Goal: Task Accomplishment & Management: Use online tool/utility

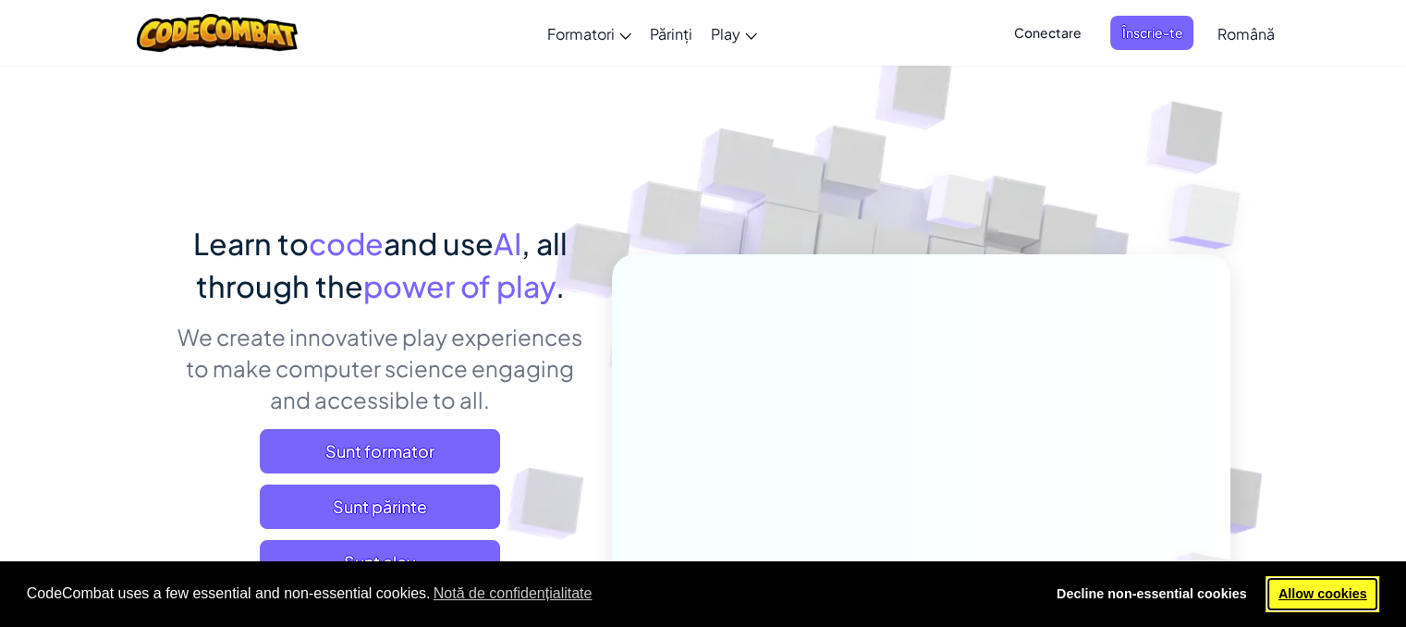
click at [1300, 599] on link "Allow cookies" at bounding box center [1323, 594] width 114 height 37
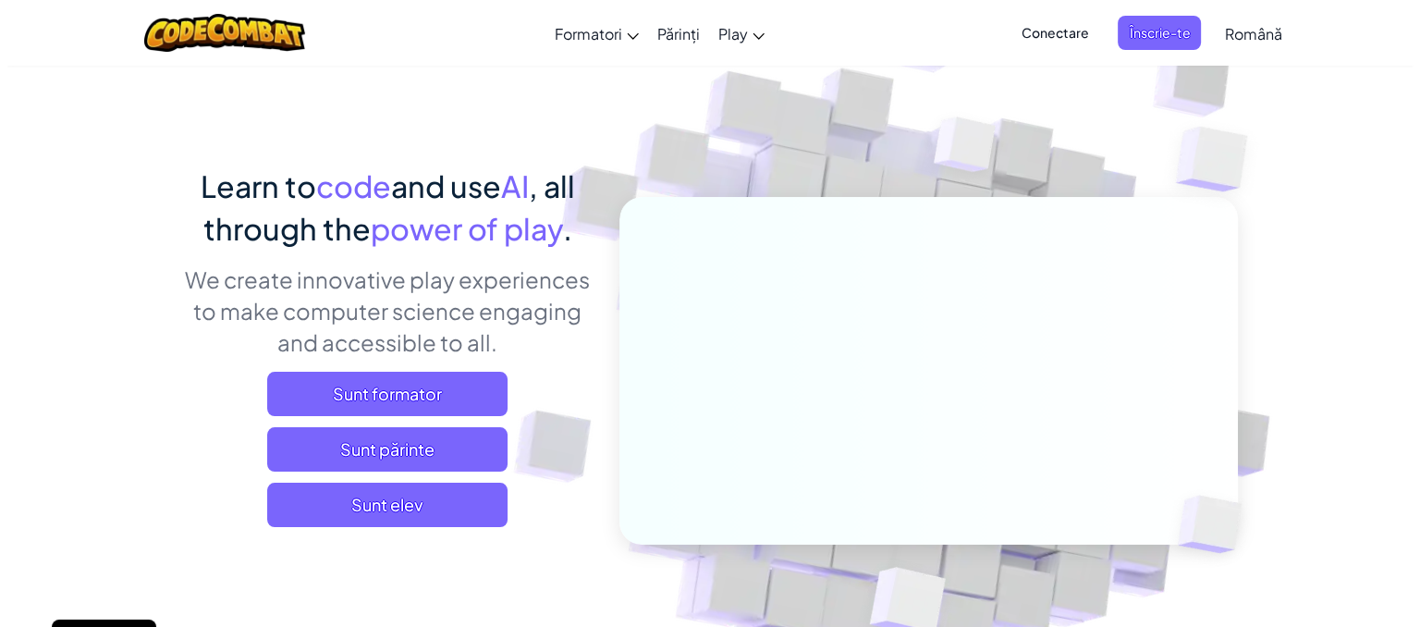
scroll to position [58, 0]
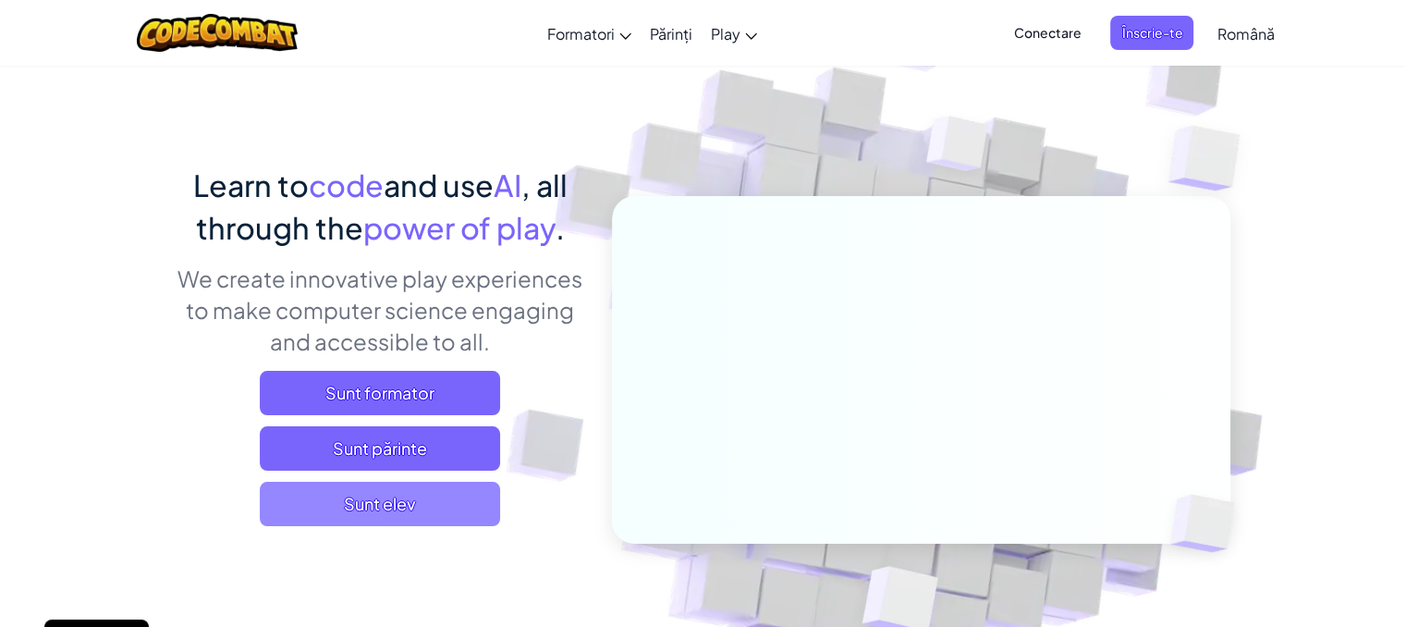
click at [443, 515] on span "Sunt elev" at bounding box center [380, 504] width 240 height 44
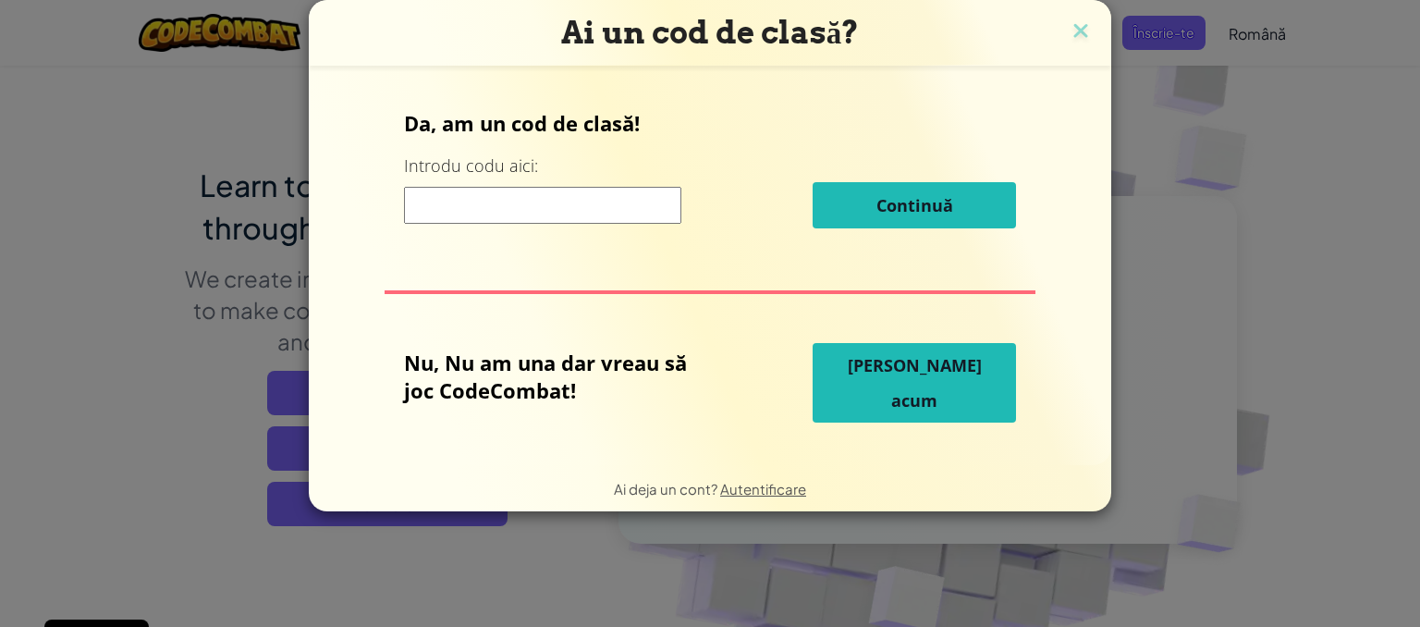
click at [655, 199] on input at bounding box center [542, 205] width 277 height 37
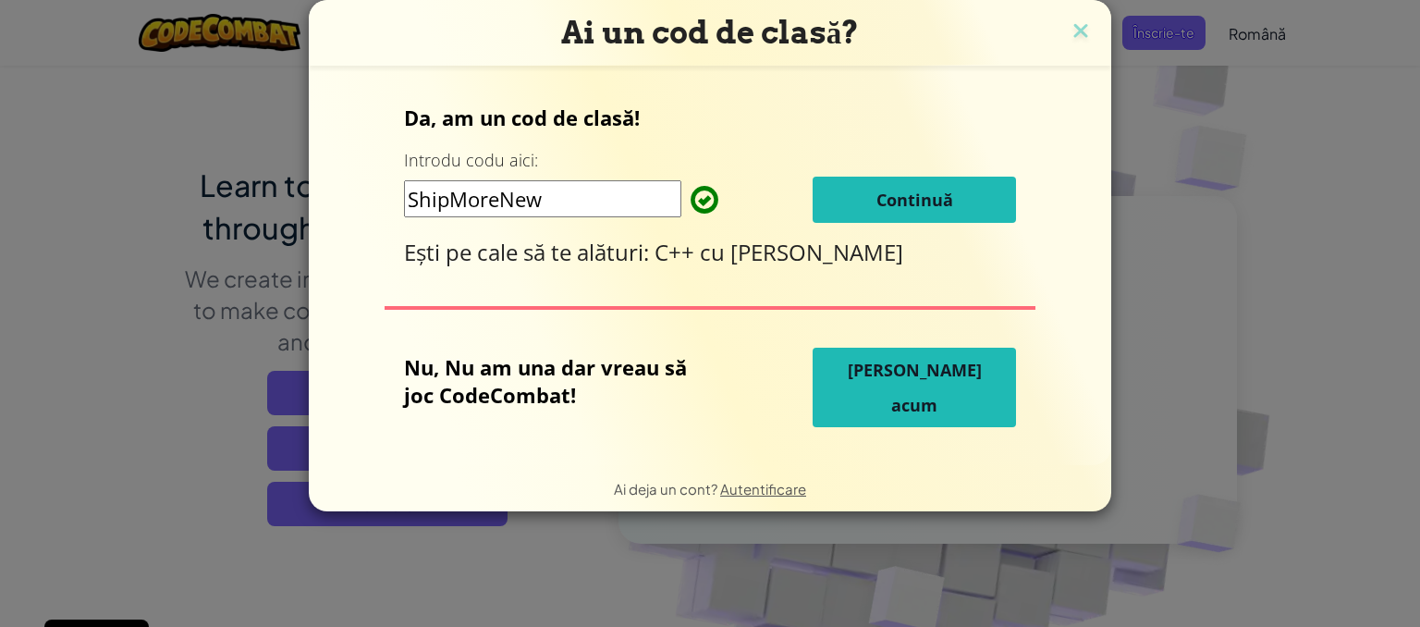
type input "ShipMoreNew"
click at [910, 217] on button "Continuă" at bounding box center [914, 200] width 203 height 46
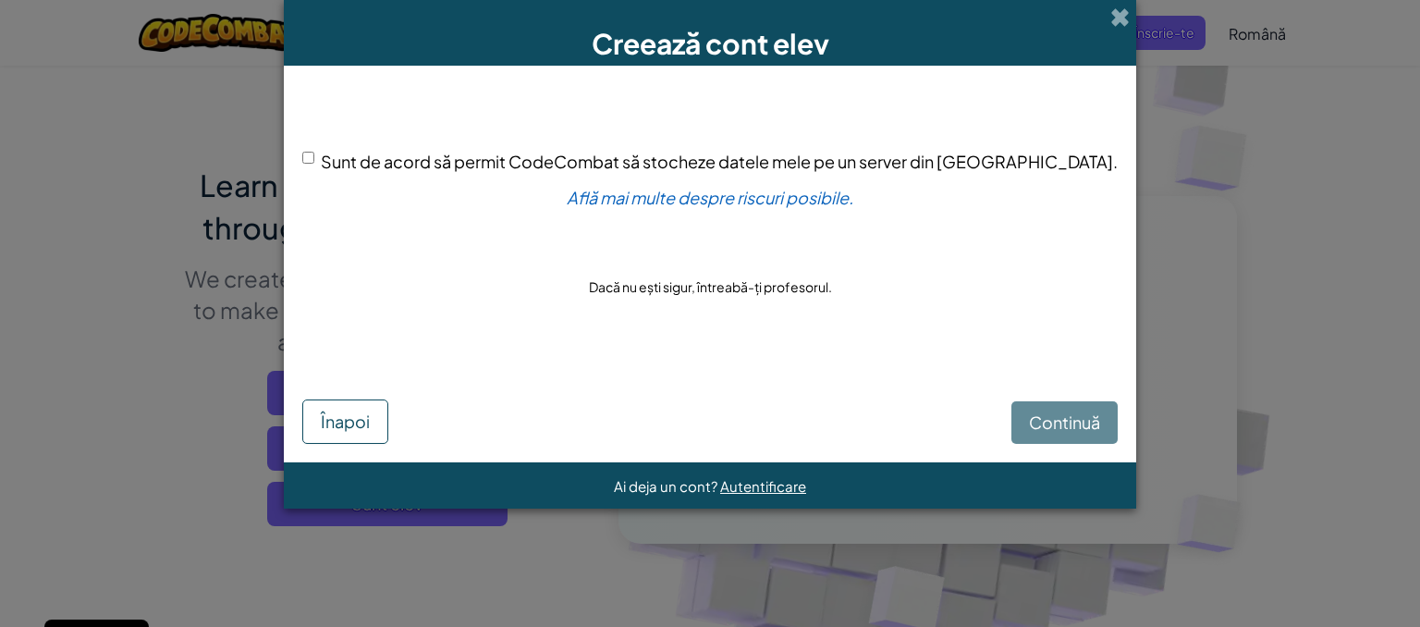
click at [314, 159] on input "Sunt de acord să permit CodeCombat să stocheze datele mele pe un server din SUA." at bounding box center [308, 158] width 12 height 12
checkbox input "true"
click at [1036, 408] on button "Continuă" at bounding box center [1065, 422] width 106 height 43
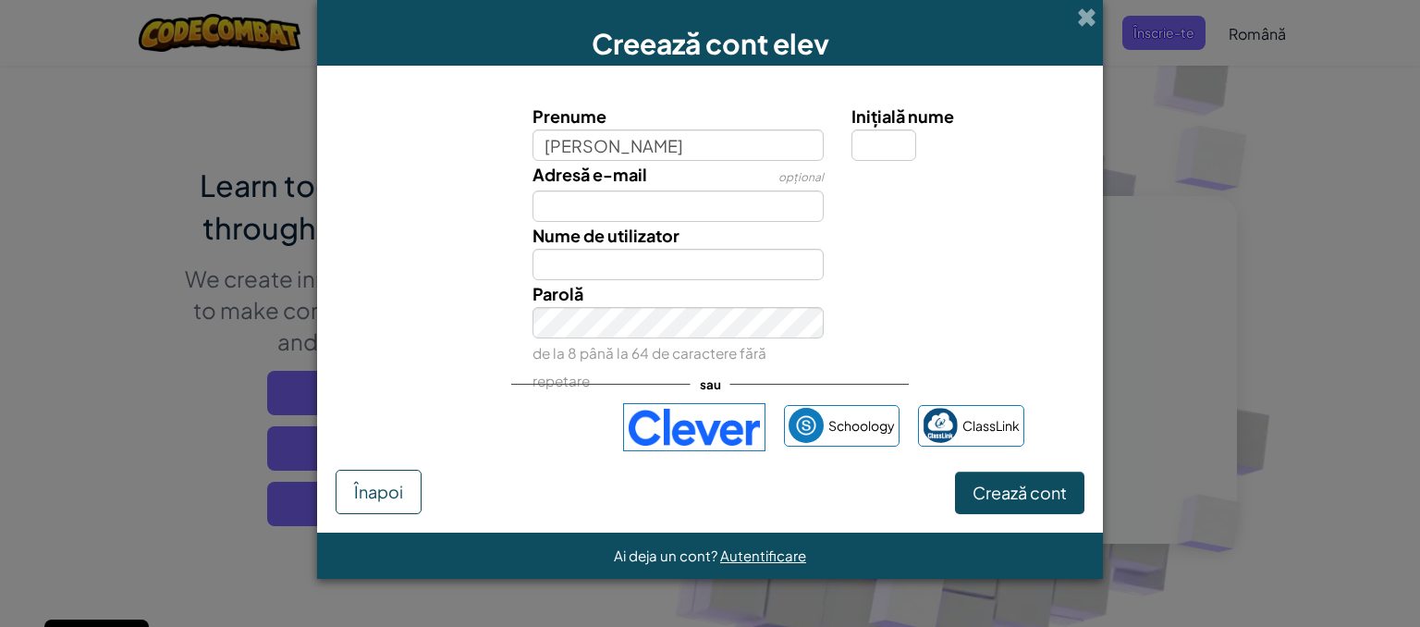
type input "Alexandra"
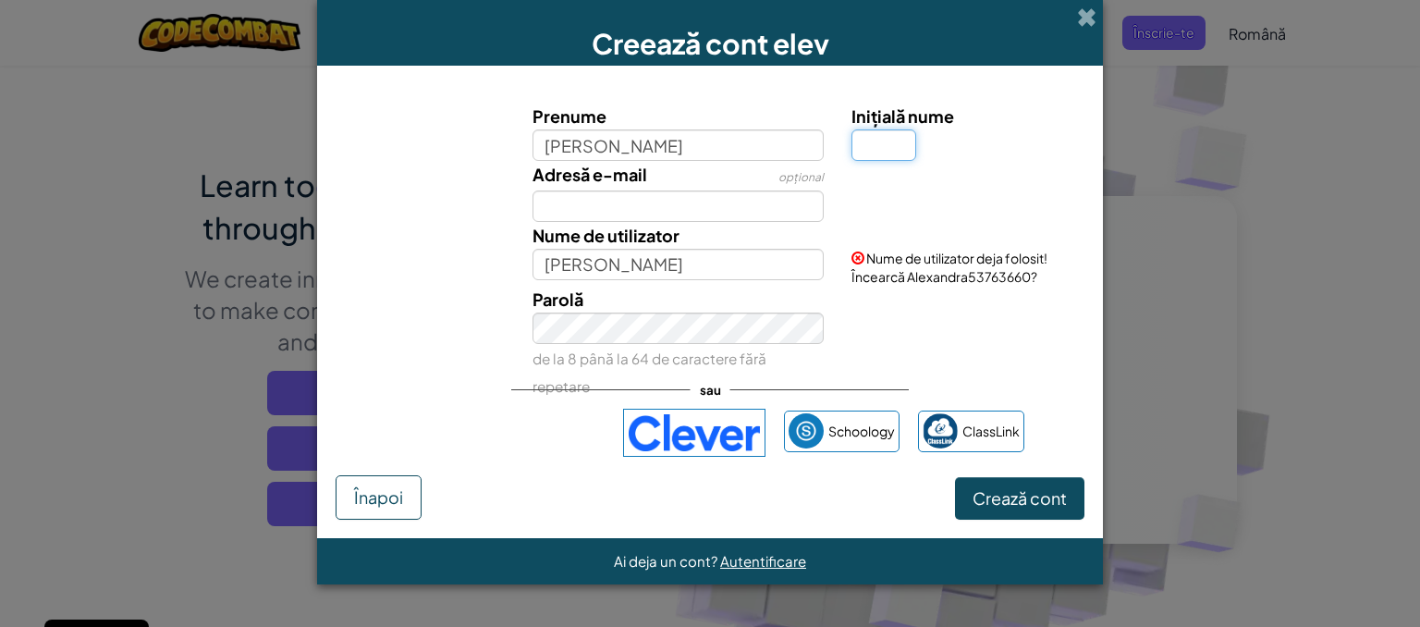
click at [892, 138] on input "Inițială nume" at bounding box center [884, 144] width 65 height 31
type input "R"
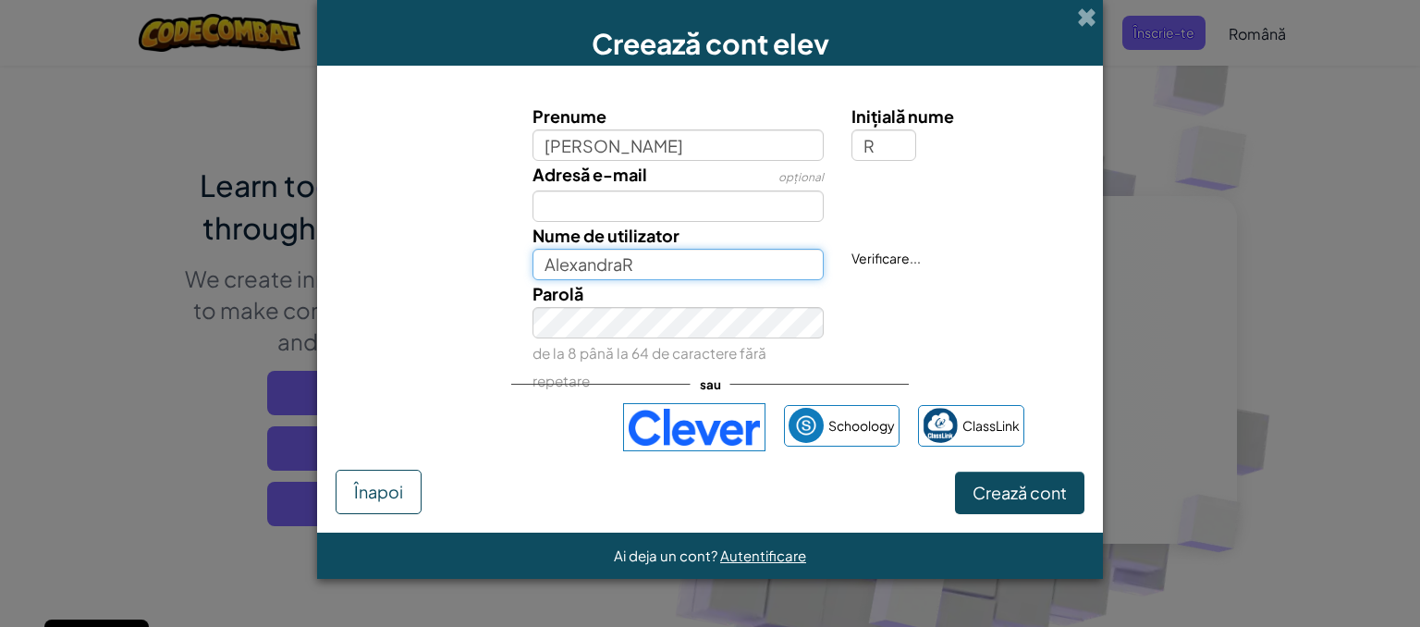
click at [645, 267] on input "AlexandraR" at bounding box center [679, 264] width 292 height 31
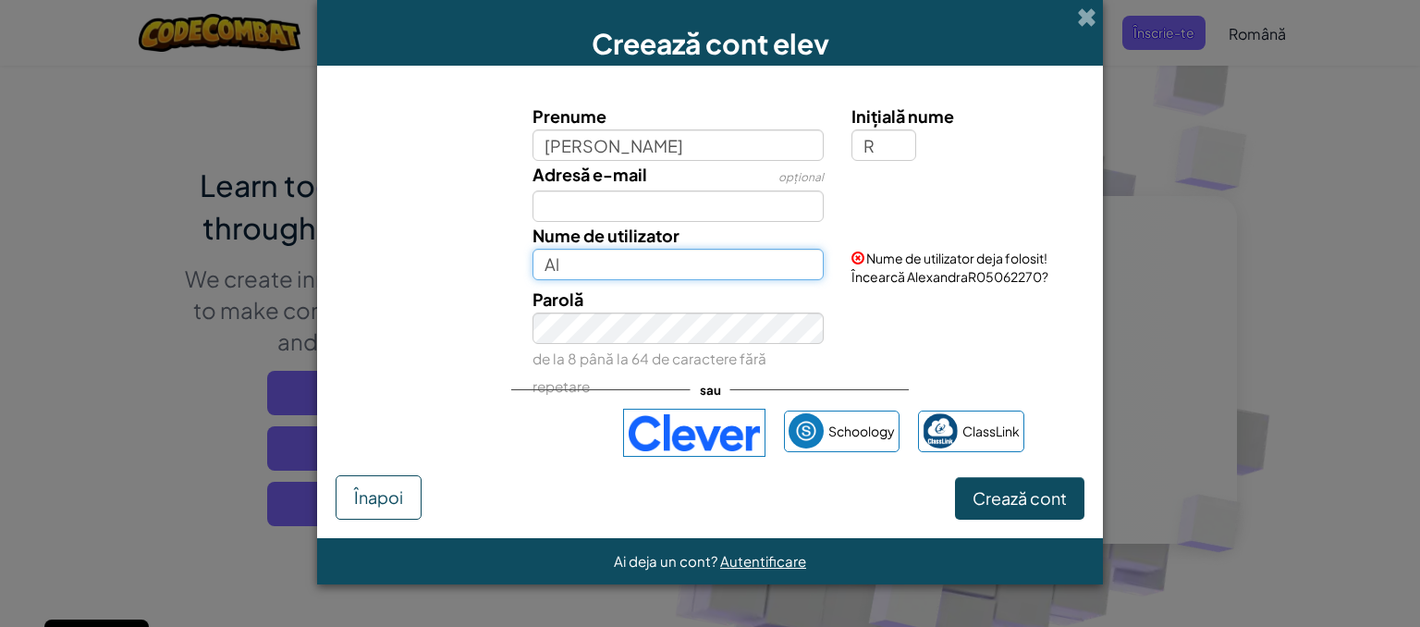
type input "A"
type input "W"
type input "RaduAlexandraMaria"
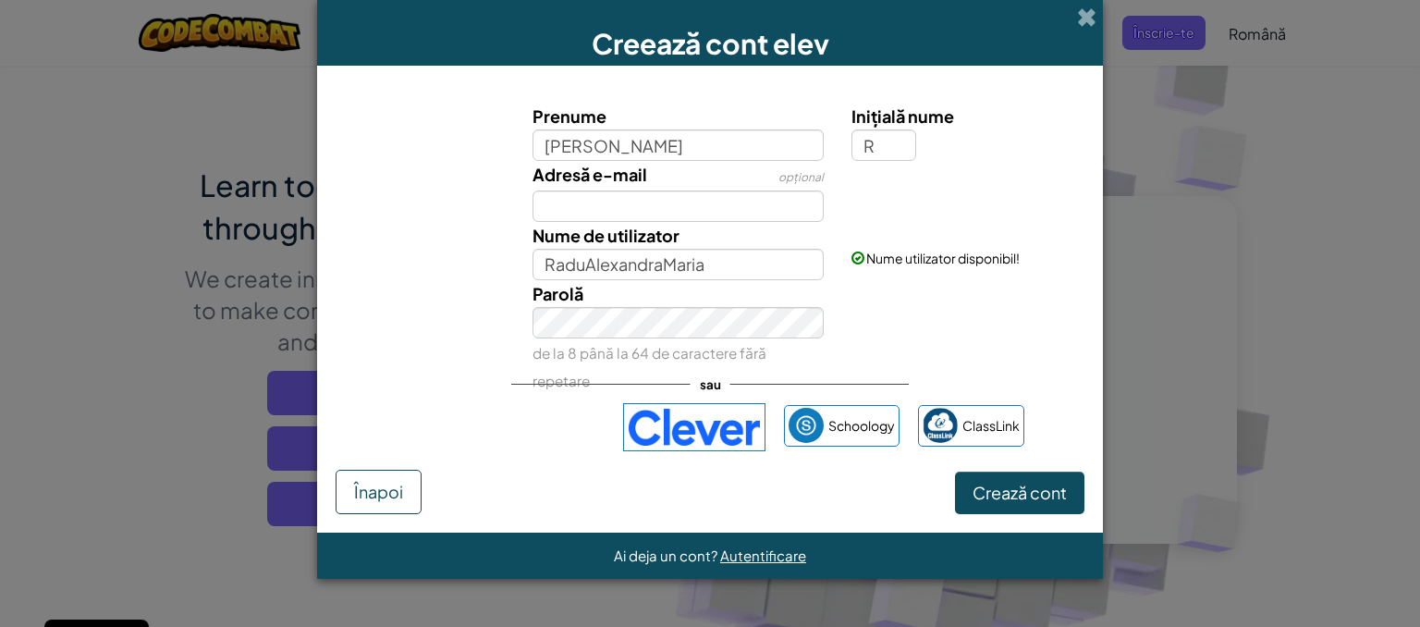
click at [922, 299] on div "Parolă de la 8 până la 64 de caractere fără repetare" at bounding box center [709, 337] width 767 height 114
click at [567, 202] on input "Adresă e-mail" at bounding box center [679, 205] width 292 height 31
paste input "tawolik877@dotxan.com"
type input "tawolik877@dotxan.com"
click at [484, 222] on div "Nume de utilizator RaduAlexandraMaria Nume utilizator disponibil!" at bounding box center [709, 251] width 767 height 58
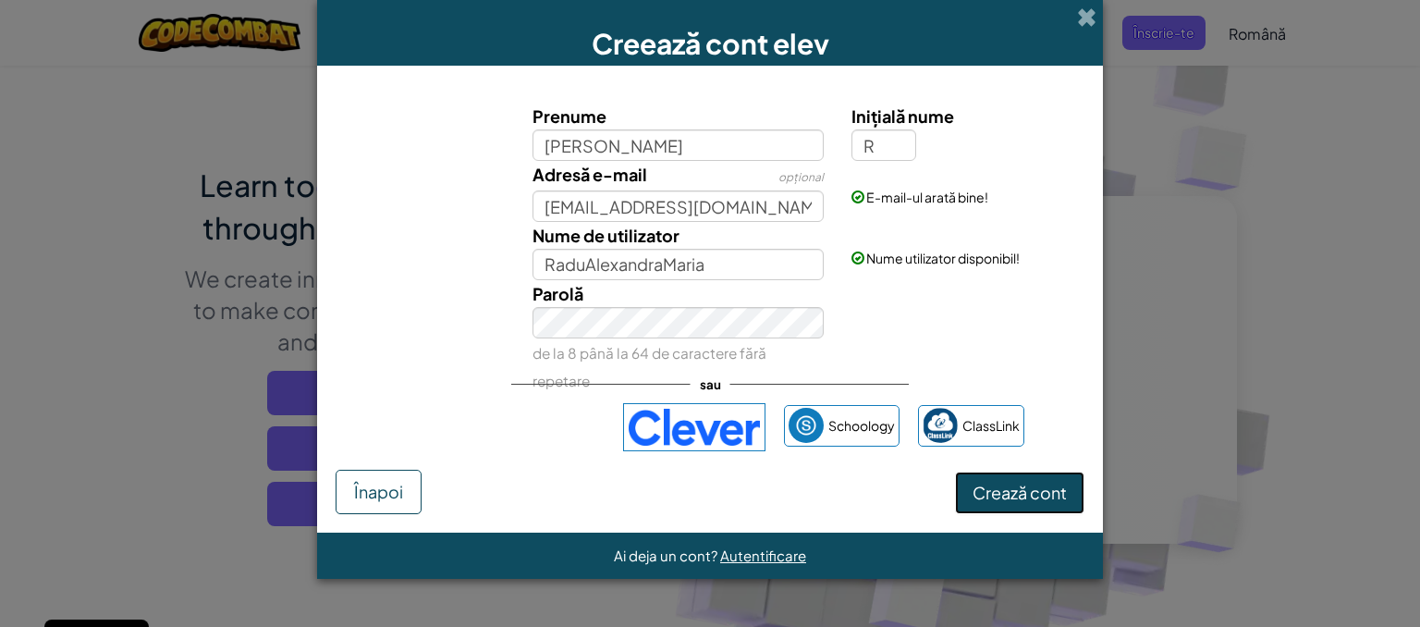
click at [991, 501] on button "Crează cont" at bounding box center [1019, 493] width 129 height 43
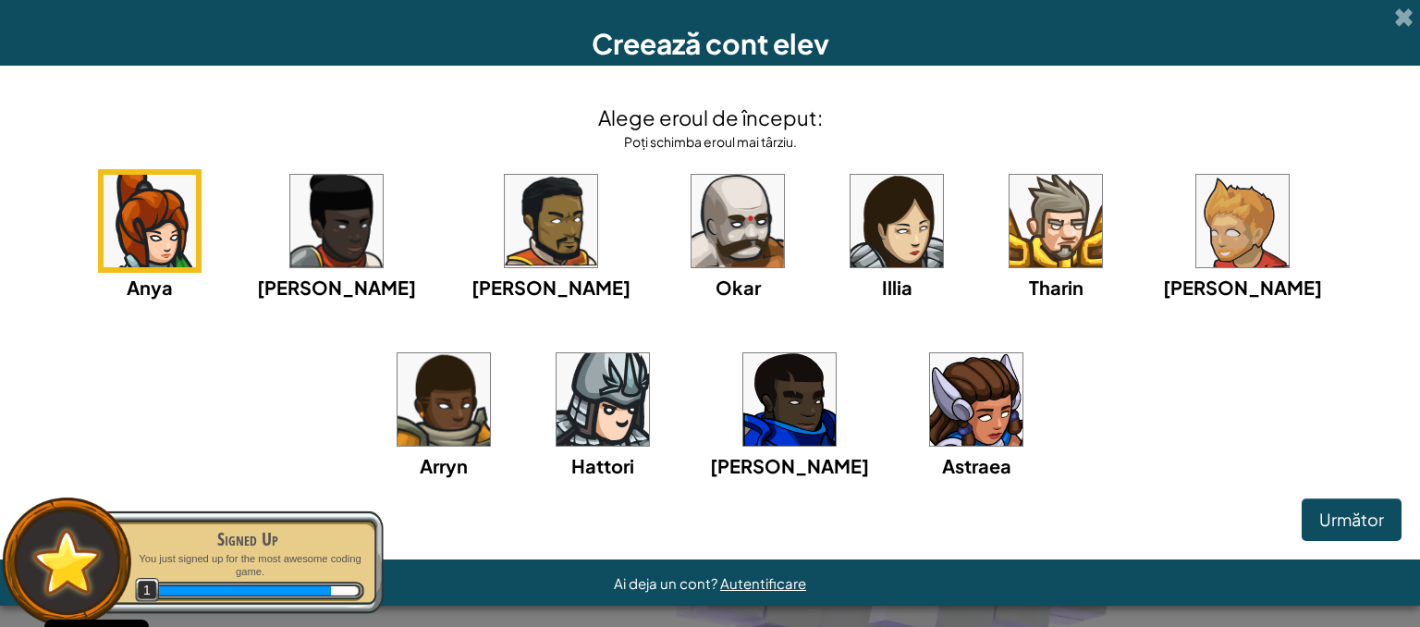
click at [851, 248] on img at bounding box center [897, 221] width 92 height 92
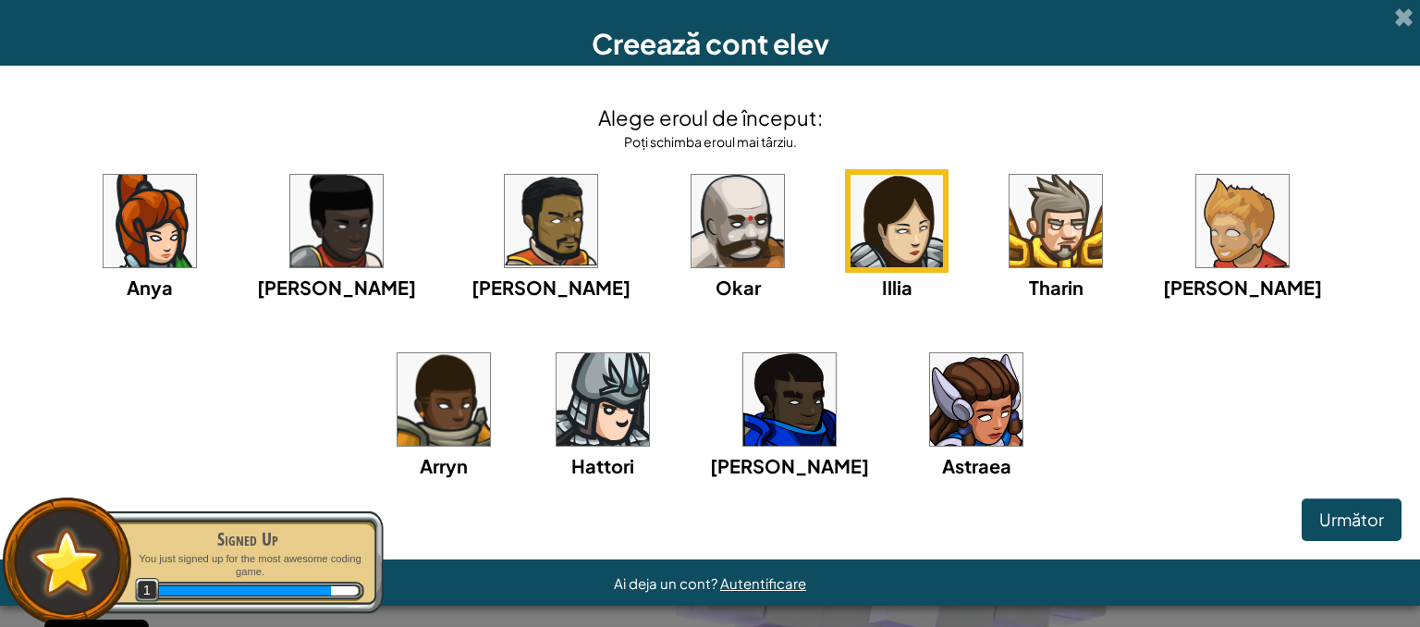
click at [930, 421] on img at bounding box center [976, 399] width 92 height 92
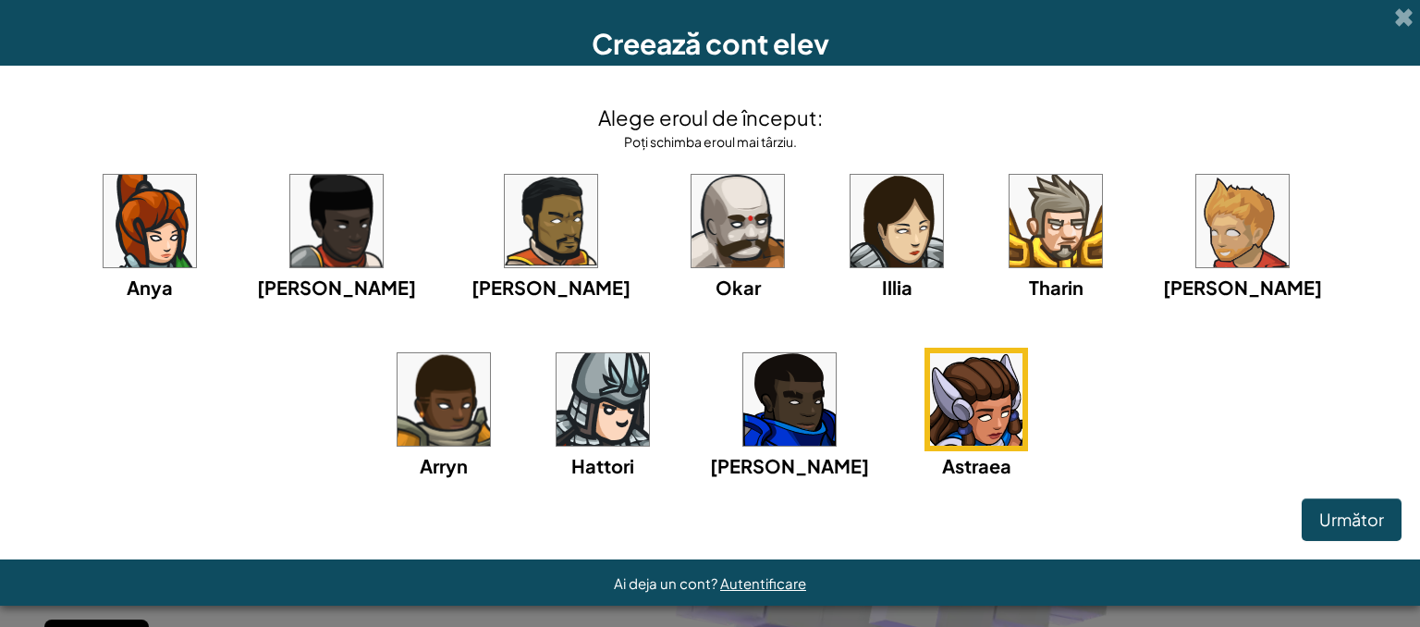
click at [845, 268] on div "Illia" at bounding box center [897, 235] width 104 height 132
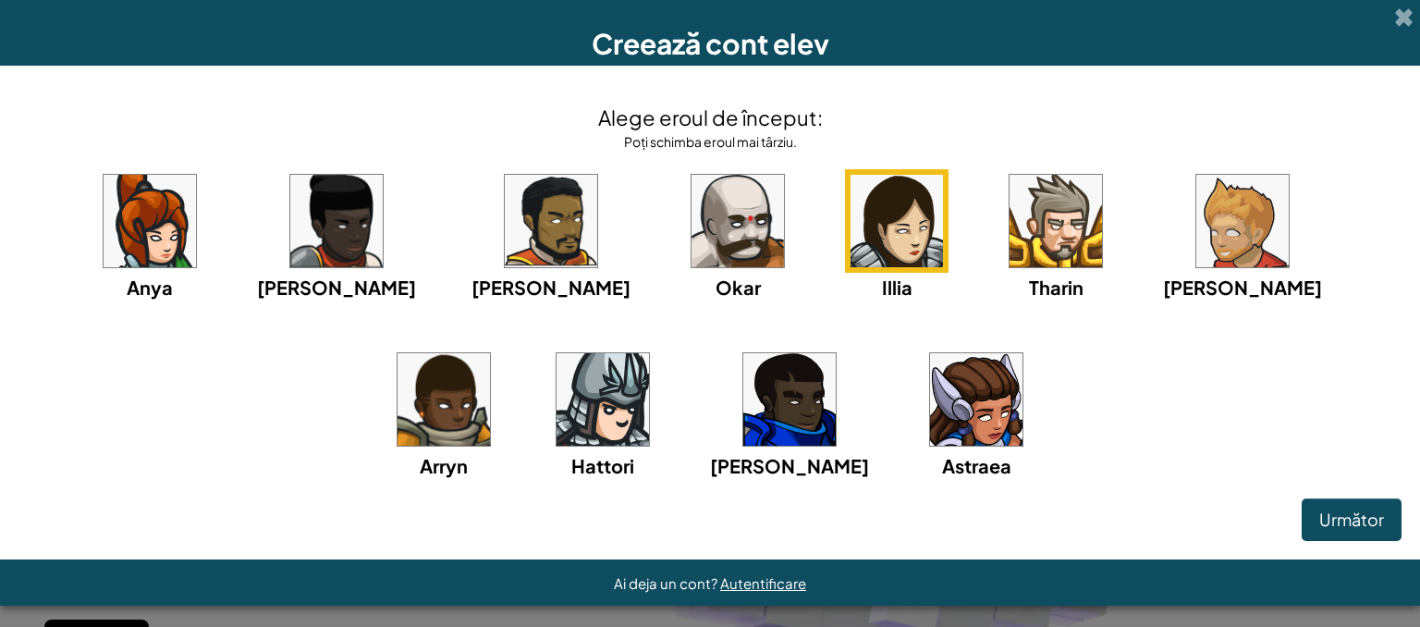
click at [930, 412] on img at bounding box center [976, 399] width 92 height 92
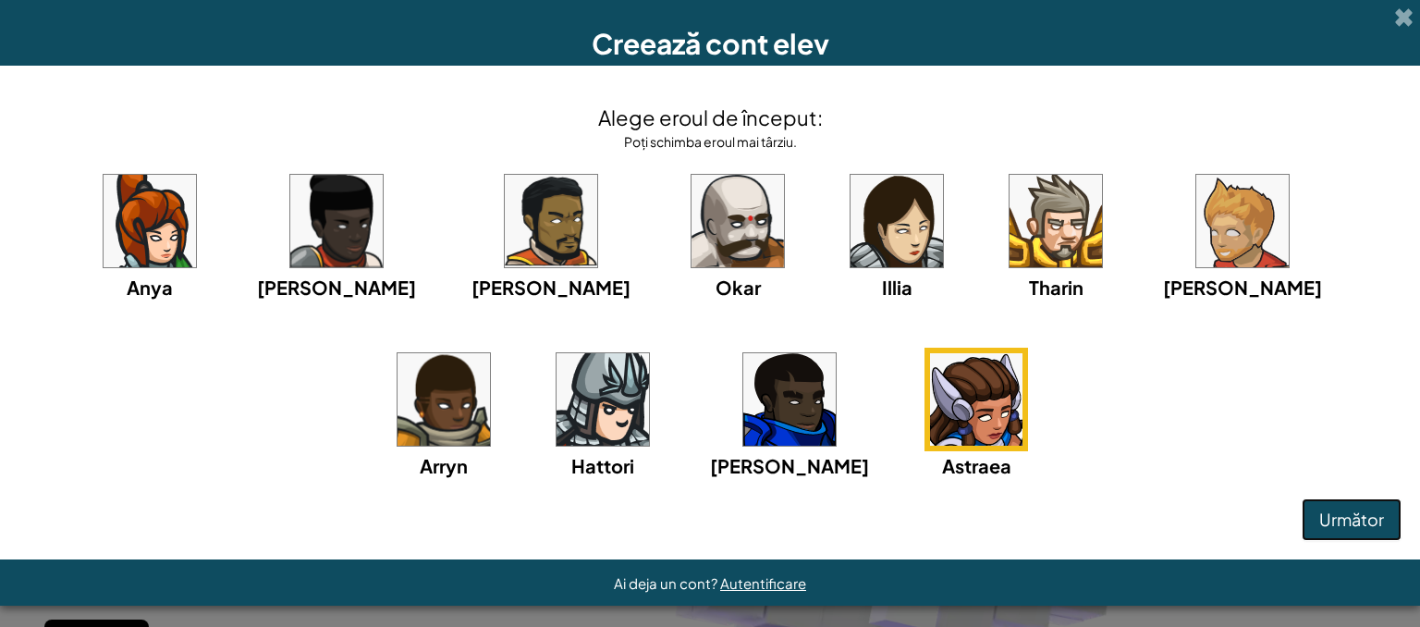
click at [1319, 518] on span "Următor" at bounding box center [1351, 519] width 65 height 21
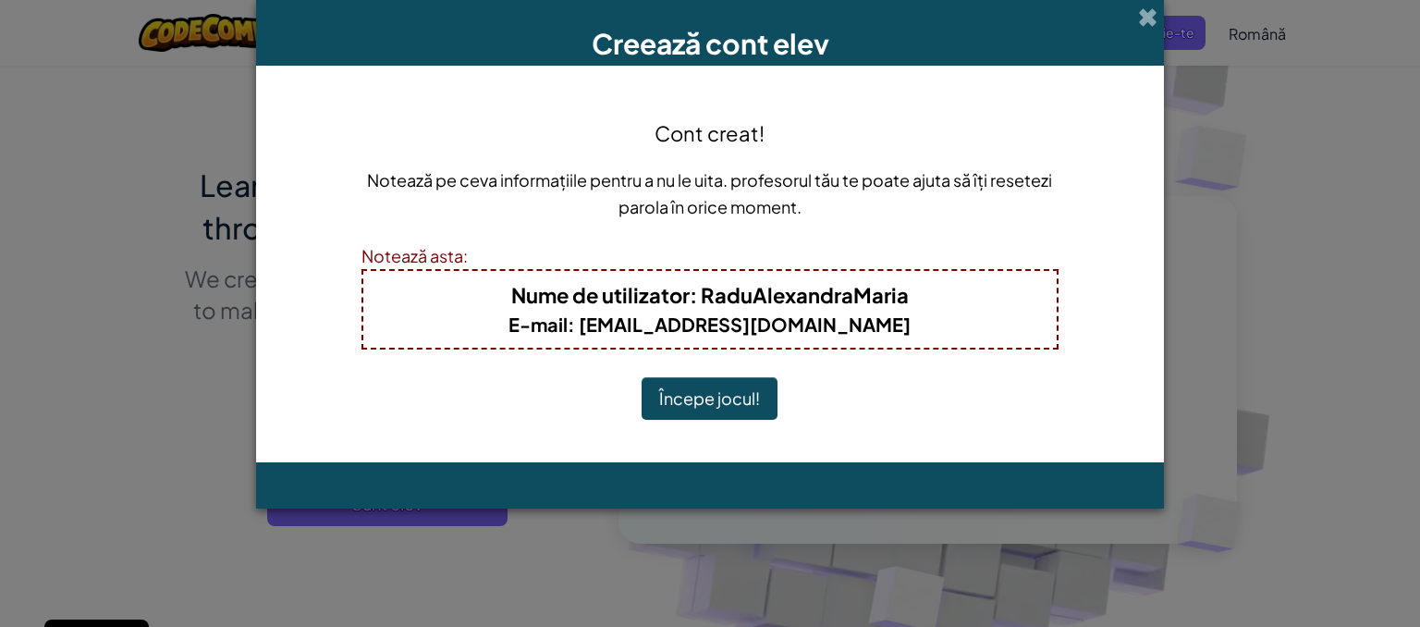
click at [747, 396] on button "Începe jocul!" at bounding box center [710, 398] width 136 height 43
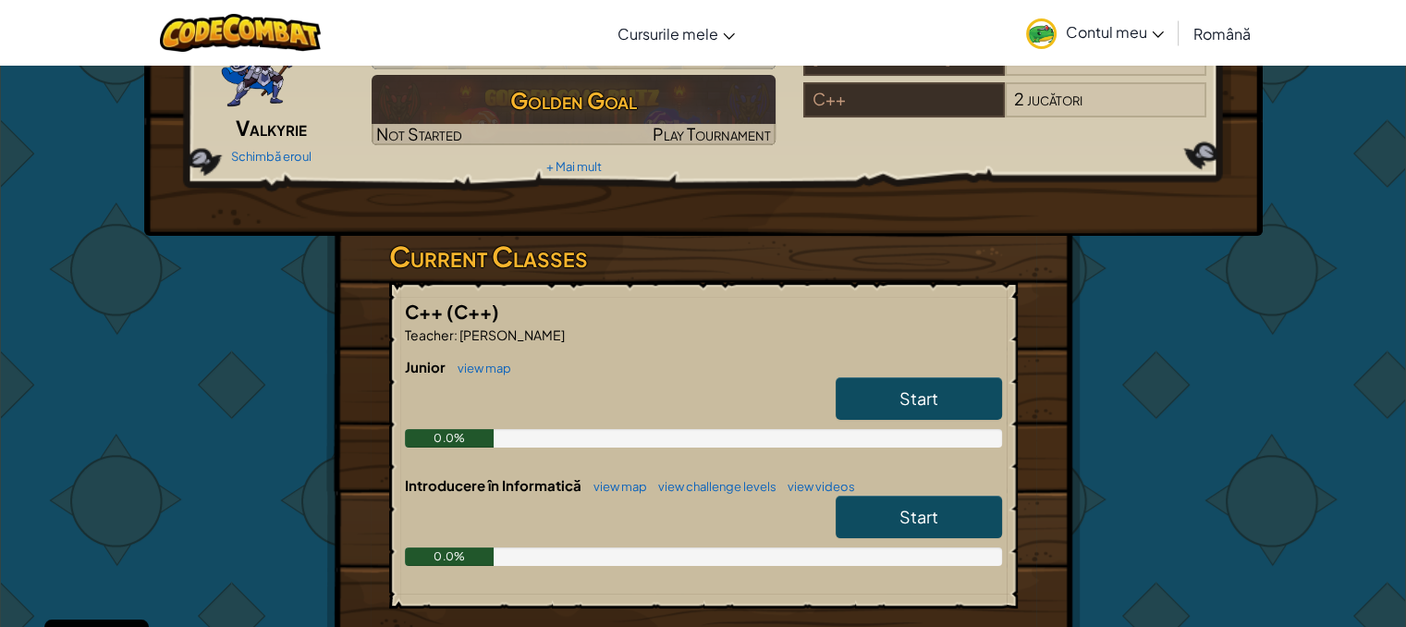
scroll to position [146, 0]
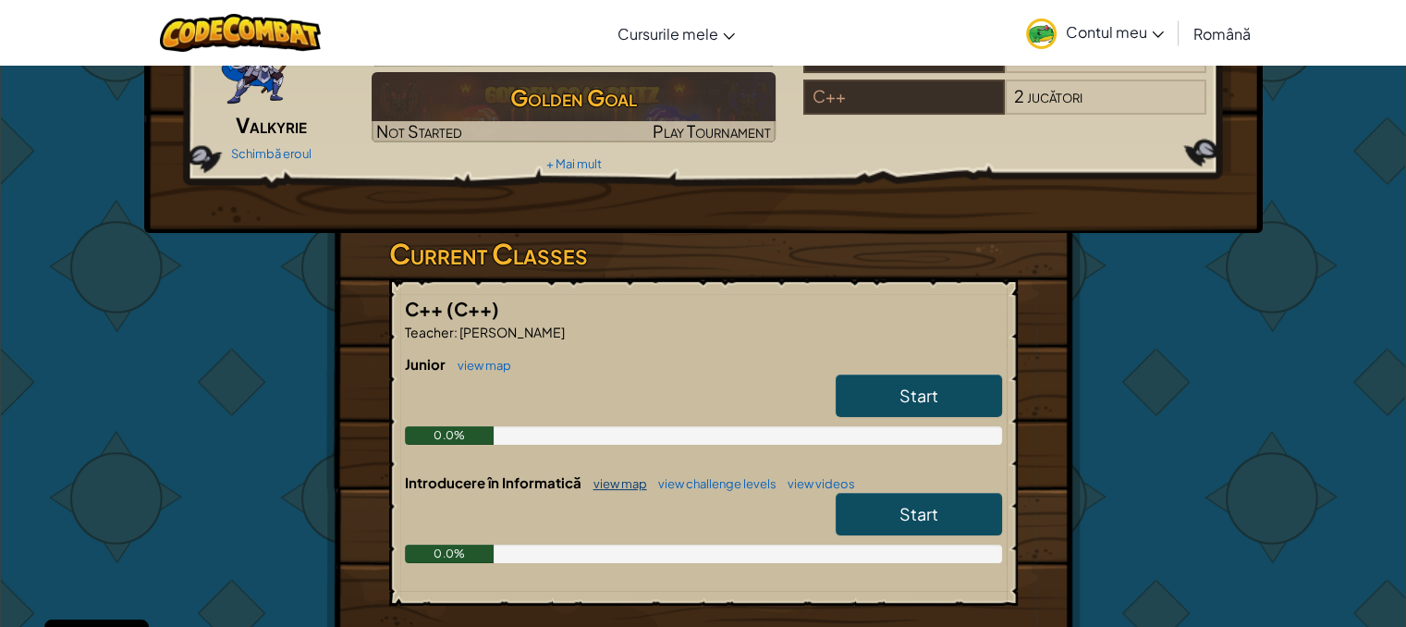
click at [619, 481] on link "view map" at bounding box center [615, 483] width 63 height 15
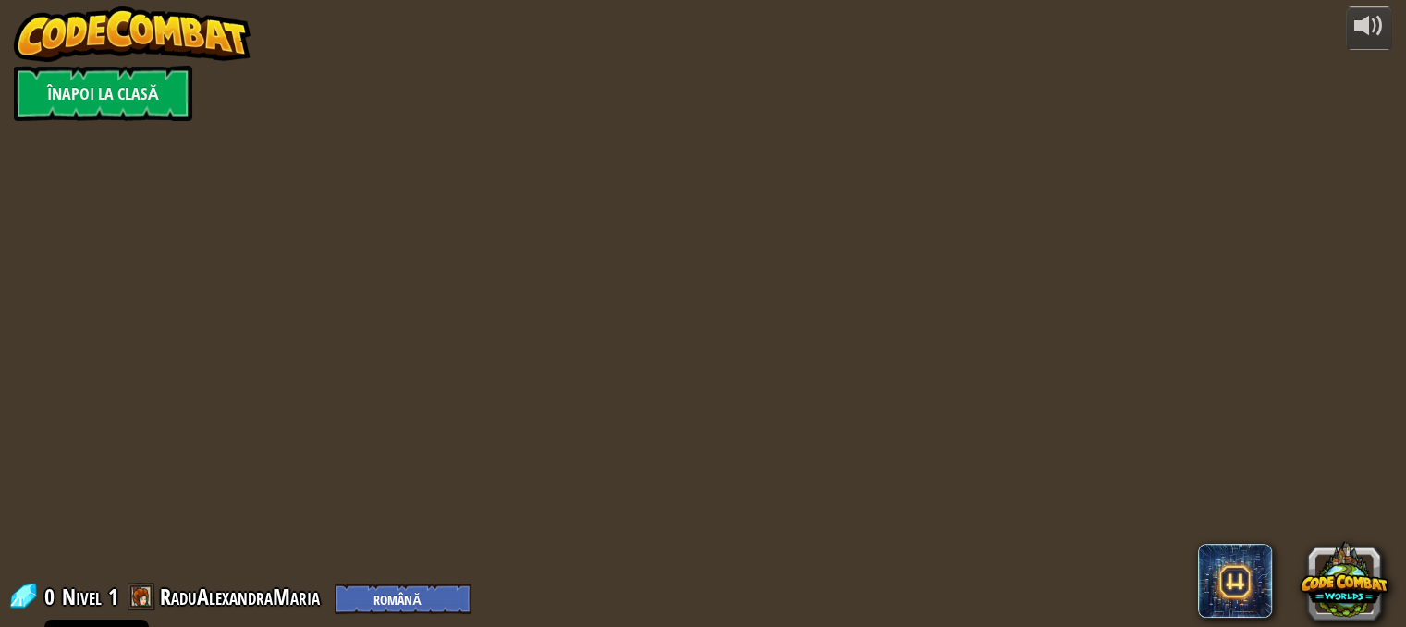
select select "ro"
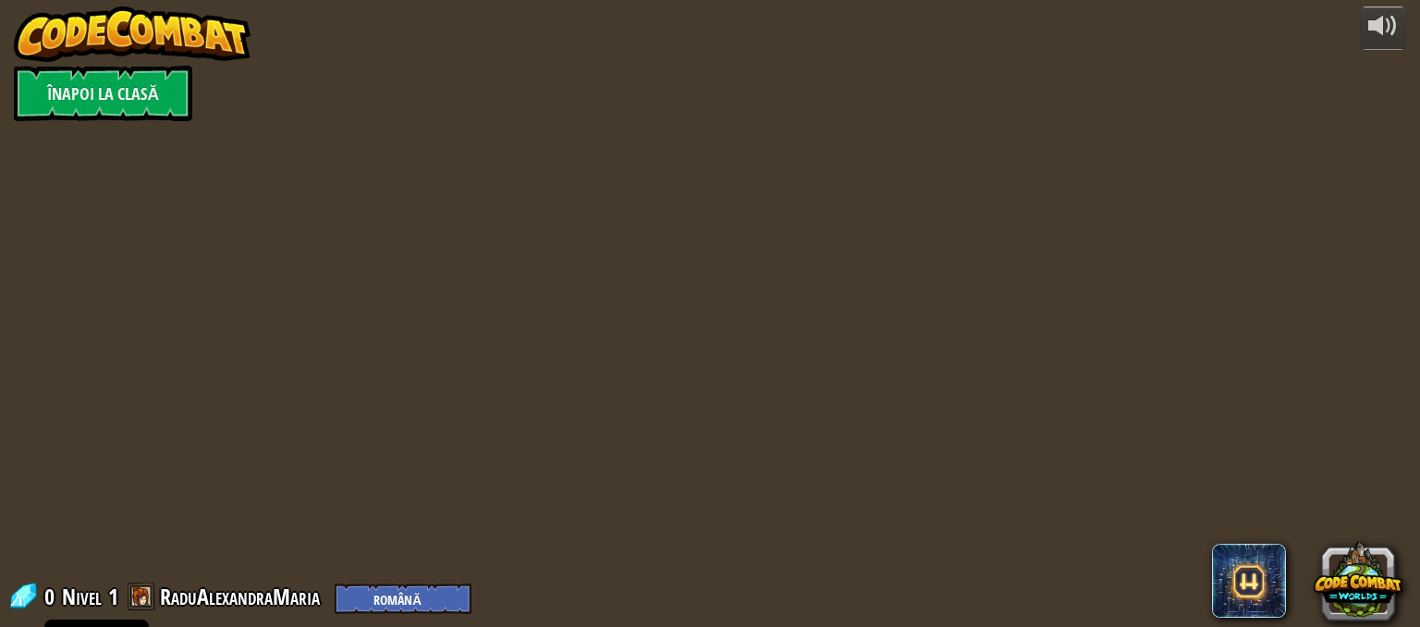
select select "ro"
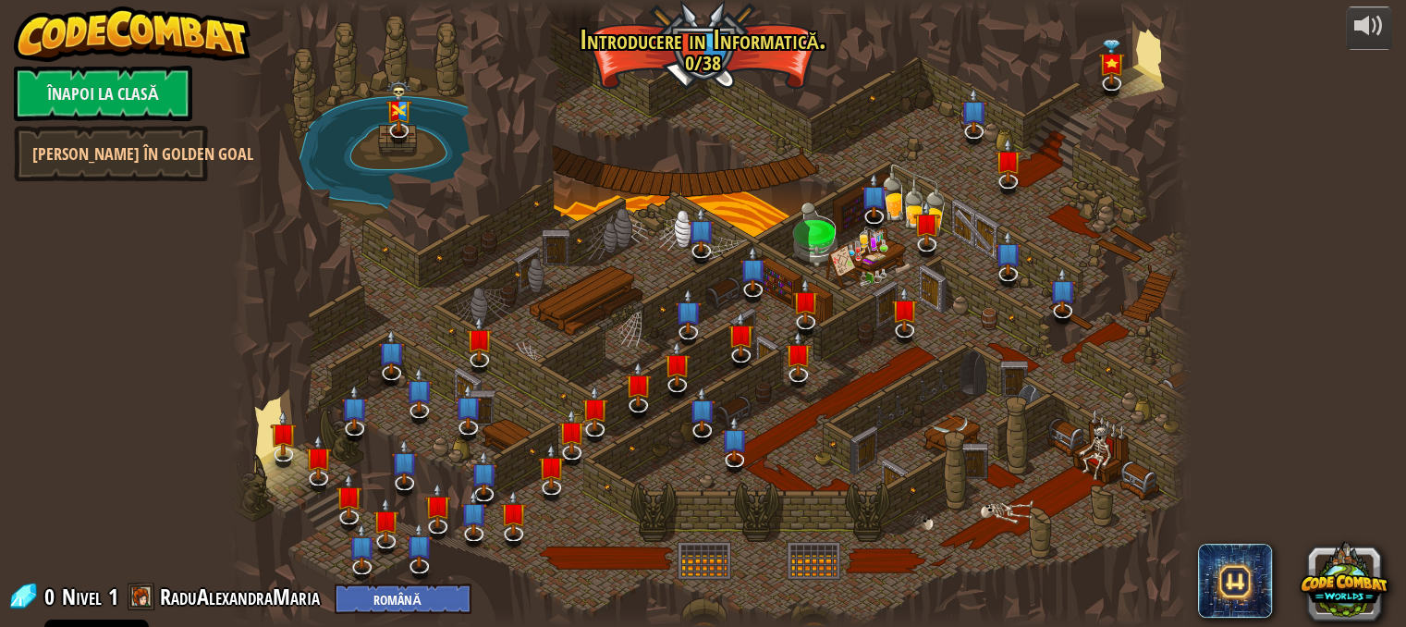
select select "ro"
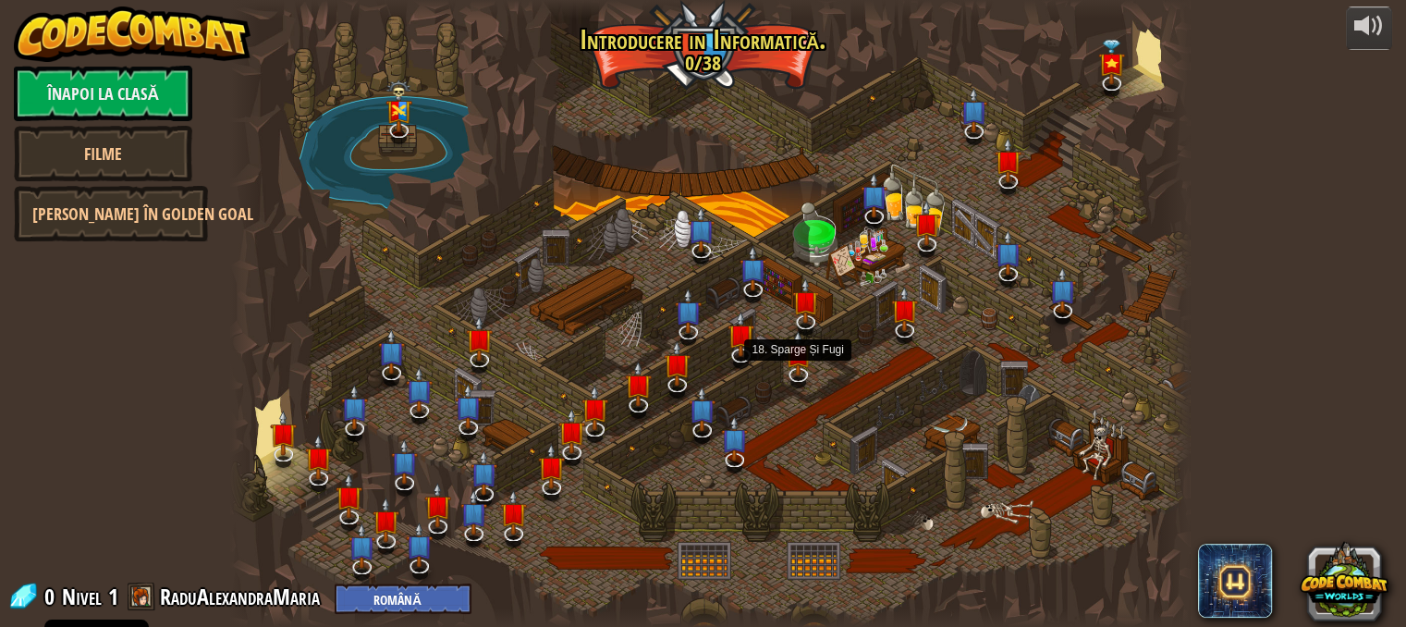
select select "ro"
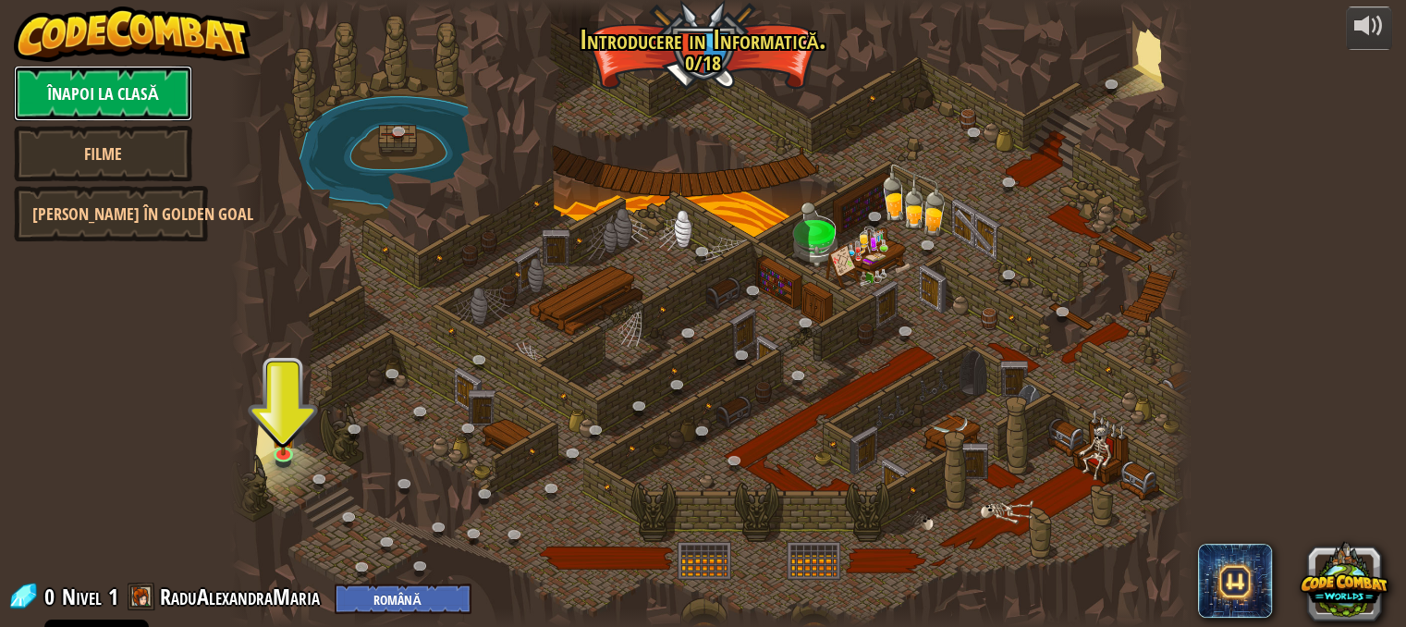
click at [90, 94] on link "Înapoi la clasă" at bounding box center [103, 93] width 178 height 55
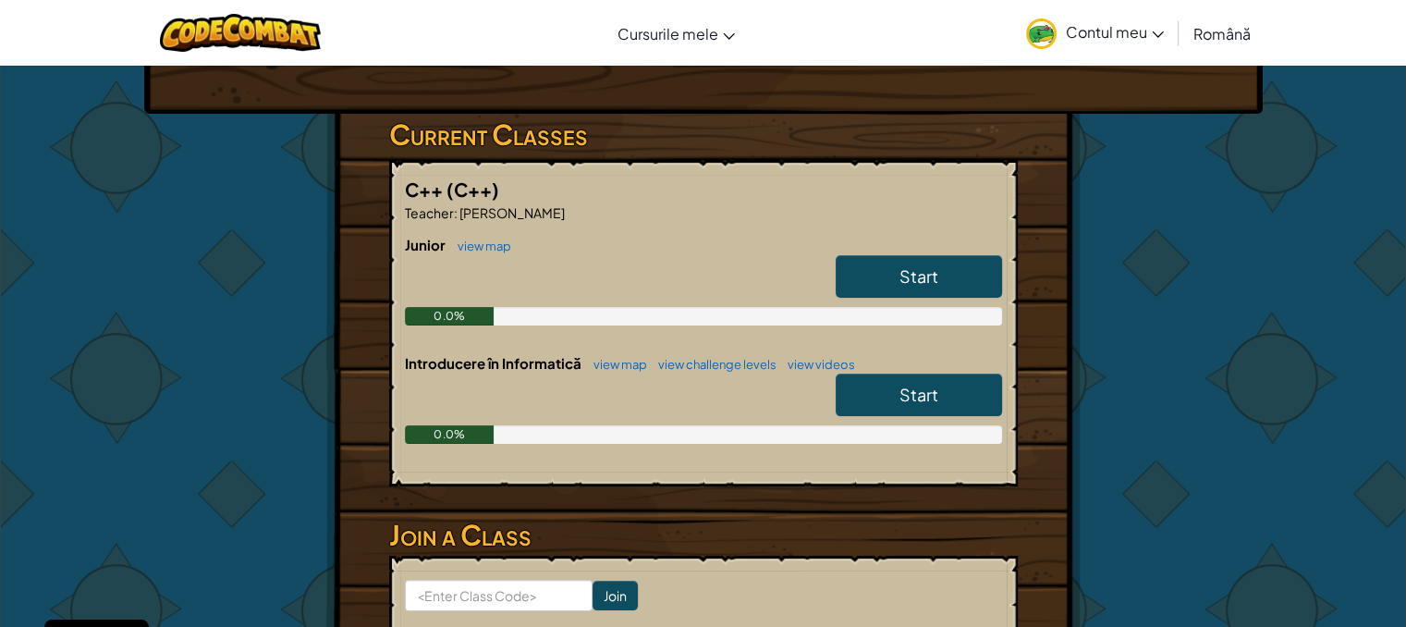
scroll to position [251, 0]
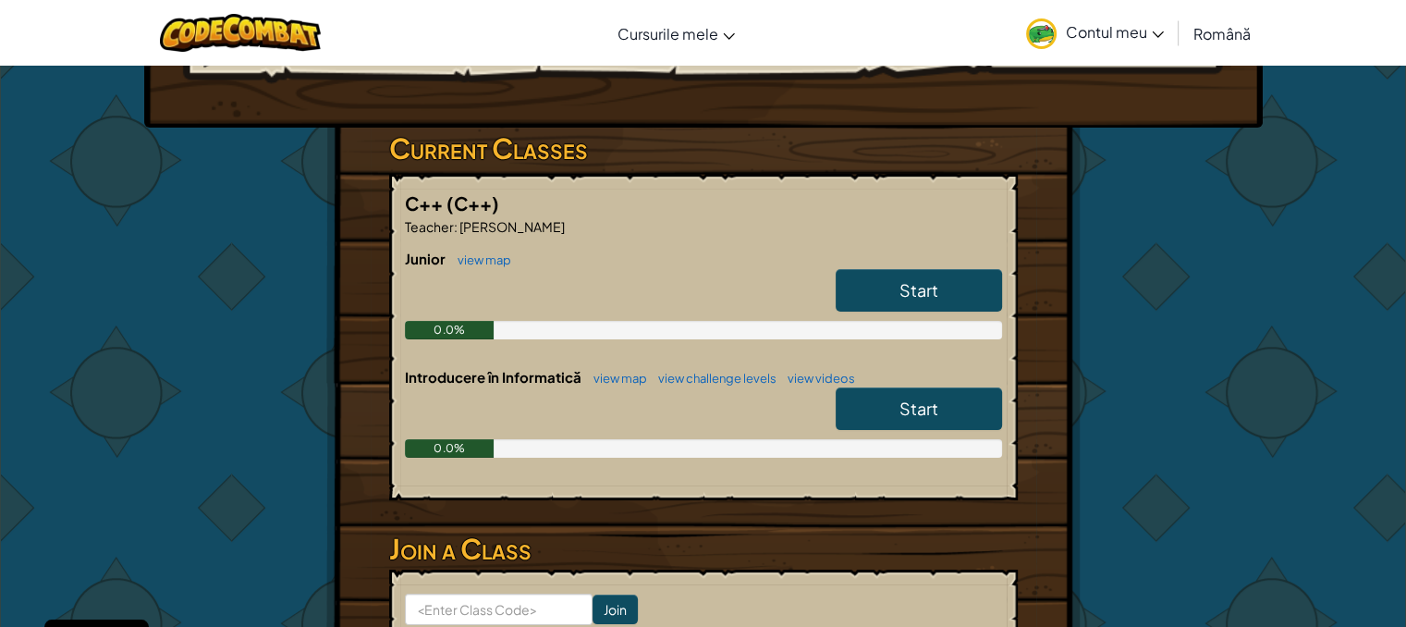
click at [1222, 37] on span "Română" at bounding box center [1222, 33] width 57 height 19
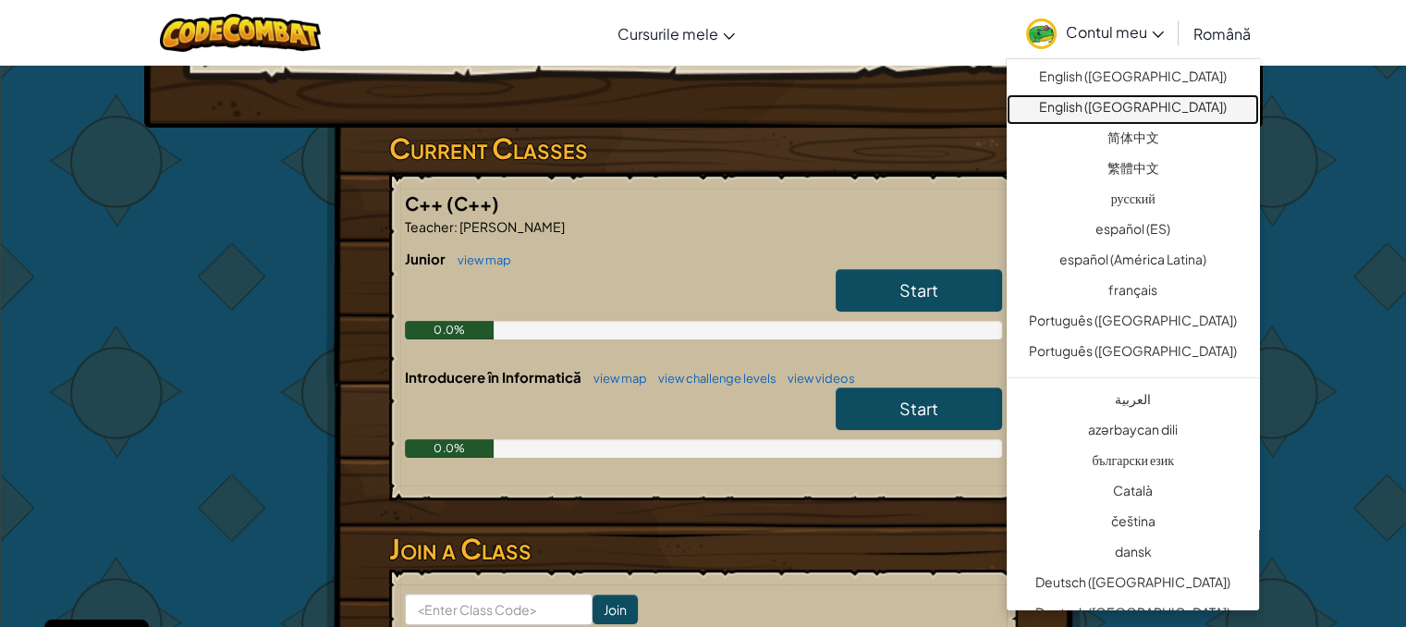
click at [1183, 98] on link "English ([GEOGRAPHIC_DATA])" at bounding box center [1133, 109] width 252 height 31
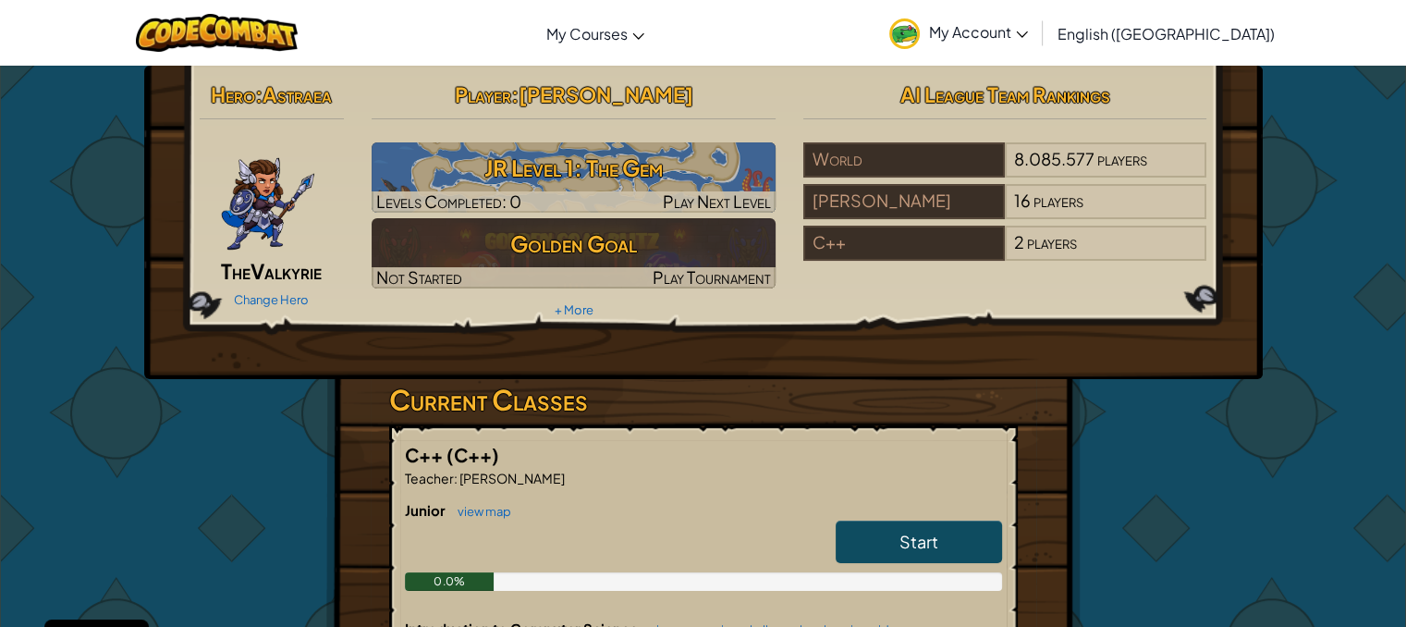
click at [926, 547] on span "Start" at bounding box center [919, 541] width 39 height 21
select select "en-[GEOGRAPHIC_DATA]"
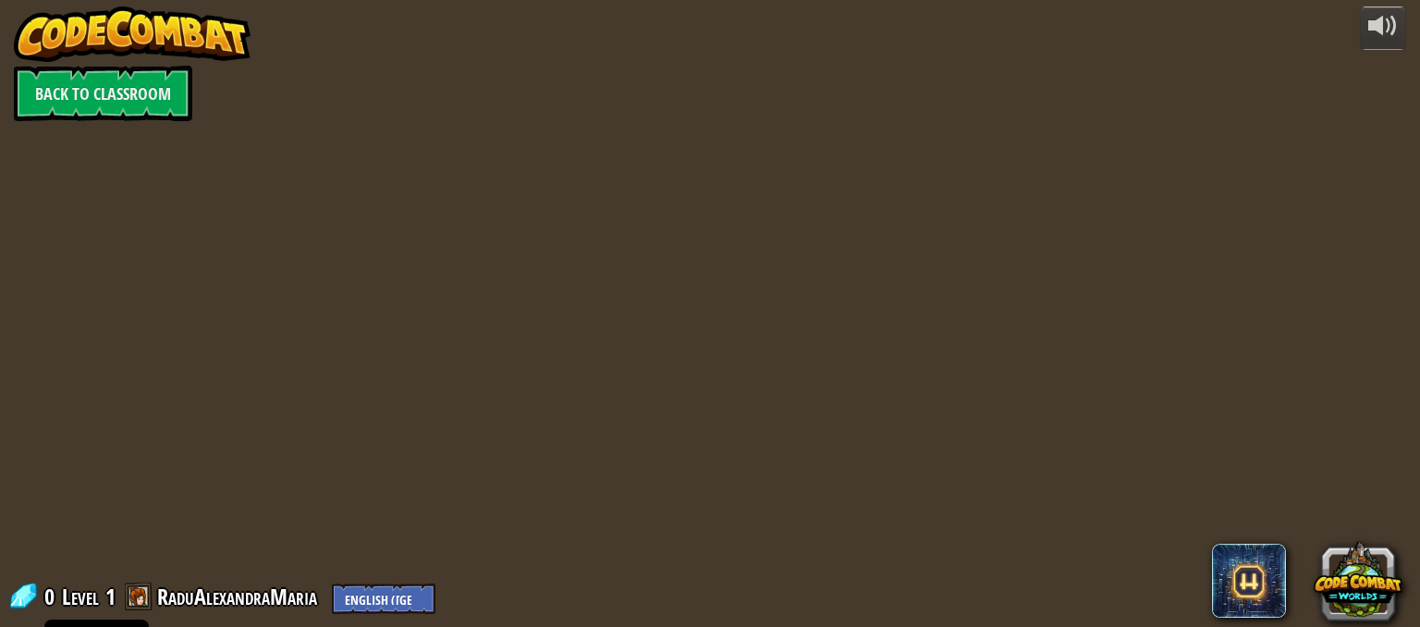
select select "en-[GEOGRAPHIC_DATA]"
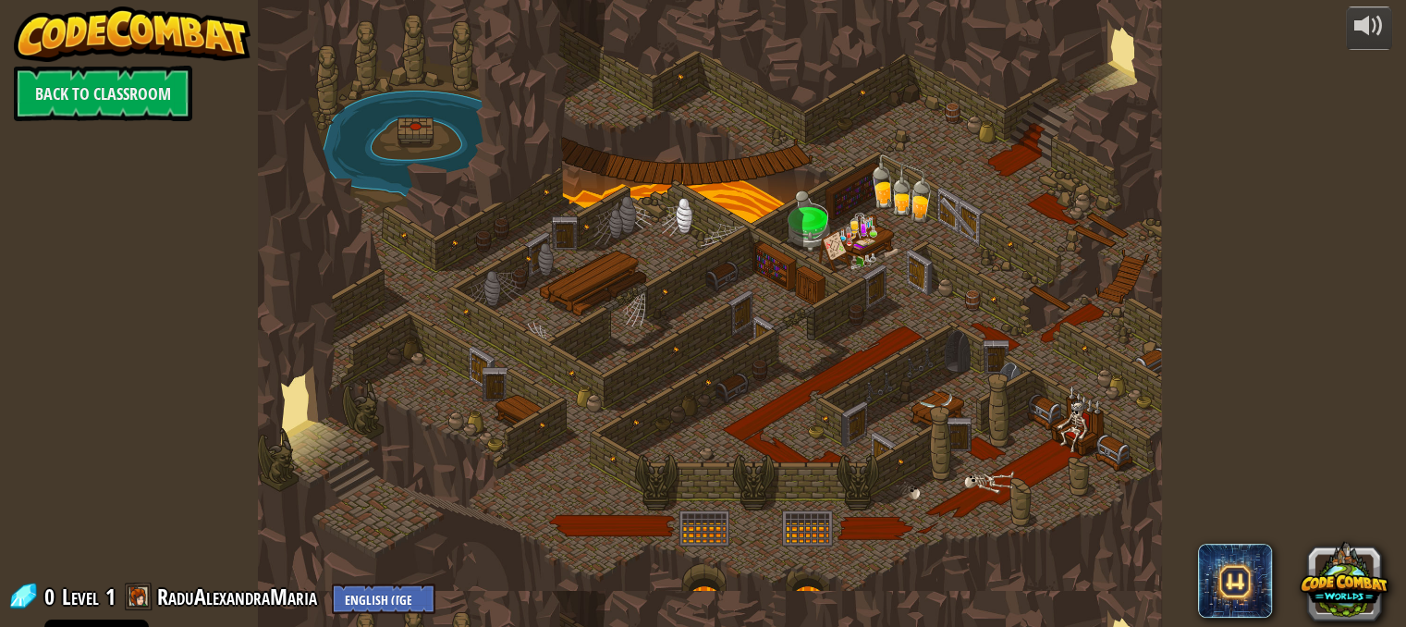
select select "en-[GEOGRAPHIC_DATA]"
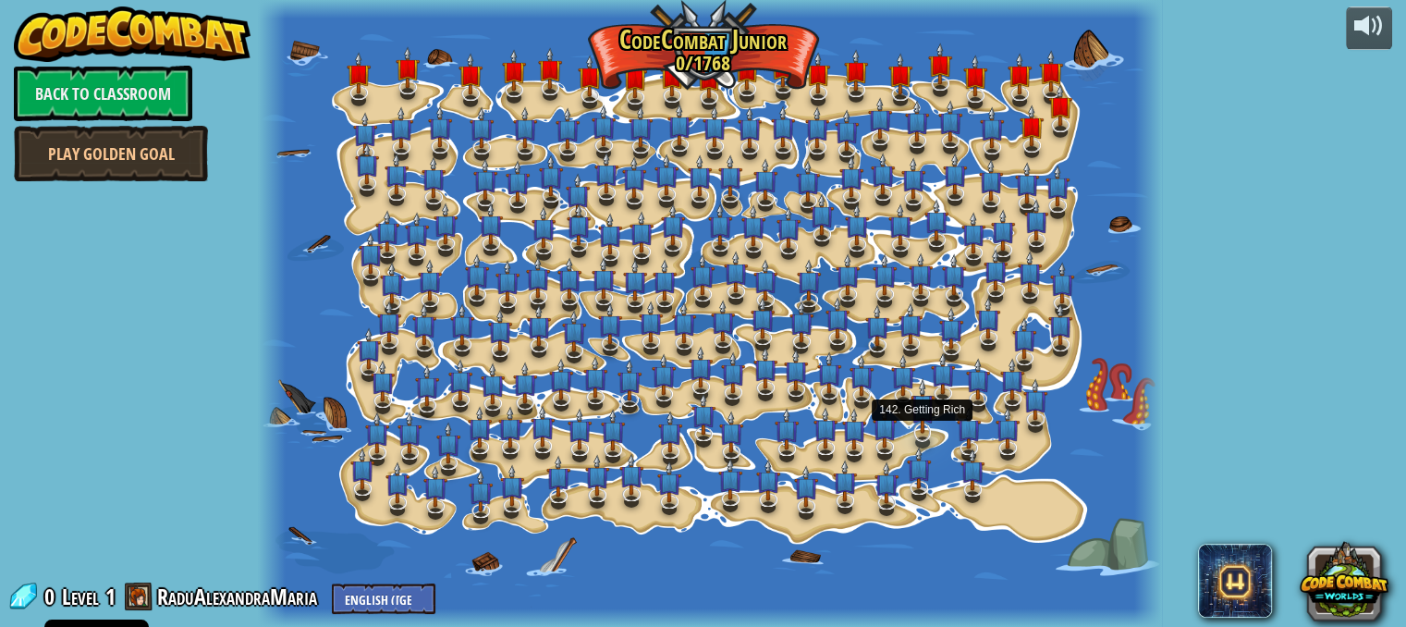
select select "en-[GEOGRAPHIC_DATA]"
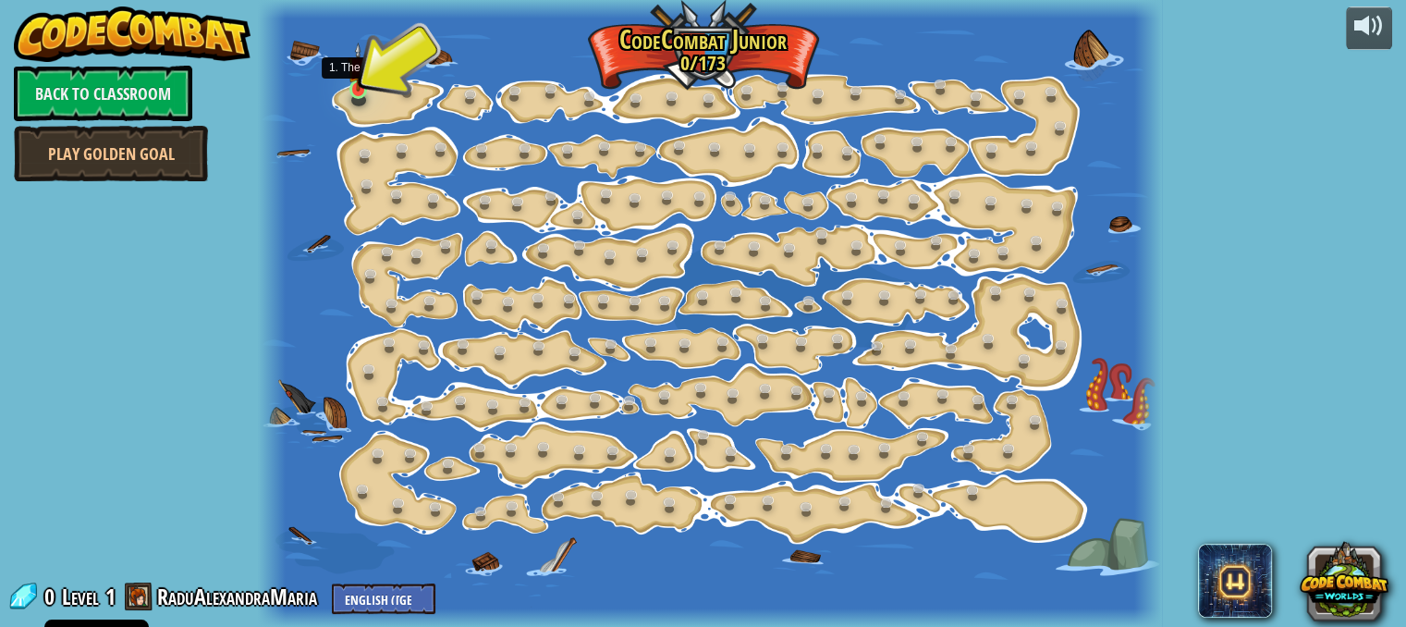
click at [359, 89] on img at bounding box center [358, 67] width 21 height 49
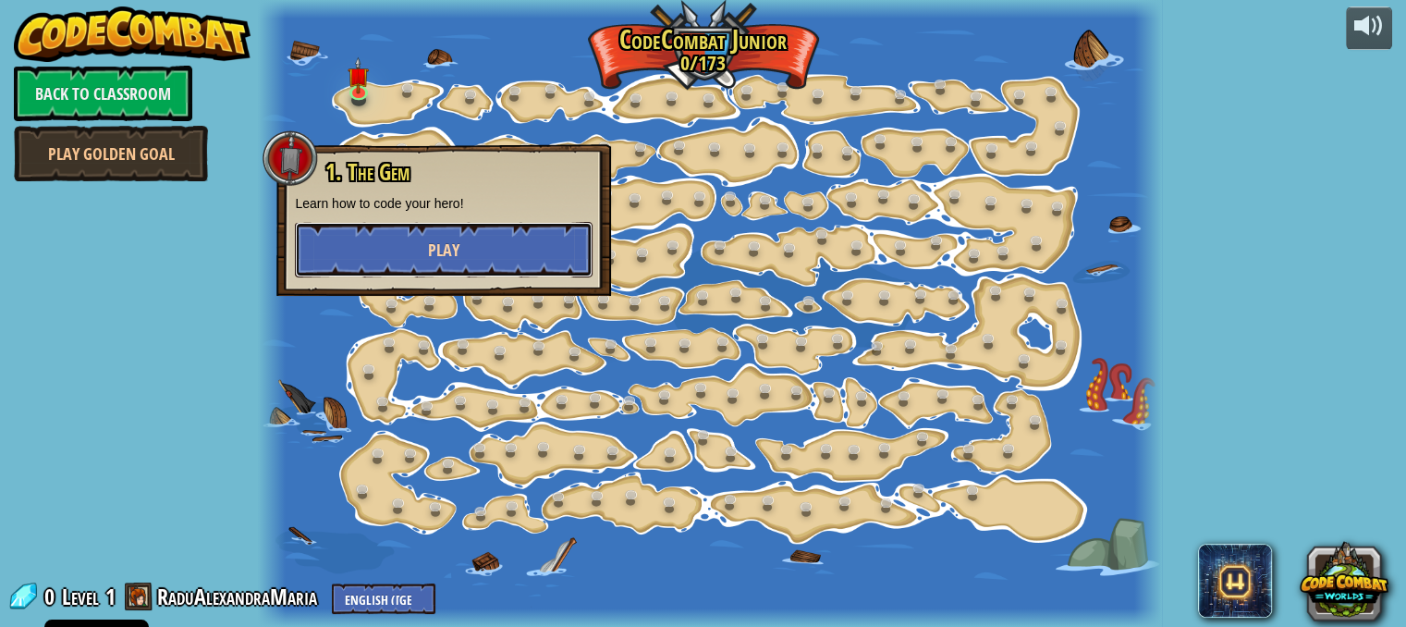
click at [444, 249] on span "Play" at bounding box center [443, 250] width 31 height 23
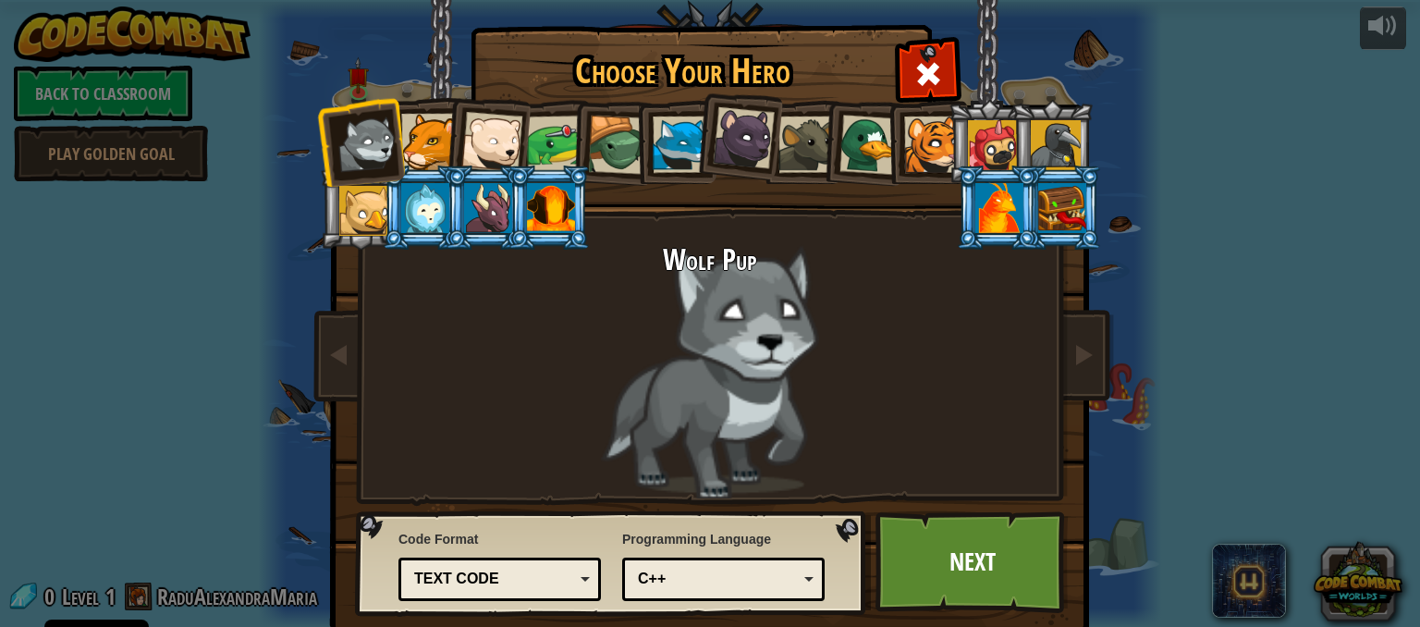
click at [434, 130] on div at bounding box center [429, 142] width 56 height 56
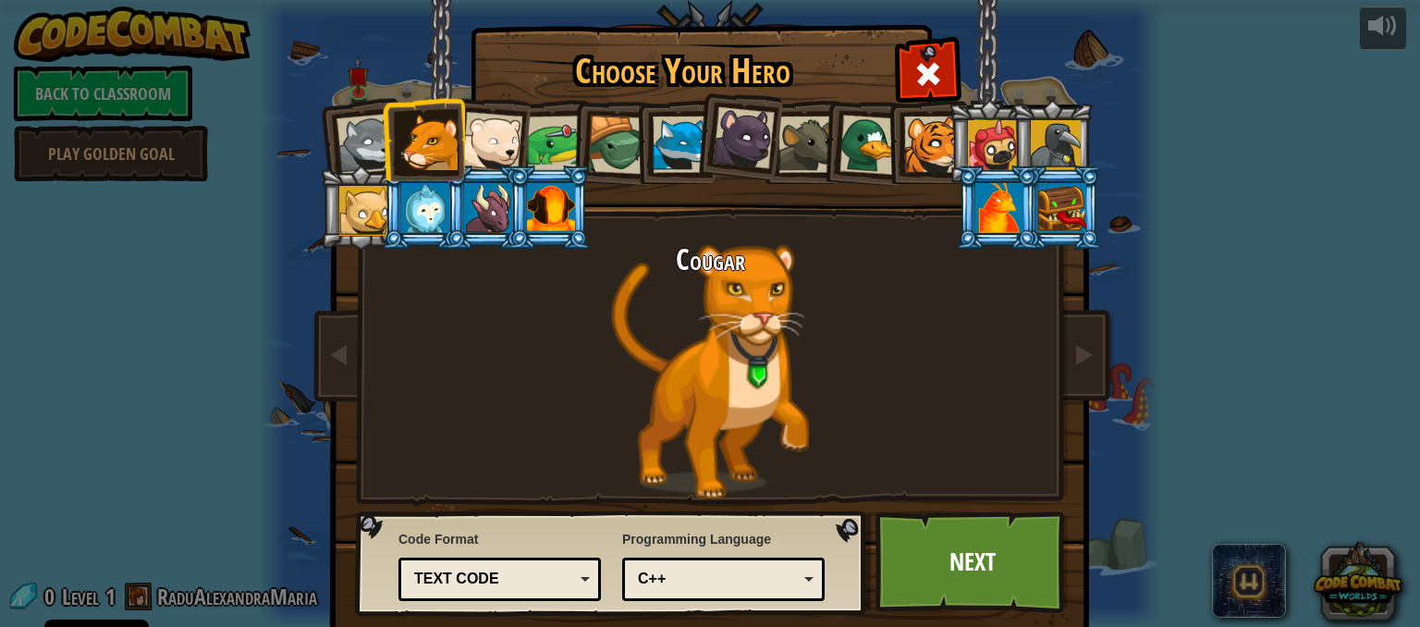
click at [495, 149] on div at bounding box center [491, 142] width 61 height 61
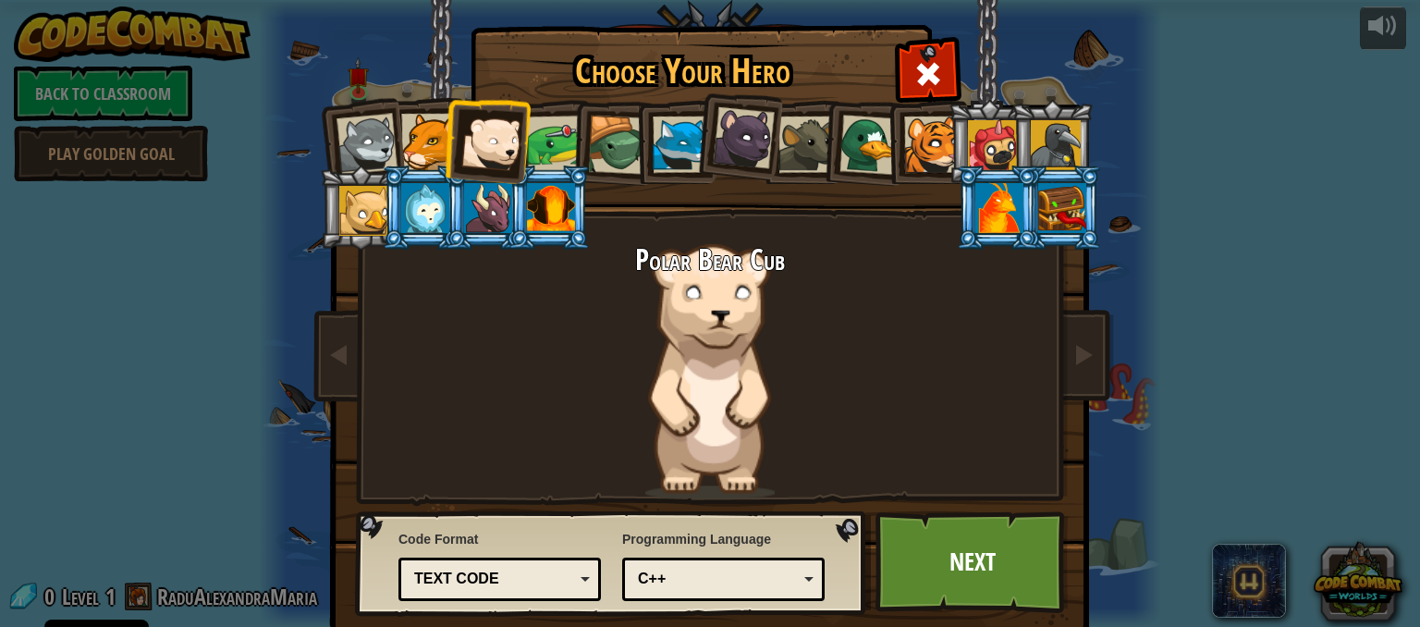
click at [548, 131] on div at bounding box center [555, 144] width 57 height 57
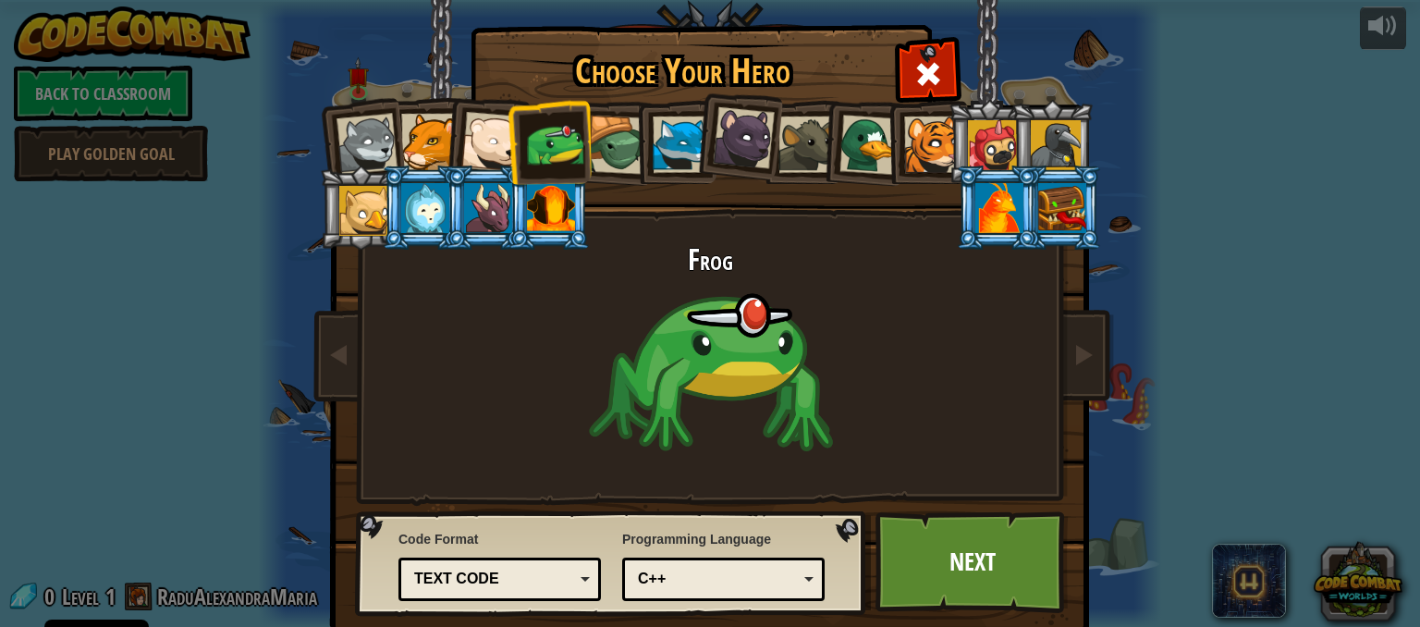
click at [608, 122] on div at bounding box center [617, 145] width 59 height 59
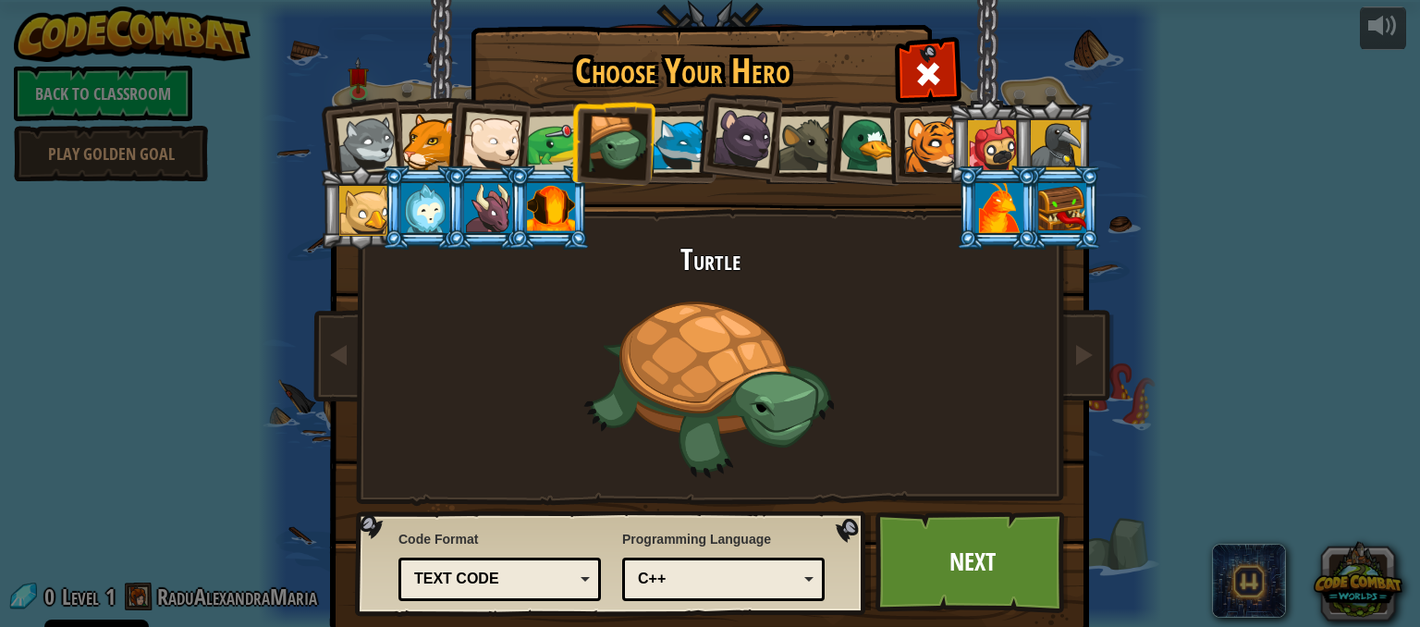
click at [665, 135] on div at bounding box center [681, 144] width 56 height 56
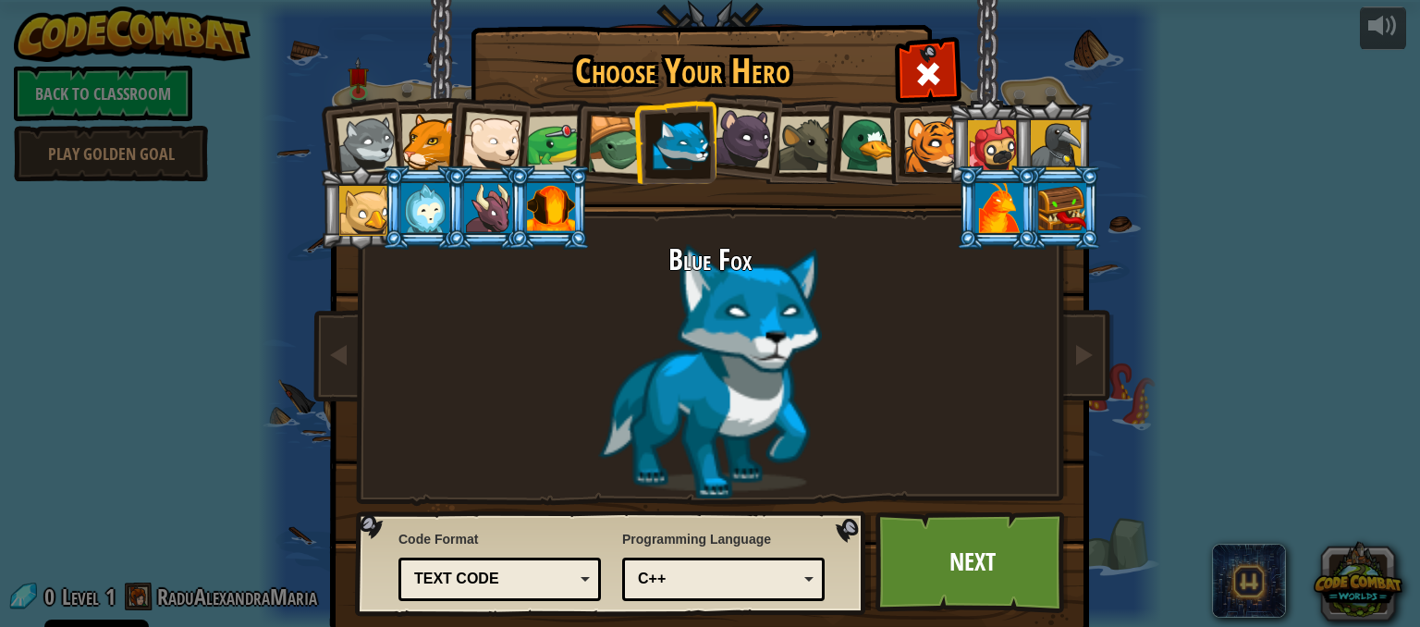
click at [732, 138] on div at bounding box center [744, 138] width 62 height 62
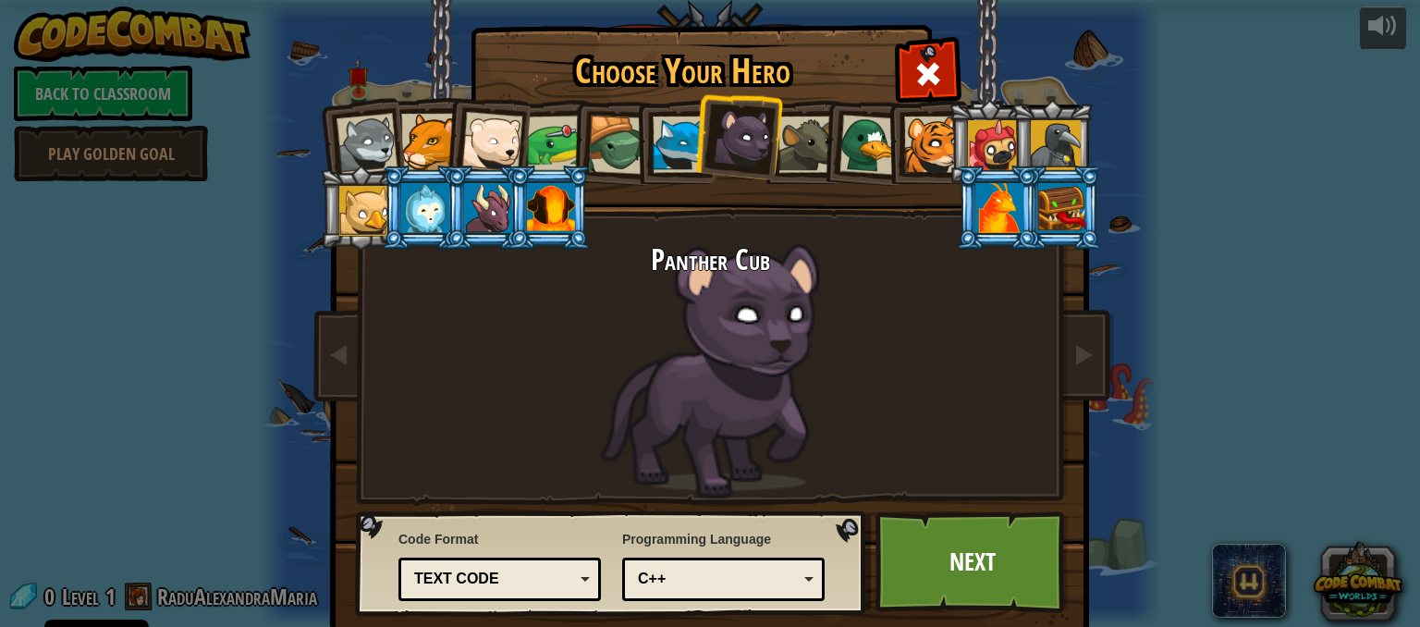
click at [799, 141] on div at bounding box center [807, 144] width 56 height 56
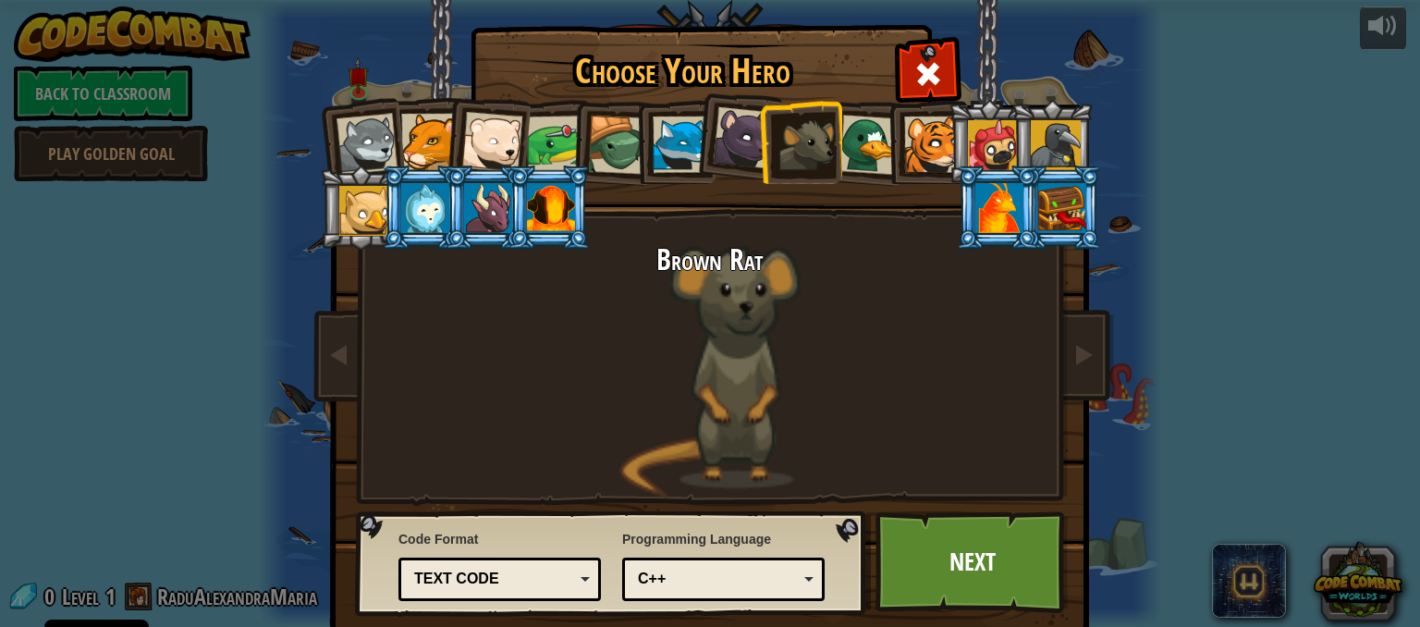
click at [866, 141] on div at bounding box center [870, 145] width 60 height 60
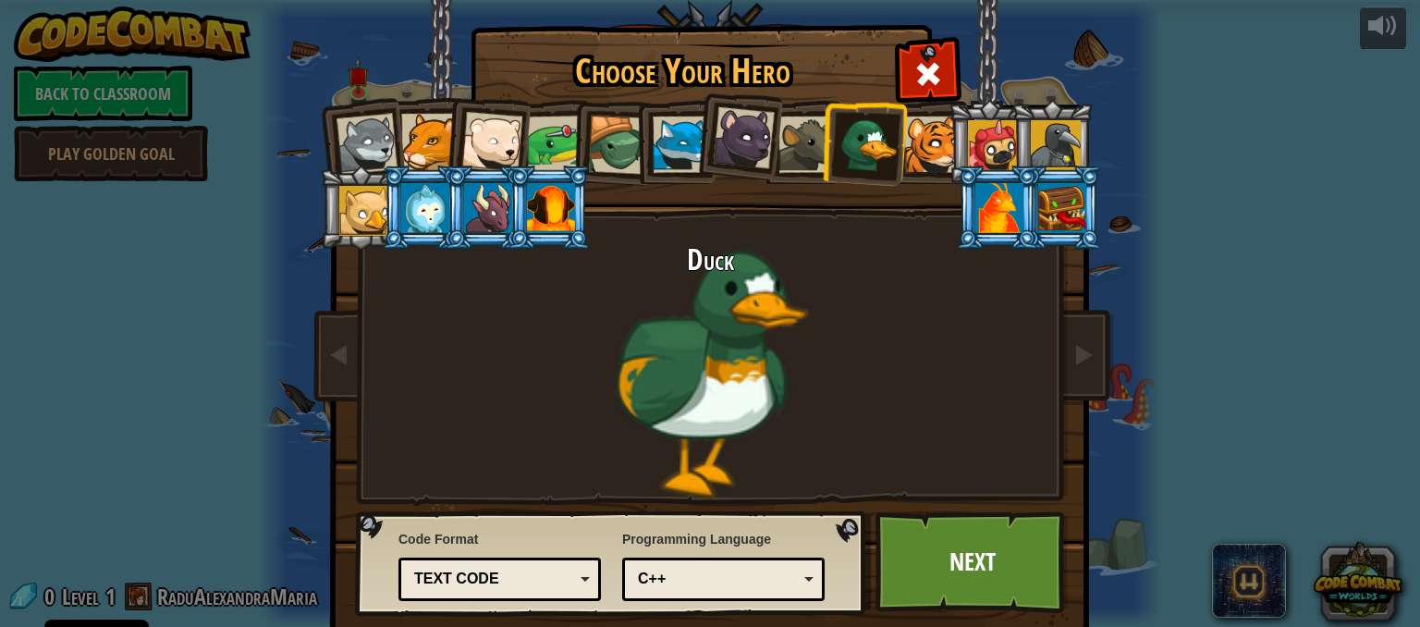
click at [930, 139] on div at bounding box center [932, 144] width 56 height 56
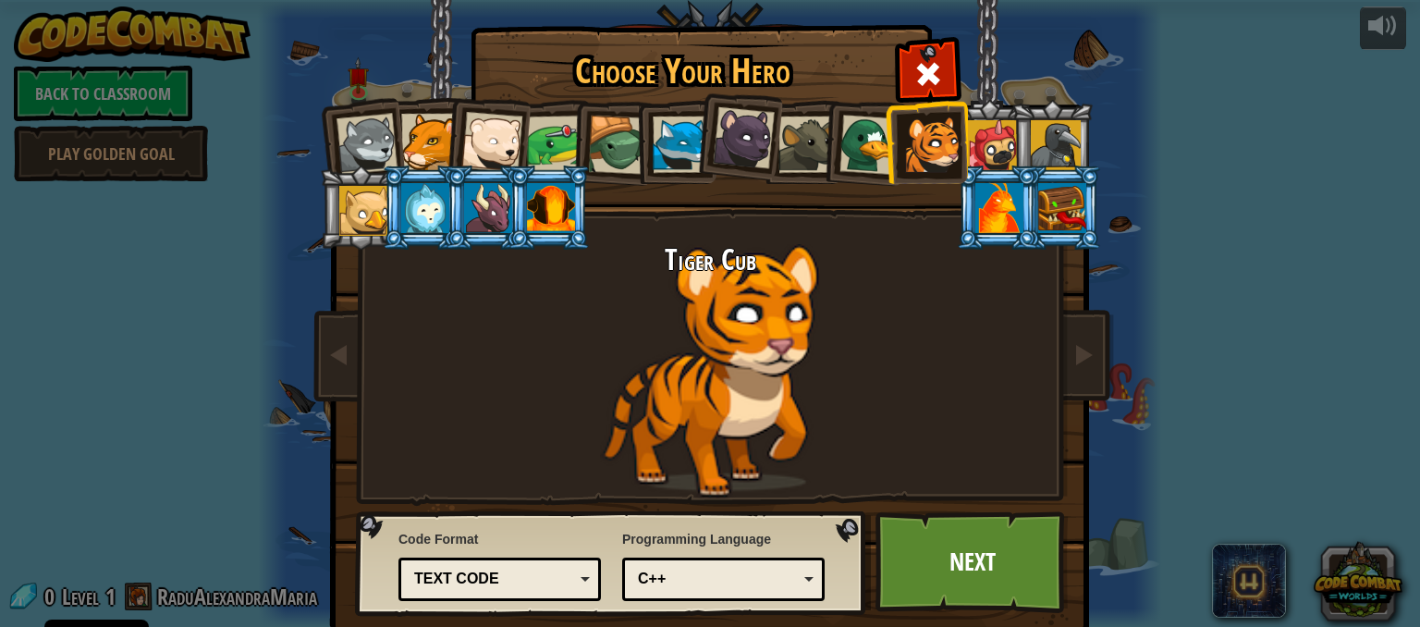
click at [992, 134] on div at bounding box center [993, 145] width 50 height 50
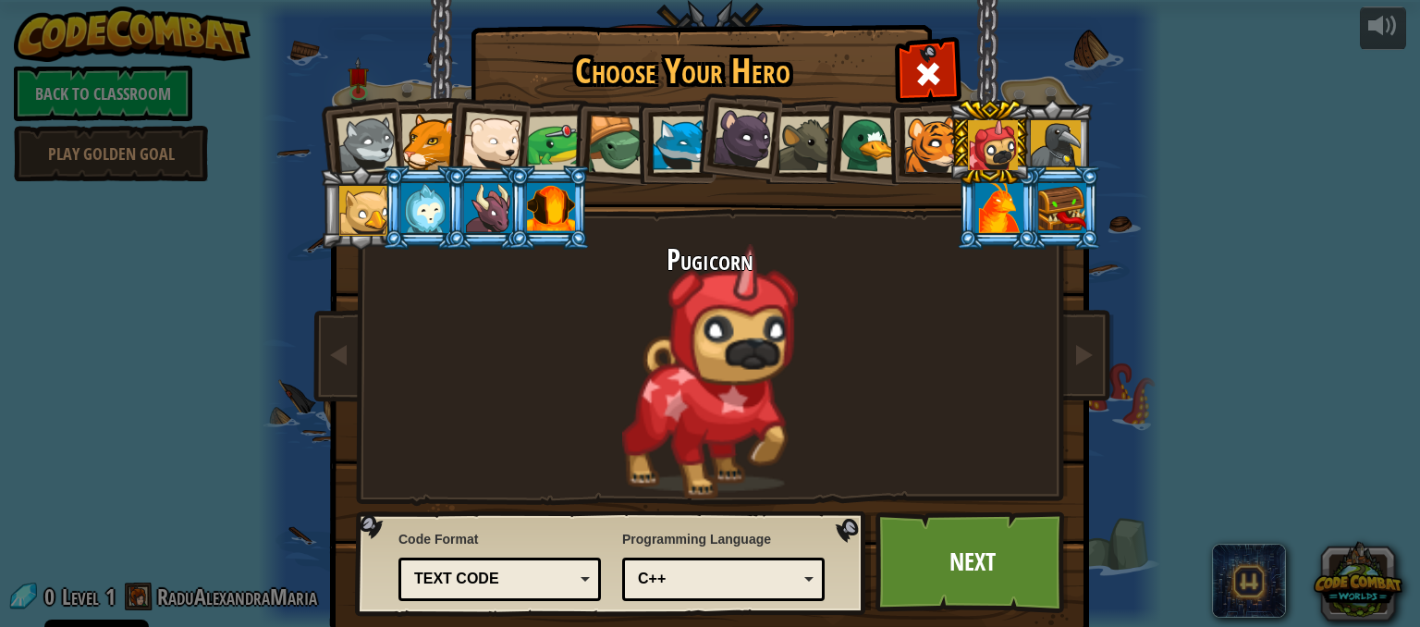
click at [1064, 135] on div at bounding box center [1056, 145] width 50 height 50
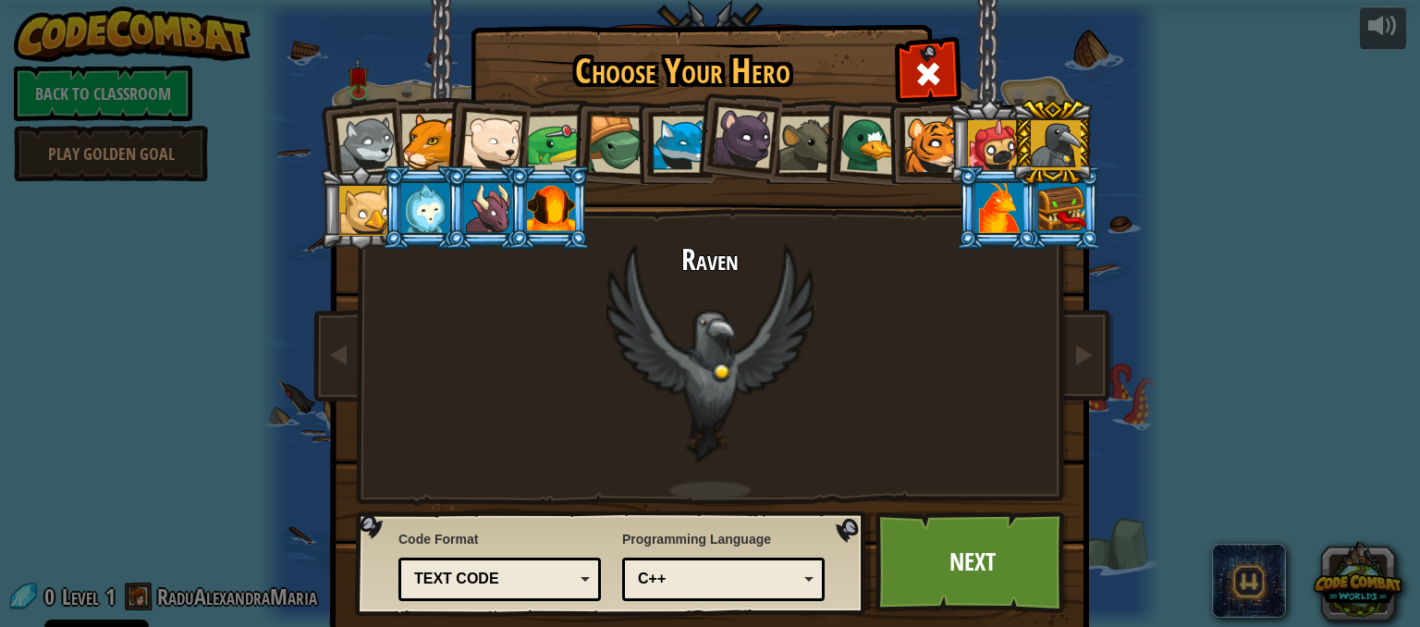
click at [536, 189] on div at bounding box center [551, 208] width 48 height 50
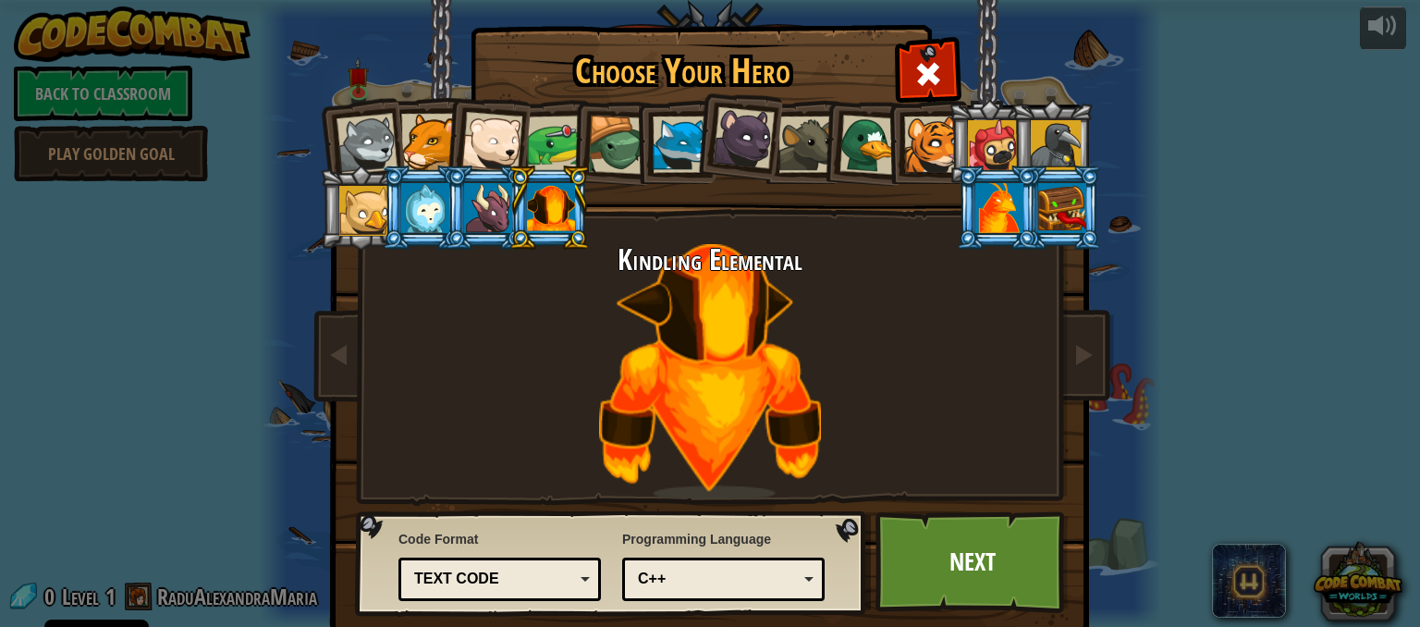
click at [472, 195] on div at bounding box center [488, 208] width 48 height 50
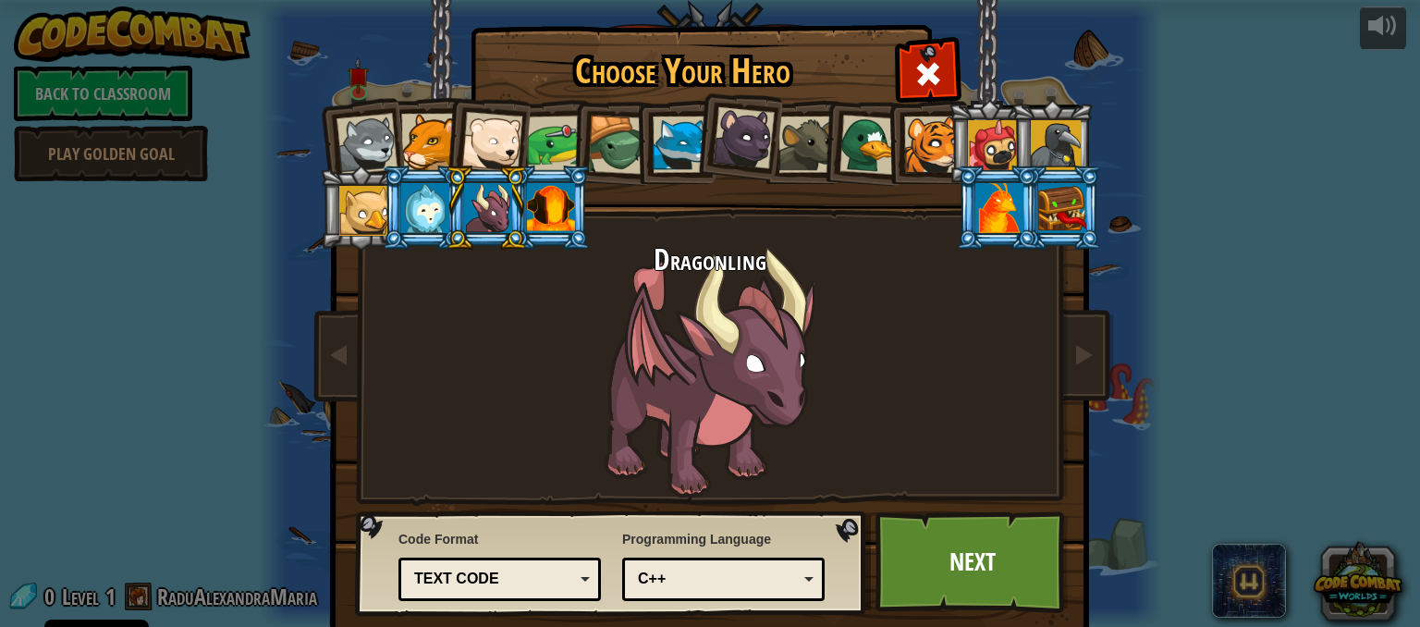
click at [407, 207] on div at bounding box center [425, 208] width 48 height 50
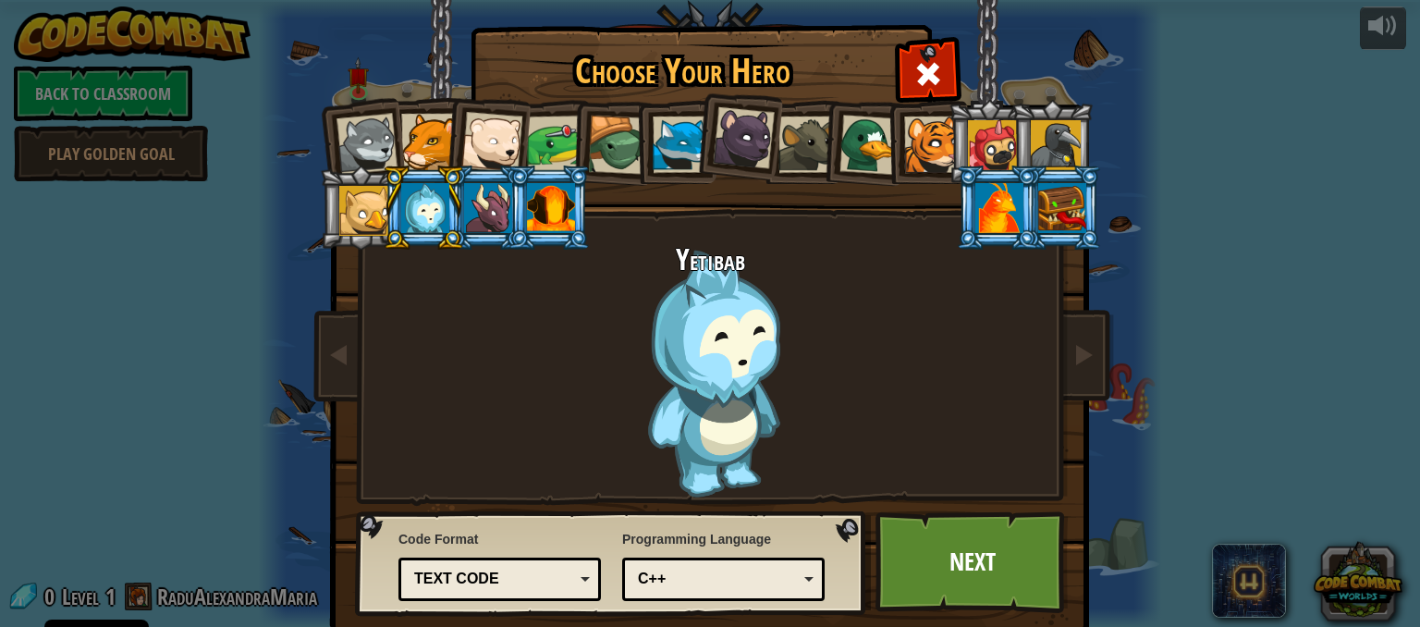
click at [361, 215] on div at bounding box center [364, 211] width 50 height 50
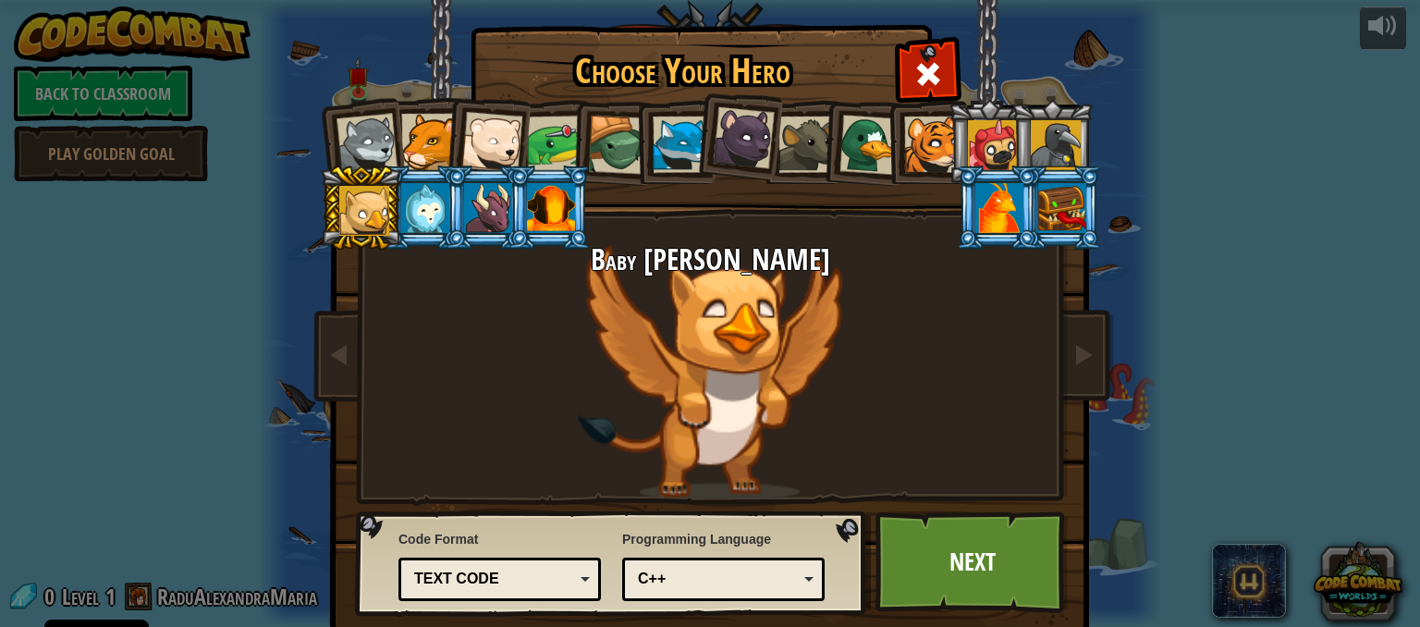
click at [410, 217] on div at bounding box center [425, 208] width 48 height 50
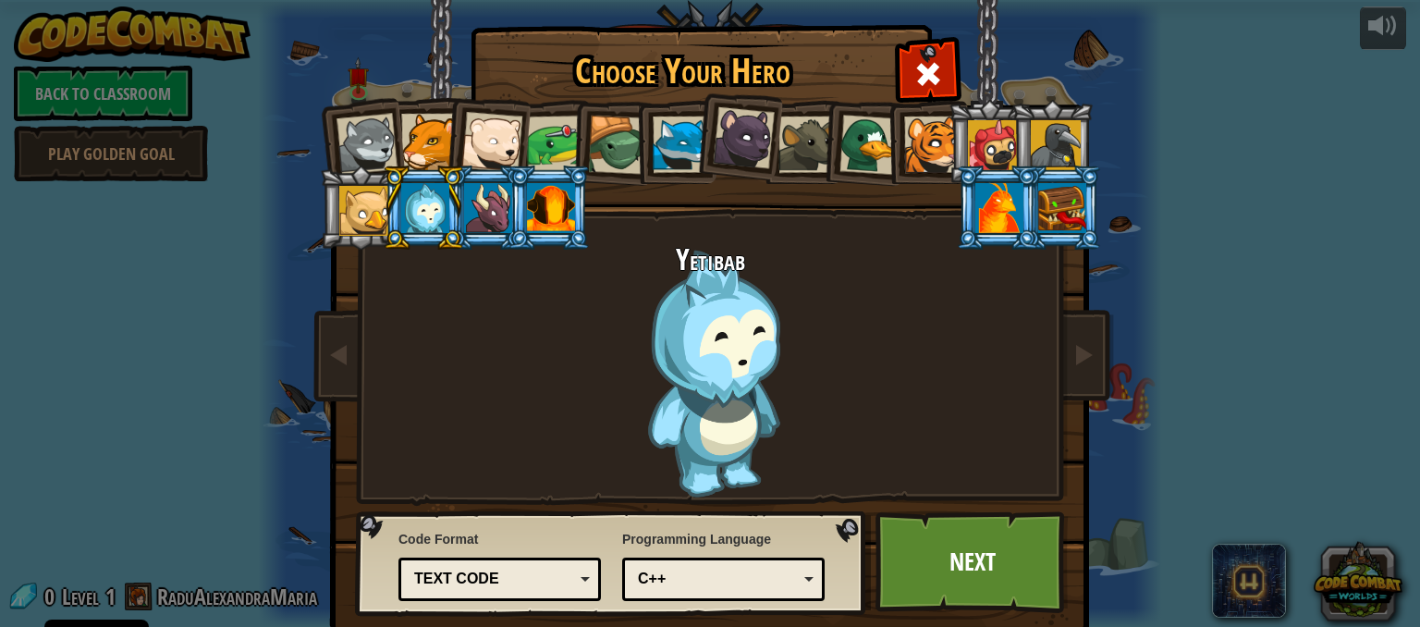
click at [495, 124] on div at bounding box center [491, 142] width 61 height 61
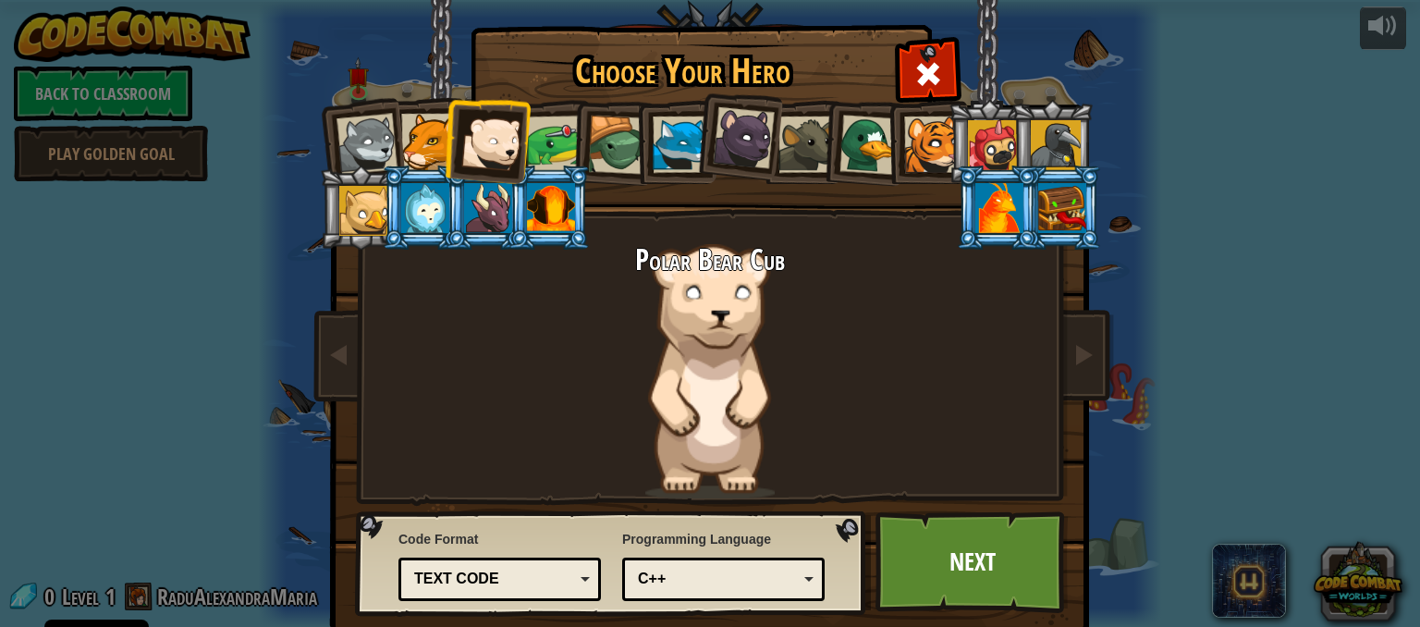
click at [348, 138] on div at bounding box center [367, 144] width 61 height 61
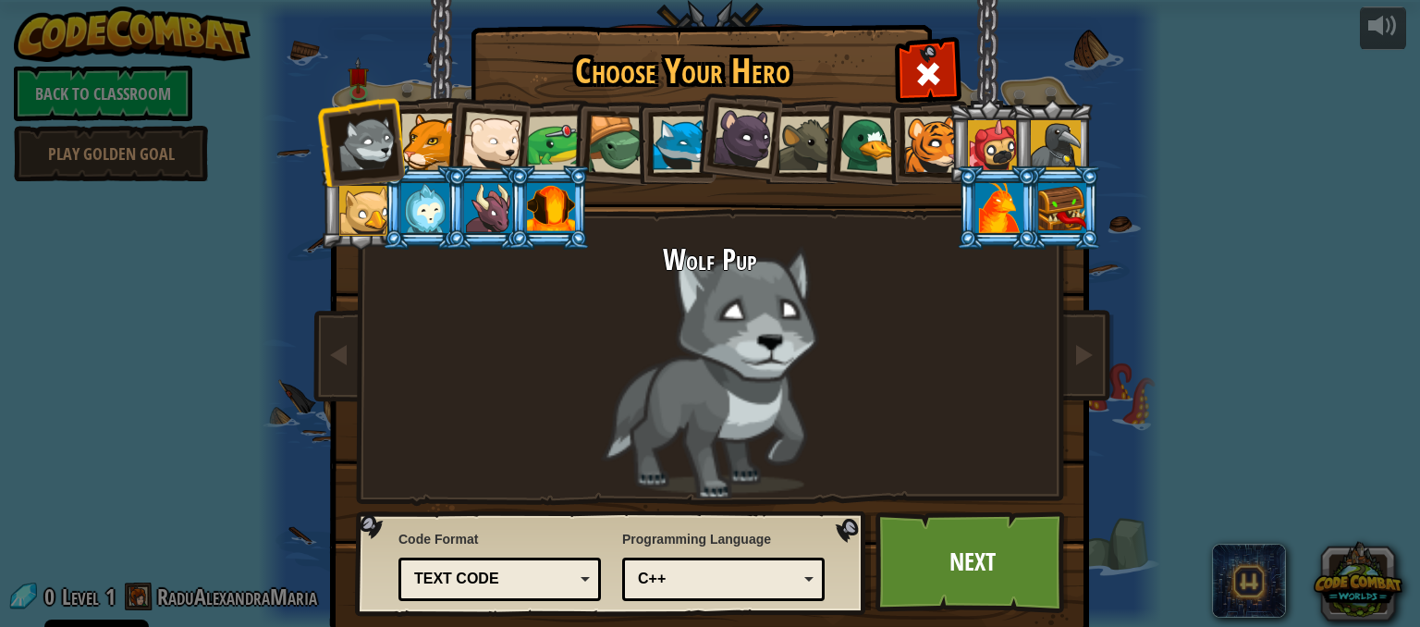
click at [419, 149] on div at bounding box center [429, 142] width 56 height 56
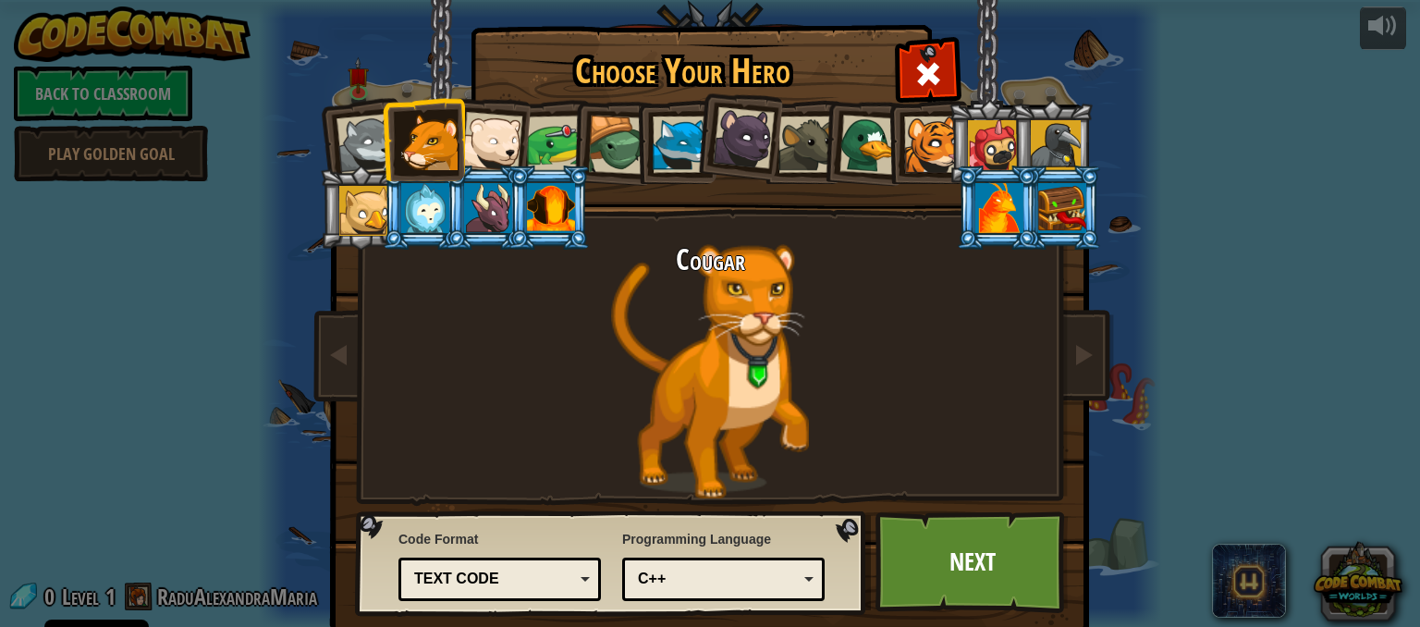
click at [551, 140] on div at bounding box center [555, 144] width 57 height 57
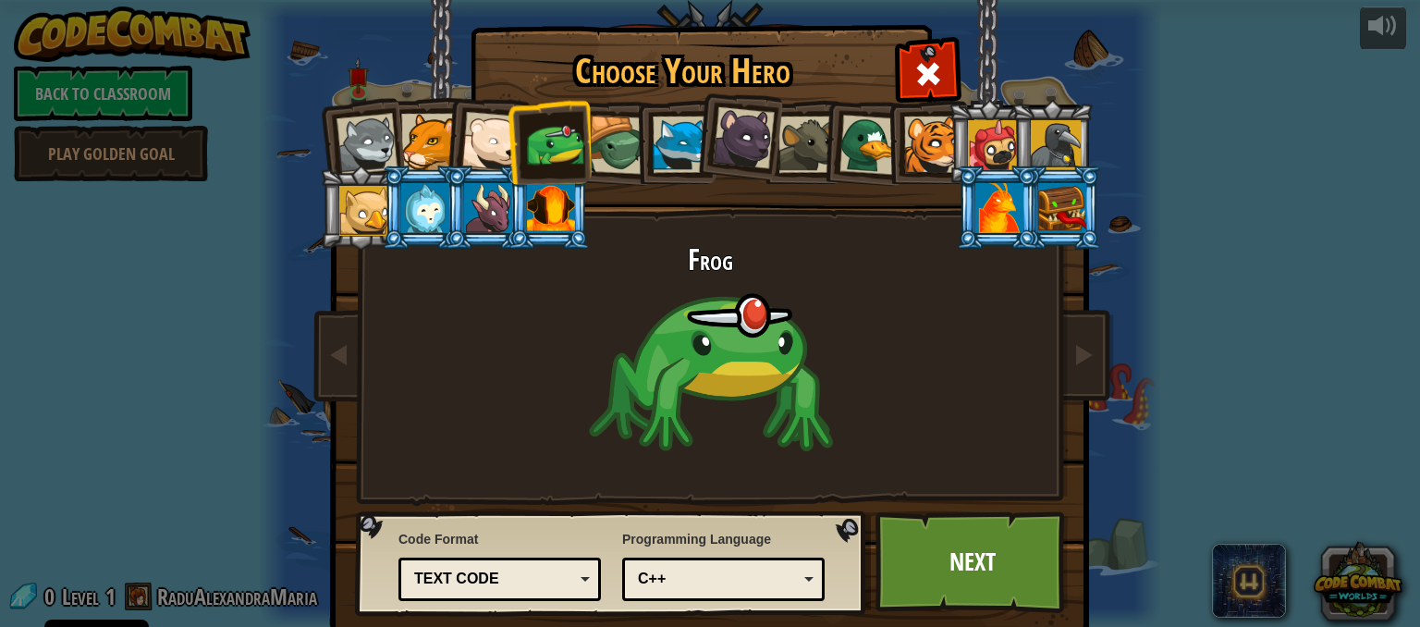
click at [602, 152] on div at bounding box center [617, 145] width 59 height 59
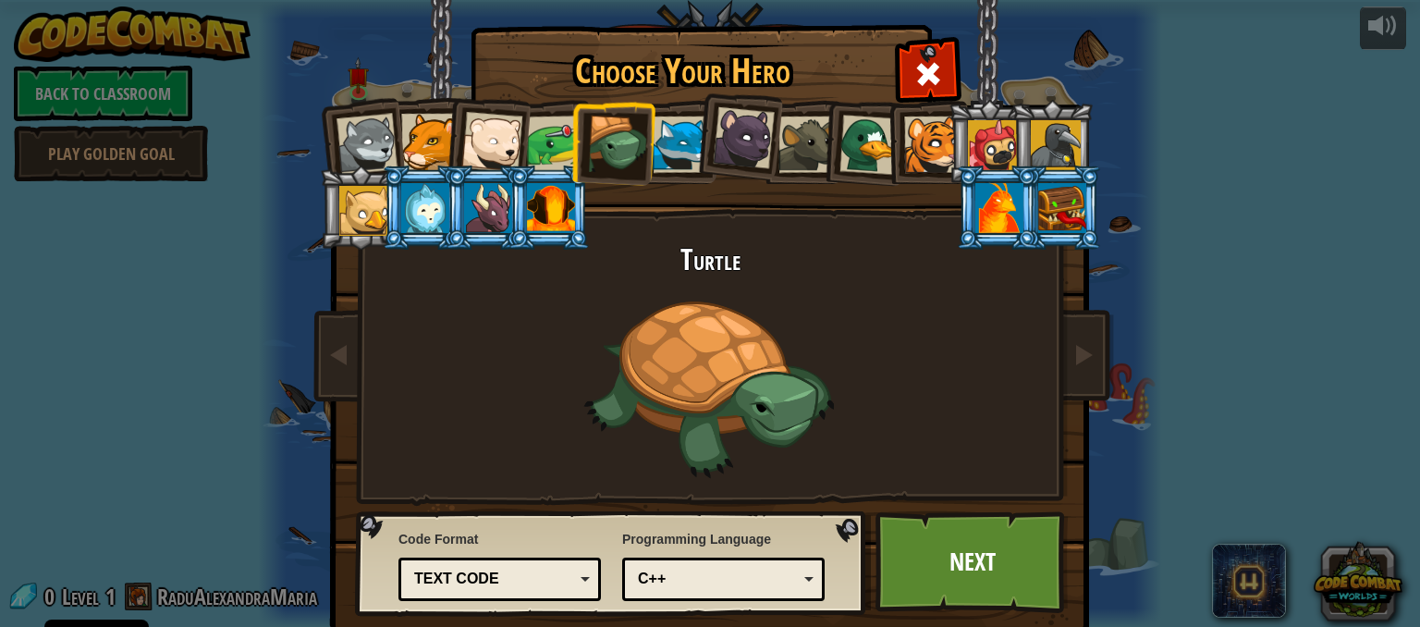
click at [537, 145] on div at bounding box center [555, 144] width 57 height 57
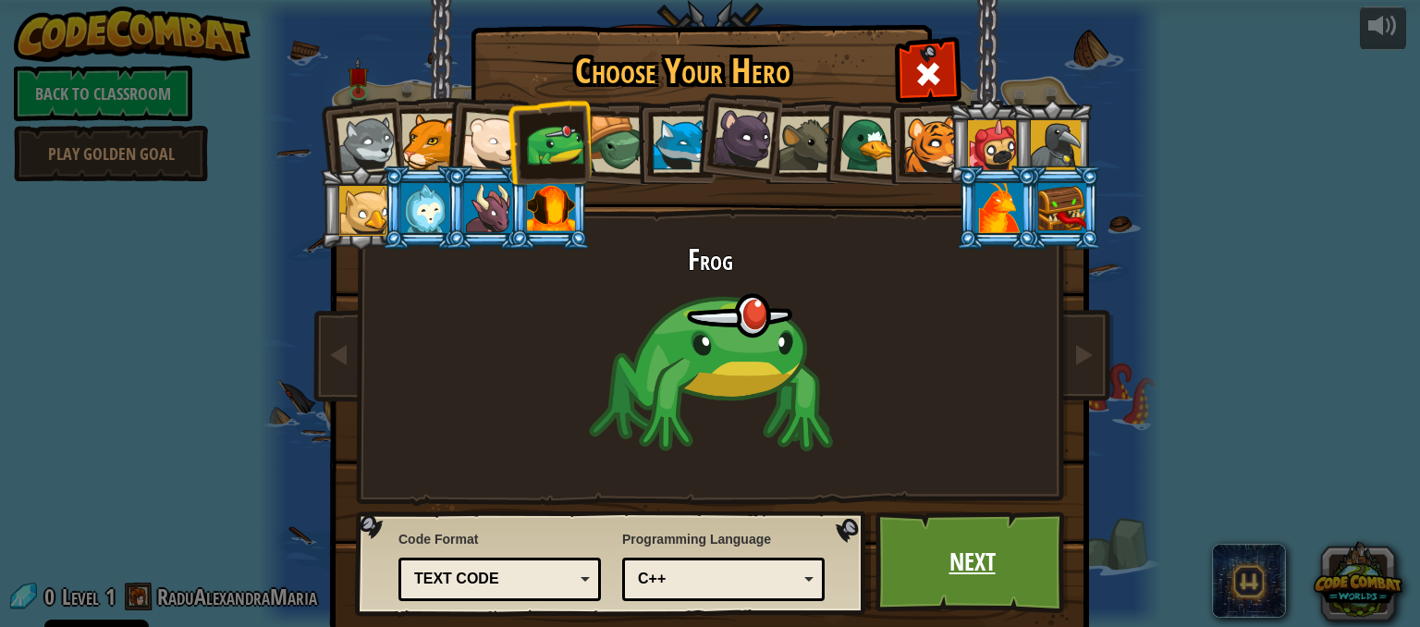
click at [937, 564] on link "Next" at bounding box center [972, 562] width 193 height 102
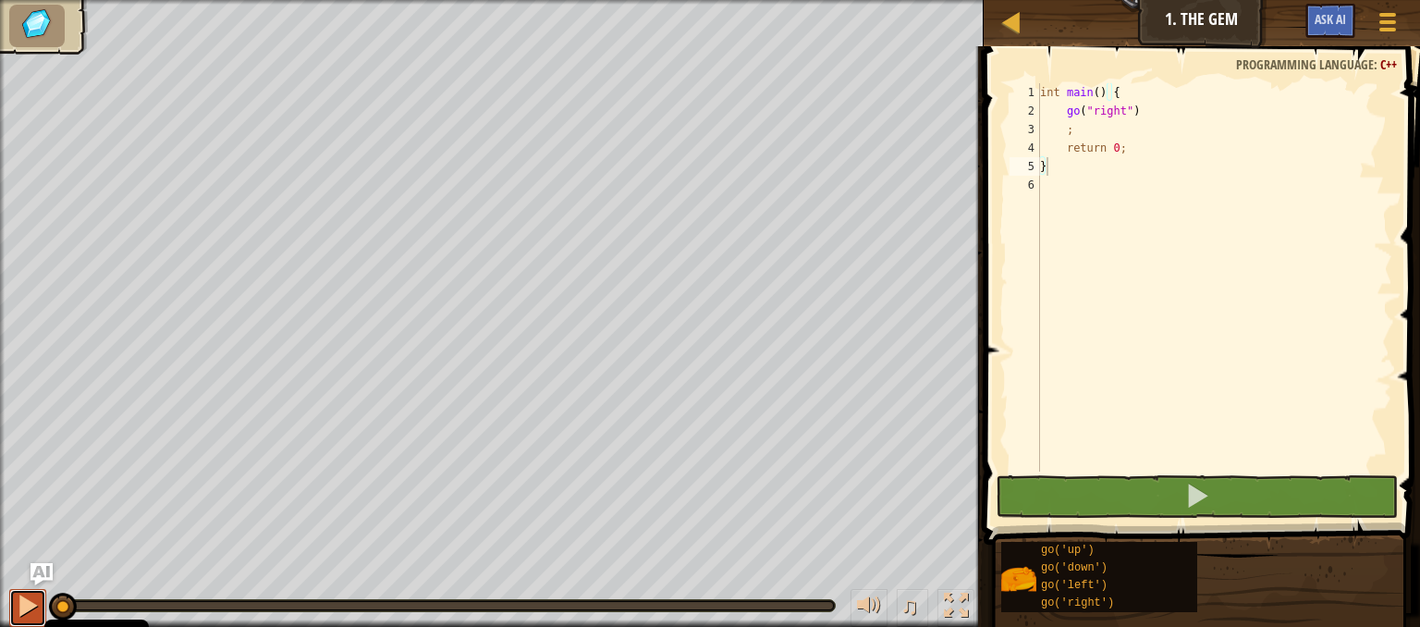
click at [32, 600] on div at bounding box center [28, 606] width 24 height 24
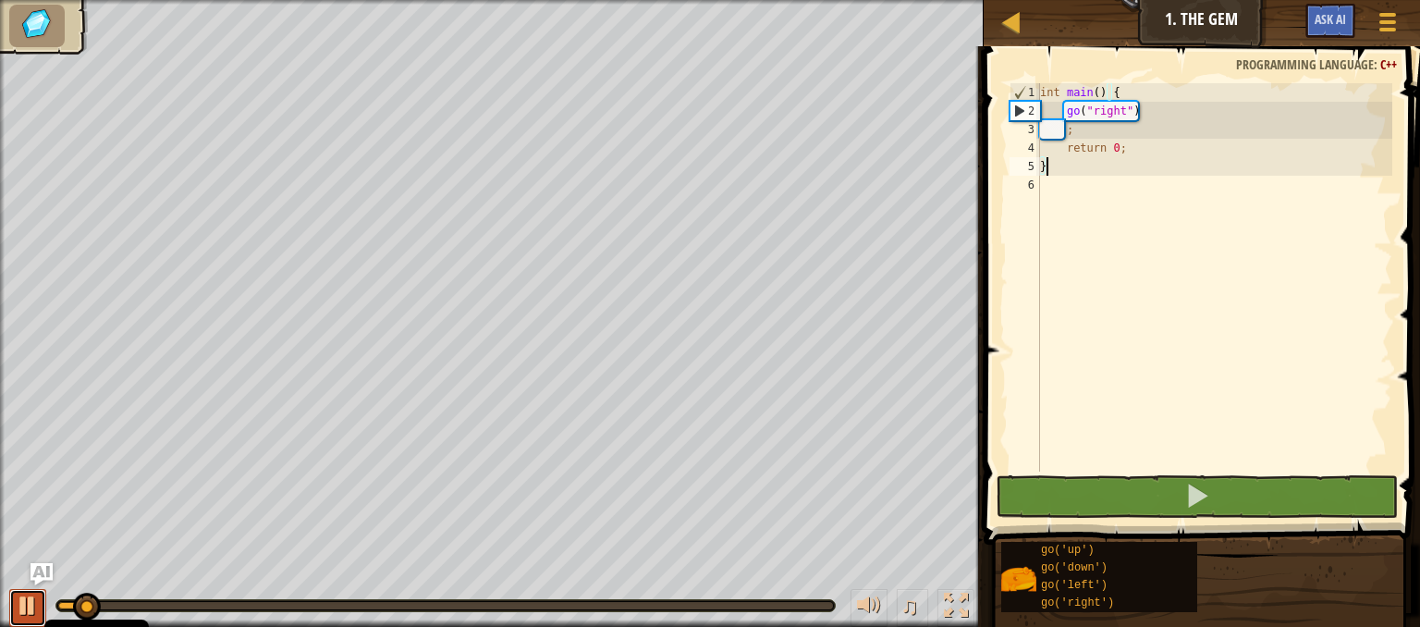
click at [32, 600] on div at bounding box center [28, 606] width 24 height 24
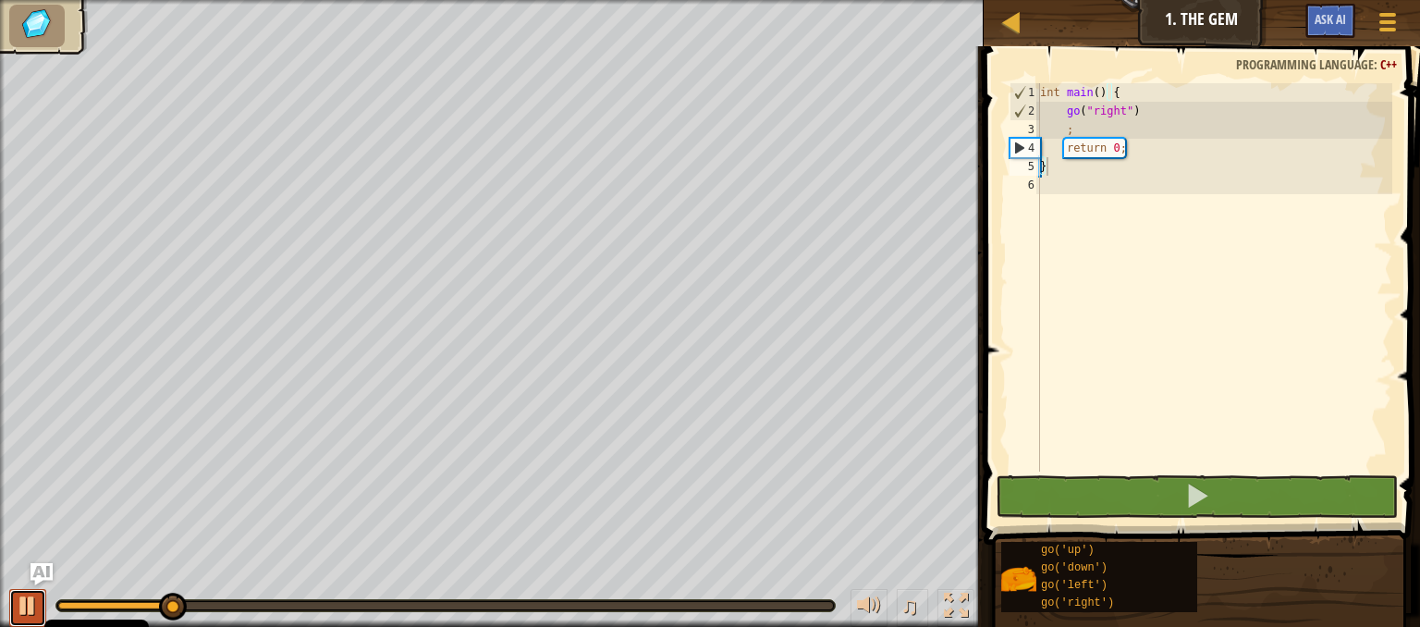
click at [32, 600] on div at bounding box center [28, 606] width 24 height 24
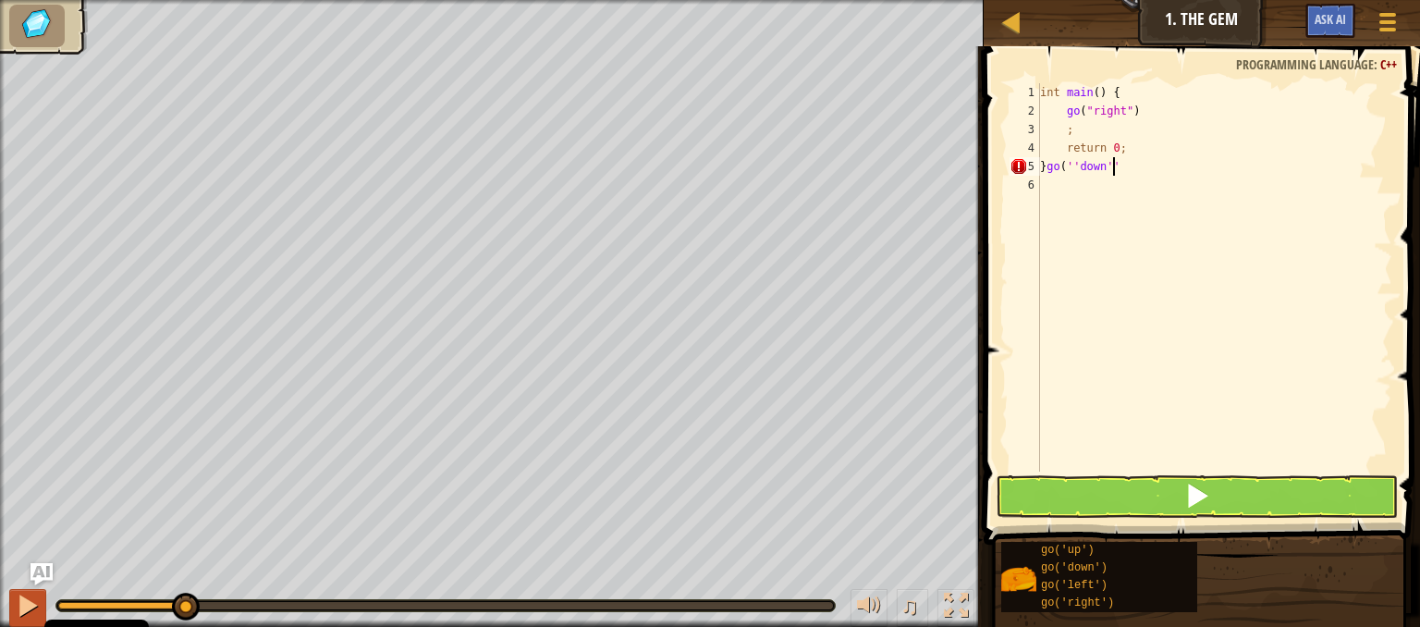
scroll to position [8, 5]
click at [27, 606] on div at bounding box center [28, 606] width 24 height 24
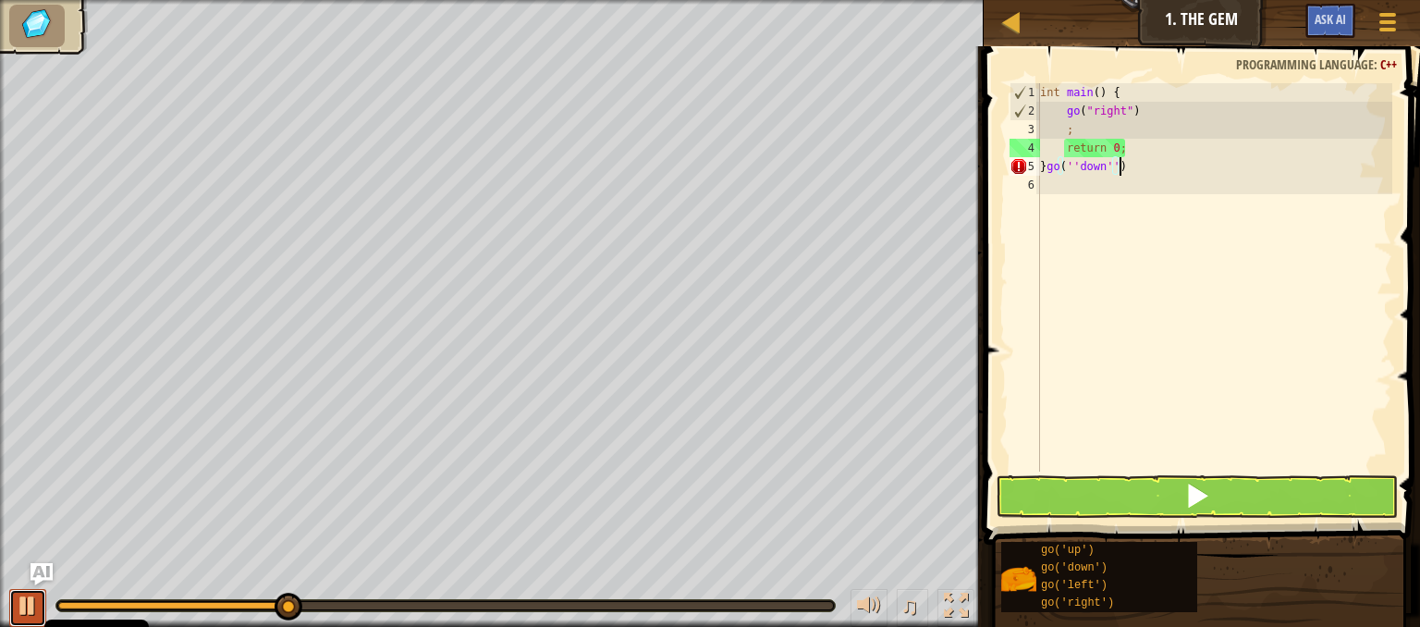
click at [27, 606] on div at bounding box center [28, 606] width 24 height 24
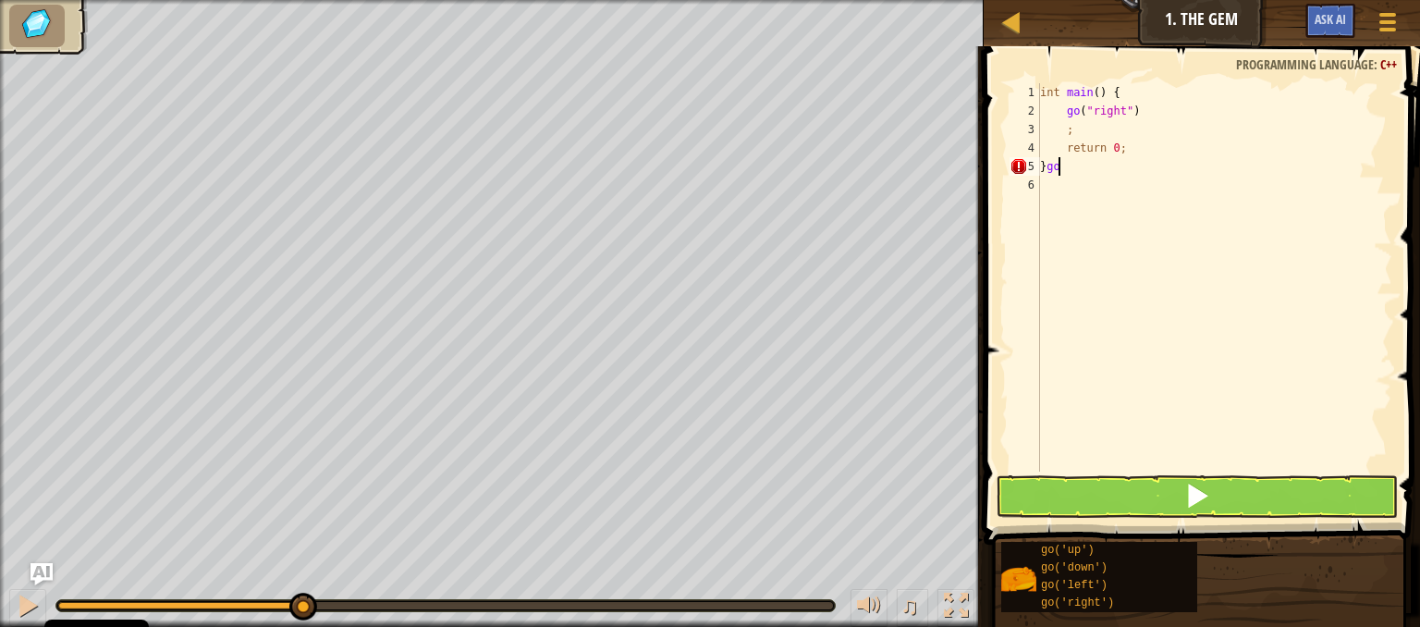
scroll to position [8, 0]
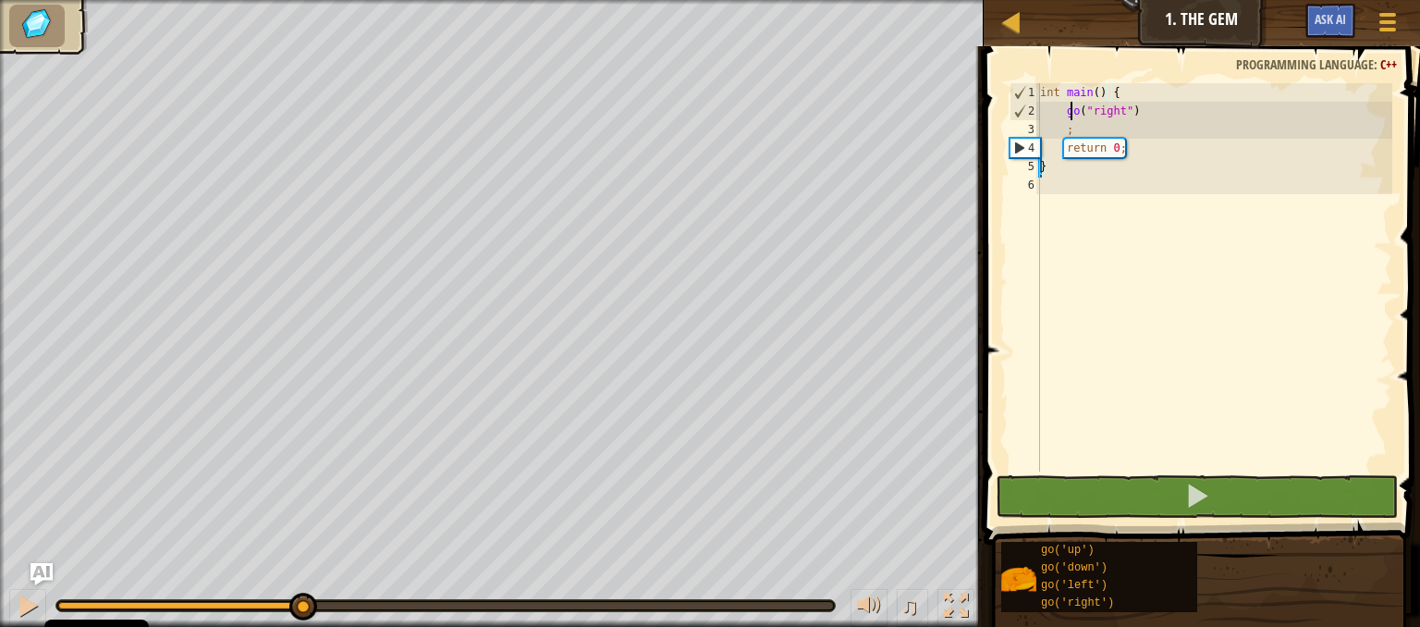
click at [1069, 112] on div "int main ( ) { go ( " right " ) ; return 0 ; }" at bounding box center [1214, 295] width 356 height 425
click at [1100, 109] on div "int main ( ) { go ( " right " ) ; return 0 ; }" at bounding box center [1214, 295] width 356 height 425
click at [1096, 175] on div "int main ( ) { go ( " right " ) ; return 0 ; }" at bounding box center [1214, 295] width 356 height 425
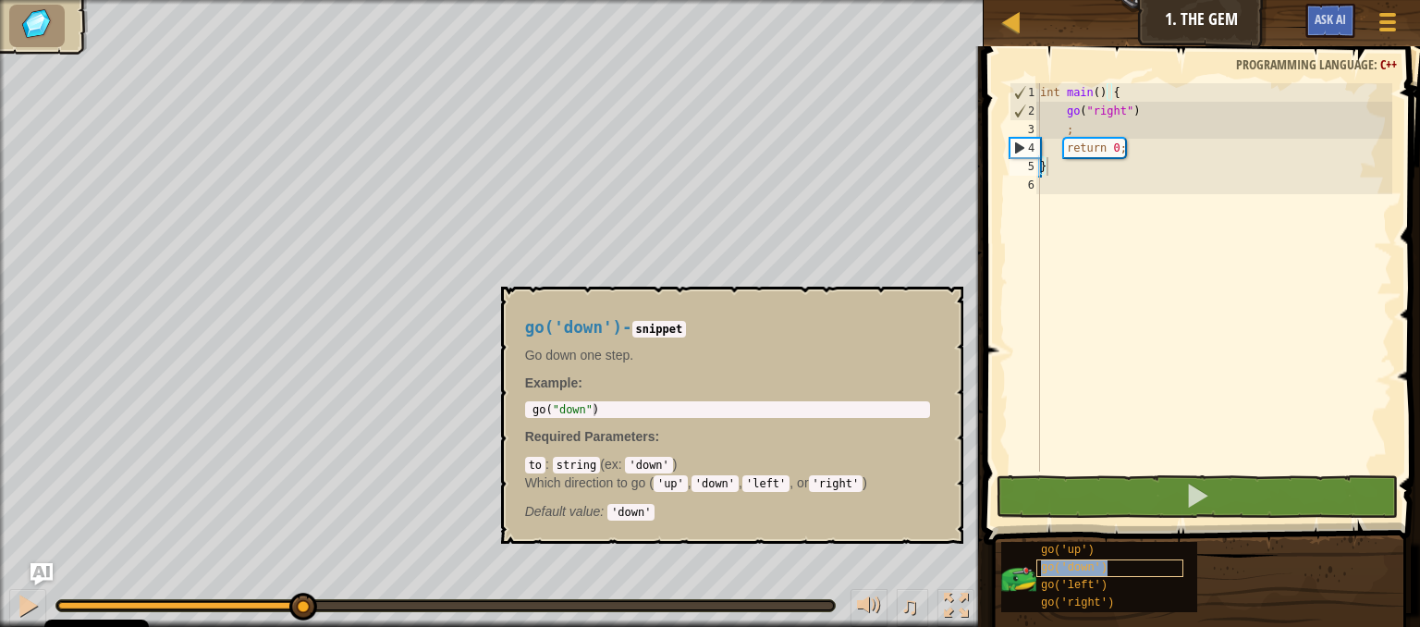
click at [1069, 567] on span "go('down')" at bounding box center [1074, 567] width 67 height 13
click at [1082, 173] on div "int main ( ) { go ( " right " ) ; return 0 ; }" at bounding box center [1214, 295] width 356 height 425
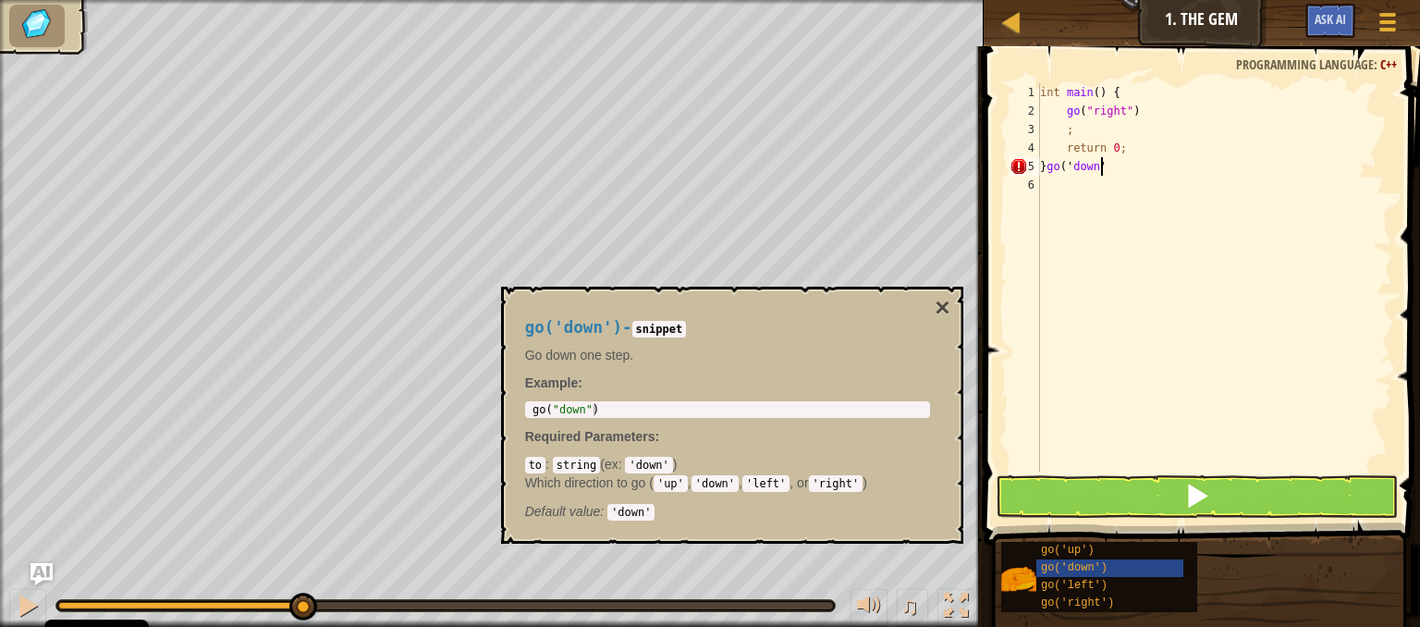
scroll to position [8, 4]
type textarea "}go('down')"
click at [938, 311] on button "×" at bounding box center [942, 308] width 15 height 26
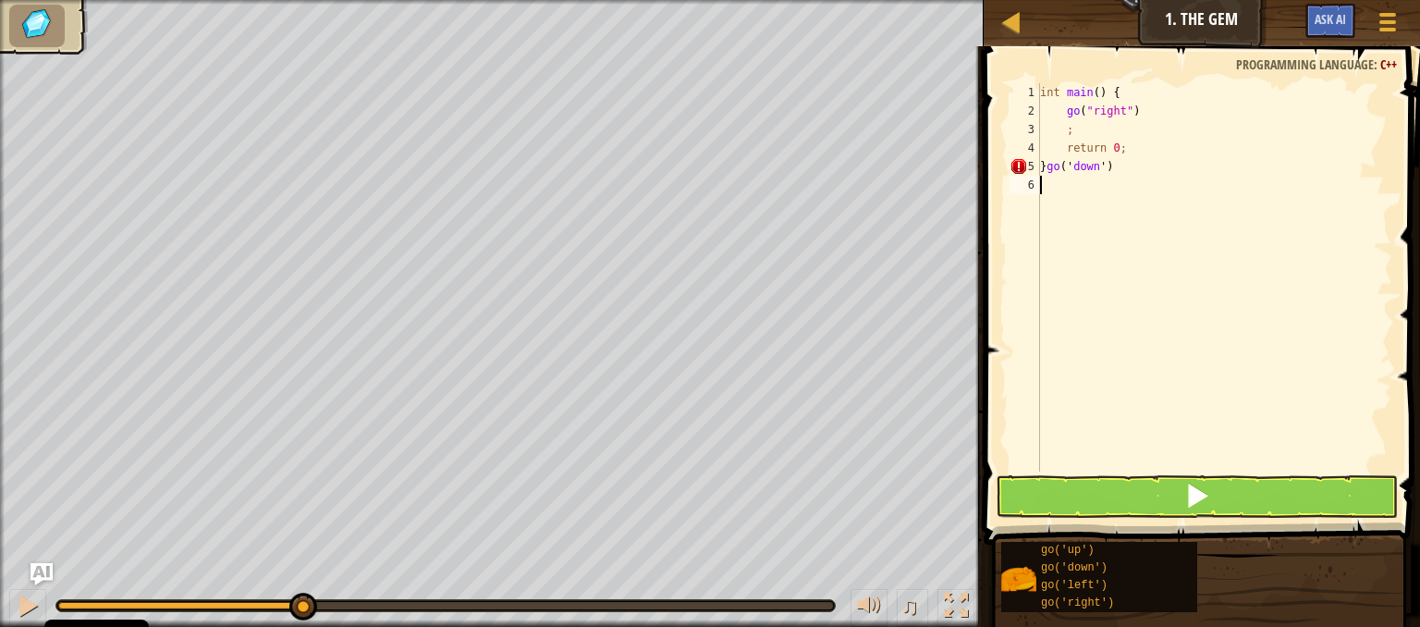
scroll to position [8, 0]
click at [1069, 192] on div "int main ( ) { go ( " right " ) ; return 0 ; } go ( ' down ' )" at bounding box center [1214, 295] width 356 height 425
click at [1130, 166] on div "int main ( ) { go ( " right " ) ; return 0 ; } go ( ' down ' )" at bounding box center [1214, 295] width 356 height 425
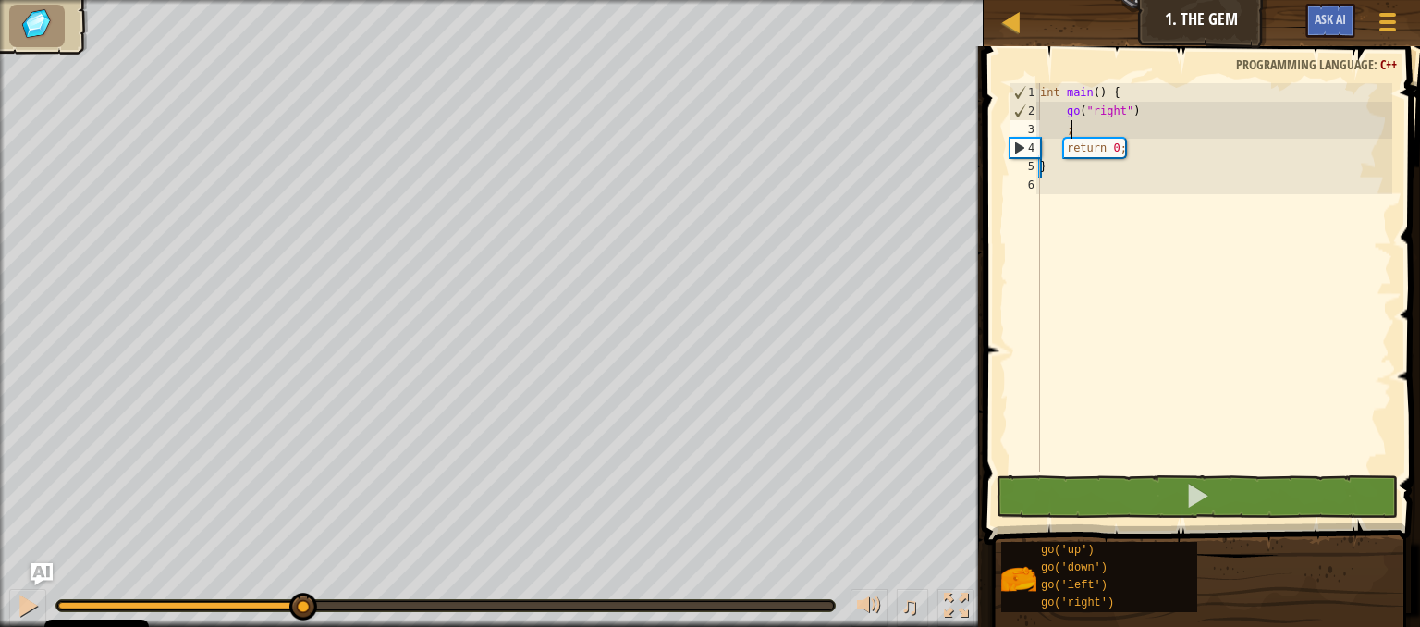
click at [1086, 134] on div "int main ( ) { go ( " right " ) ; return 0 ; }" at bounding box center [1214, 295] width 356 height 425
type textarea ";"
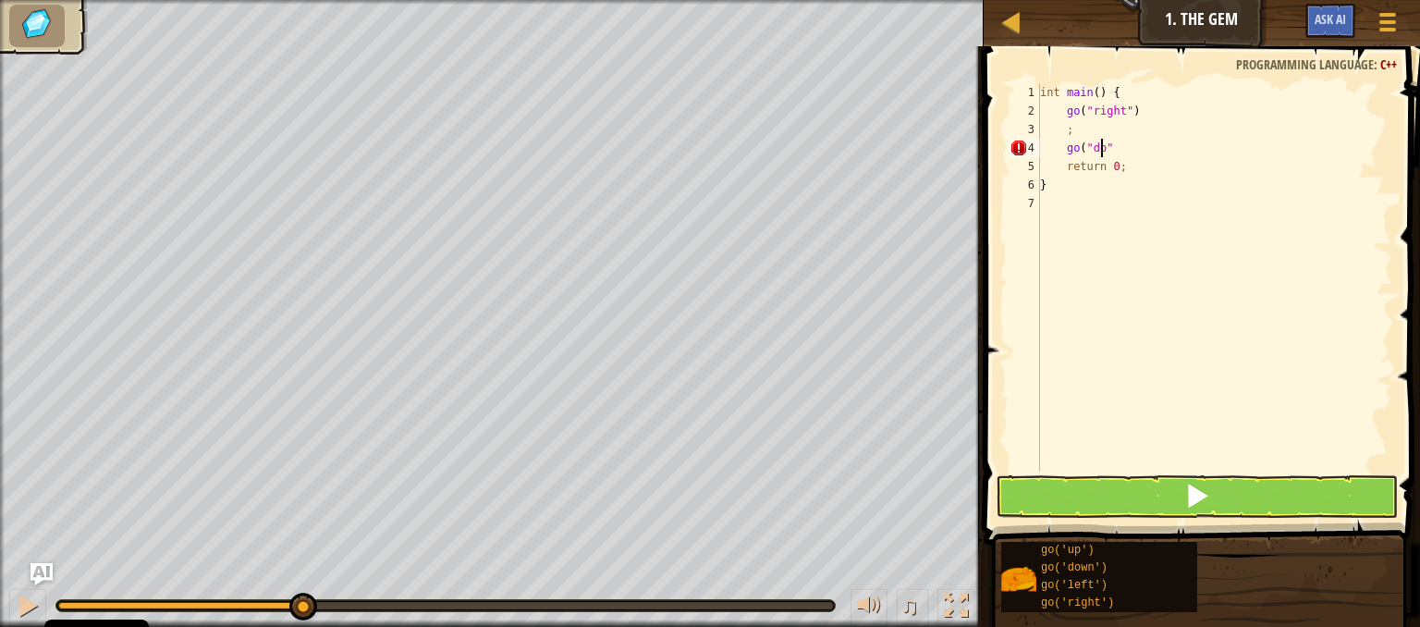
scroll to position [8, 5]
type textarea "go("down")"
type textarea ";"
type textarea "d"
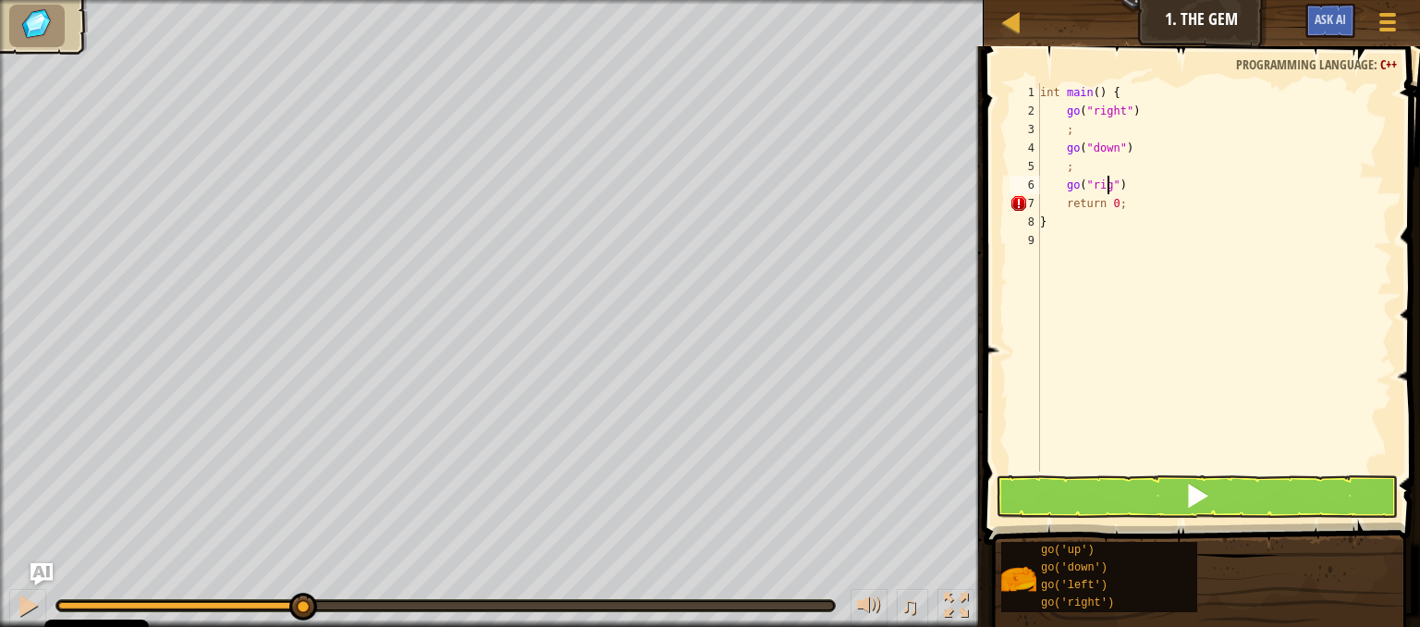
scroll to position [8, 6]
type textarea "go("right")"
type textarea ";"
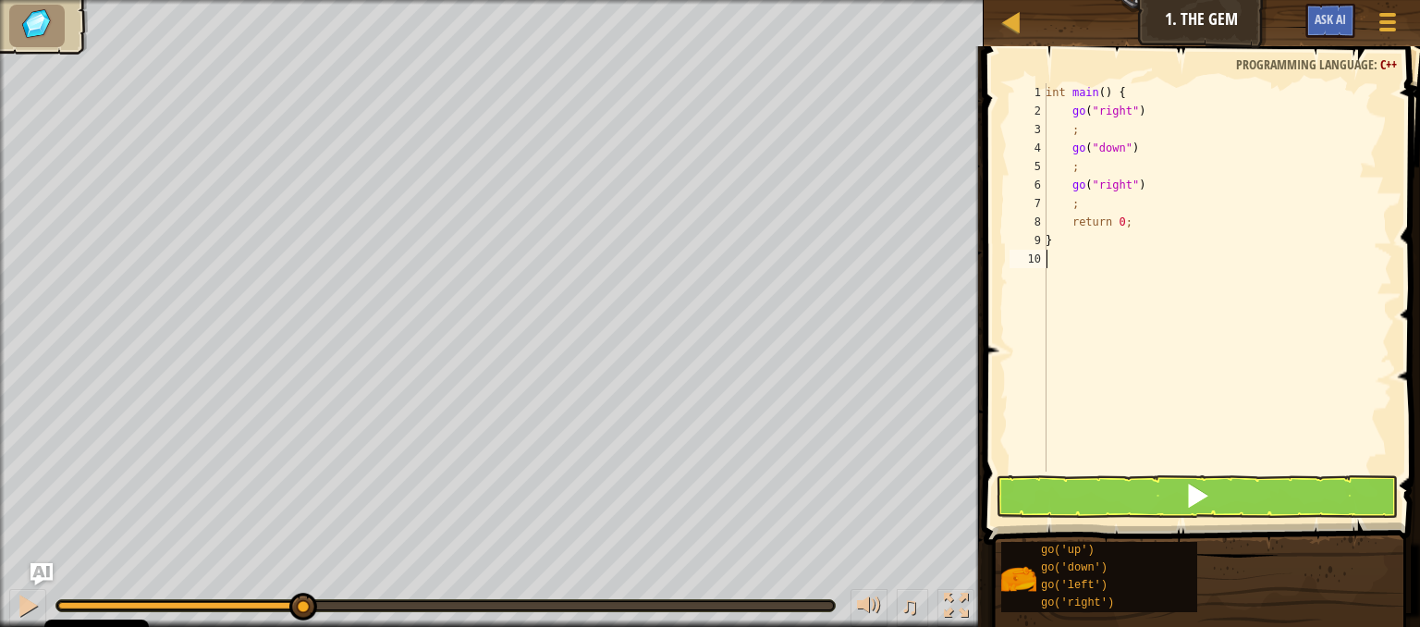
click at [1090, 252] on div "int main ( ) { go ( " right " ) ; go ( " down " ) ; go ( " right " ) ; return 0…" at bounding box center [1217, 295] width 350 height 425
click at [25, 601] on div at bounding box center [28, 606] width 24 height 24
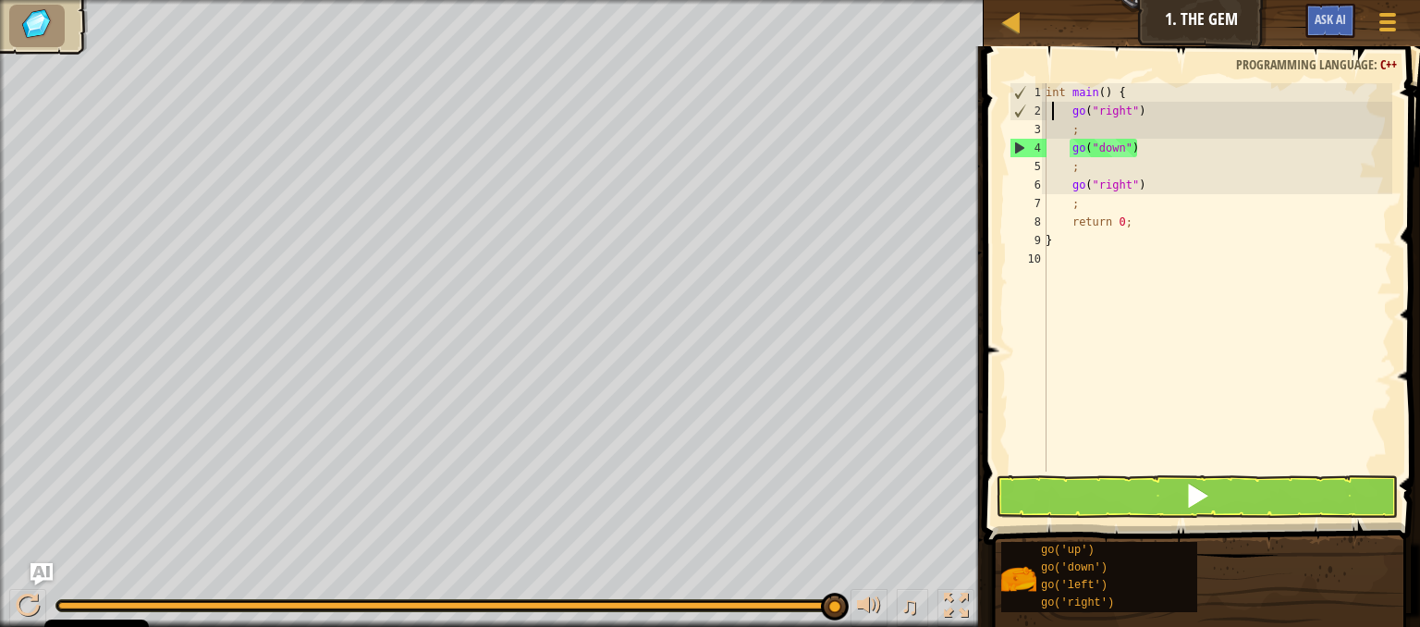
click at [1052, 111] on div "int main ( ) { go ( " right " ) ; go ( " down " ) ; go ( " right " ) ; return 0…" at bounding box center [1217, 295] width 350 height 425
click at [1047, 131] on div "int main ( ) { go ( " right " ) ; go ( " down " ) ; go ( " right " ) ; return 0…" at bounding box center [1217, 295] width 350 height 425
click at [1082, 168] on div "int main ( ) { go ( " right " ) ; go ( " down " ) ; go ( " right " ) ; return 0…" at bounding box center [1217, 295] width 350 height 425
click at [1013, 145] on div "4" at bounding box center [1029, 148] width 36 height 18
click at [1080, 173] on div "int main ( ) { go ( " right " ) ; go ( " down " ) ; go ( " right " ) ; return 0…" at bounding box center [1217, 295] width 350 height 425
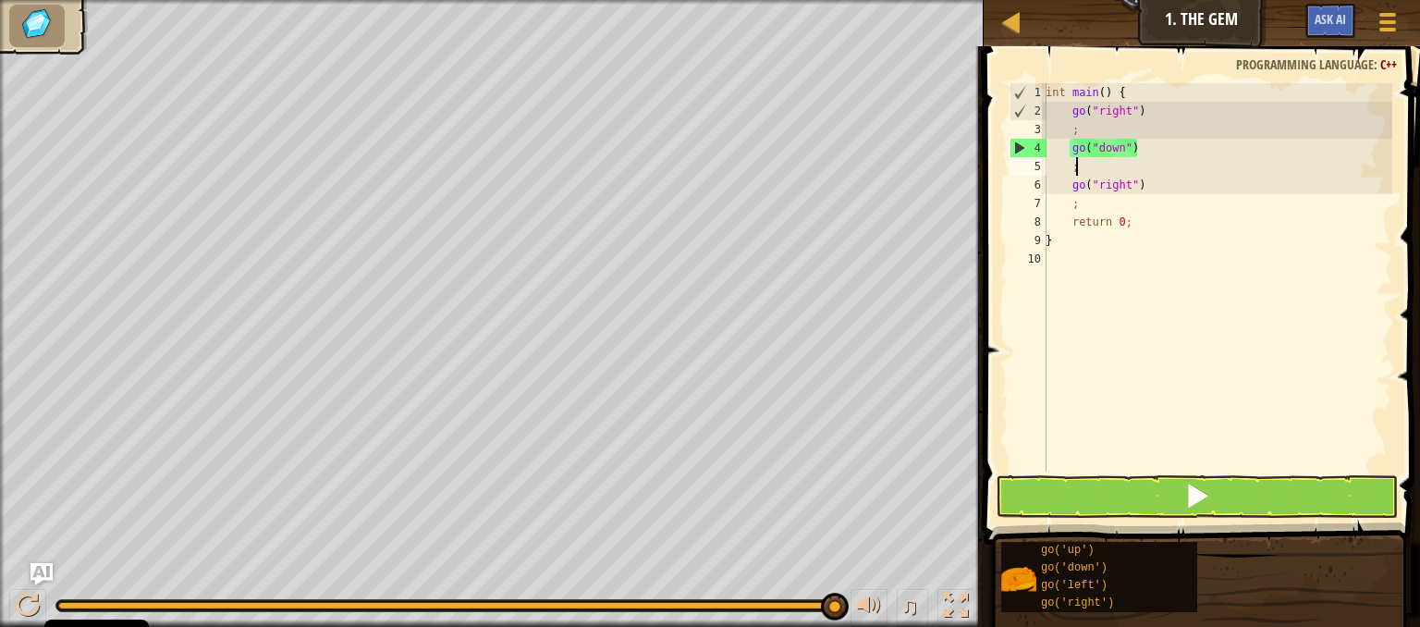
type textarea ";"
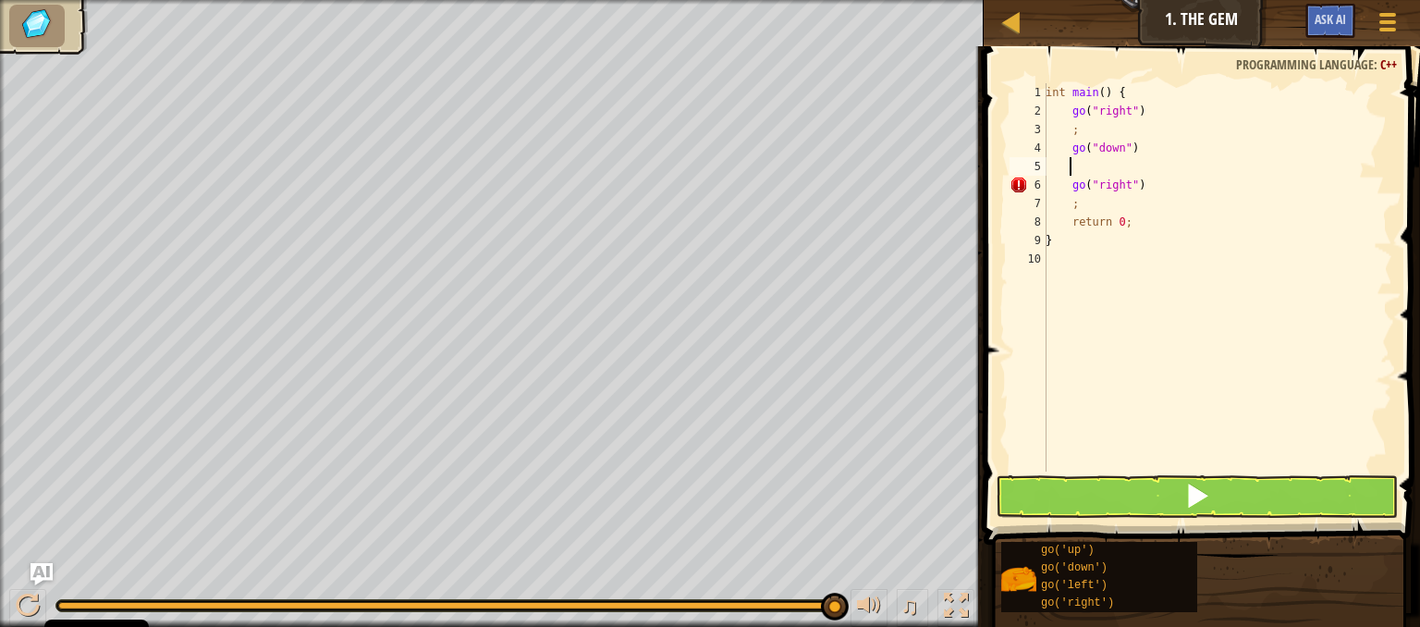
type textarea ":"
type textarea ";"
click at [1094, 492] on button at bounding box center [1197, 496] width 402 height 43
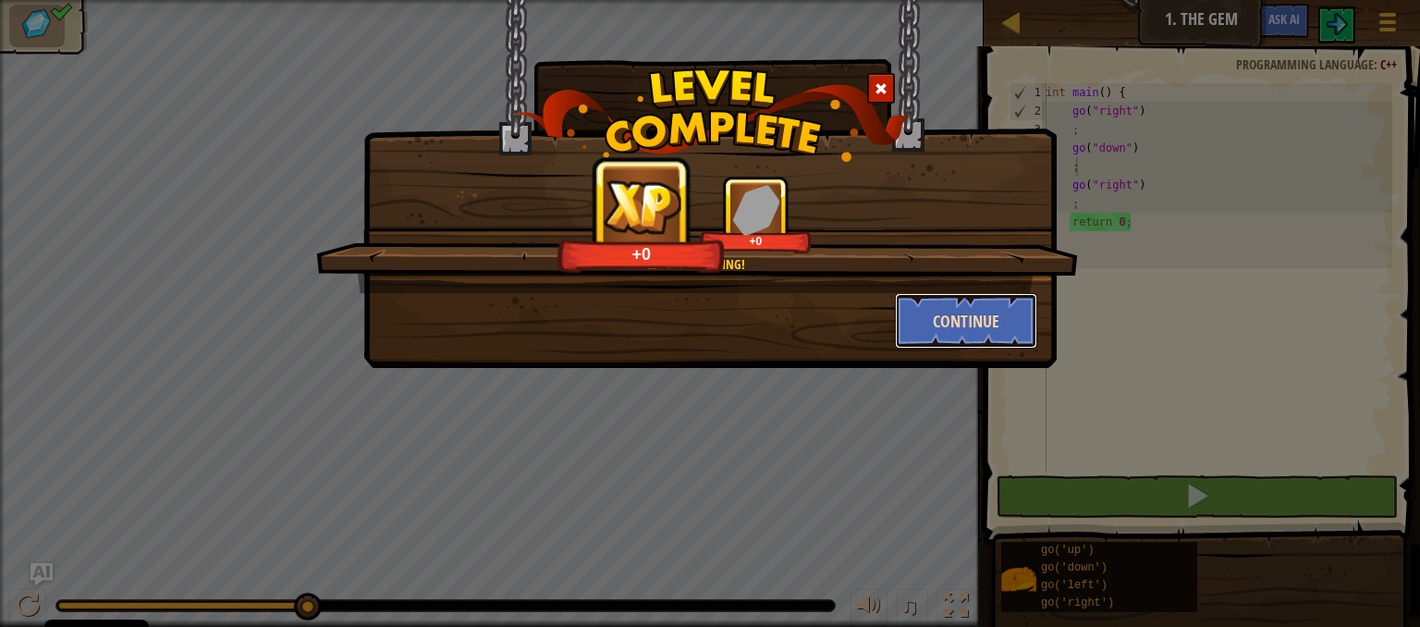
click at [1007, 305] on button "Continue" at bounding box center [966, 320] width 143 height 55
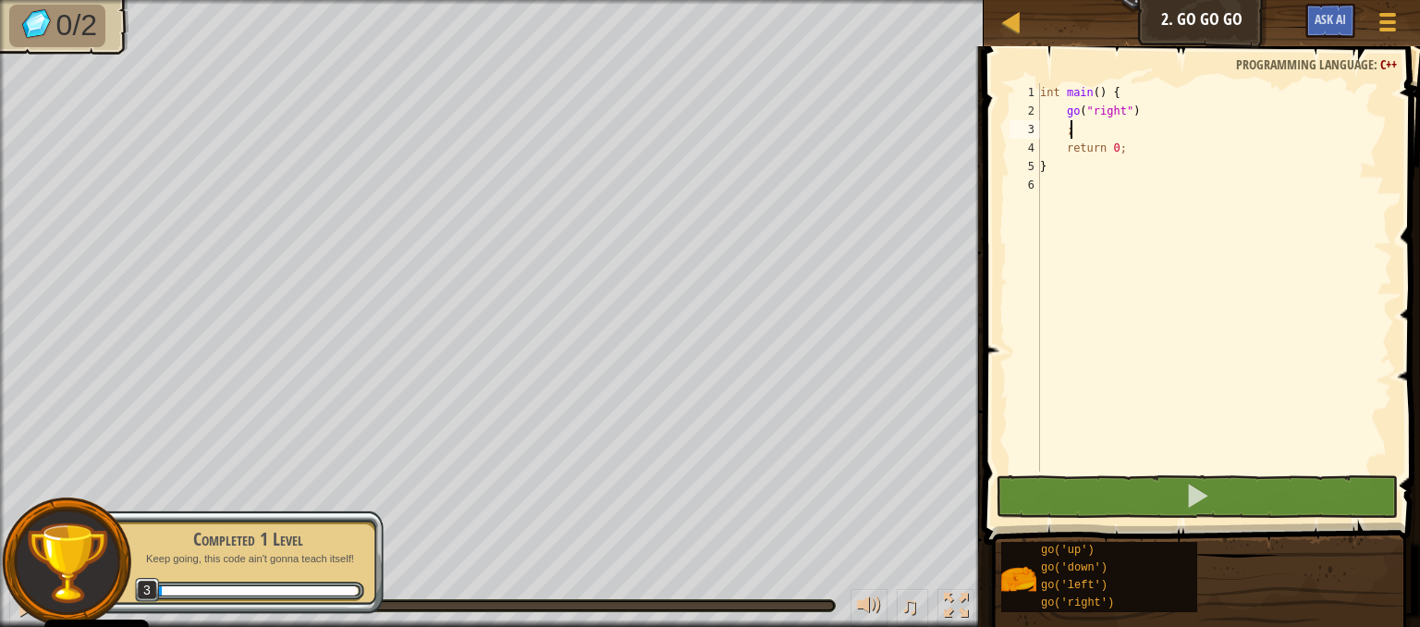
click at [1090, 129] on div "int main ( ) { go ( " right " ) ; return 0 ; }" at bounding box center [1214, 295] width 356 height 425
type textarea ";"
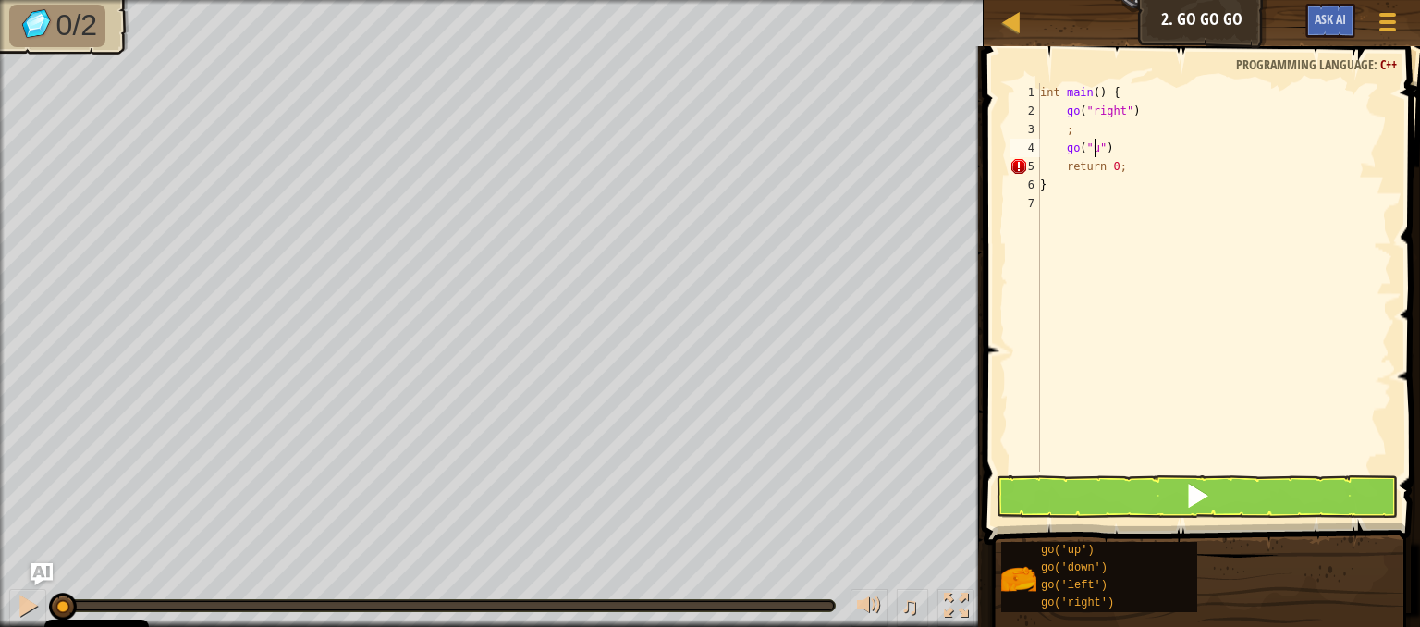
scroll to position [8, 4]
type textarea "go("up")"
type textarea ";"
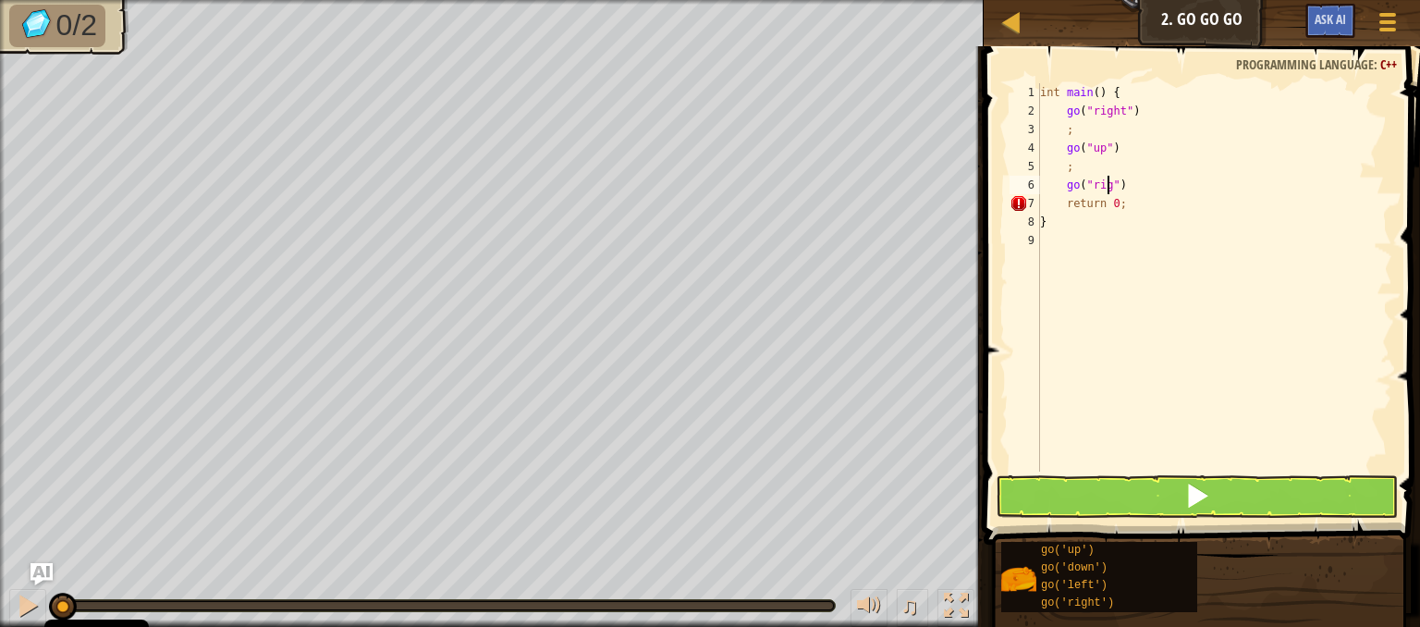
type textarea "go("right")"
type textarea ":"
type textarea ";"
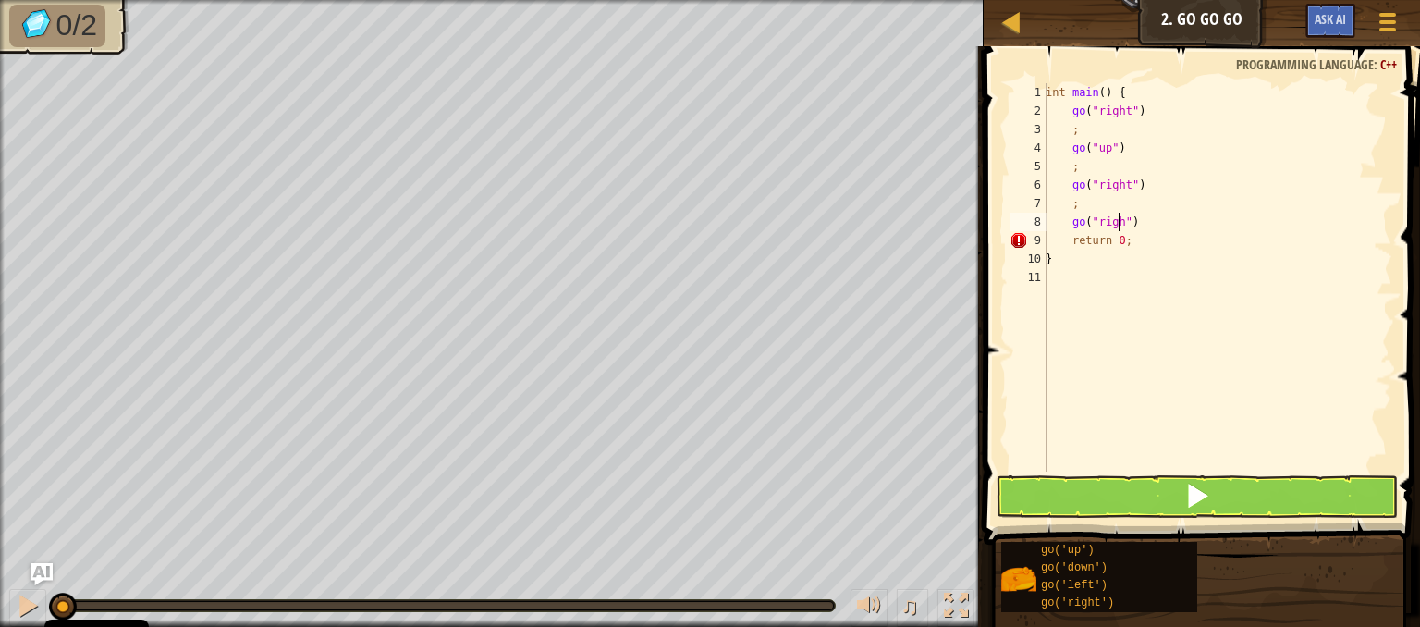
type textarea "go("right")"
type textarea ";"
type textarea "go("right")"
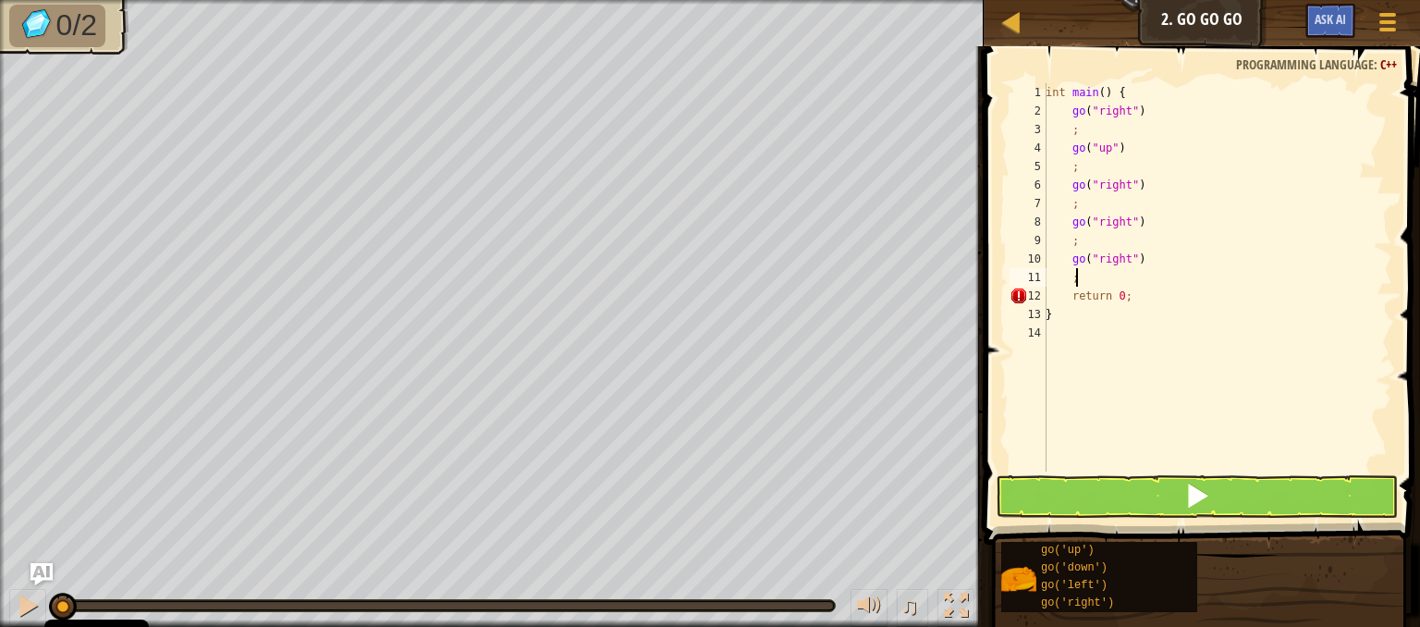
scroll to position [8, 1]
type textarea ";"
click at [1171, 482] on button at bounding box center [1197, 496] width 402 height 43
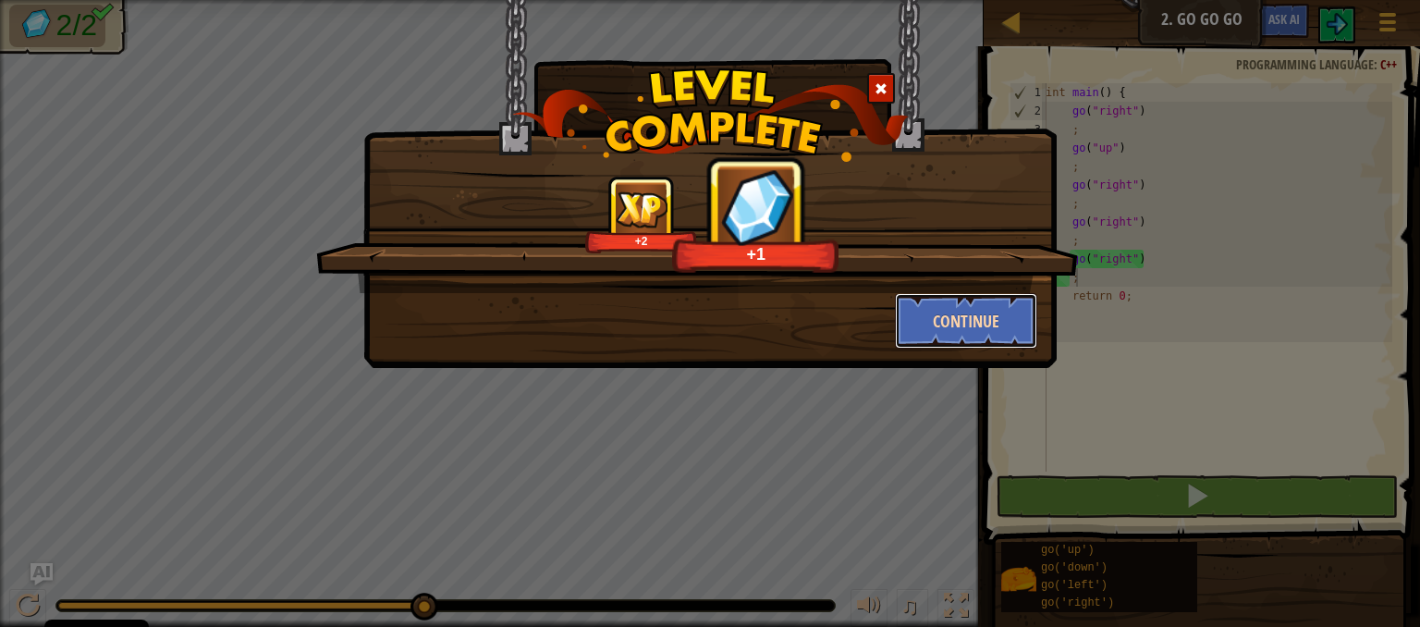
click at [982, 332] on button "Continue" at bounding box center [966, 320] width 143 height 55
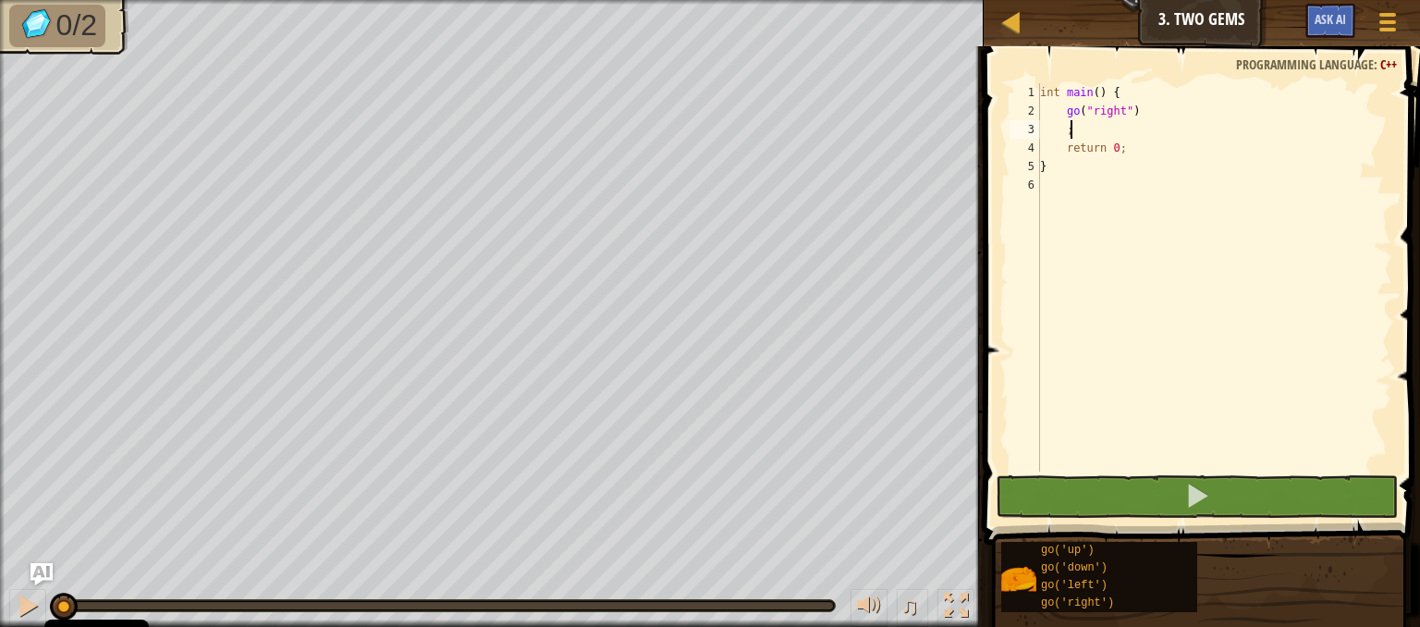
click at [1106, 128] on div "int main ( ) { go ( " right " ) ; return 0 ; }" at bounding box center [1214, 295] width 356 height 425
type textarea ";"
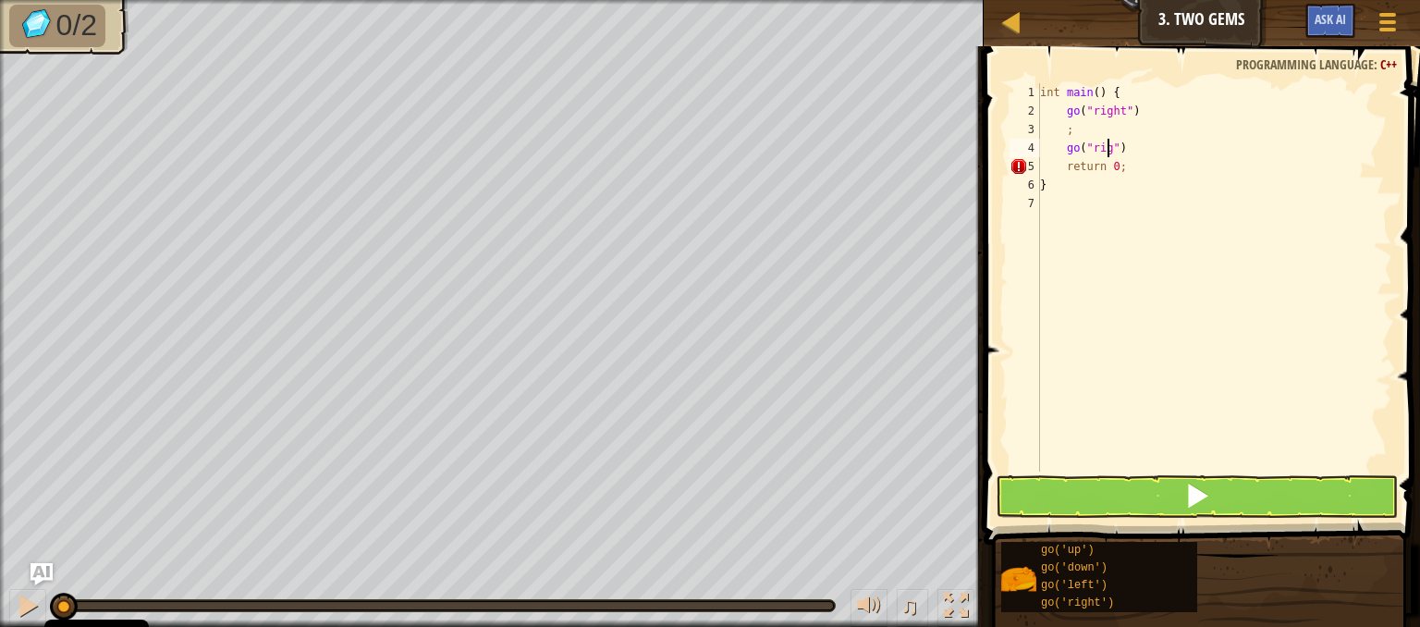
scroll to position [8, 6]
type textarea "go("right")"
type textarea ";"
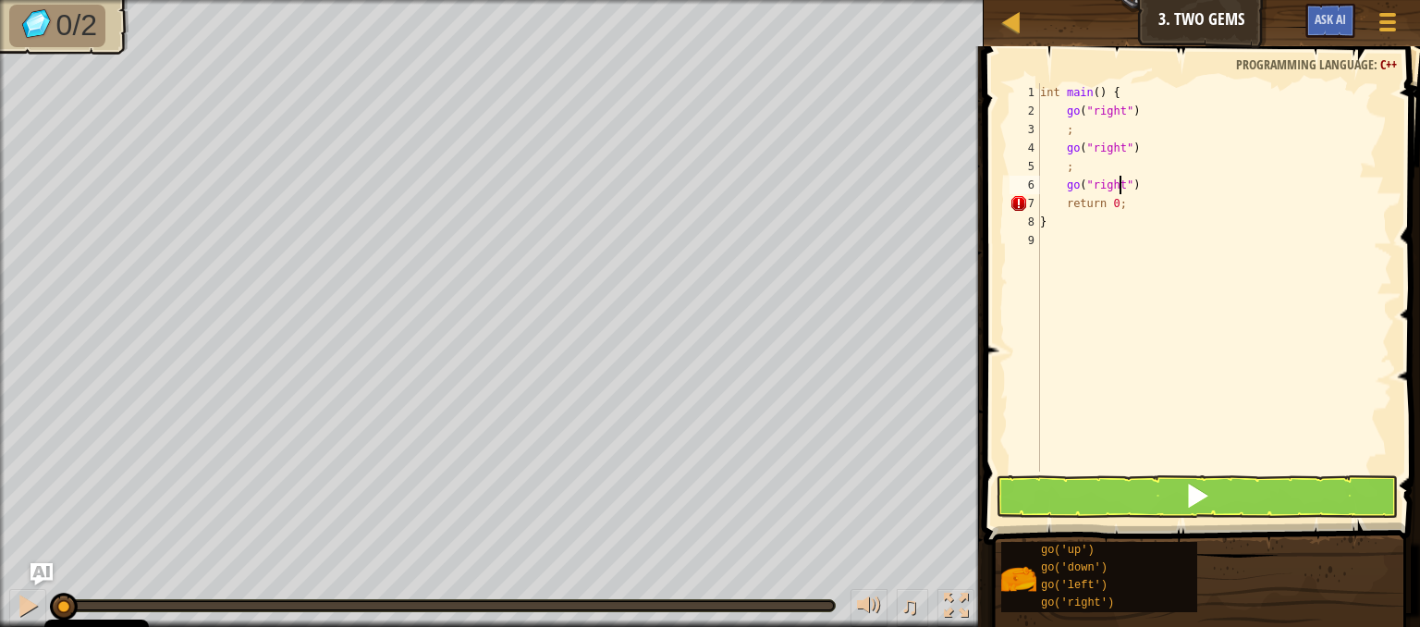
type textarea "go("right")"
click at [1103, 208] on div "int main ( ) { go ( " right " ) ; go ( " right " ) ; go ( " right " ) ; return …" at bounding box center [1217, 295] width 350 height 425
type textarea ";"
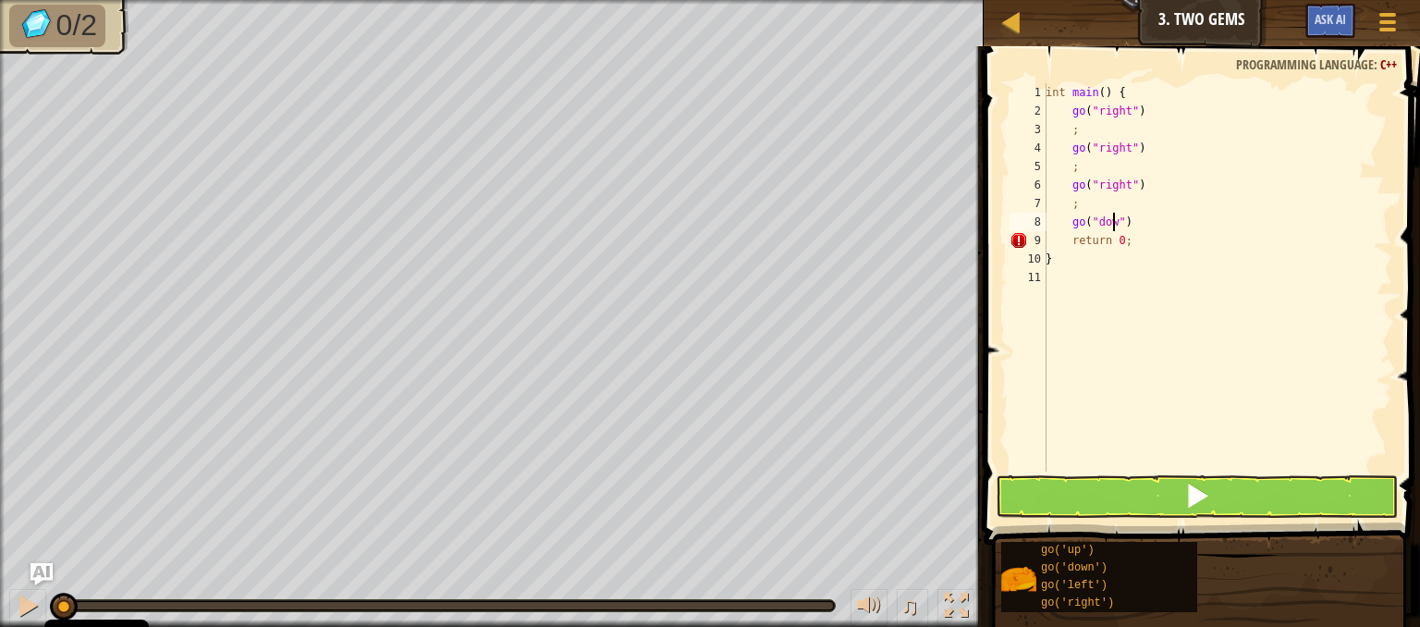
type textarea "go("down")"
type textarea "return 0;"
click at [1081, 264] on div "int main ( ) { go ( " right " ) ; go ( " right " ) ; go ( " right " ) ; go ( " …" at bounding box center [1217, 295] width 350 height 425
type textarea "d"
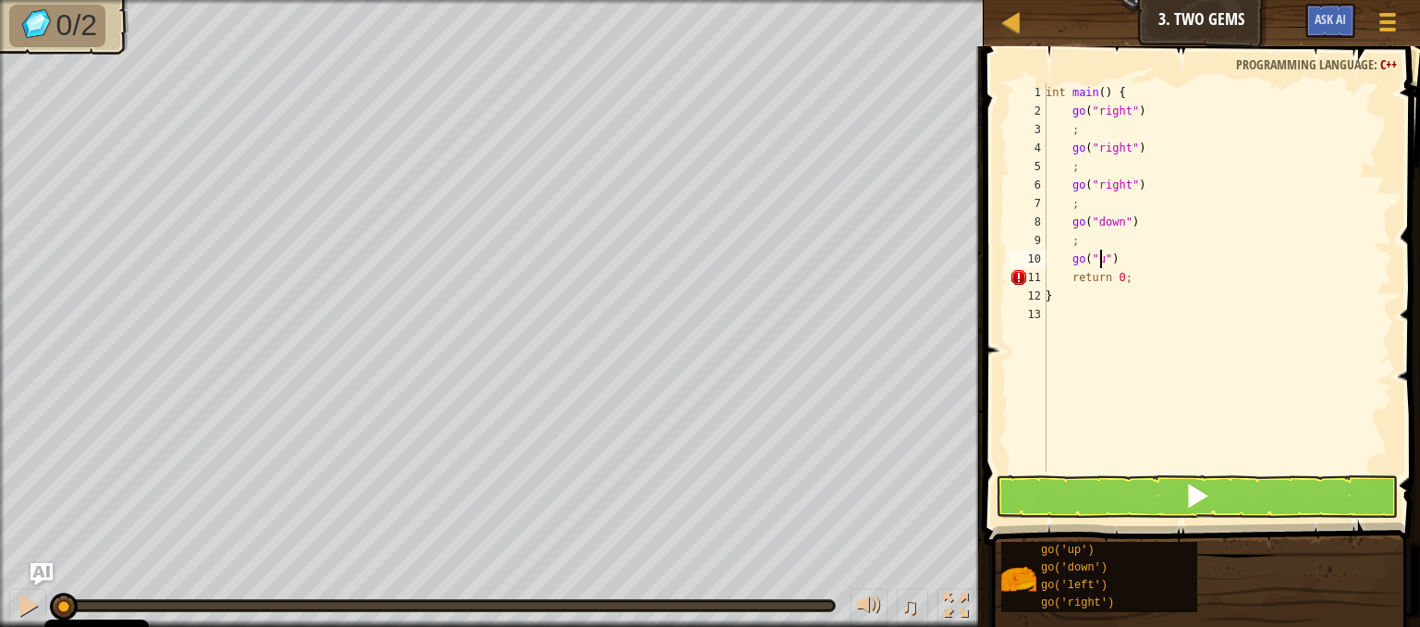
scroll to position [8, 4]
type textarea "go("up")"
click at [1134, 261] on div "int main ( ) { go ( " right " ) ; go ( " right " ) ; go ( " right " ) ; go ( " …" at bounding box center [1217, 295] width 350 height 425
type textarea ";"
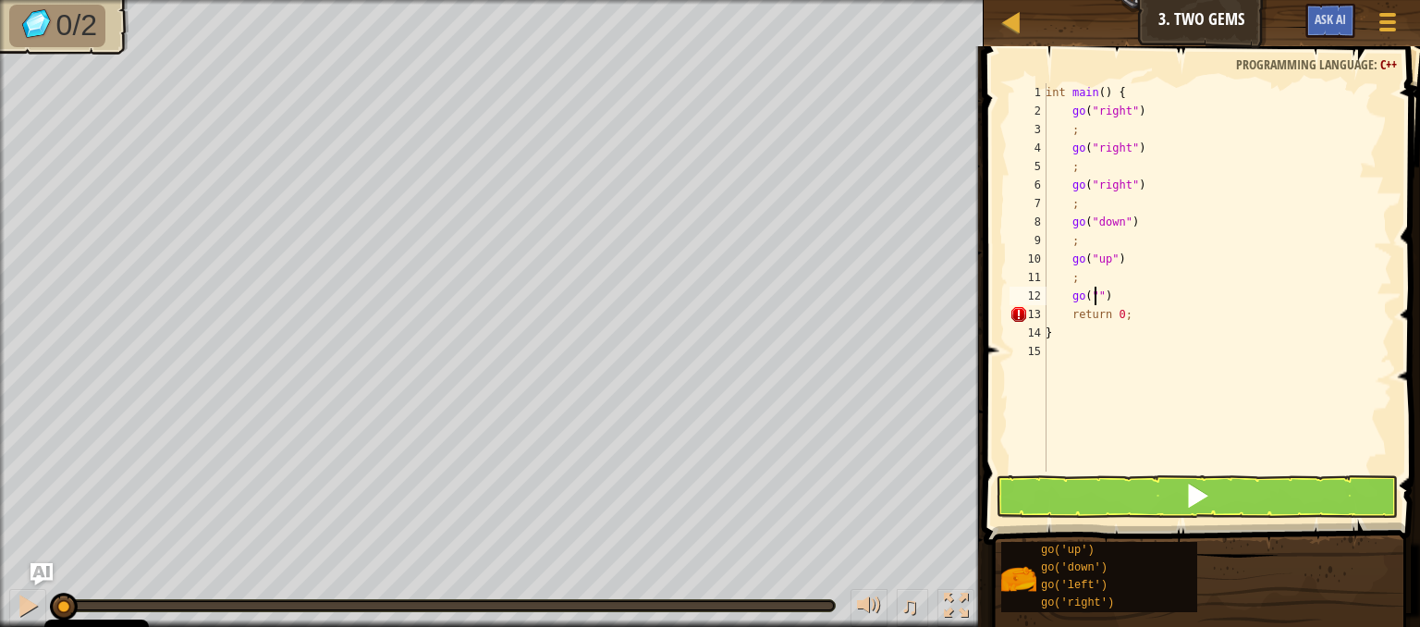
scroll to position [8, 4]
type textarea "go("up")"
click at [1127, 294] on div "int main ( ) { go ( " right " ) ; go ( " right " ) ; go ( " right " ) ; go ( " …" at bounding box center [1217, 295] width 350 height 425
type textarea ";"
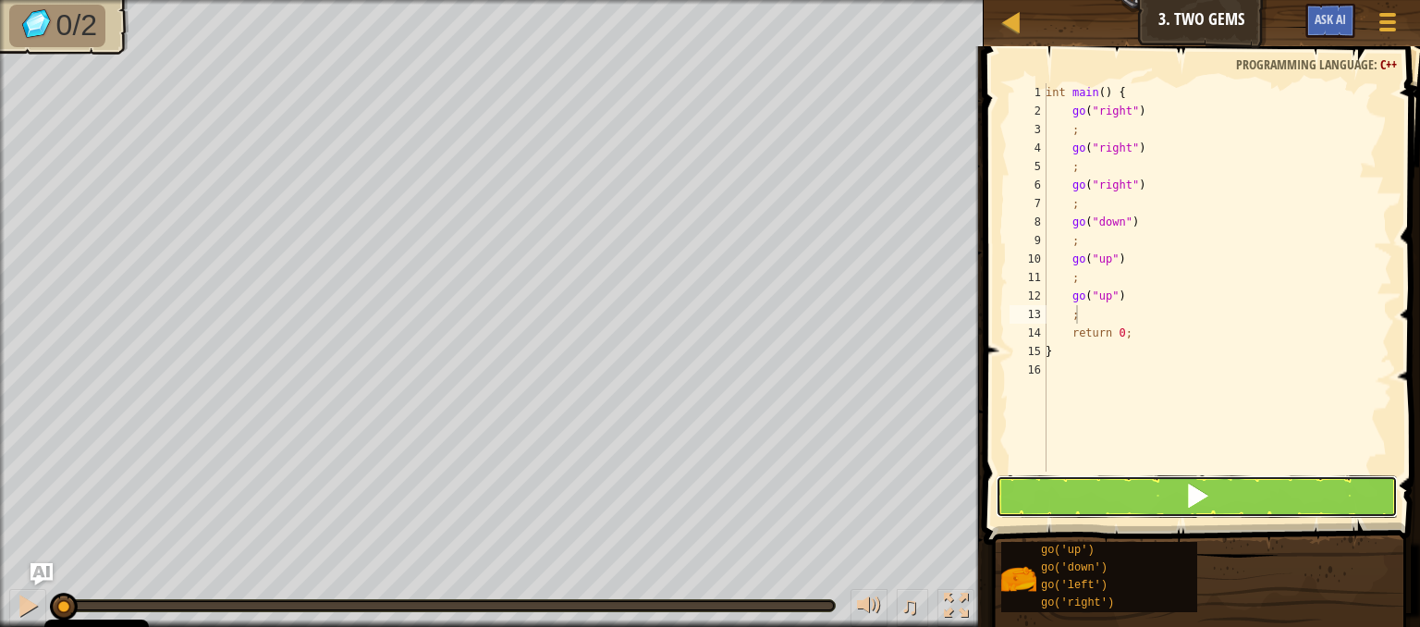
click at [1121, 487] on button at bounding box center [1197, 496] width 402 height 43
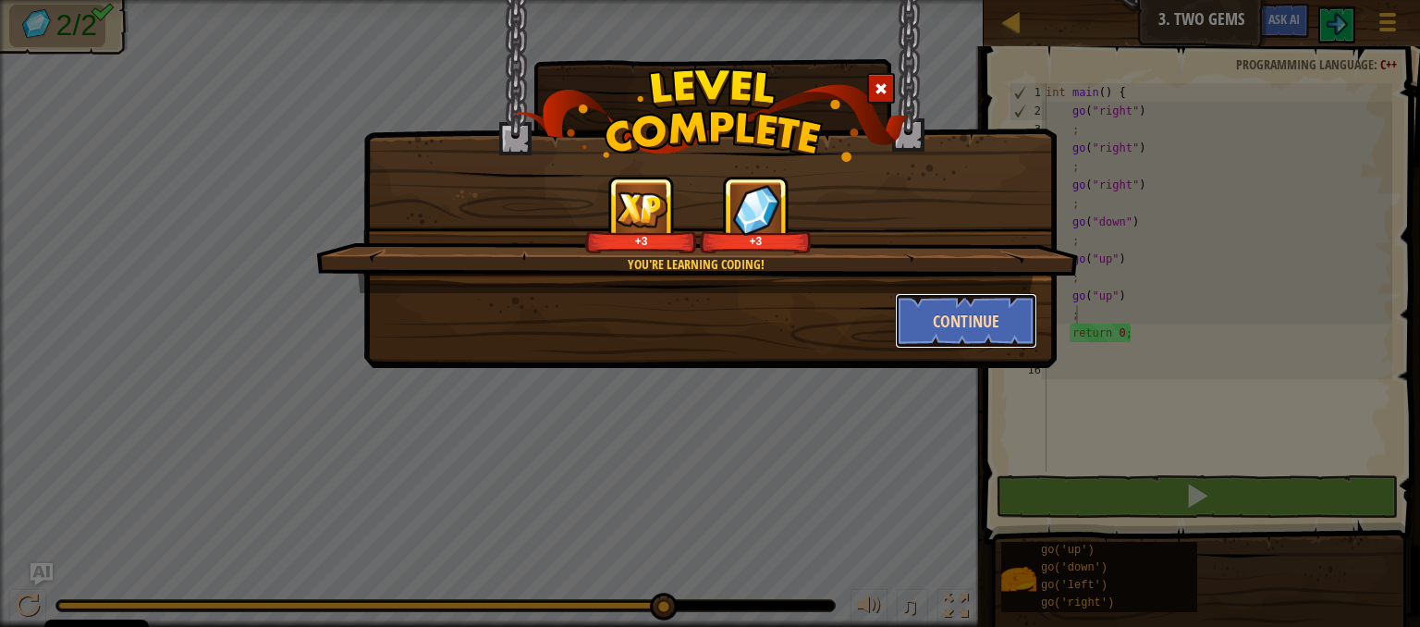
click at [992, 325] on button "Continue" at bounding box center [966, 320] width 143 height 55
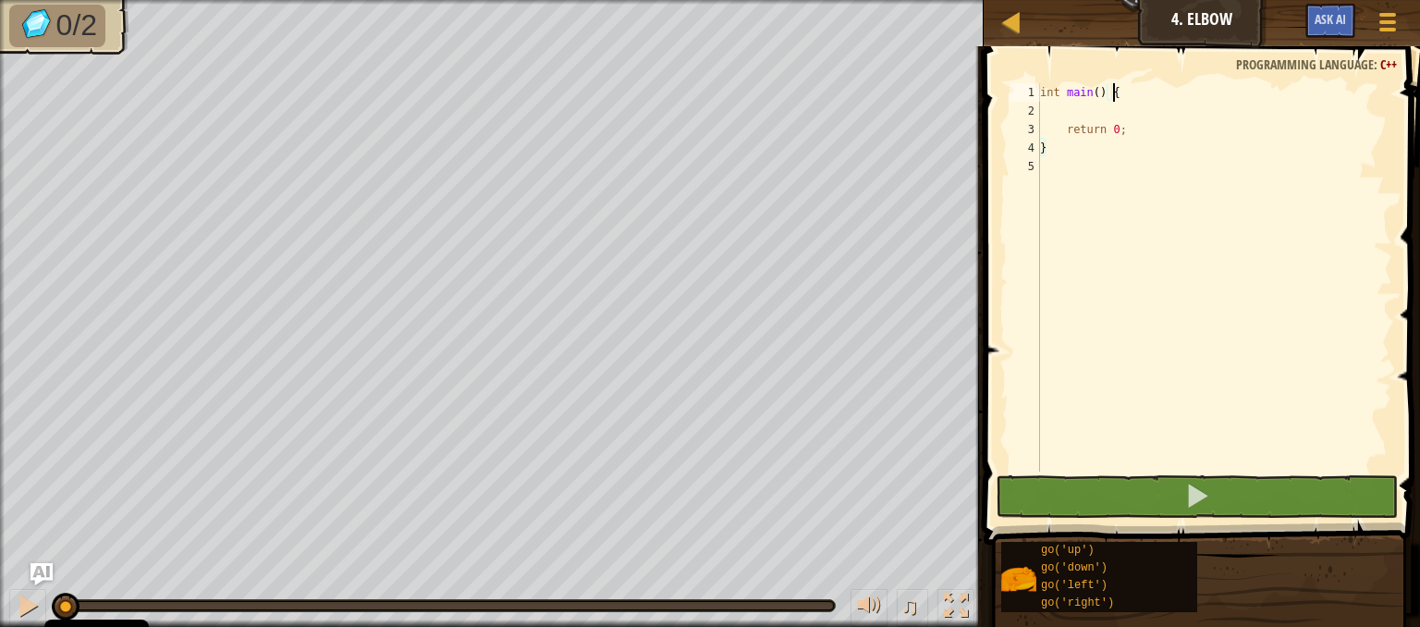
click at [1130, 101] on div "int main ( ) { return 0 ; }" at bounding box center [1214, 295] width 356 height 425
type textarea "int main() {"
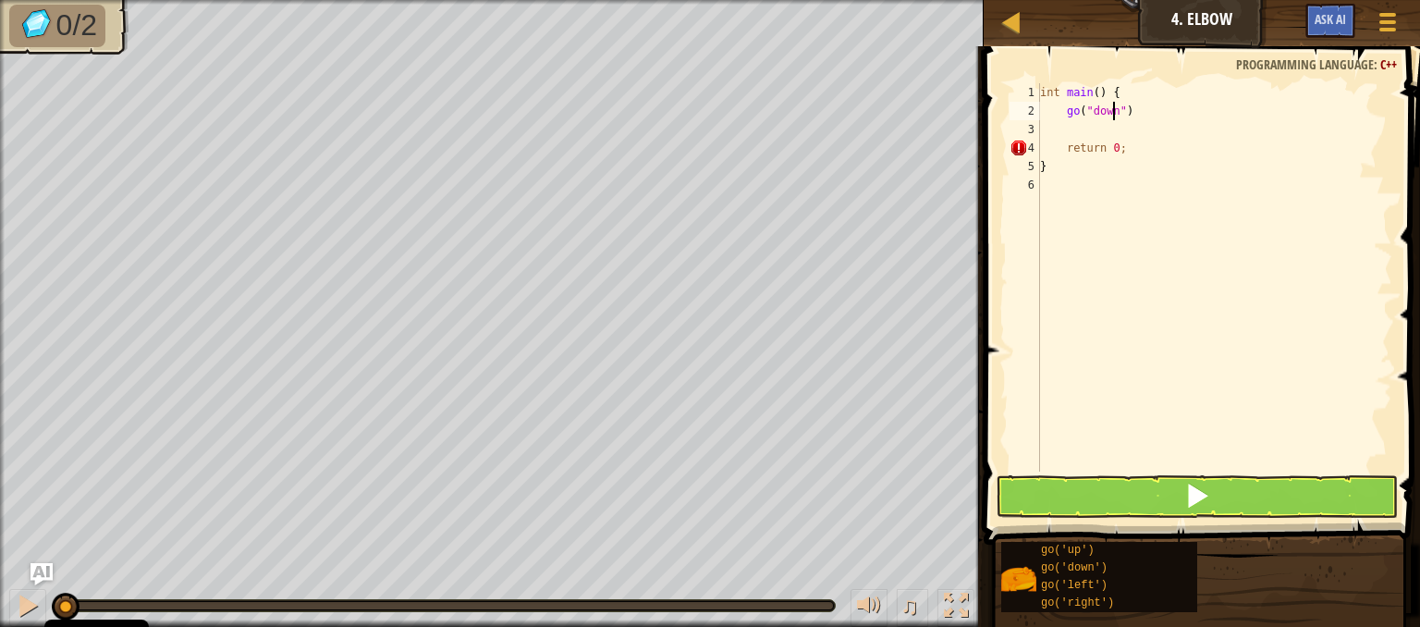
scroll to position [8, 6]
type textarea "go("down,2")"
click at [1145, 112] on div "int main ( ) { go ( " down,2 " ) return 0 ; }" at bounding box center [1214, 295] width 356 height 425
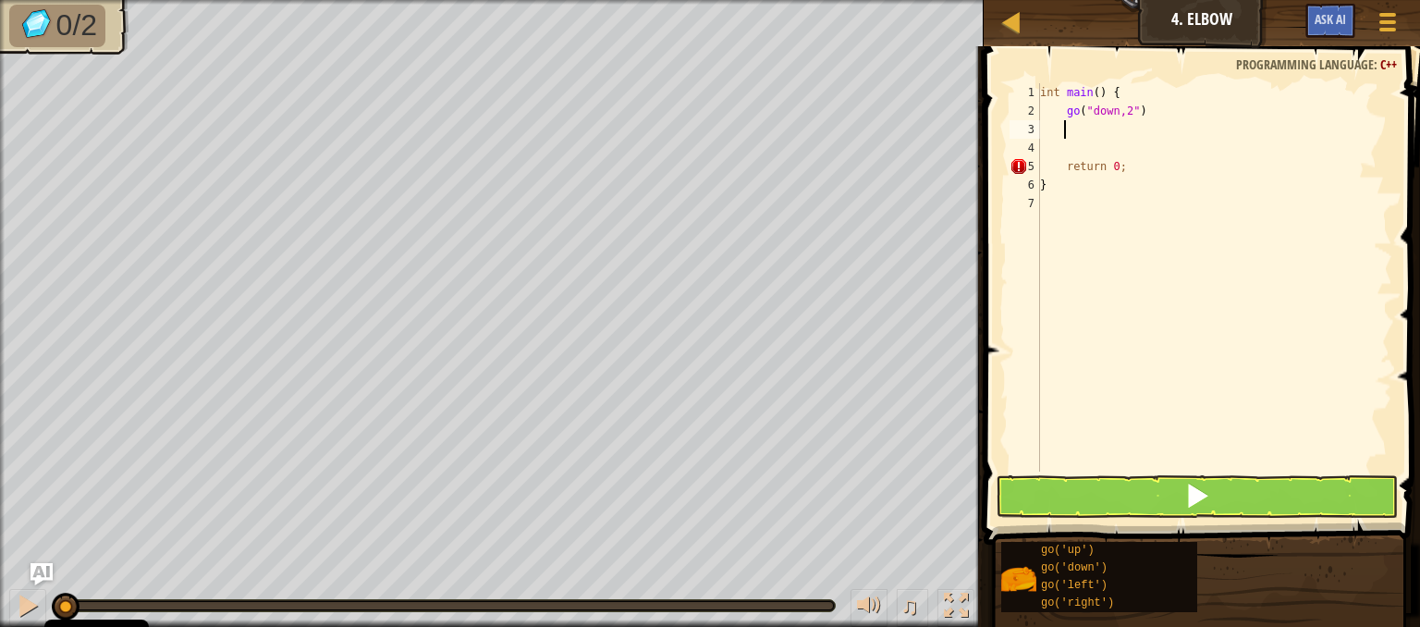
type textarea ";"
type textarea "go("left")"
click at [1140, 148] on div "int main ( ) { go ( " down,2 " ) ; go ( " left " ) return 0 ; }" at bounding box center [1214, 295] width 356 height 425
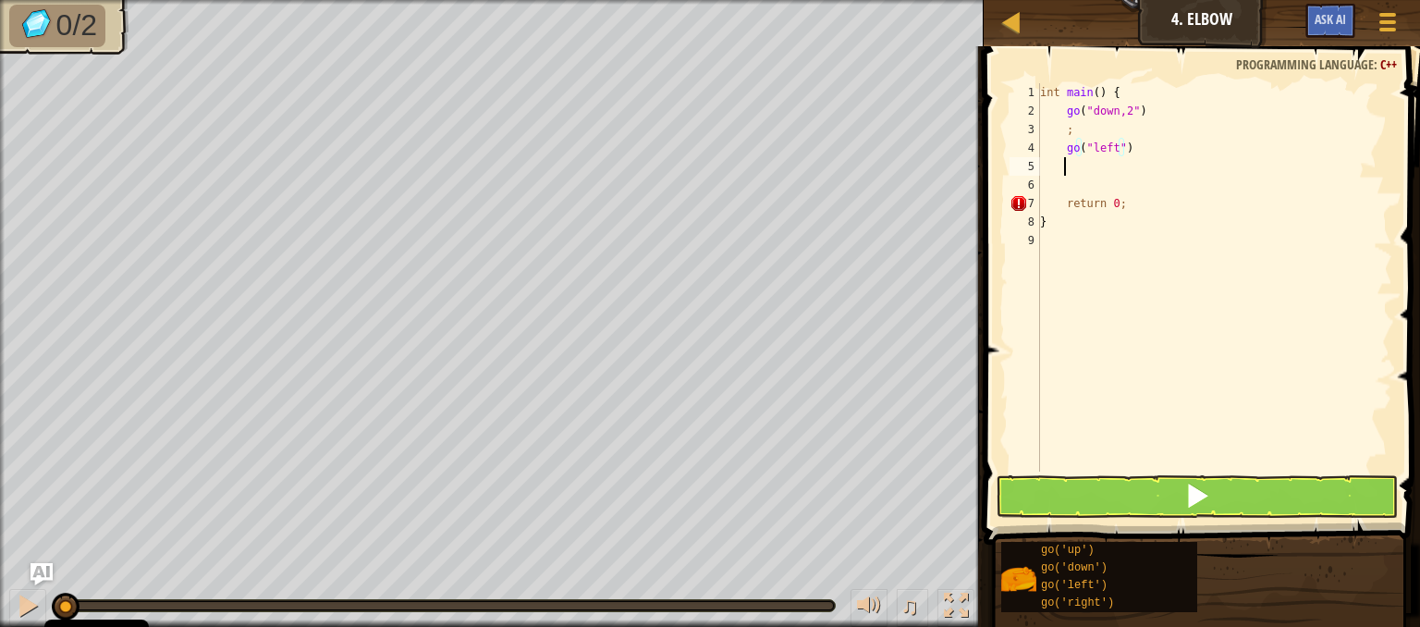
scroll to position [8, 0]
type textarea ";"
click at [1086, 193] on div "int main ( ) { go ( " down,2 " ) ; go ( " left " ) ; return 0 ; }" at bounding box center [1214, 295] width 356 height 425
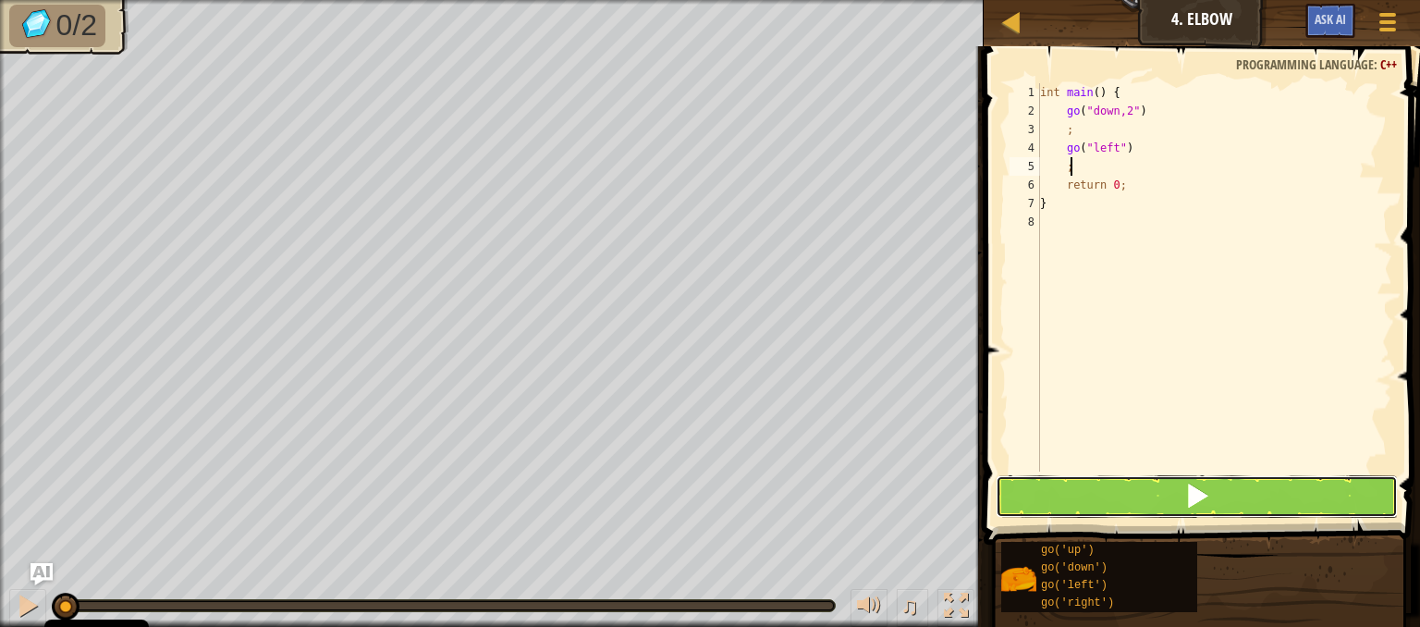
click at [1095, 489] on button at bounding box center [1197, 496] width 402 height 43
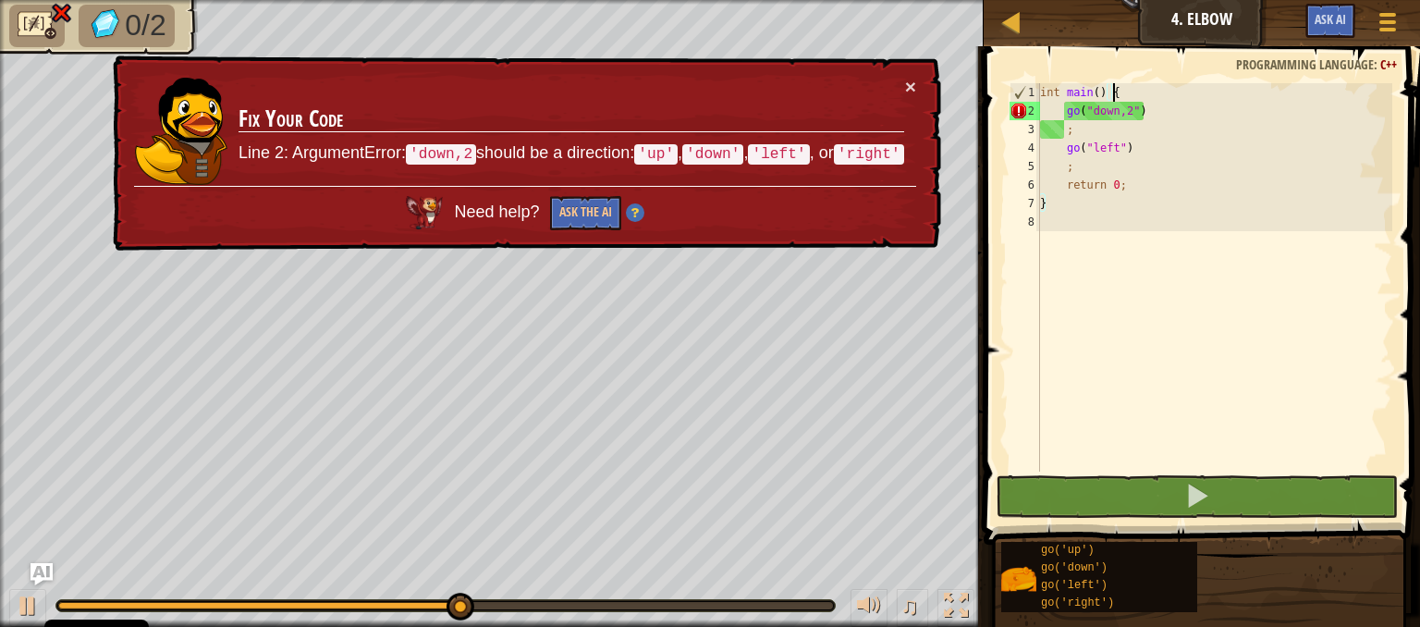
click at [1134, 98] on div "int main ( ) { go ( " down,2 " ) ; go ( " left " ) ; return 0 ; }" at bounding box center [1214, 295] width 356 height 425
click at [907, 86] on button "×" at bounding box center [910, 86] width 11 height 19
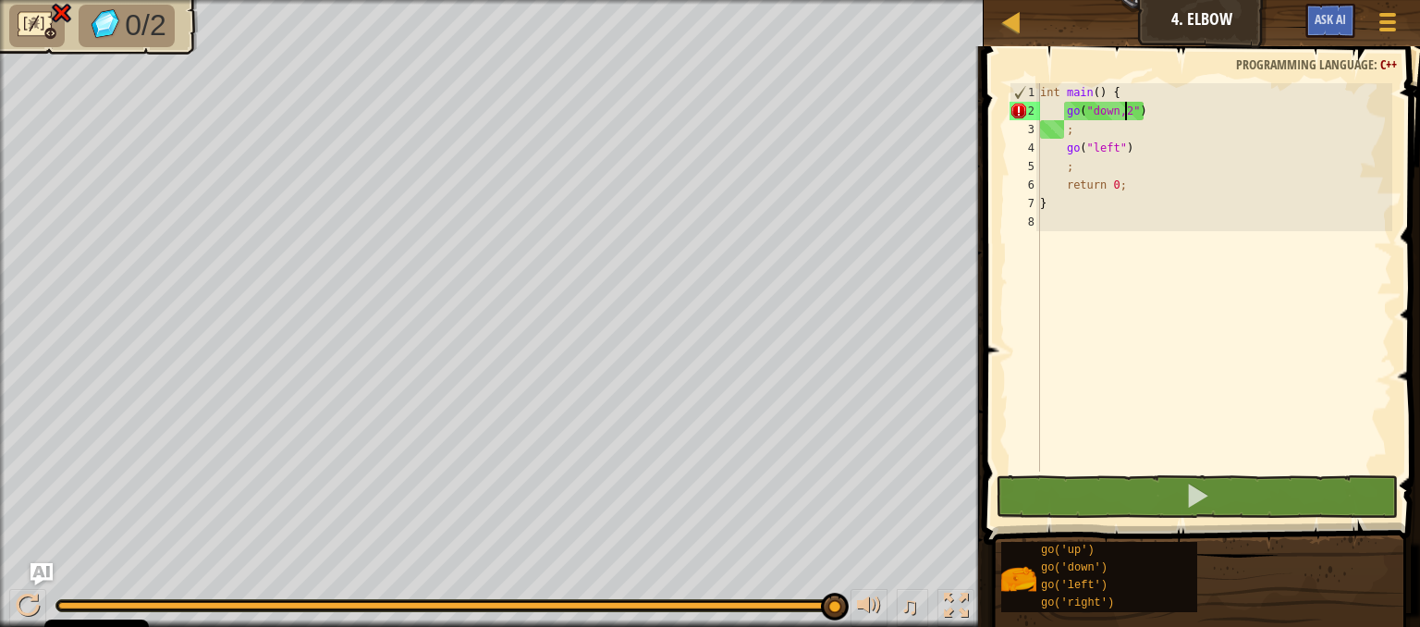
click at [1126, 112] on div "int main ( ) { go ( " down,2 " ) ; go ( " left " ) ; return 0 ; }" at bounding box center [1214, 295] width 356 height 425
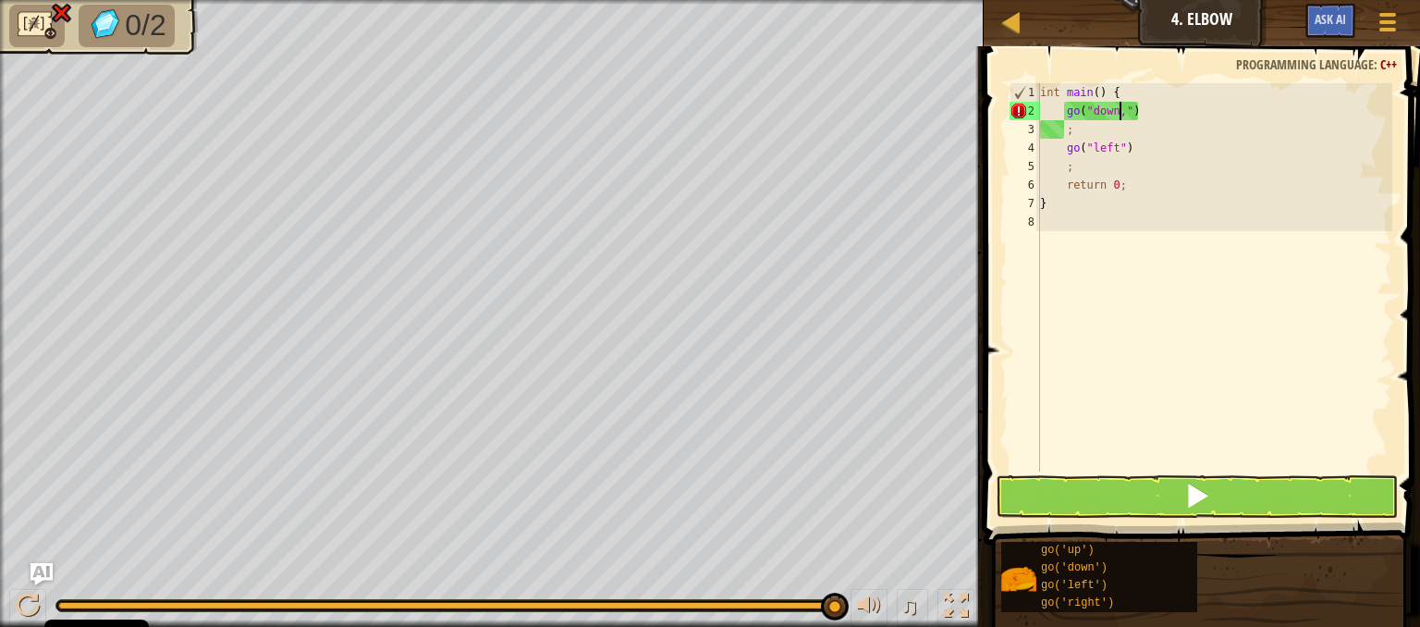
type textarea "go("down")"
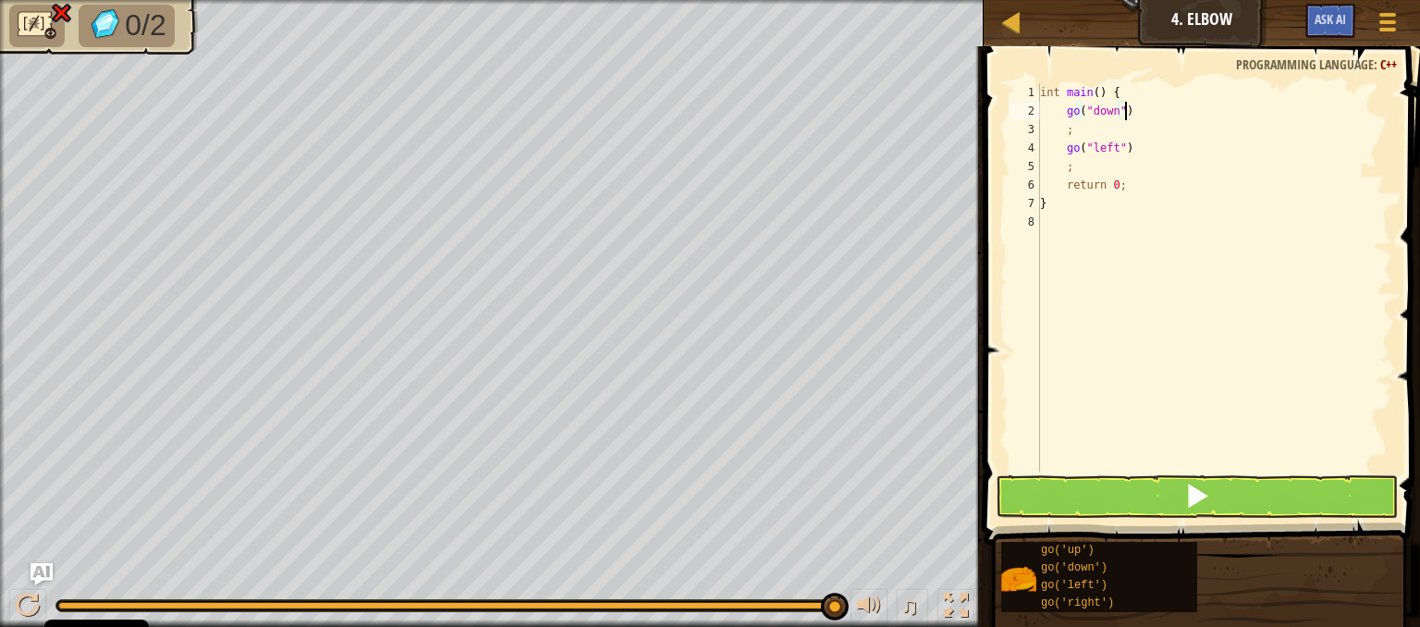
click at [1150, 111] on div "int main ( ) { go ( " down " ) ; go ( " left " ) ; return 0 ; }" at bounding box center [1214, 295] width 356 height 425
type textarea ";"
type textarea "go("down")"
click at [1197, 496] on span at bounding box center [1197, 496] width 26 height 26
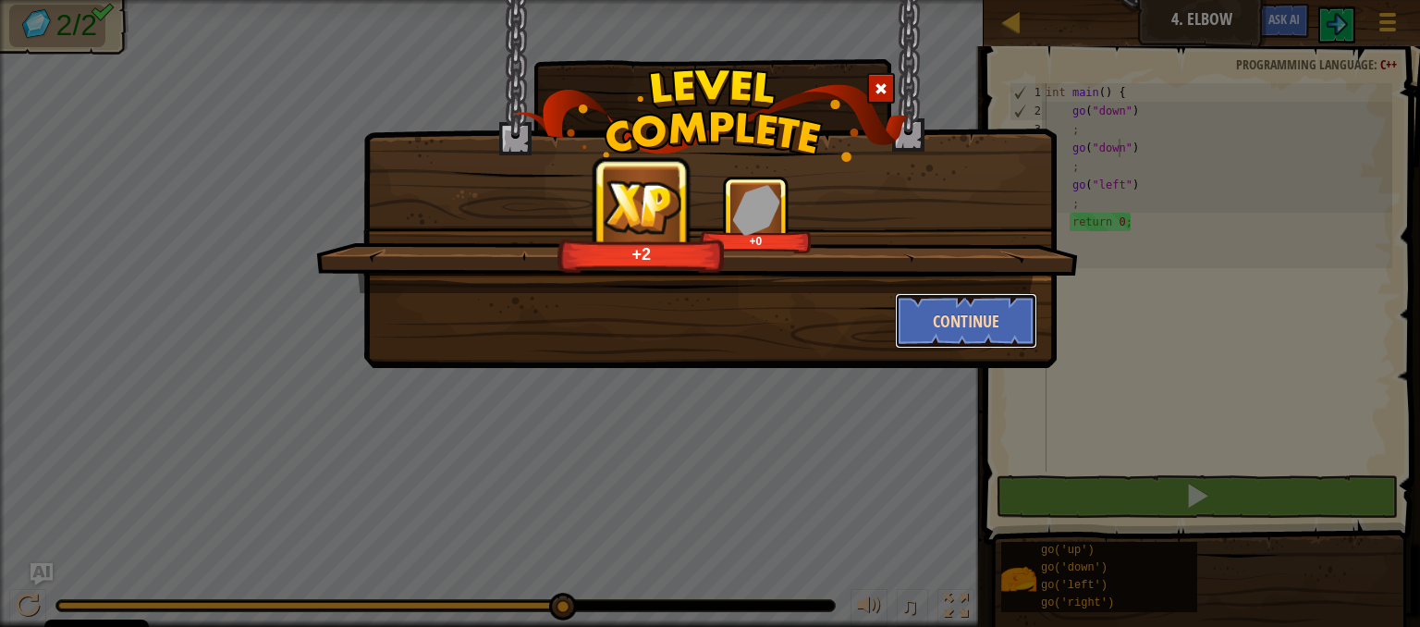
click at [1002, 321] on button "Continue" at bounding box center [966, 320] width 143 height 55
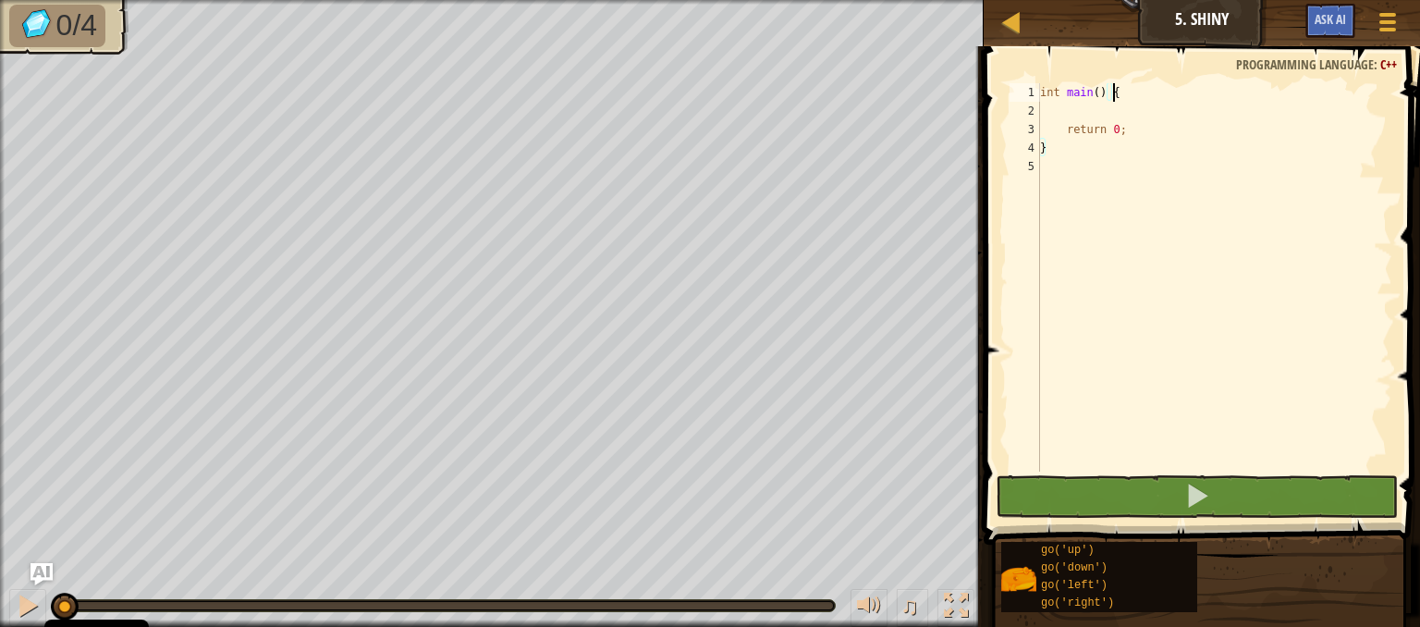
click at [1135, 92] on div "int main ( ) { return 0 ; }" at bounding box center [1214, 295] width 356 height 425
type textarea "int main() {"
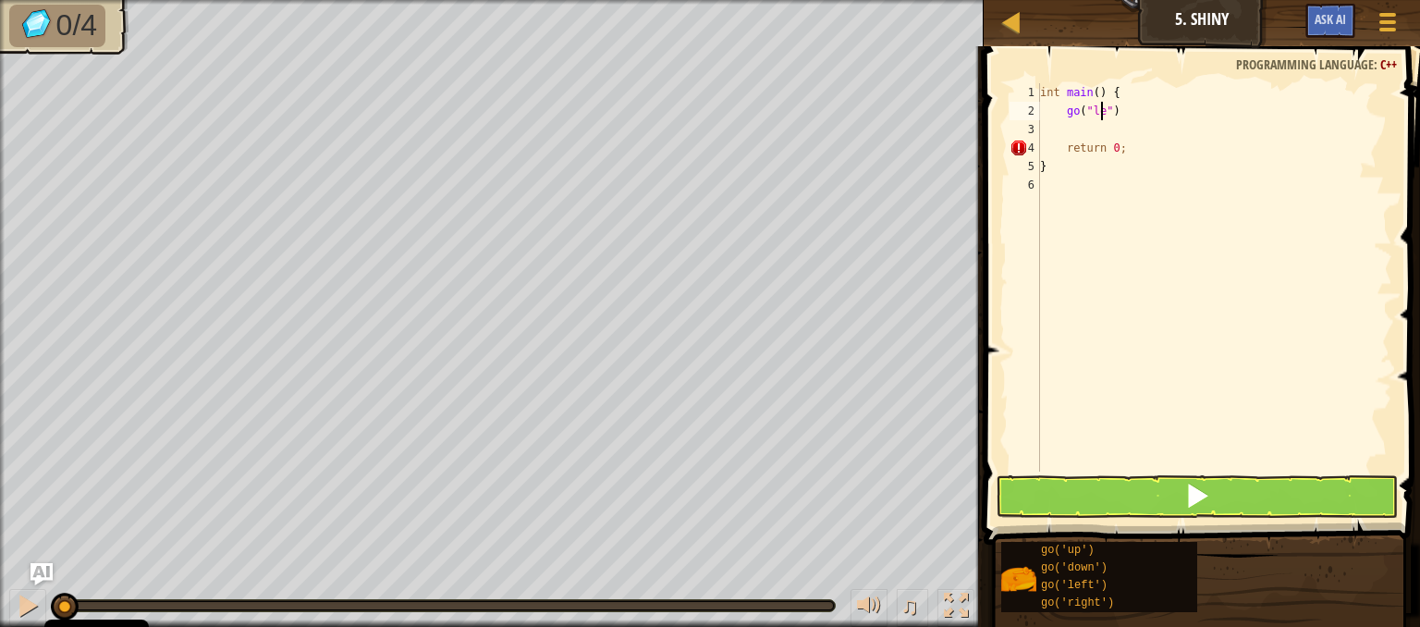
scroll to position [8, 5]
type textarea "go("left")"
type textarea ";"
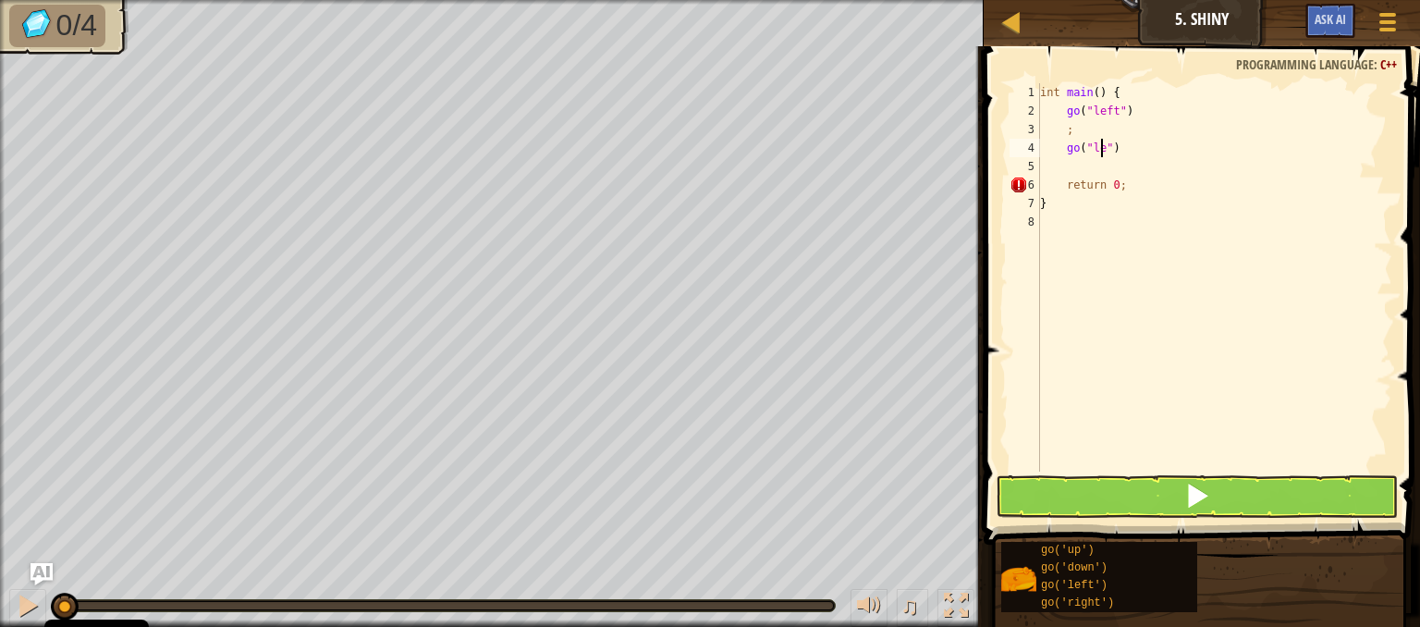
type textarea "go("left")"
type textarea ";"
type textarea "g"
type textarea ";"
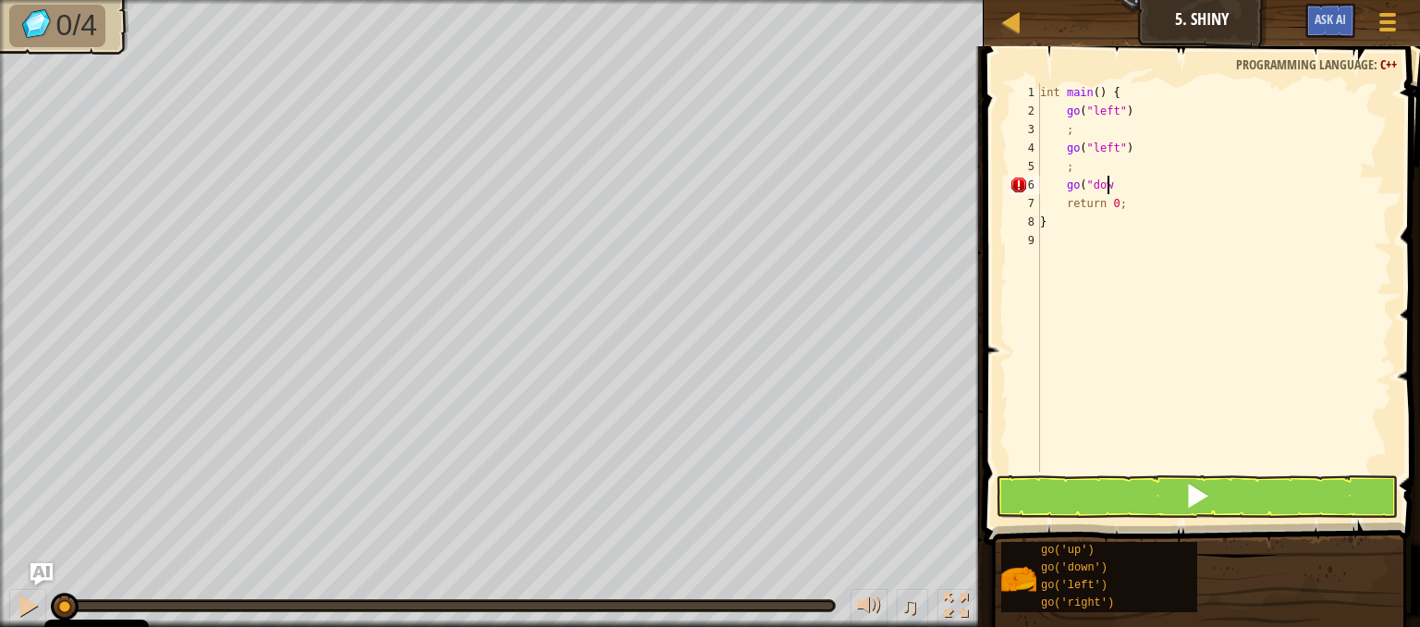
scroll to position [8, 5]
type textarea "go("down")"
type textarea ";"
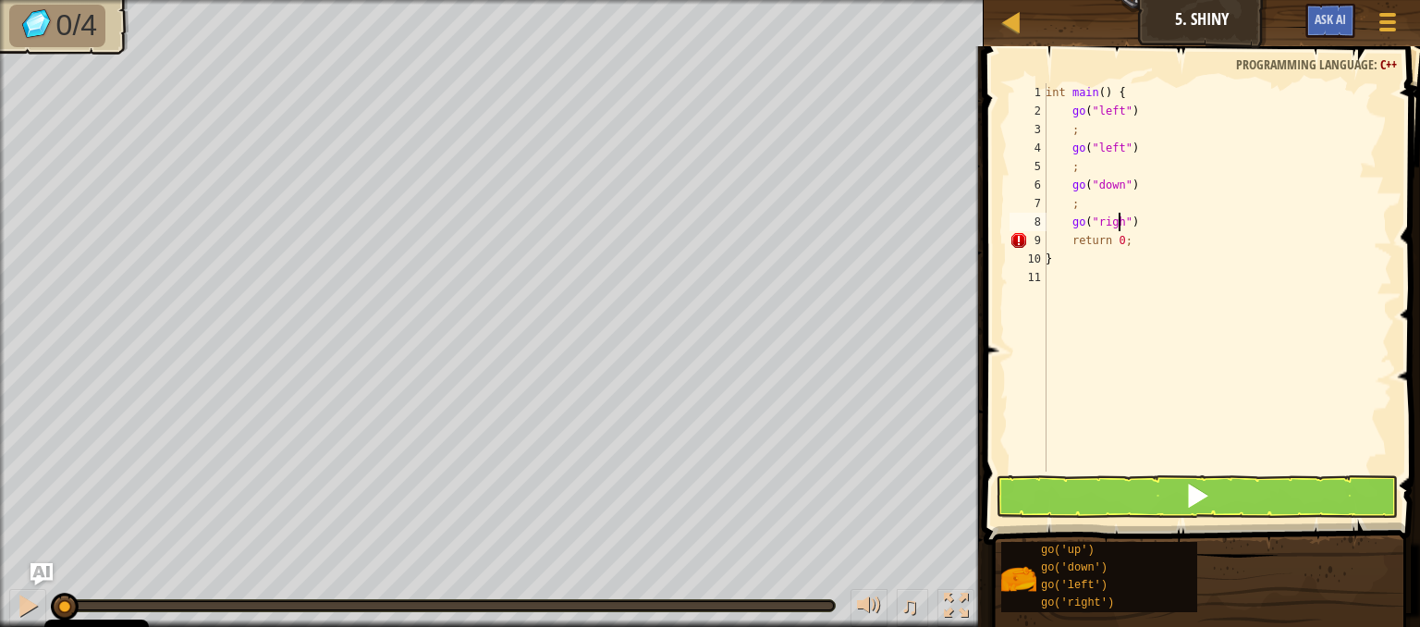
type textarea "go("right")"
type textarea ";"
click at [1147, 511] on button at bounding box center [1197, 496] width 402 height 43
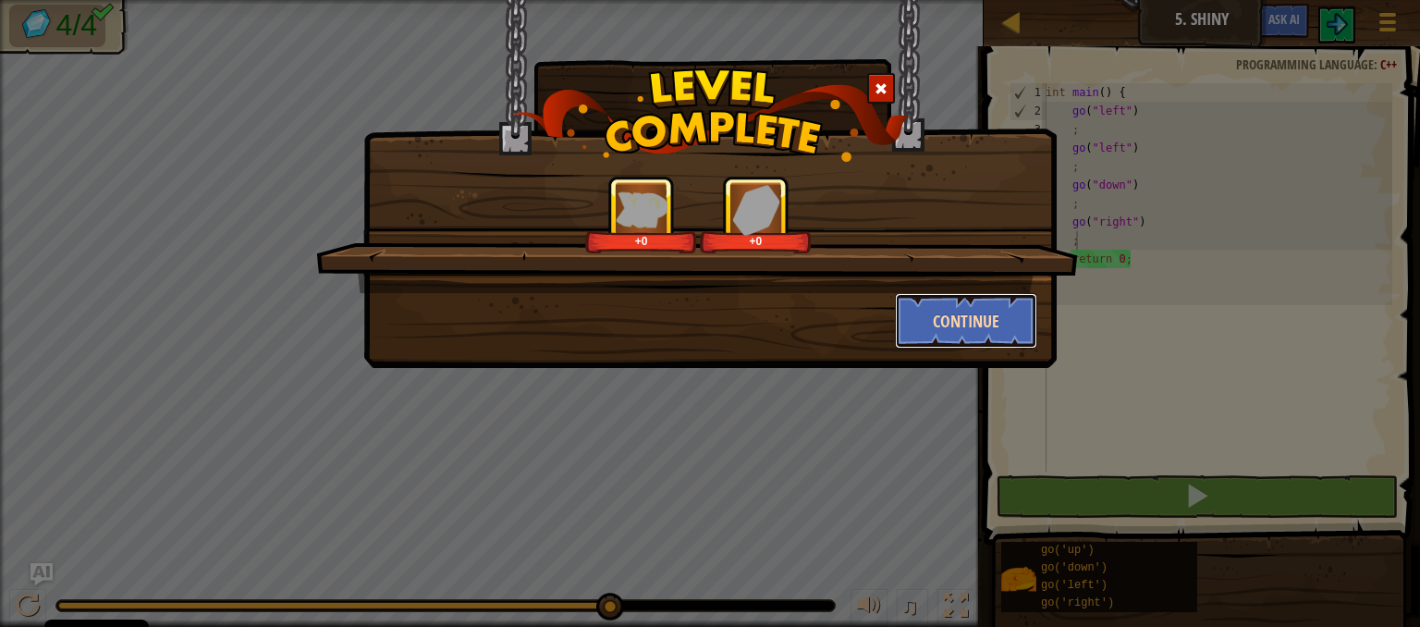
click at [978, 300] on button "Continue" at bounding box center [966, 320] width 143 height 55
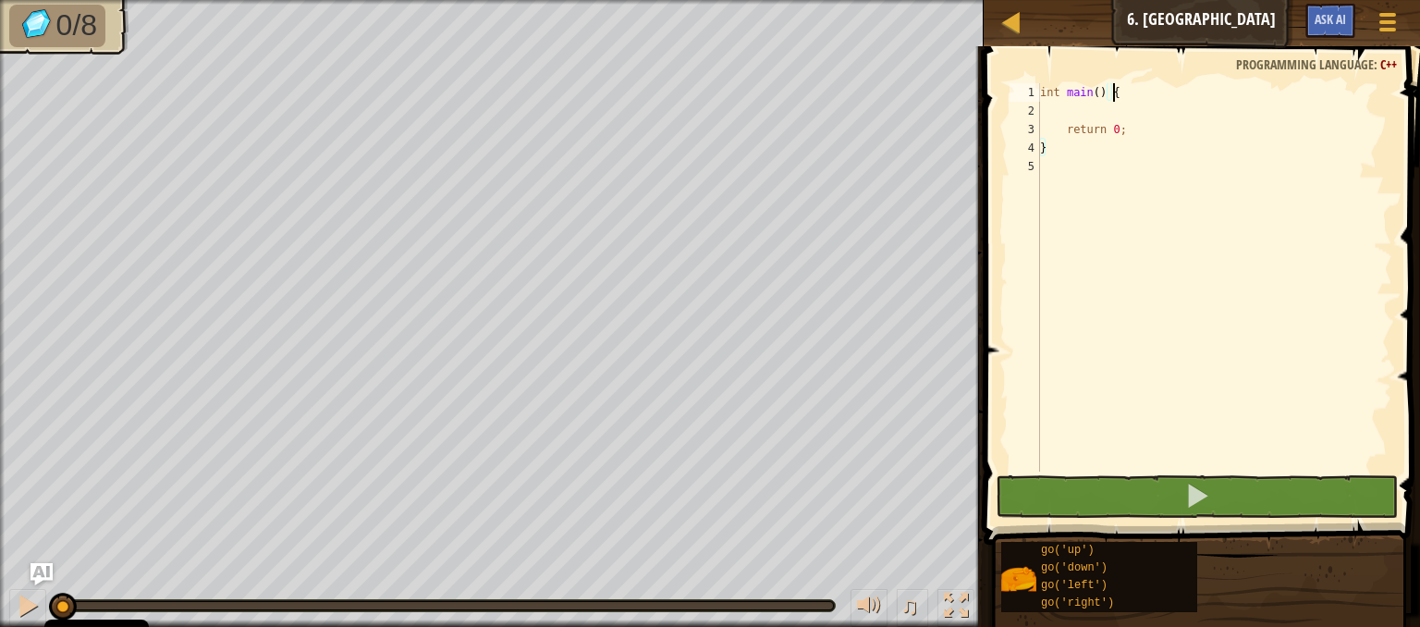
click at [1123, 94] on div "int main ( ) { return 0 ; }" at bounding box center [1214, 295] width 356 height 425
type textarea "int main() {"
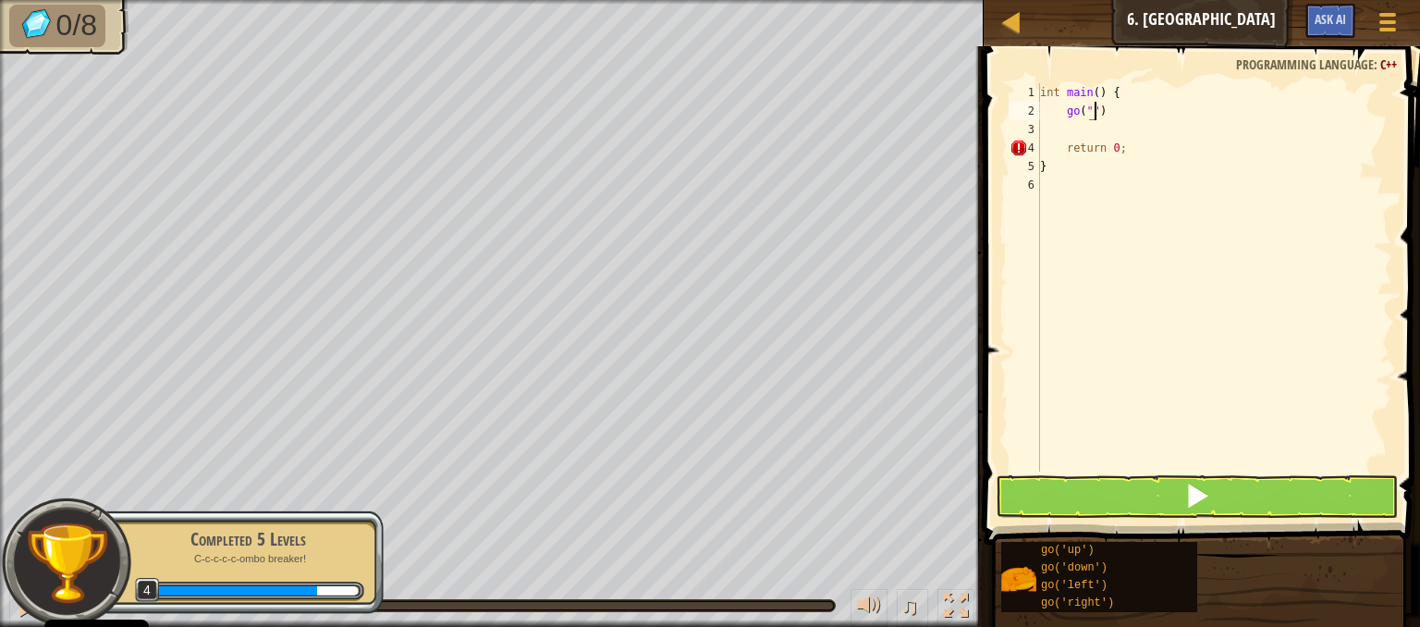
scroll to position [8, 4]
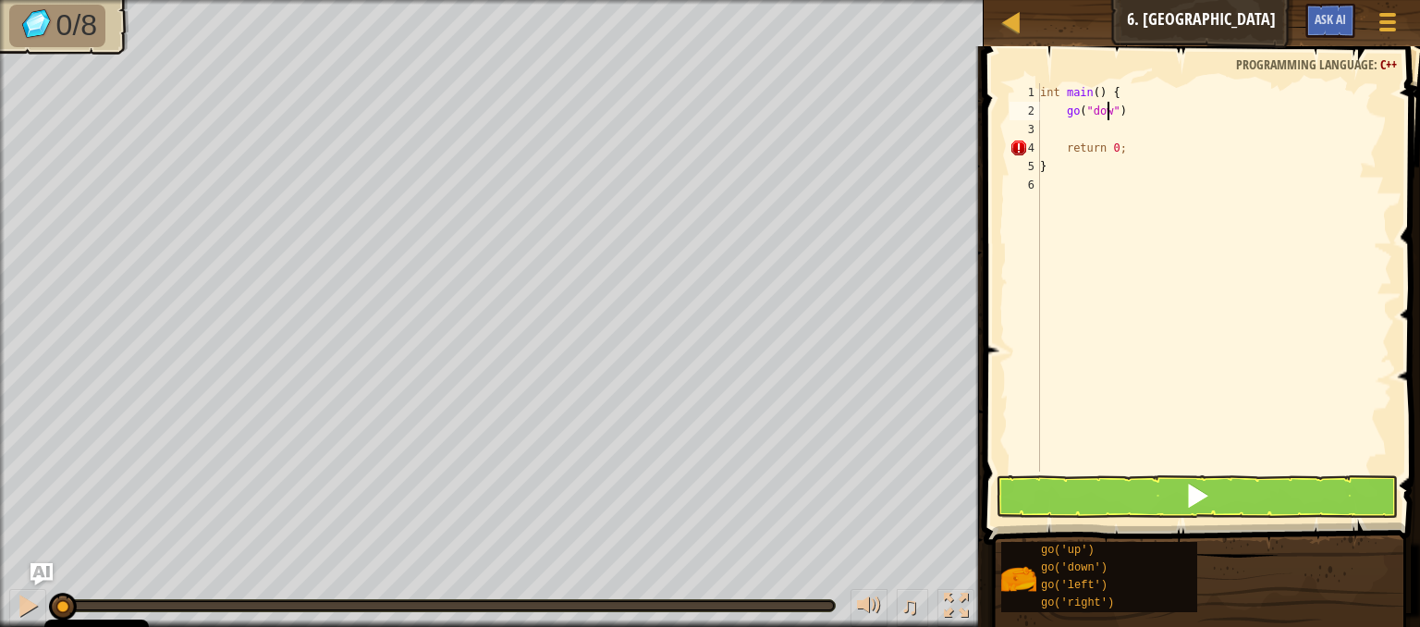
type textarea "go("down")"
type textarea ";"
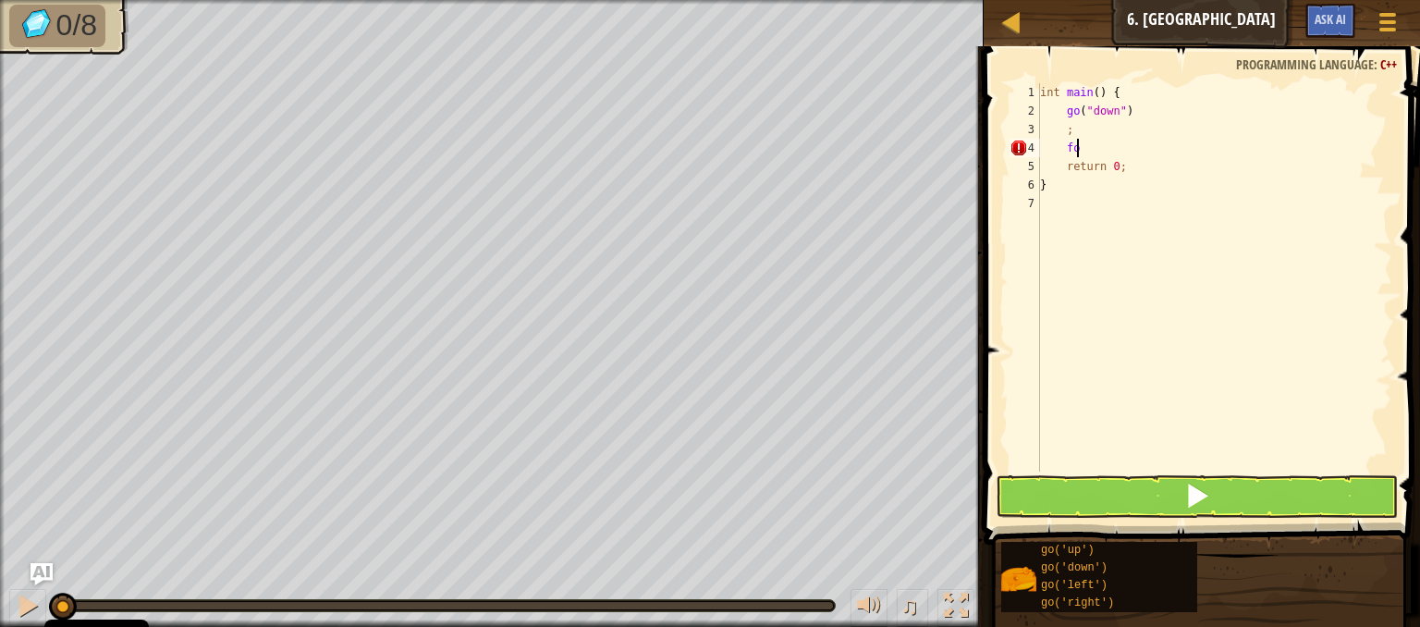
type textarea "f"
type textarea "go("left")"
type textarea ";"
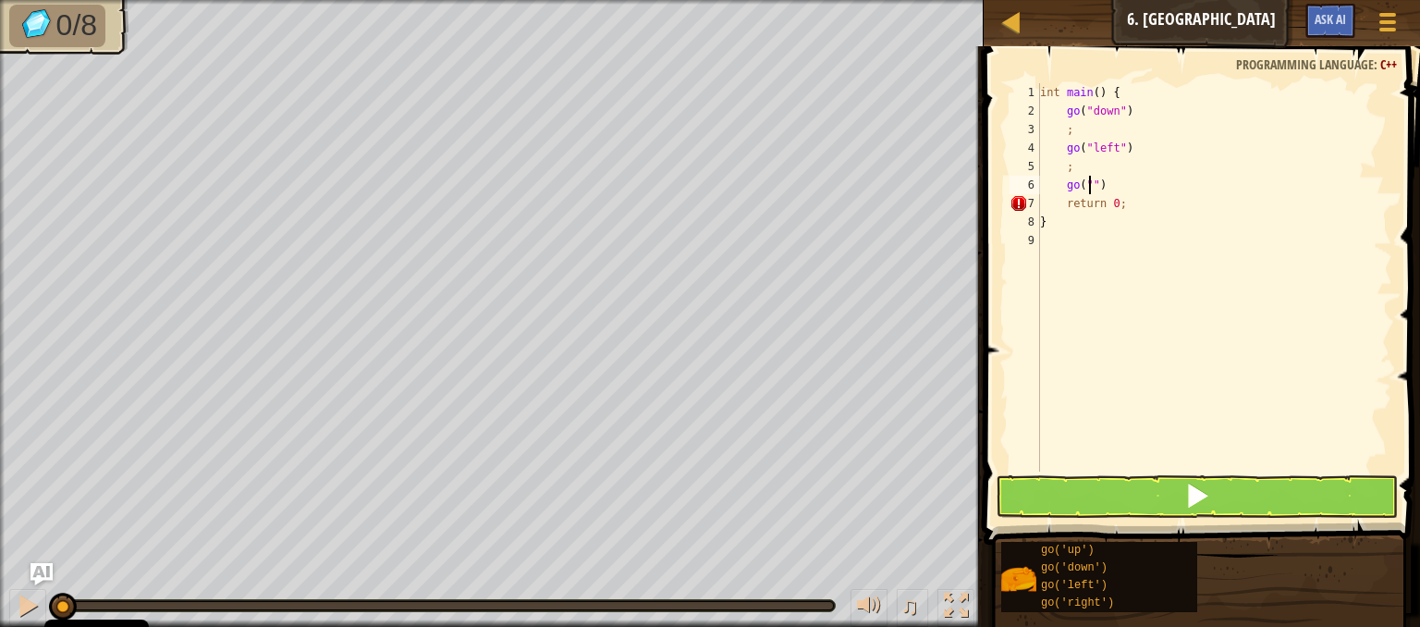
scroll to position [8, 4]
type textarea "go("up")"
type textarea ";"
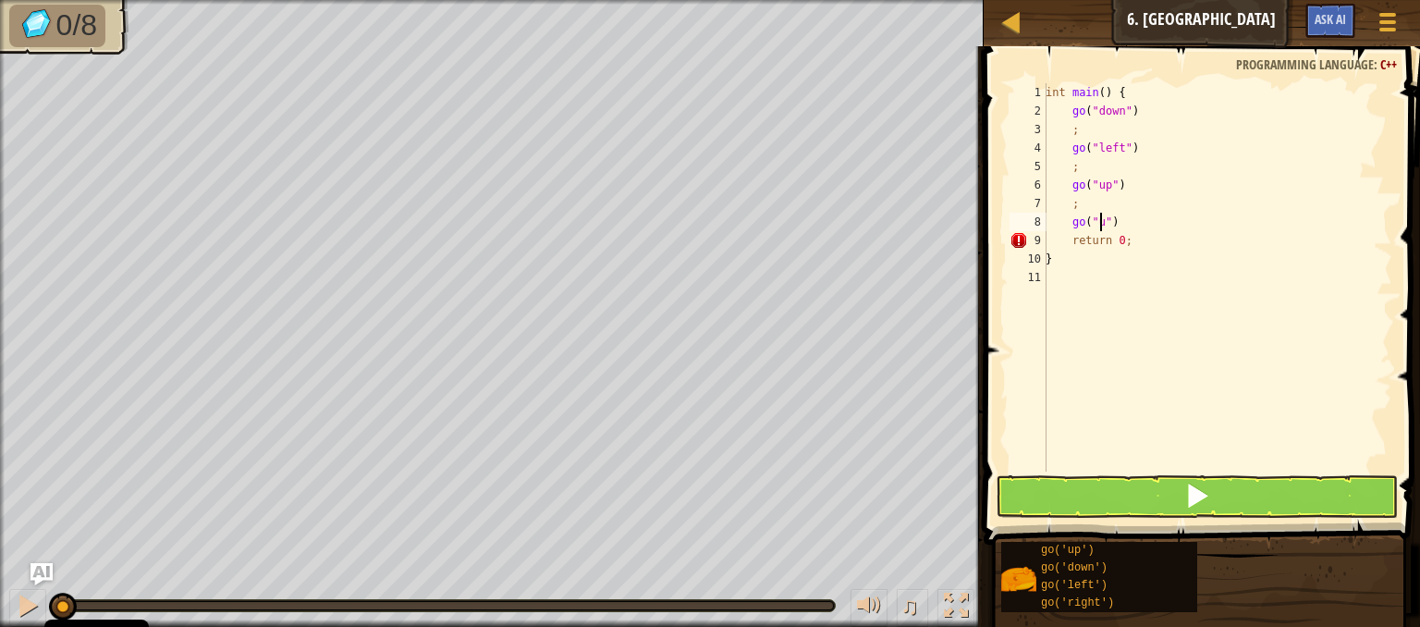
type textarea "go("up")"
type textarea ";"
type textarea "go("right")"
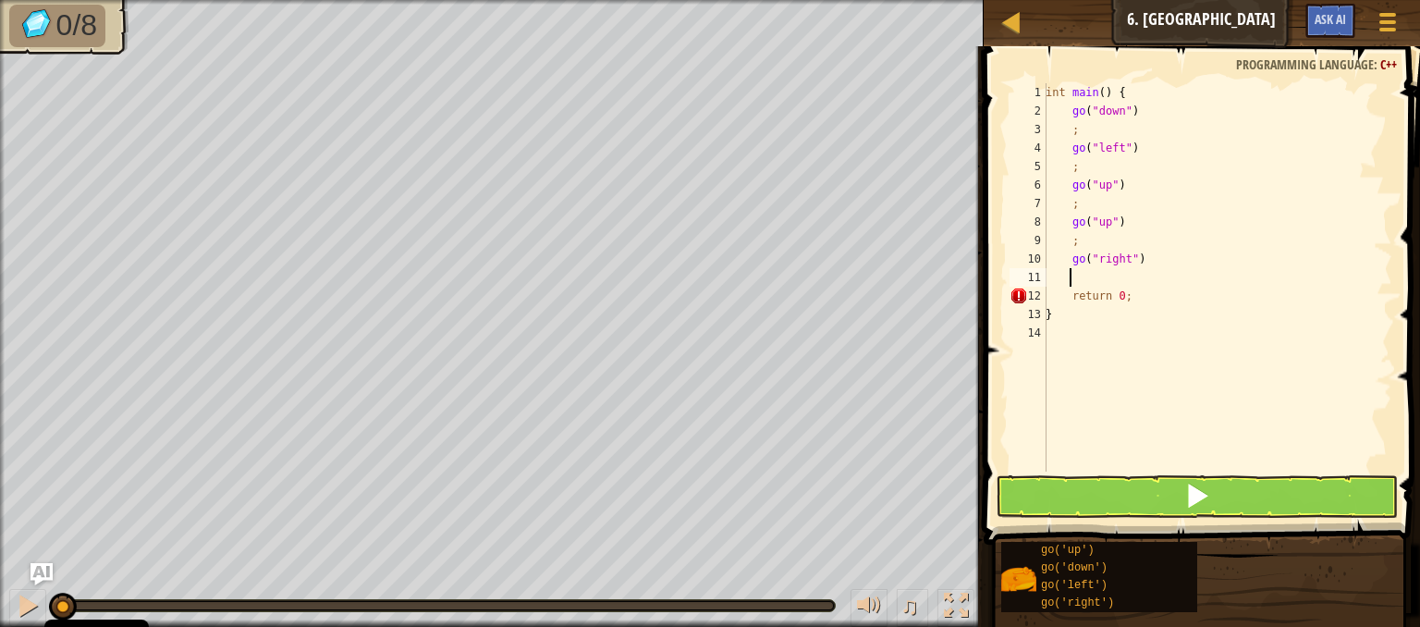
type textarea ";"
type textarea "go("right")"
type textarea ";"
type textarea "go("down")"
type textarea ";"
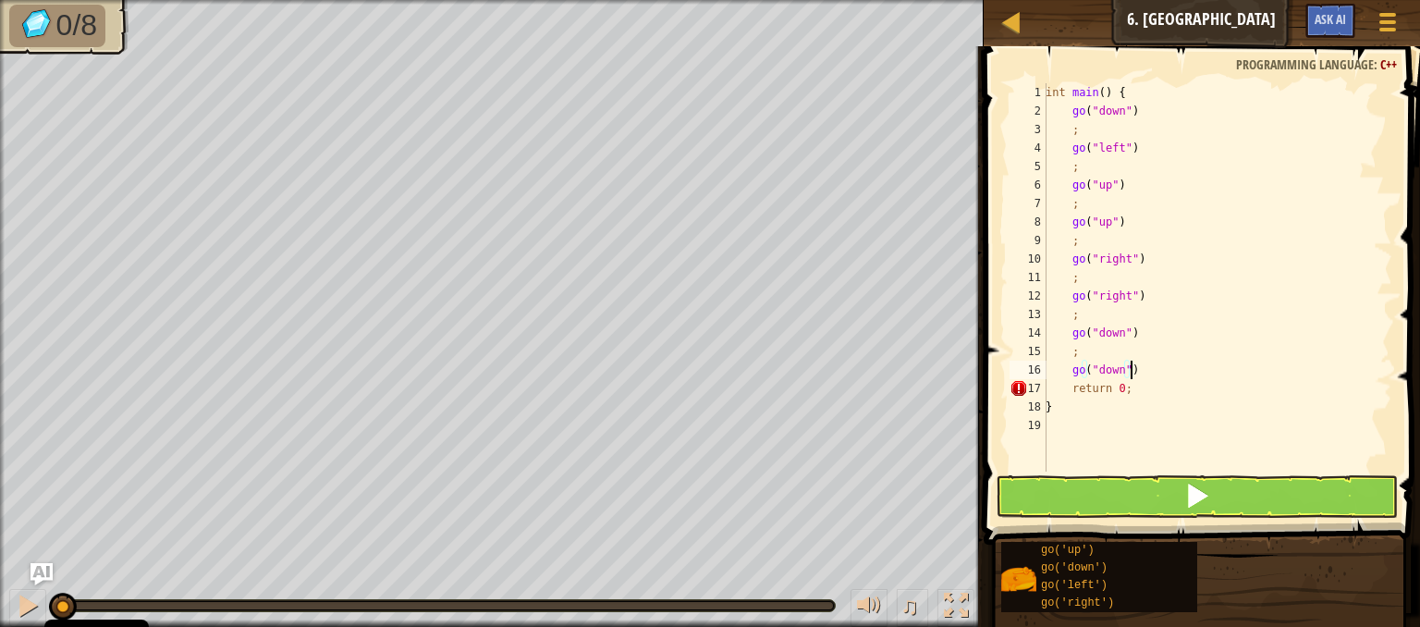
type textarea "go("down")"
click at [1144, 508] on button at bounding box center [1197, 496] width 402 height 43
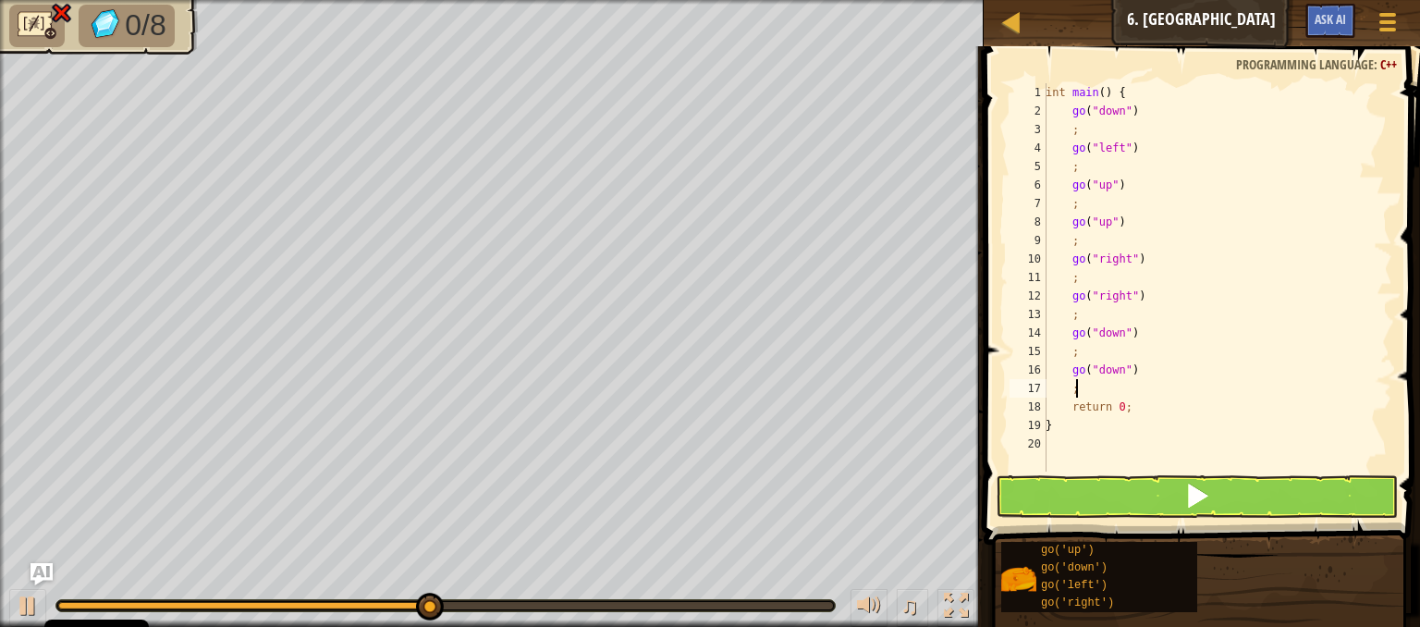
type textarea ";"
click at [1144, 508] on button at bounding box center [1197, 496] width 402 height 43
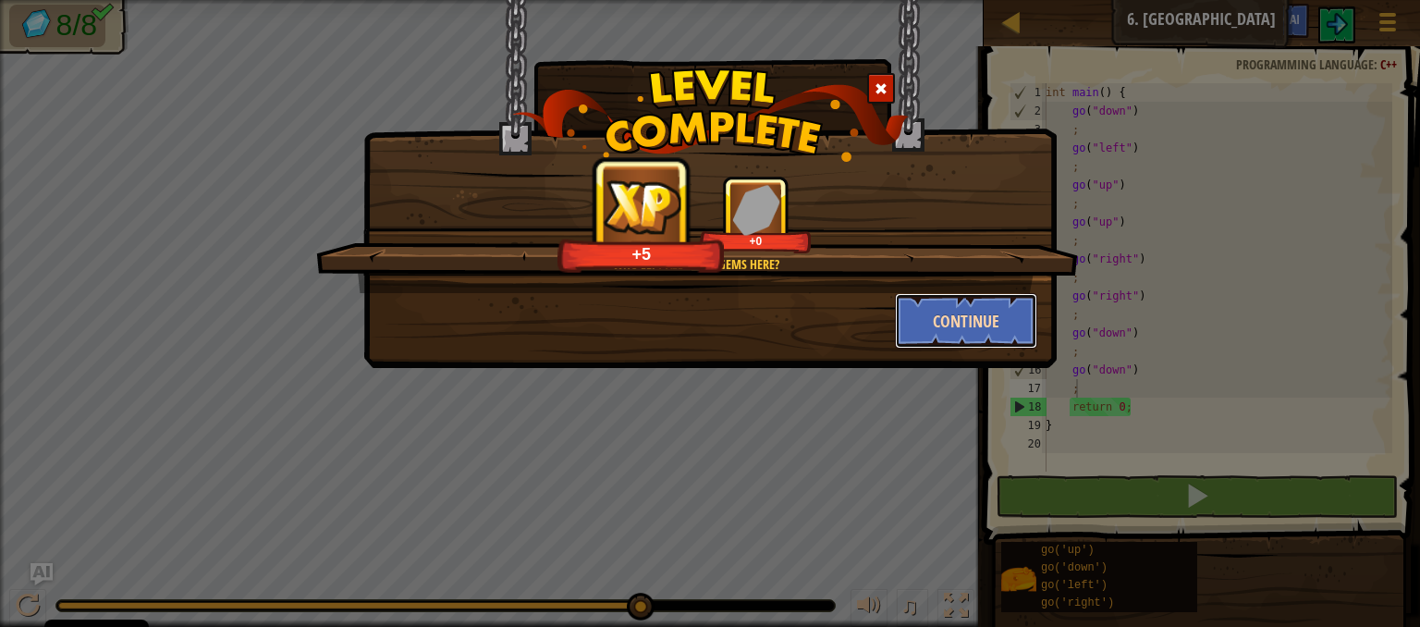
click at [980, 324] on button "Continue" at bounding box center [966, 320] width 143 height 55
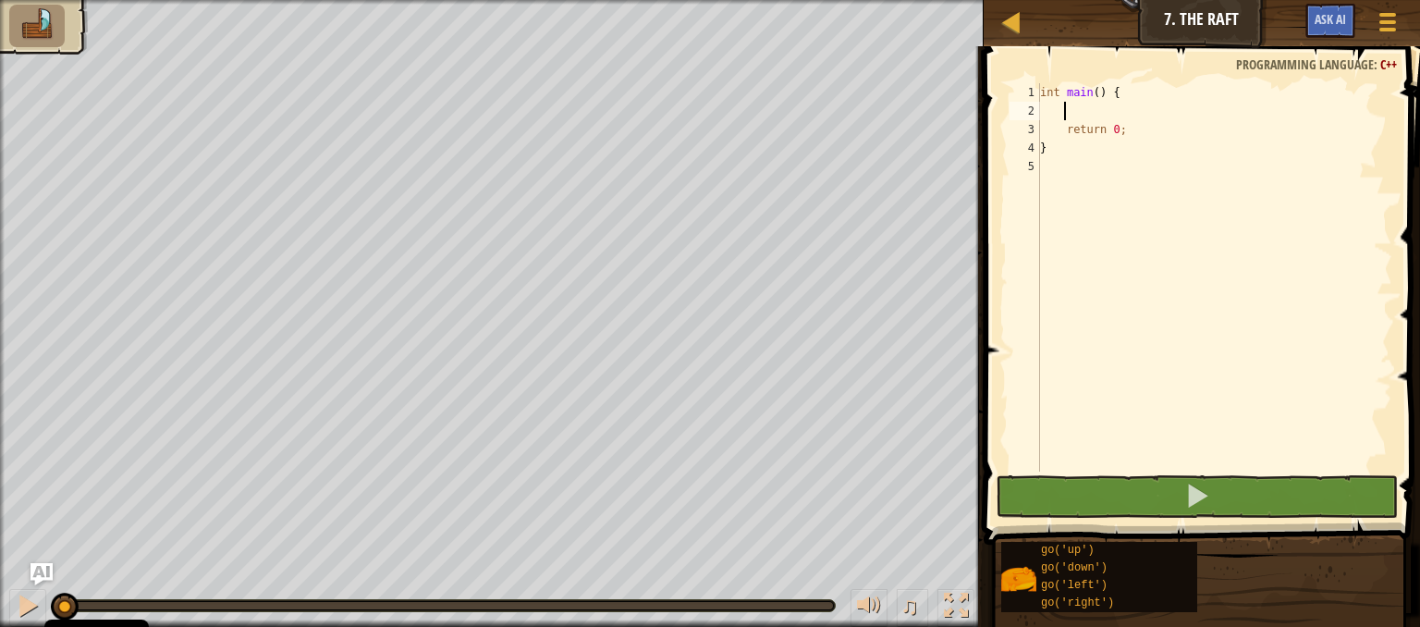
click at [1088, 108] on div "int main ( ) { return 0 ; }" at bounding box center [1214, 295] width 356 height 425
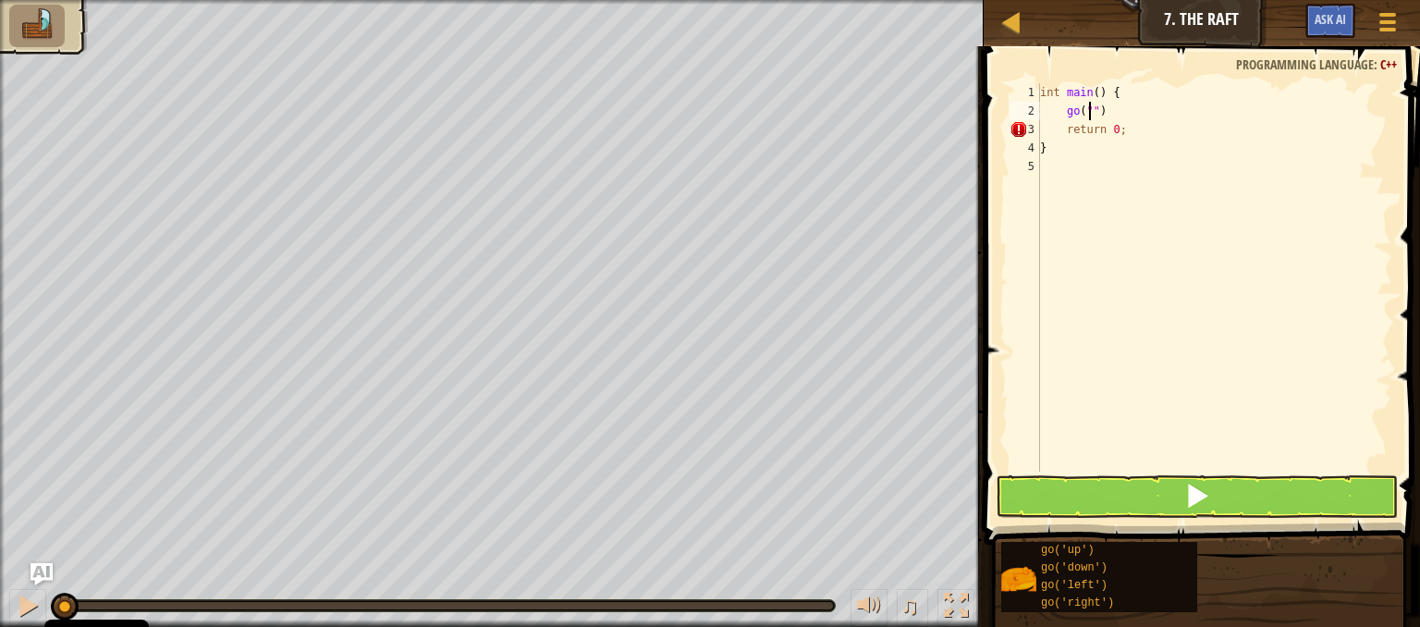
scroll to position [8, 4]
type textarea "go("up")"
type textarea ";"
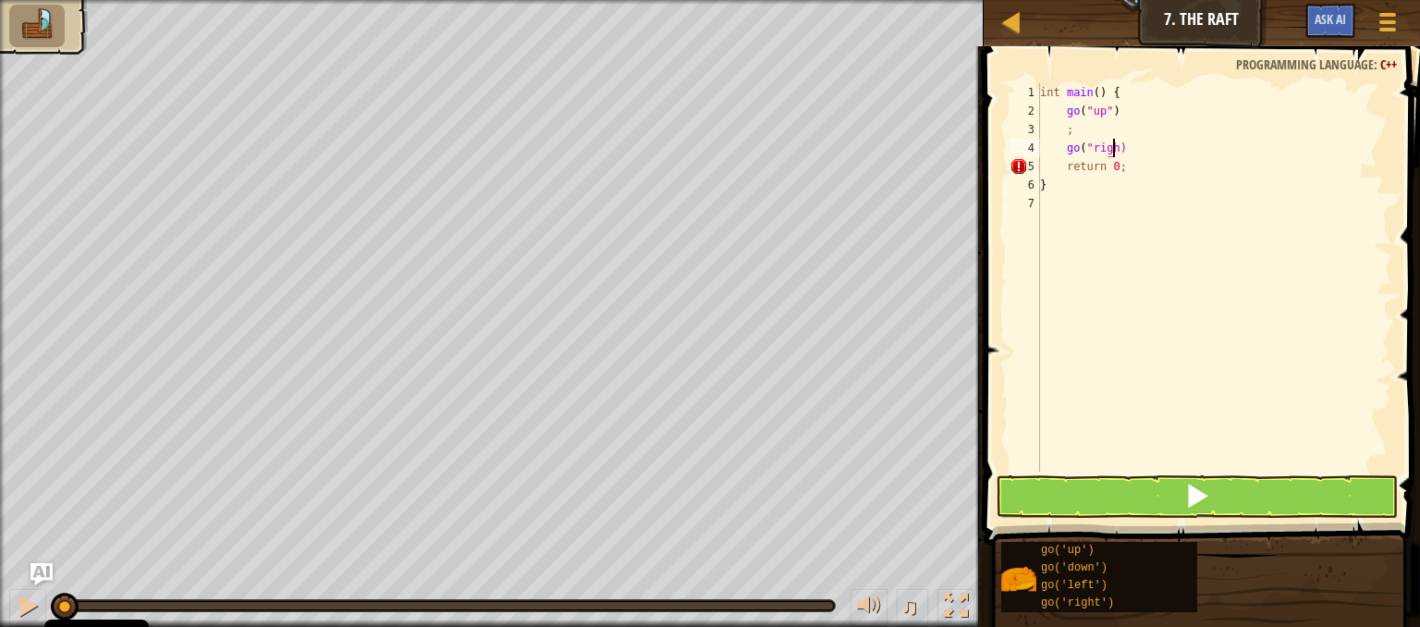
type textarea "go("right)"
type textarea ":"
type textarea ";"
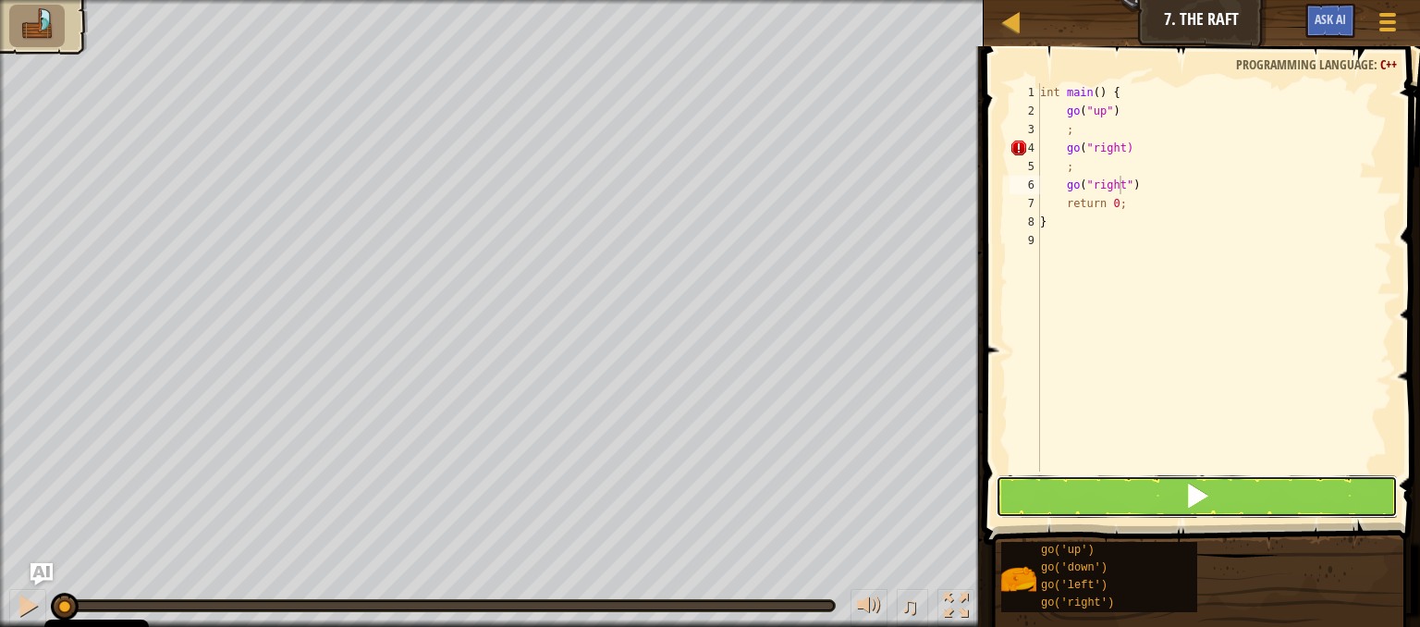
click at [1157, 500] on button at bounding box center [1197, 496] width 402 height 43
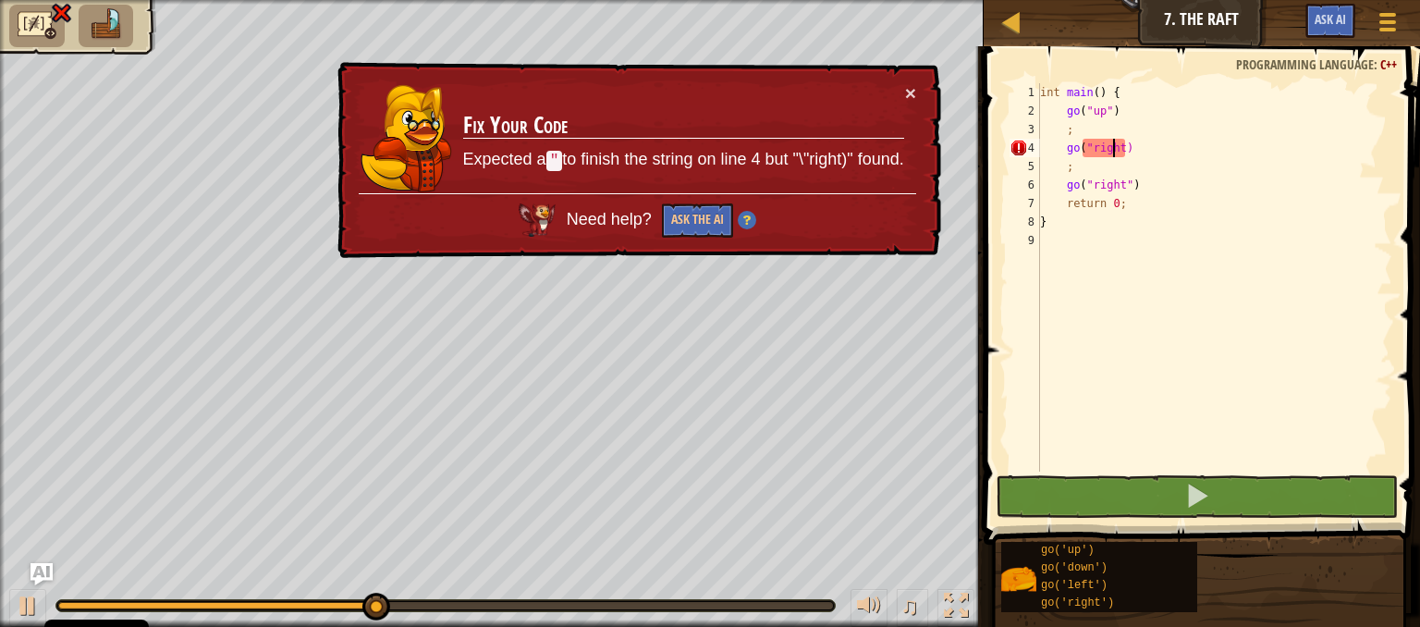
click at [1110, 154] on div "int main ( ) { go ( " up " ) ; go ( " right) ; go ( " right " ) return 0 ; }" at bounding box center [1214, 295] width 356 height 425
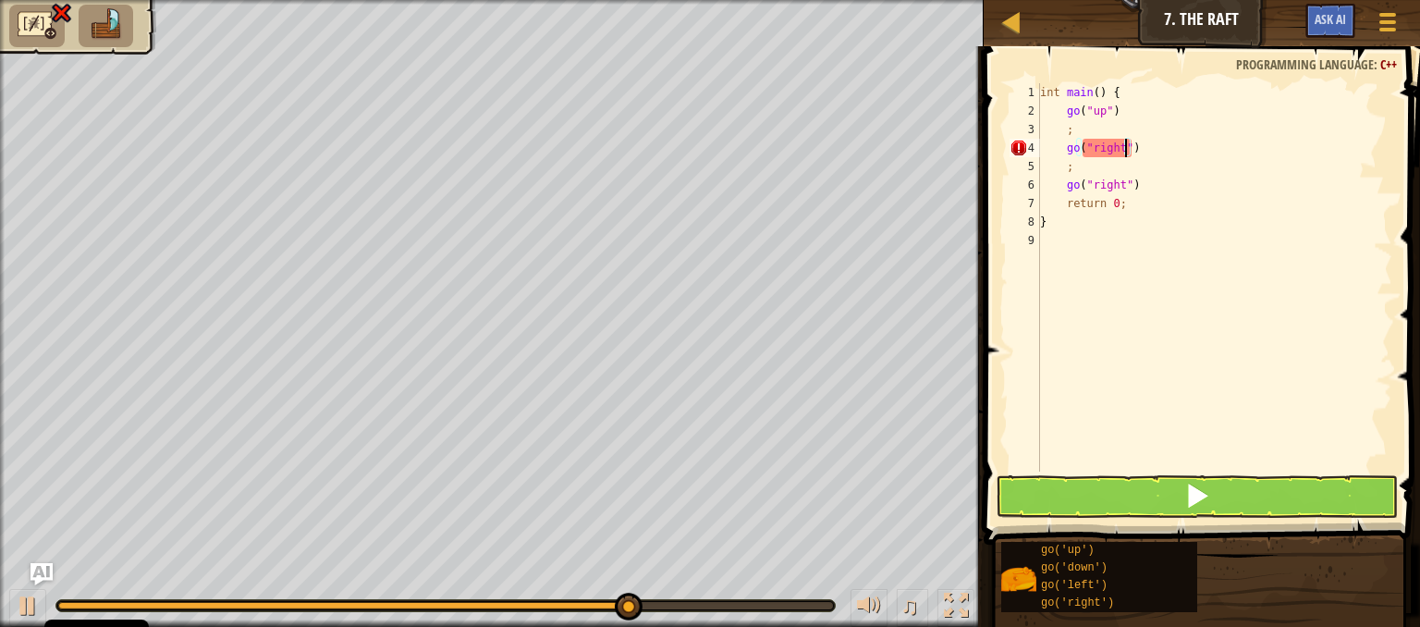
scroll to position [8, 6]
type textarea "go("right")"
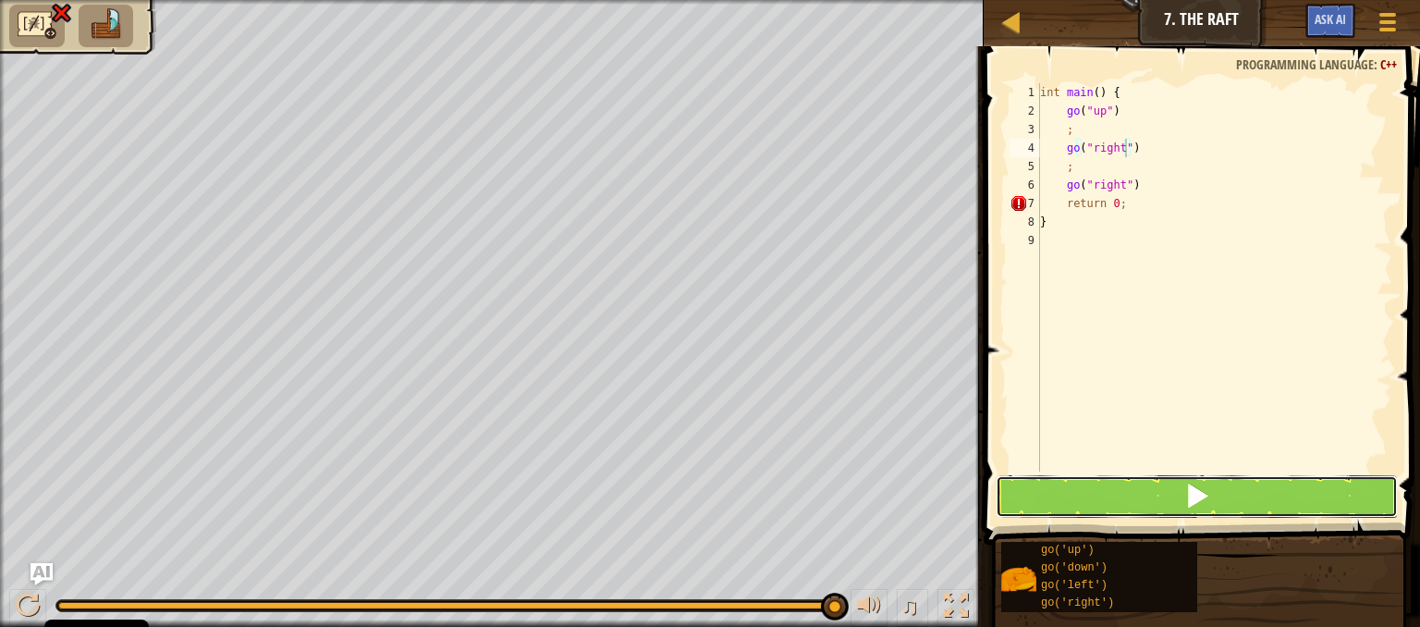
click at [1145, 488] on button at bounding box center [1197, 496] width 402 height 43
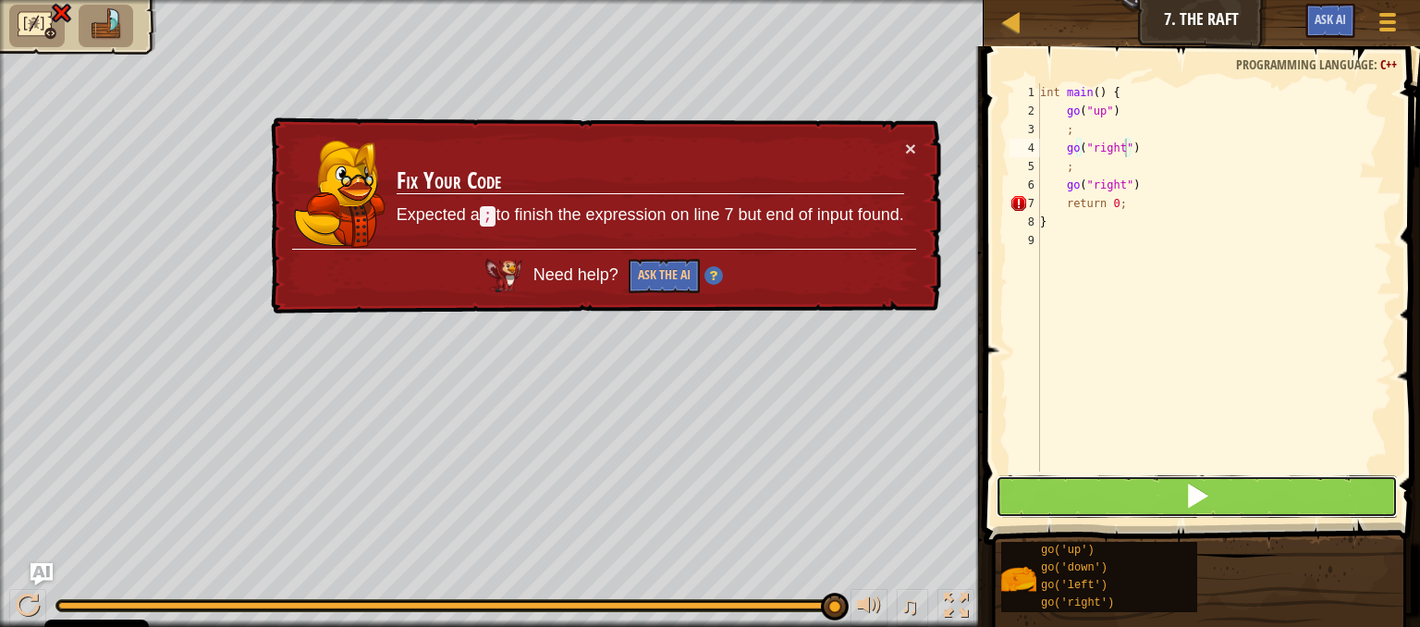
click at [1145, 488] on button at bounding box center [1197, 496] width 402 height 43
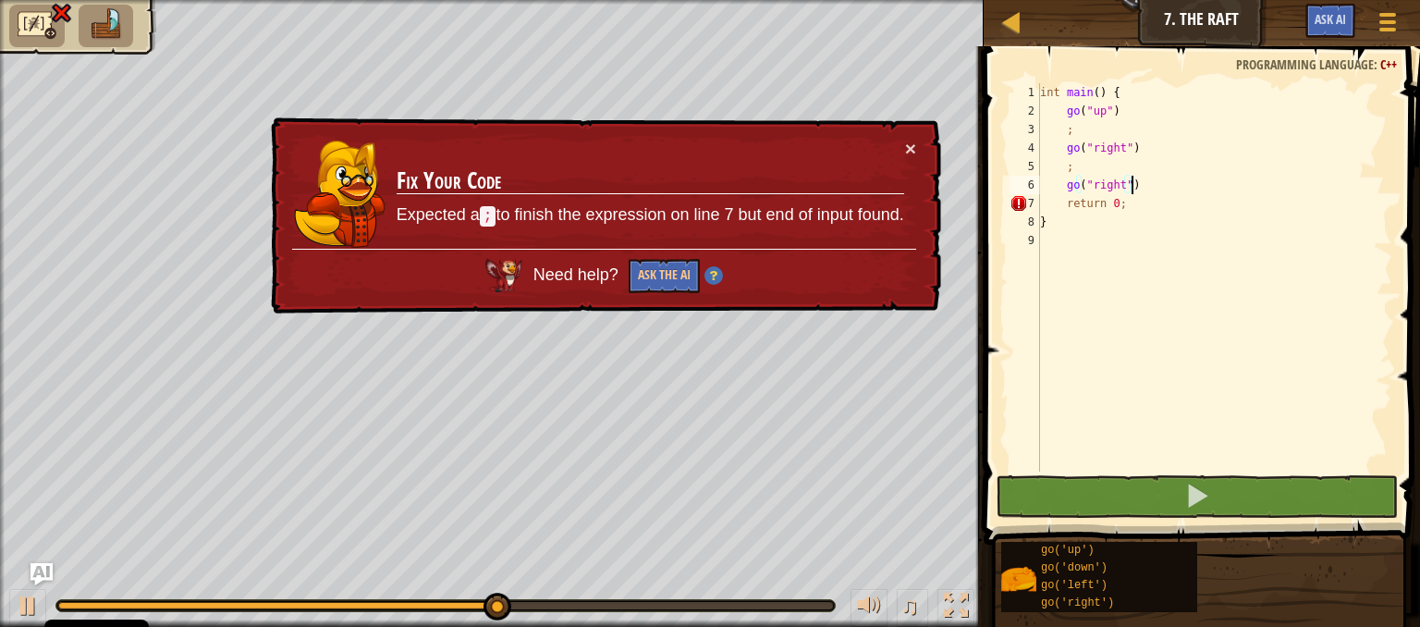
click at [1134, 189] on div "int main ( ) { go ( " up " ) ; go ( " right " ) ; go ( " right " ) return 0 ; }" at bounding box center [1214, 295] width 356 height 425
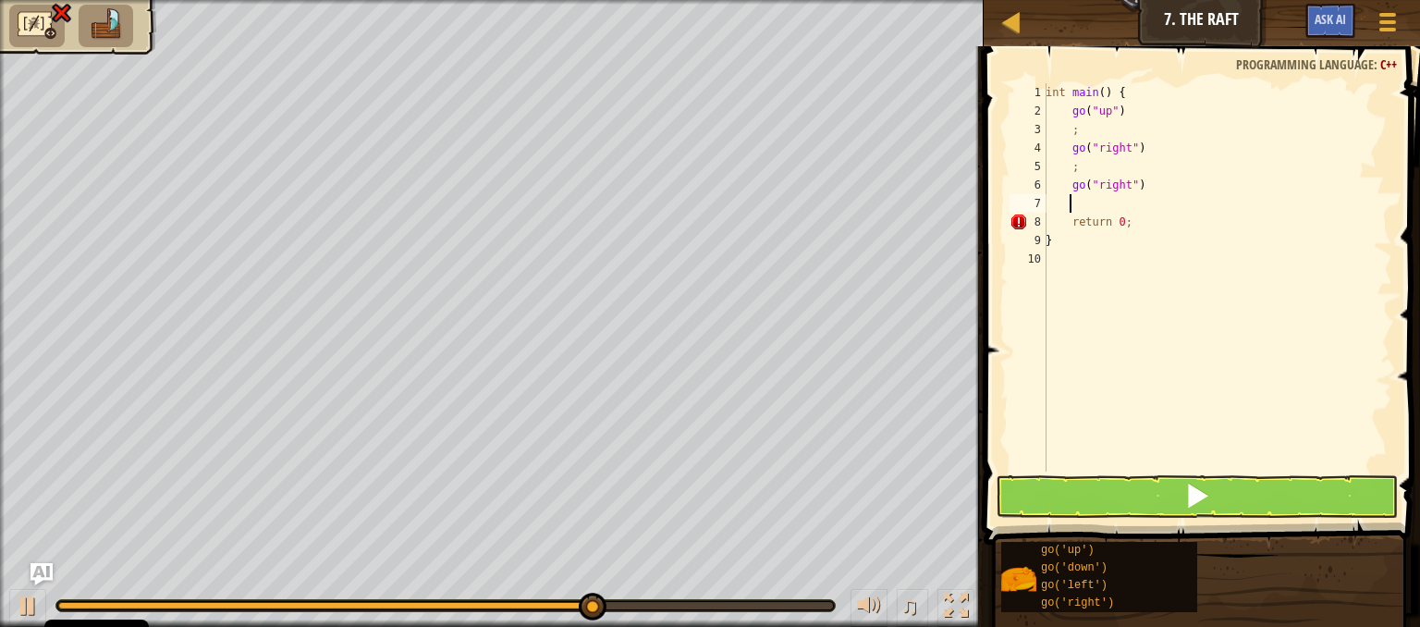
scroll to position [8, 1]
type textarea ";"
click at [1137, 487] on button at bounding box center [1197, 496] width 402 height 43
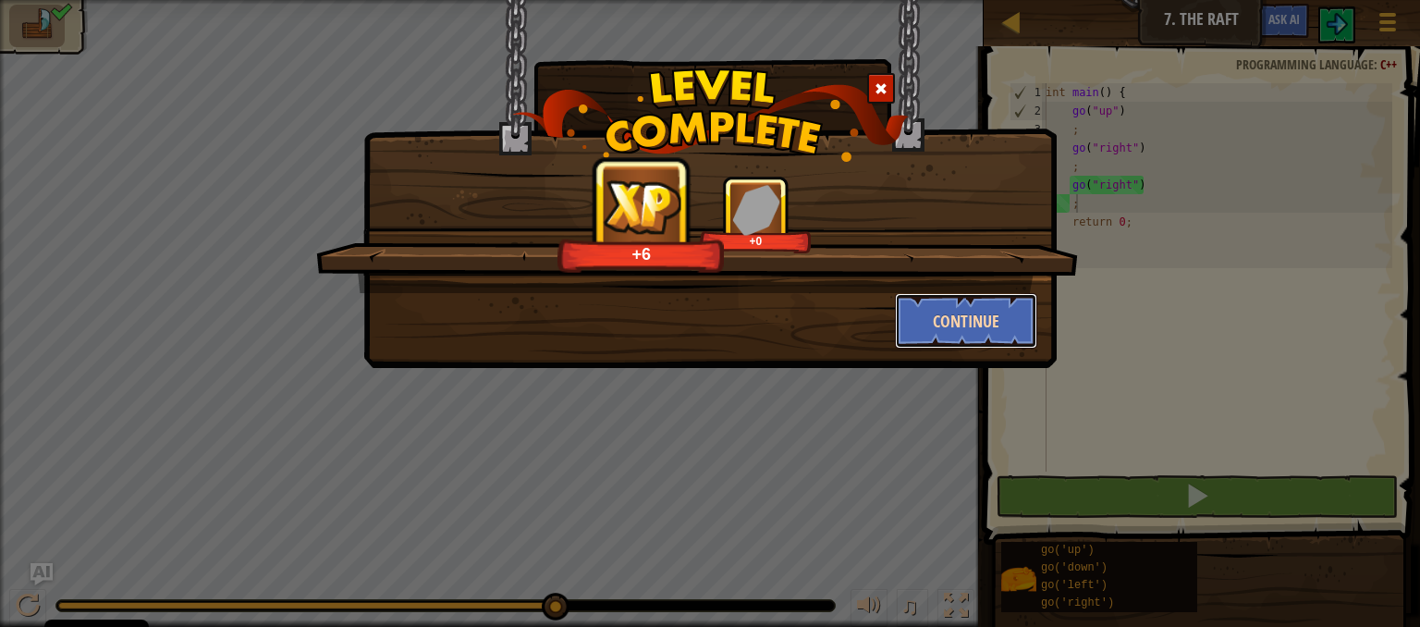
click at [938, 322] on button "Continue" at bounding box center [966, 320] width 143 height 55
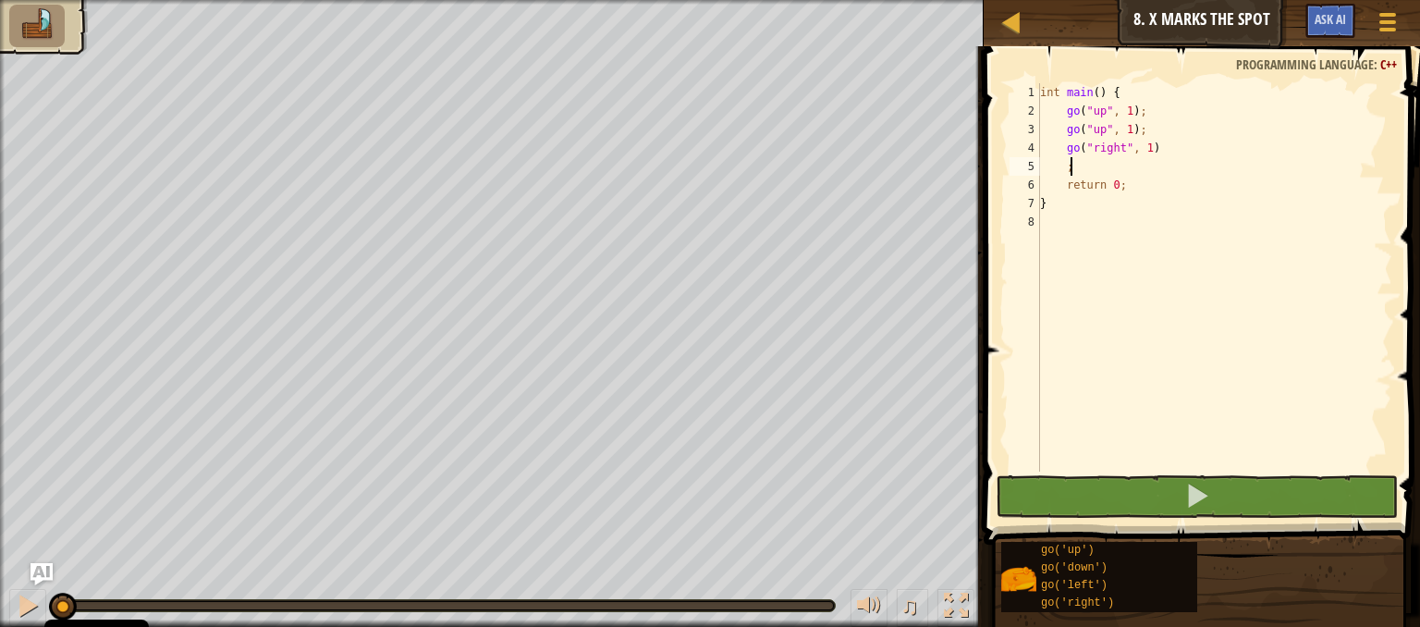
click at [1145, 167] on div "int main ( ) { go ( " up " , 1 ) ; go ( " up " , 1 ) ; go ( " right " , 1 ) ; r…" at bounding box center [1214, 295] width 356 height 425
click at [1151, 149] on div "int main ( ) { go ( " up " , 1 ) ; go ( " up " , 1 ) ; go ( " right " , 1 ) ; r…" at bounding box center [1214, 295] width 356 height 425
type textarea "go("right", 1)"
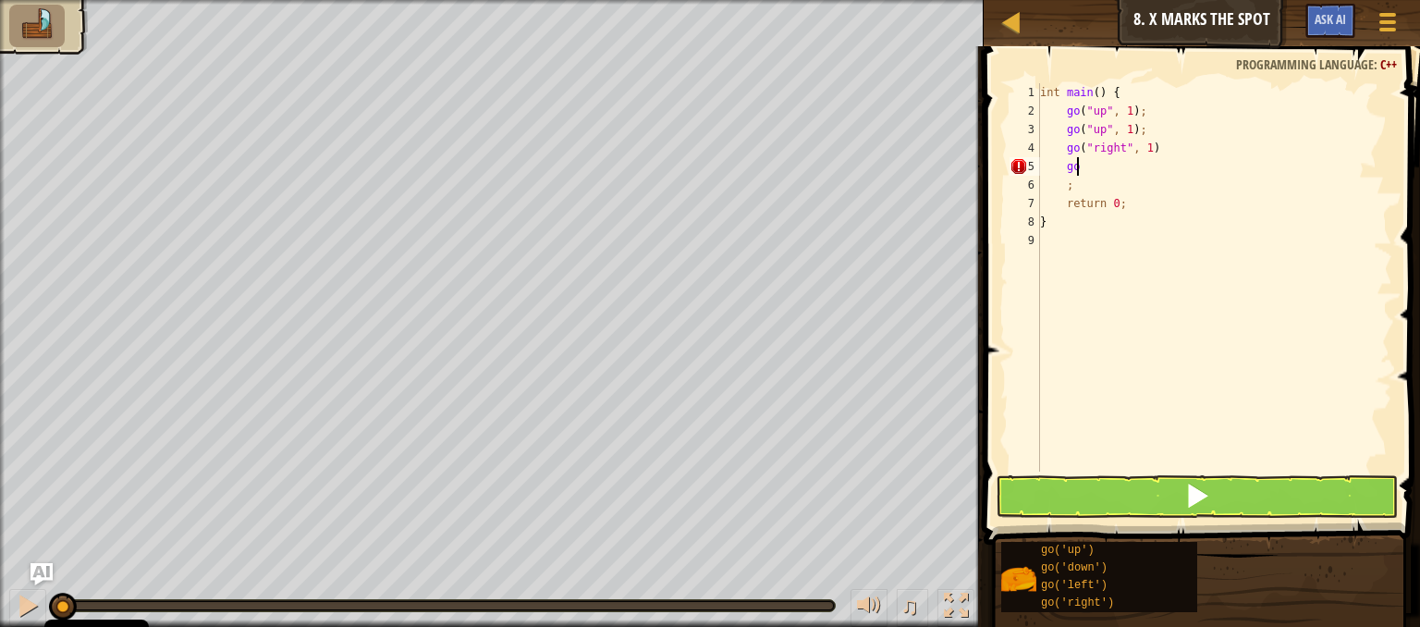
scroll to position [8, 1]
type textarea "g"
click at [1142, 151] on div "int main ( ) { go ( " up " , 1 ) ; go ( " up " , 1 ) ; go ( " right " , 1 ) ; r…" at bounding box center [1214, 295] width 356 height 425
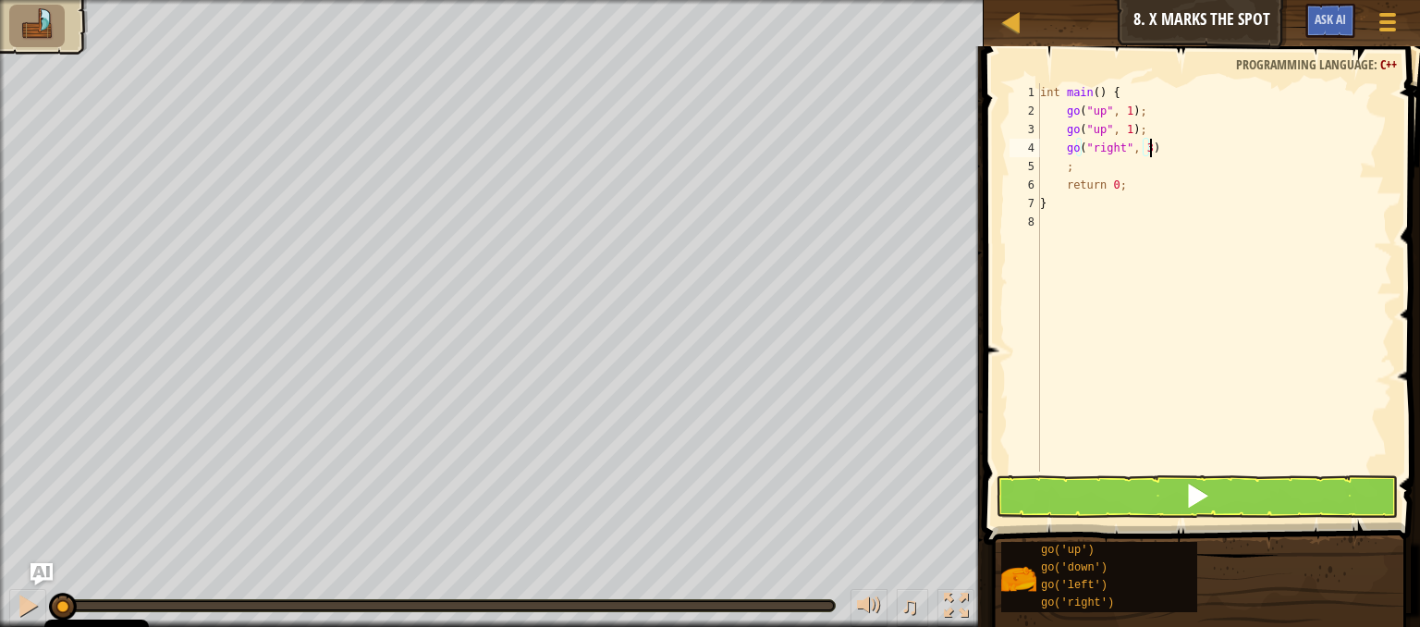
click at [1163, 150] on div "int main ( ) { go ( " up " , 1 ) ; go ( " up " , 1 ) ; go ( " right " , 3 ) ; r…" at bounding box center [1214, 295] width 356 height 425
type textarea "go("right",3)"
click at [1163, 150] on div "int main ( ) { go ( " up " , 1 ) ; go ( " up " , 1 ) ; go ( " right " , 3 ) ; r…" at bounding box center [1214, 295] width 356 height 425
click at [1119, 166] on div "int main ( ) { go ( " up " , 1 ) ; go ( " up " , 1 ) ; go ( " right " , 3 ) go …" at bounding box center [1214, 295] width 356 height 425
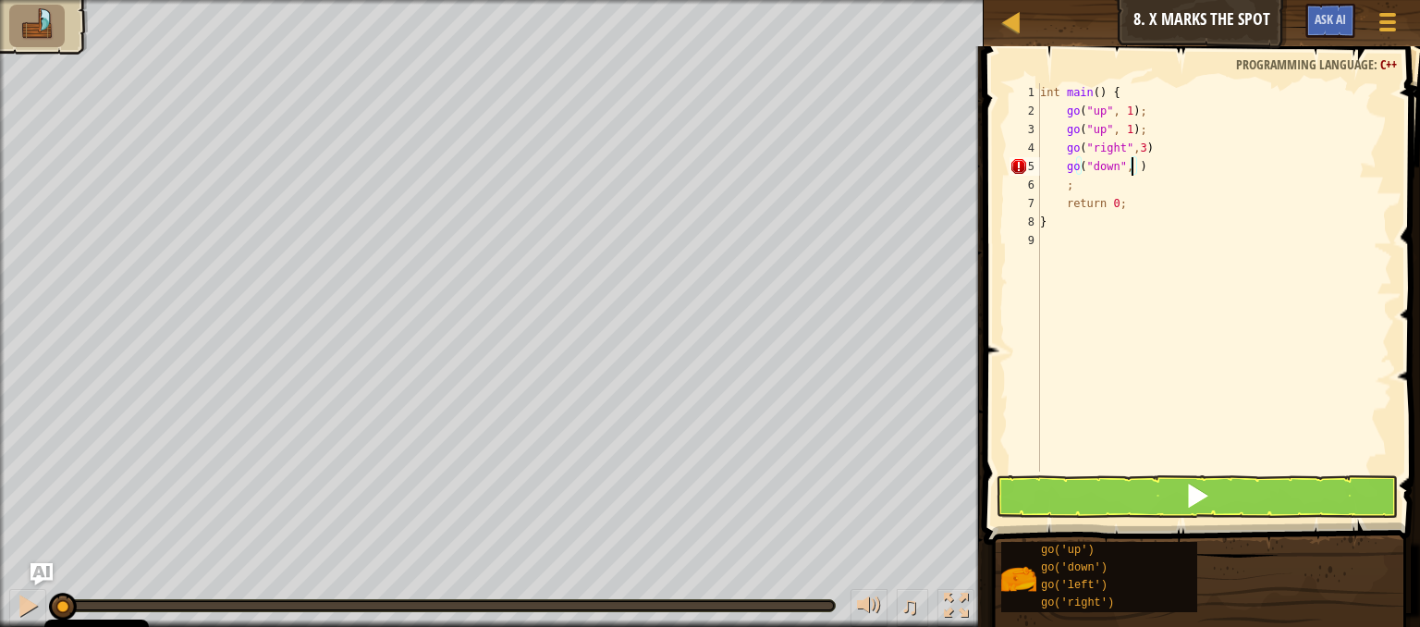
scroll to position [8, 7]
click at [1145, 501] on button at bounding box center [1197, 496] width 402 height 43
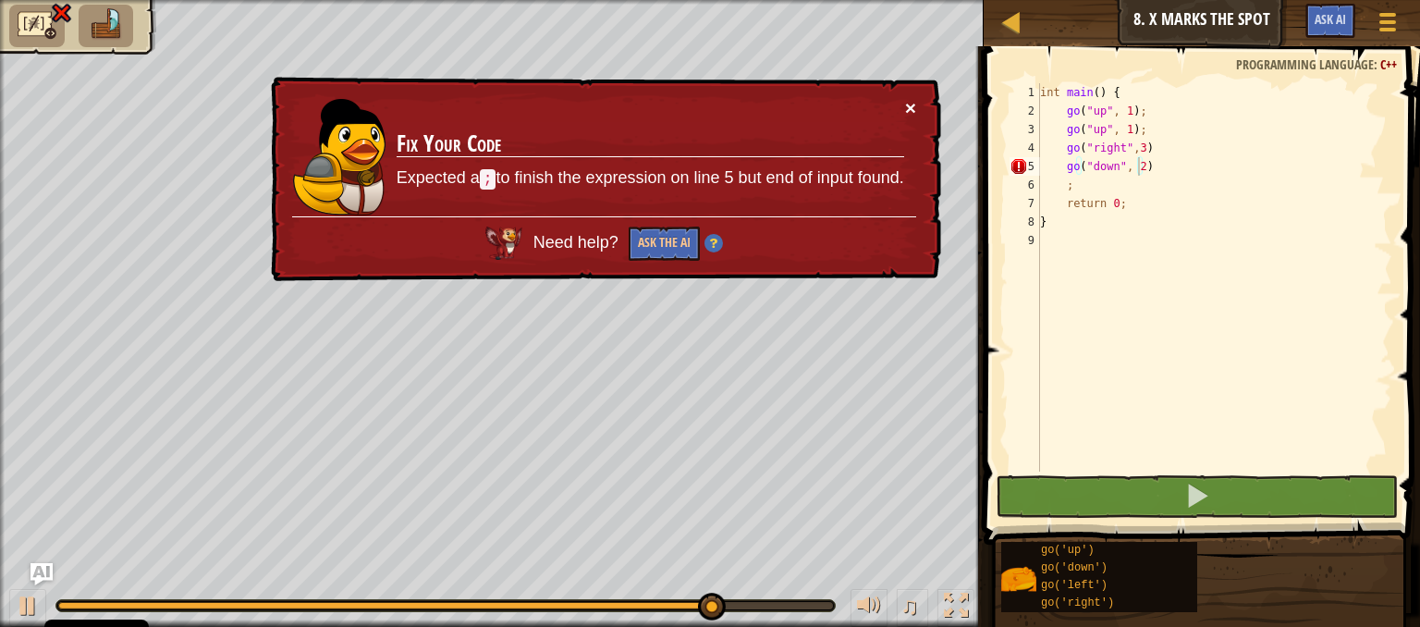
click at [912, 114] on button "×" at bounding box center [910, 107] width 11 height 19
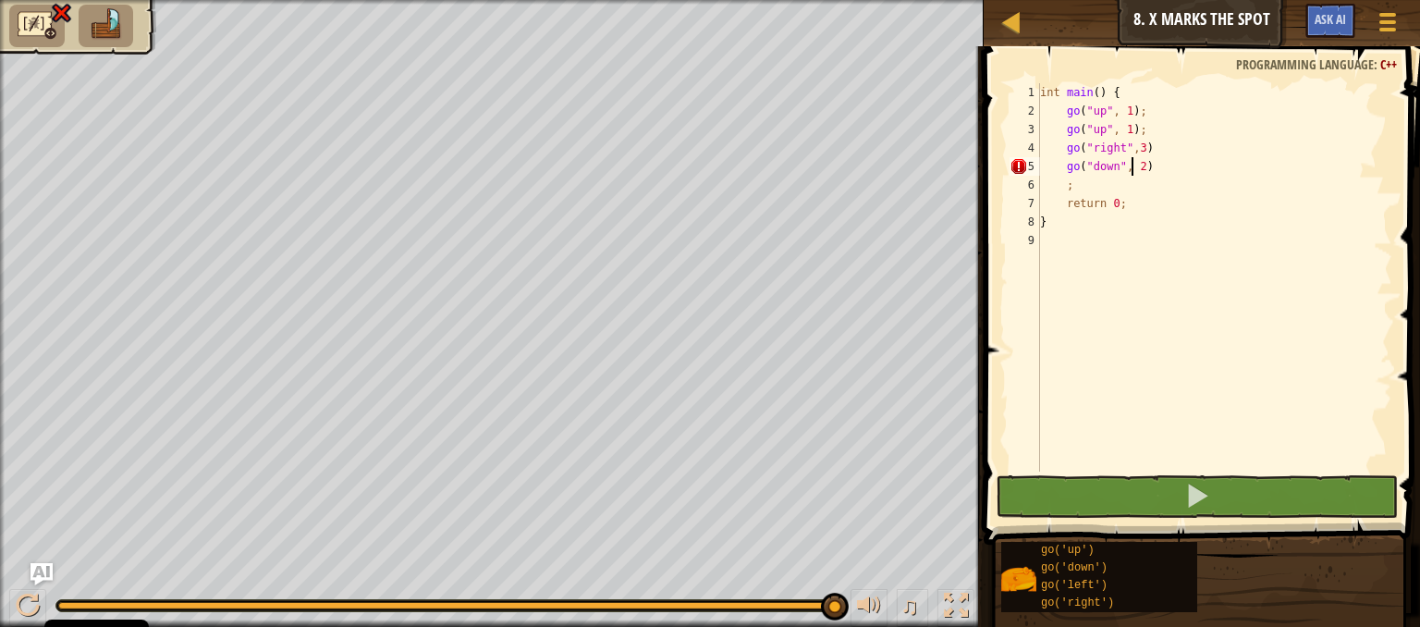
scroll to position [8, 6]
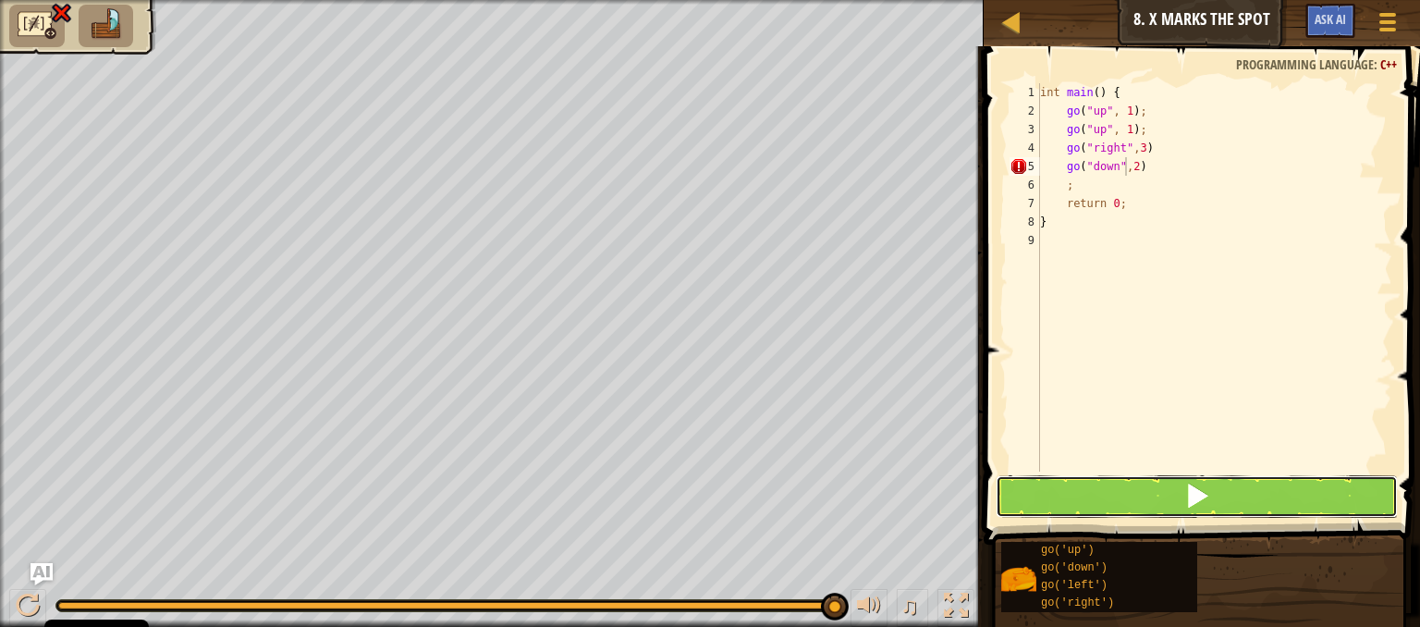
click at [1100, 496] on button at bounding box center [1197, 496] width 402 height 43
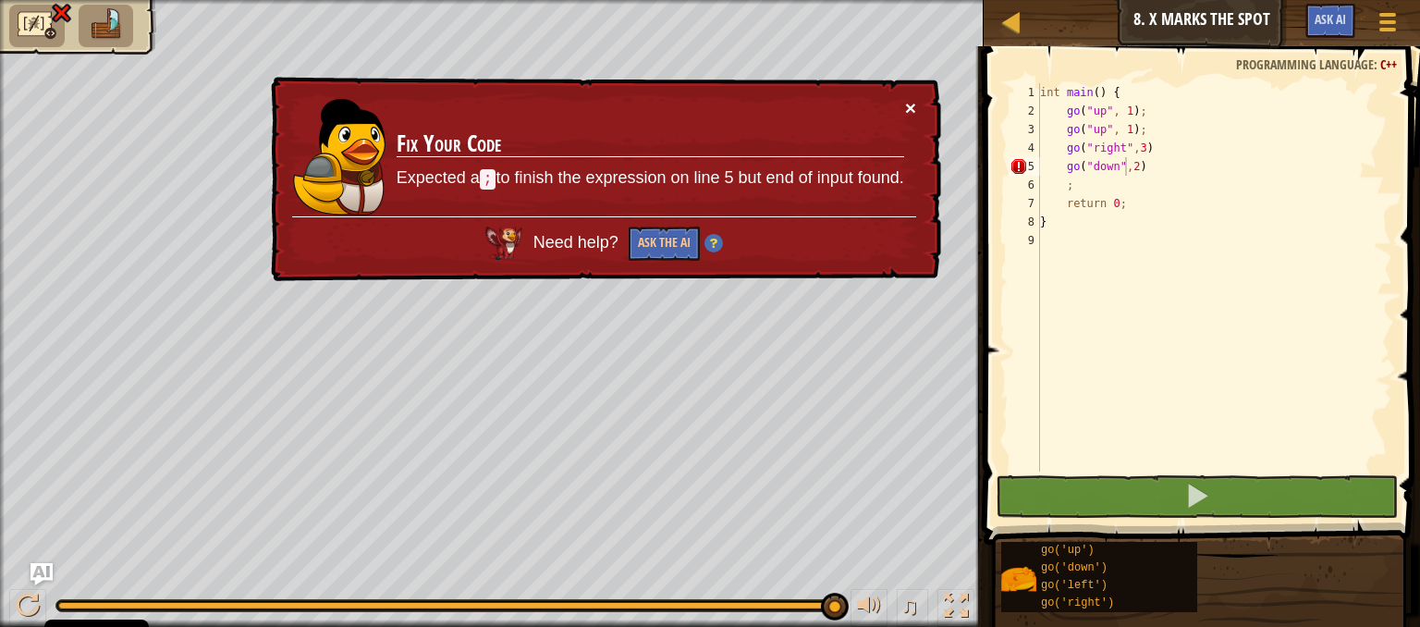
click at [910, 100] on button "×" at bounding box center [910, 107] width 11 height 19
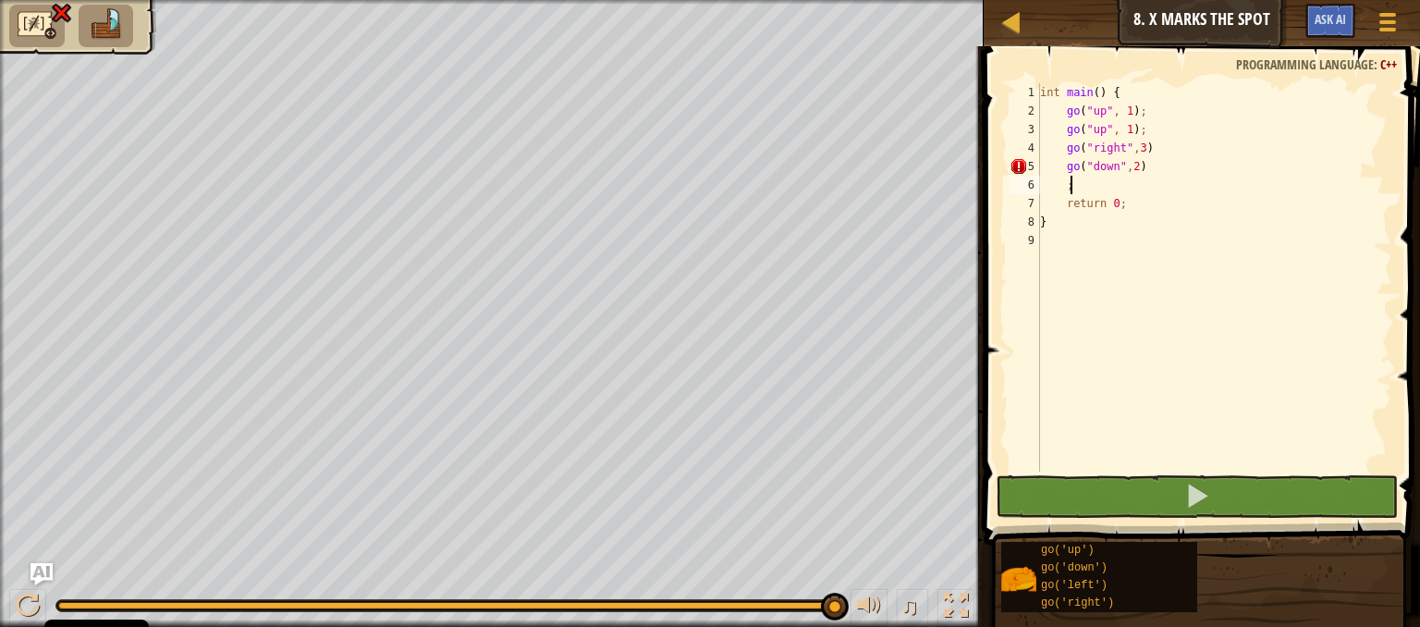
click at [1083, 191] on div "int main ( ) { go ( " up " , 1 ) ; go ( " up " , 1 ) ; go ( " right " , 3 ) go …" at bounding box center [1214, 295] width 356 height 425
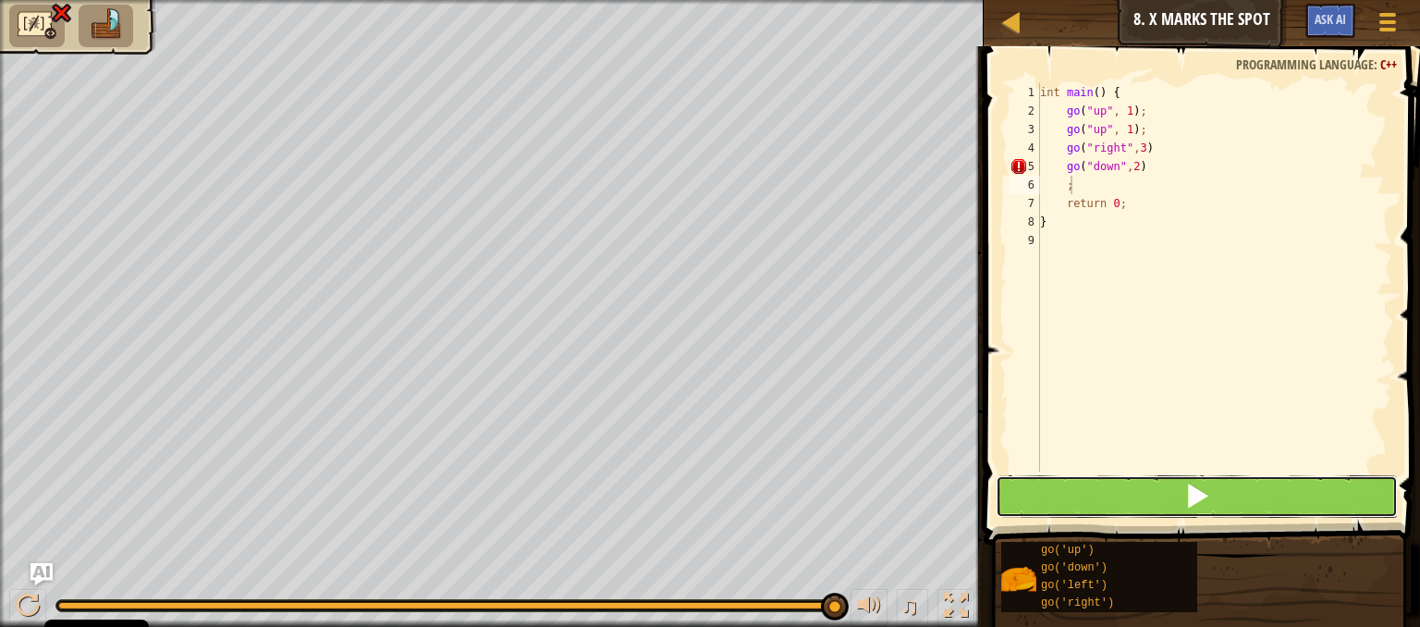
click at [1131, 491] on button at bounding box center [1197, 496] width 402 height 43
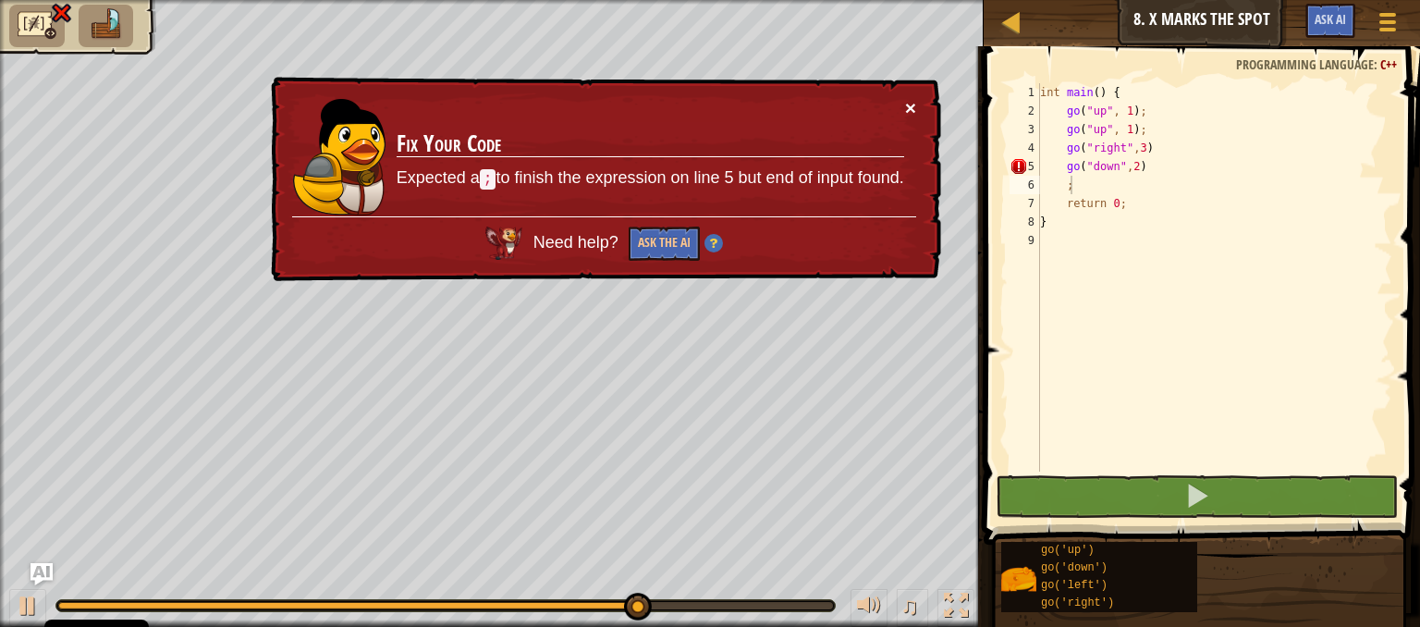
click at [915, 104] on button "×" at bounding box center [910, 107] width 11 height 19
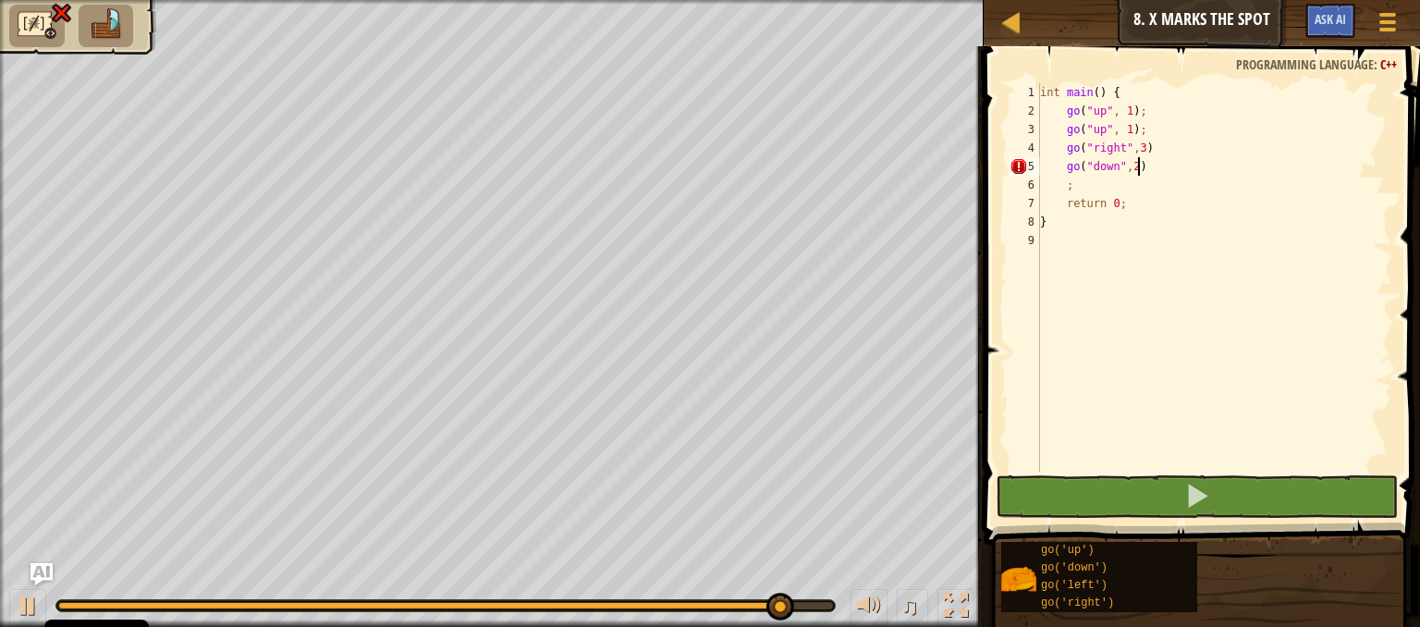
click at [1143, 166] on div "int main ( ) { go ( " up " , 1 ) ; go ( " up " , 1 ) ; go ( " right " , 3 ) go …" at bounding box center [1214, 295] width 356 height 425
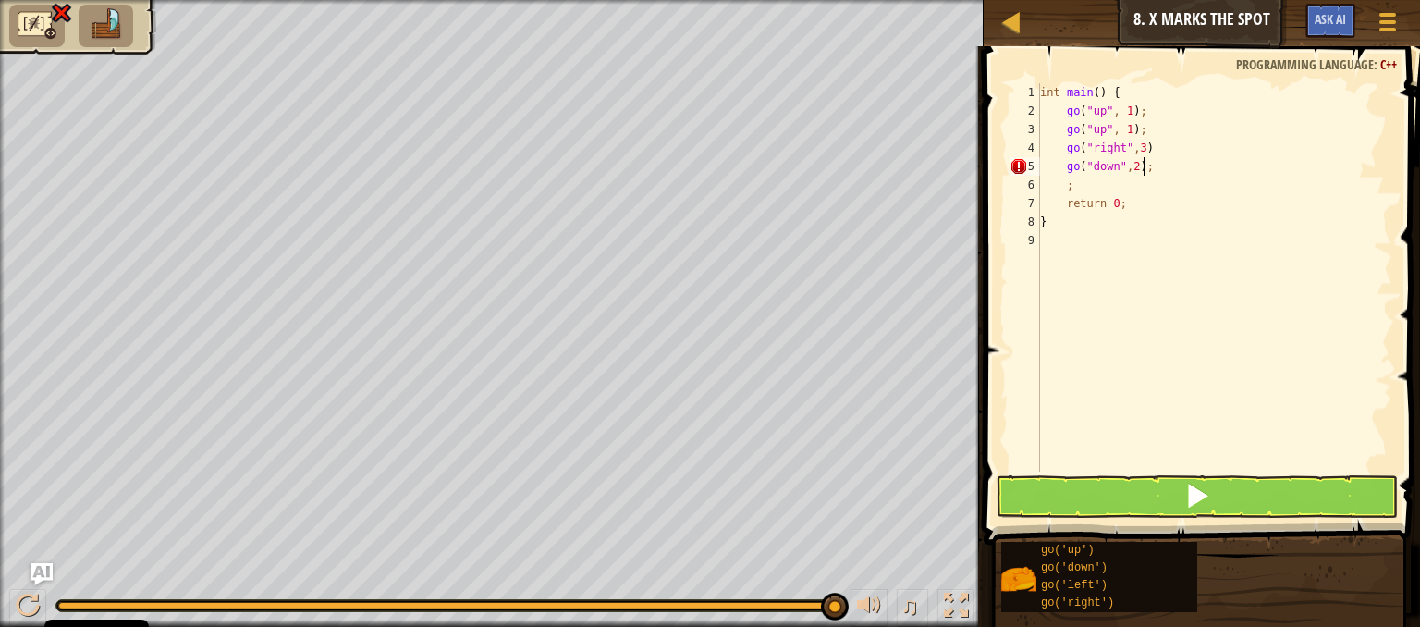
scroll to position [8, 6]
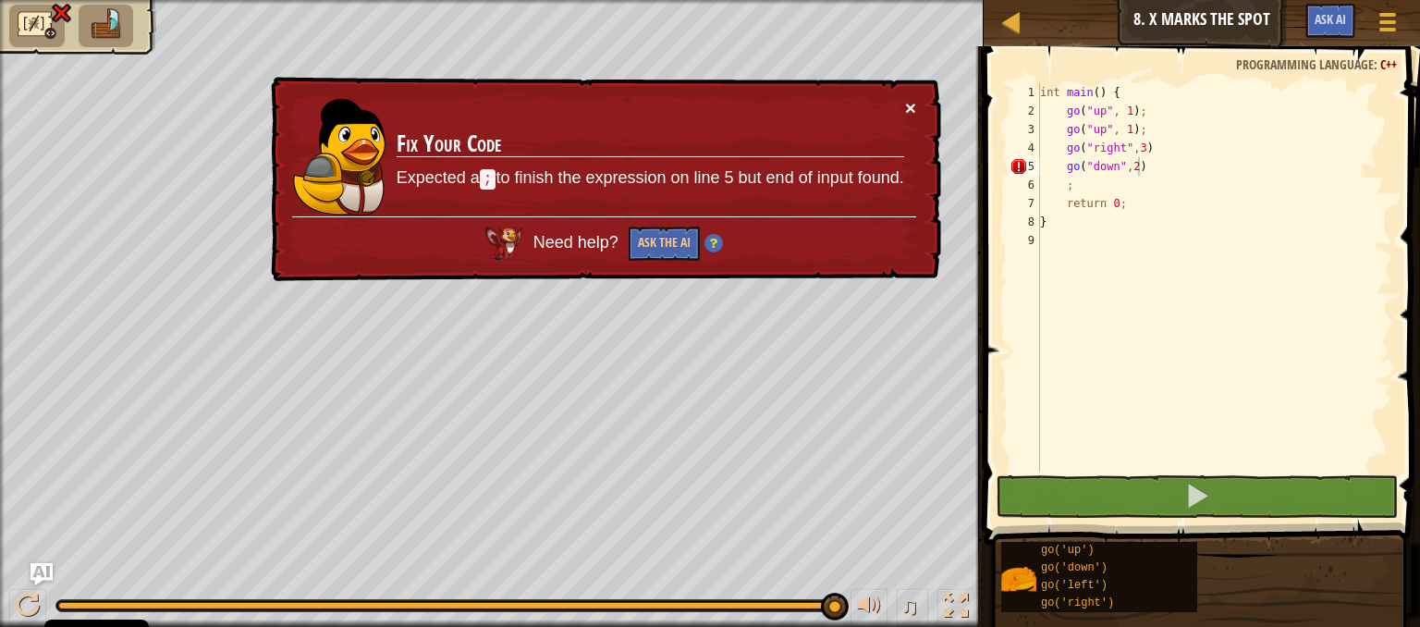
click at [913, 114] on button "×" at bounding box center [910, 107] width 11 height 19
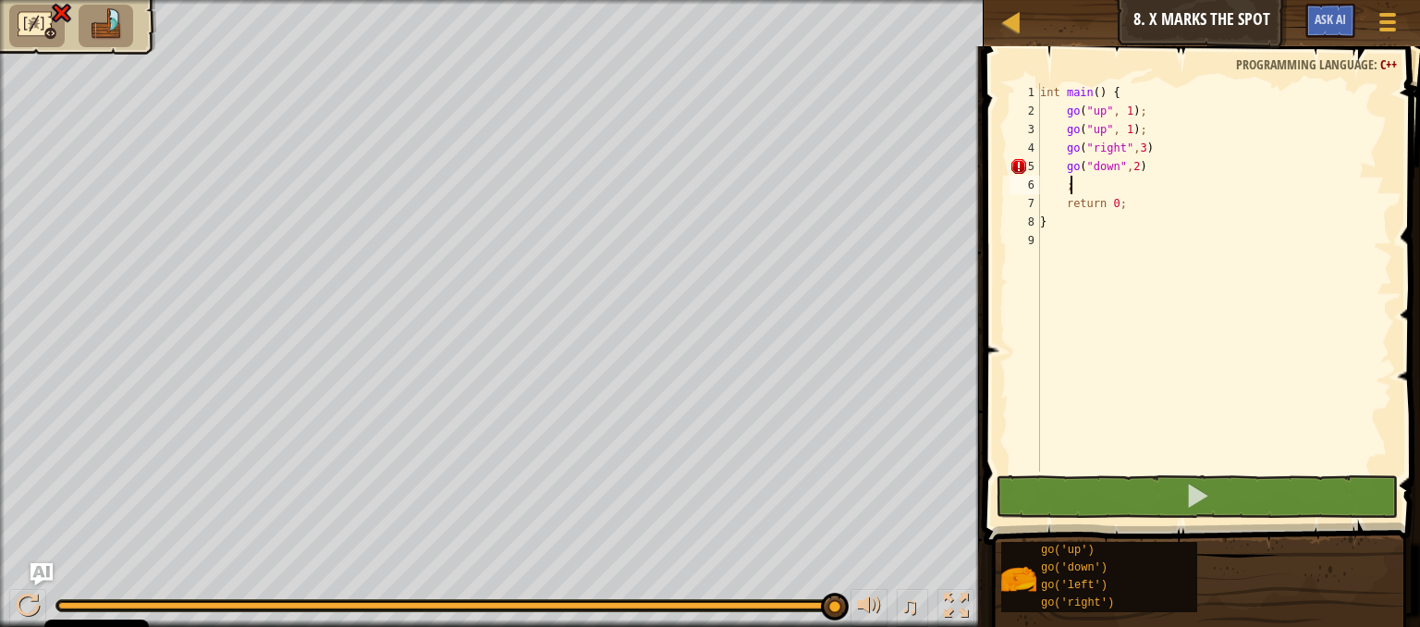
click at [1088, 193] on div "int main ( ) { go ( " up " , 1 ) ; go ( " up " , 1 ) ; go ( " right " , 3 ) go …" at bounding box center [1214, 295] width 356 height 425
type textarea ";"
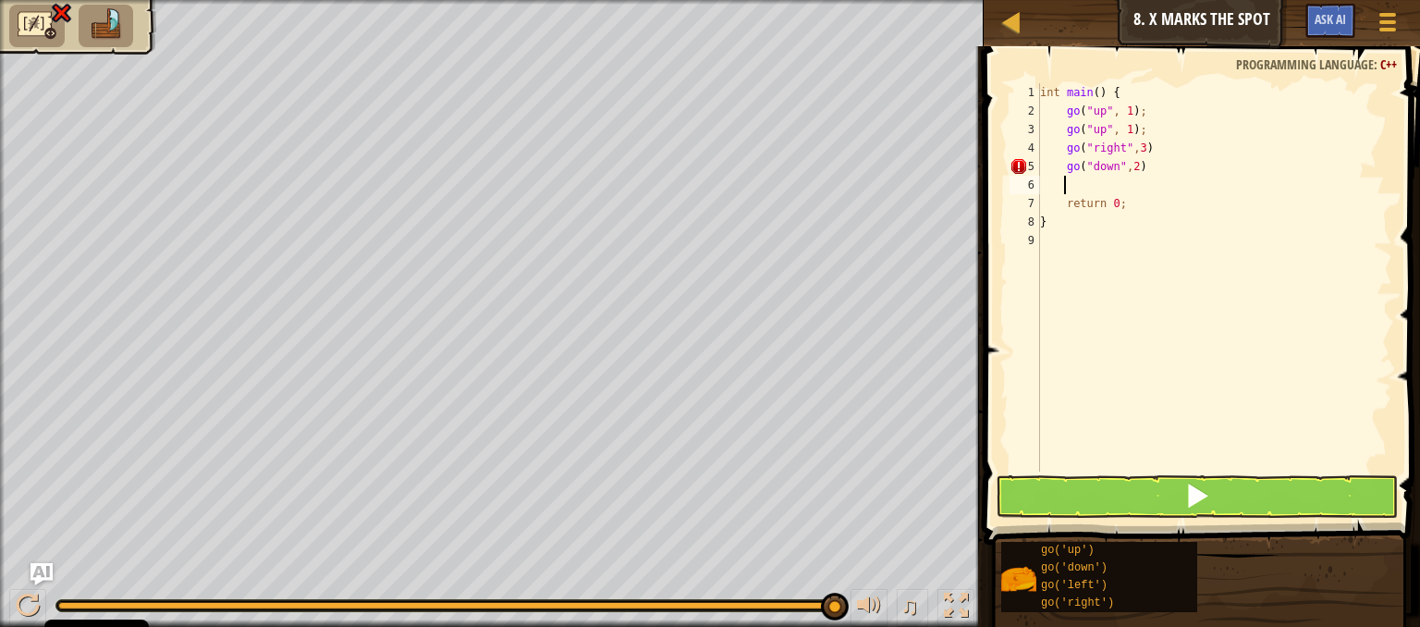
scroll to position [8, 1]
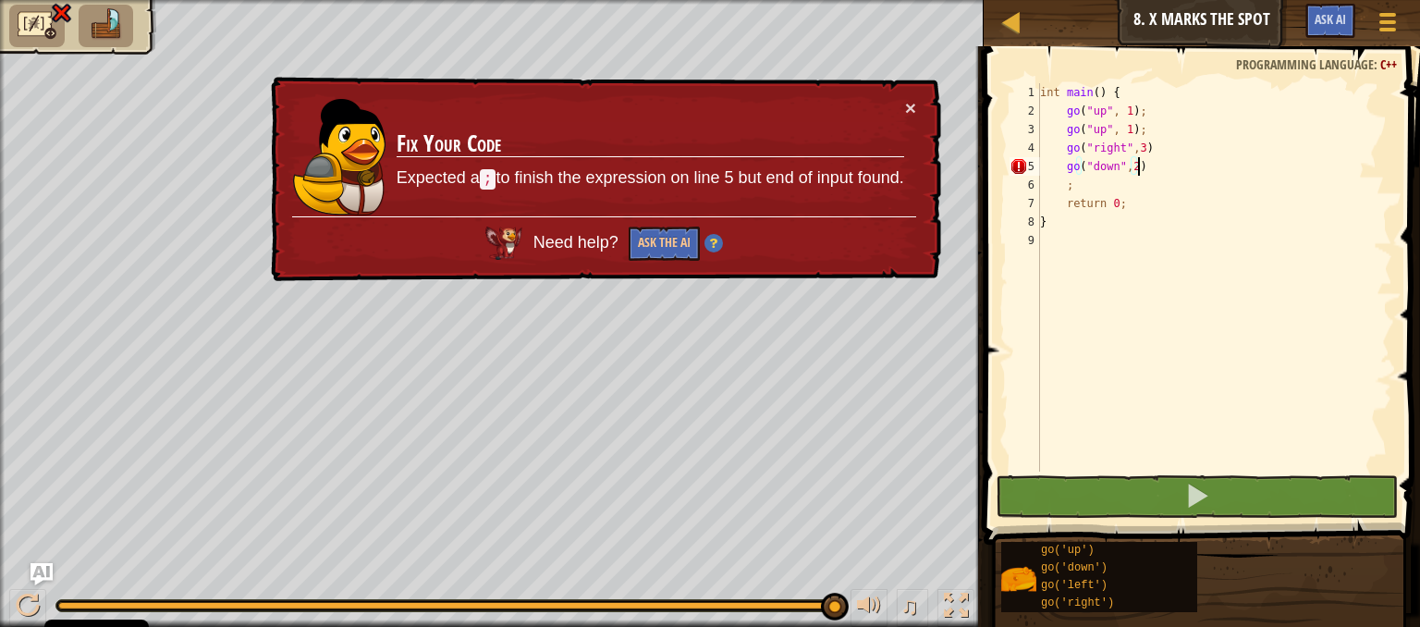
click at [1141, 164] on div "int main ( ) { go ( " up " , 1 ) ; go ( " up " , 1 ) ; go ( " right " , 3 ) go …" at bounding box center [1214, 295] width 356 height 425
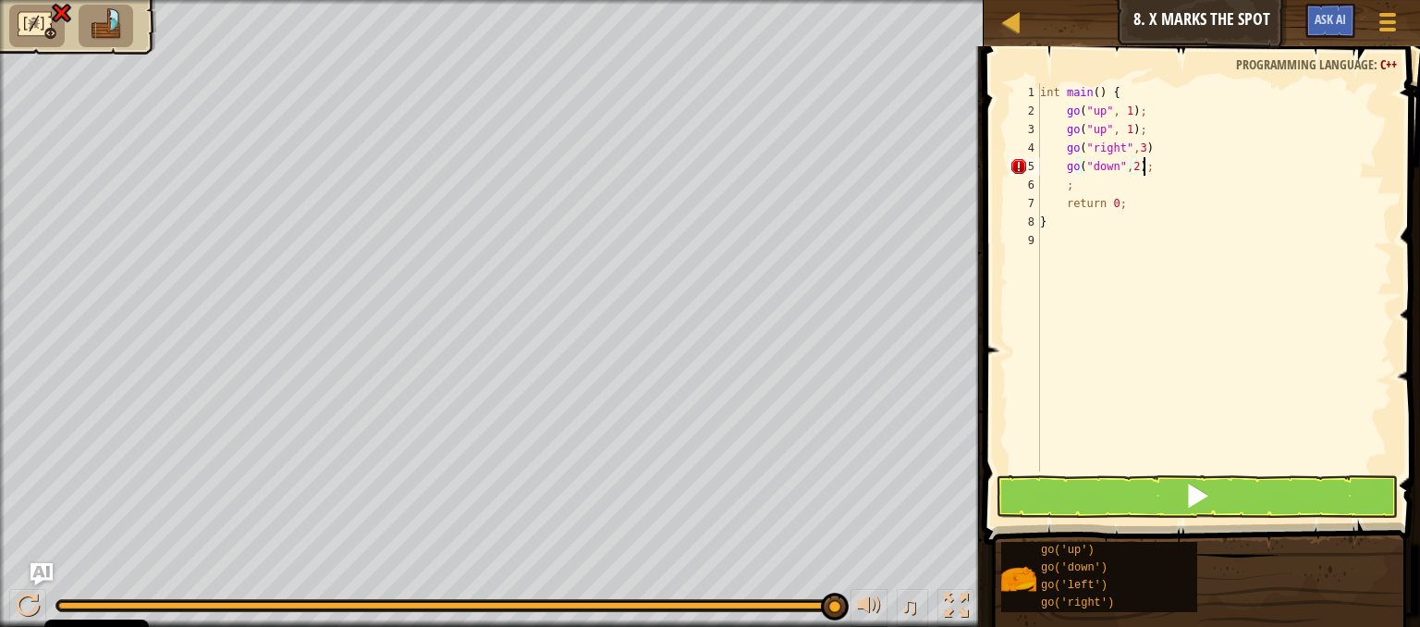
scroll to position [8, 7]
click at [1119, 493] on button at bounding box center [1197, 496] width 402 height 43
type textarea "go("down")"
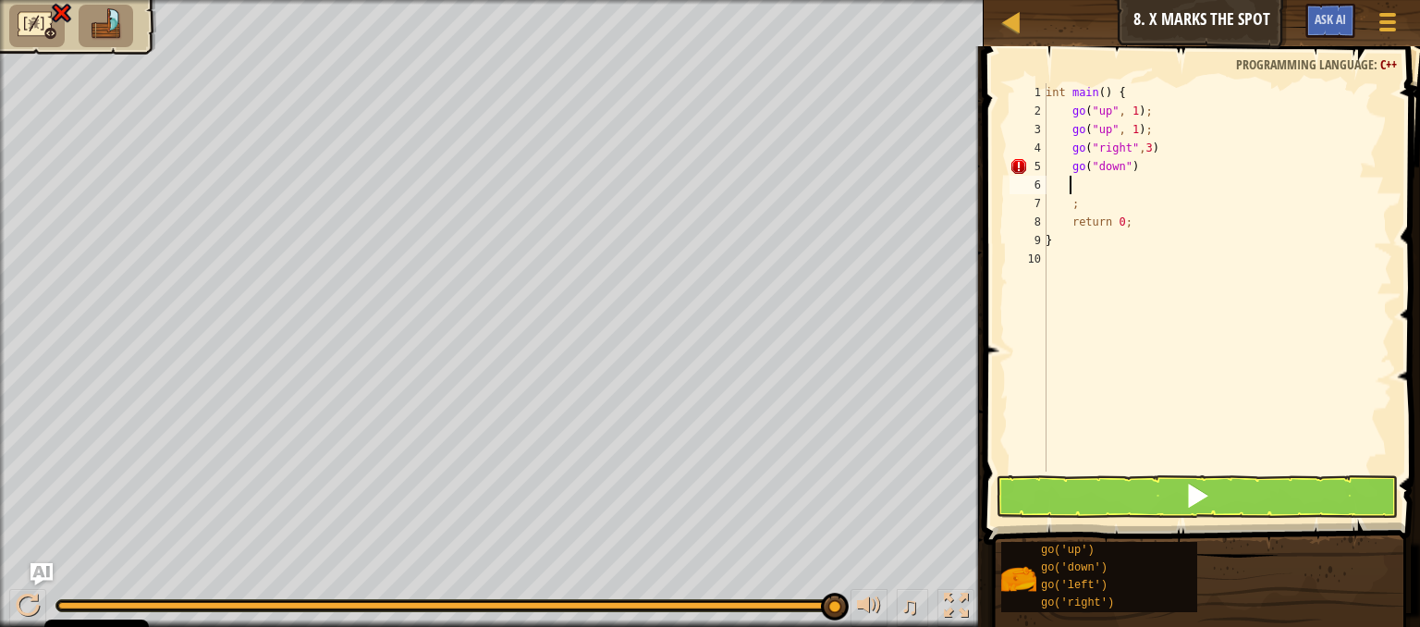
type textarea ";"
type textarea "g"
type textarea ";"
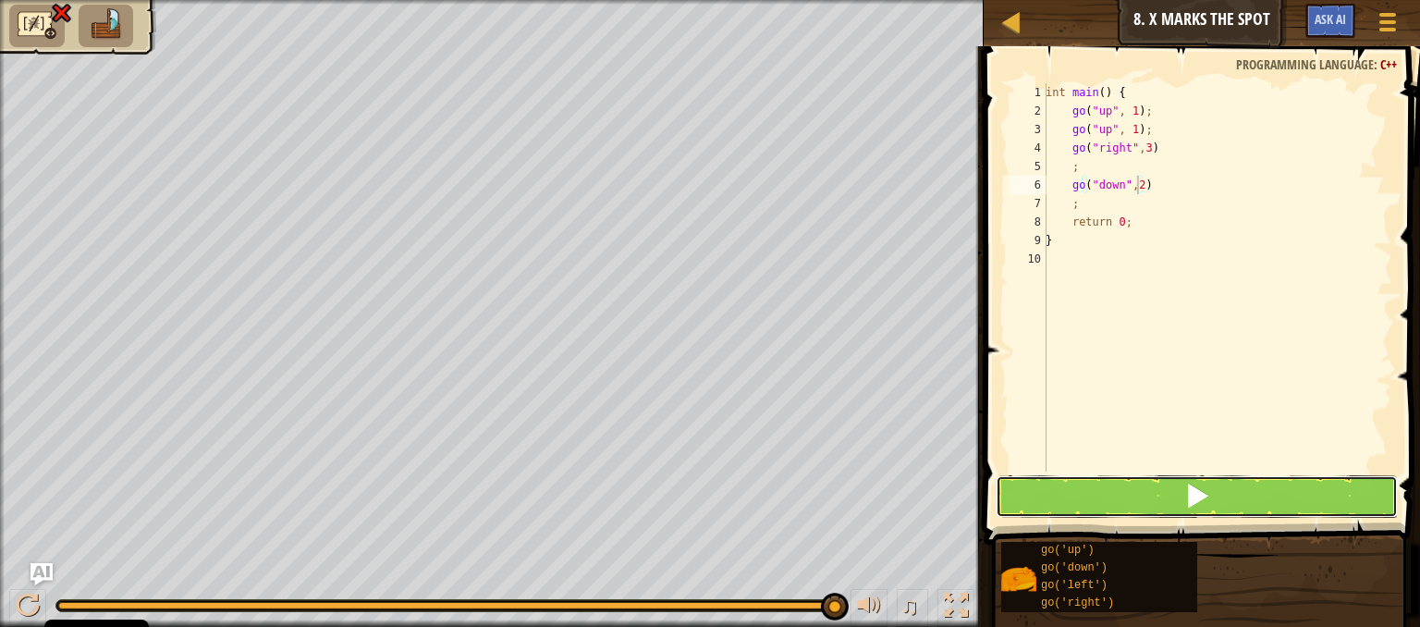
click at [1121, 498] on button at bounding box center [1197, 496] width 402 height 43
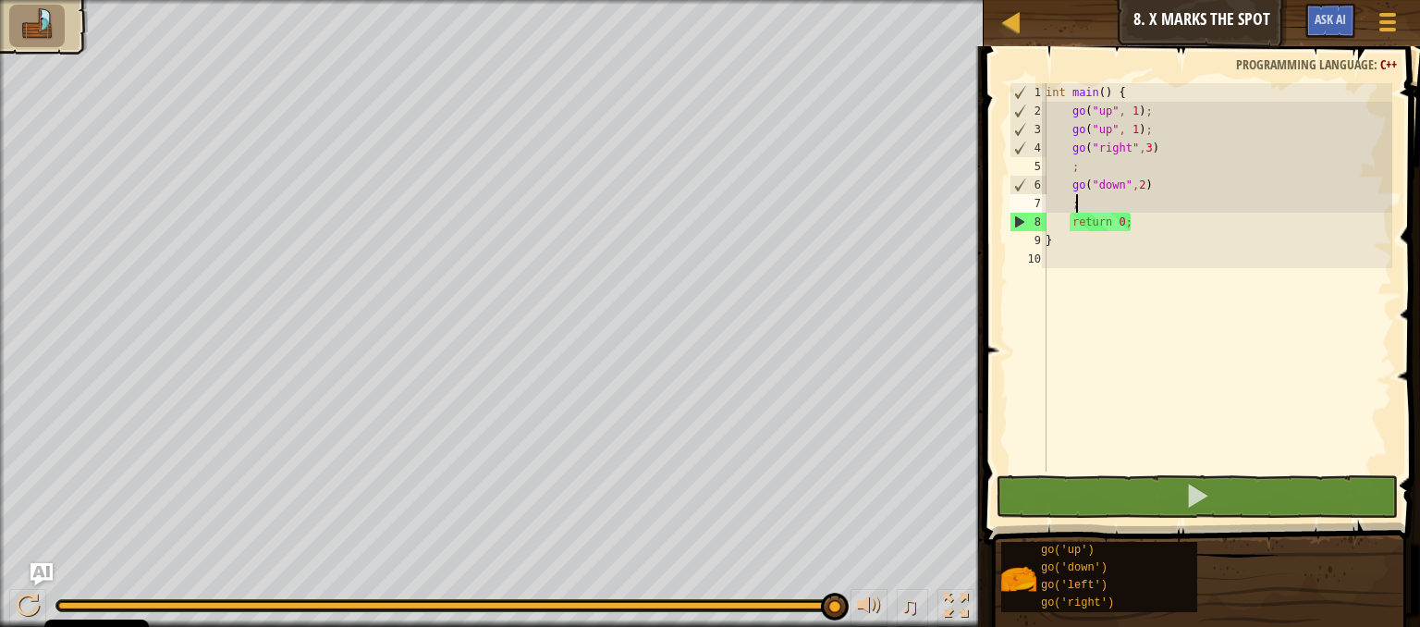
click at [1104, 209] on div "int main ( ) { go ( " up " , 1 ) ; go ( " up " , 1 ) ; go ( " right " , 3 ) ; g…" at bounding box center [1217, 295] width 350 height 425
type textarea ";"
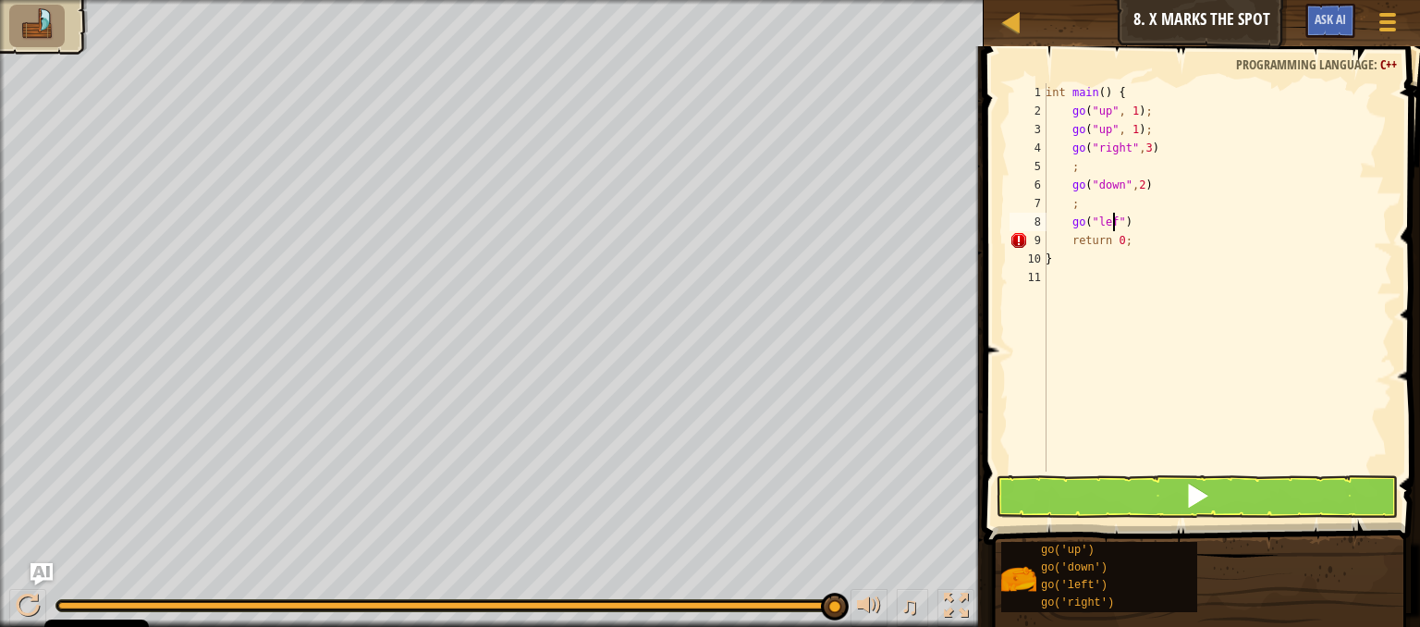
scroll to position [8, 5]
type textarea "go("left")"
type textarea ":"
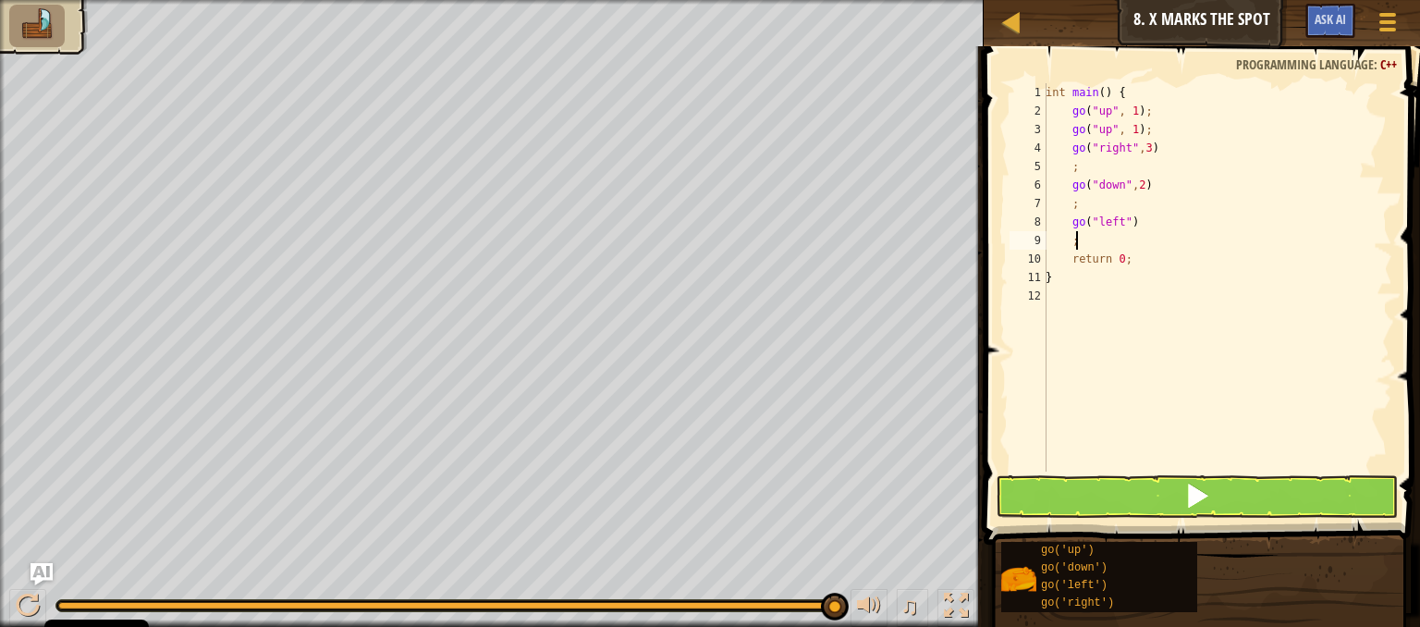
type textarea ";"
click at [1144, 488] on button at bounding box center [1197, 496] width 402 height 43
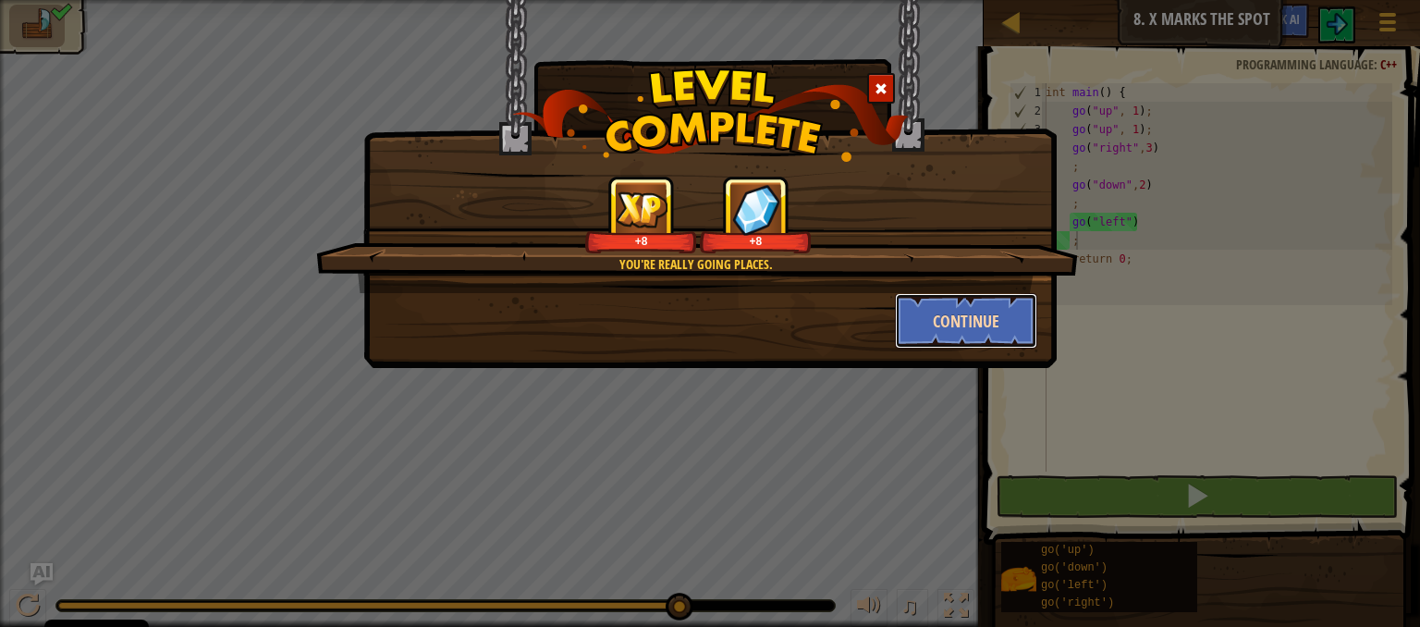
click at [930, 336] on button "Continue" at bounding box center [966, 320] width 143 height 55
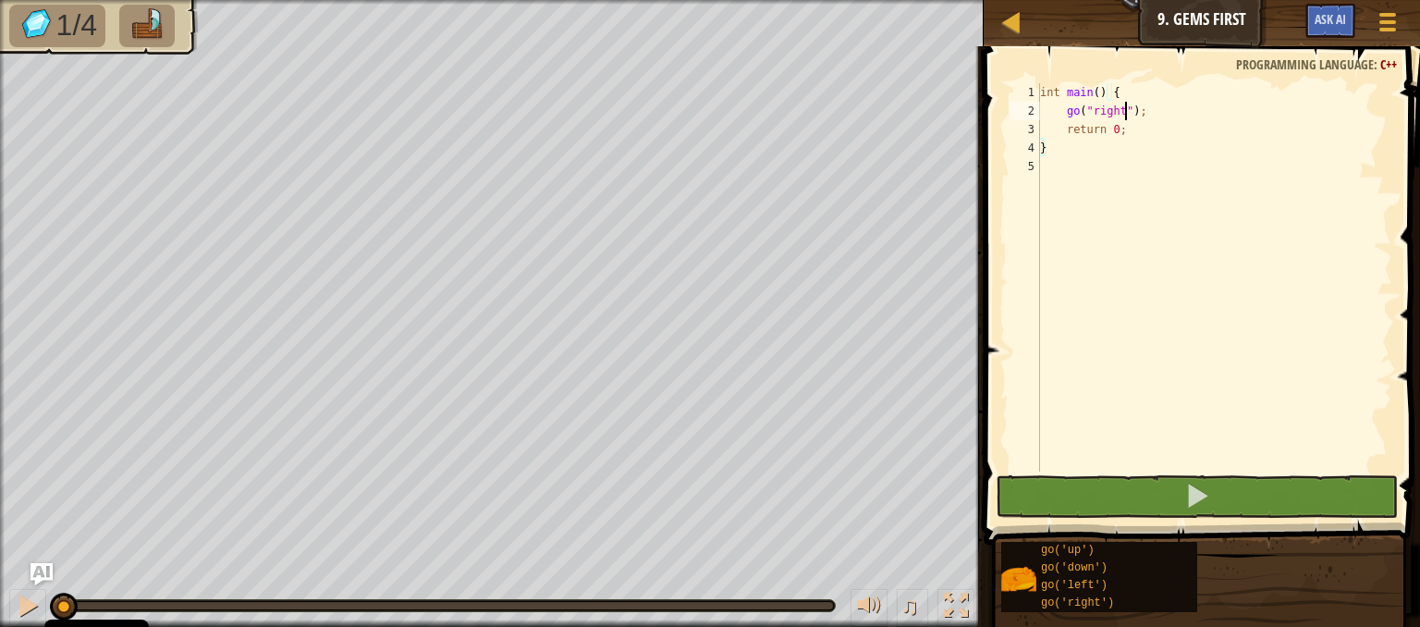
click at [1124, 111] on div "int main ( ) { go ( " right " ) ; return 0 ; }" at bounding box center [1214, 295] width 356 height 425
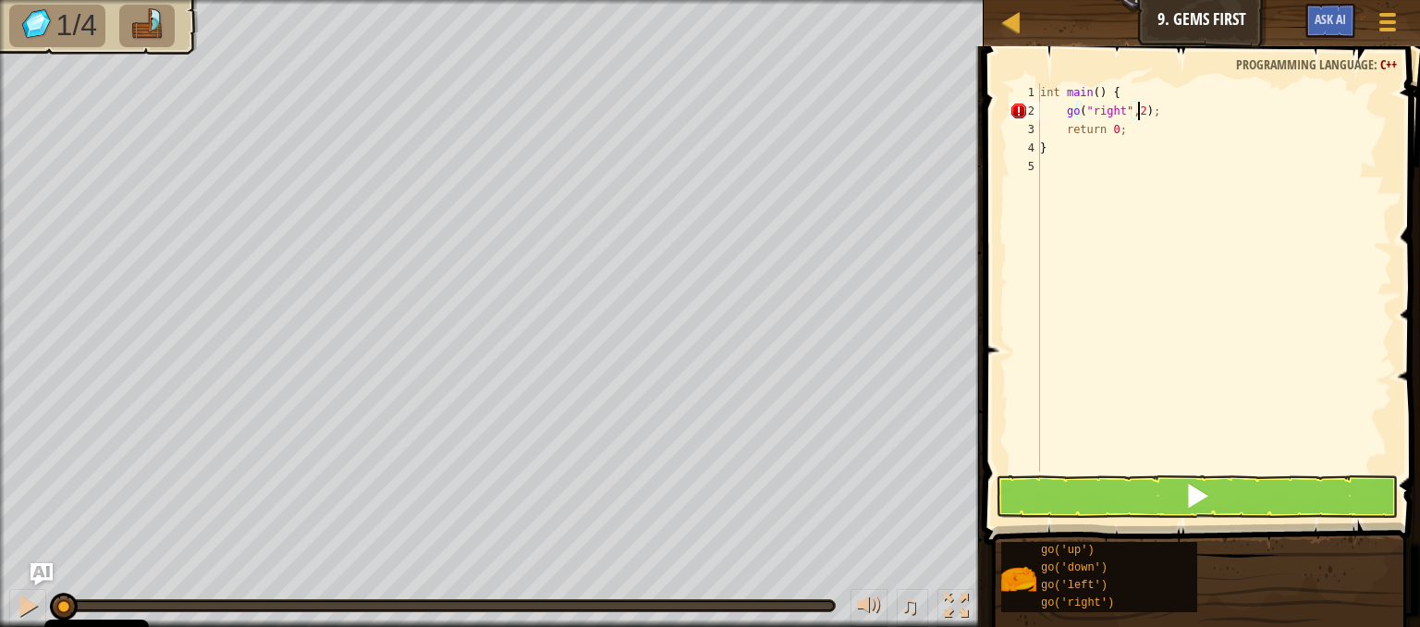
type textarea "go("right",2);"
click at [1168, 118] on div "int main ( ) { go ( " right " , 2 ) ; return 0 ; }" at bounding box center [1214, 295] width 356 height 425
type textarea "go("right",2)"
type textarea ";"
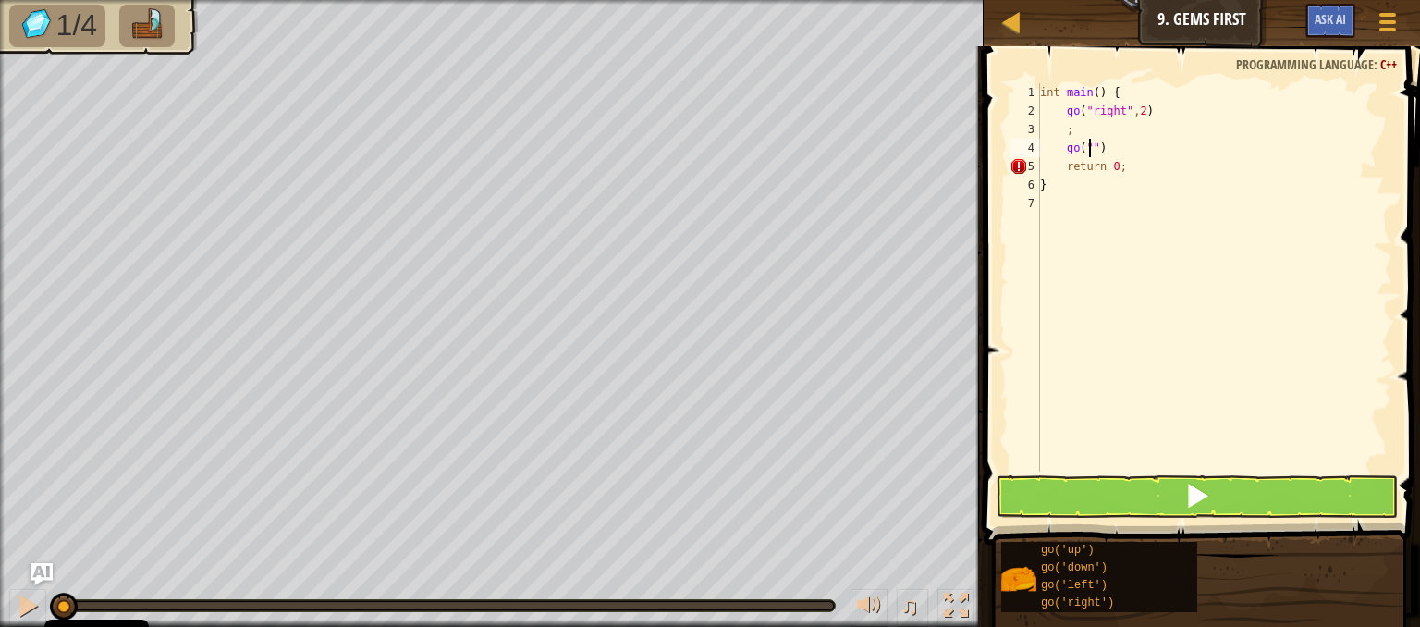
scroll to position [8, 4]
type textarea "go("up")"
type textarea ";"
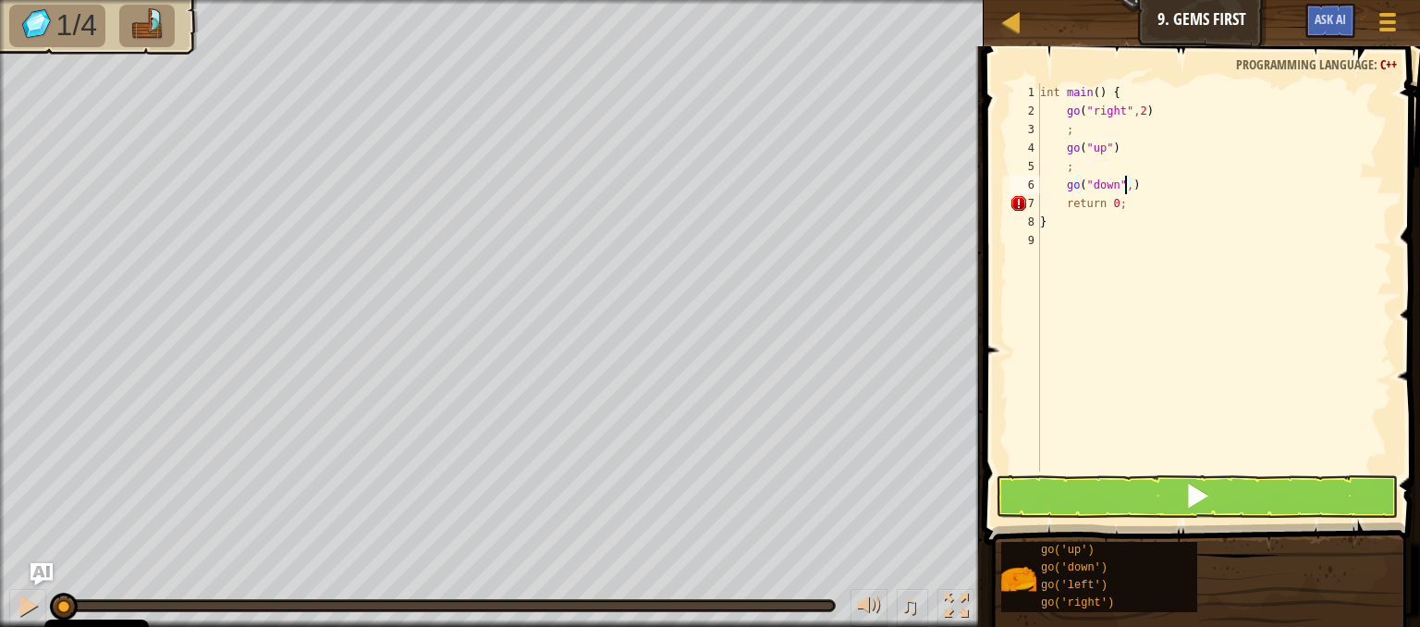
type textarea "go("down",2)"
type textarea ":"
type textarea ";"
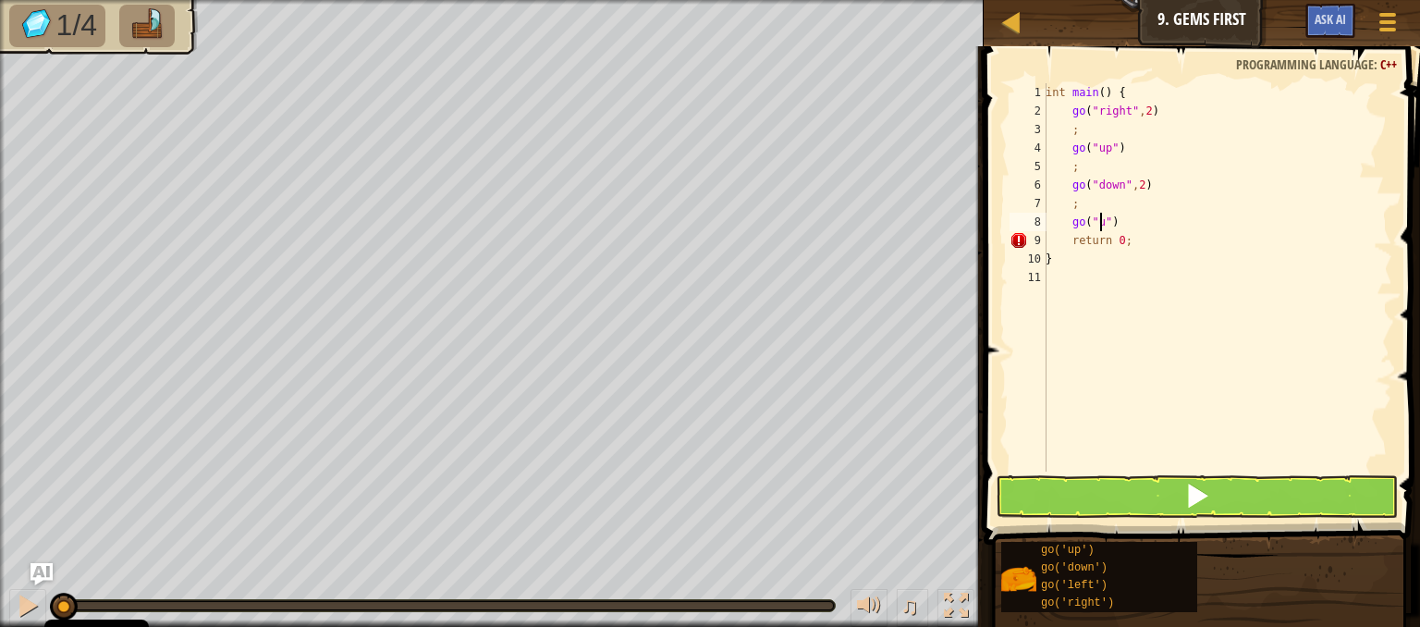
type textarea "go("up")"
type textarea "g"
type textarea ";"
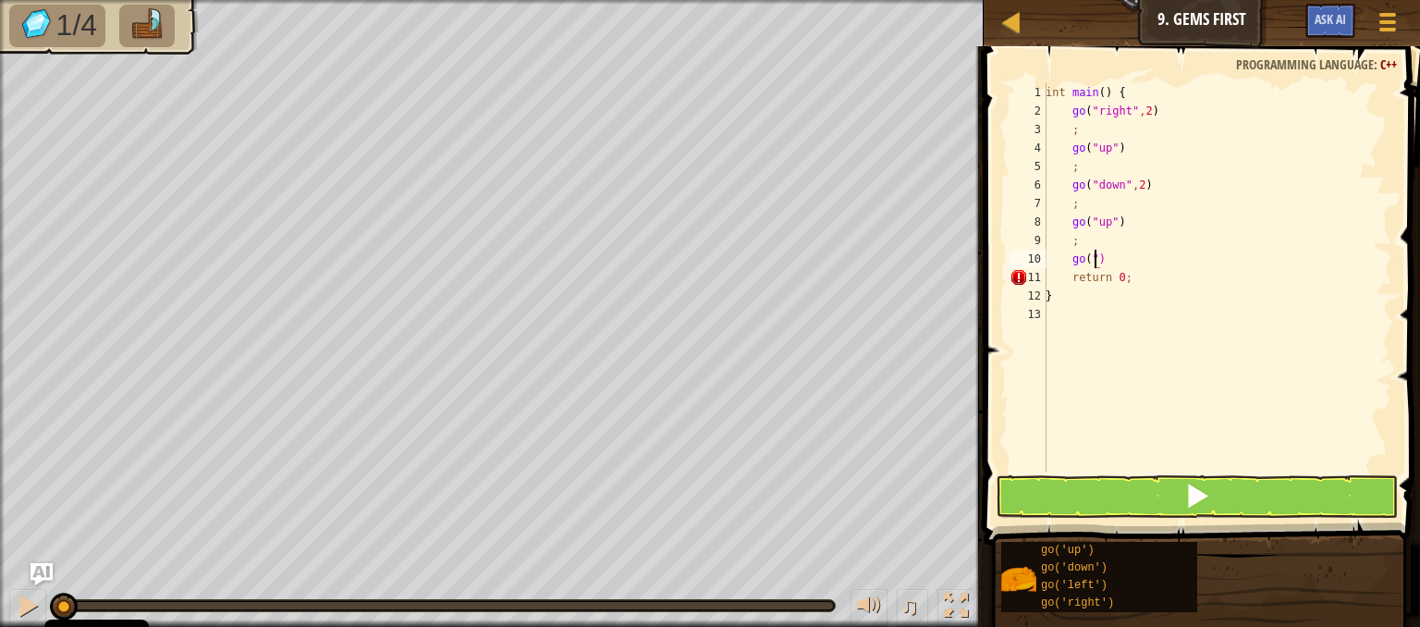
scroll to position [8, 4]
type textarea "go("right")"
type textarea ":"
type textarea ";"
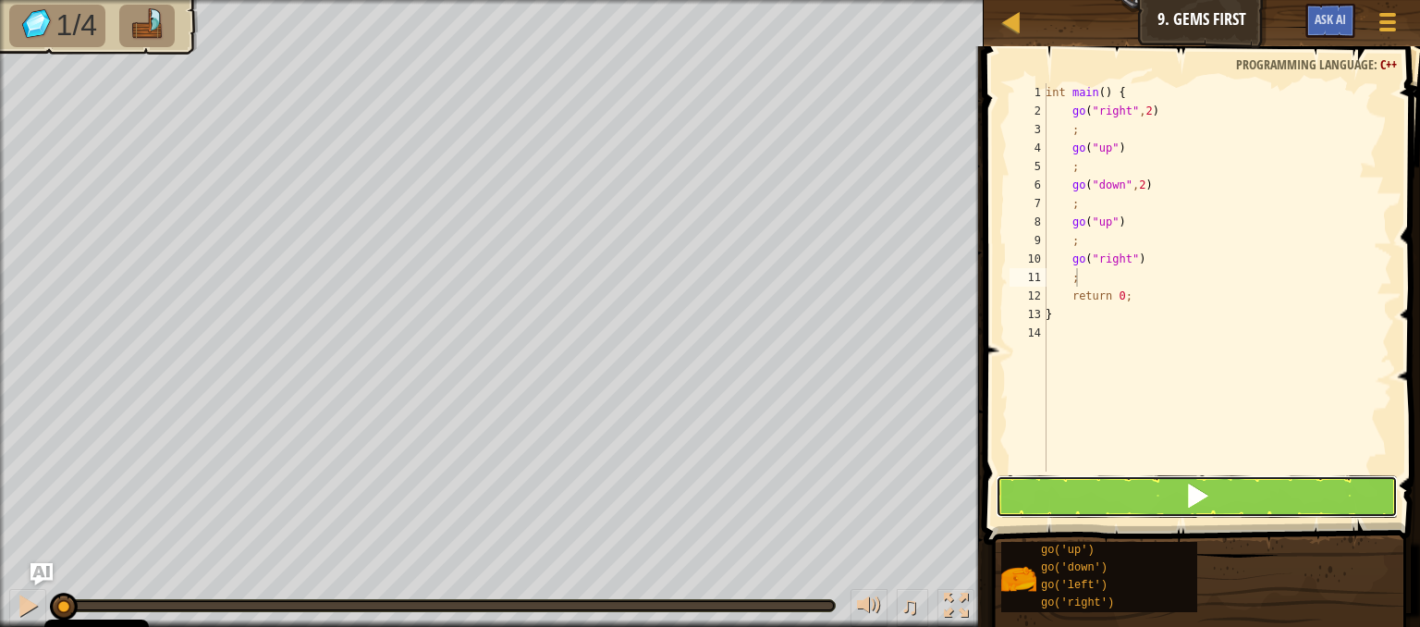
click at [1259, 508] on button at bounding box center [1197, 496] width 402 height 43
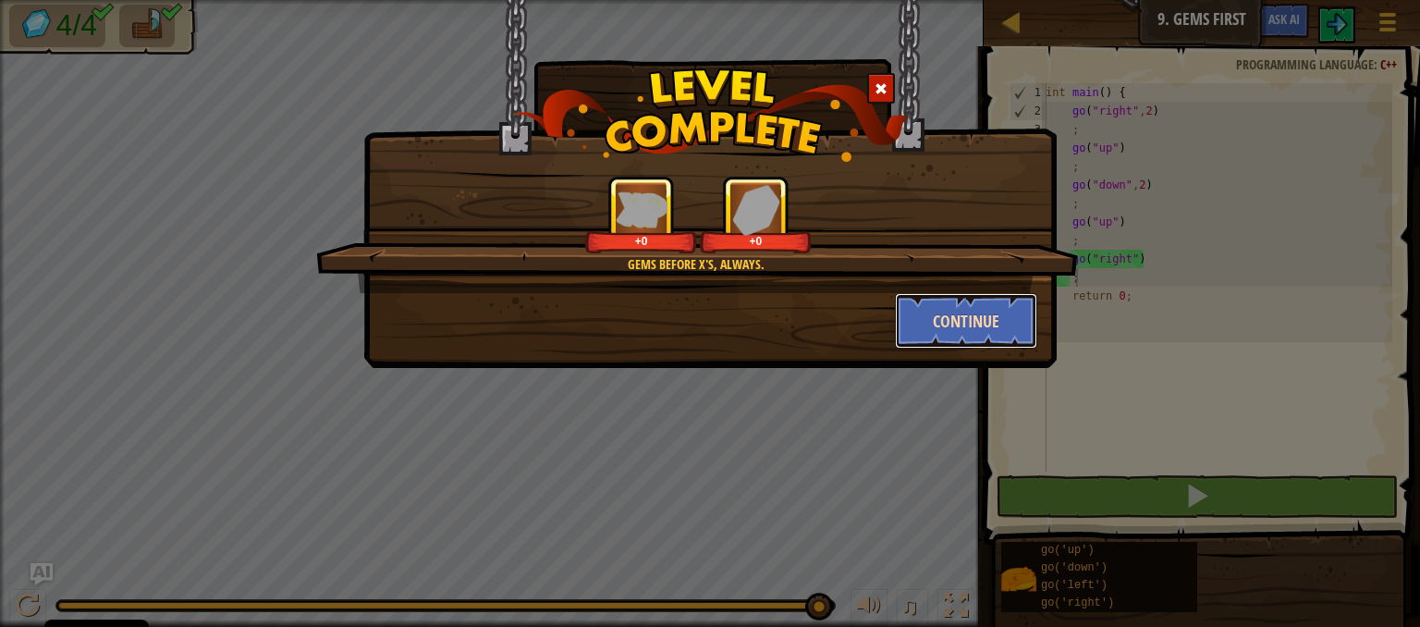
click at [963, 324] on button "Continue" at bounding box center [966, 320] width 143 height 55
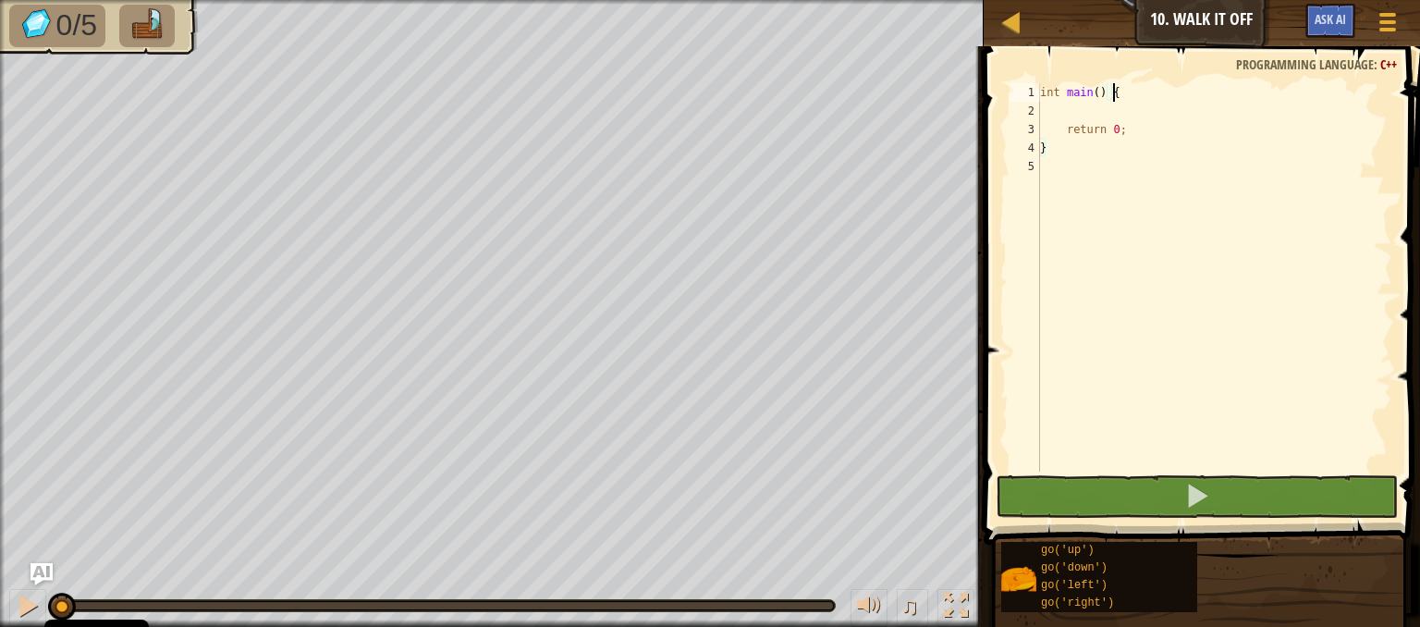
click at [1135, 88] on div "int main ( ) { return 0 ; }" at bounding box center [1214, 295] width 356 height 425
type textarea "int main() {"
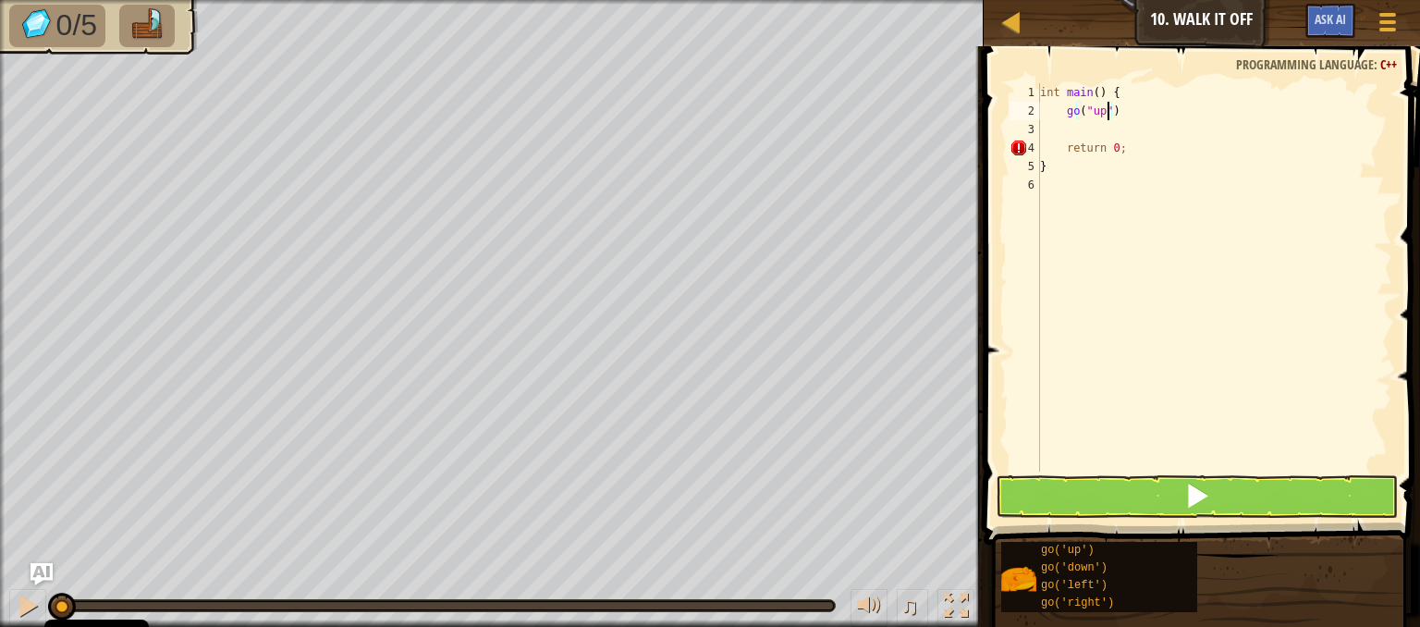
scroll to position [8, 5]
type textarea "go("up",3)"
type textarea ";"
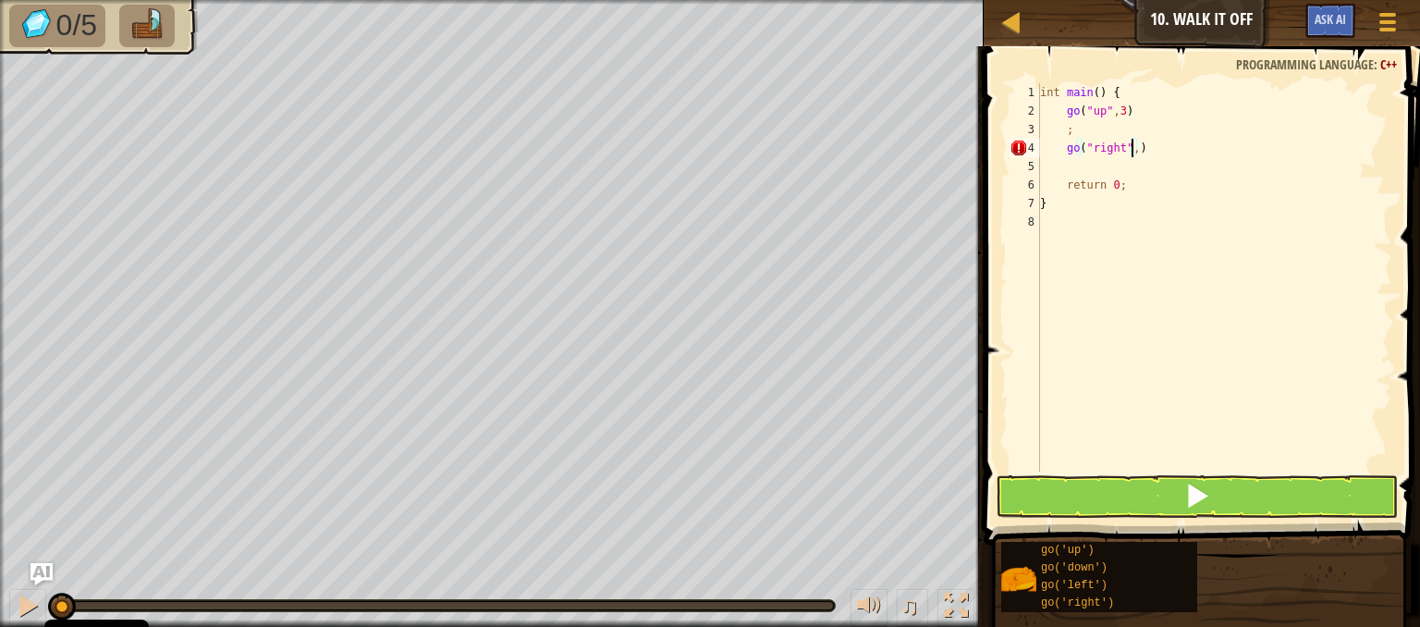
type textarea "go("right",4)"
click at [1156, 141] on div "int main ( ) { go ( " up " , 3 ) ; go ( " right " , 4 ) go ( " down " , 3 ) ret…" at bounding box center [1214, 295] width 356 height 425
type textarea "go("right",4)"
click at [1159, 187] on div "int main ( ) { go ( " up " , 3 ) ; go ( " right " , 4 ) ; go ( " down " , 3 ) r…" at bounding box center [1217, 295] width 350 height 425
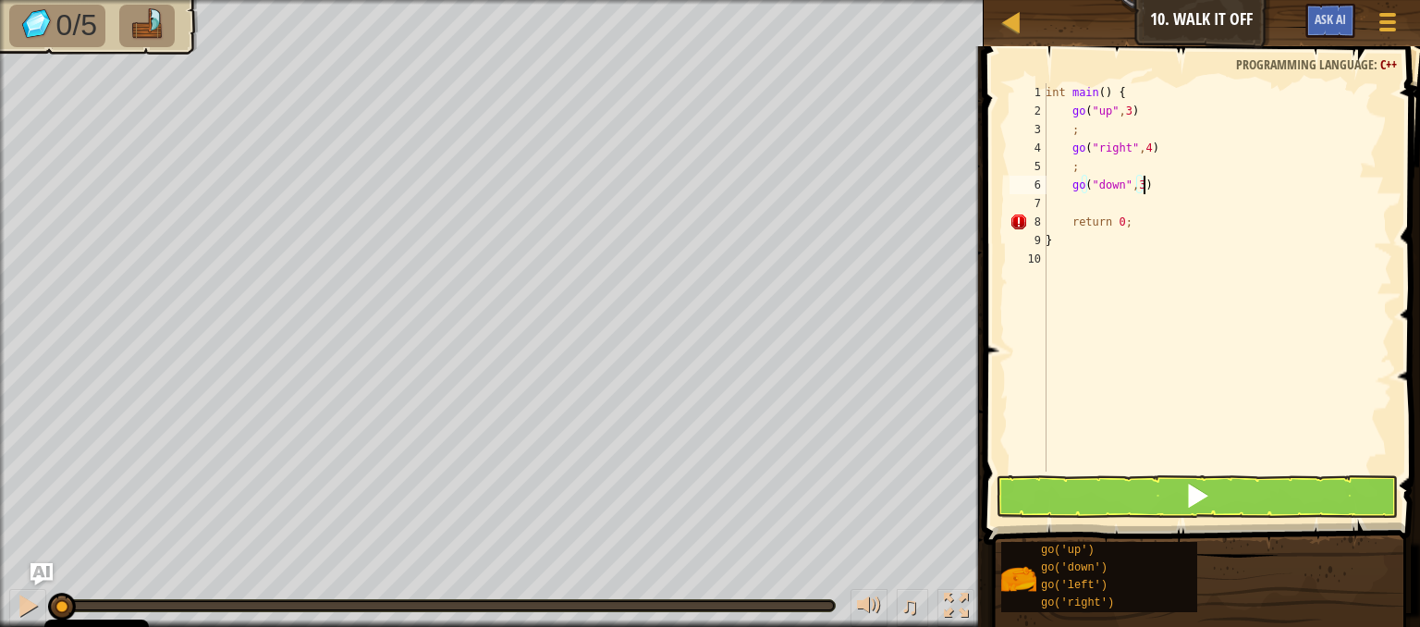
type textarea "go("down",3)"
type textarea ";"
type textarea "go("left")"
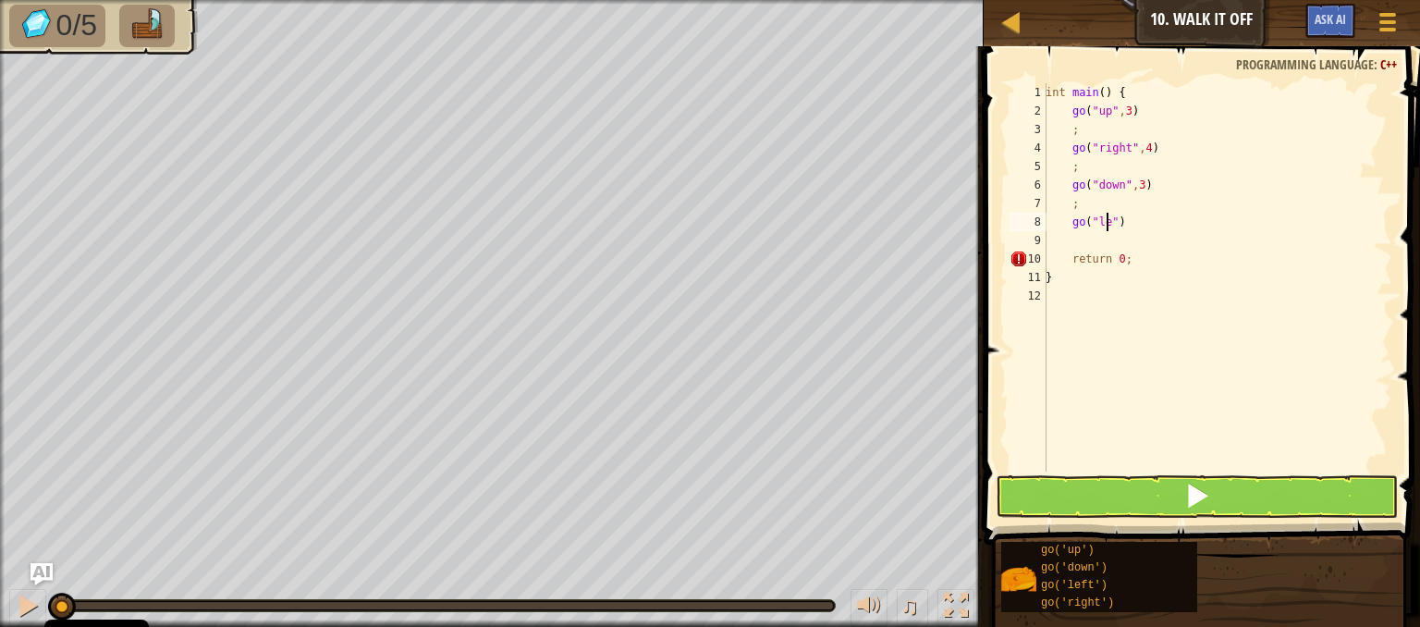
scroll to position [8, 6]
click at [1086, 241] on div "int main ( ) { go ( " up " , 3 ) ; go ( " right " , 4 ) ; go ( " down " , 3 ) ;…" at bounding box center [1217, 295] width 350 height 425
type textarea ";"
click at [1054, 513] on button at bounding box center [1197, 496] width 402 height 43
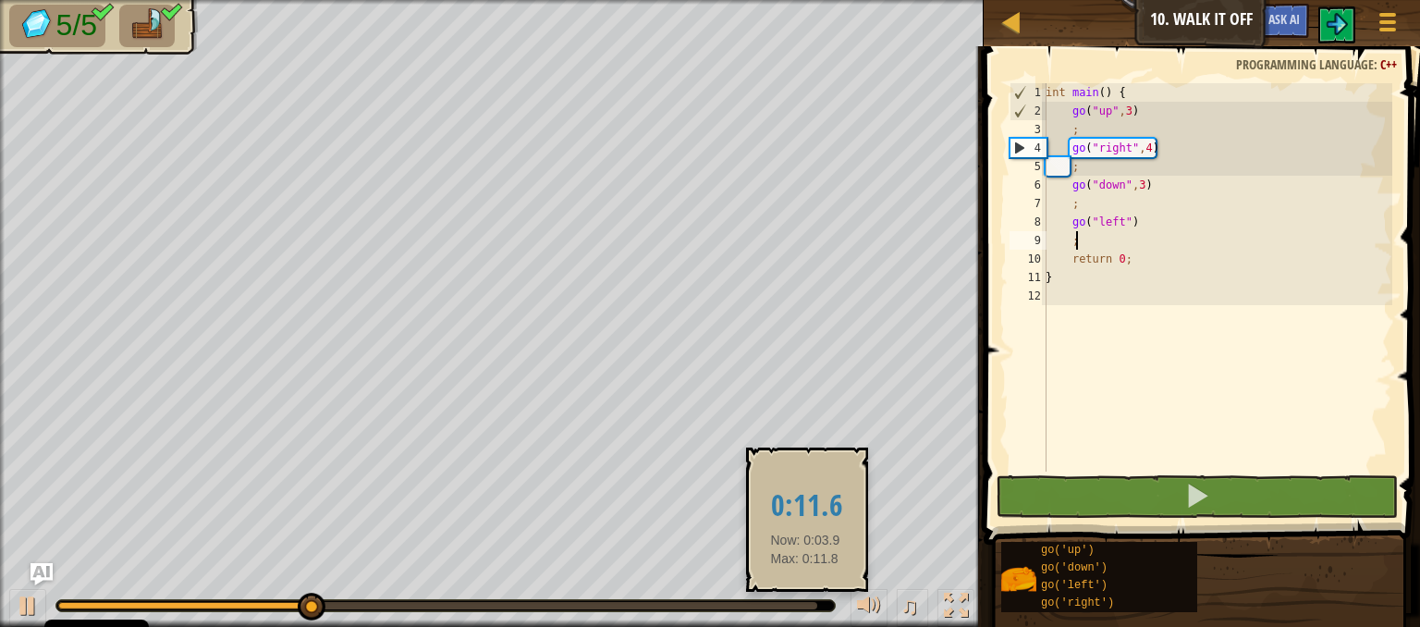
click at [805, 607] on div at bounding box center [437, 605] width 759 height 7
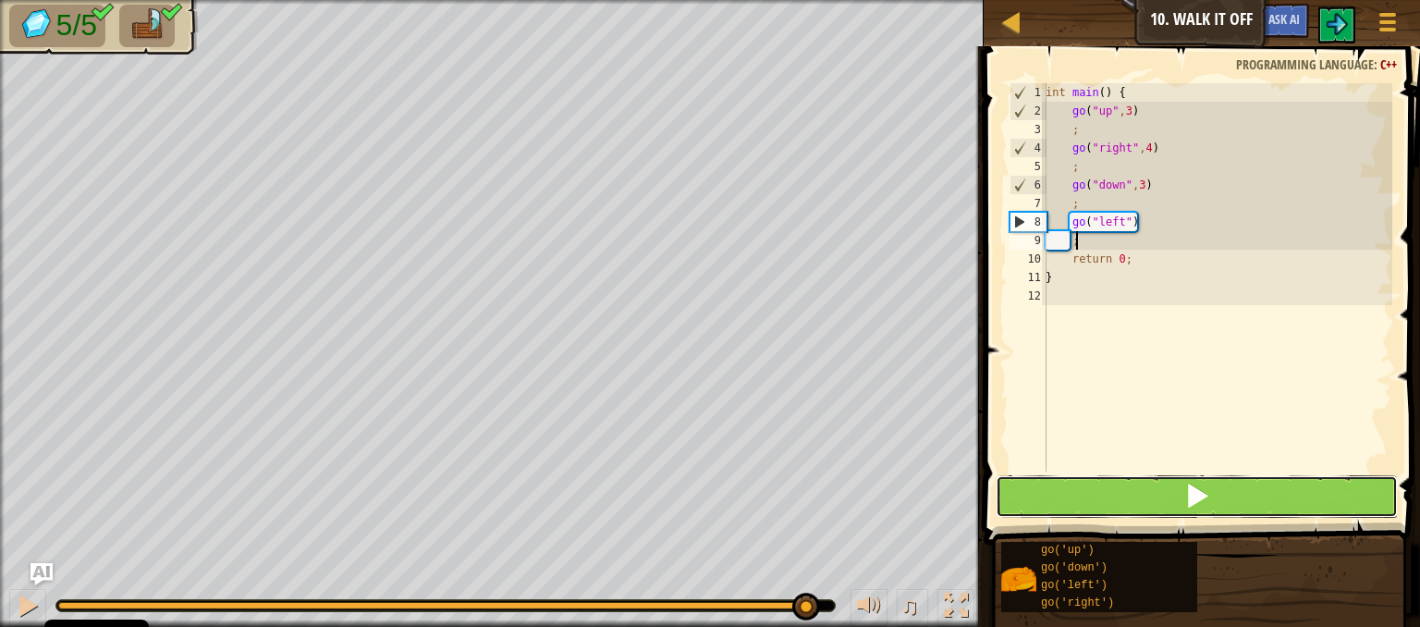
click at [1074, 486] on button at bounding box center [1197, 496] width 402 height 43
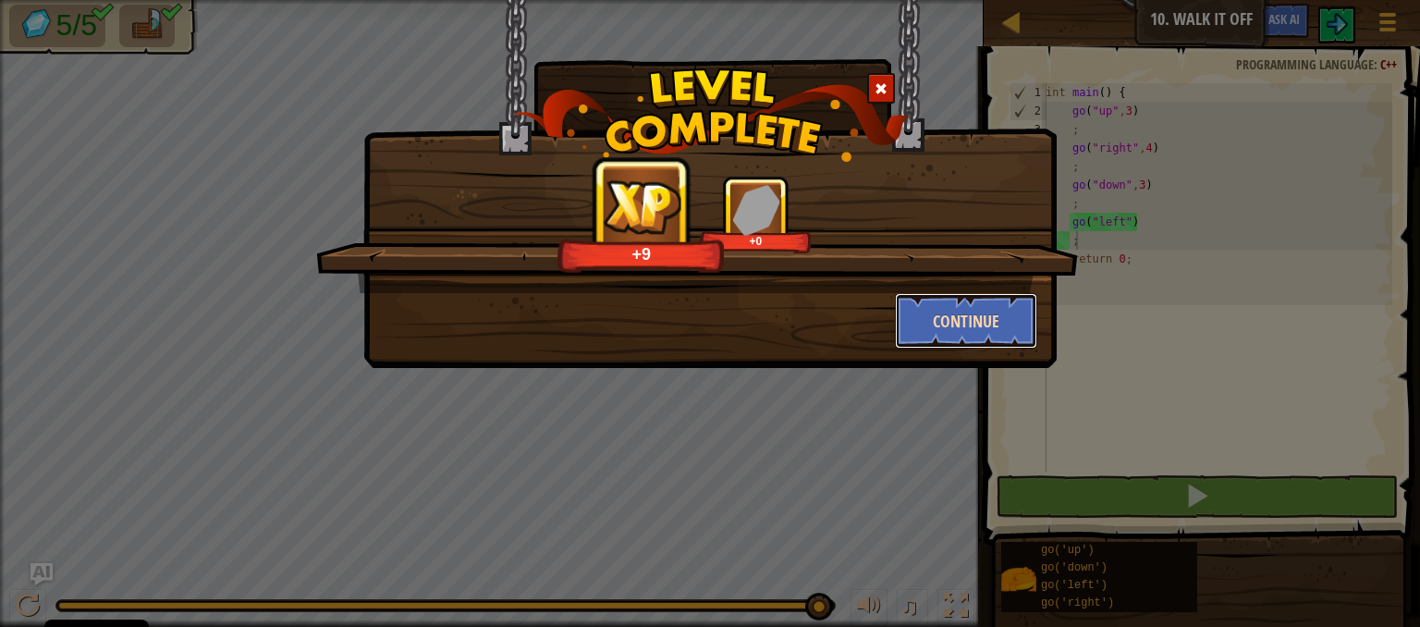
click at [999, 316] on button "Continue" at bounding box center [966, 320] width 143 height 55
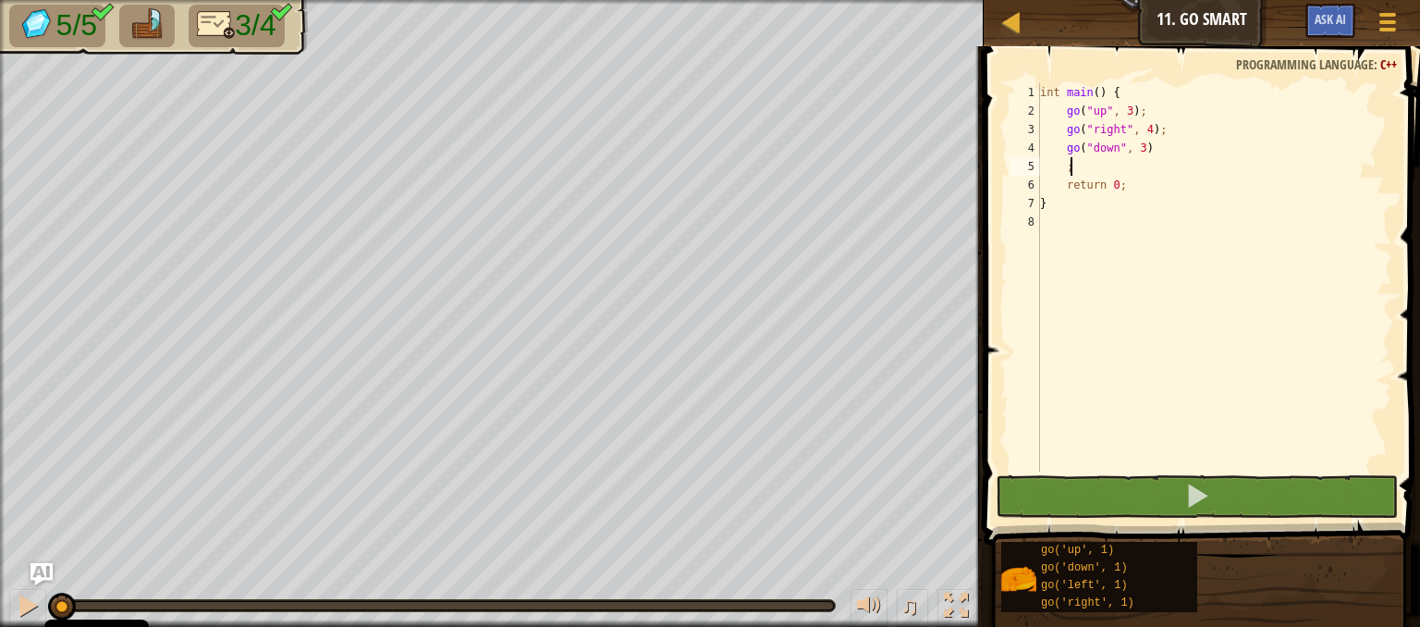
click at [1105, 167] on div "int main ( ) { go ( " up " , 3 ) ; go ( " right " , 4 ) ; go ( " down " , 3 ) ;…" at bounding box center [1214, 295] width 356 height 425
type textarea ";"
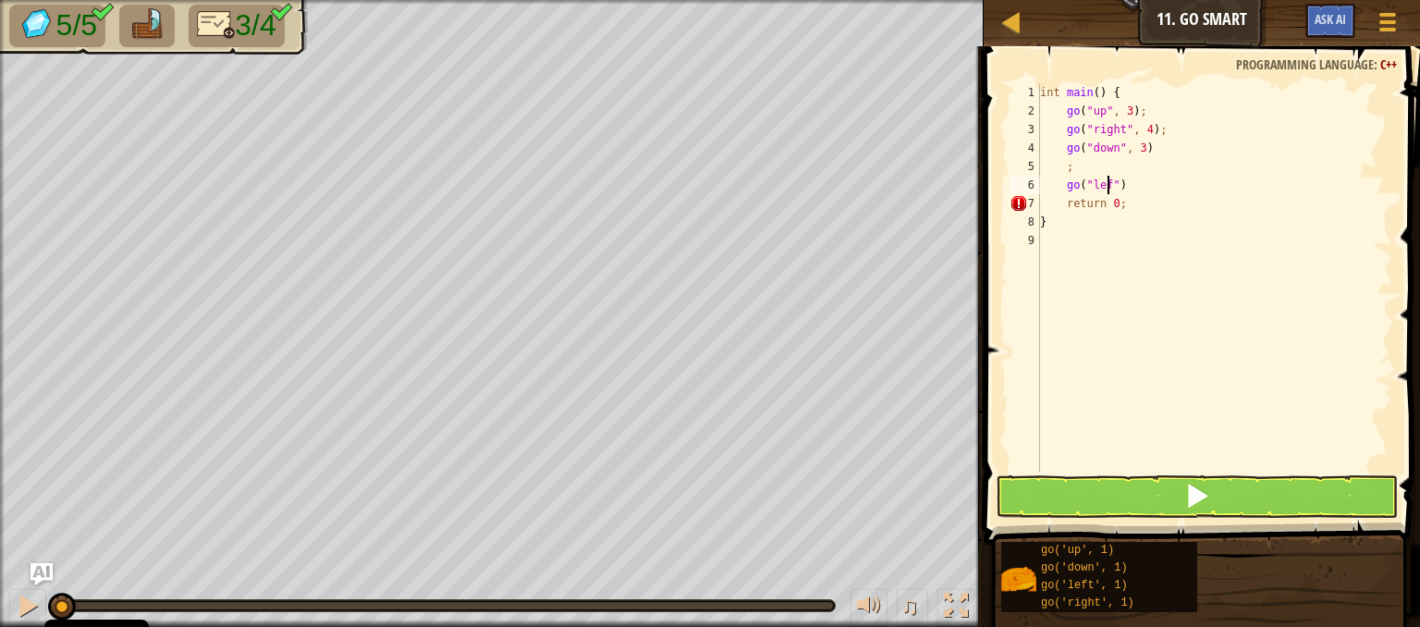
scroll to position [8, 6]
type textarea "go("left")"
click at [1135, 494] on button at bounding box center [1197, 496] width 402 height 43
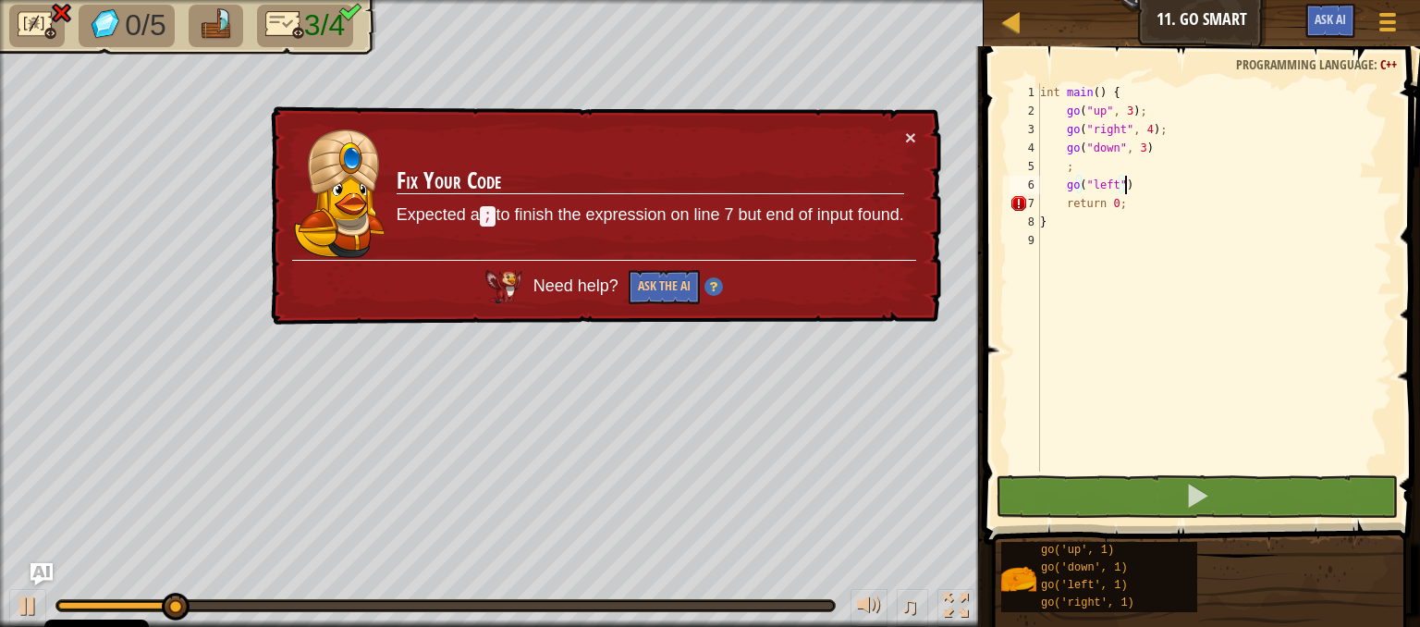
click at [1134, 190] on div "int main ( ) { go ( " up " , 3 ) ; go ( " right " , 4 ) ; go ( " down " , 3 ) ;…" at bounding box center [1214, 295] width 356 height 425
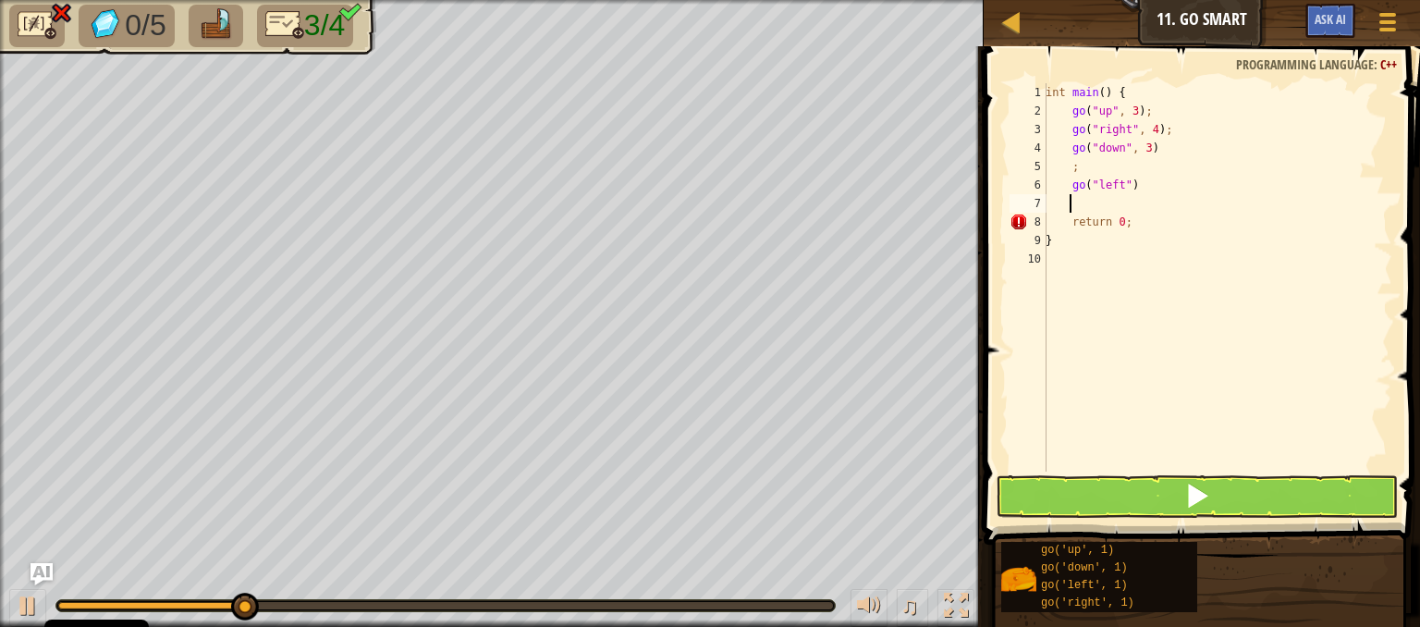
type textarea ":"
type textarea ";"
click at [1102, 482] on button at bounding box center [1197, 496] width 402 height 43
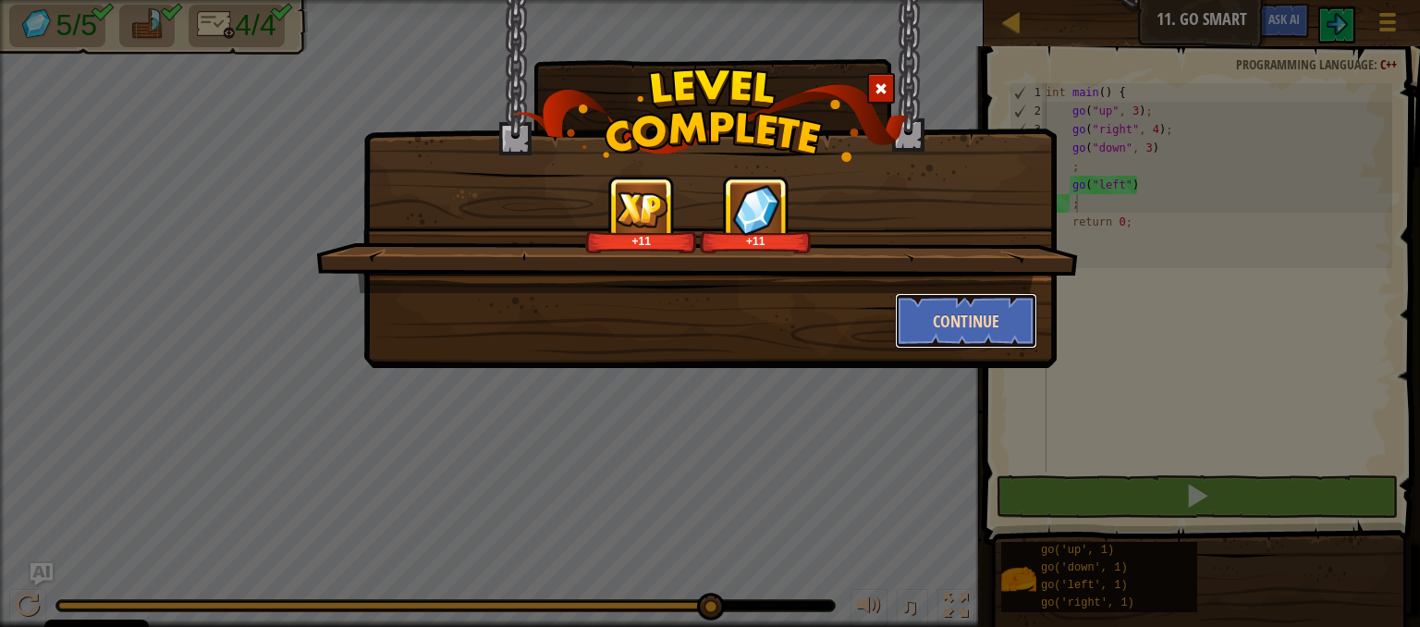
click at [1009, 332] on button "Continue" at bounding box center [966, 320] width 143 height 55
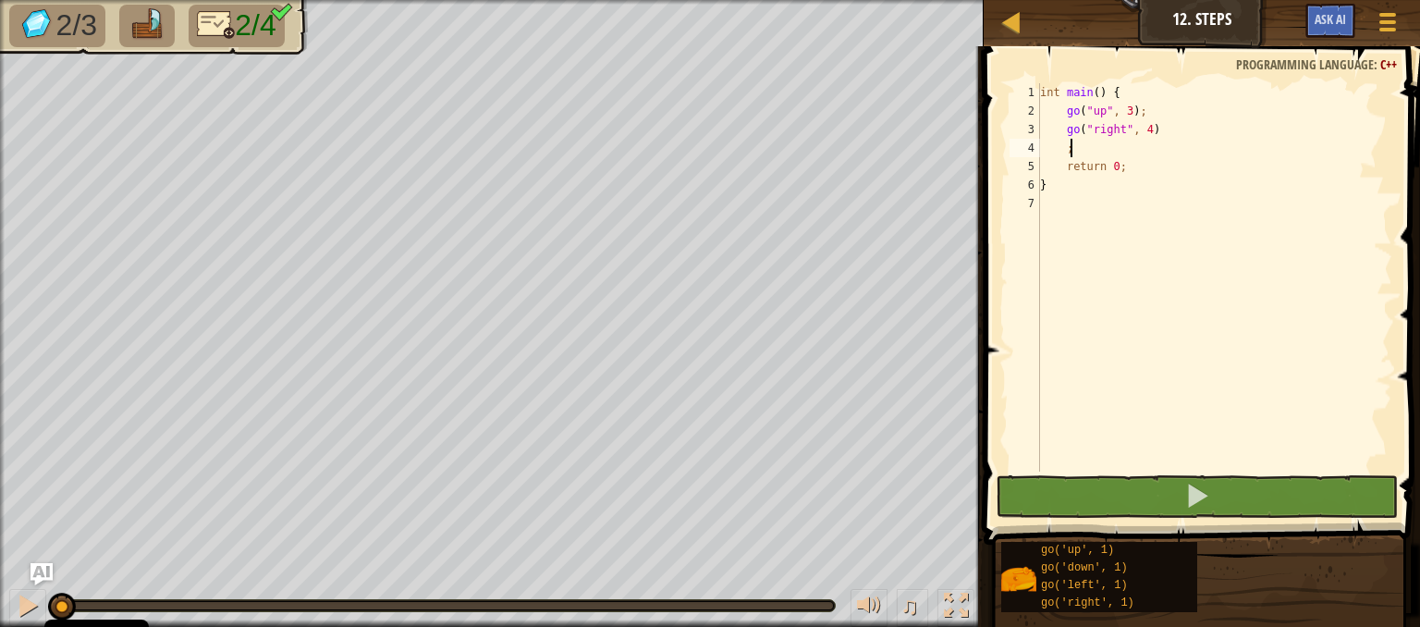
click at [1123, 142] on div "int main ( ) { go ( " up " , 3 ) ; go ( " right " , 4 ) ; return 0 ; }" at bounding box center [1214, 295] width 356 height 425
type textarea ";"
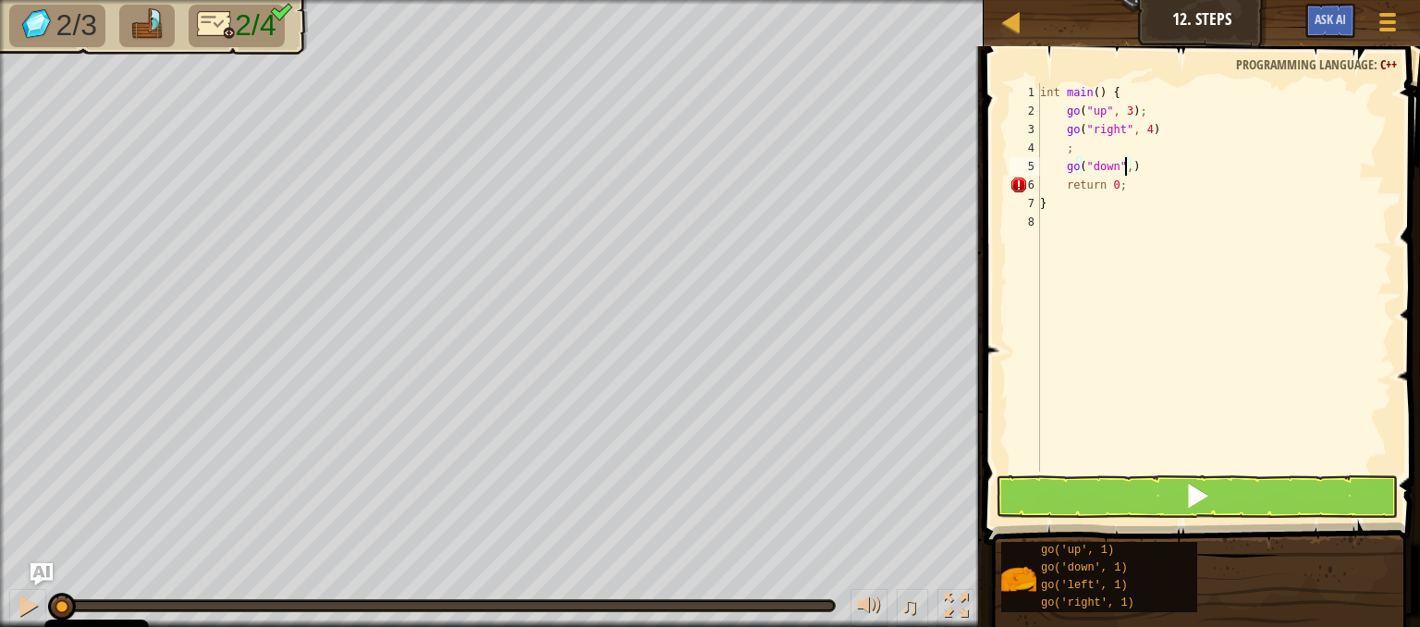
scroll to position [8, 6]
type textarea "go("down",3)"
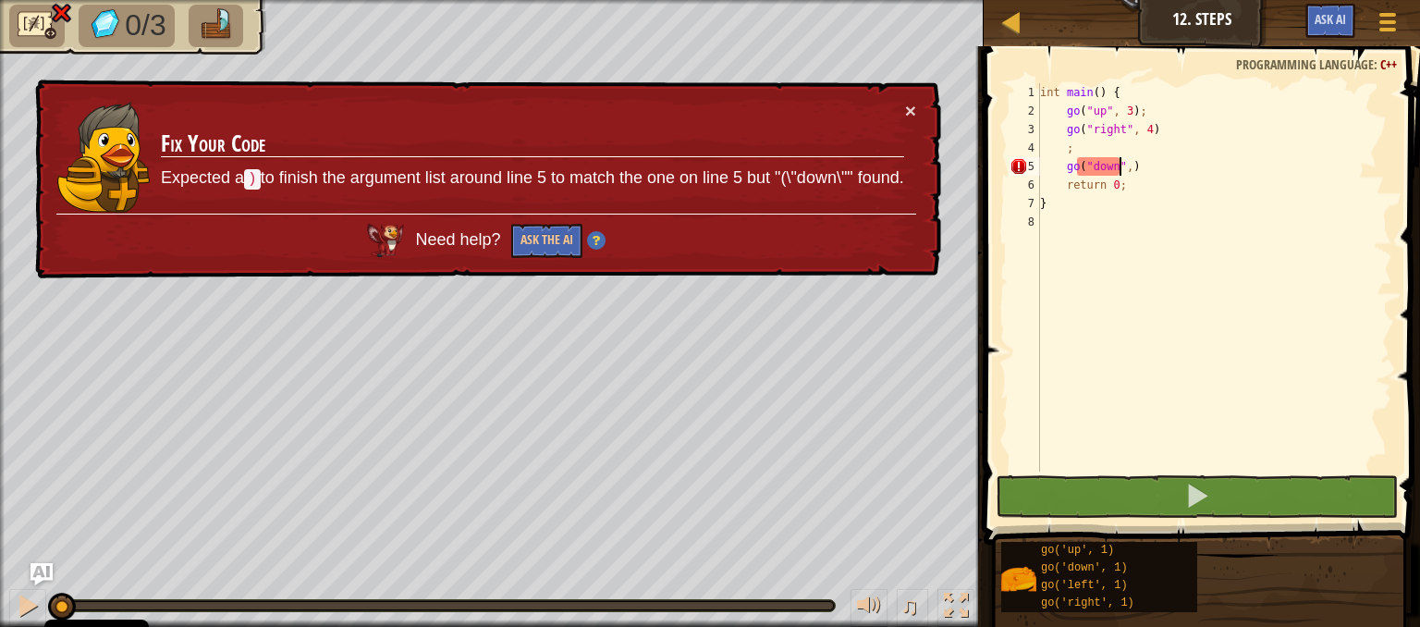
click at [1120, 173] on div "int main ( ) { go ( " up " , 3 ) ; go ( " right " , 4 ) ; go ( " down " , ) ret…" at bounding box center [1214, 295] width 356 height 425
click at [903, 106] on td "Fix Your Code Expected a ) to finish the argument list around line 5 to match t…" at bounding box center [532, 157] width 745 height 113
click at [912, 110] on button "×" at bounding box center [910, 110] width 11 height 19
type textarea "go("down",3)"
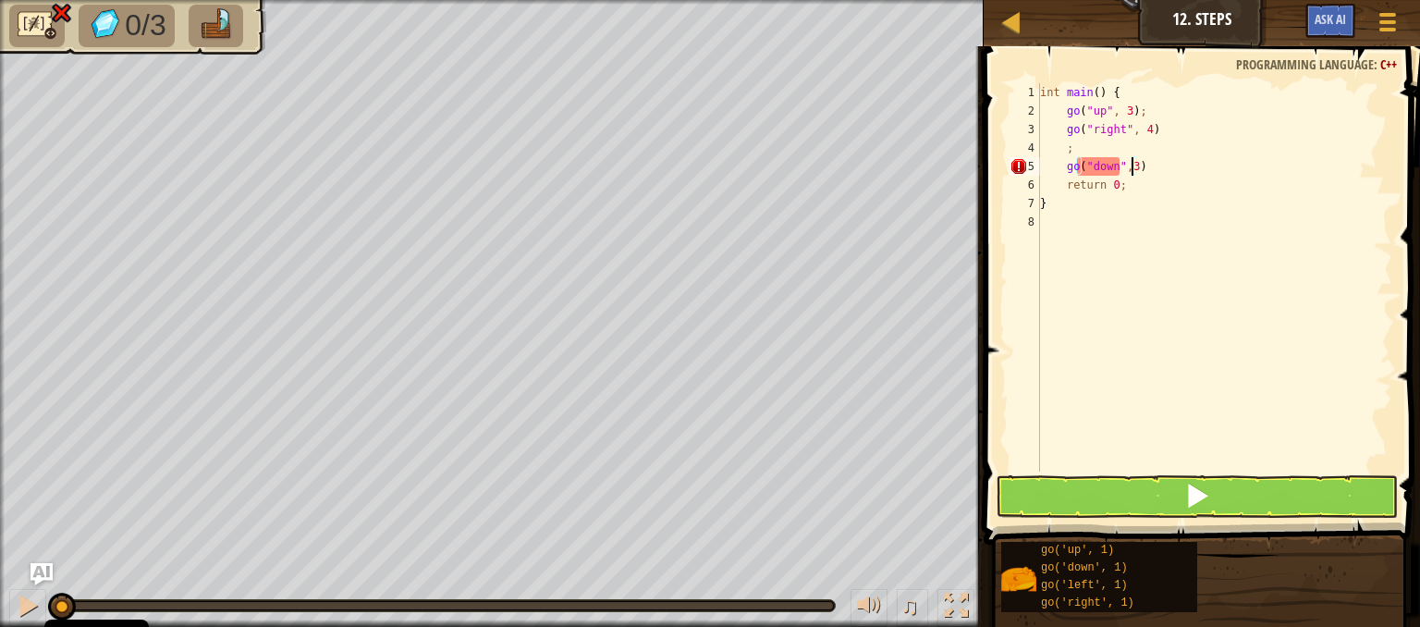
scroll to position [8, 6]
click at [1157, 168] on div "int main ( ) { go ( " up " , 3 ) ; go ( " right " , 4 ) ; go ( " down " , 3 ) r…" at bounding box center [1214, 295] width 356 height 425
type textarea "go"
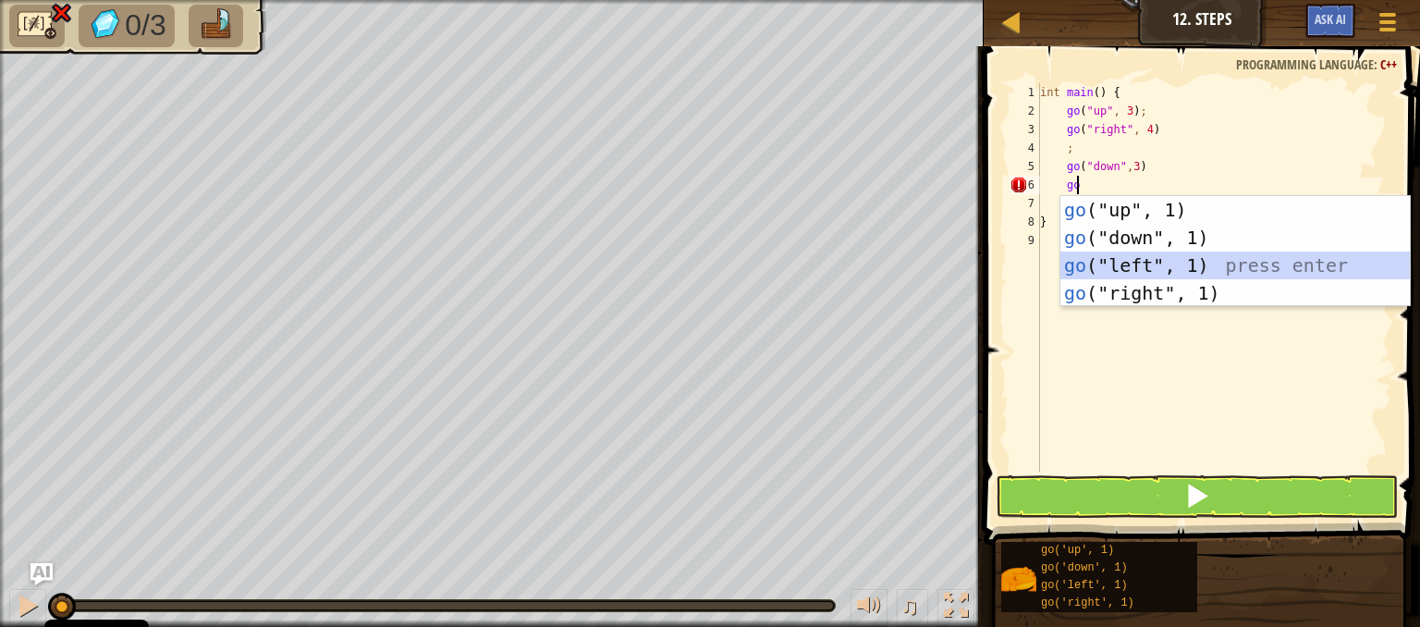
click at [1187, 264] on div "go ("up", 1) press enter go ("down", 1) press enter go ("left", 1) press enter …" at bounding box center [1235, 279] width 349 height 166
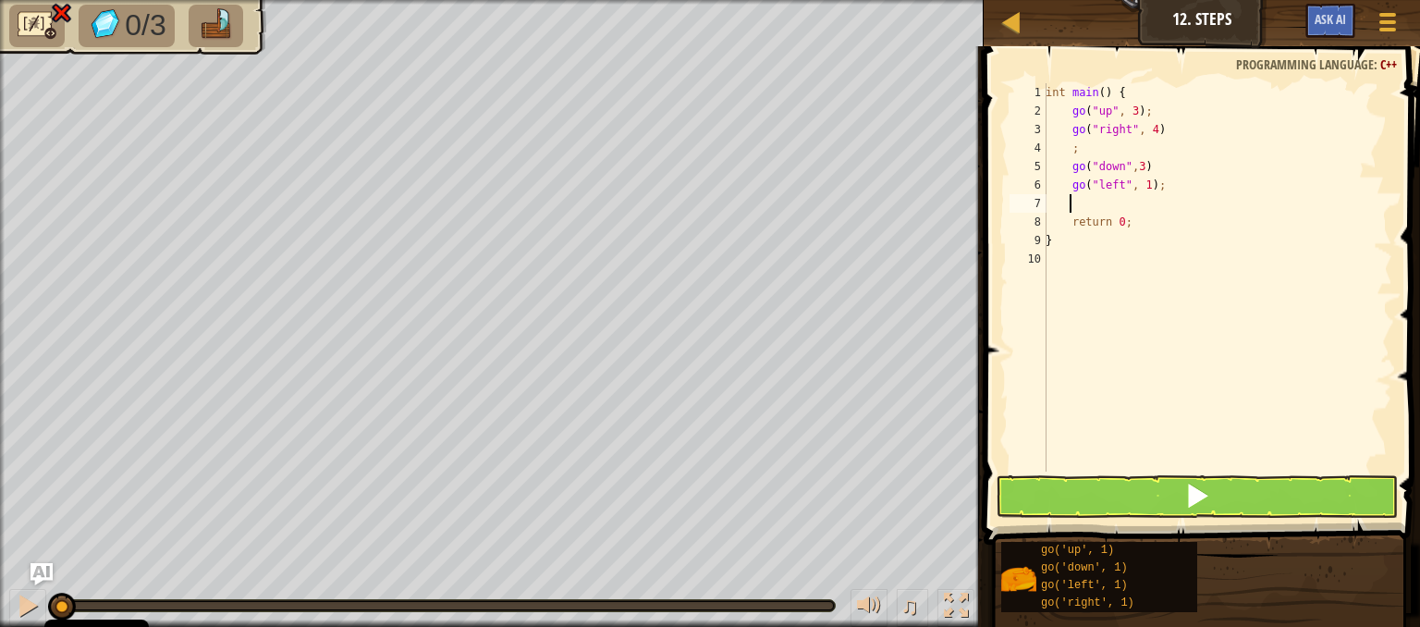
scroll to position [8, 0]
click at [1144, 185] on div "int main ( ) { go ( " up " , 3 ) ; go ( " right " , 4 ) ; go ( " down " , 3 ) g…" at bounding box center [1217, 295] width 350 height 425
type textarea "go("left", 2);"
click at [1076, 210] on div "int main ( ) { go ( " up " , 3 ) ; go ( " right " , 4 ) ; go ( " down " , 3 ) g…" at bounding box center [1217, 295] width 350 height 425
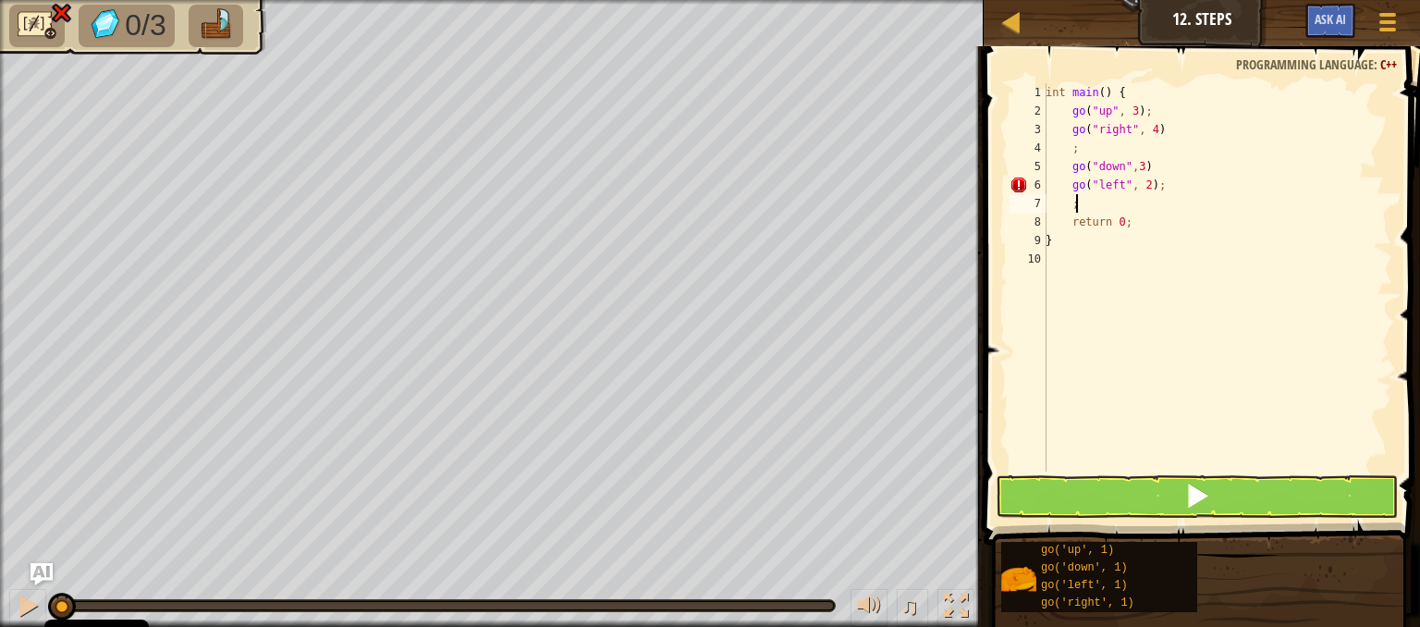
scroll to position [8, 1]
click at [1065, 494] on button at bounding box center [1197, 496] width 402 height 43
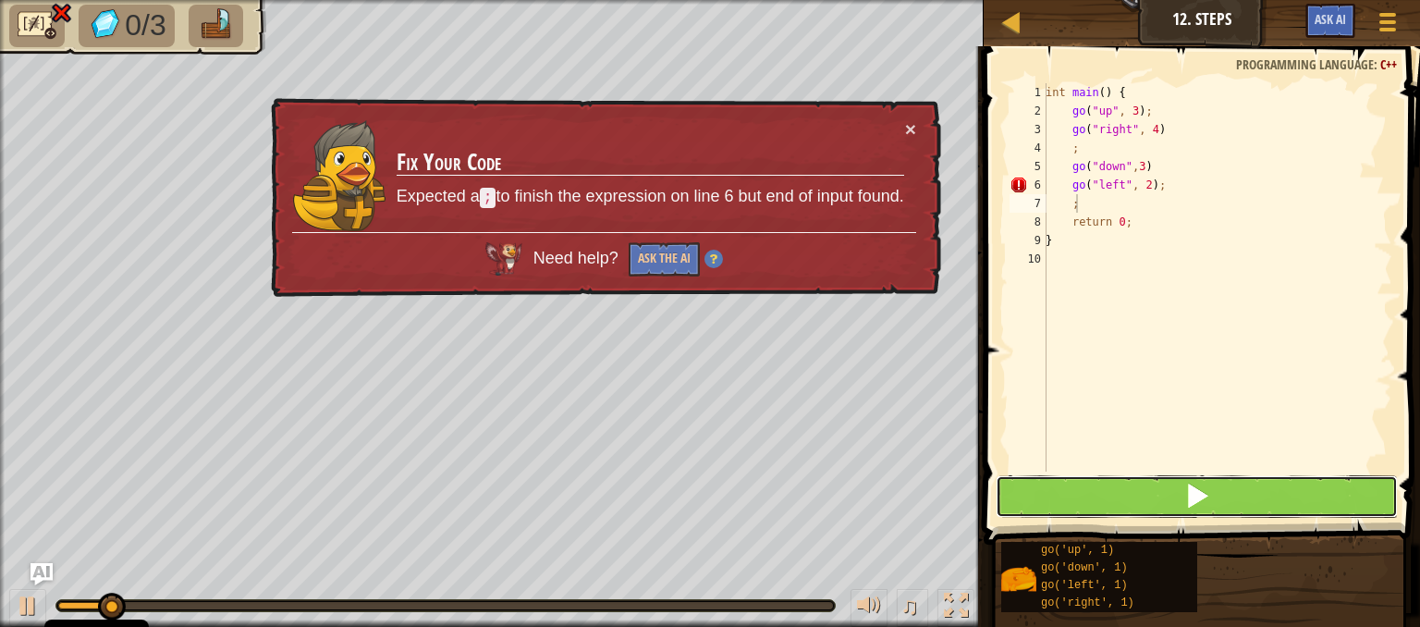
click at [1065, 494] on button at bounding box center [1197, 496] width 402 height 43
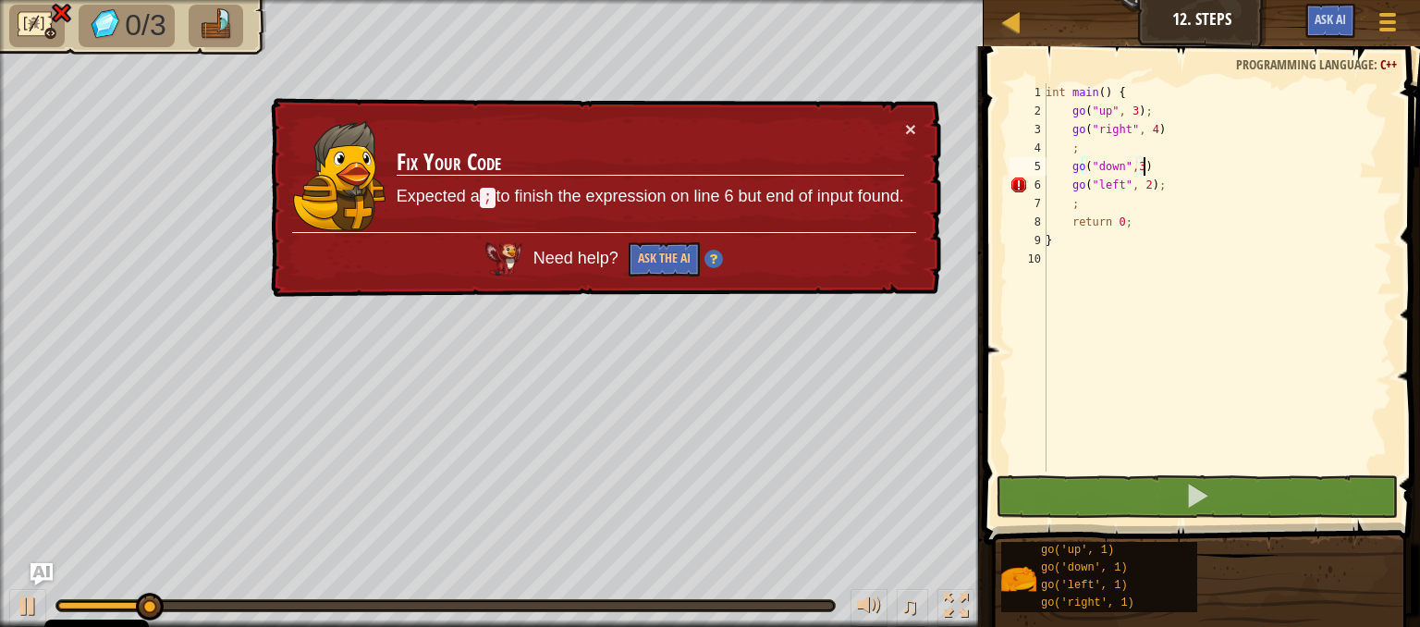
click at [1159, 172] on div "int main ( ) { go ( " up " , 3 ) ; go ( " right " , 4 ) ; go ( " down " , 3 ) g…" at bounding box center [1217, 295] width 350 height 425
type textarea "go("down",3)"
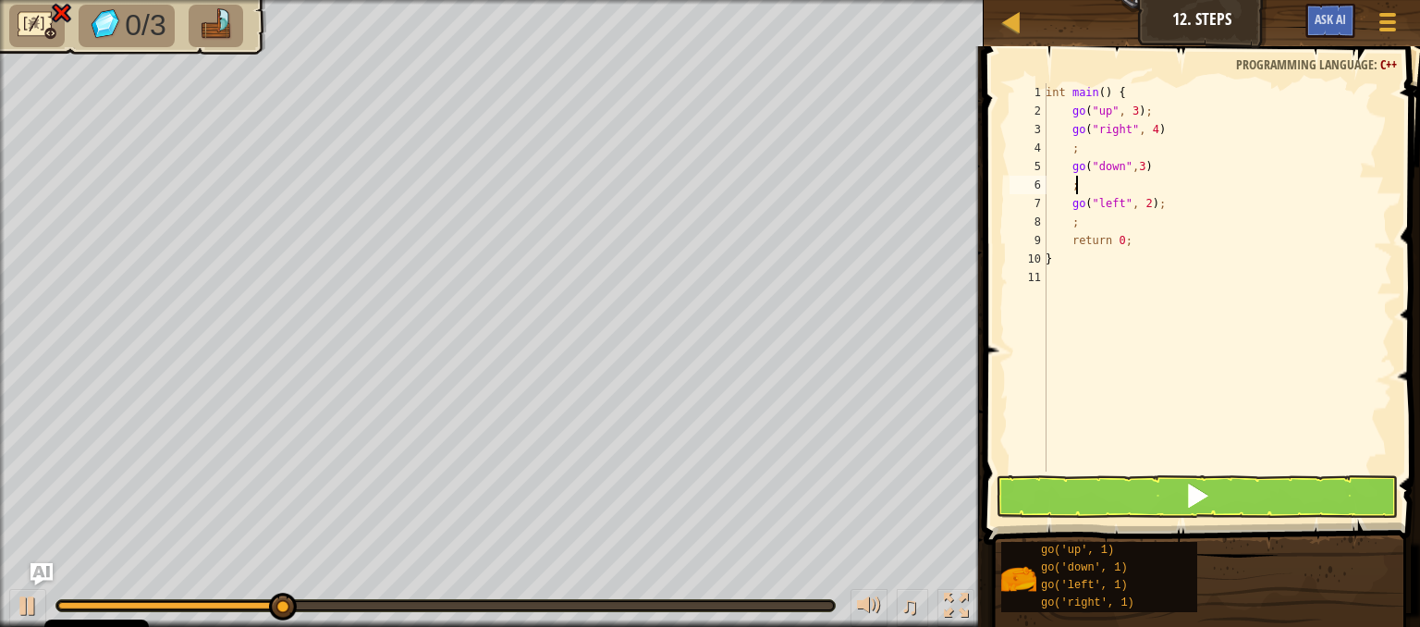
type textarea ";"
click at [1123, 508] on button at bounding box center [1197, 496] width 402 height 43
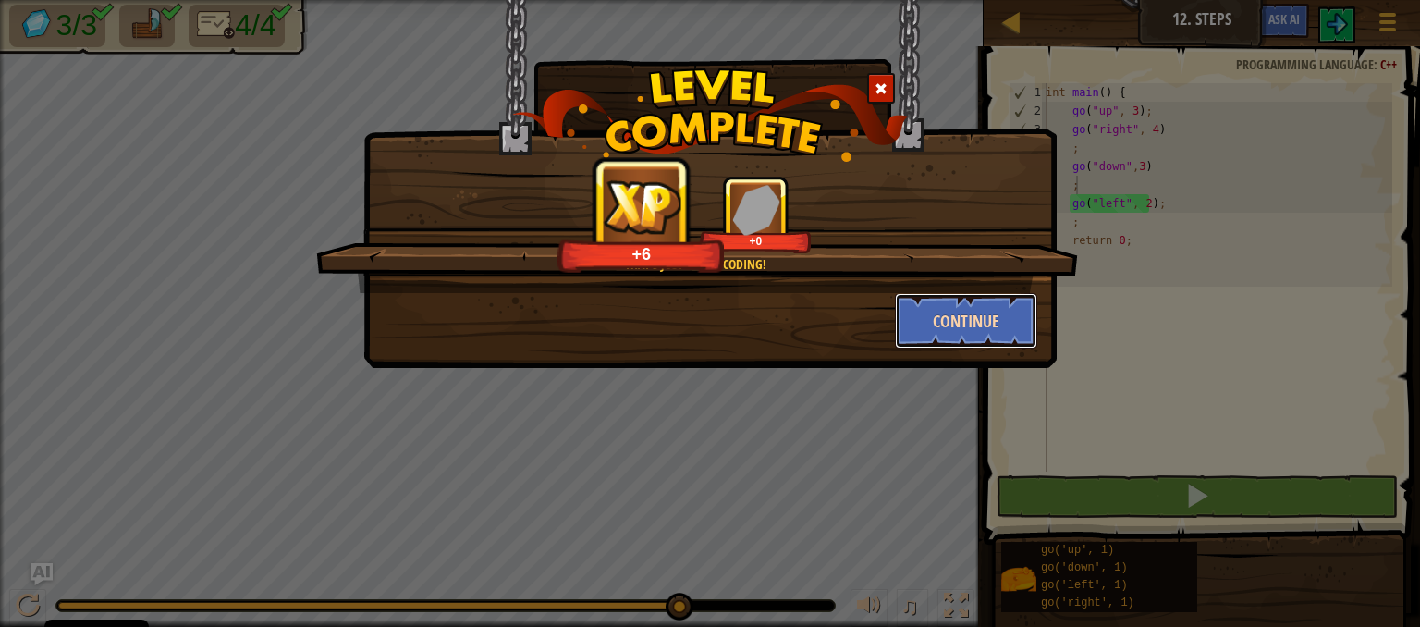
click at [976, 318] on button "Continue" at bounding box center [966, 320] width 143 height 55
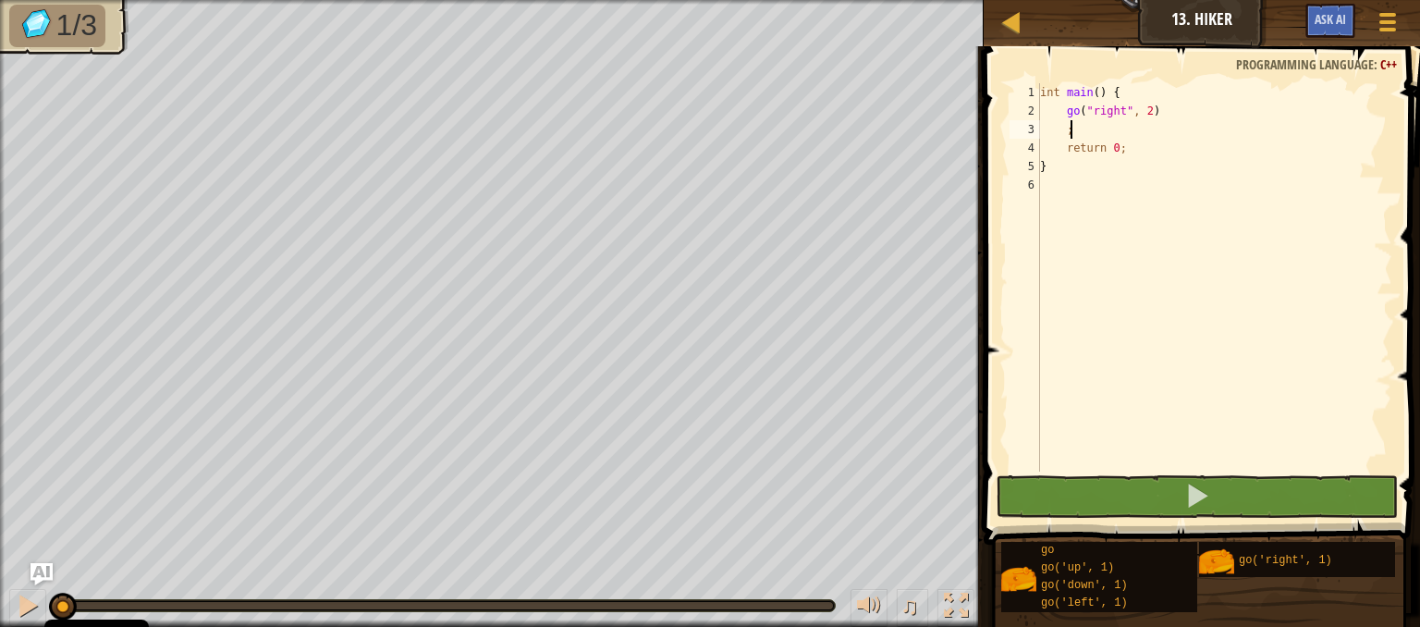
click at [1104, 127] on div "int main ( ) { go ( " right " , 2 ) ; return 0 ; }" at bounding box center [1214, 295] width 356 height 425
type textarea ";"
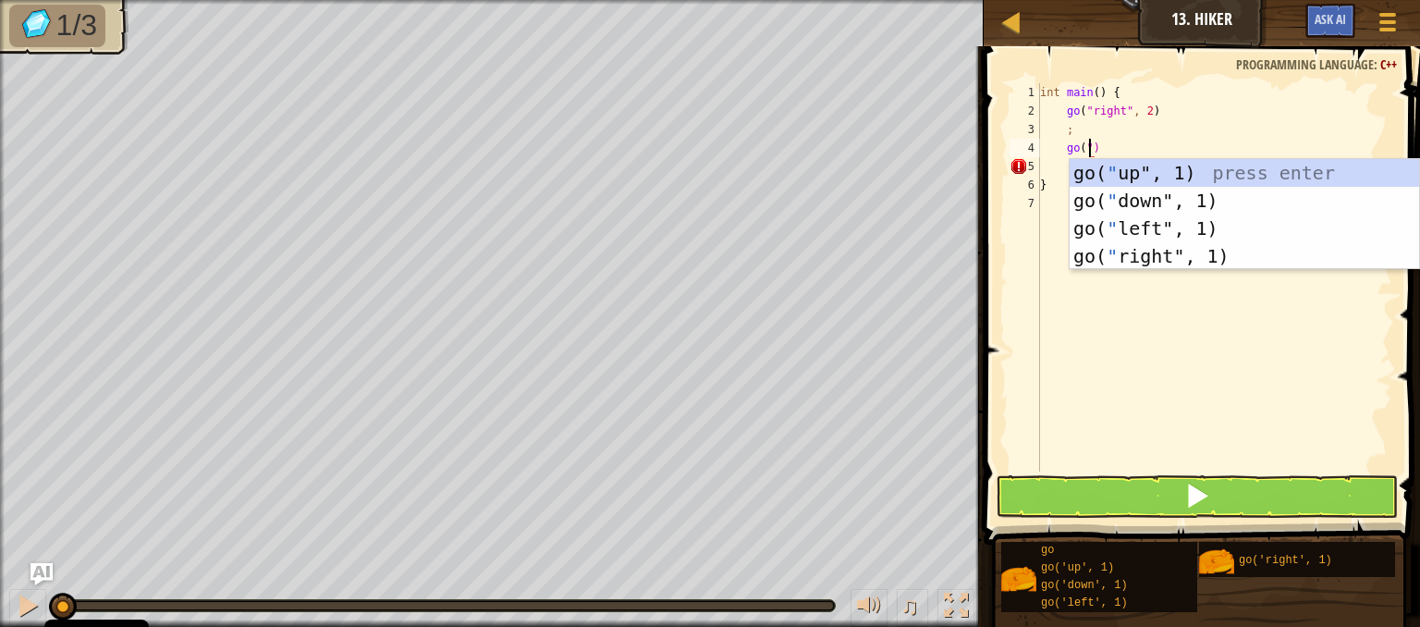
scroll to position [8, 4]
click at [1173, 170] on div "go( " up " , 1) press enter go( " down " , 1) press enter go( " left " , 1) pre…" at bounding box center [1244, 242] width 349 height 166
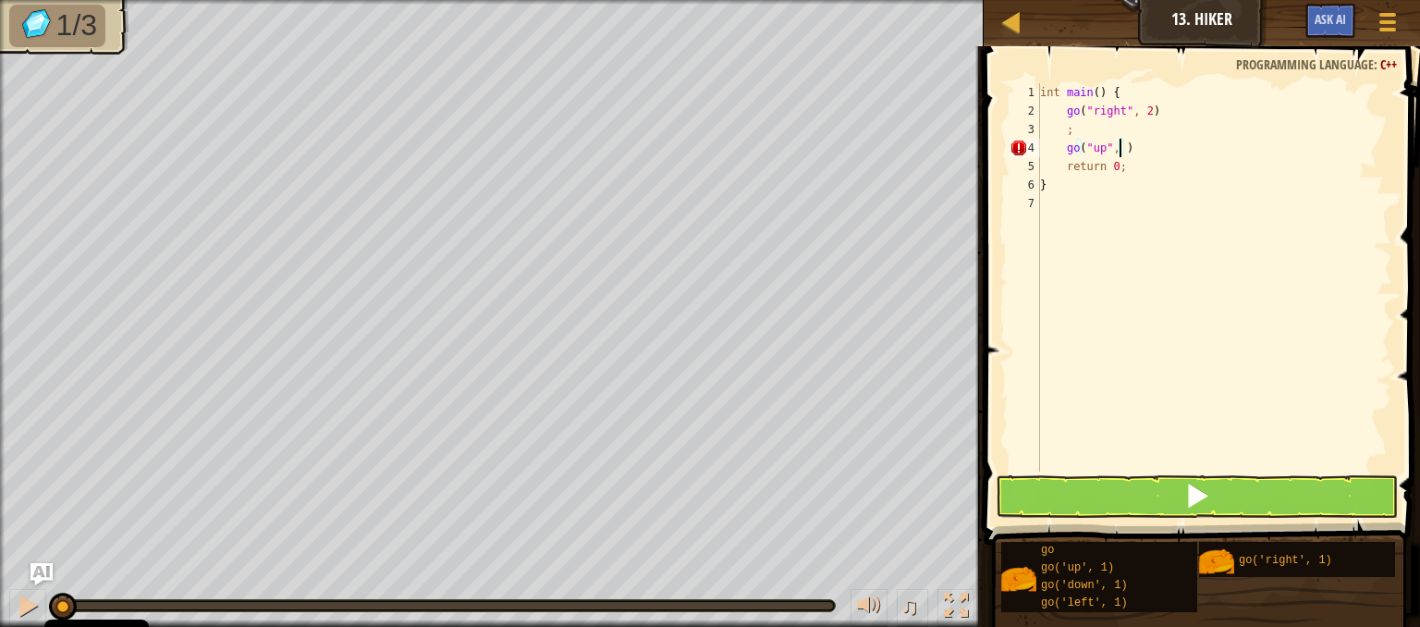
type textarea "go("up", 3)"
type textarea ";"
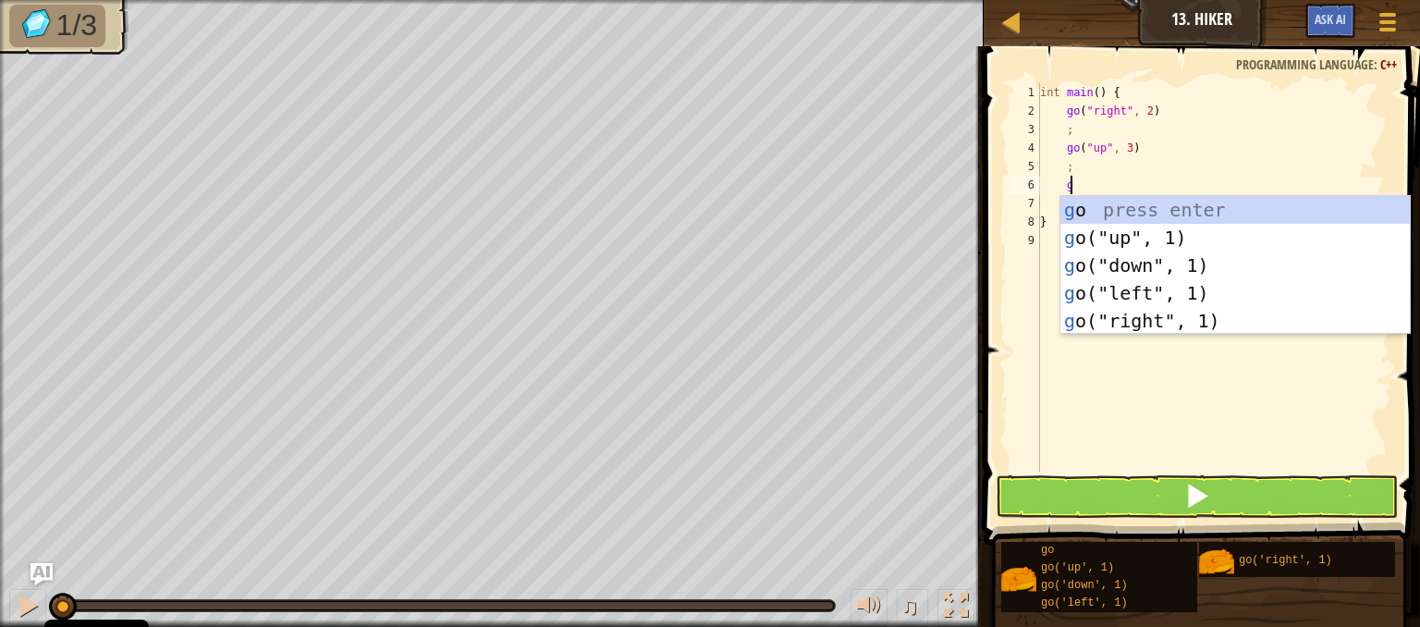
type textarea "go"
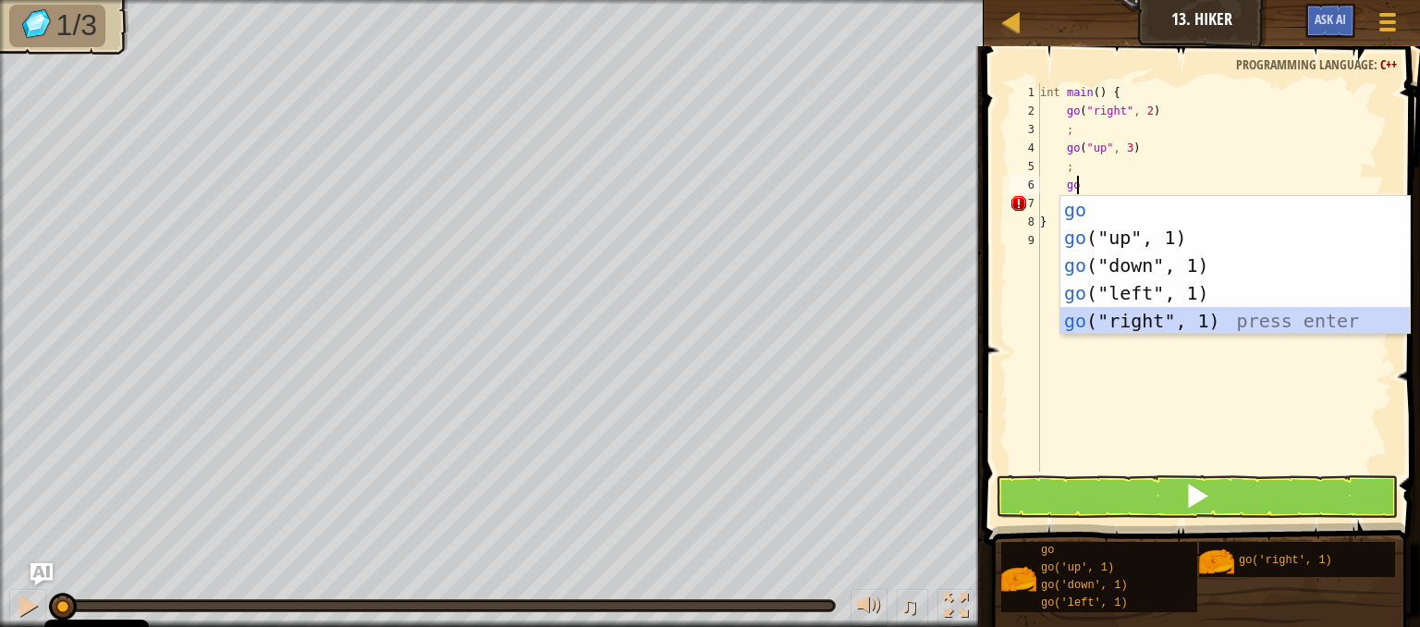
scroll to position [8, 0]
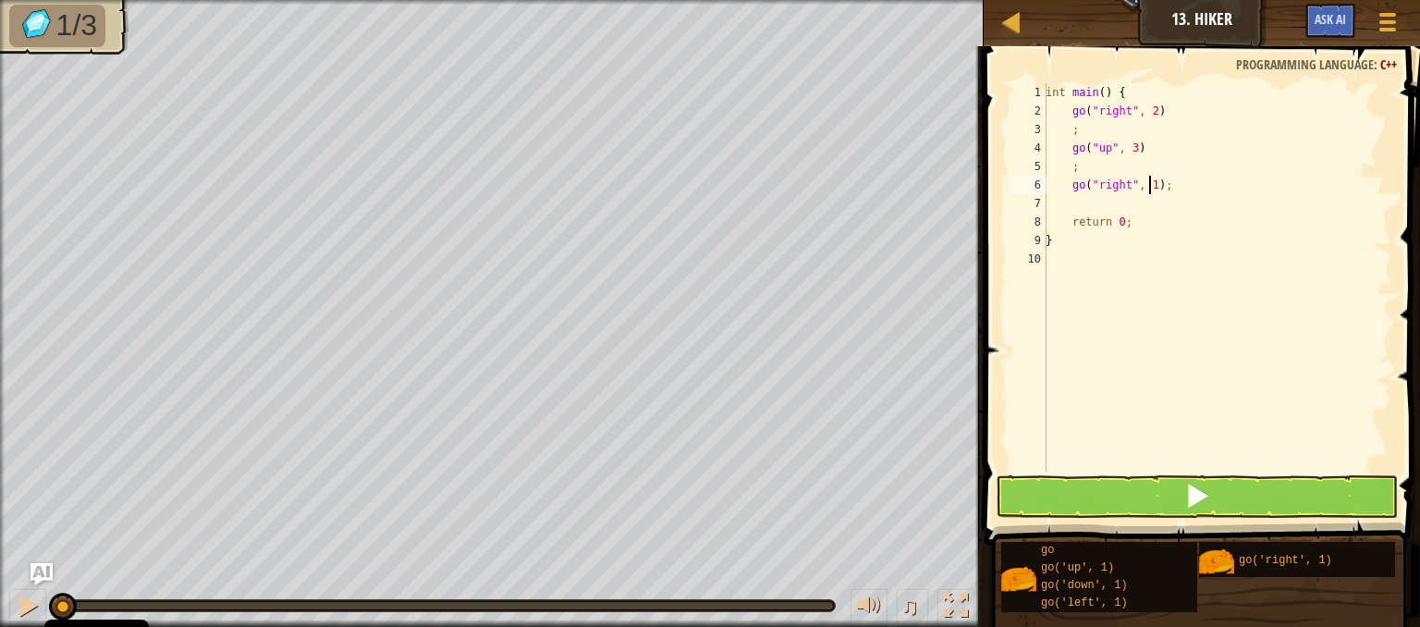
click at [1148, 190] on div "int main ( ) { go ( " right " , 2 ) ; go ( " up " , 3 ) ; go ( " right " , 1 ) …" at bounding box center [1217, 295] width 350 height 425
type textarea "go("right", 2);"
click at [1104, 204] on div "int main ( ) { go ( " right " , 2 ) ; go ( " up " , 3 ) ; go ( " right " , 2 ) …" at bounding box center [1217, 295] width 350 height 425
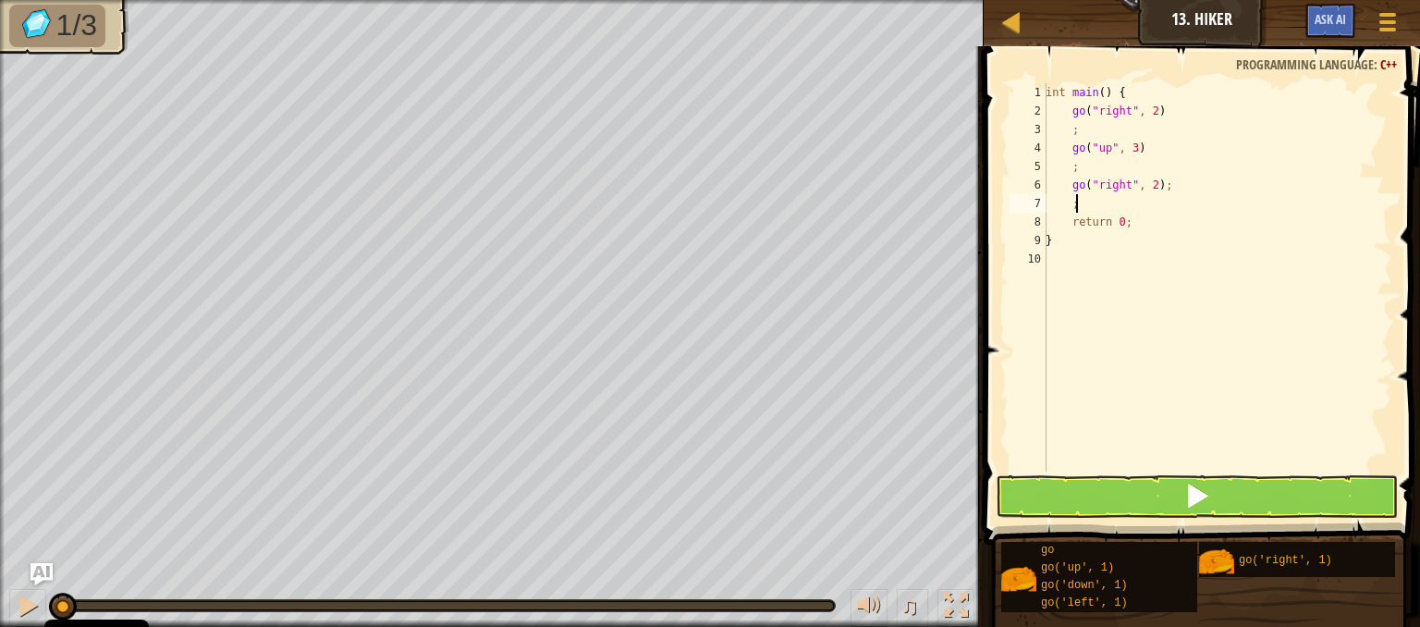
type textarea ";"
click at [1039, 505] on button at bounding box center [1197, 496] width 402 height 43
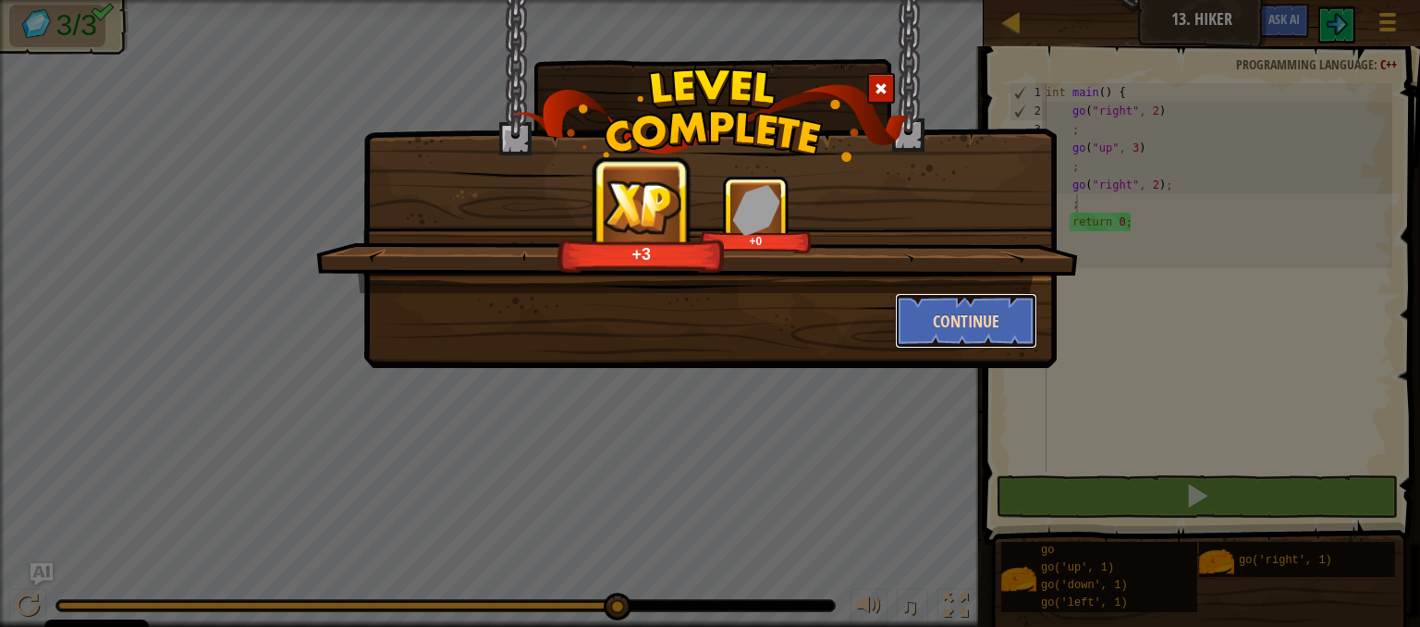
click at [995, 317] on button "Continue" at bounding box center [966, 320] width 143 height 55
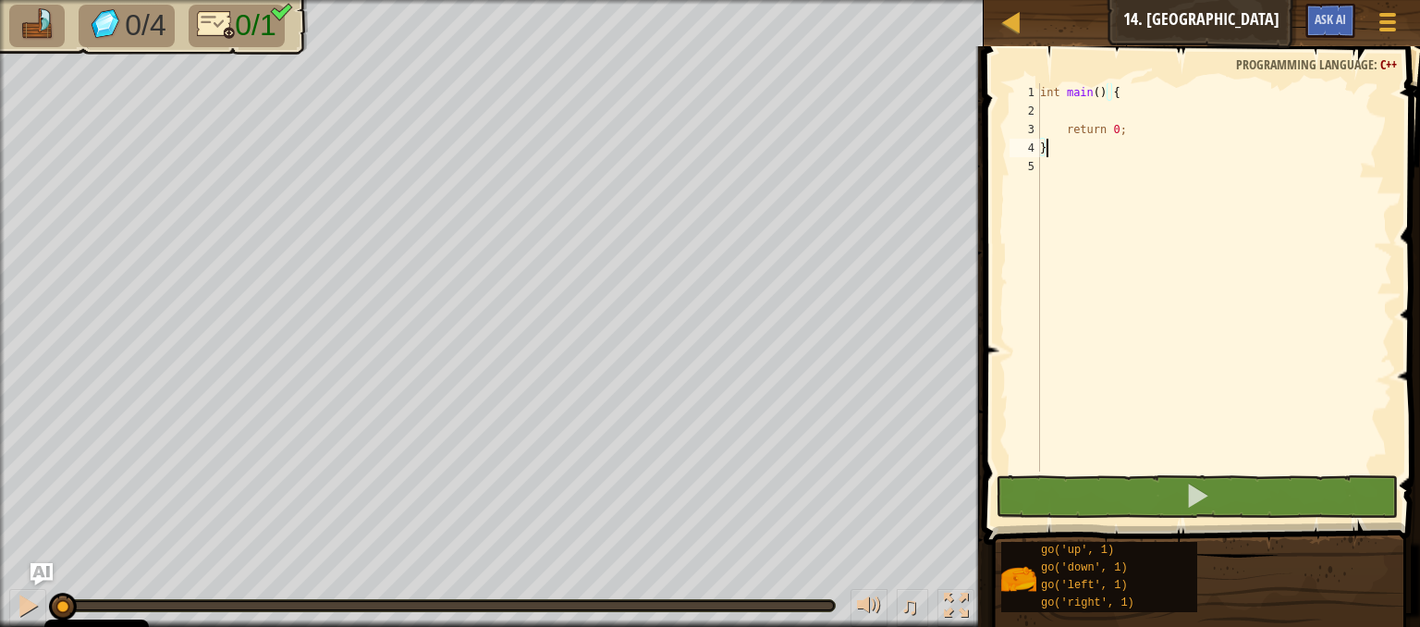
click at [1139, 100] on div "int main ( ) { return 0 ; }" at bounding box center [1214, 295] width 356 height 425
type textarea "int main() {"
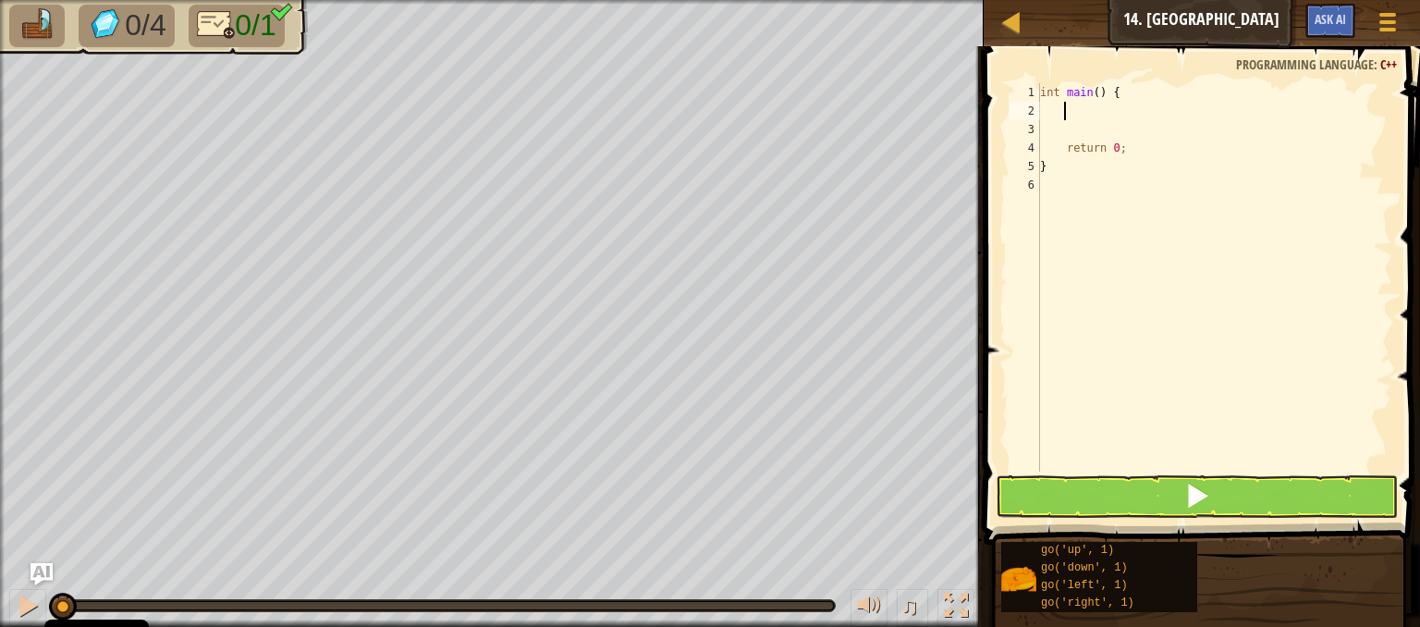
scroll to position [8, 1]
type textarea "go"
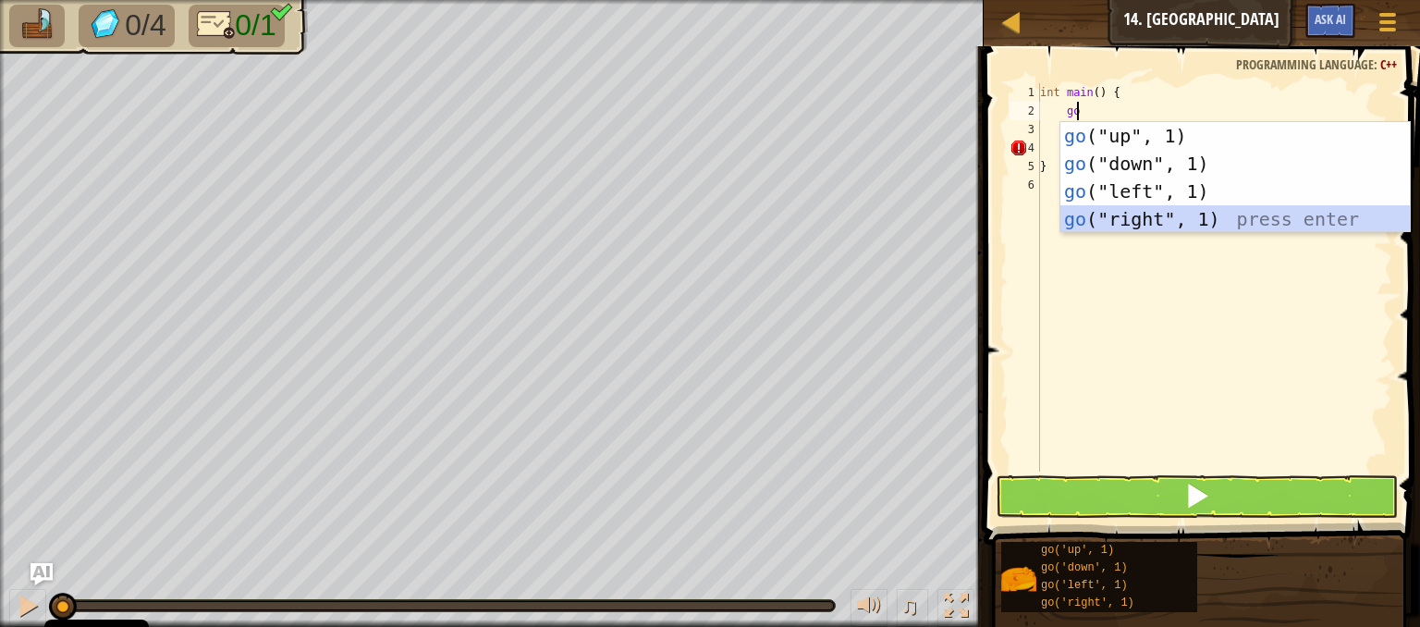
click at [1159, 226] on div "go ("up", 1) press enter go ("down", 1) press enter go ("left", 1) press enter …" at bounding box center [1235, 205] width 349 height 166
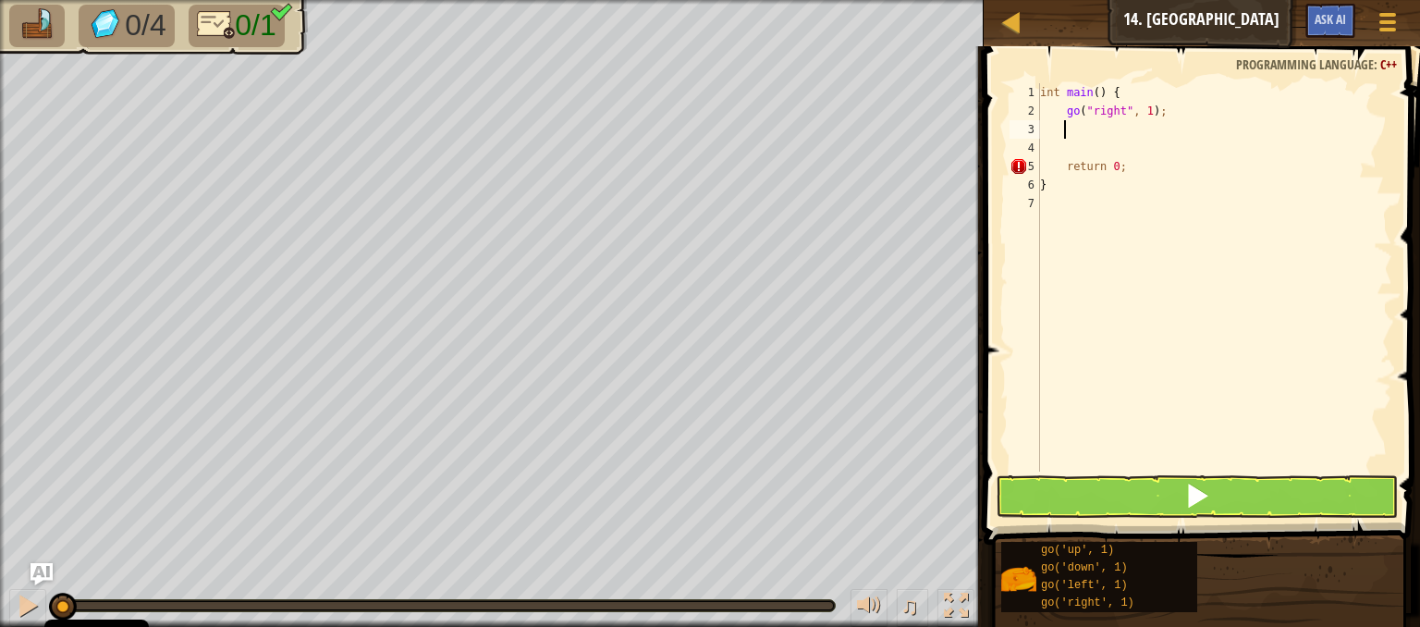
scroll to position [8, 0]
click at [1142, 113] on div "int main ( ) { go ( " right " , 1 ) ; return 0 ; }" at bounding box center [1214, 295] width 356 height 425
type textarea "go("right", 5);"
click at [1085, 129] on div "int main ( ) { go ( " right " , 5 ) ; return 0 ; }" at bounding box center [1214, 295] width 356 height 425
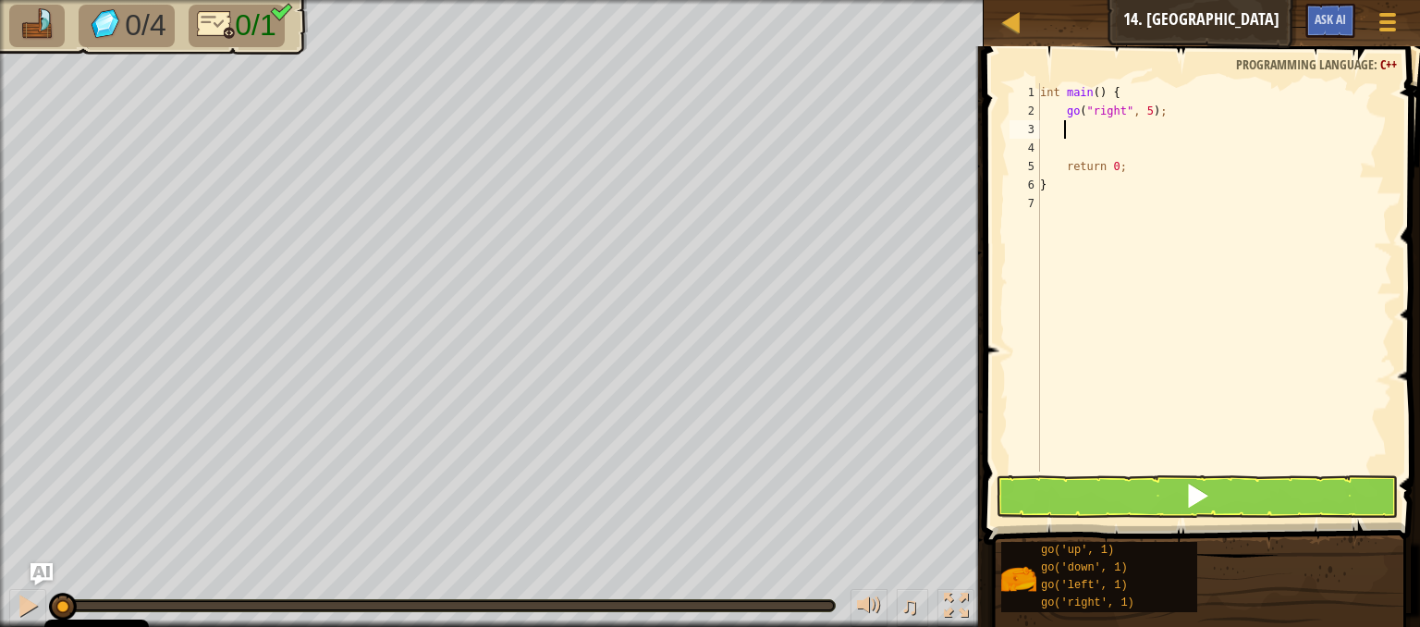
scroll to position [8, 0]
type textarea ";"
click at [1081, 145] on div "int main ( ) { go ( " right " , 5 ) ; ; return 0 ; }" at bounding box center [1214, 295] width 356 height 425
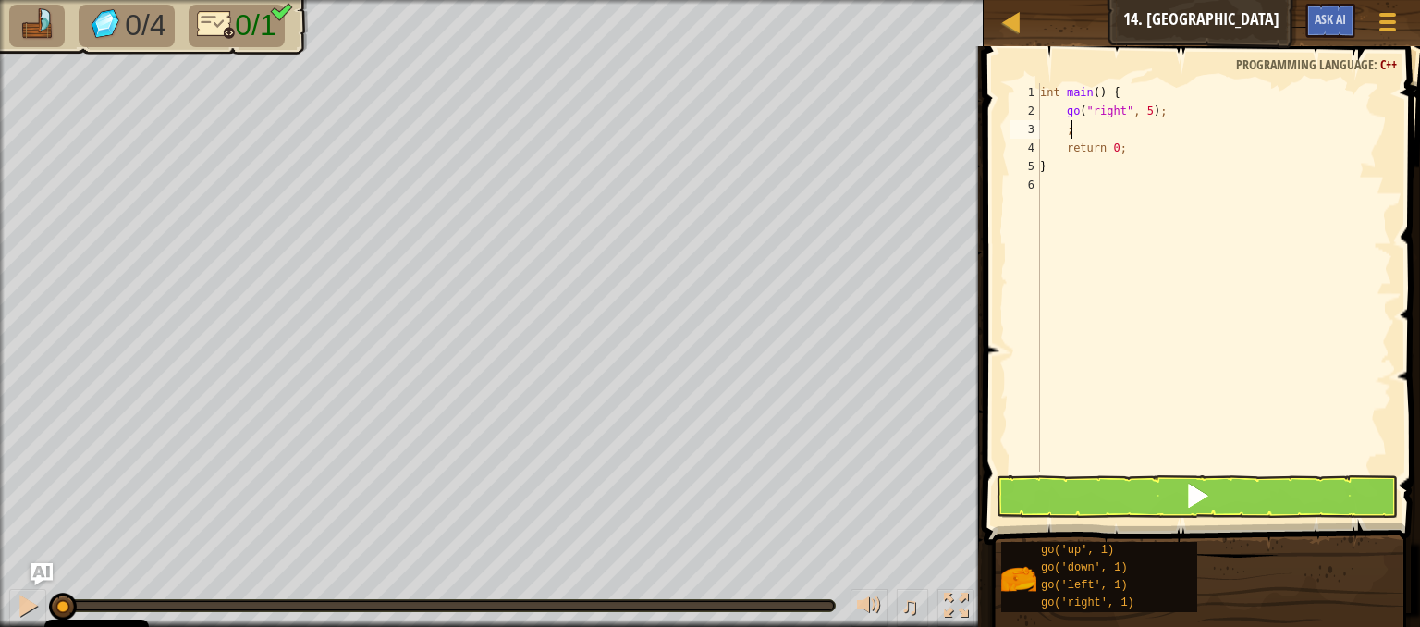
type textarea ";"
click at [1056, 504] on button at bounding box center [1197, 496] width 402 height 43
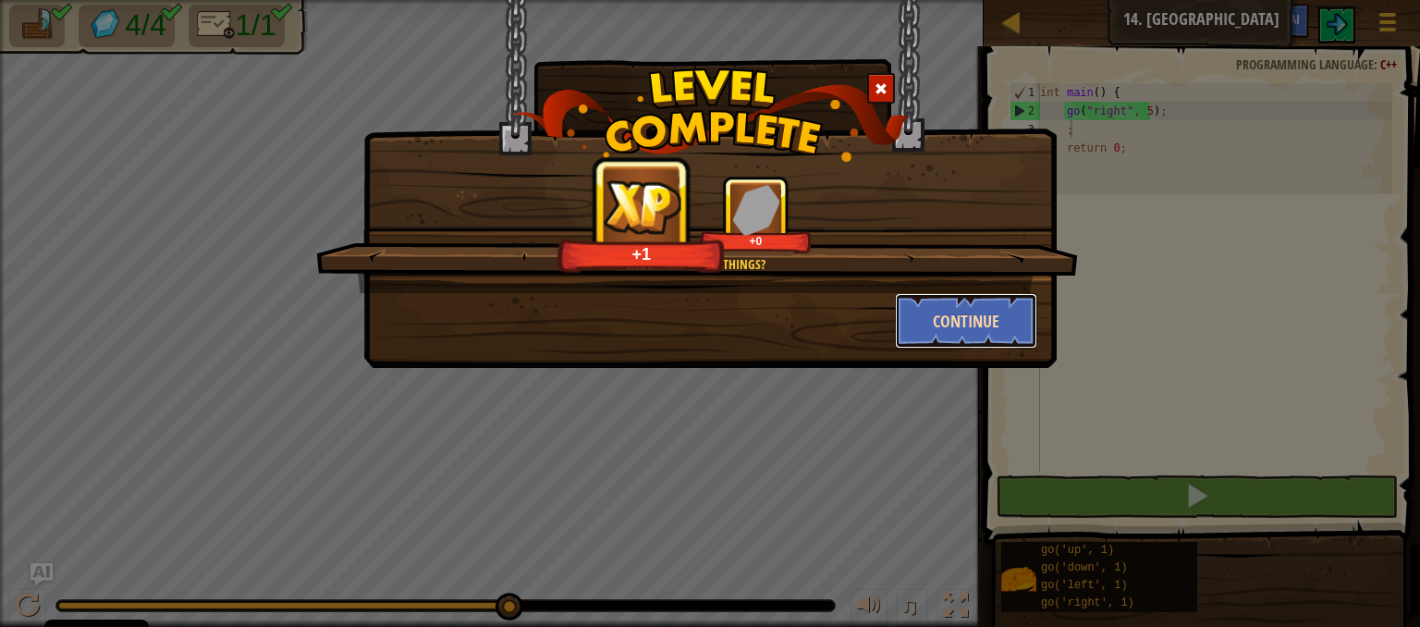
click at [971, 326] on button "Continue" at bounding box center [966, 320] width 143 height 55
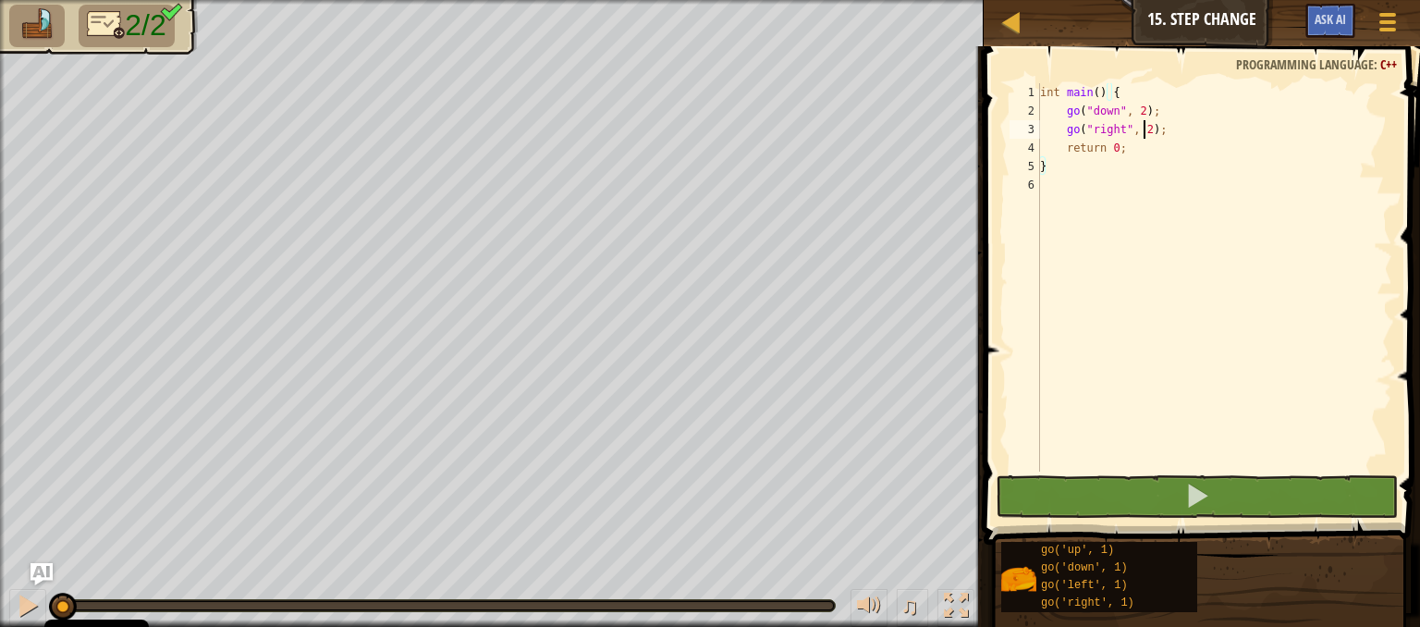
click at [1145, 134] on div "int main ( ) { go ( " down " , 2 ) ; go ( " right " , 2 ) ; return 0 ; }" at bounding box center [1214, 295] width 356 height 425
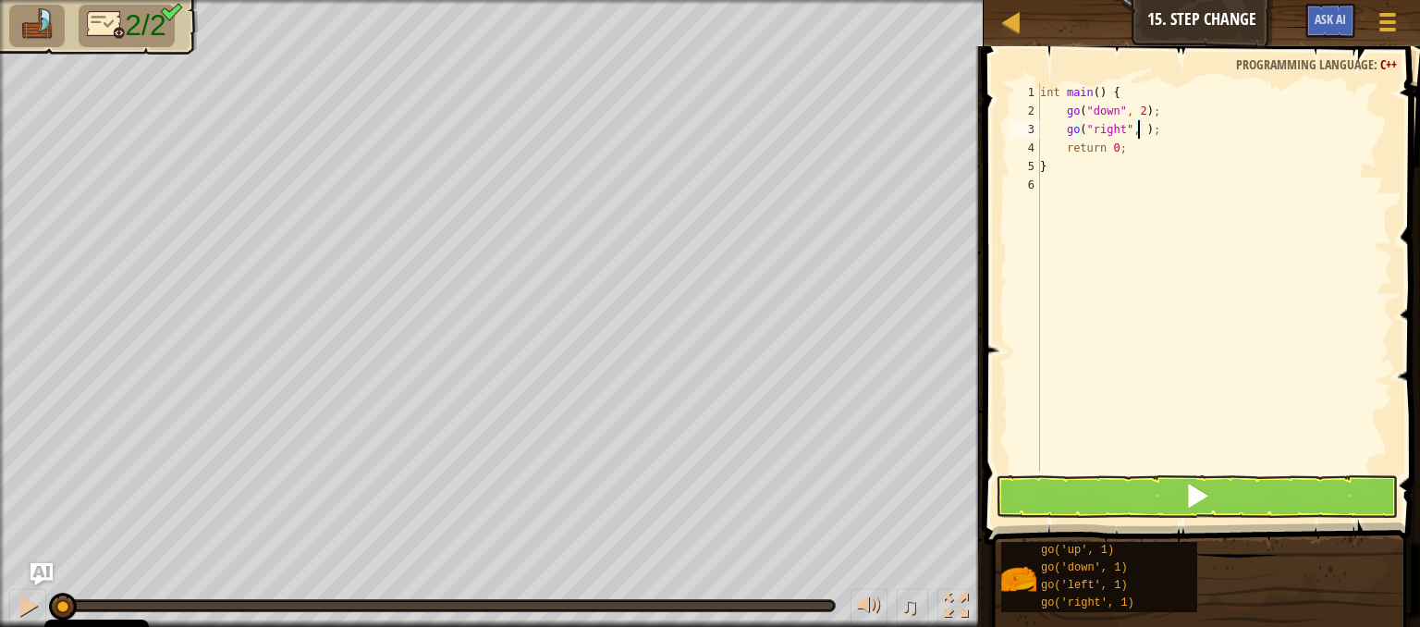
scroll to position [8, 7]
type textarea "go("right", 5);"
click at [1031, 482] on button at bounding box center [1197, 496] width 402 height 43
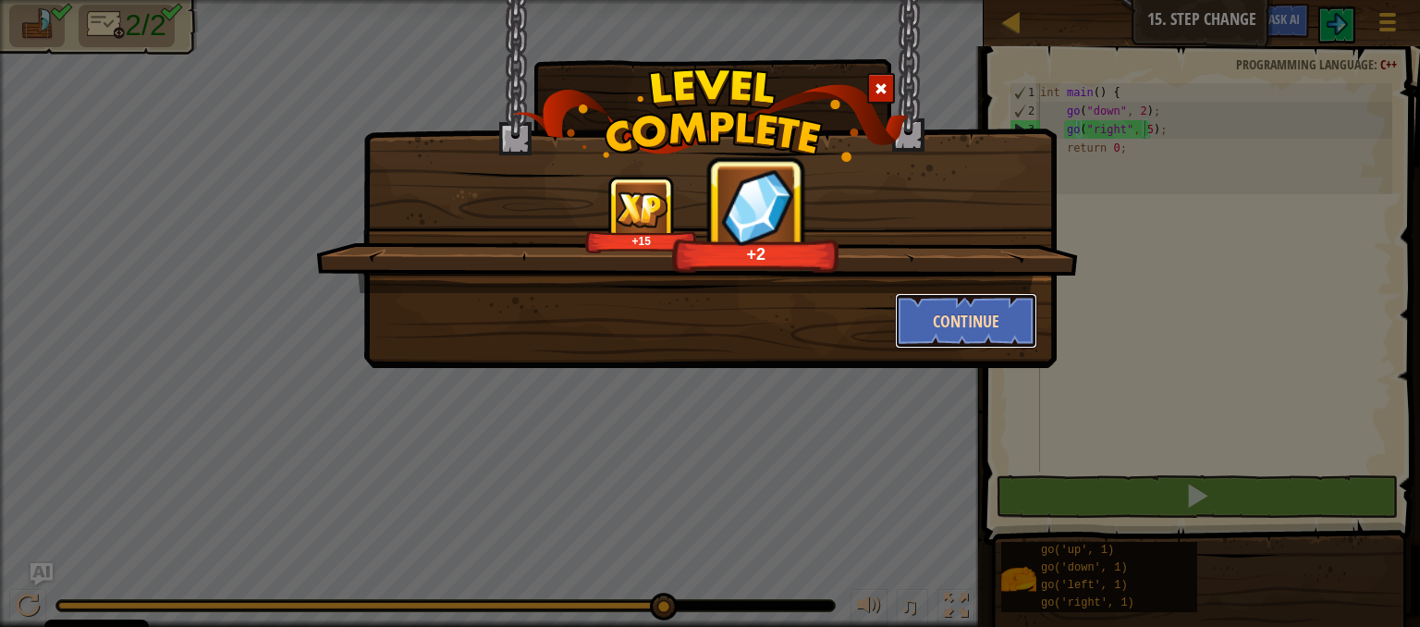
click at [1013, 319] on button "Continue" at bounding box center [966, 320] width 143 height 55
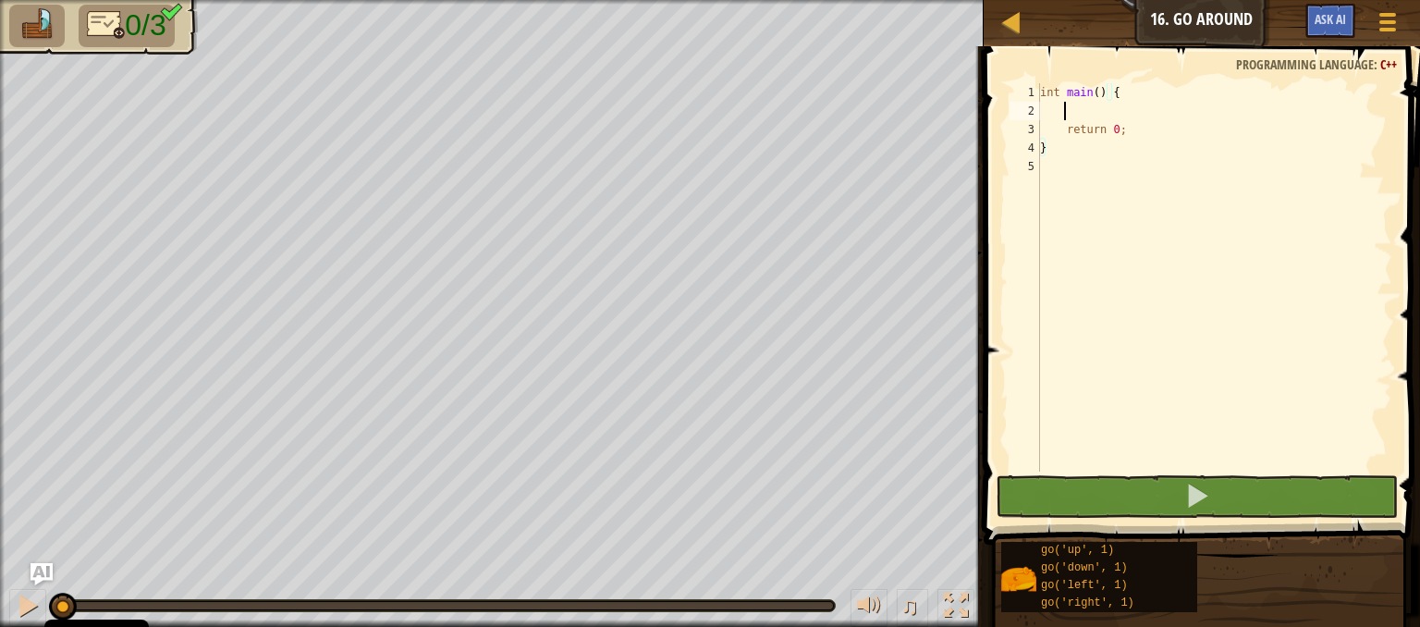
click at [1083, 108] on div "int main ( ) { return 0 ; }" at bounding box center [1214, 295] width 356 height 425
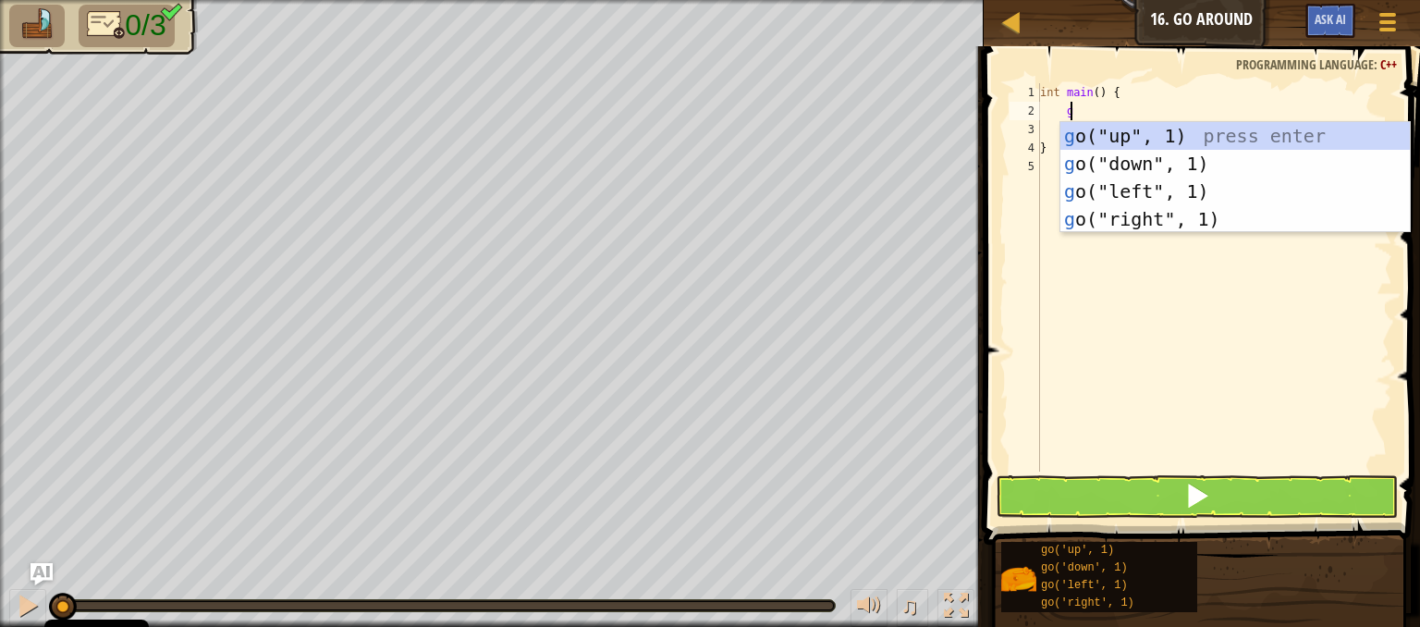
scroll to position [8, 1]
type textarea "go"
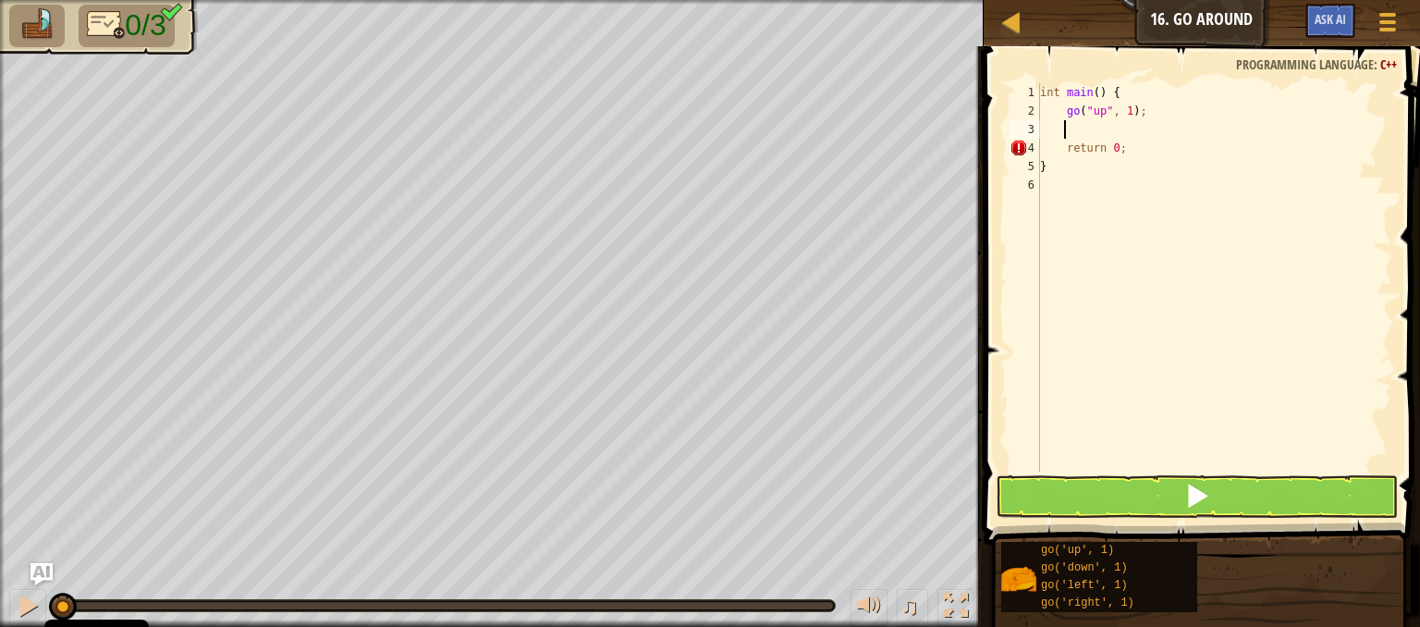
scroll to position [8, 0]
click at [1127, 110] on div "int main ( ) { go ( " up " , 1 ) ; return 0 ; }" at bounding box center [1214, 295] width 356 height 425
type textarea "go("up", 2);"
click at [1087, 128] on div "int main ( ) { go ( " up " , 2 ) ; return 0 ; }" at bounding box center [1214, 295] width 356 height 425
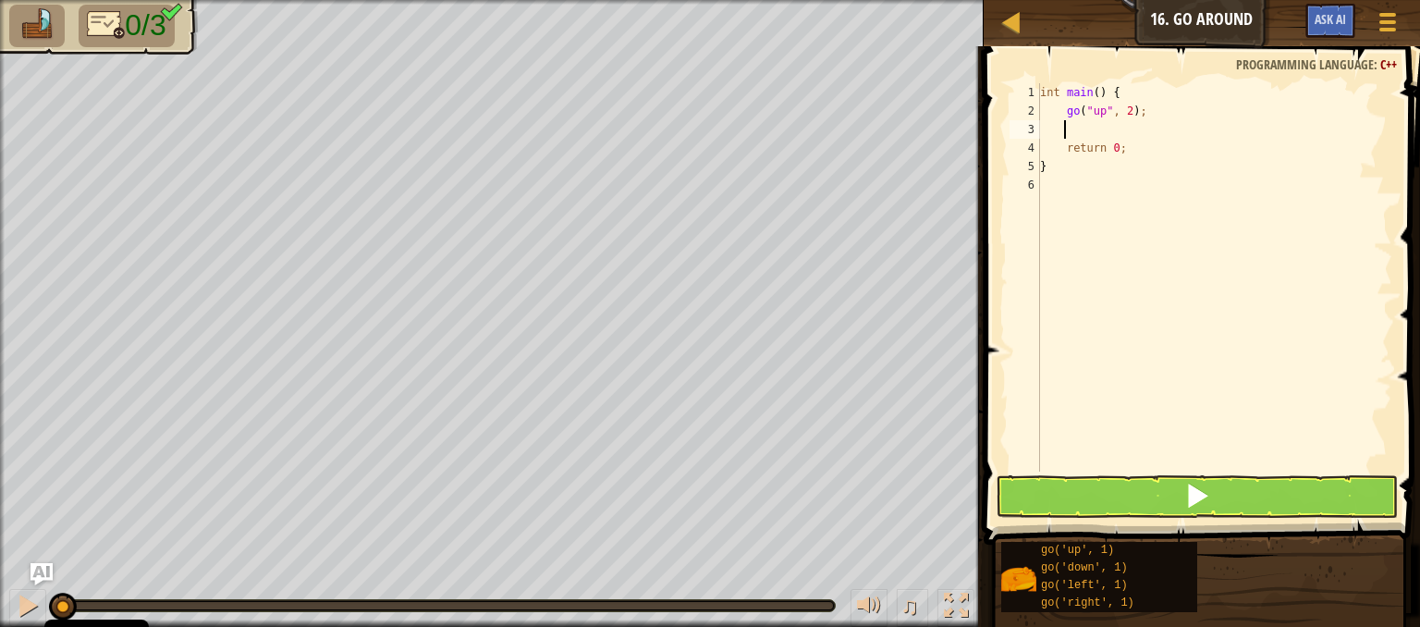
scroll to position [8, 0]
type textarea ";"
type textarea "go"
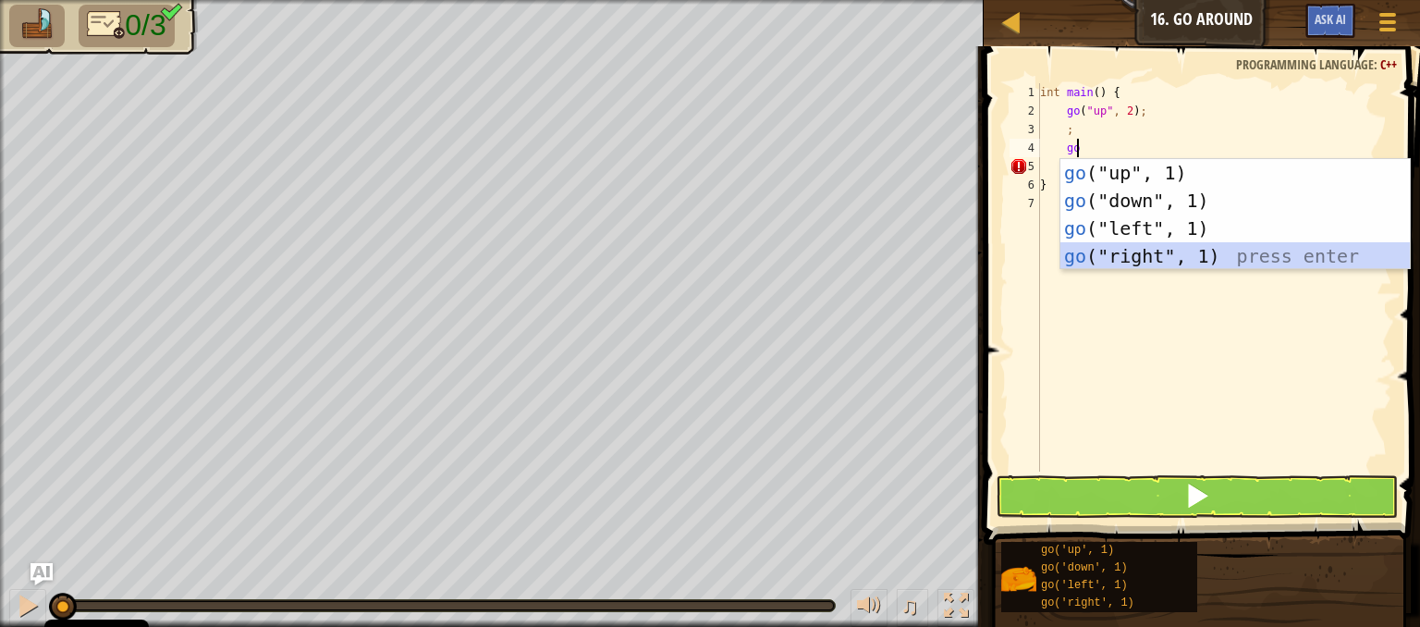
click at [1128, 254] on div "go ("up", 1) press enter go ("down", 1) press enter go ("left", 1) press enter …" at bounding box center [1235, 242] width 349 height 166
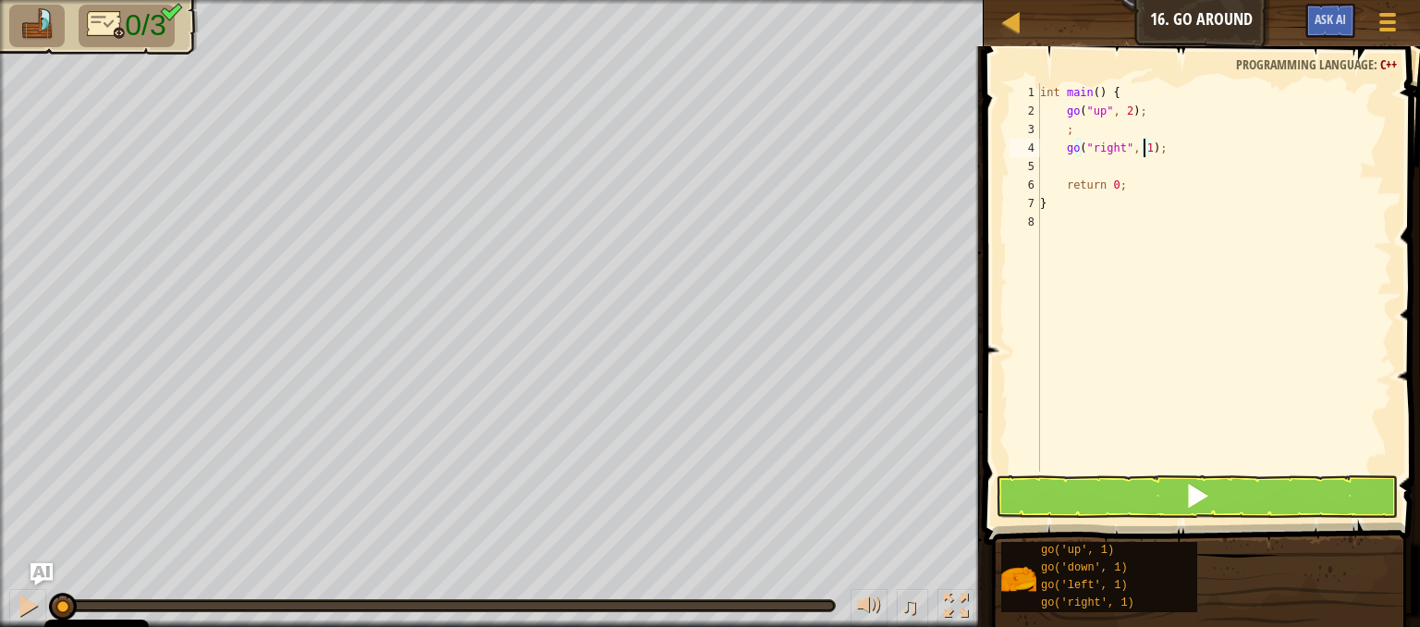
click at [1141, 151] on div "int main ( ) { go ( " up " , 2 ) ; ; go ( " right " , 1 ) ; return 0 ; }" at bounding box center [1214, 295] width 356 height 425
click at [1167, 151] on div "int main ( ) { go ( " up " , 2 ) ; ; go ( " right " , 3 ) ; return 0 ; }" at bounding box center [1214, 295] width 356 height 425
type textarea "go("right", 3)"
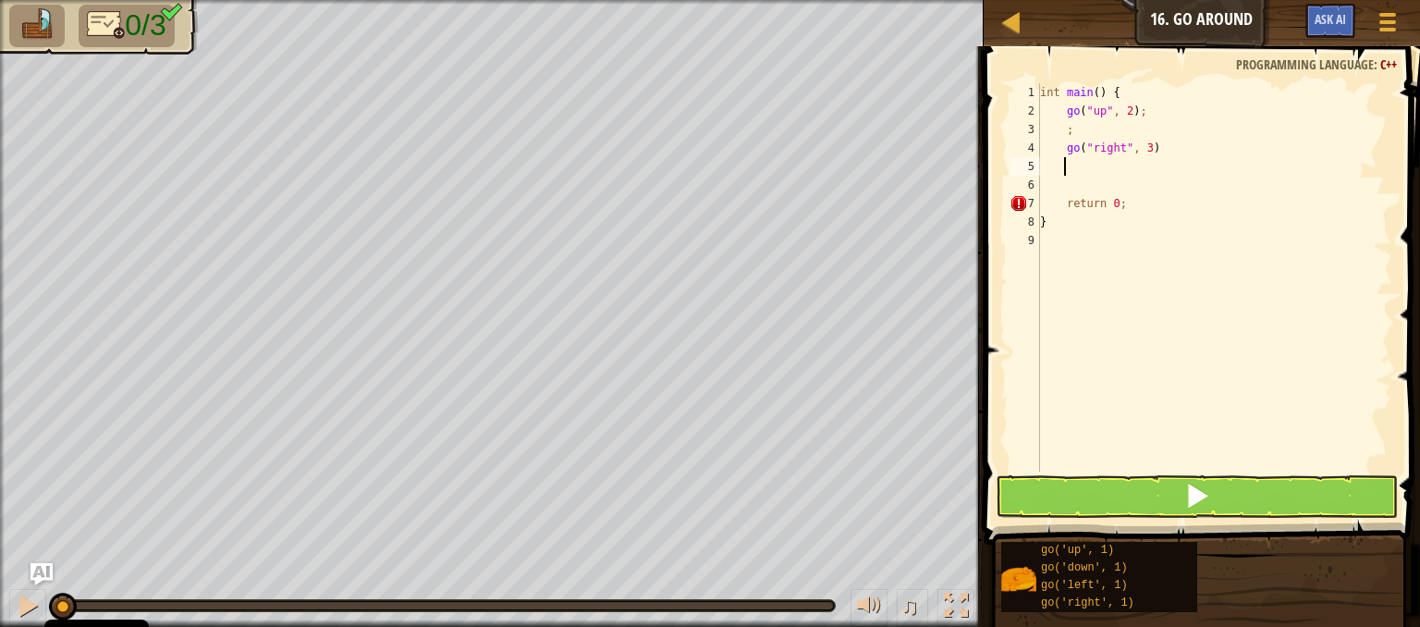
type textarea ";"
type textarea "go"
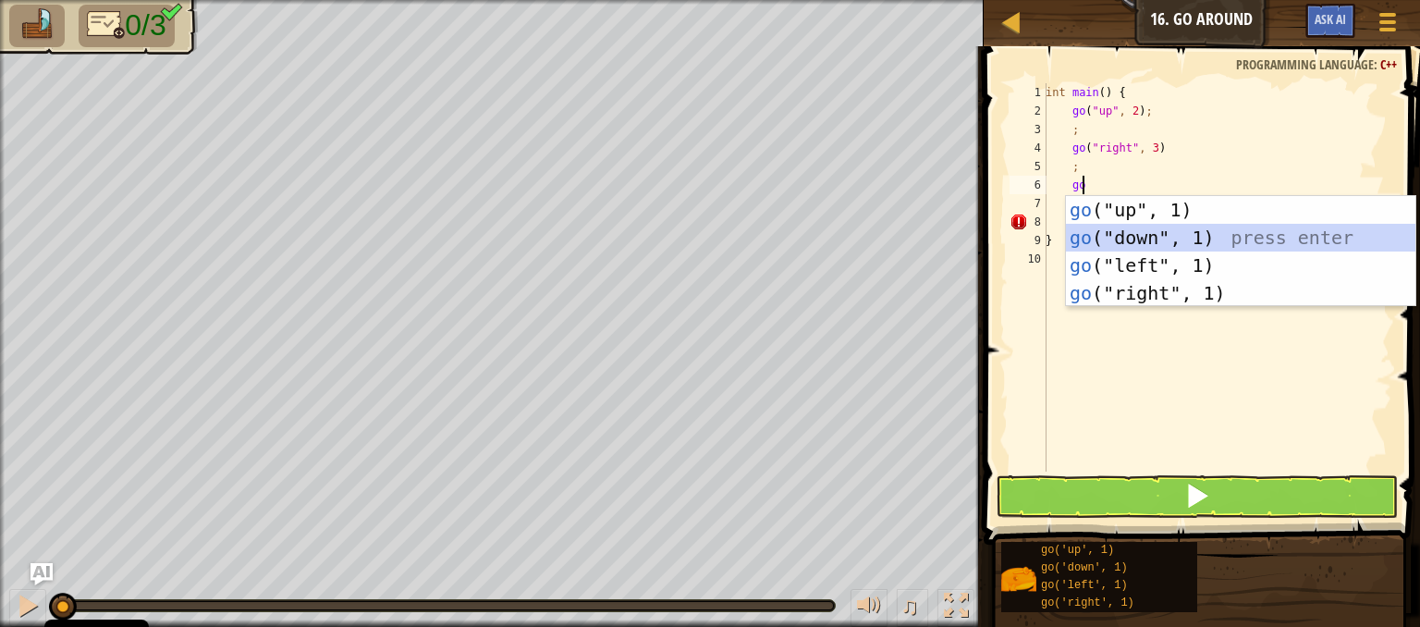
click at [1165, 236] on div "go ("up", 1) press enter go ("down", 1) press enter go ("left", 1) press enter …" at bounding box center [1240, 279] width 349 height 166
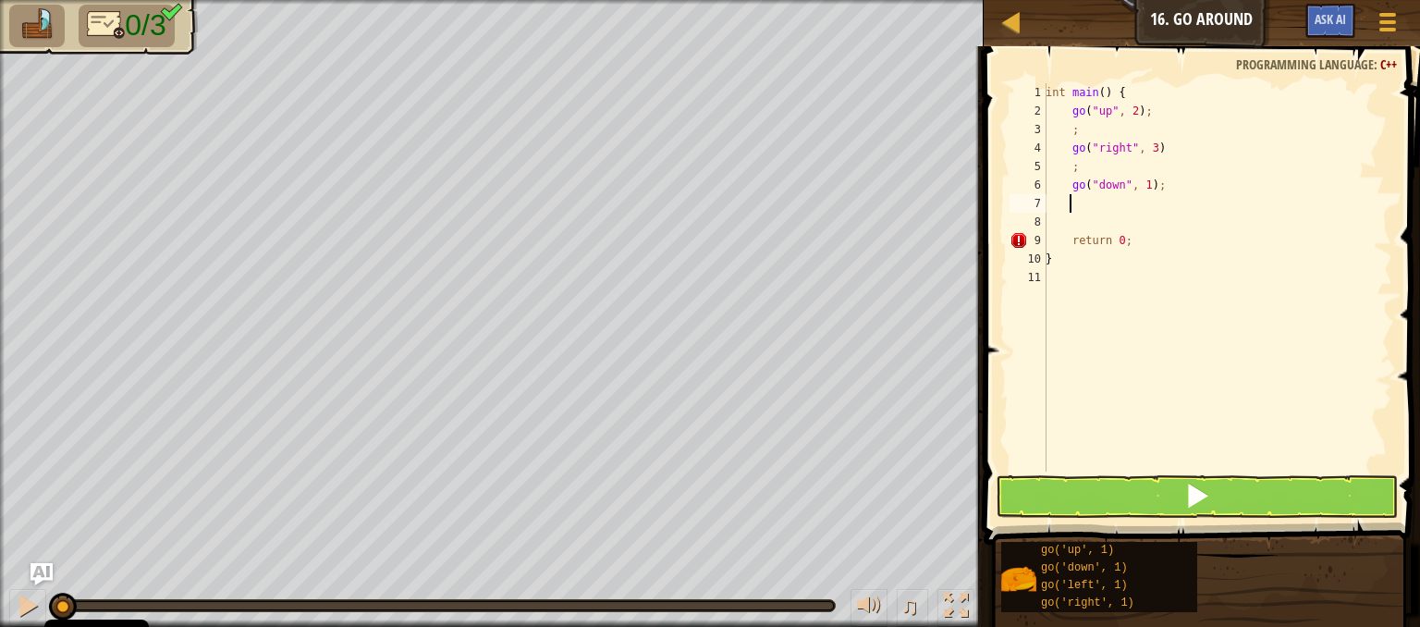
scroll to position [8, 0]
click at [1143, 183] on div "int main ( ) { go ( " up " , 2 ) ; ; go ( " right " , 3 ) ; go ( " down " , 1 )…" at bounding box center [1217, 295] width 350 height 425
type textarea "go("down", 2);"
click at [1061, 499] on button at bounding box center [1197, 496] width 402 height 43
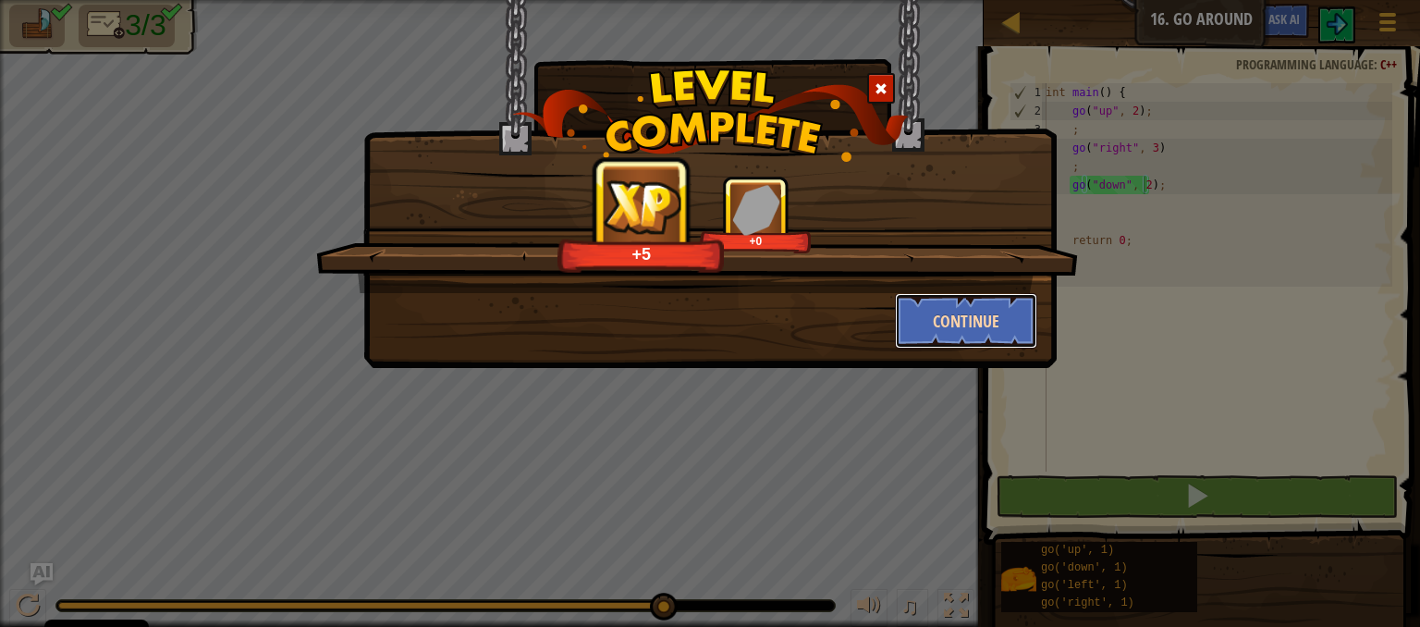
click at [984, 317] on button "Continue" at bounding box center [966, 320] width 143 height 55
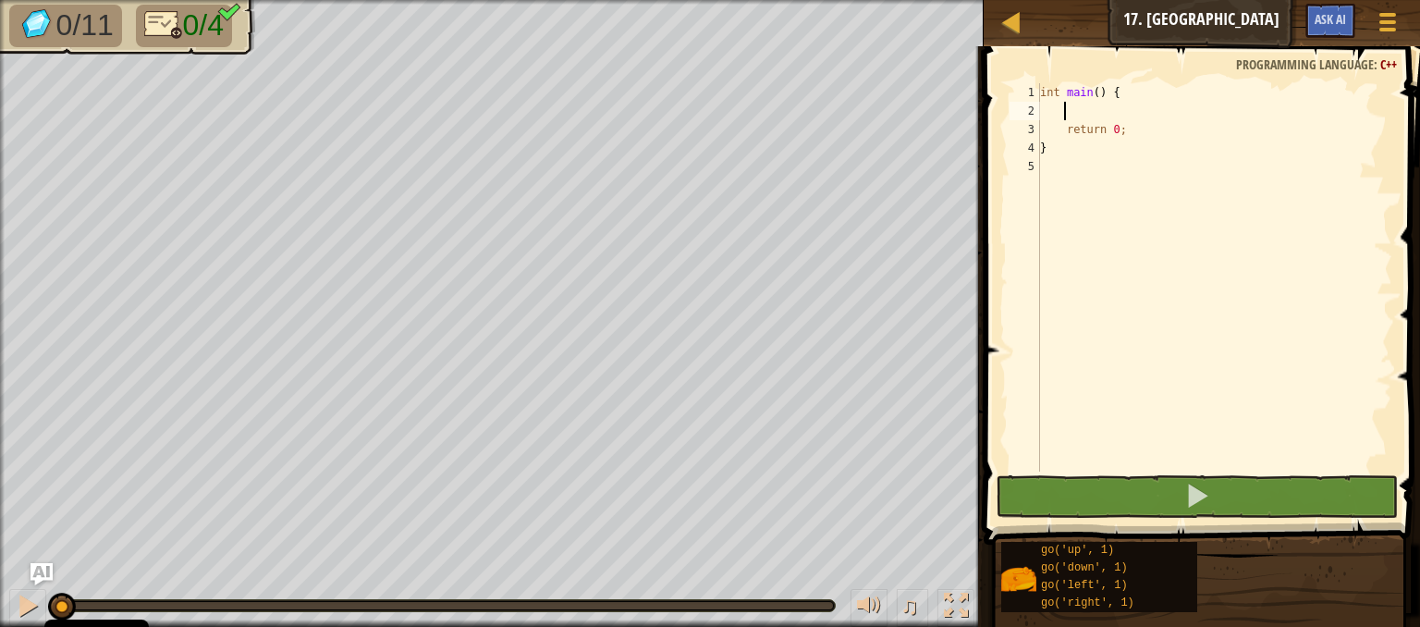
click at [1086, 118] on div "int main ( ) { return 0 ; }" at bounding box center [1214, 295] width 356 height 425
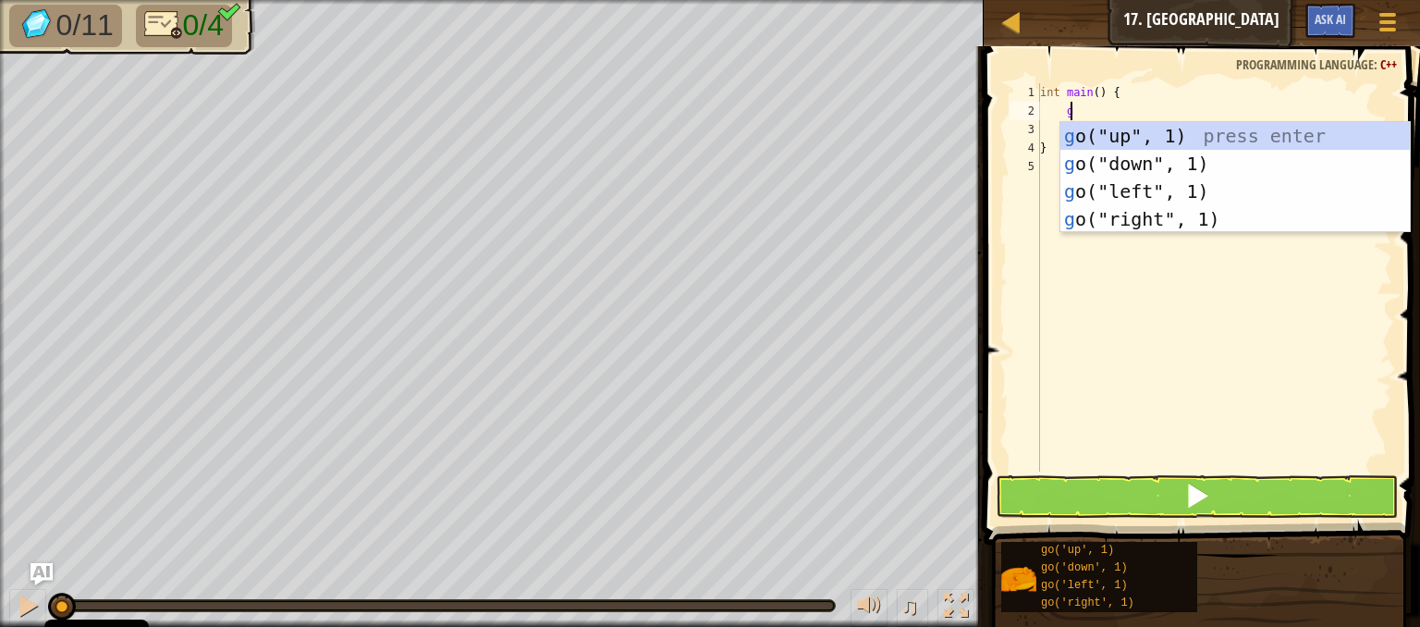
scroll to position [8, 1]
type textarea "go"
click at [1115, 137] on div "go ("up", 1) press enter go ("down", 1) press enter go ("left", 1) press enter …" at bounding box center [1235, 205] width 349 height 166
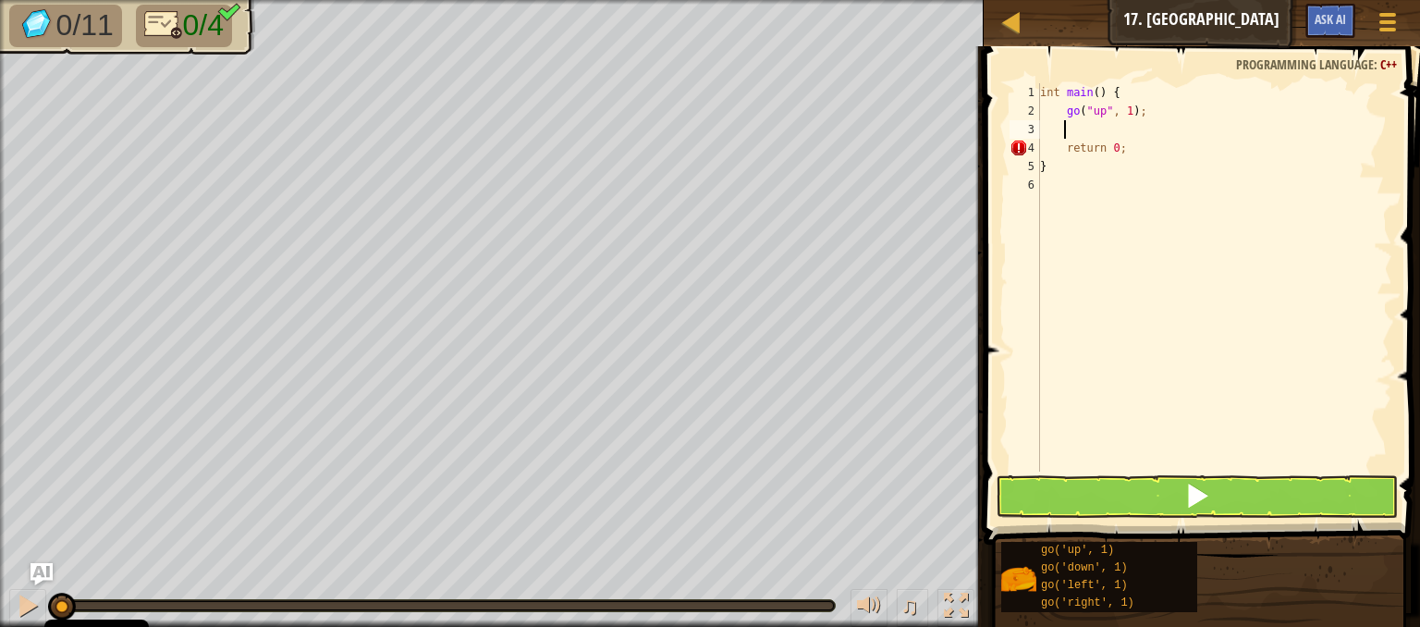
scroll to position [8, 0]
click at [1123, 110] on div "int main ( ) { go ( " up " , 1 ) ; return 0 ; }" at bounding box center [1214, 295] width 356 height 425
type textarea "go("up", 3);"
click at [1143, 111] on div "int main ( ) { go ( " up " , 3 ) ; return 0 ; }" at bounding box center [1214, 295] width 356 height 425
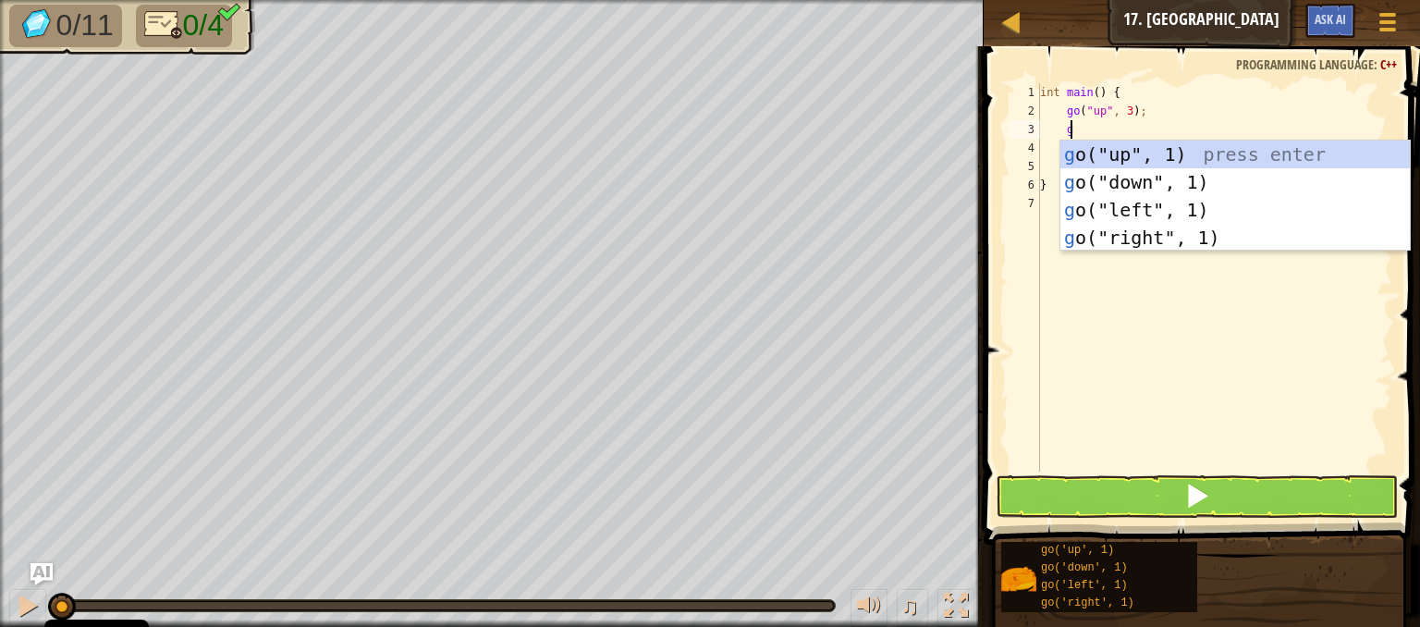
scroll to position [8, 1]
type textarea "go"
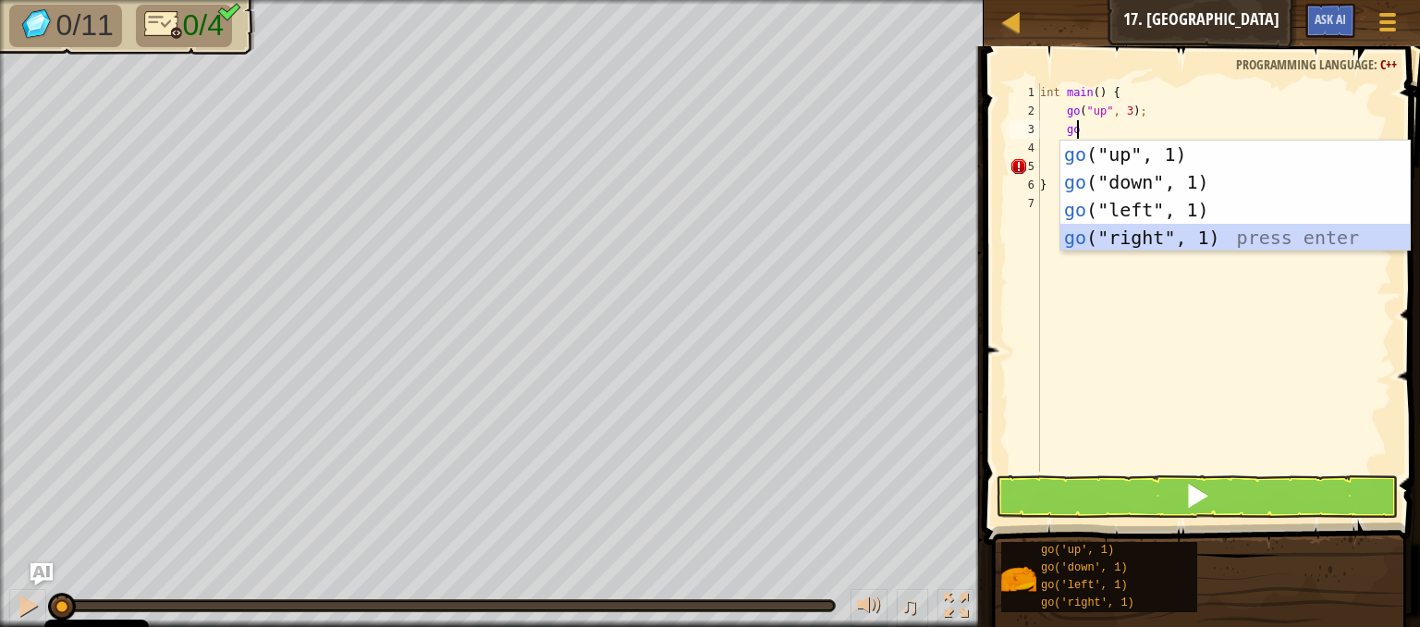
click at [1126, 240] on div "go ("up", 1) press enter go ("down", 1) press enter go ("left", 1) press enter …" at bounding box center [1235, 224] width 349 height 166
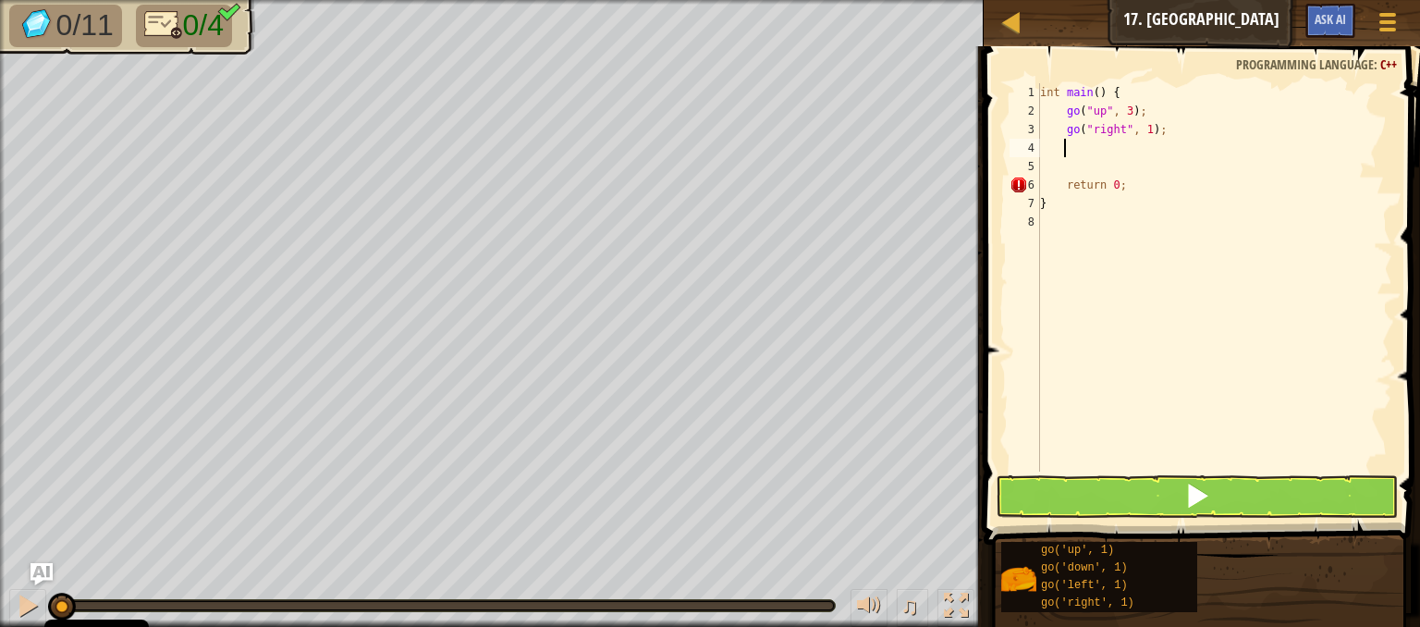
scroll to position [8, 0]
click at [1143, 126] on div "int main ( ) { go ( " up " , 3 ) ; go ( " right " , 1 ) ; return 0 ; }" at bounding box center [1214, 295] width 356 height 425
type textarea "go("right", 3);"
click at [1161, 130] on div "int main ( ) { go ( " up " , 3 ) ; go ( " right " , 3 ) ; return 0 ; }" at bounding box center [1214, 295] width 356 height 425
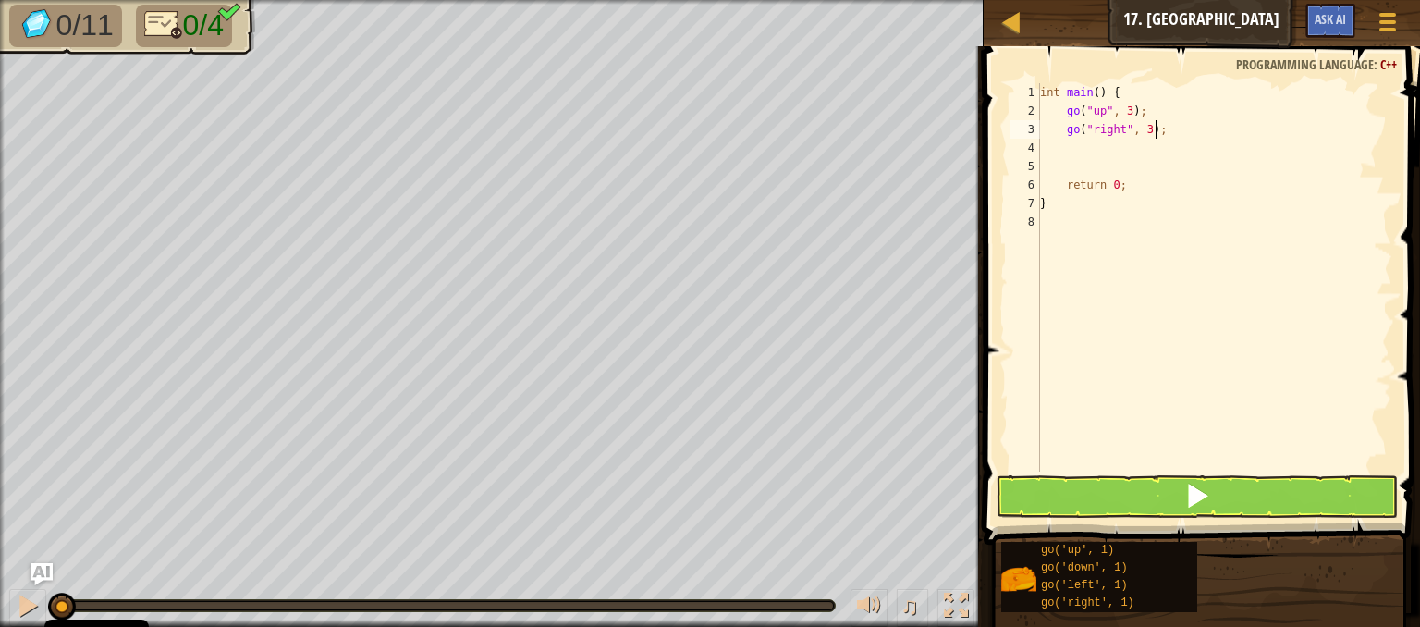
scroll to position [8, 0]
type textarea "g"
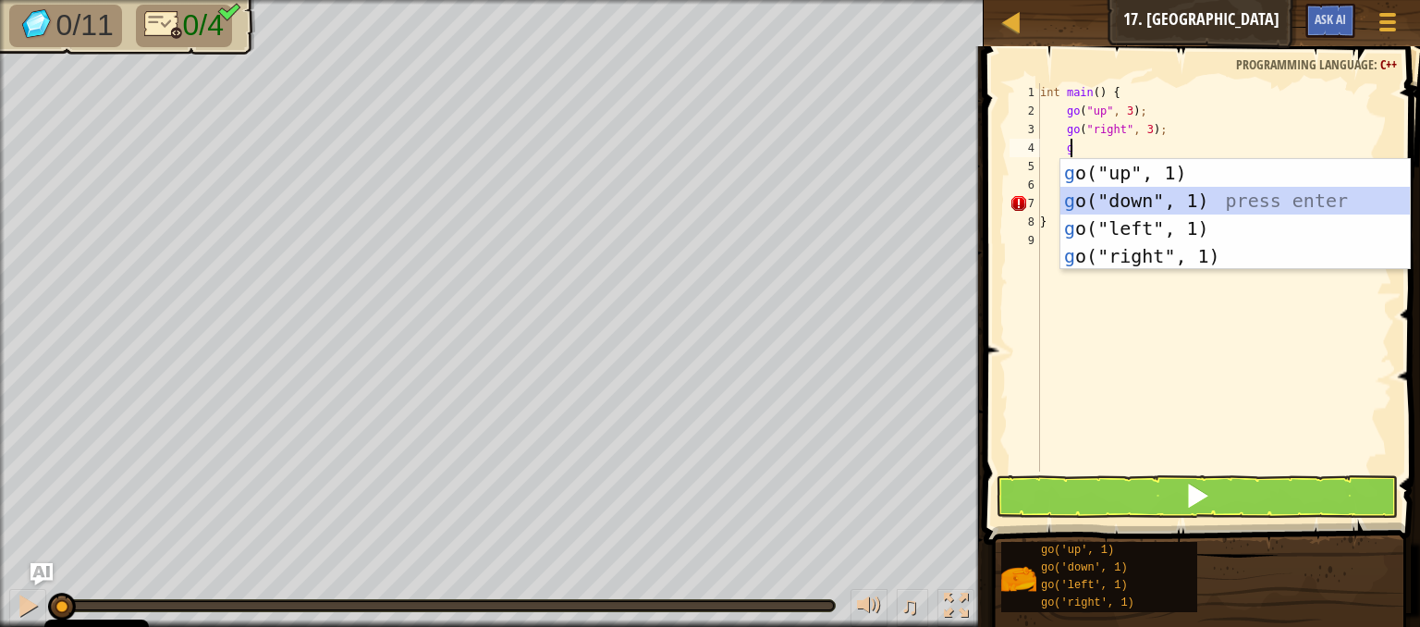
click at [1147, 202] on div "g o("up", 1) press enter g o("down", 1) press enter g o("left", 1) press enter …" at bounding box center [1235, 242] width 349 height 166
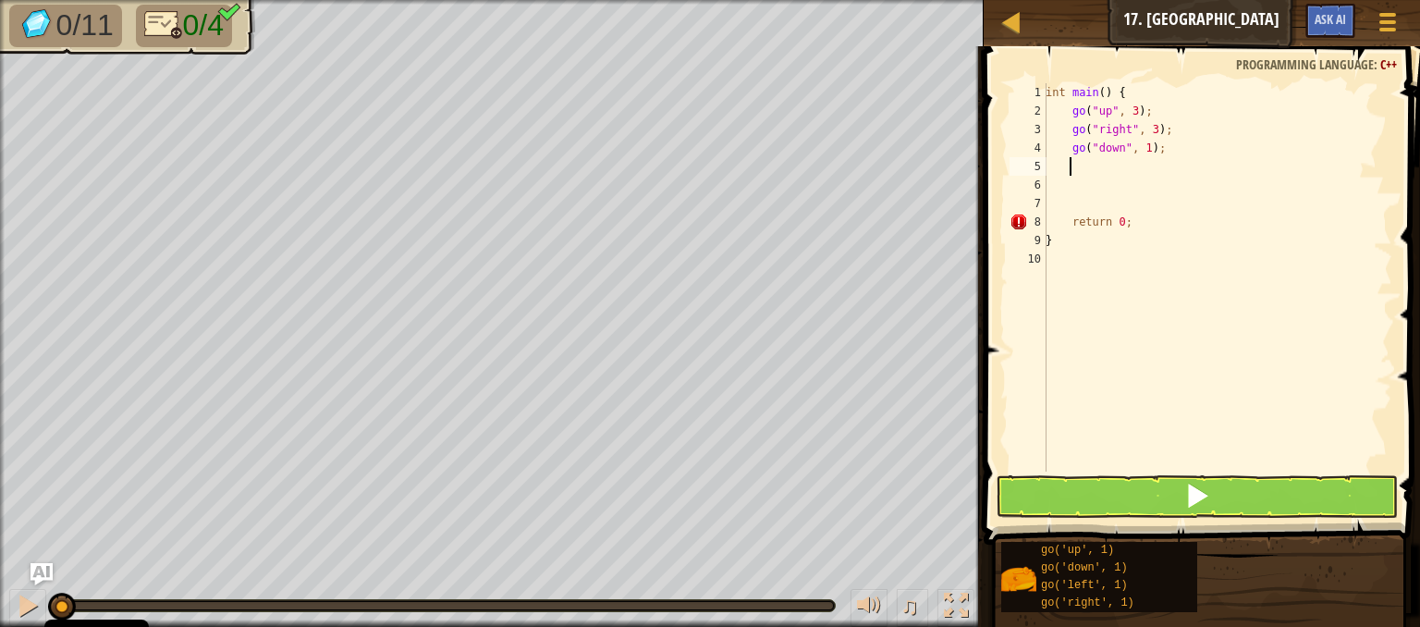
scroll to position [8, 0]
click at [1144, 145] on div "int main ( ) { go ( " up " , 3 ) ; go ( " right " , 3 ) ; go ( " down " , 1 ) ;…" at bounding box center [1217, 295] width 350 height 425
type textarea "go("down", 3);"
click at [1162, 151] on div "int main ( ) { go ( " up " , 3 ) ; go ( " right " , 3 ) ; go ( " down " , 3 ) ;…" at bounding box center [1217, 295] width 350 height 425
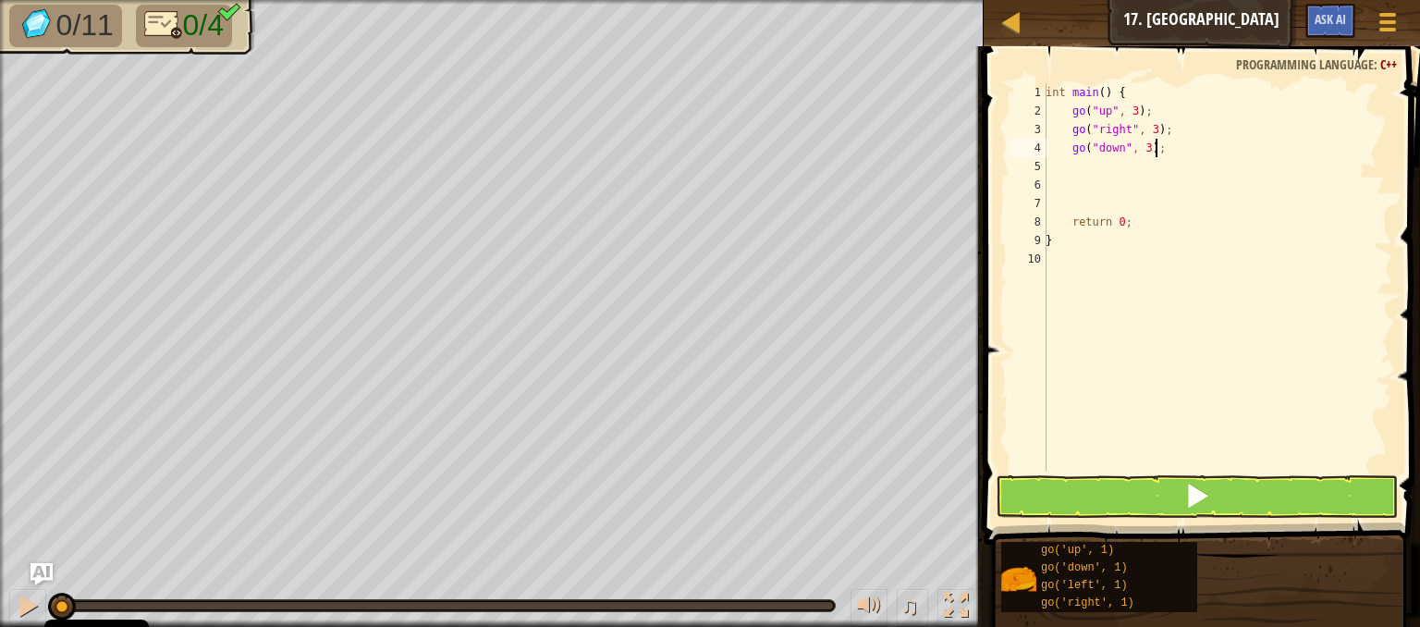
scroll to position [8, 0]
type textarea "g"
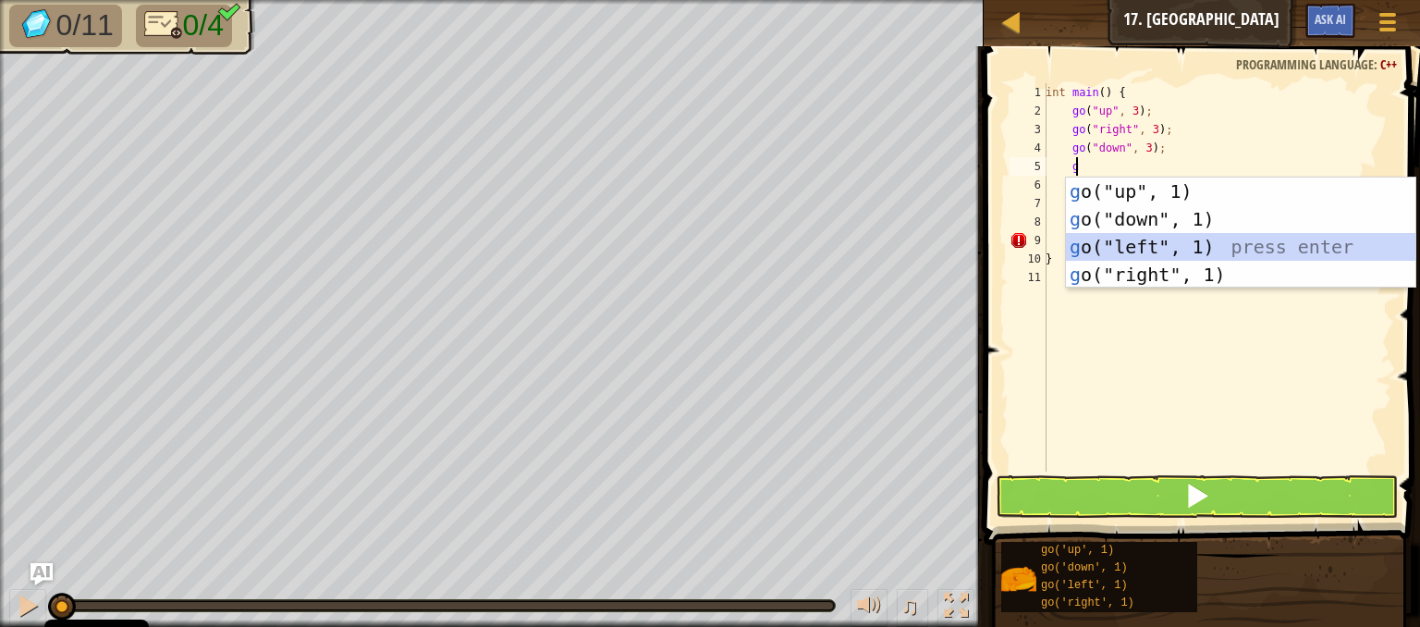
click at [1165, 245] on div "g o("up", 1) press enter g o("down", 1) press enter g o("left", 1) press enter …" at bounding box center [1240, 261] width 349 height 166
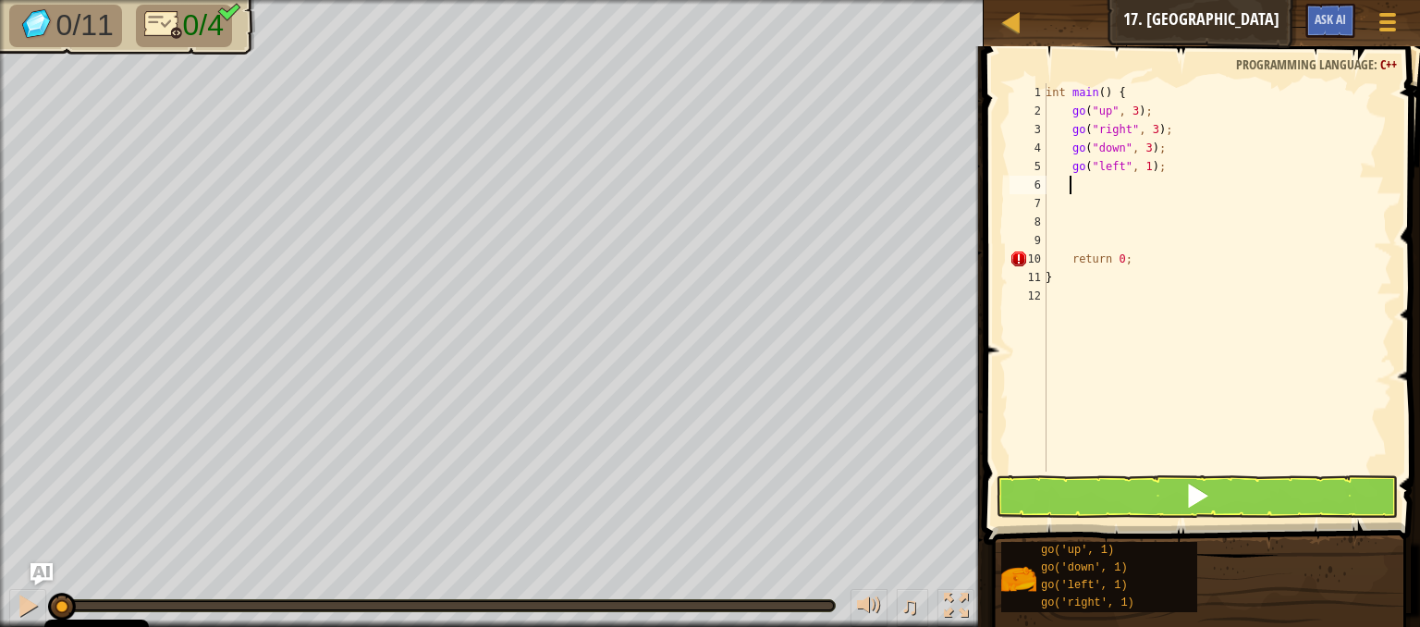
scroll to position [8, 0]
click at [1143, 164] on div "int main ( ) { go ( " up " , 3 ) ; go ( " right " , 3 ) ; go ( " down " , 3 ) ;…" at bounding box center [1217, 295] width 350 height 425
type textarea "go("left", 3);"
click at [1094, 507] on button at bounding box center [1197, 496] width 402 height 43
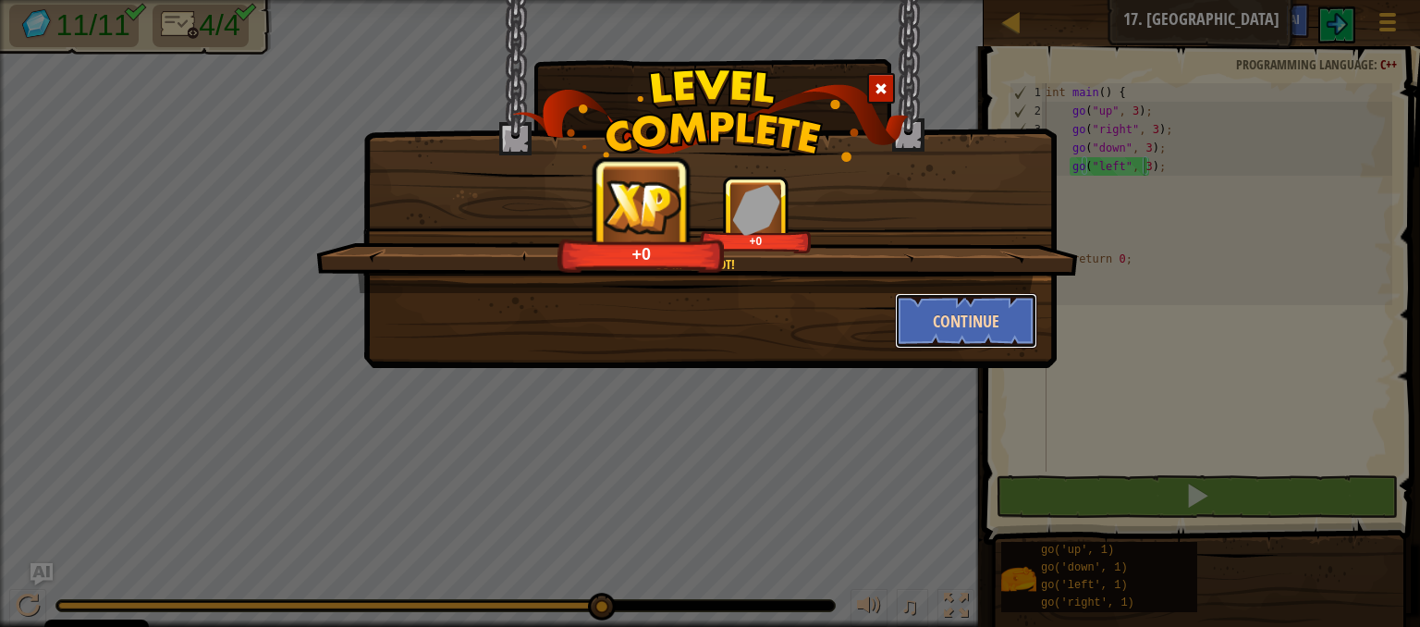
click at [997, 316] on button "Continue" at bounding box center [966, 320] width 143 height 55
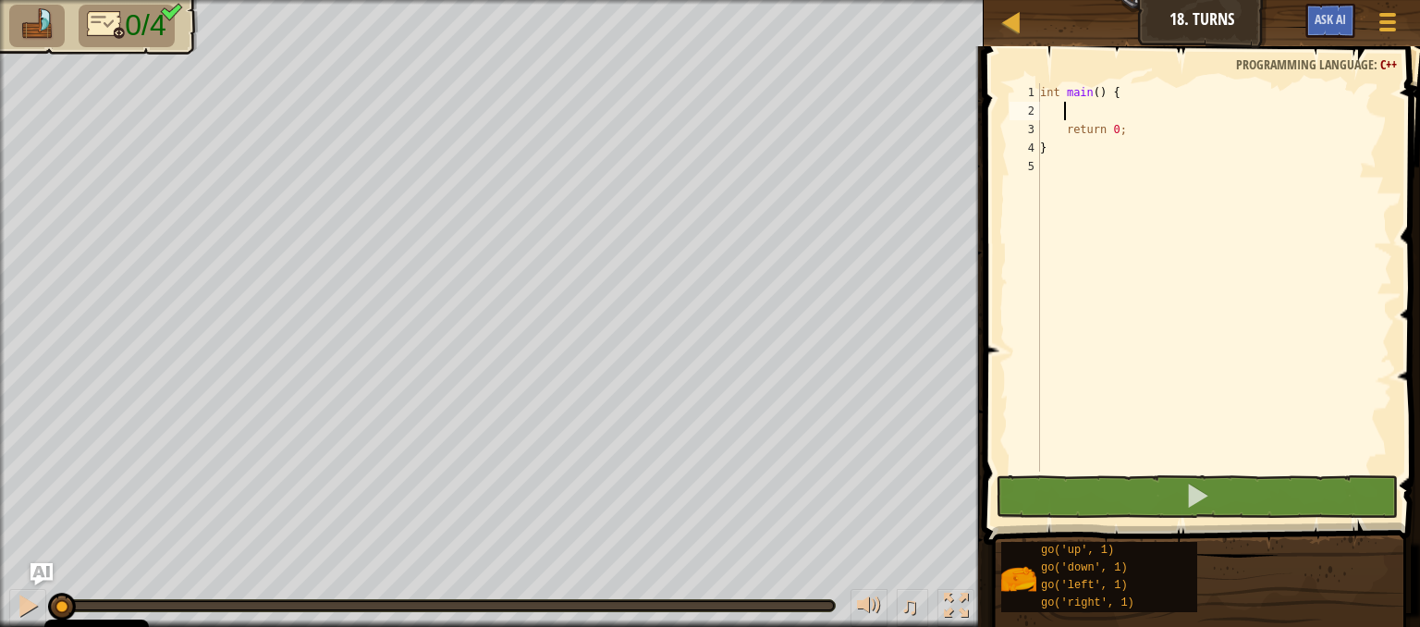
click at [1079, 112] on div "int main ( ) { return 0 ; }" at bounding box center [1214, 295] width 356 height 425
type textarea "go"
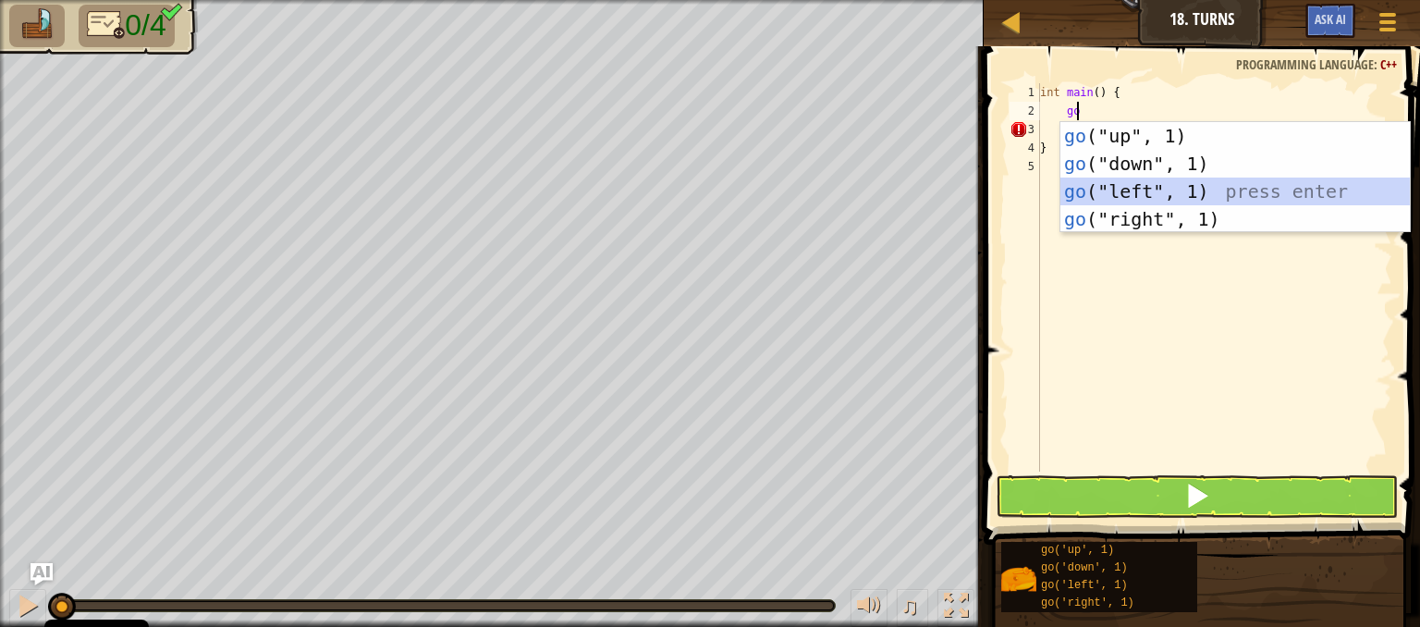
click at [1134, 185] on div "go ("up", 1) press enter go ("down", 1) press enter go ("left", 1) press enter …" at bounding box center [1235, 205] width 349 height 166
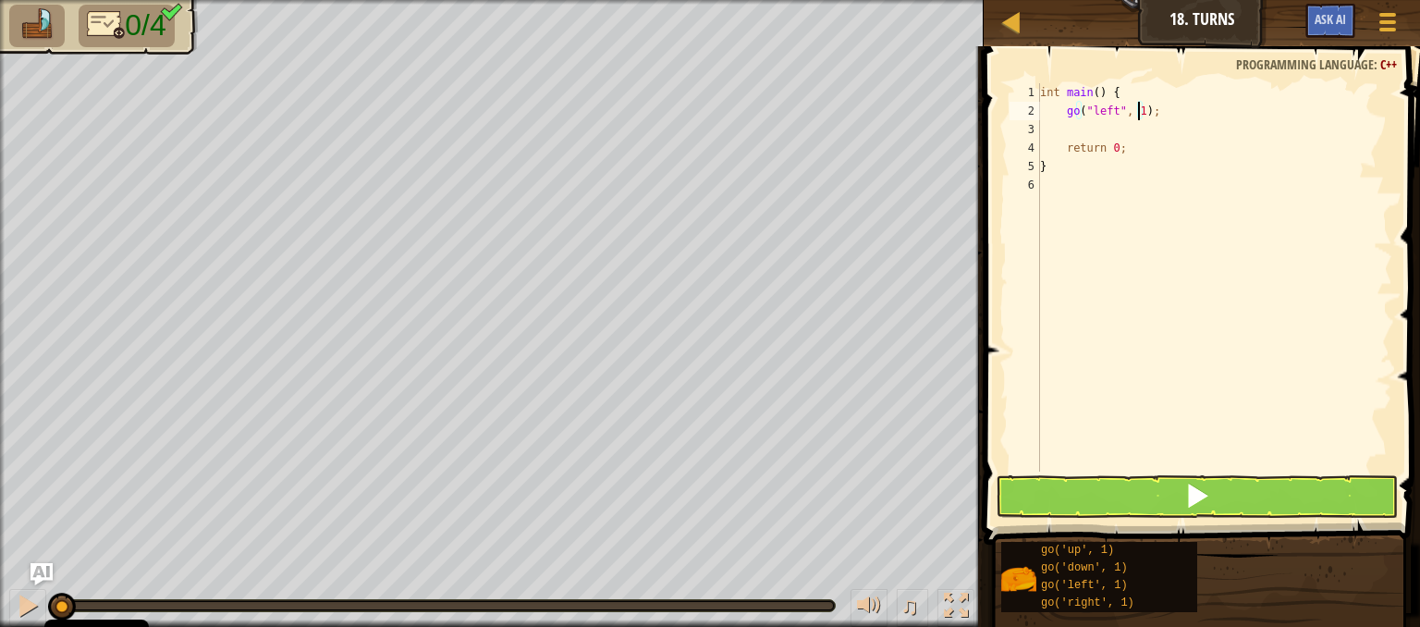
click at [1139, 110] on div "int main ( ) { go ( " left " , 1 ) ; return 0 ; }" at bounding box center [1214, 295] width 356 height 425
type textarea "go("left", 2);"
click at [1159, 117] on div "int main ( ) { go ( " left " , 2 ) ; return 0 ; }" at bounding box center [1214, 295] width 356 height 425
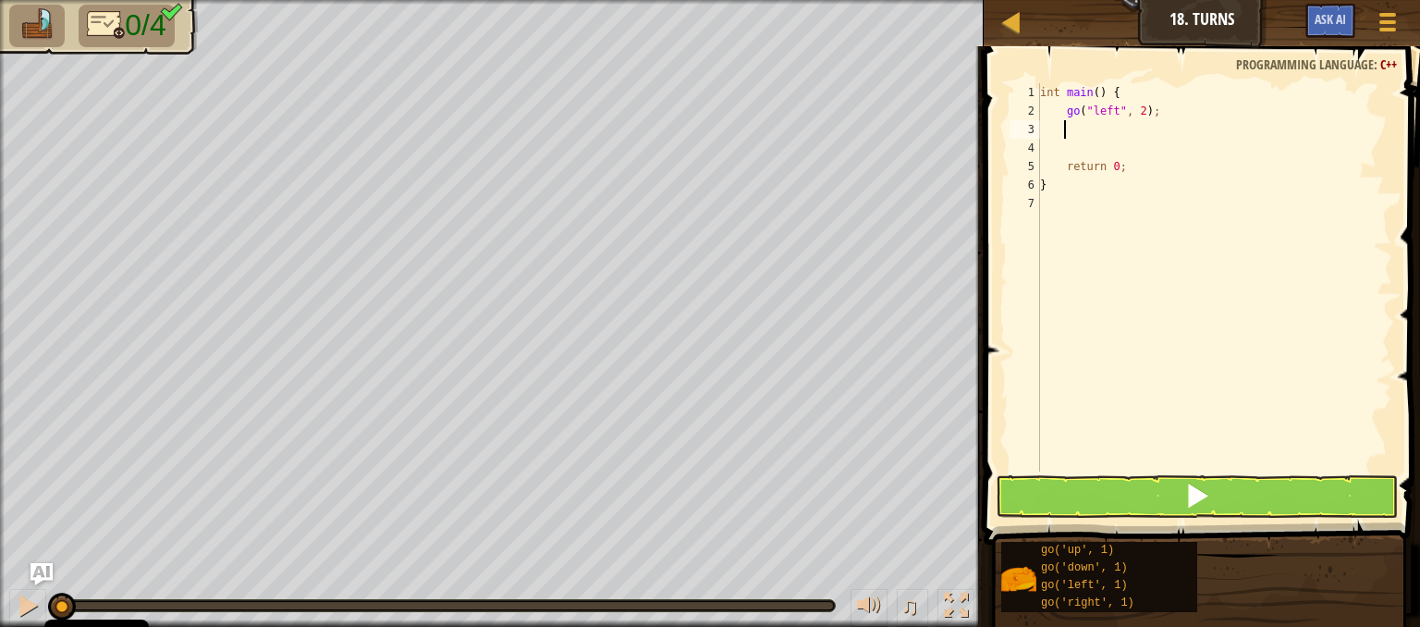
type textarea "go"
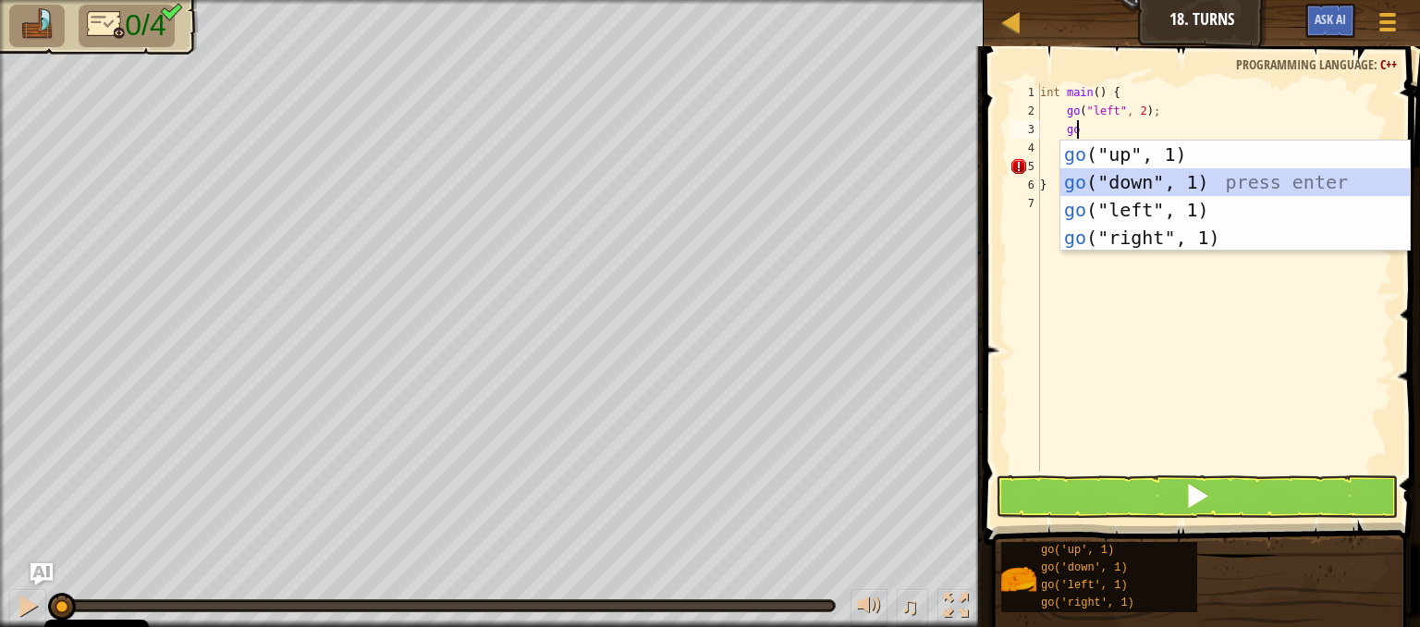
click at [1145, 180] on div "go ("up", 1) press enter go ("down", 1) press enter go ("left", 1) press enter …" at bounding box center [1235, 224] width 349 height 166
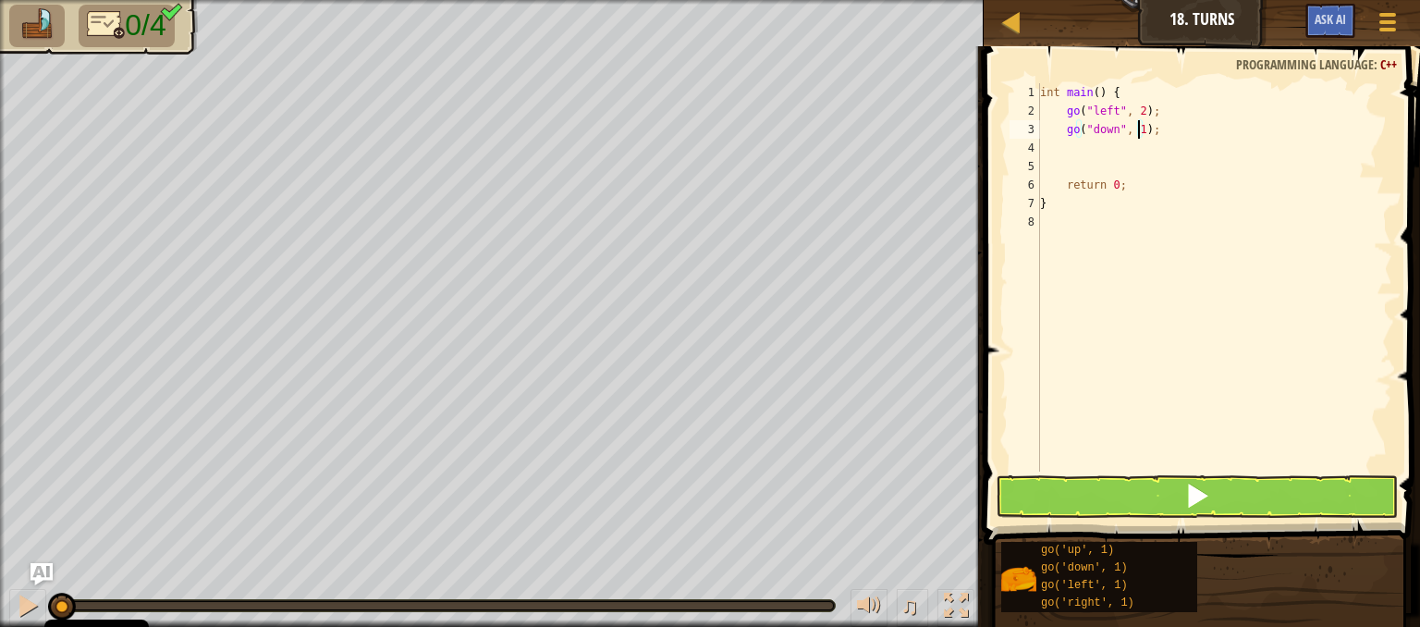
click at [1136, 132] on div "int main ( ) { go ( " left " , 2 ) ; go ( " down " , 1 ) ; return 0 ; }" at bounding box center [1214, 295] width 356 height 425
type textarea "go("down", 2);"
click at [1149, 133] on div "int main ( ) { go ( " left " , 2 ) ; go ( " down " , 2 ) ; return 0 ; }" at bounding box center [1214, 295] width 356 height 425
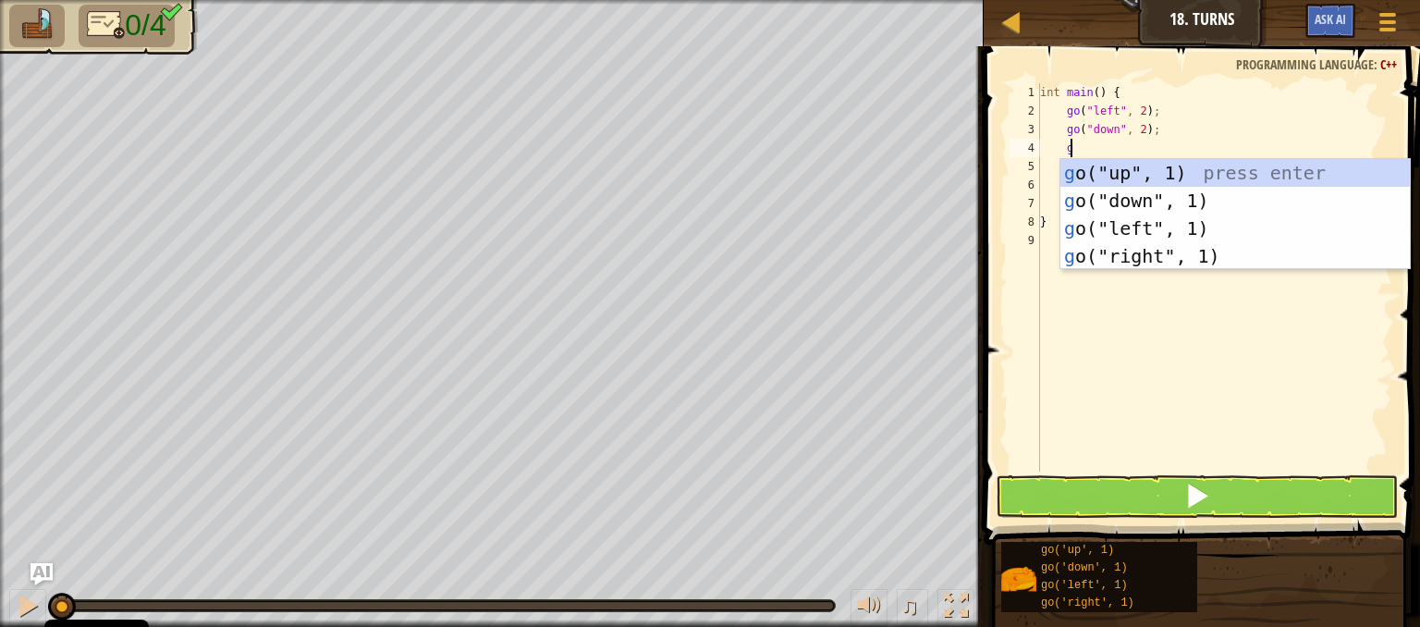
scroll to position [8, 1]
type textarea "go"
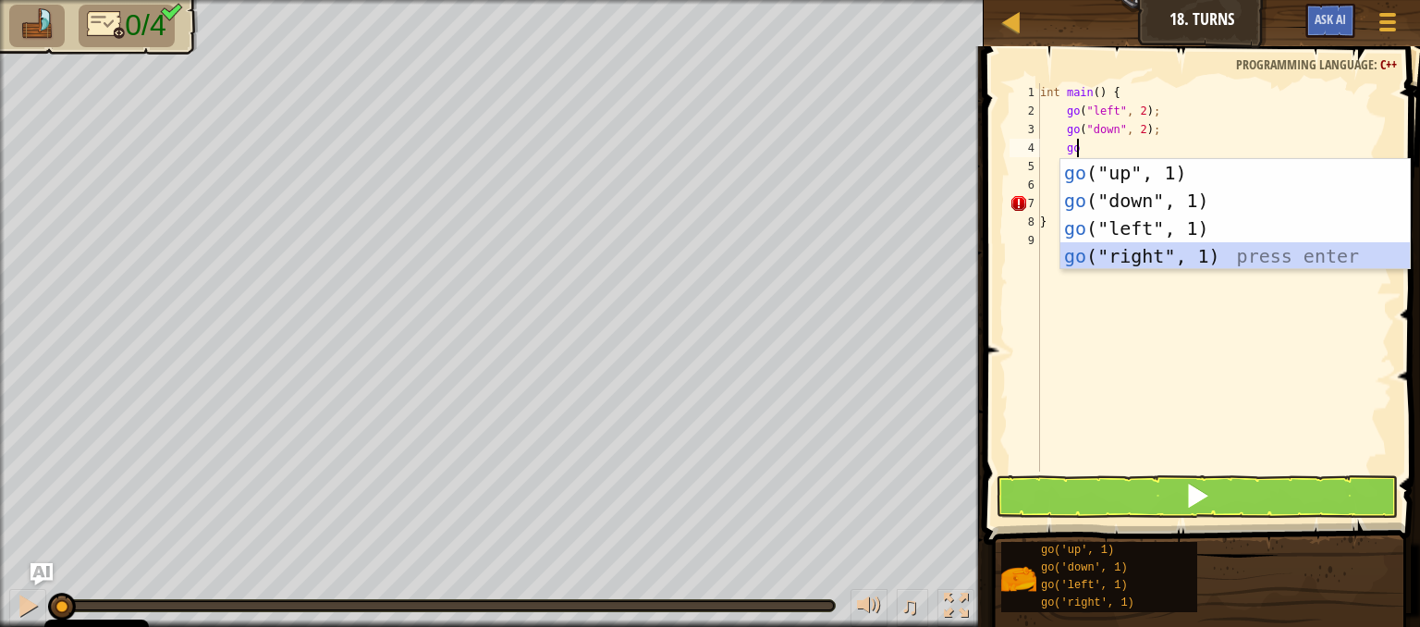
click at [1115, 267] on div "go ("up", 1) press enter go ("down", 1) press enter go ("left", 1) press enter …" at bounding box center [1235, 242] width 349 height 166
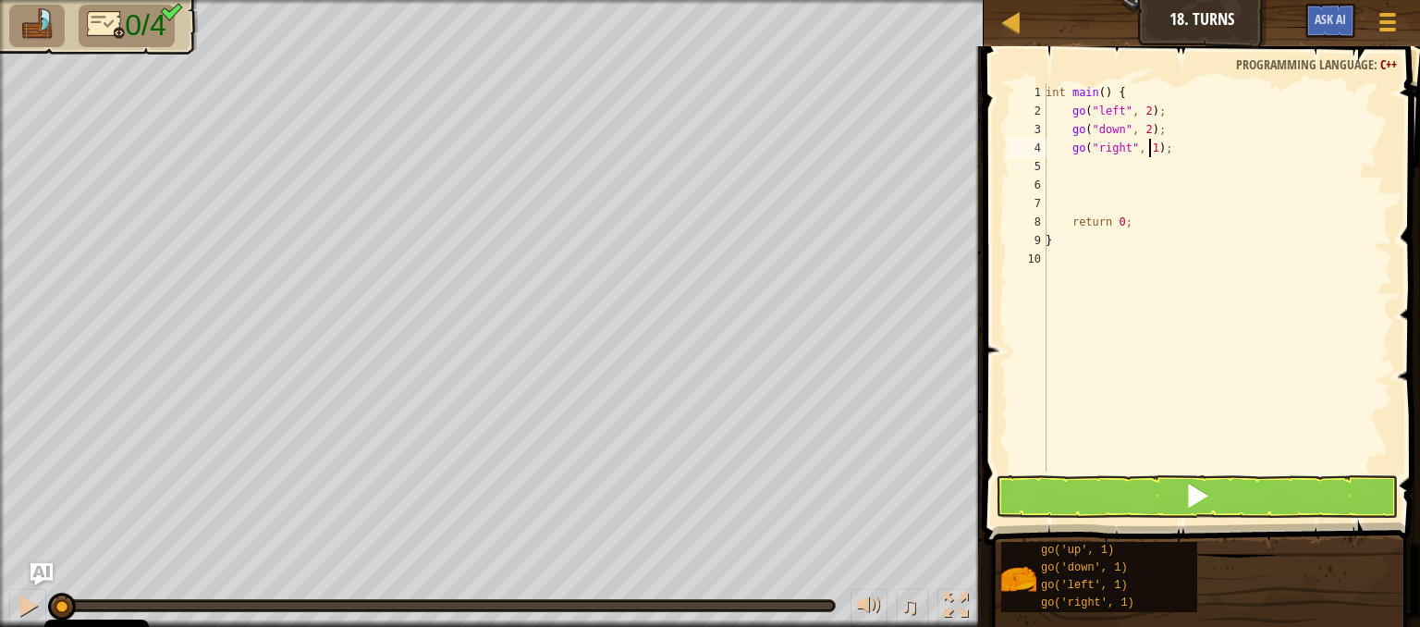
click at [1148, 148] on div "int main ( ) { go ( " left " , 2 ) ; go ( " down " , 2 ) ; go ( " right " , 1 )…" at bounding box center [1217, 295] width 350 height 425
type textarea "go("right", 4);"
click at [1172, 149] on div "int main ( ) { go ( " left " , 2 ) ; go ( " down " , 2 ) ; go ( " right " , 4 )…" at bounding box center [1217, 295] width 350 height 425
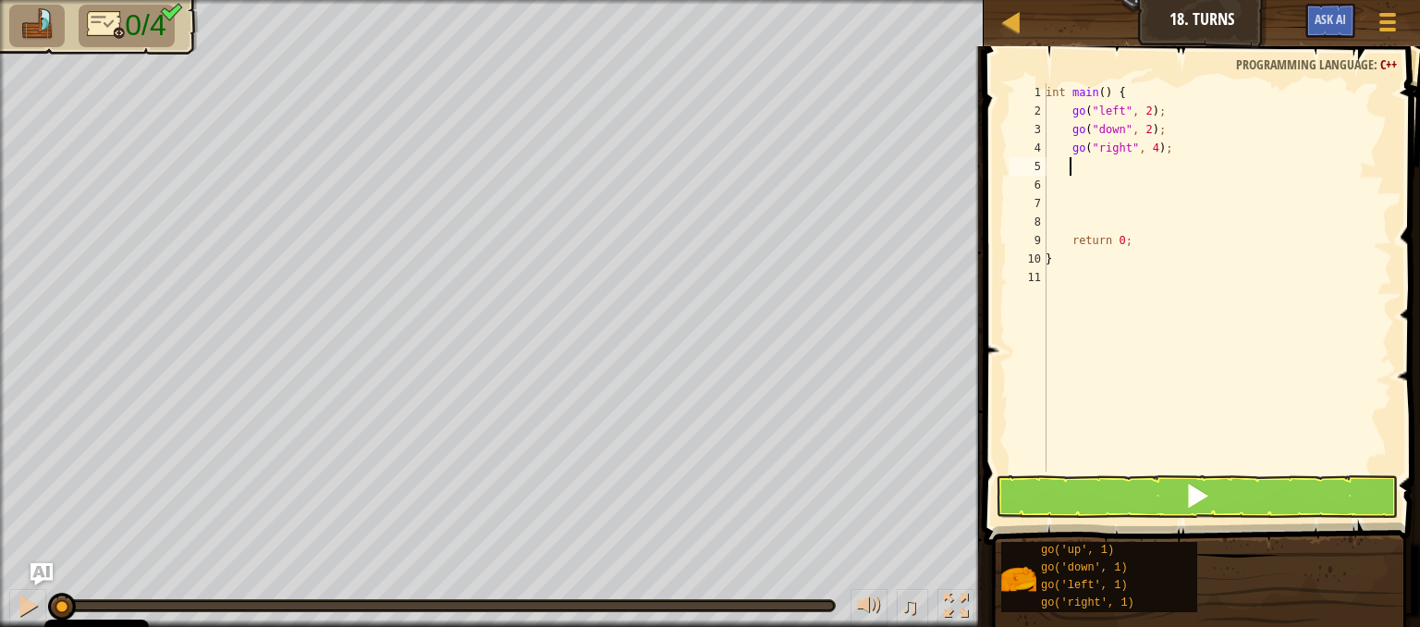
type textarea "g"
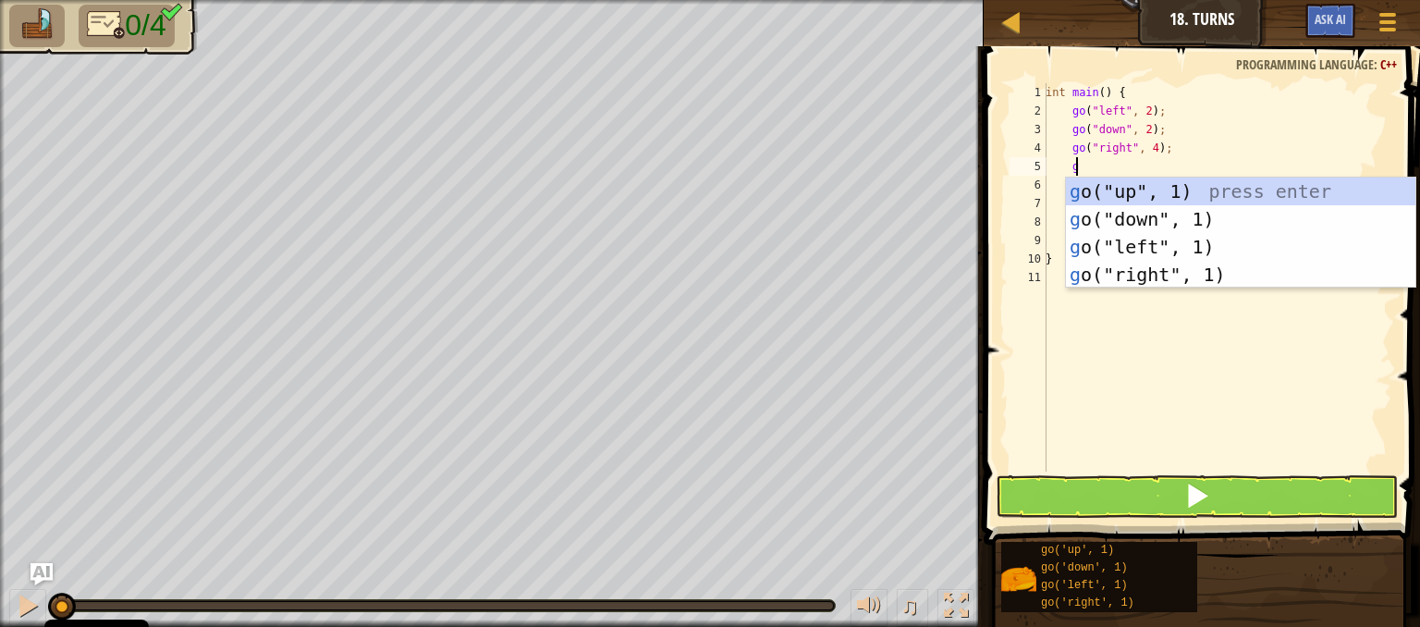
scroll to position [8, 1]
click at [1174, 193] on div "g o("up", 1) press enter g o("down", 1) press enter g o("left", 1) press enter …" at bounding box center [1240, 261] width 349 height 166
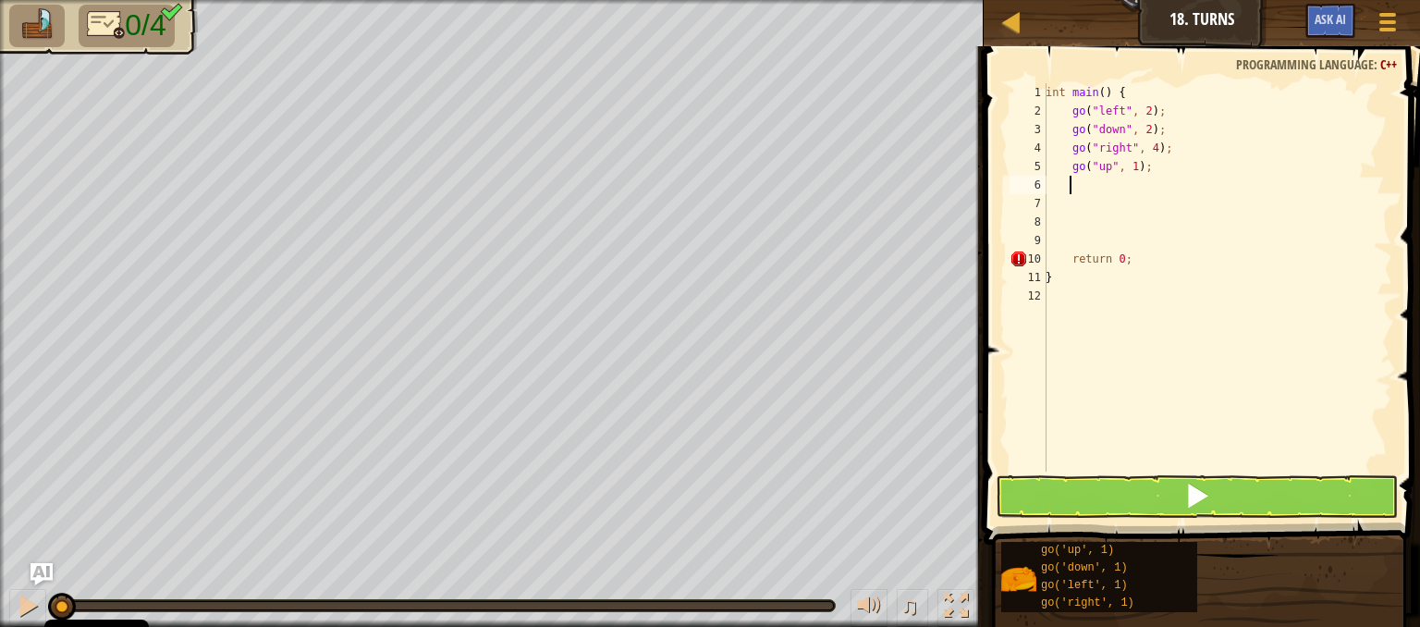
scroll to position [8, 0]
click at [1132, 170] on div "int main ( ) { go ( " left " , 2 ) ; go ( " down " , 2 ) ; go ( " right " , 4 )…" at bounding box center [1217, 295] width 350 height 425
click at [1055, 489] on button at bounding box center [1197, 496] width 402 height 43
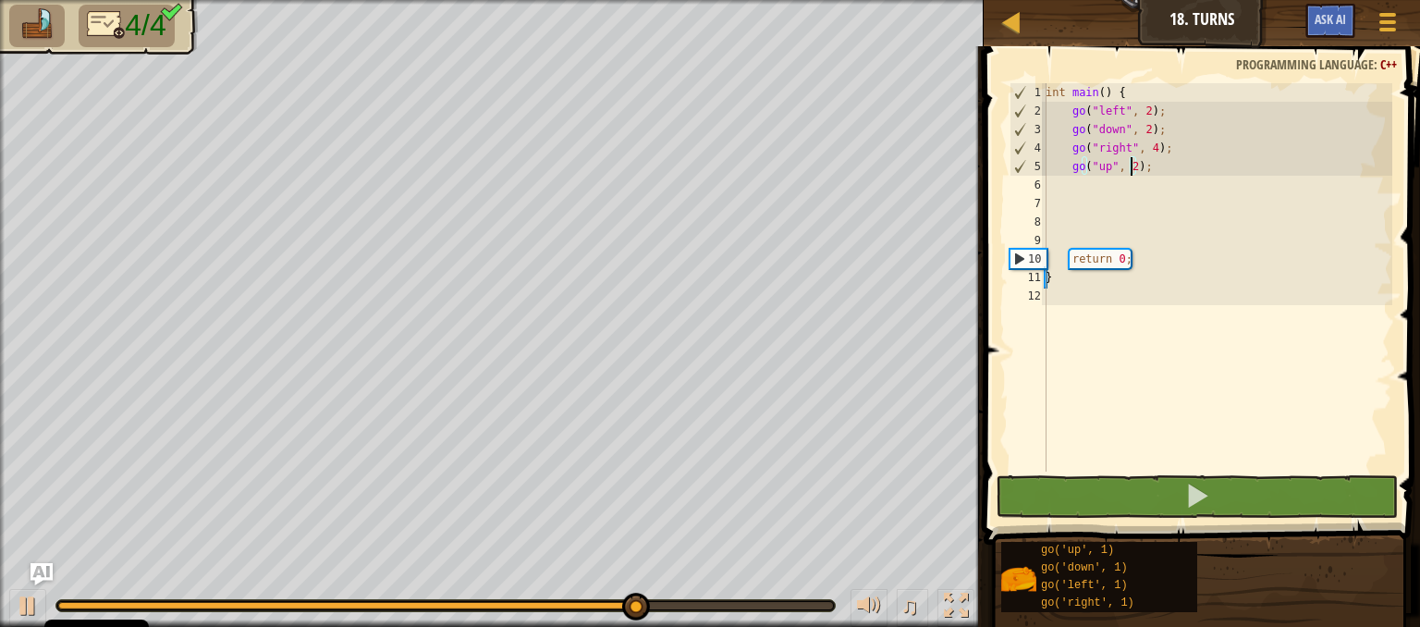
click at [1128, 173] on div "int main ( ) { go ( " left " , 2 ) ; go ( " down " , 2 ) ; go ( " right " , 4 )…" at bounding box center [1217, 295] width 350 height 425
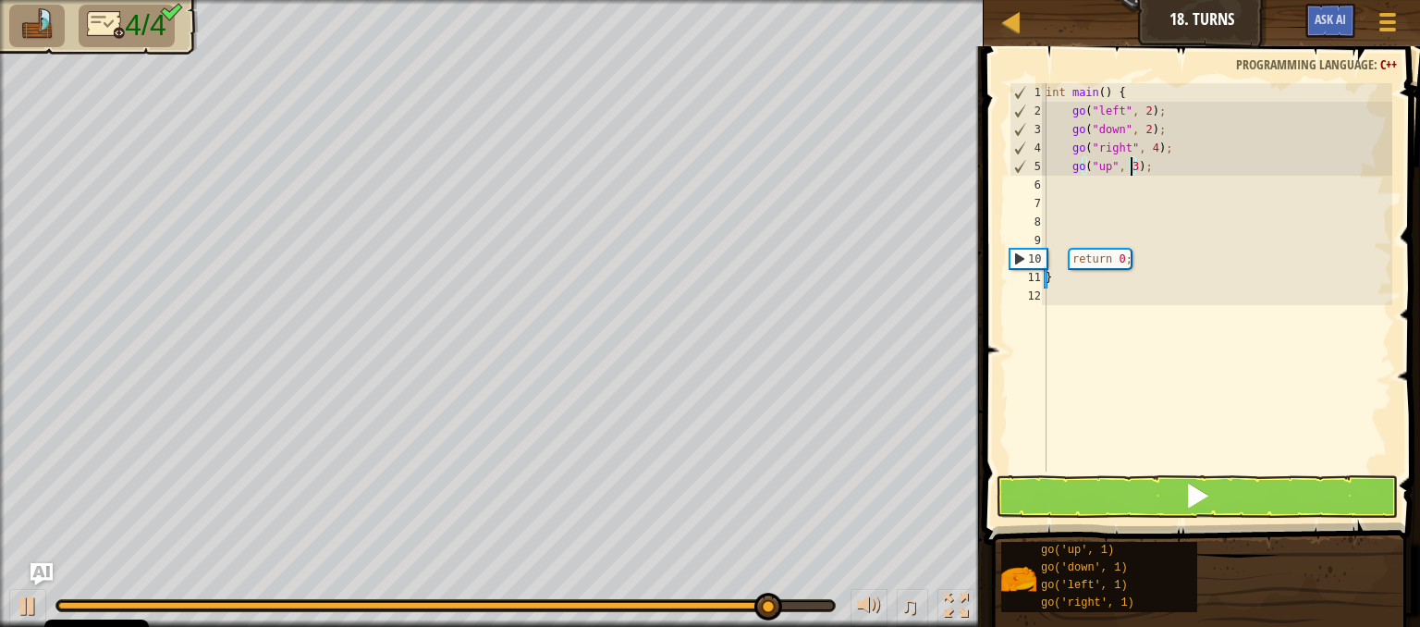
type textarea "go("up", 3);"
click at [1048, 478] on button at bounding box center [1197, 496] width 402 height 43
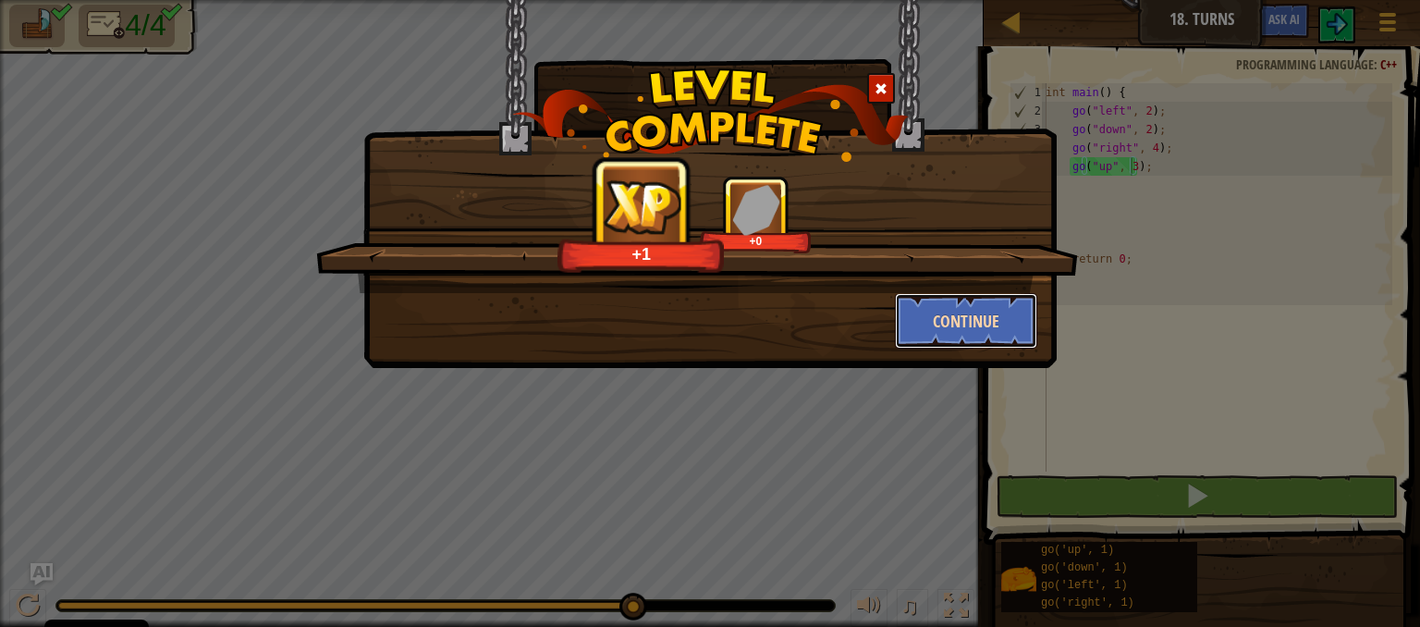
click at [931, 311] on button "Continue" at bounding box center [966, 320] width 143 height 55
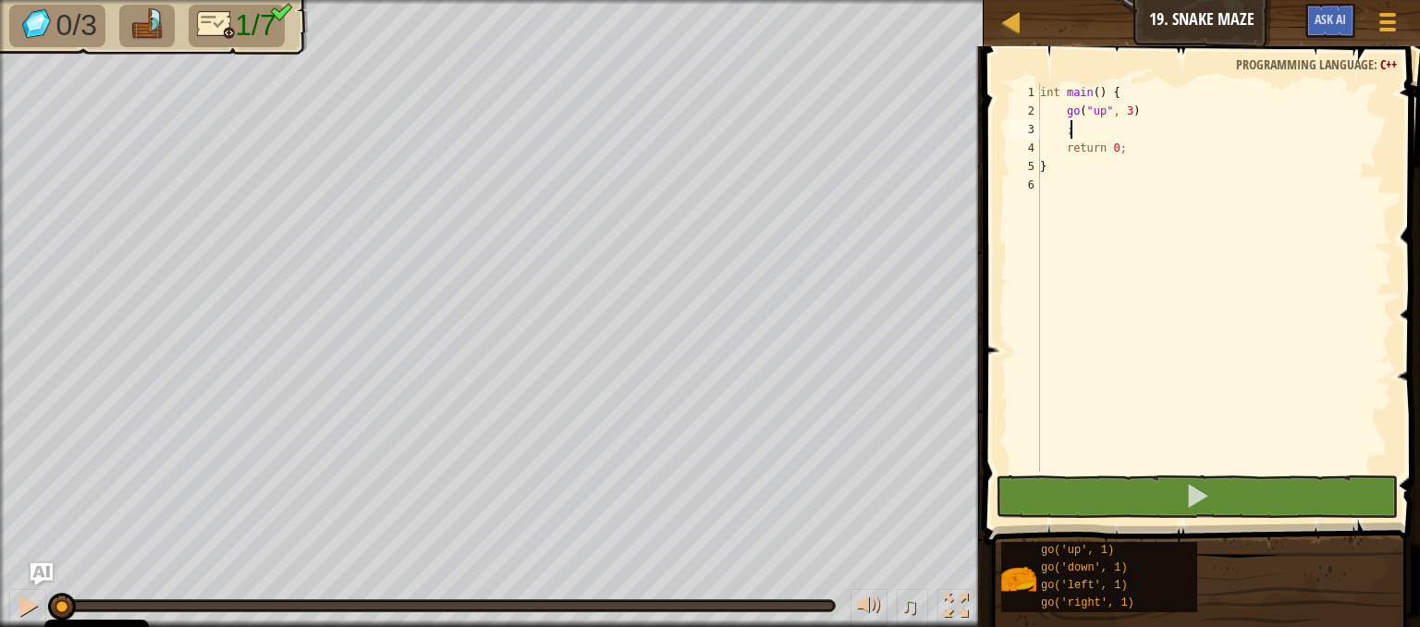
click at [1091, 129] on div "int main ( ) { go ( " up " , 3 ) ; return 0 ; }" at bounding box center [1214, 295] width 356 height 425
type textarea ";"
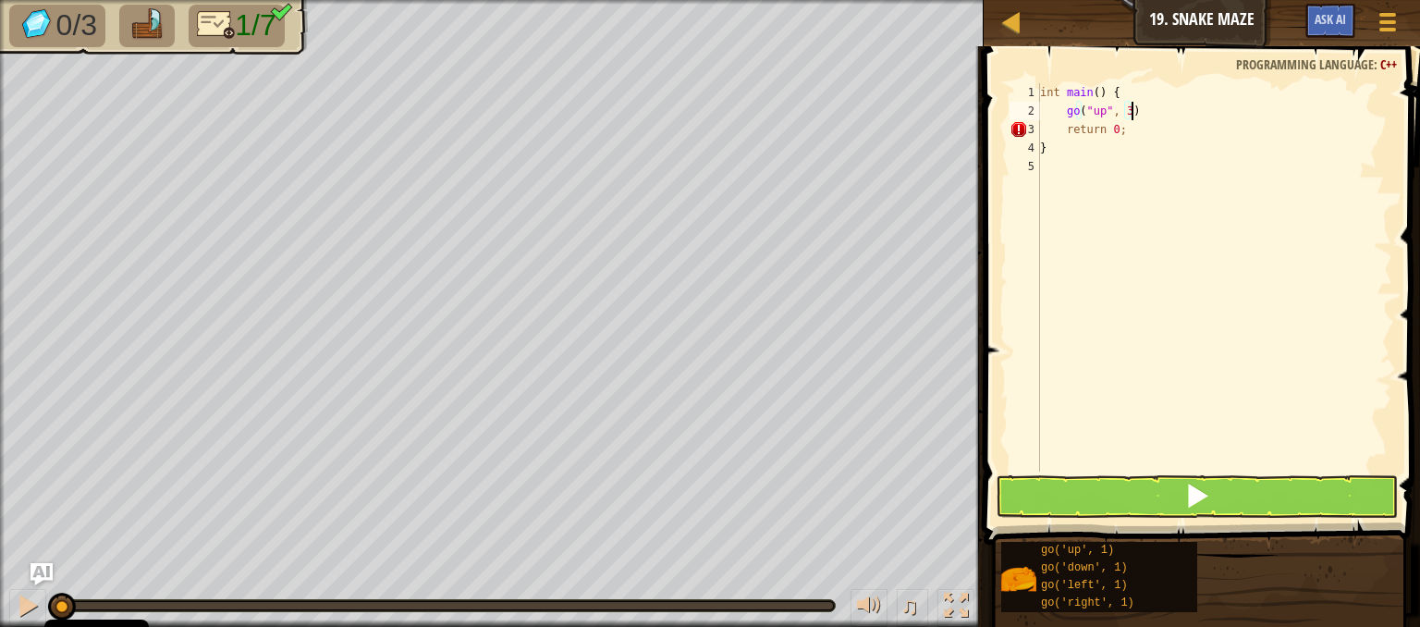
type textarea "go("up", 3);"
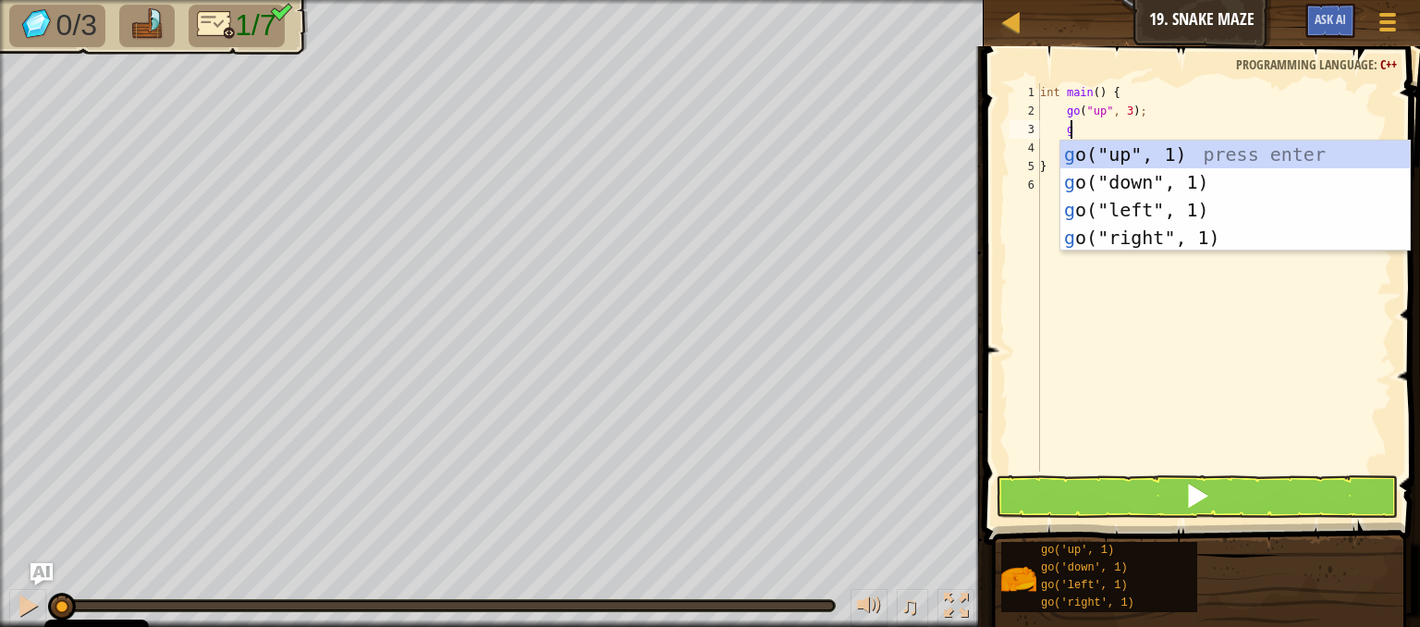
type textarea "go"
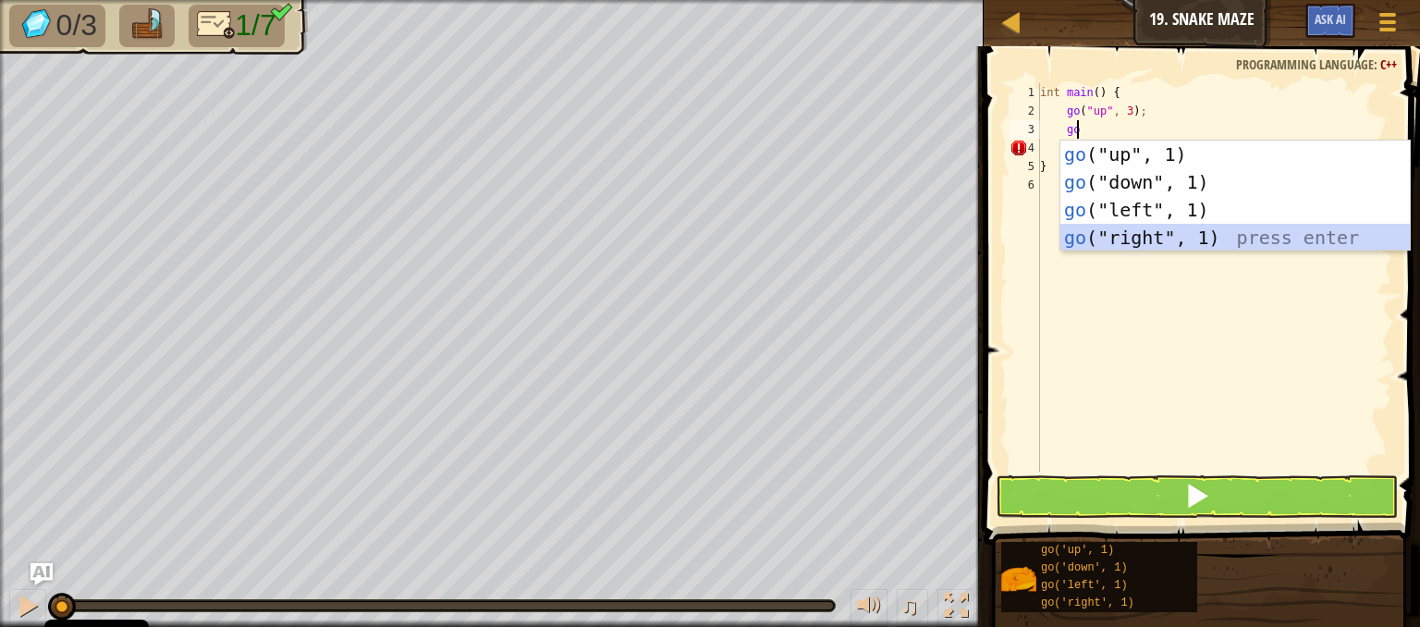
click at [1129, 238] on div "go ("up", 1) press enter go ("down", 1) press enter go ("left", 1) press enter …" at bounding box center [1235, 224] width 349 height 166
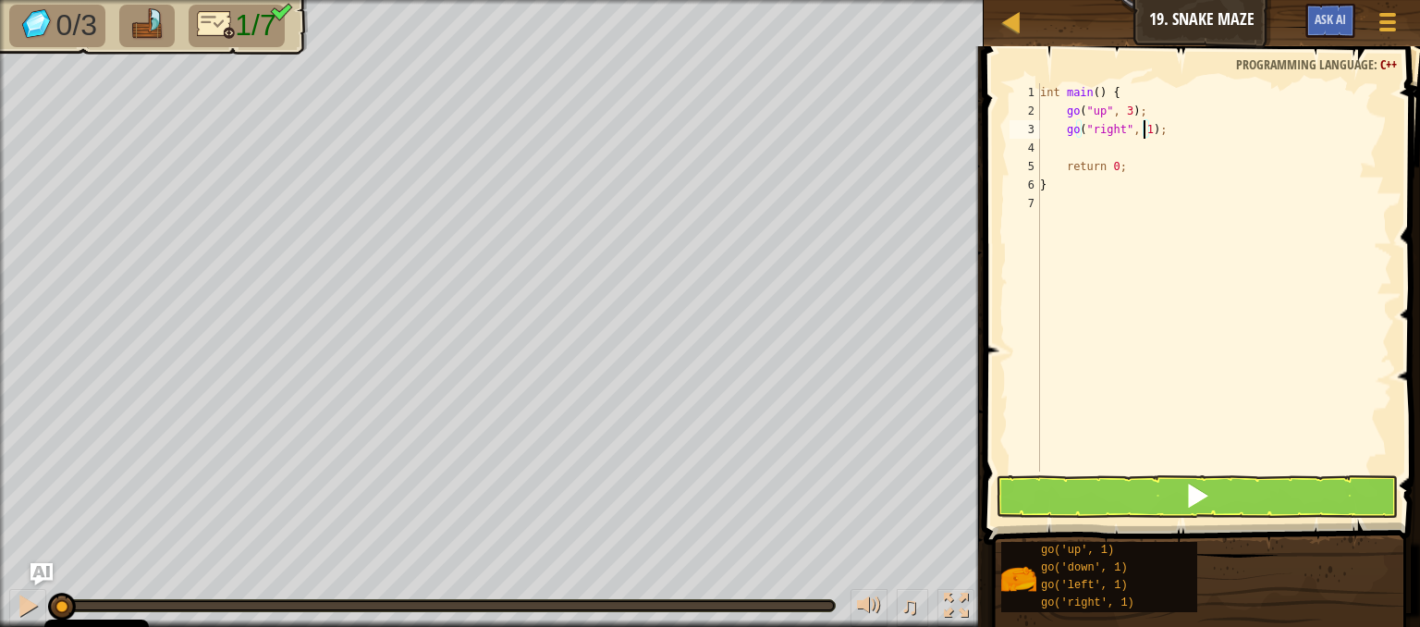
click at [1143, 134] on div "int main ( ) { go ( " up " , 3 ) ; go ( " right " , 1 ) ; return 0 ; }" at bounding box center [1214, 295] width 356 height 425
type textarea "go("right", 2);"
click at [1157, 132] on div "int main ( ) { go ( " up " , 3 ) ; go ( " right " , 2 ) ; return 0 ; }" at bounding box center [1214, 295] width 356 height 425
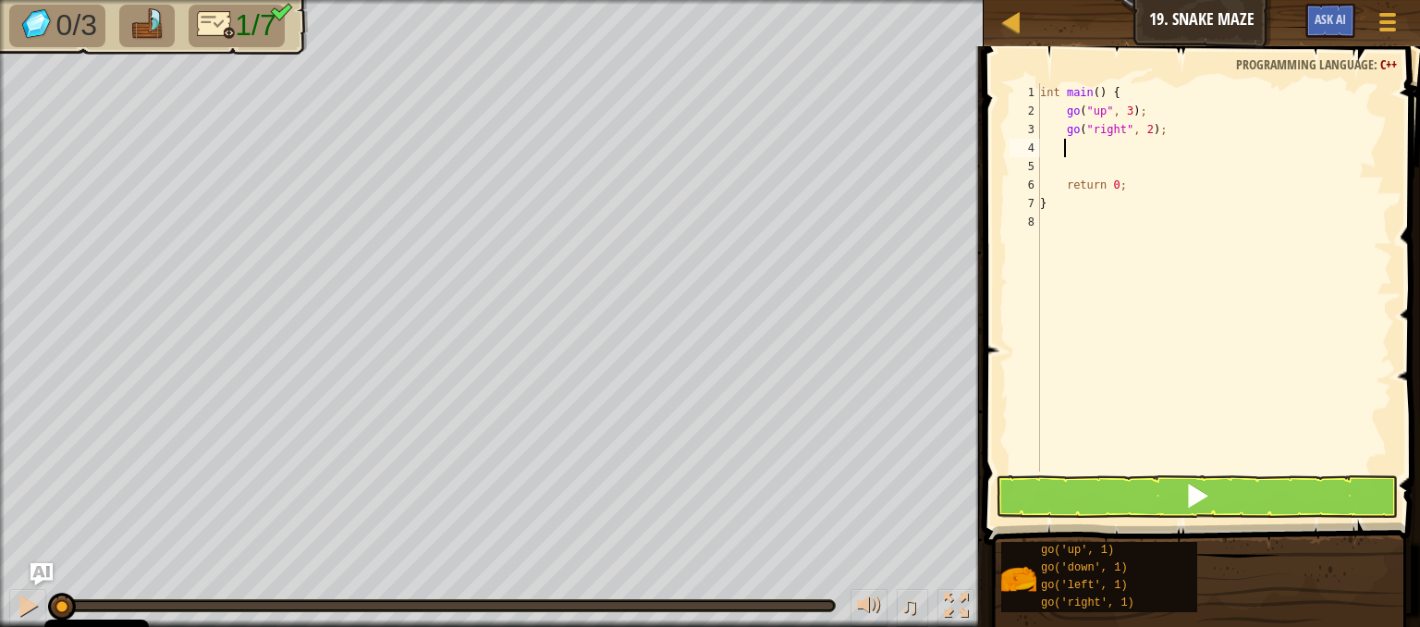
type textarea "go"
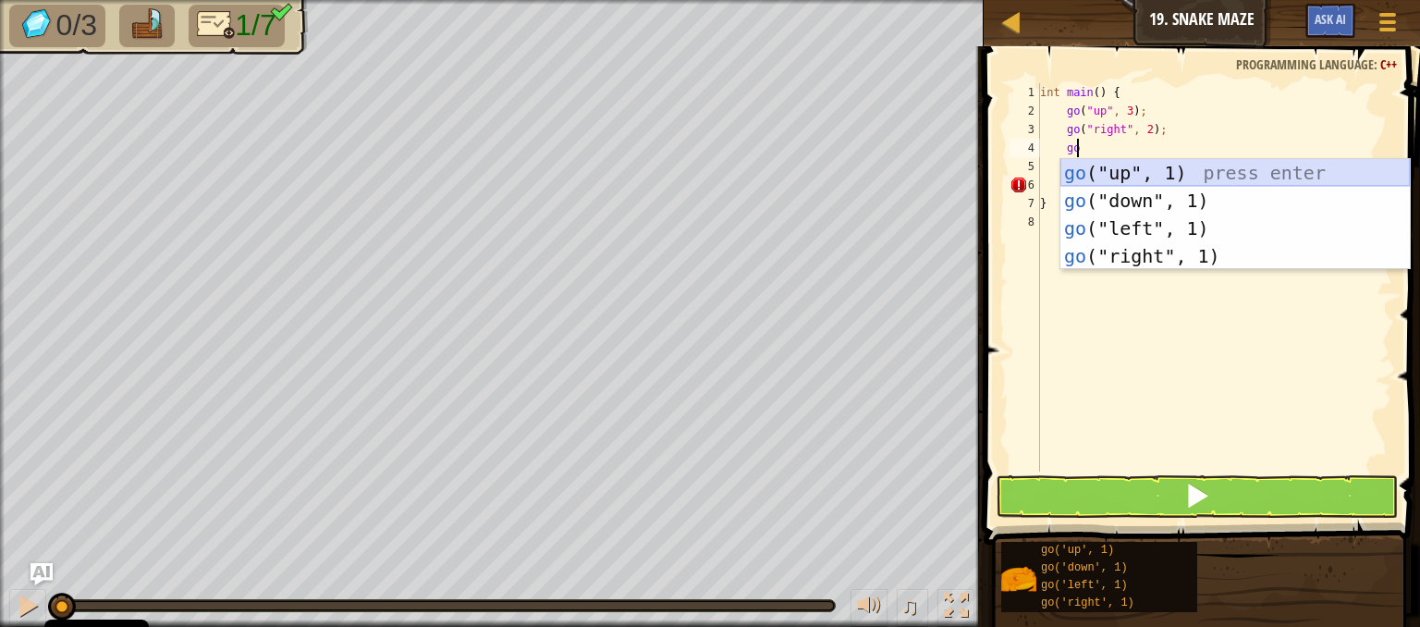
click at [1162, 176] on div "go ("up", 1) press enter go ("down", 1) press enter go ("left", 1) press enter …" at bounding box center [1235, 242] width 349 height 166
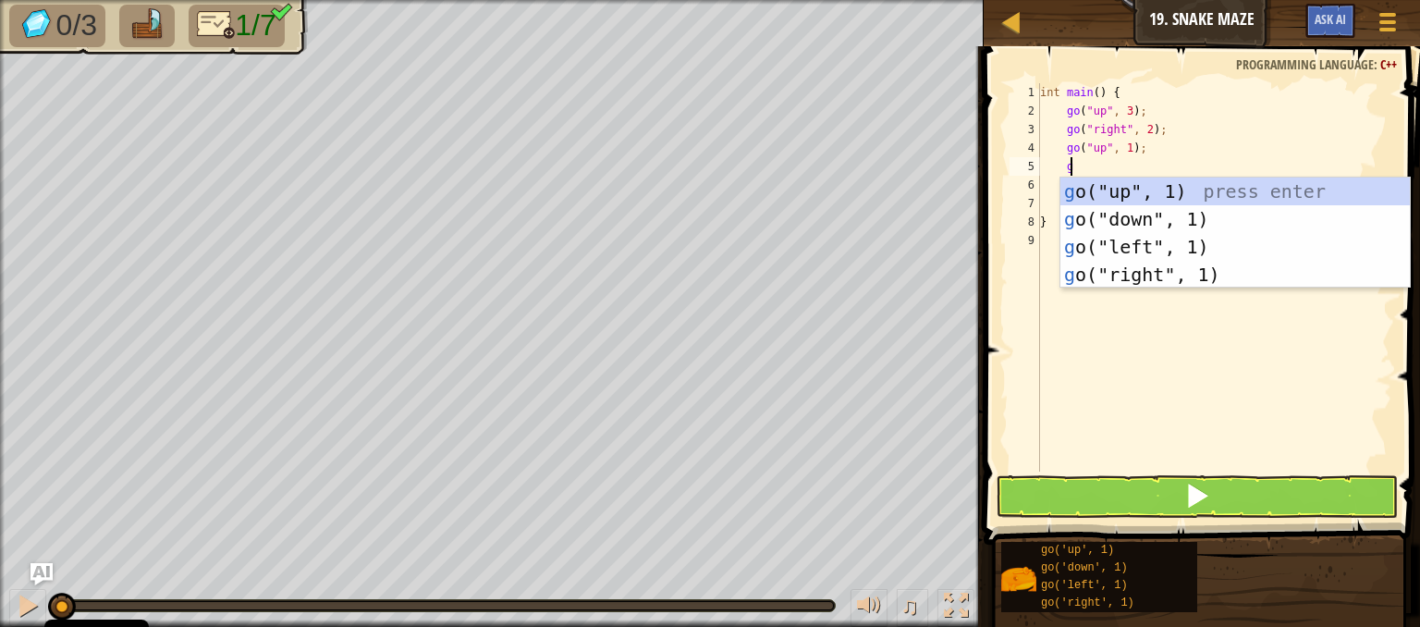
type textarea "go"
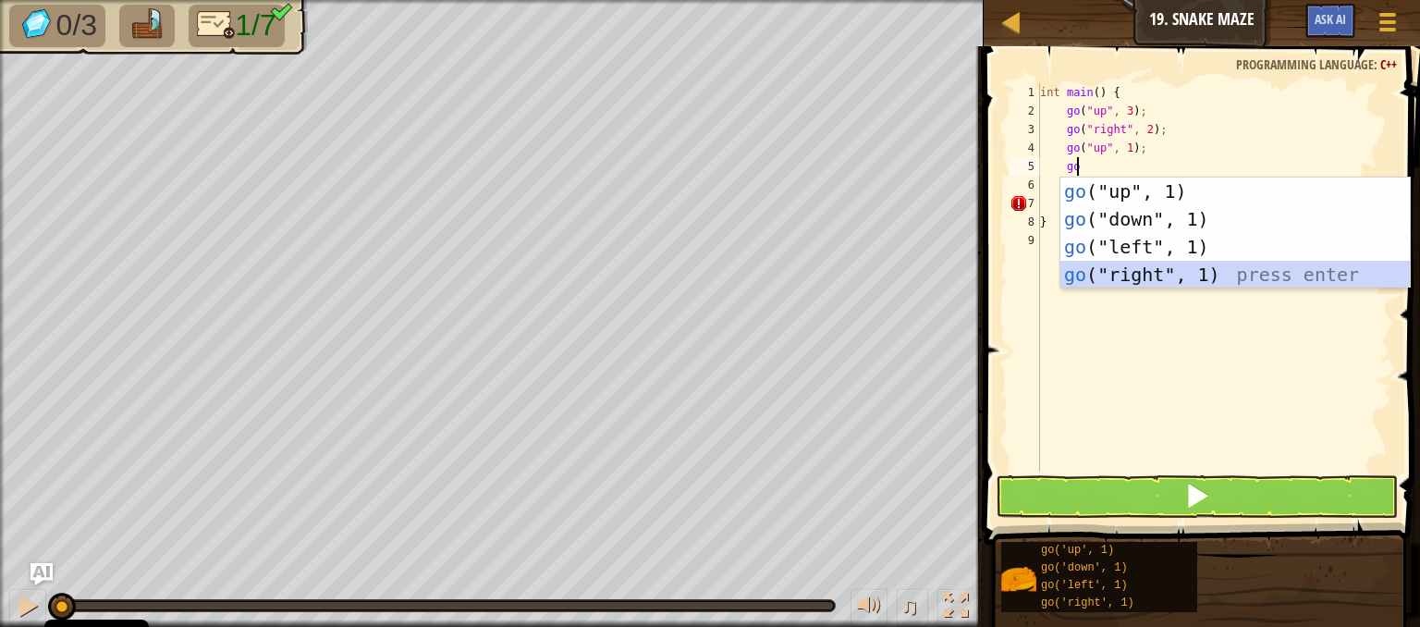
click at [1187, 265] on div "go ("up", 1) press enter go ("down", 1) press enter go ("left", 1) press enter …" at bounding box center [1235, 261] width 349 height 166
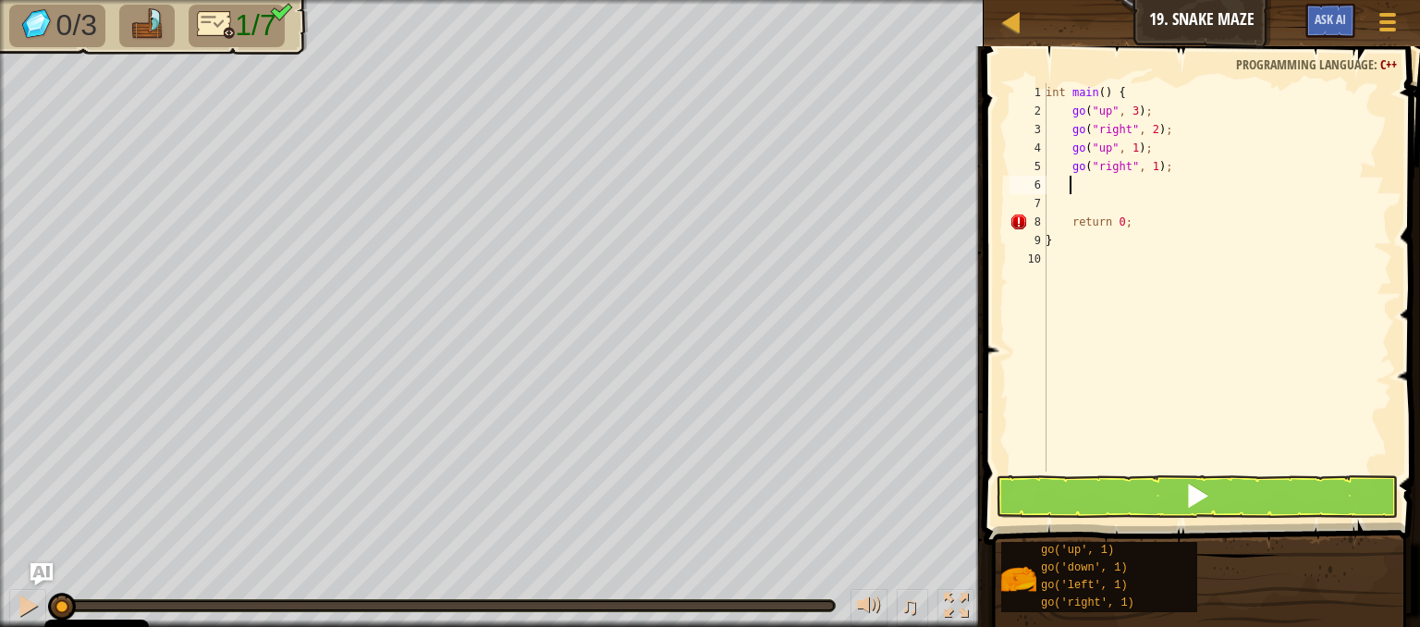
scroll to position [8, 0]
click at [1149, 166] on div "int main ( ) { go ( " up " , 3 ) ; go ( " right " , 2 ) ; go ( " up " , 1 ) ; g…" at bounding box center [1217, 295] width 350 height 425
type textarea "go("right", 2);"
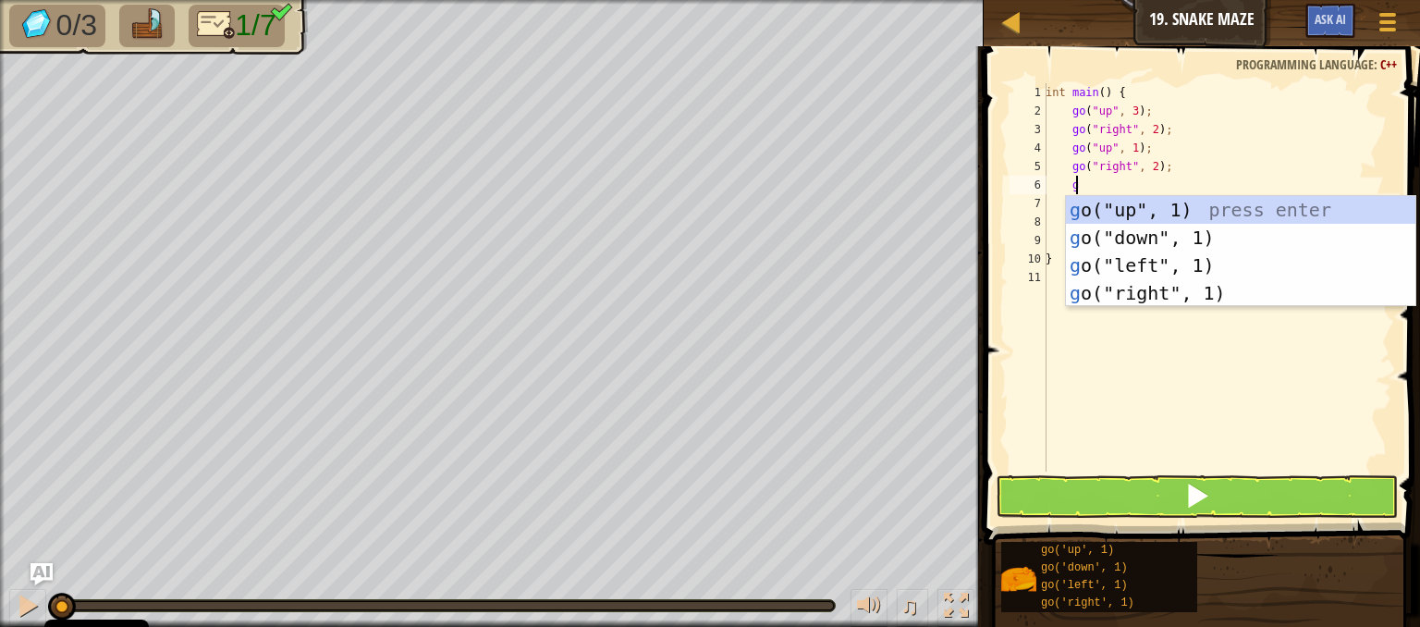
scroll to position [8, 1]
type textarea "go"
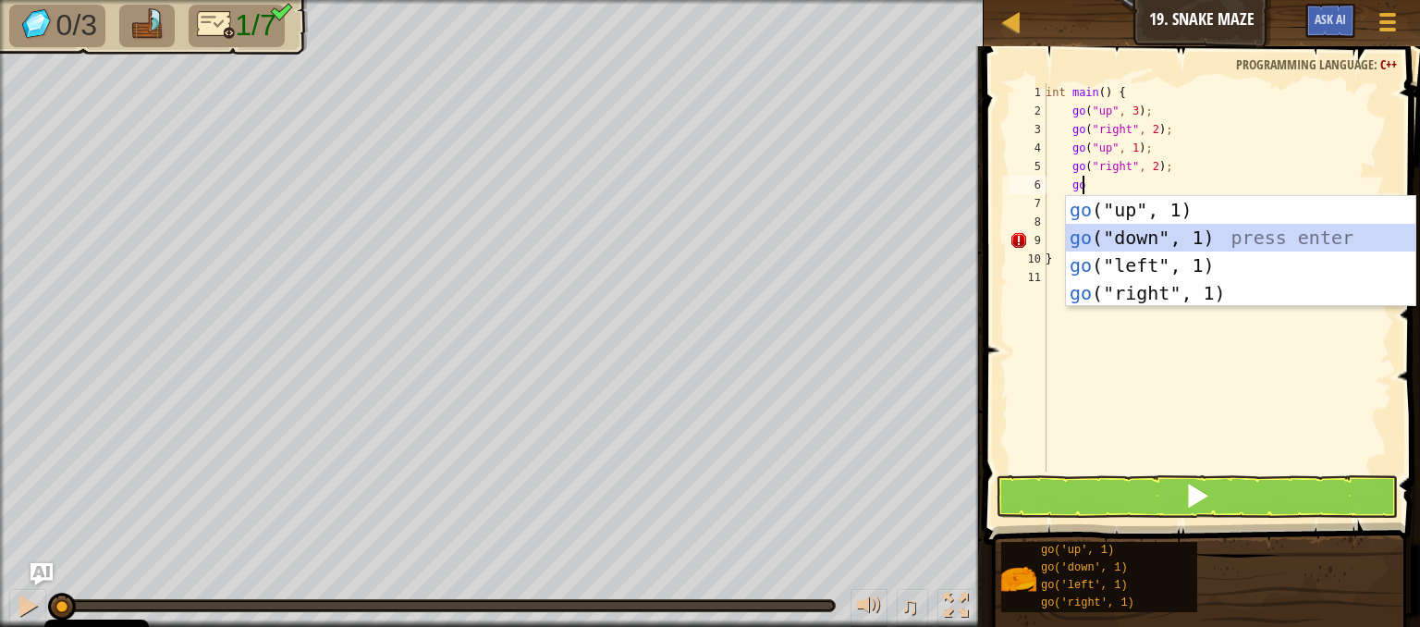
click at [1158, 232] on div "go ("up", 1) press enter go ("down", 1) press enter go ("left", 1) press enter …" at bounding box center [1240, 279] width 349 height 166
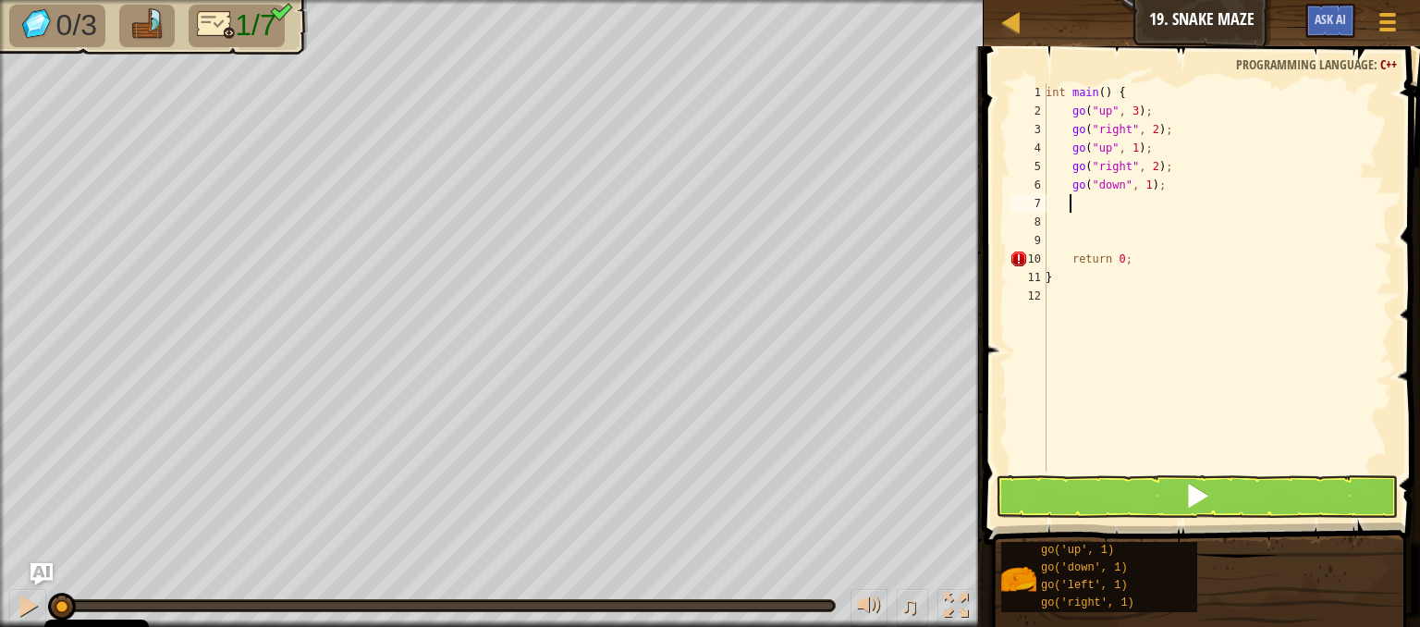
scroll to position [8, 0]
click at [1143, 185] on div "int main ( ) { go ( " up " , 3 ) ; go ( " right " , 2 ) ; go ( " up " , 1 ) ; g…" at bounding box center [1217, 295] width 350 height 425
type textarea "go("down", 2);"
click at [1164, 190] on div "int main ( ) { go ( " up " , 3 ) ; go ( " right " , 2 ) ; go ( " up " , 1 ) ; g…" at bounding box center [1217, 295] width 350 height 425
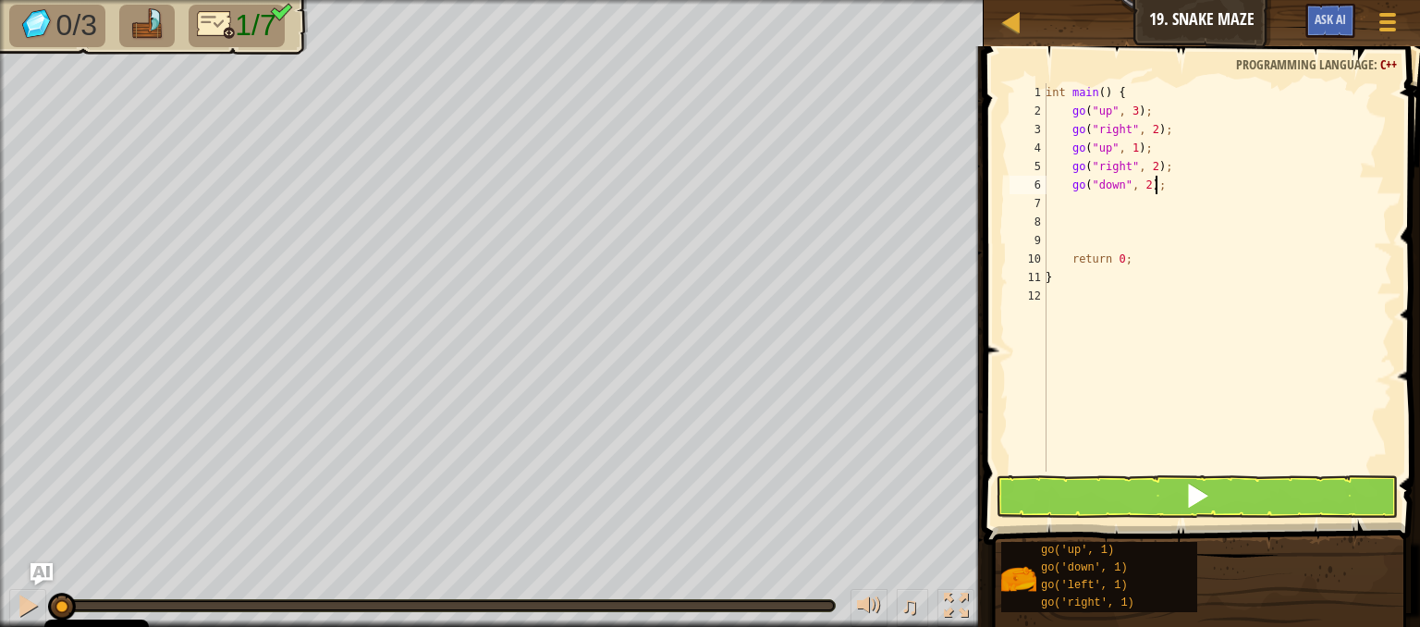
scroll to position [8, 0]
type textarea "go"
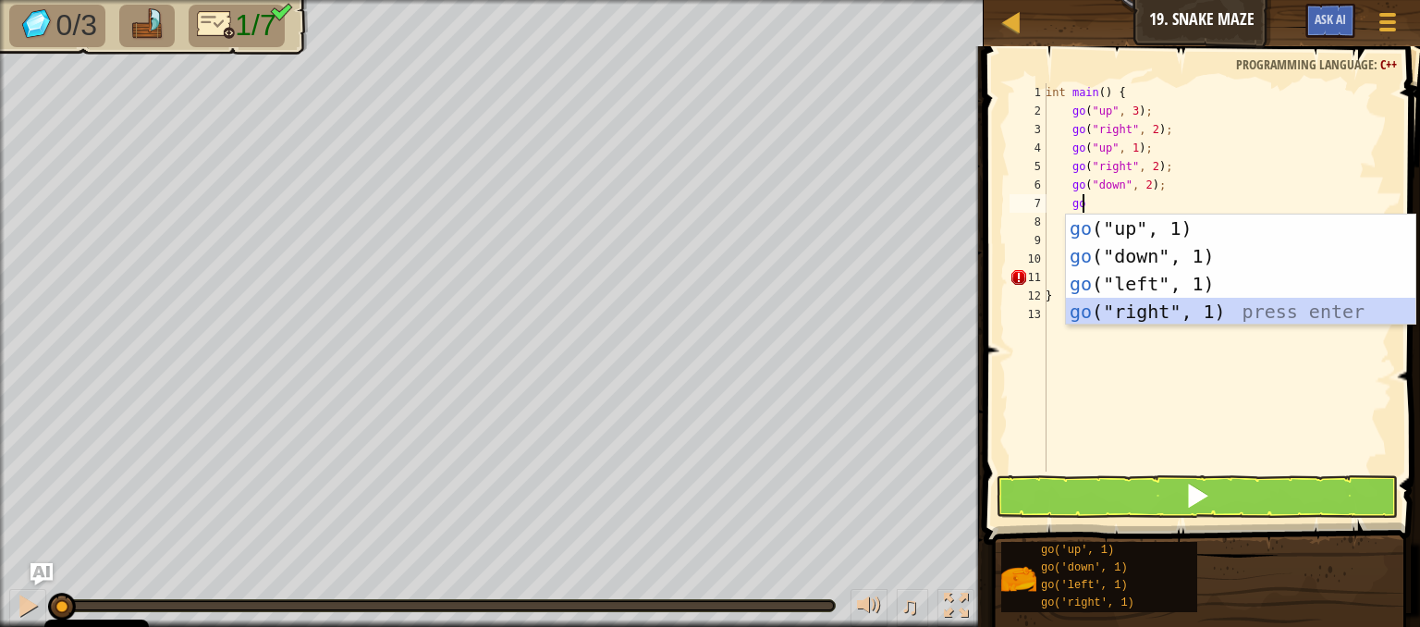
click at [1124, 317] on div "go ("up", 1) press enter go ("down", 1) press enter go ("left", 1) press enter …" at bounding box center [1240, 298] width 349 height 166
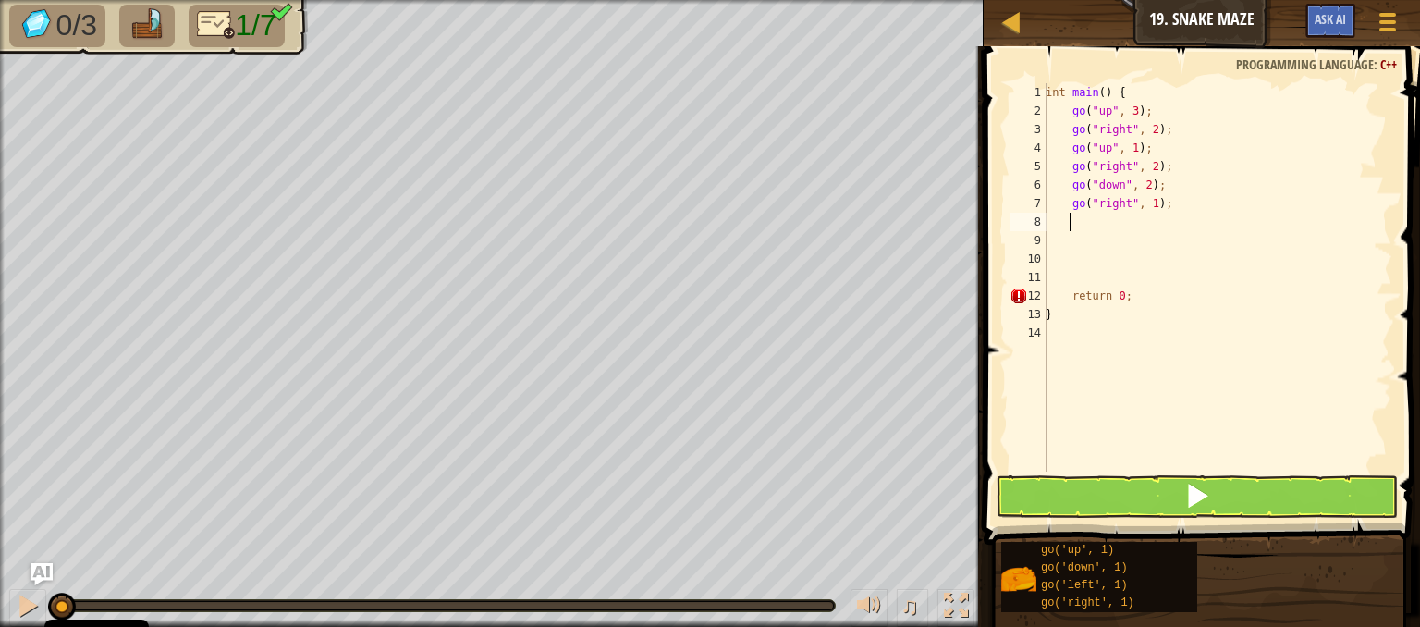
scroll to position [8, 0]
click at [1150, 207] on div "int main ( ) { go ( " up " , 3 ) ; go ( " right " , 2 ) ; go ( " up " , 1 ) ; g…" at bounding box center [1217, 295] width 350 height 425
type textarea "go("right", 2);"
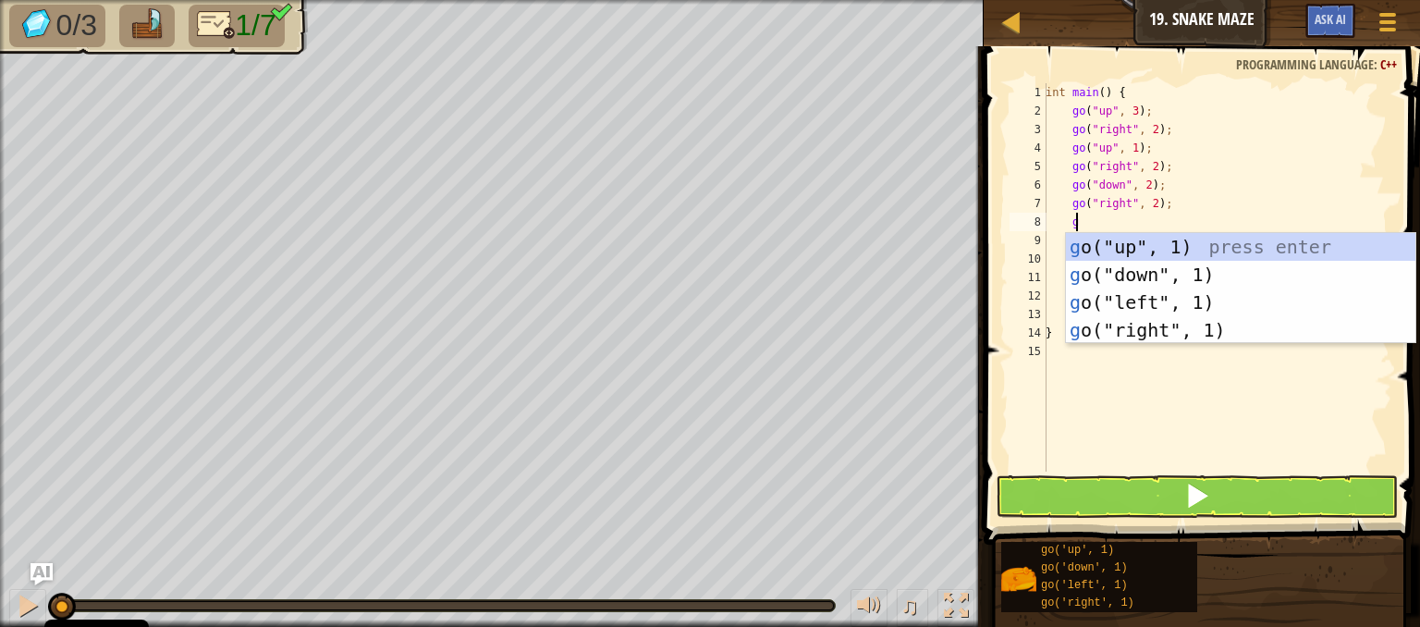
scroll to position [8, 1]
type textarea "go"
click at [1195, 250] on div "go ("up", 1) press enter go ("down", 1) press enter go ("left", 1) press enter …" at bounding box center [1240, 316] width 349 height 166
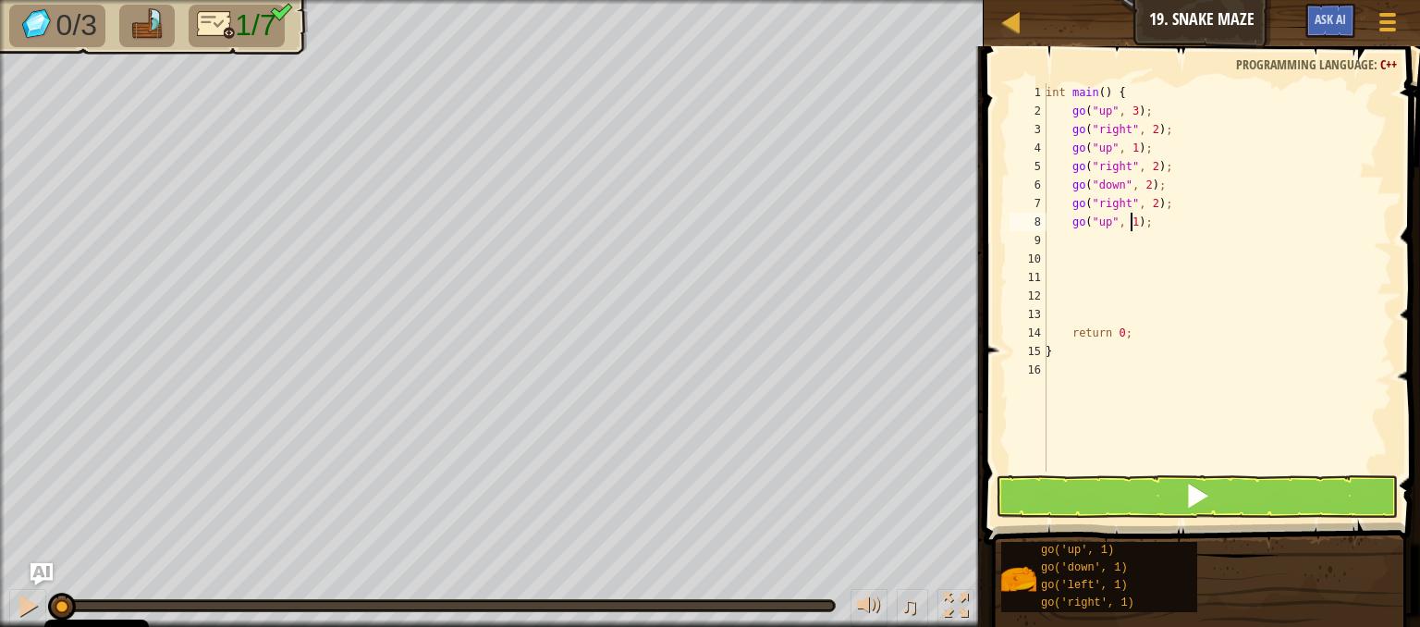
click at [1128, 224] on div "int main ( ) { go ( " up " , 3 ) ; go ( " right " , 2 ) ; go ( " up " , 1 ) ; g…" at bounding box center [1217, 295] width 350 height 425
type textarea "go("up", 3);"
click at [1093, 485] on button at bounding box center [1197, 496] width 402 height 43
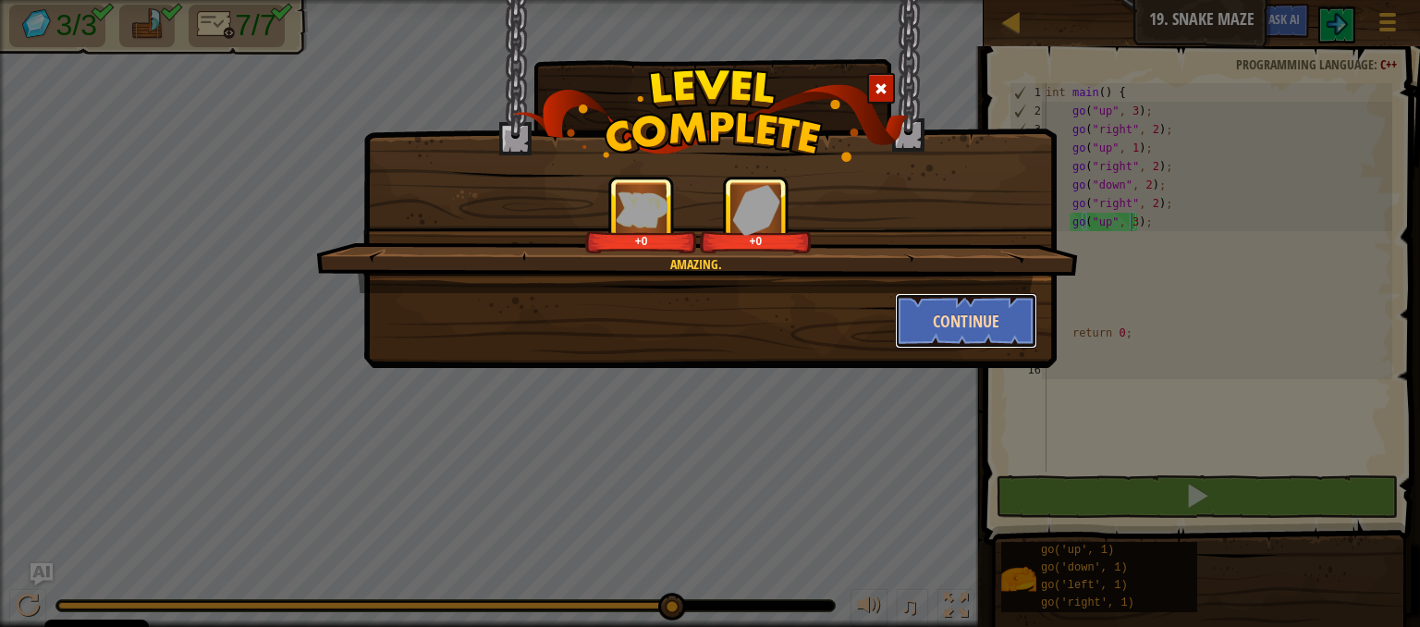
click at [946, 303] on button "Continue" at bounding box center [966, 320] width 143 height 55
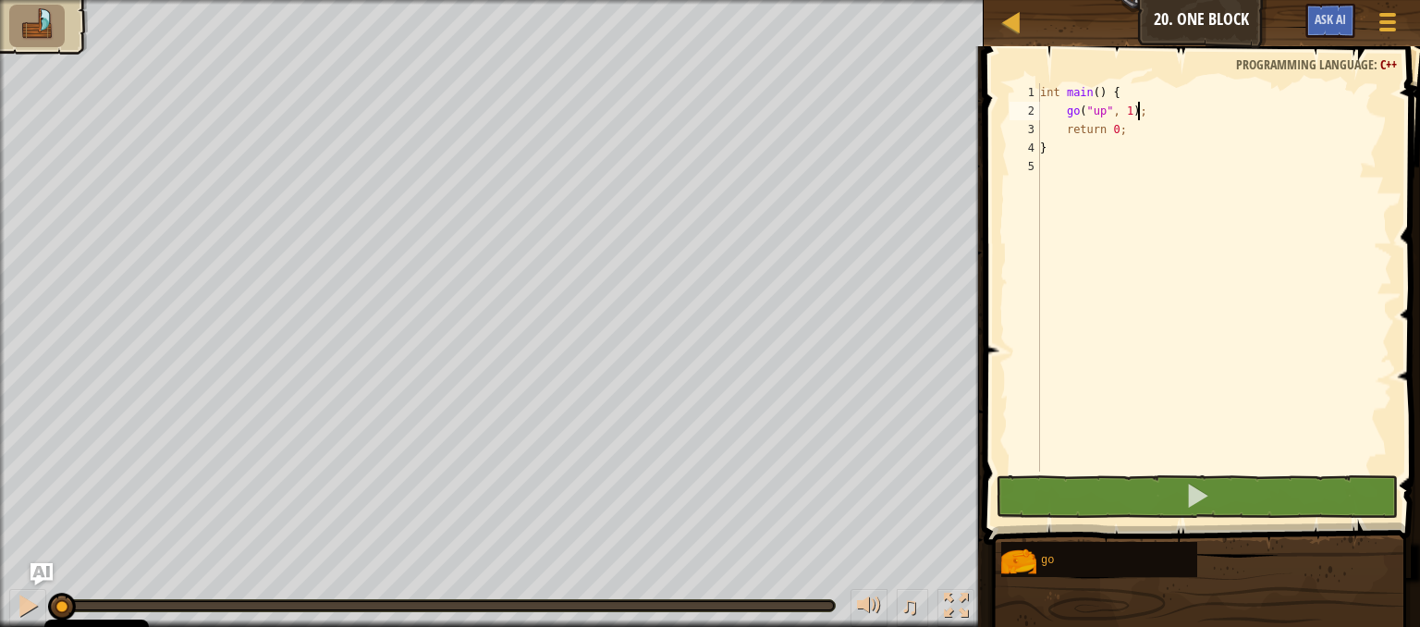
click at [1145, 118] on div "int main ( ) { go ( " up " , 1 ) ; return 0 ; }" at bounding box center [1214, 295] width 356 height 425
click at [1129, 113] on div "int main ( ) { go ( " up " , 1 ) ; return 0 ; }" at bounding box center [1214, 295] width 356 height 425
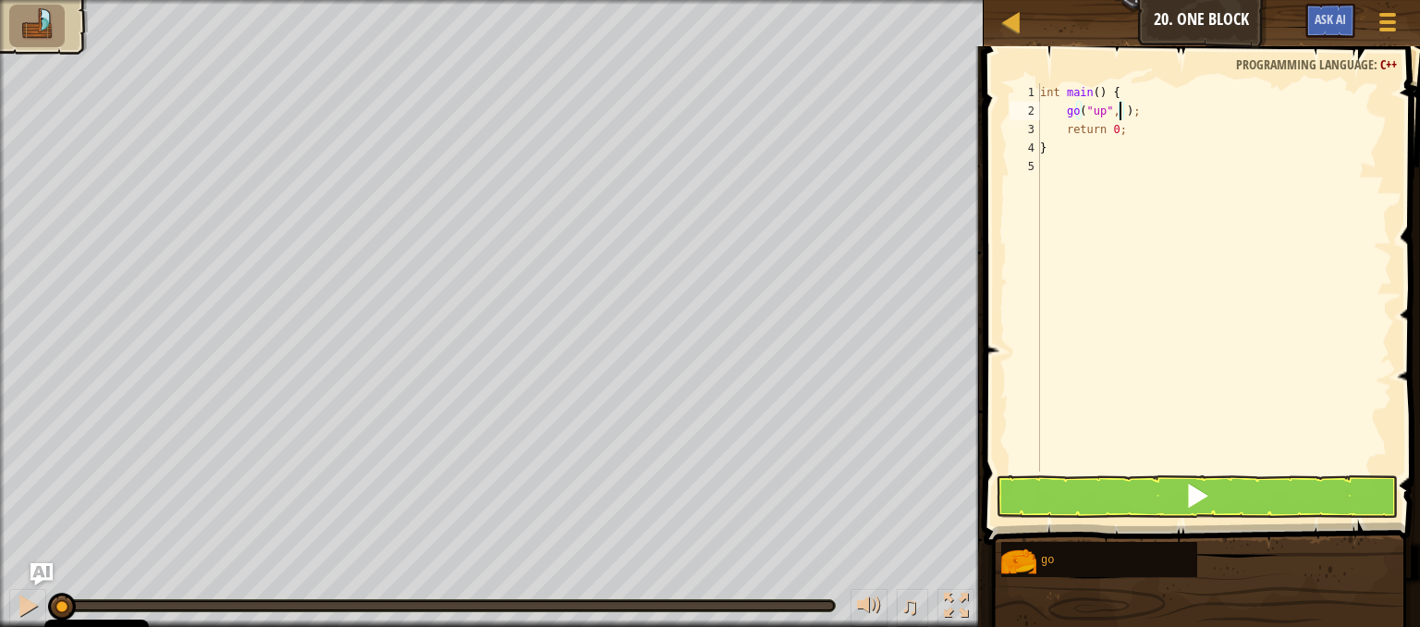
type textarea "go("up", 2);"
click at [1140, 115] on div "int main ( ) { go ( " up " , 2 ) ; return 0 ; }" at bounding box center [1214, 295] width 356 height 425
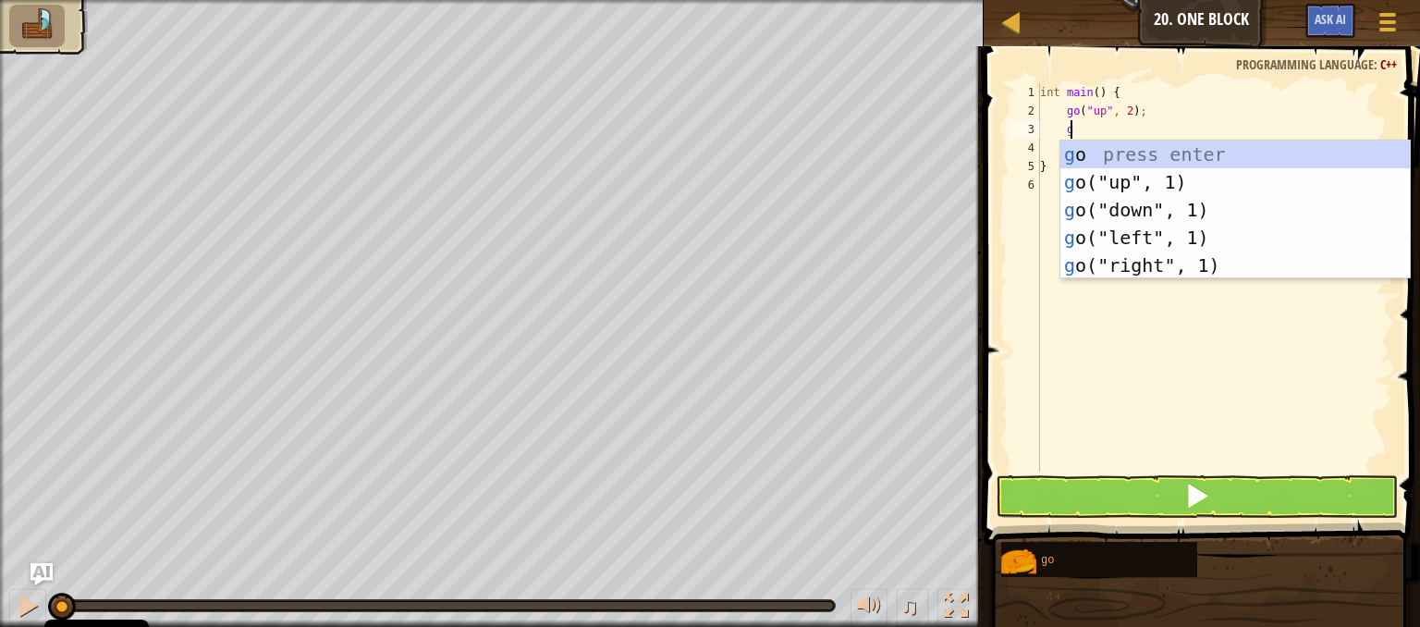
scroll to position [8, 1]
type textarea "go"
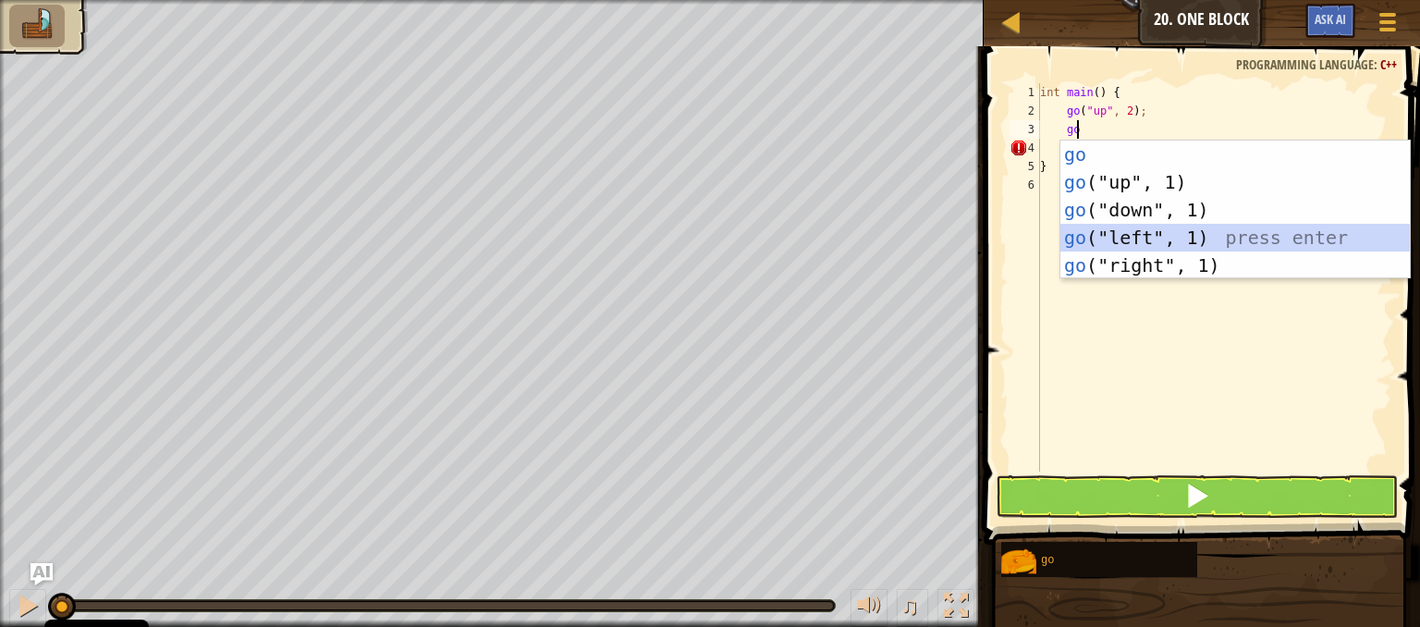
click at [1140, 241] on div "go press enter go ("up", 1) press enter go ("down", 1) press enter go ("left", …" at bounding box center [1235, 238] width 349 height 194
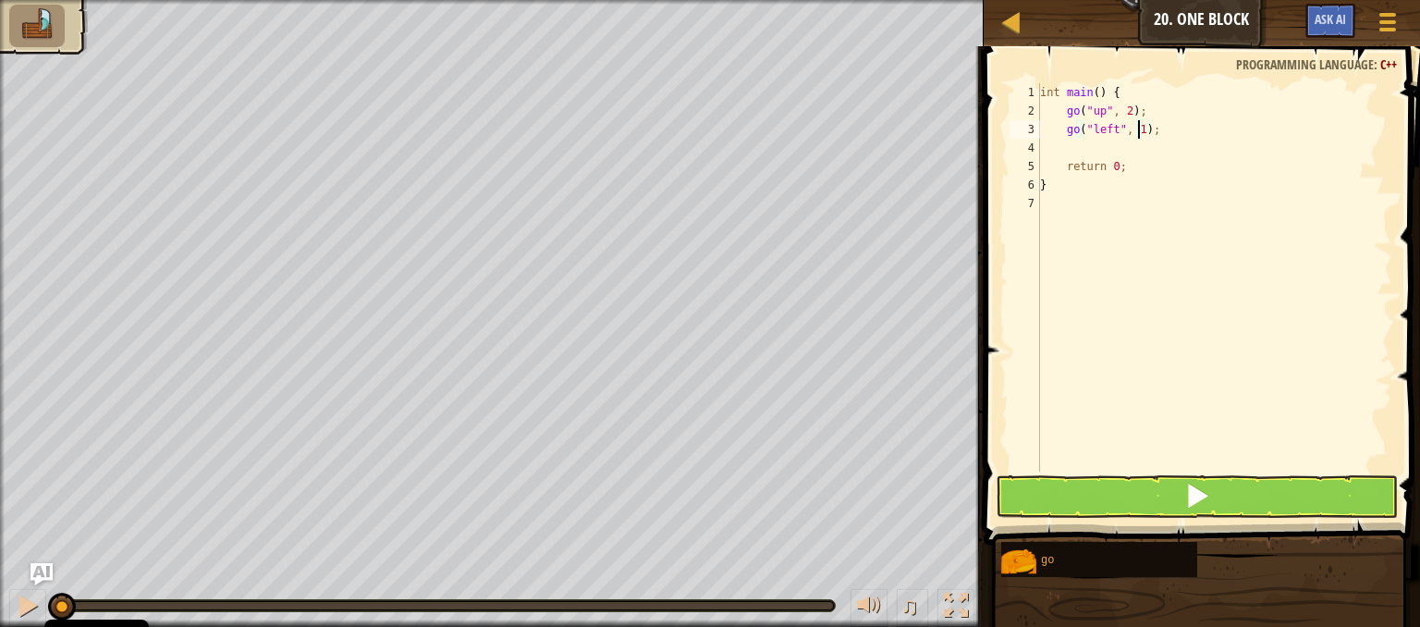
click at [1139, 134] on div "int main ( ) { go ( " up " , 2 ) ; go ( " left " , 1 ) ; return 0 ; }" at bounding box center [1214, 295] width 356 height 425
type textarea "go("left", 3);"
click at [1153, 135] on div "int main ( ) { go ( " up " , 2 ) ; go ( " left " , 3 ) ; return 0 ; }" at bounding box center [1214, 295] width 356 height 425
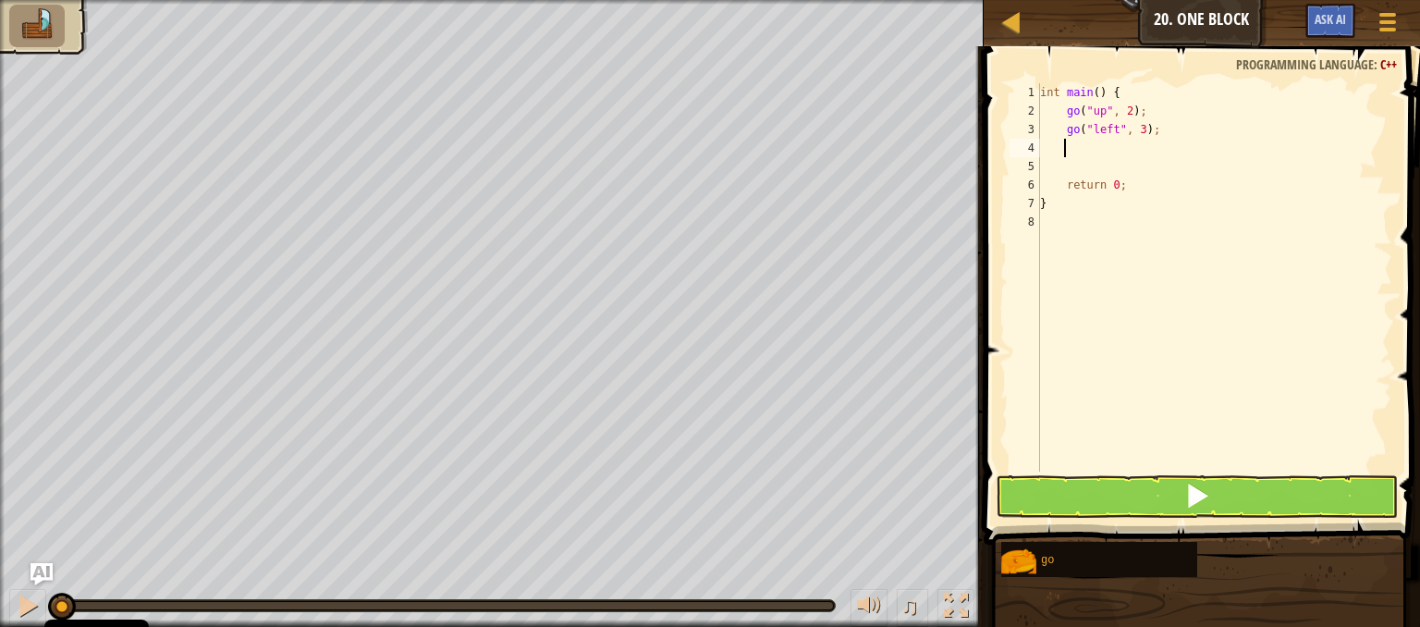
type textarea "o"
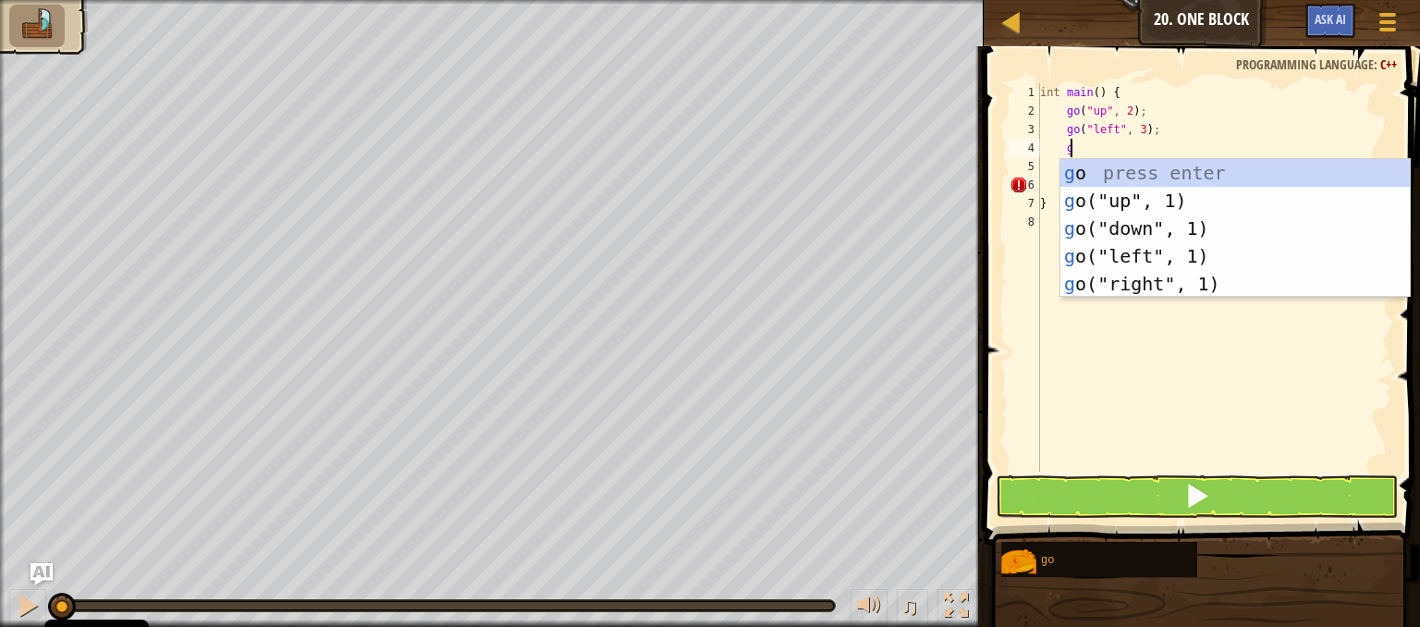
type textarea "go"
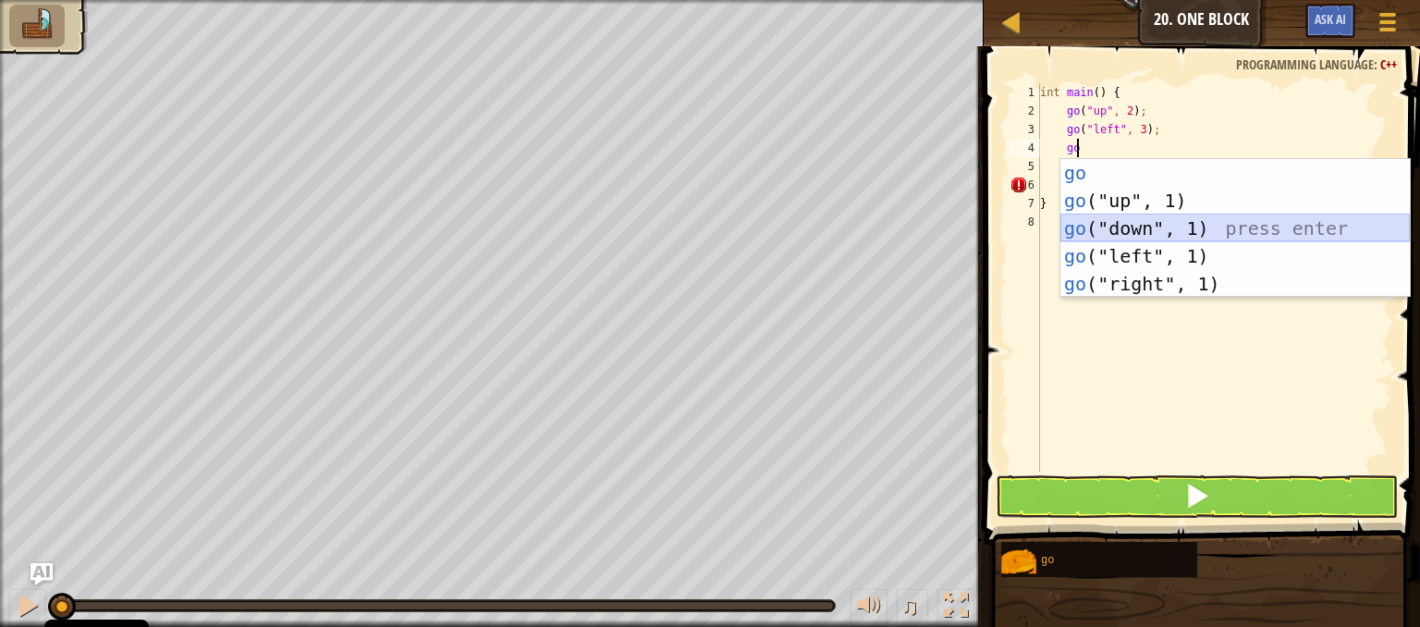
click at [1113, 234] on div "go press enter go ("up", 1) press enter go ("down", 1) press enter go ("left", …" at bounding box center [1235, 256] width 349 height 194
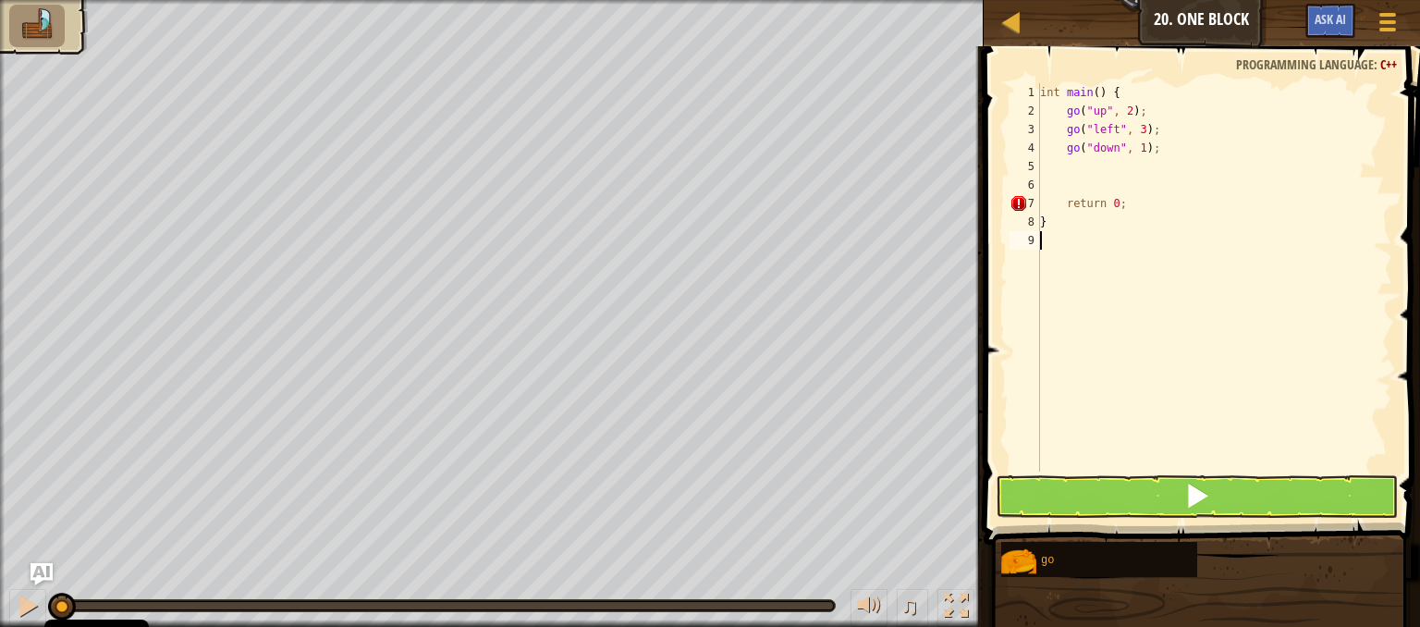
click at [1113, 234] on div "int main ( ) { go ( " up " , 2 ) ; go ( " left " , 3 ) ; go ( " down " , 1 ) ; …" at bounding box center [1214, 295] width 356 height 425
click at [1135, 148] on div "int main ( ) { go ( " up " , 2 ) ; go ( " left " , 3 ) ; go ( " down " , 1 ) ; …" at bounding box center [1214, 295] width 356 height 425
type textarea "go("down", 2);"
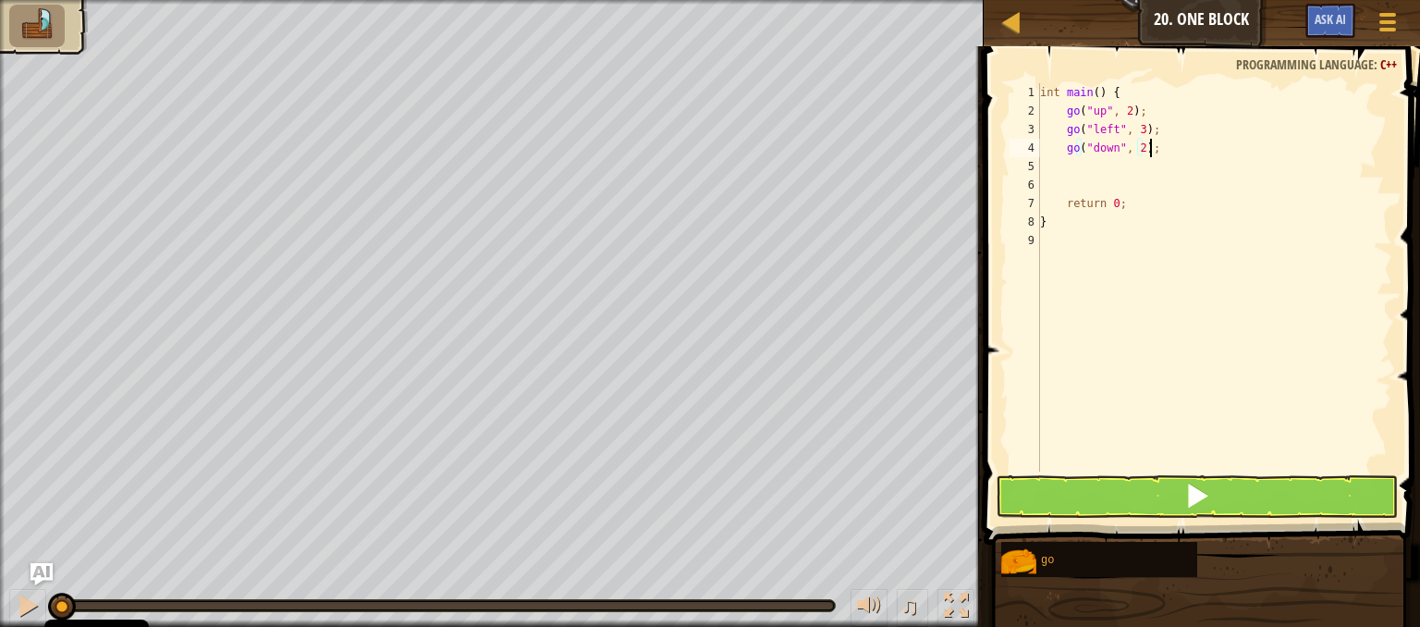
click at [1159, 153] on div "int main ( ) { go ( " up " , 2 ) ; go ( " left " , 3 ) ; go ( " down " , 2 ) ; …" at bounding box center [1214, 295] width 356 height 425
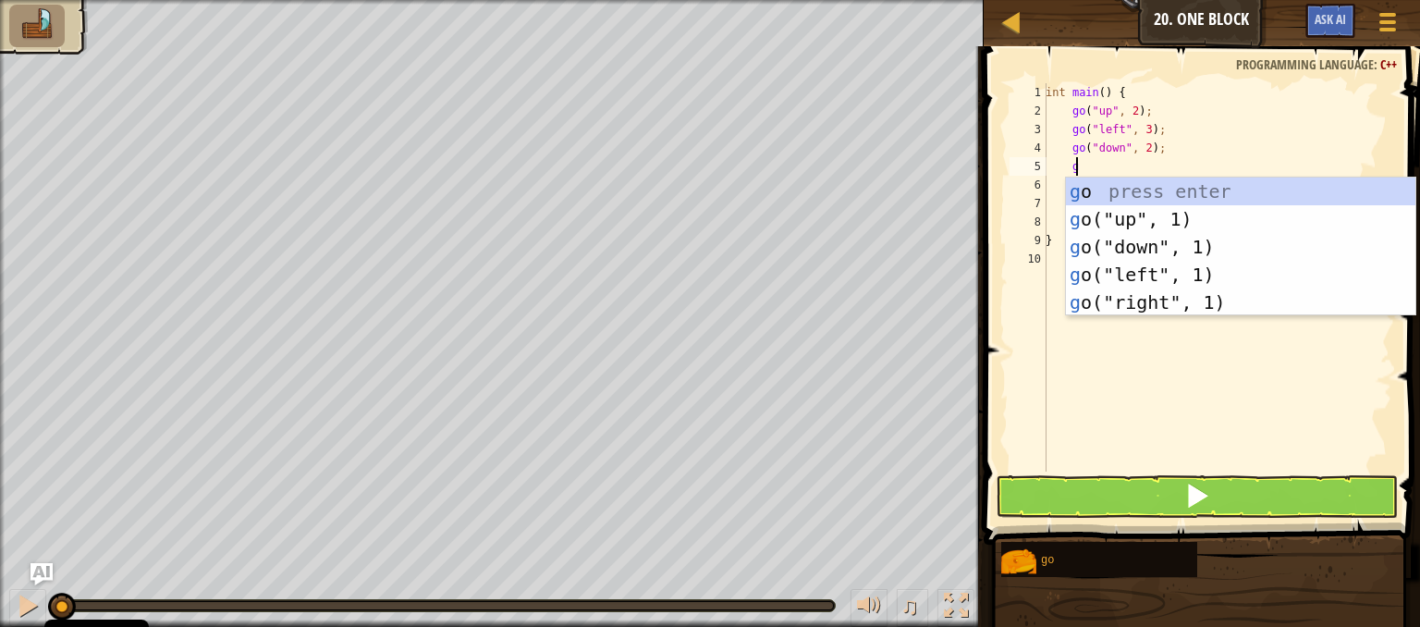
scroll to position [8, 1]
type textarea "go"
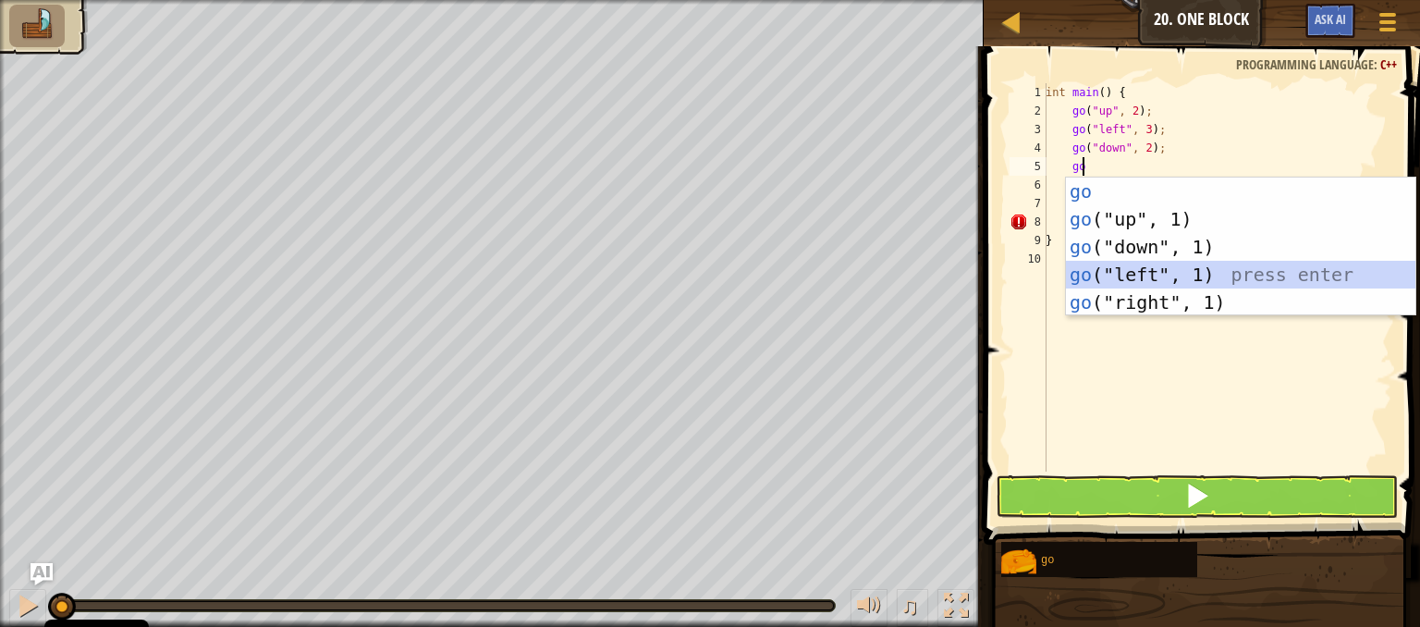
click at [1178, 269] on div "go press enter go ("up", 1) press enter go ("down", 1) press enter go ("left", …" at bounding box center [1240, 275] width 349 height 194
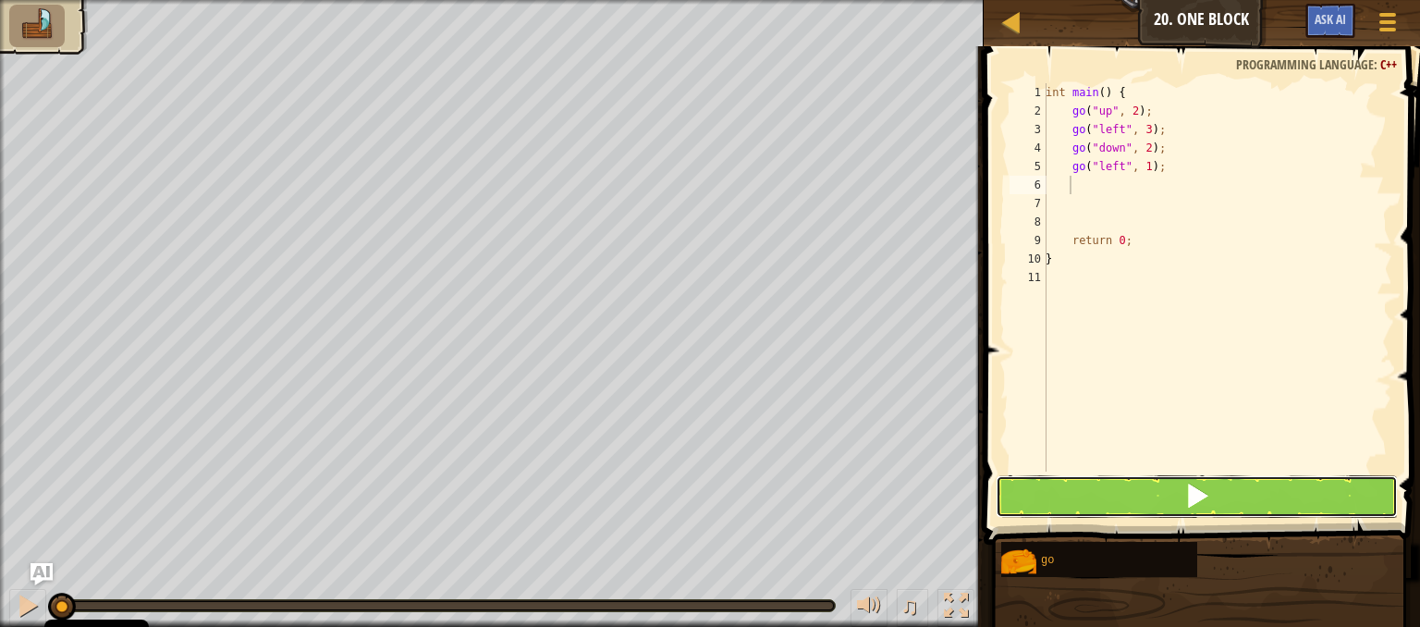
click at [1077, 496] on button at bounding box center [1197, 496] width 402 height 43
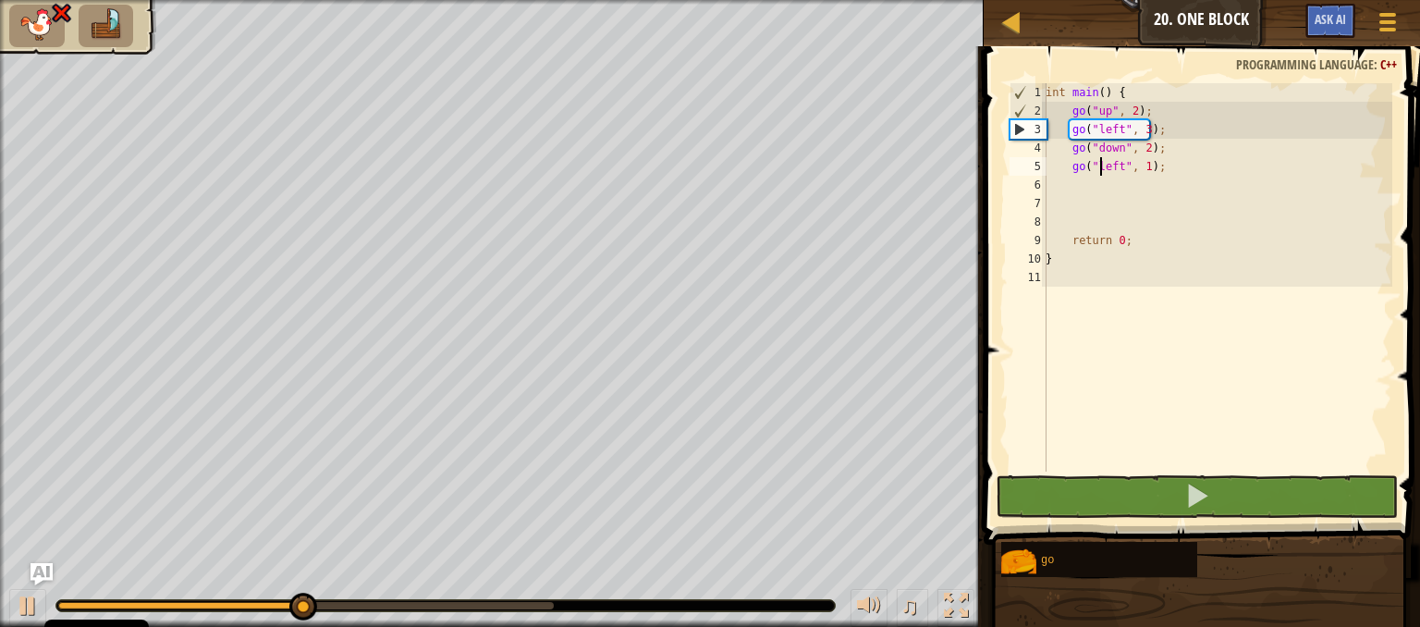
click at [1103, 169] on div "int main ( ) { go ( " up " , 2 ) ; go ( " left " , 3 ) ; go ( " down " , 2 ) ; …" at bounding box center [1217, 295] width 350 height 425
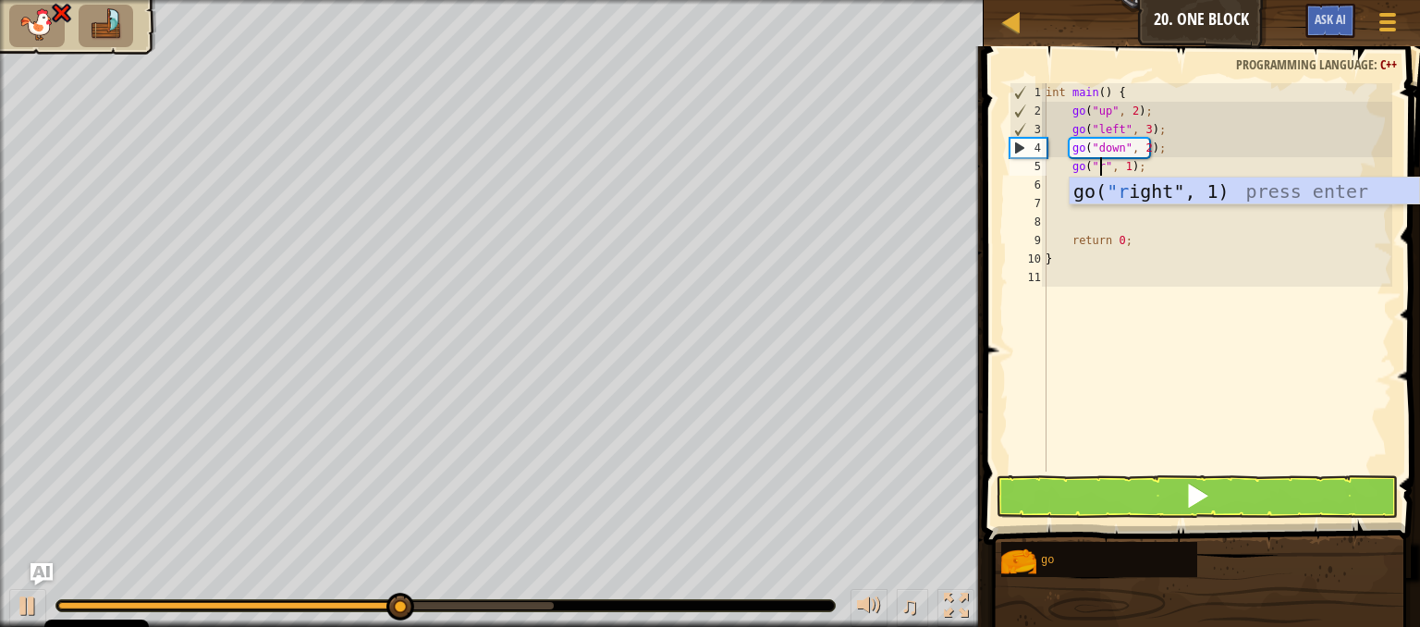
scroll to position [8, 4]
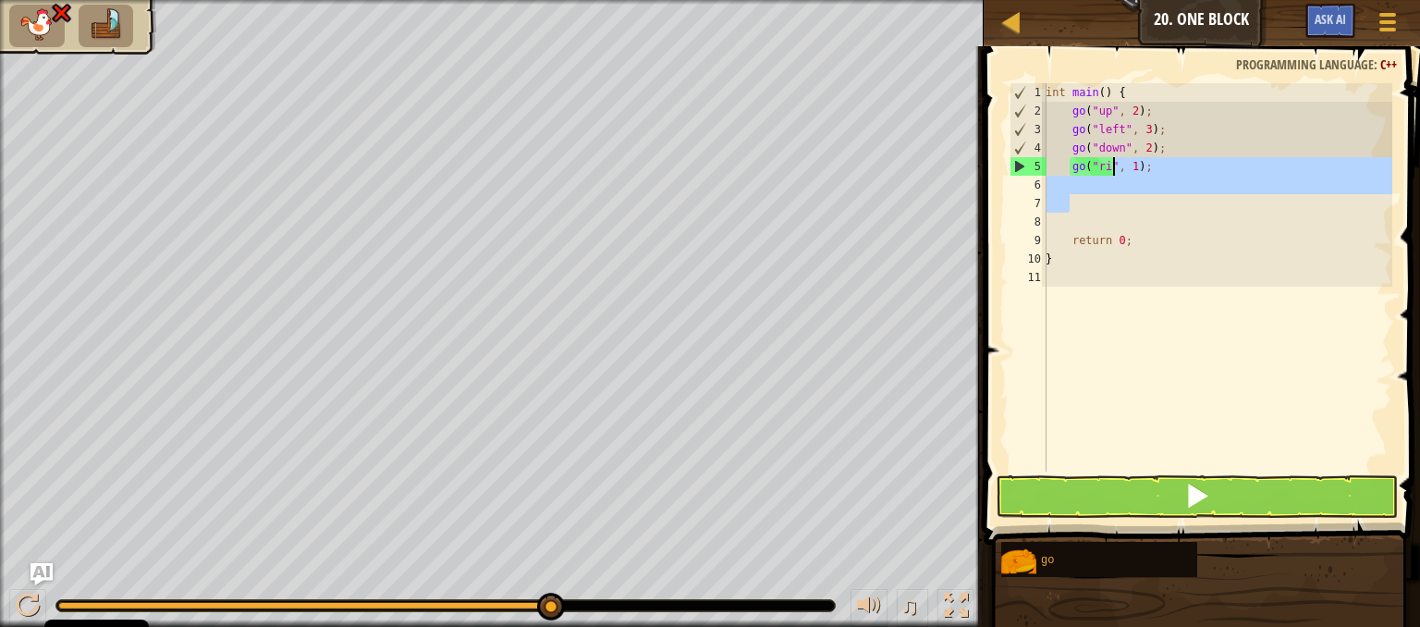
drag, startPoint x: 1124, startPoint y: 204, endPoint x: 1110, endPoint y: 170, distance: 36.9
click at [1110, 170] on div "int main ( ) { go ( " up " , 2 ) ; go ( " left " , 3 ) ; go ( " down " , 2 ) ; …" at bounding box center [1217, 295] width 350 height 425
click at [1110, 170] on div "int main ( ) { go ( " up " , 2 ) ; go ( " left " , 3 ) ; go ( " down " , 2 ) ; …" at bounding box center [1217, 277] width 350 height 388
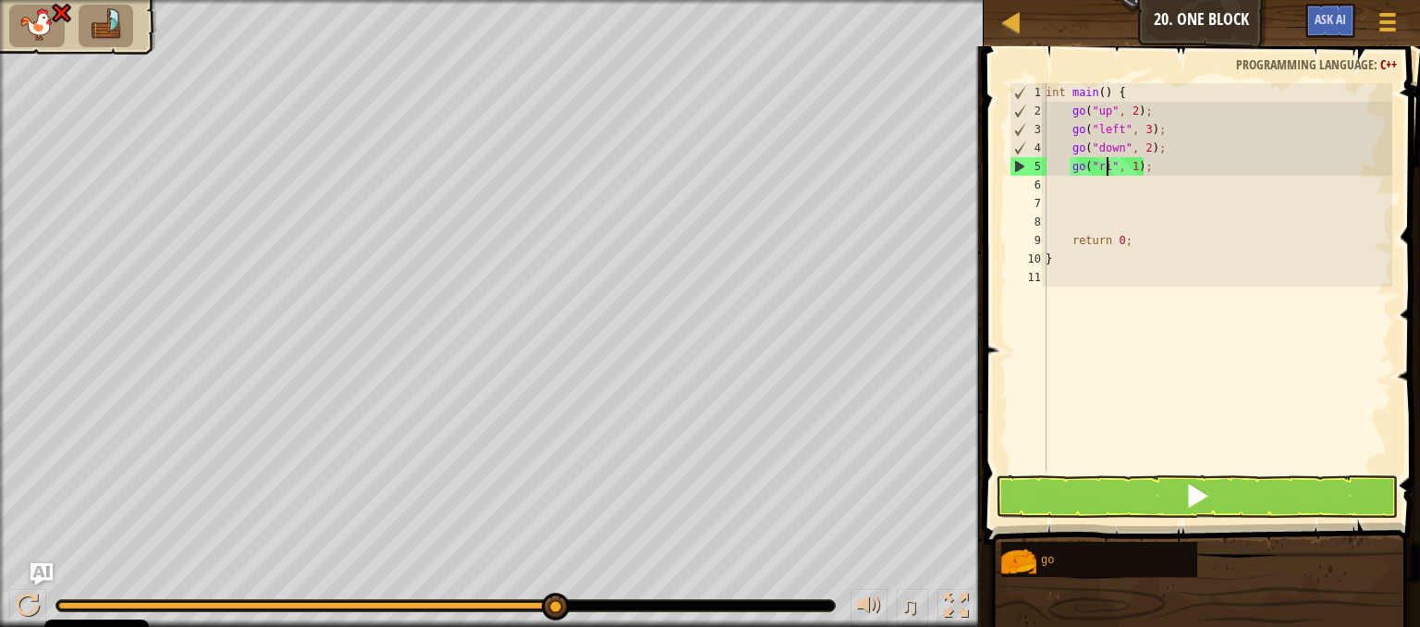
click at [1104, 171] on div "int main ( ) { go ( " up " , 2 ) ; go ( " left " , 3 ) ; go ( " down " , 2 ) ; …" at bounding box center [1217, 295] width 350 height 425
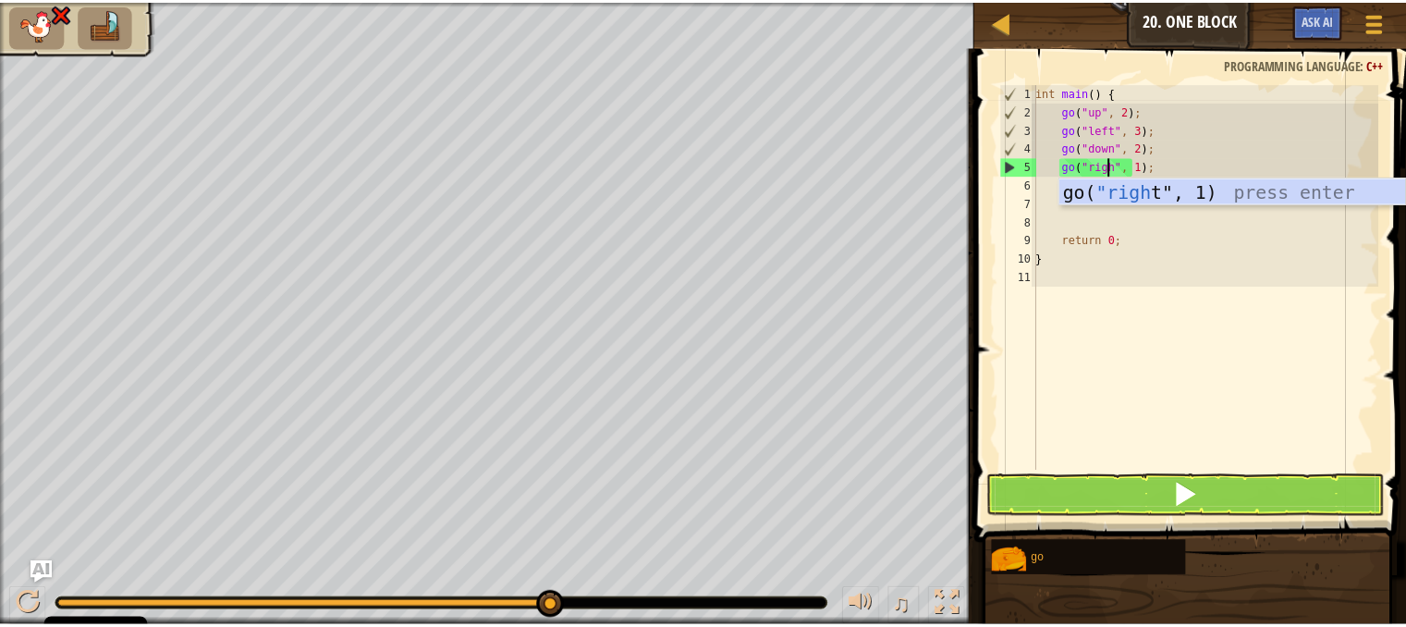
scroll to position [8, 6]
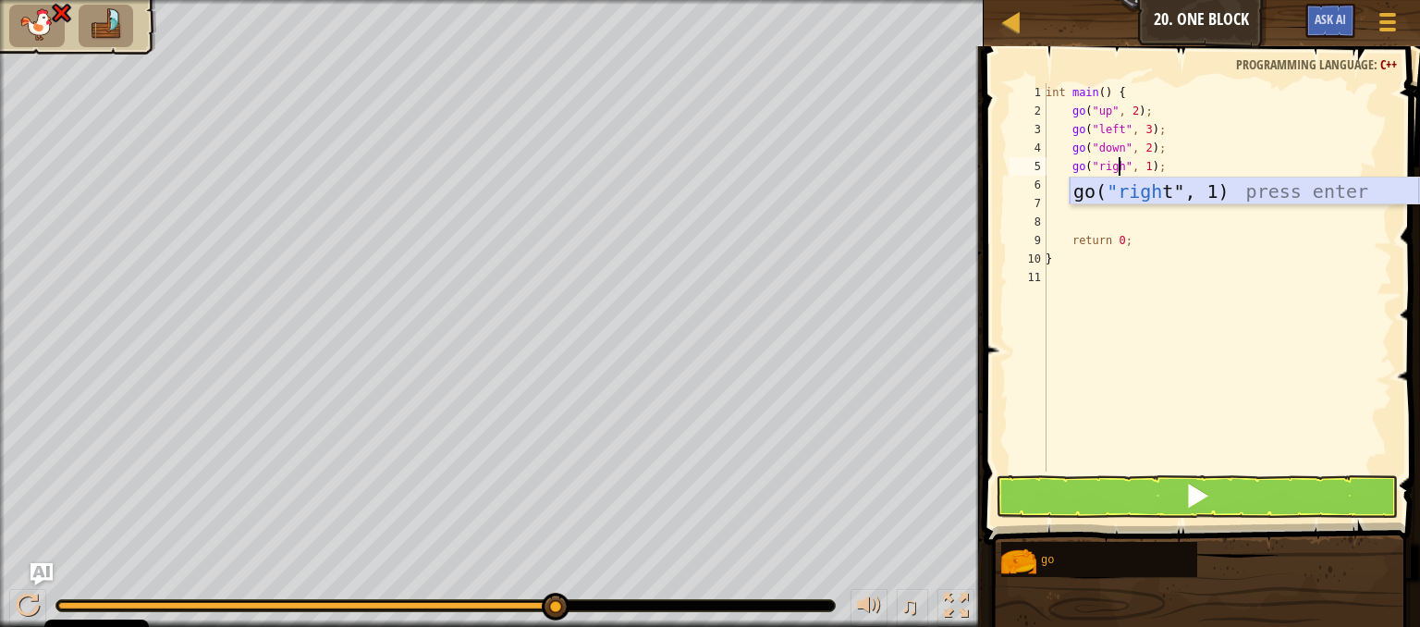
click at [1138, 187] on div "go( "righ t", 1) press enter" at bounding box center [1244, 219] width 349 height 83
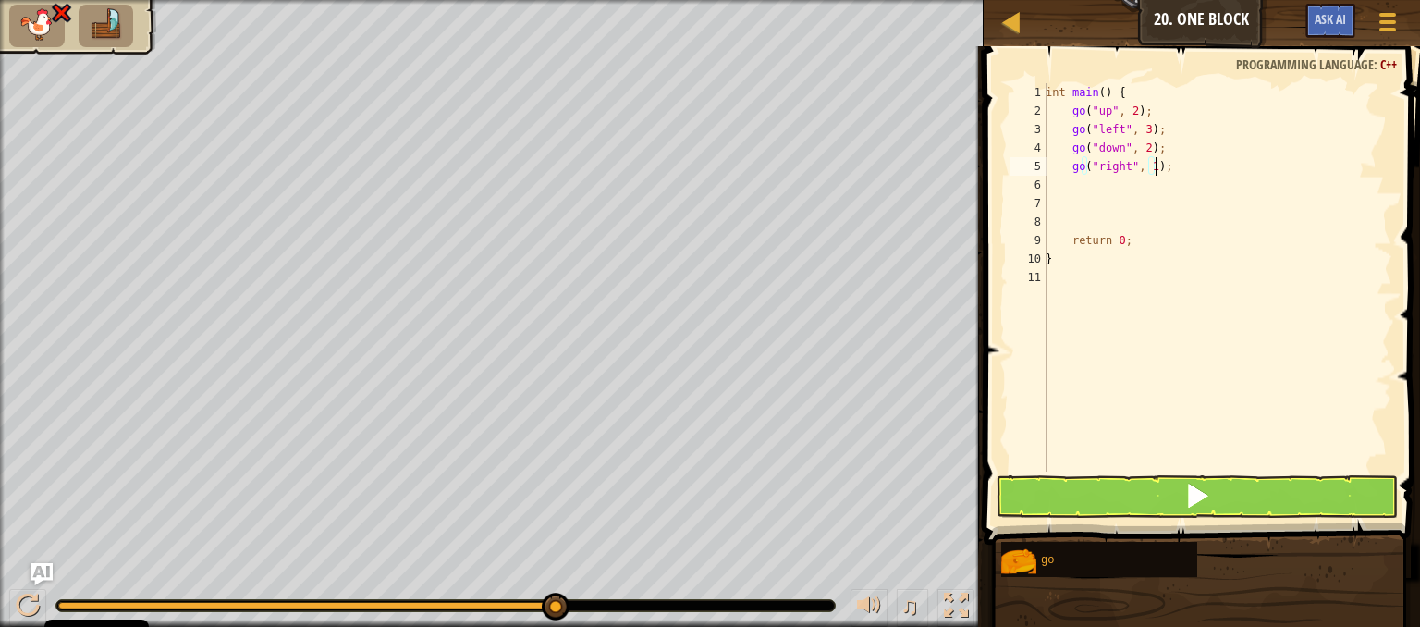
type textarea "go("right", 1);"
click at [1114, 495] on button at bounding box center [1197, 496] width 402 height 43
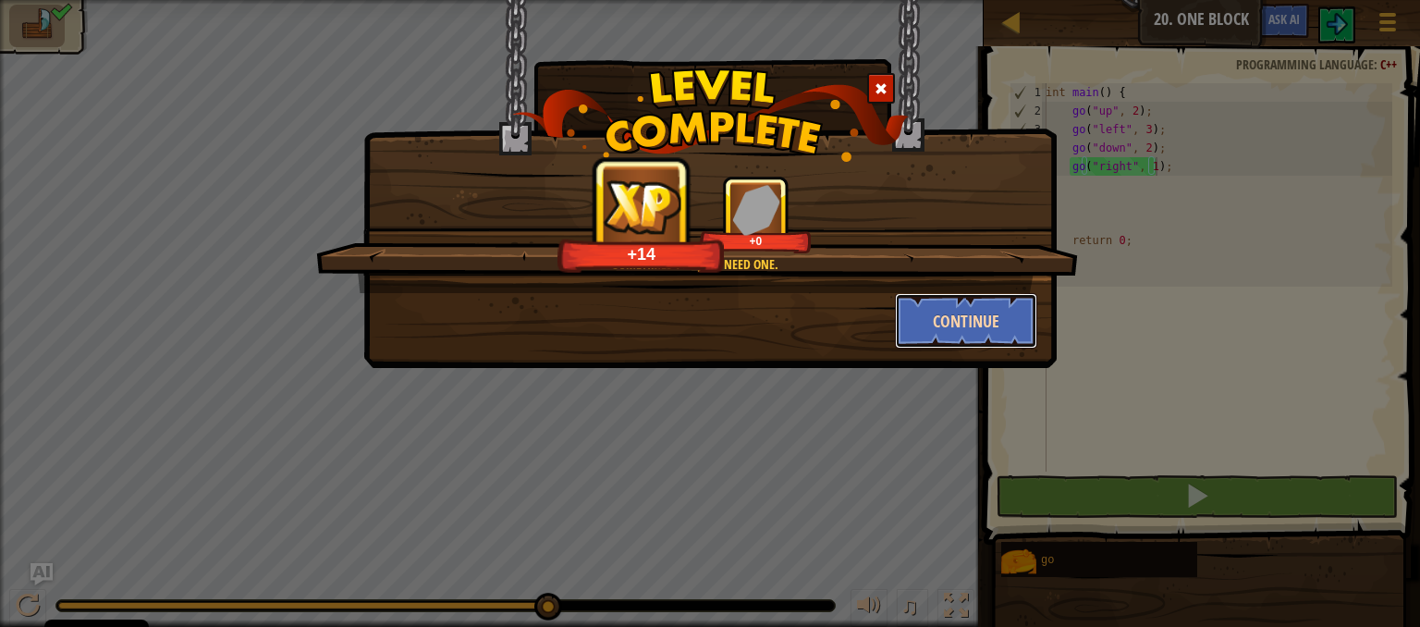
click at [1017, 328] on button "Continue" at bounding box center [966, 320] width 143 height 55
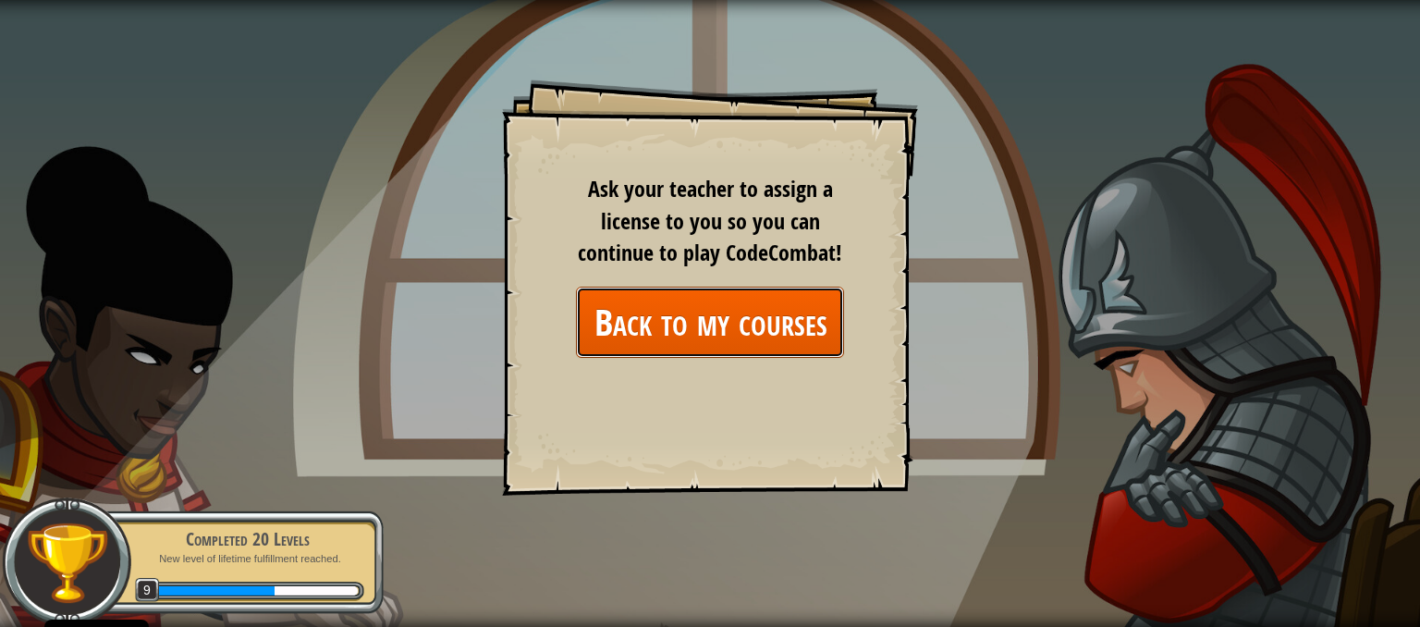
click at [695, 313] on link "Back to my courses" at bounding box center [710, 322] width 268 height 71
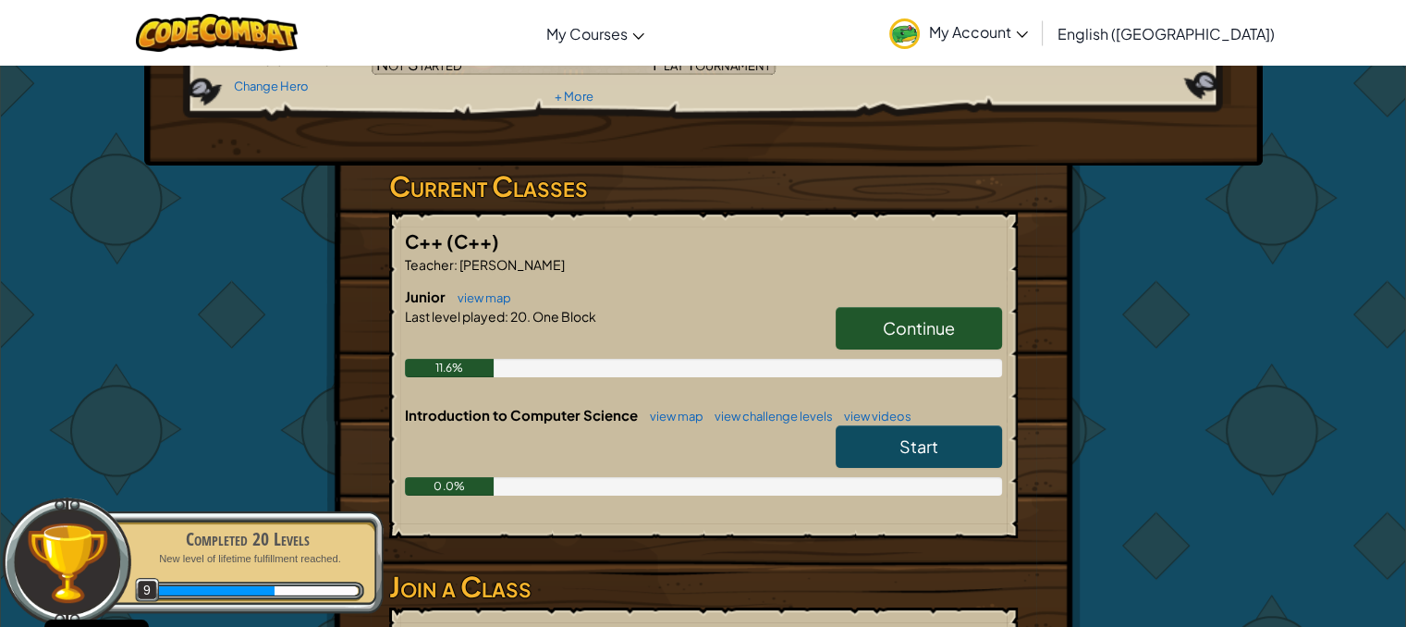
scroll to position [254, 0]
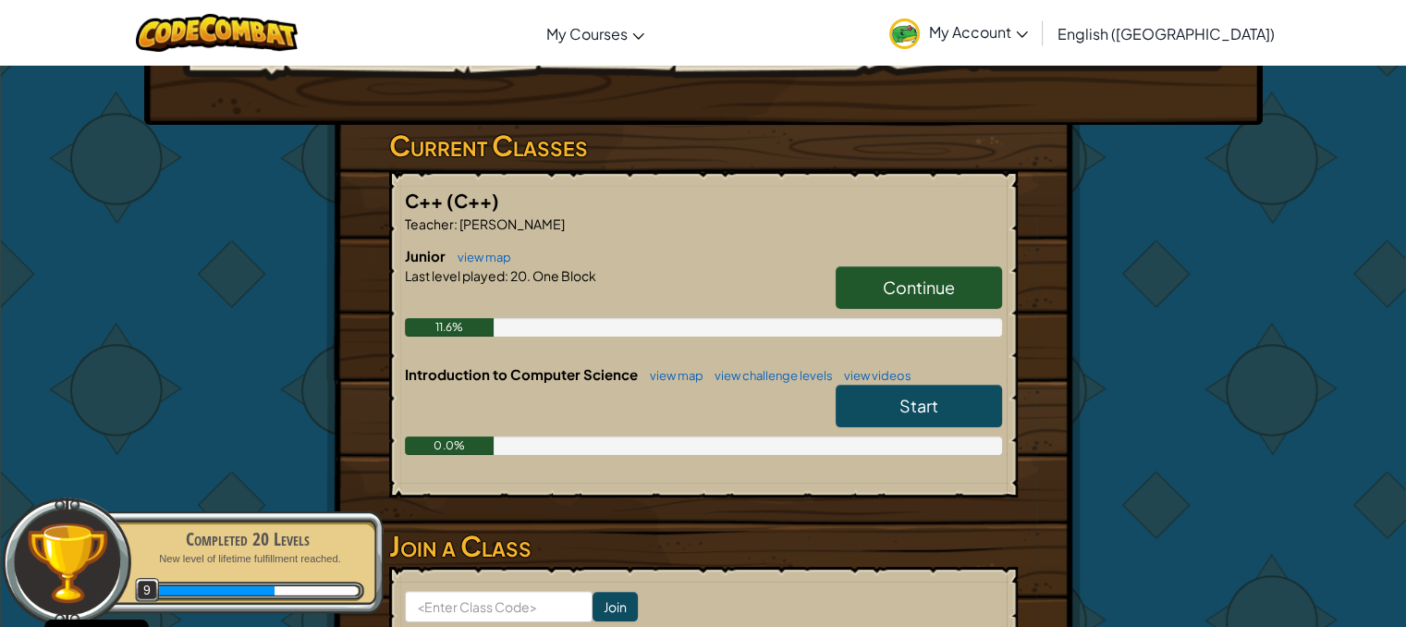
click at [862, 407] on link "Start" at bounding box center [919, 406] width 166 height 43
select select "en-[GEOGRAPHIC_DATA]"
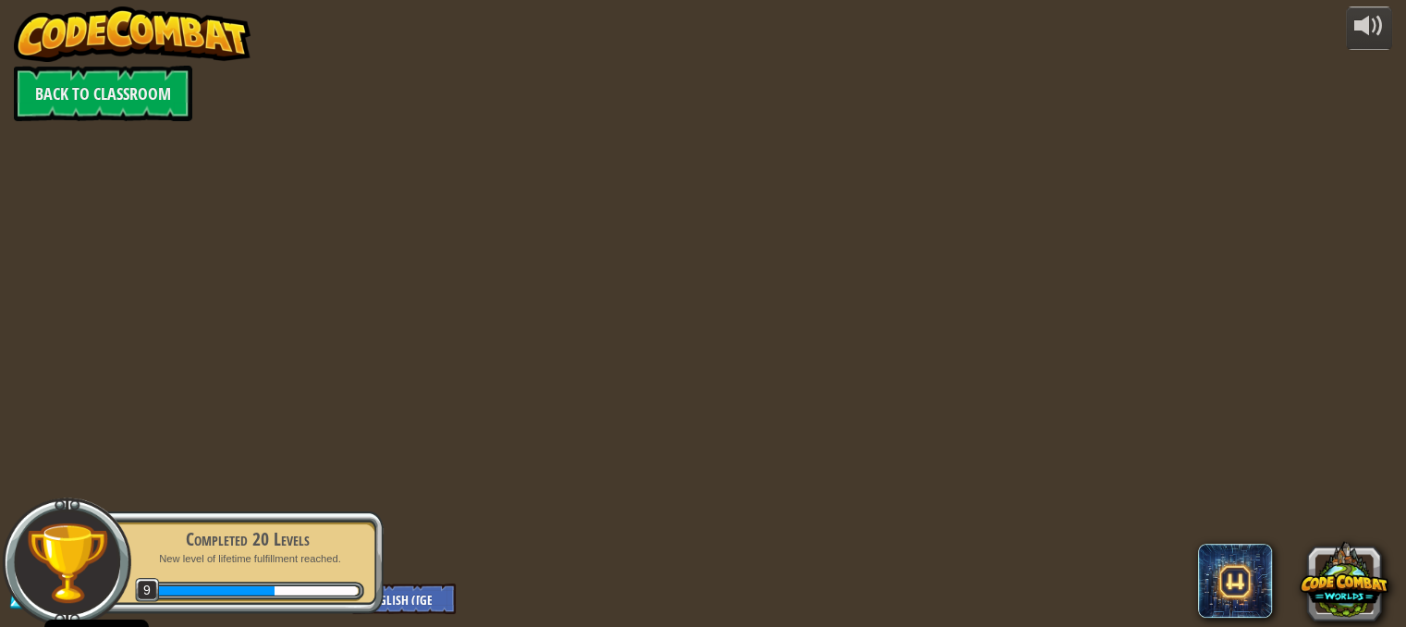
select select "en-[GEOGRAPHIC_DATA]"
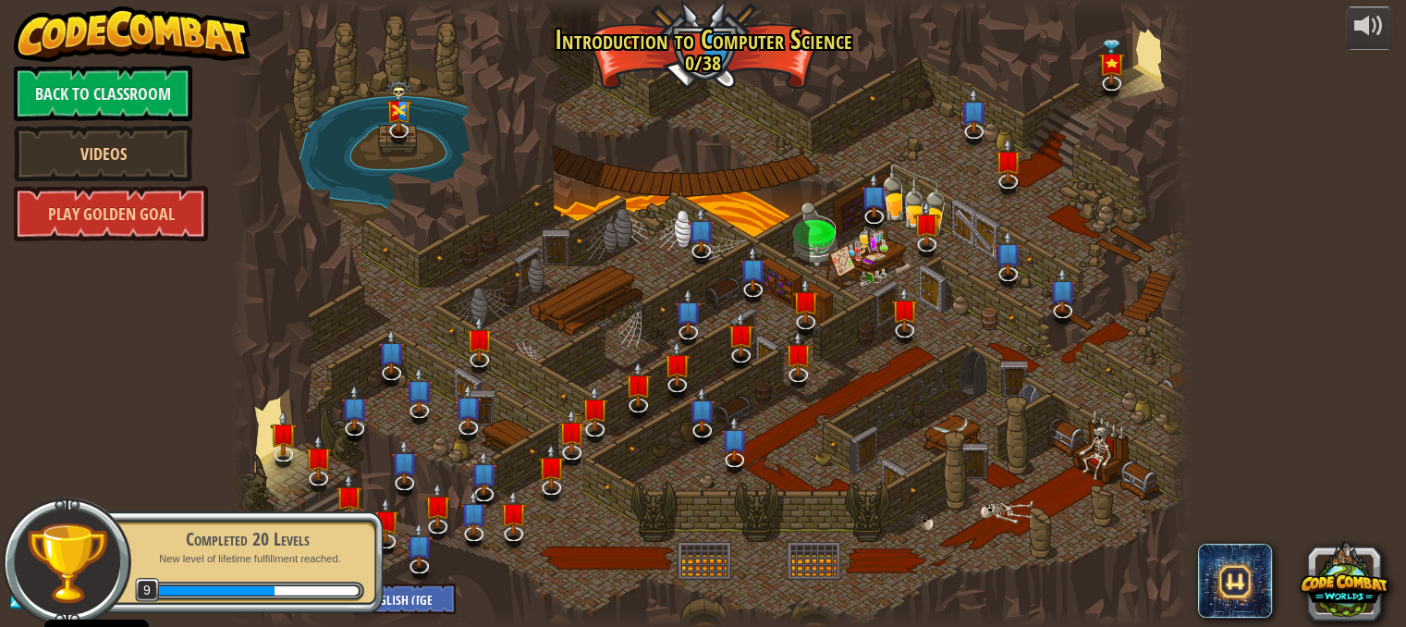
select select "en-[GEOGRAPHIC_DATA]"
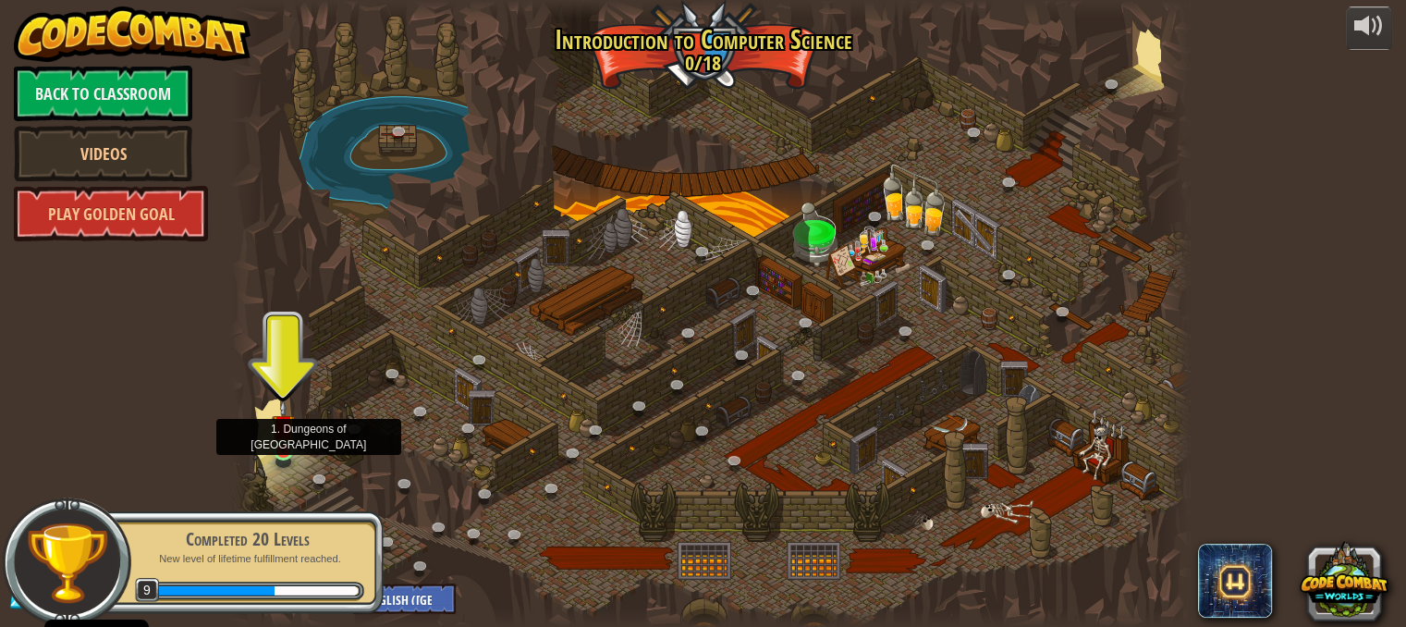
click at [287, 441] on img at bounding box center [283, 425] width 23 height 53
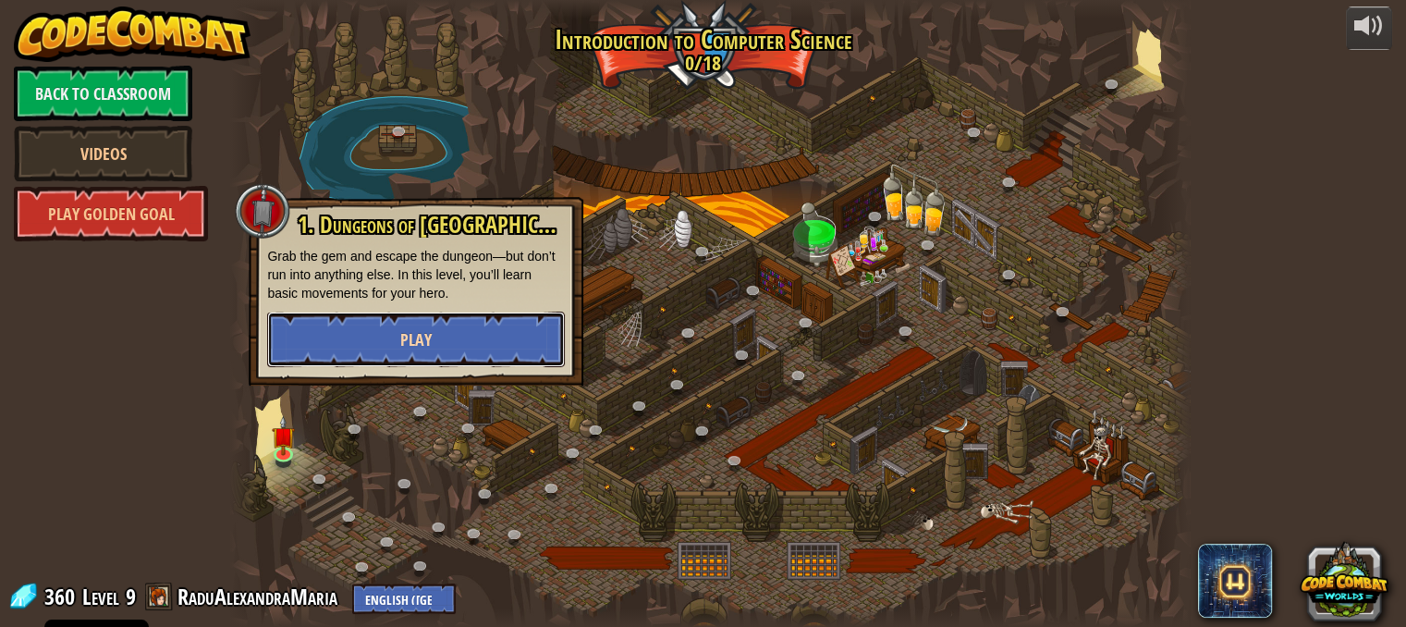
click at [386, 340] on button "Play" at bounding box center [416, 339] width 298 height 55
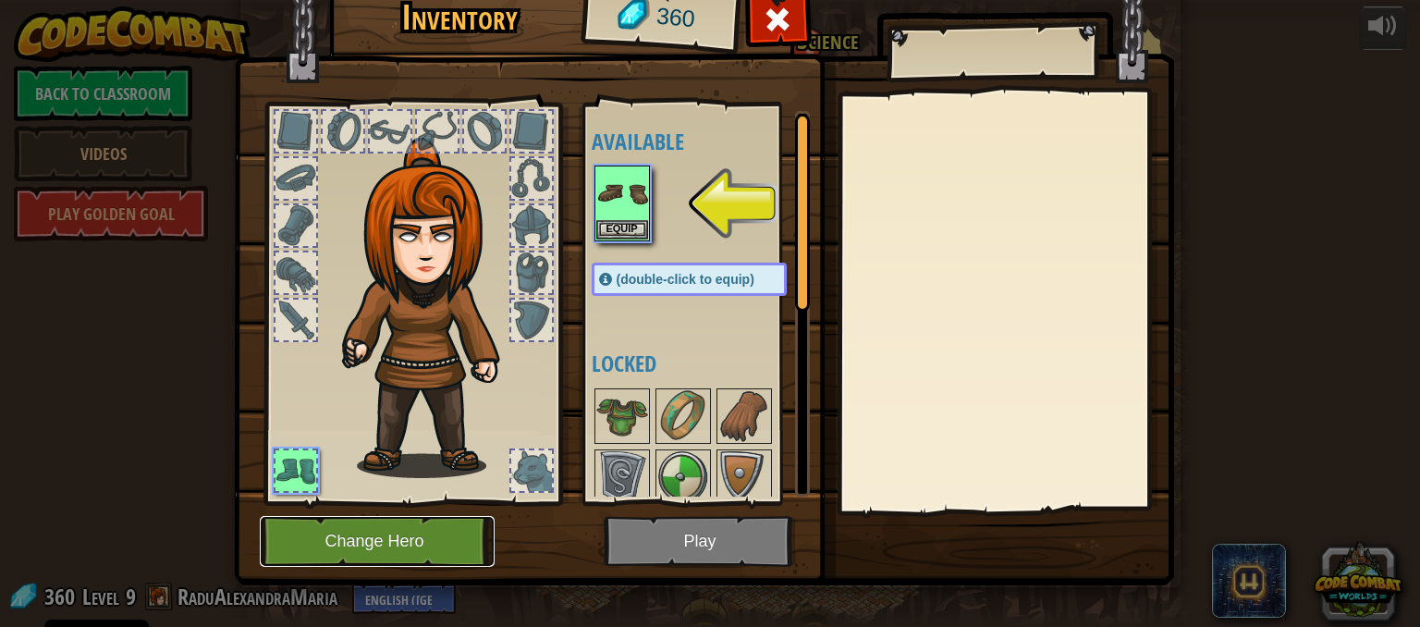
click at [374, 527] on button "Change Hero" at bounding box center [377, 541] width 235 height 51
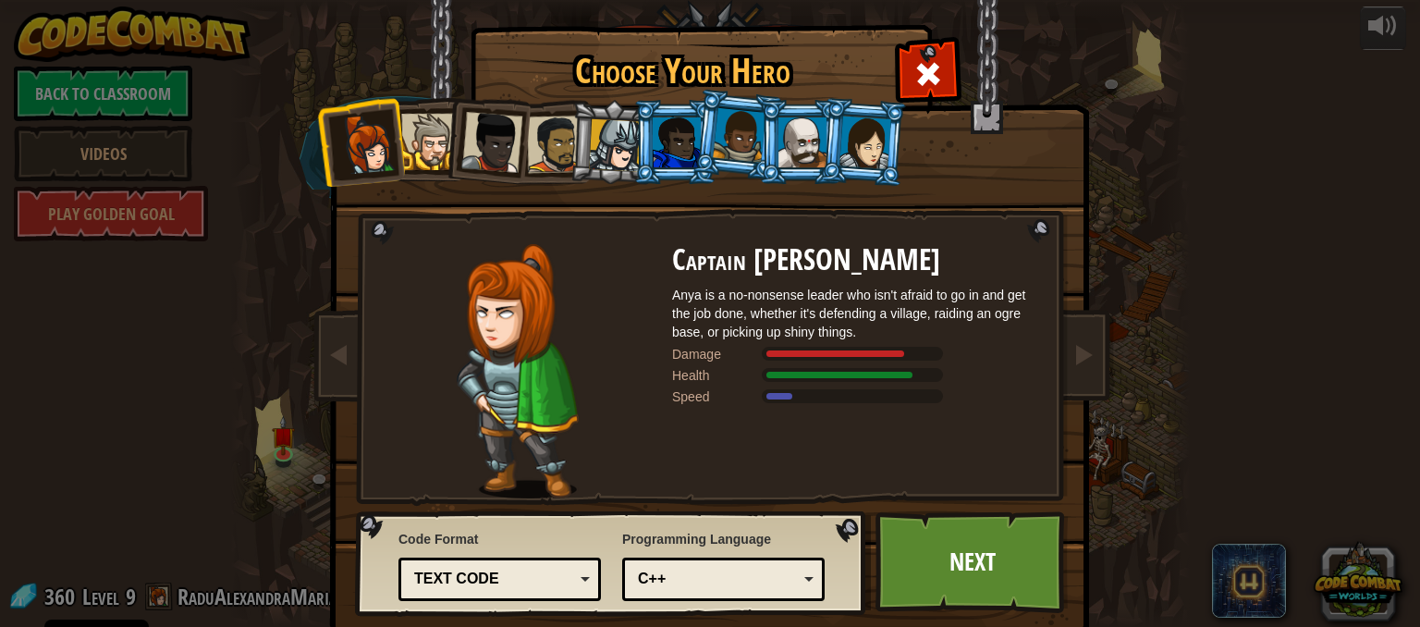
click at [423, 141] on div at bounding box center [429, 142] width 56 height 56
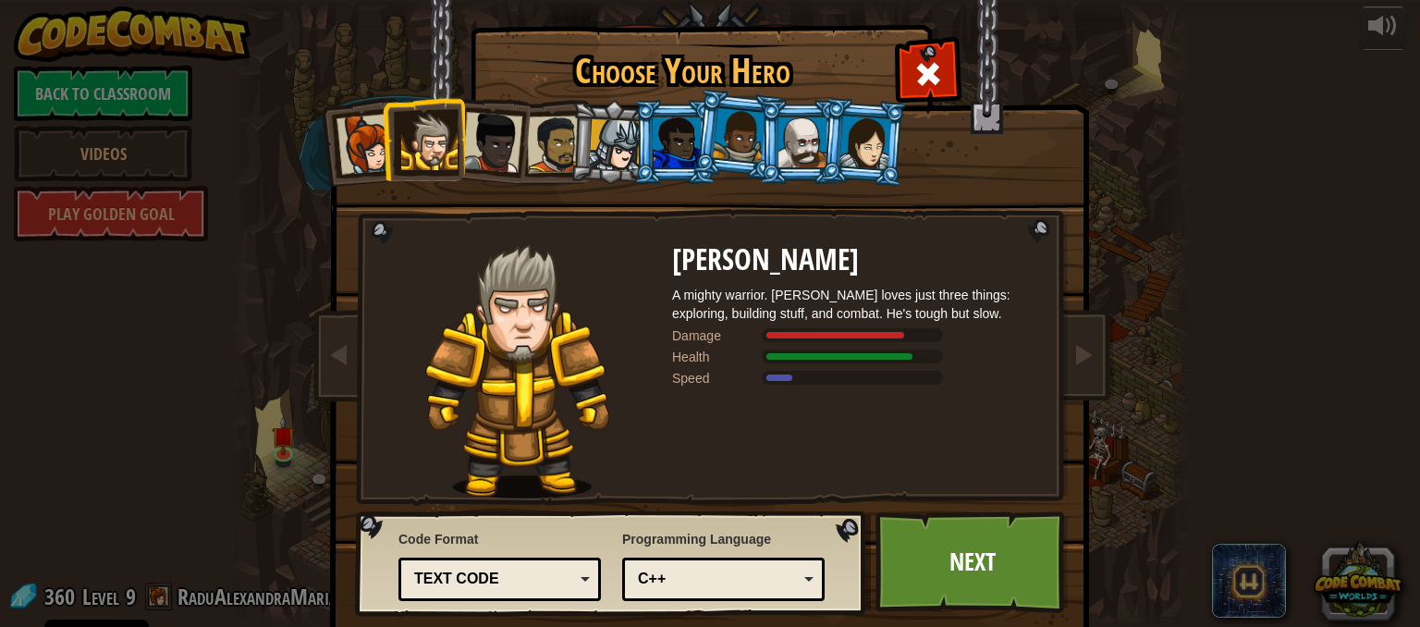
click at [494, 146] on div at bounding box center [491, 142] width 61 height 61
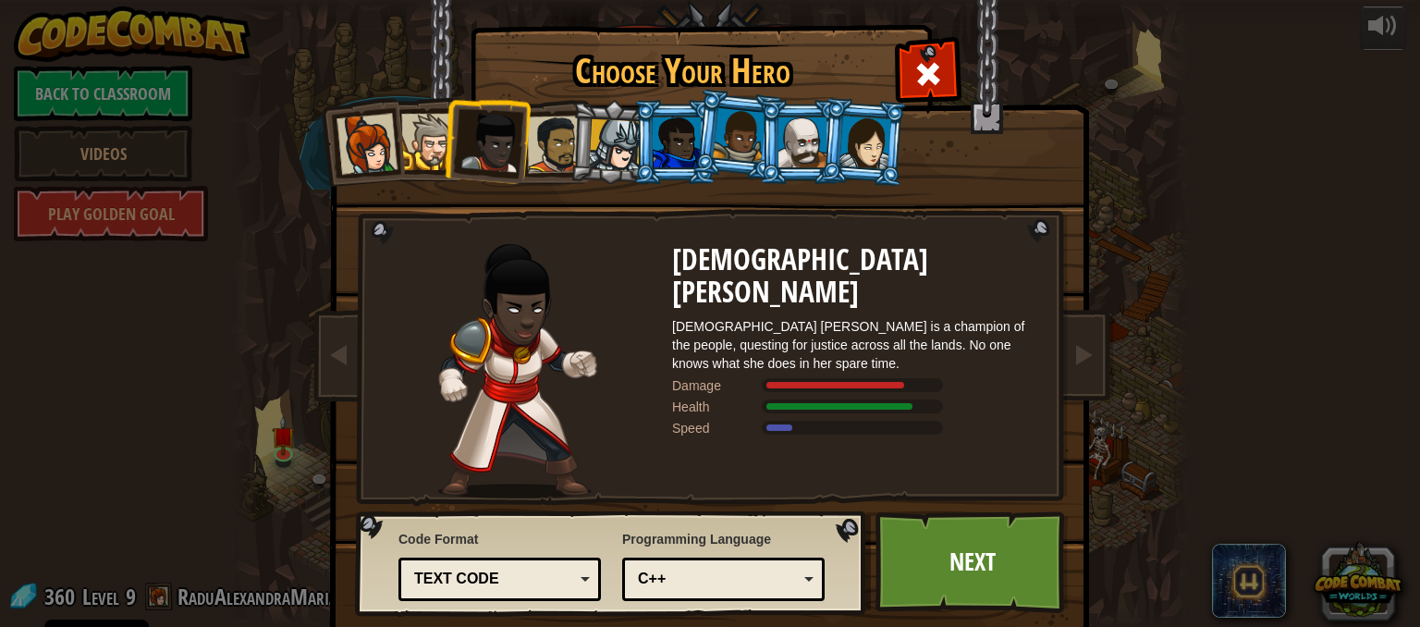
click at [540, 153] on div at bounding box center [555, 144] width 57 height 57
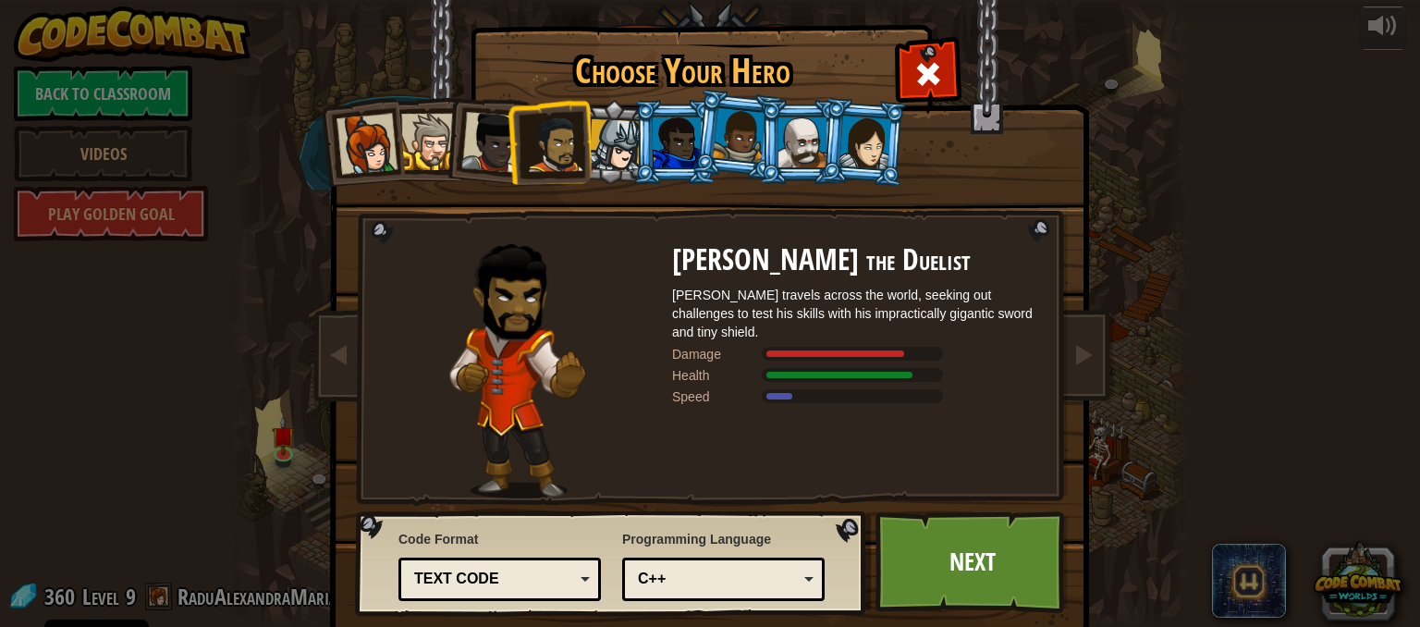
click at [595, 152] on div at bounding box center [615, 145] width 53 height 53
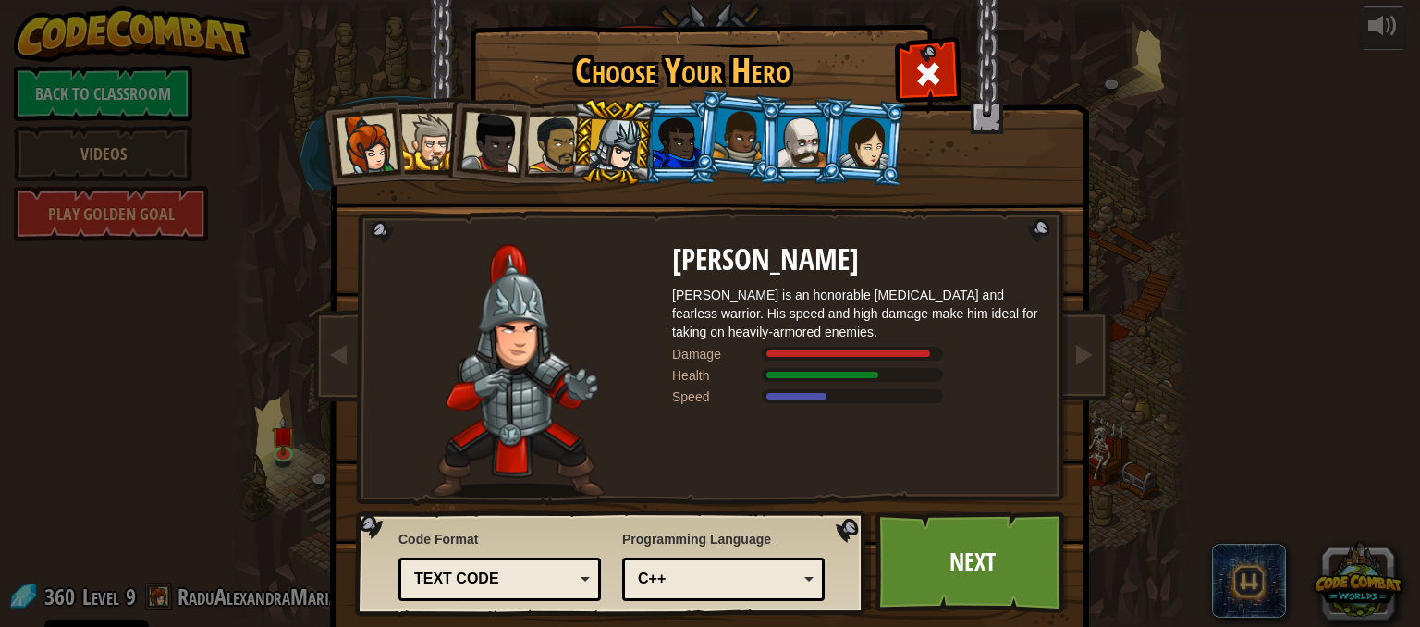
click at [661, 148] on div at bounding box center [677, 142] width 48 height 50
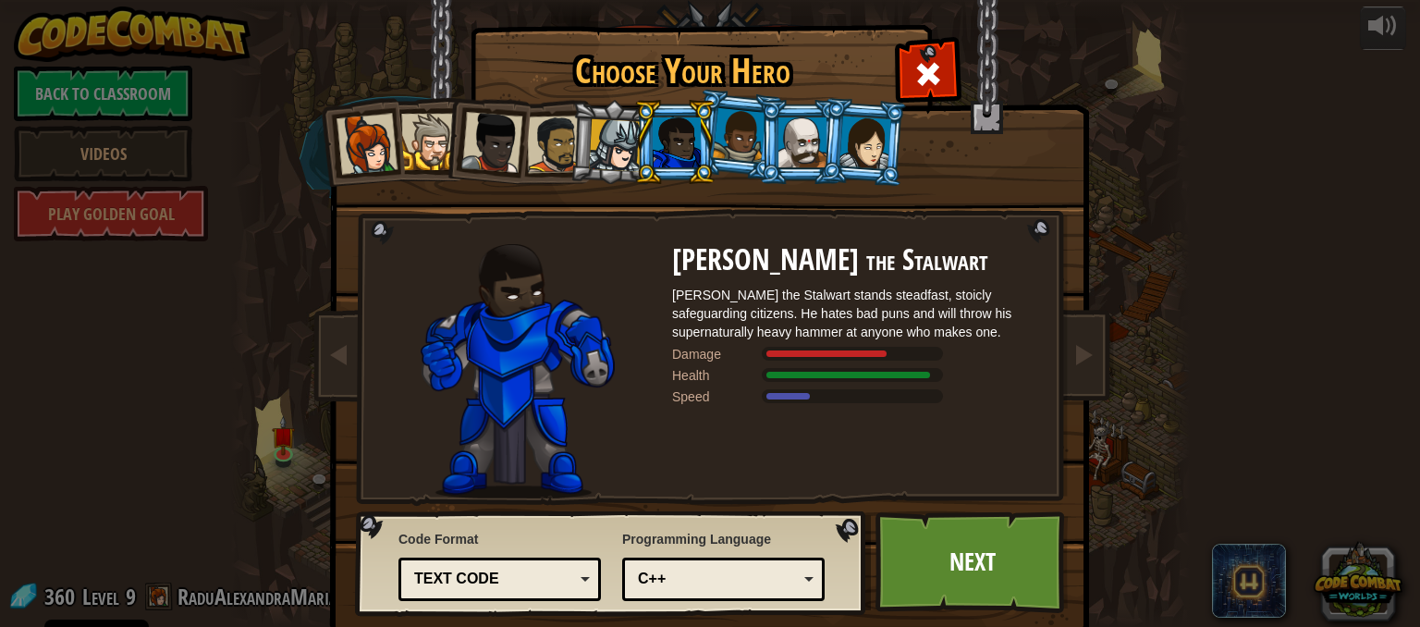
click at [729, 149] on div at bounding box center [739, 135] width 53 height 55
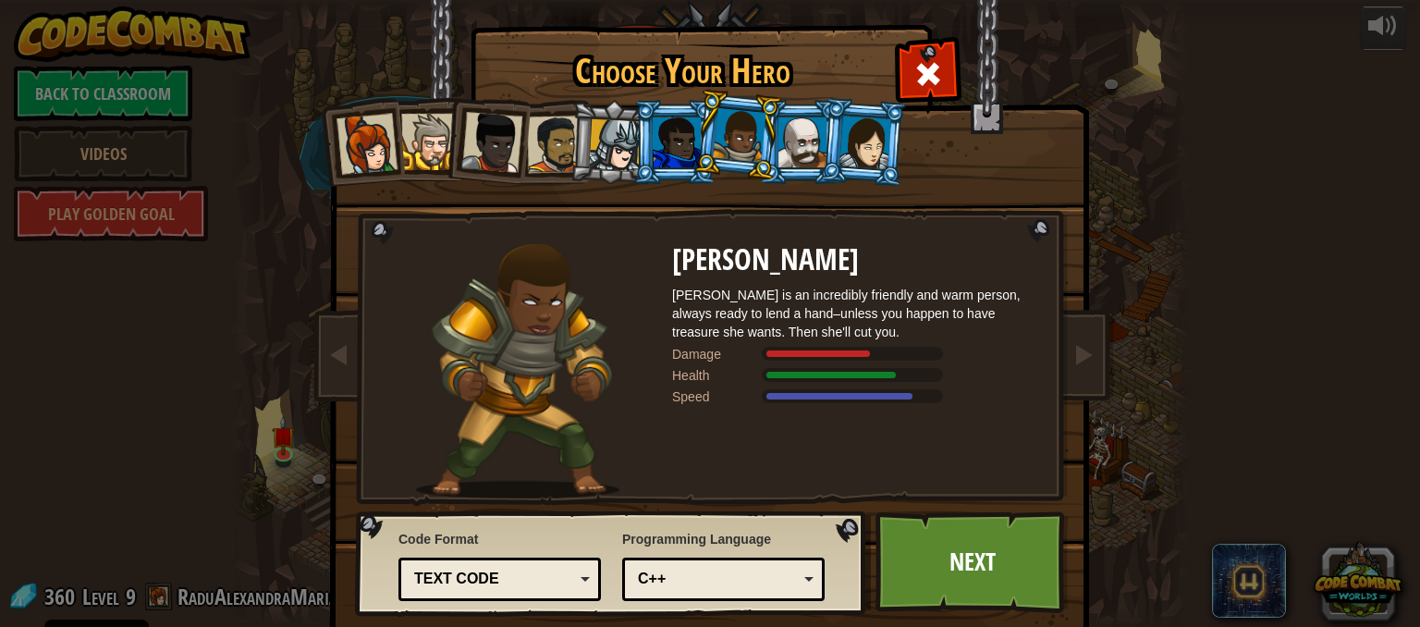
click at [784, 144] on div at bounding box center [803, 142] width 48 height 50
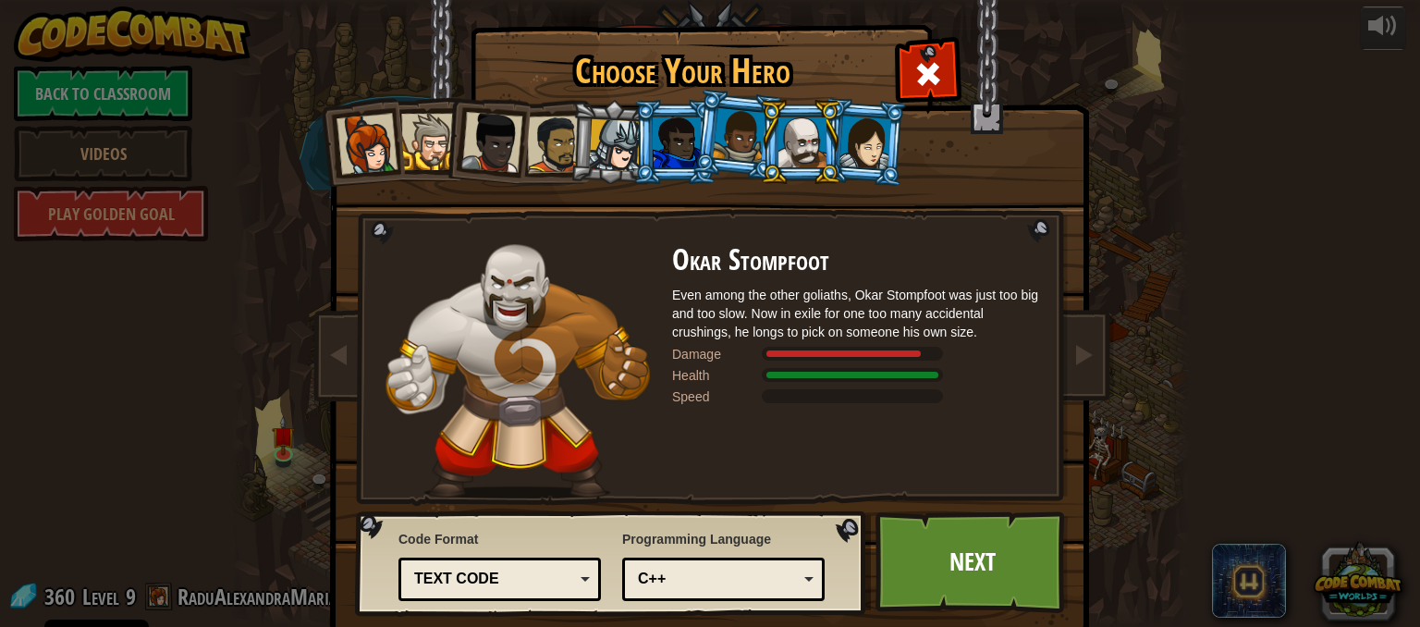
click at [849, 141] on div at bounding box center [866, 142] width 52 height 53
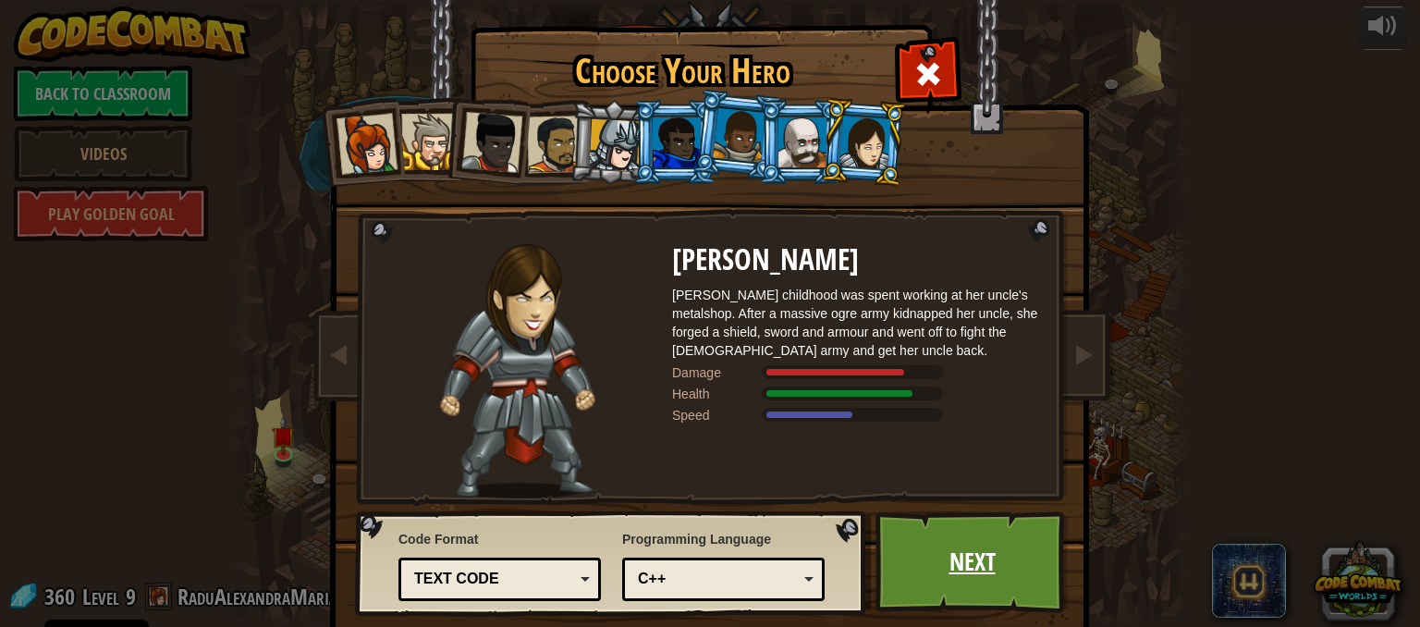
click at [940, 542] on link "Next" at bounding box center [972, 562] width 193 height 102
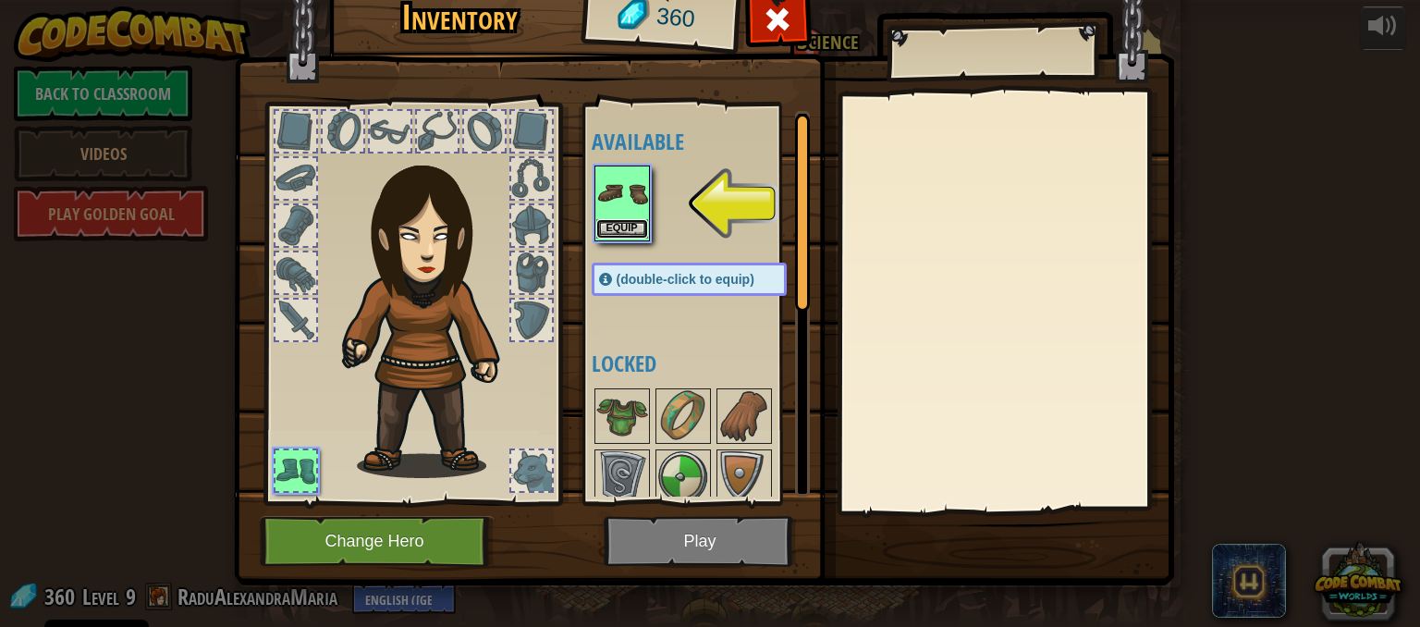
click at [599, 227] on button "Equip" at bounding box center [622, 228] width 52 height 19
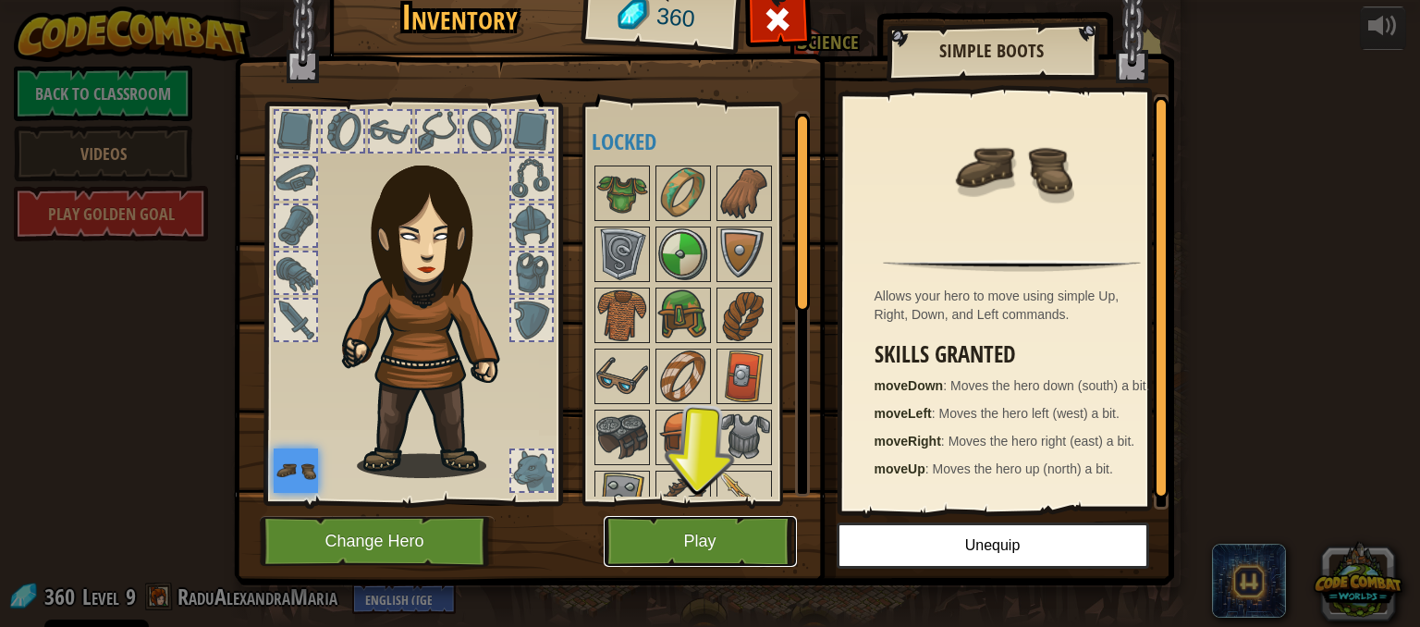
click at [666, 526] on button "Play" at bounding box center [700, 541] width 193 height 51
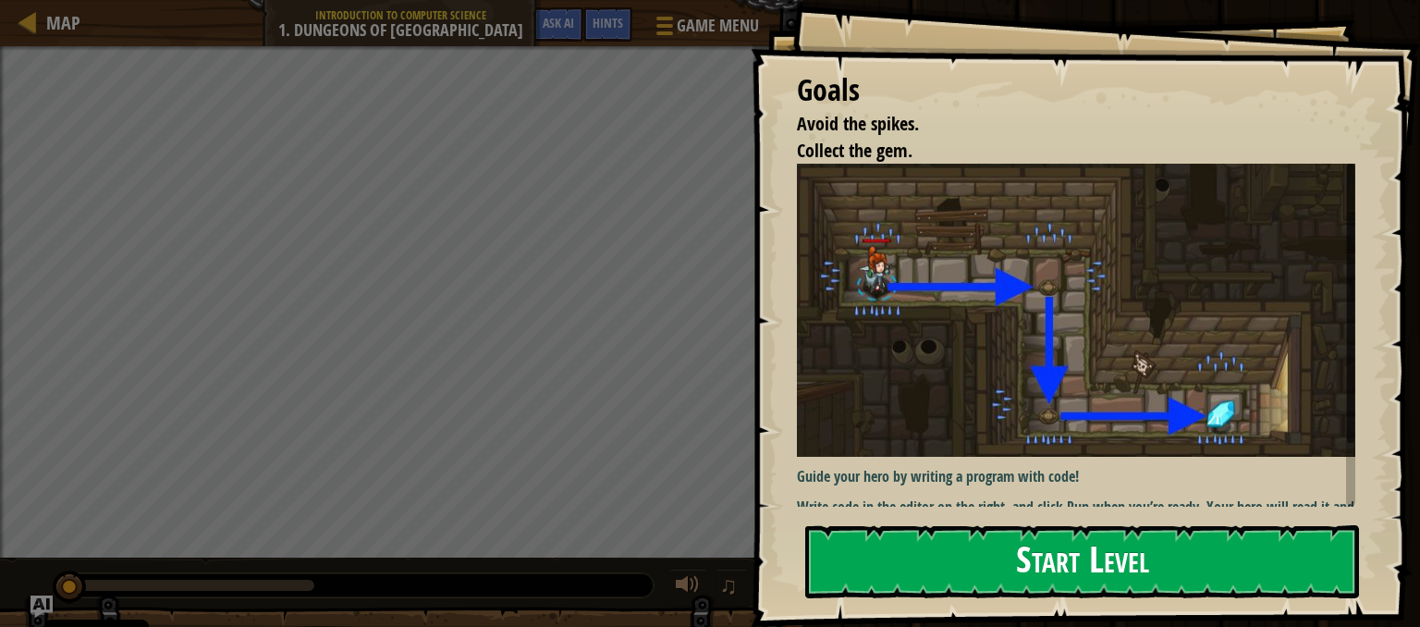
click at [997, 310] on img at bounding box center [1083, 310] width 572 height 293
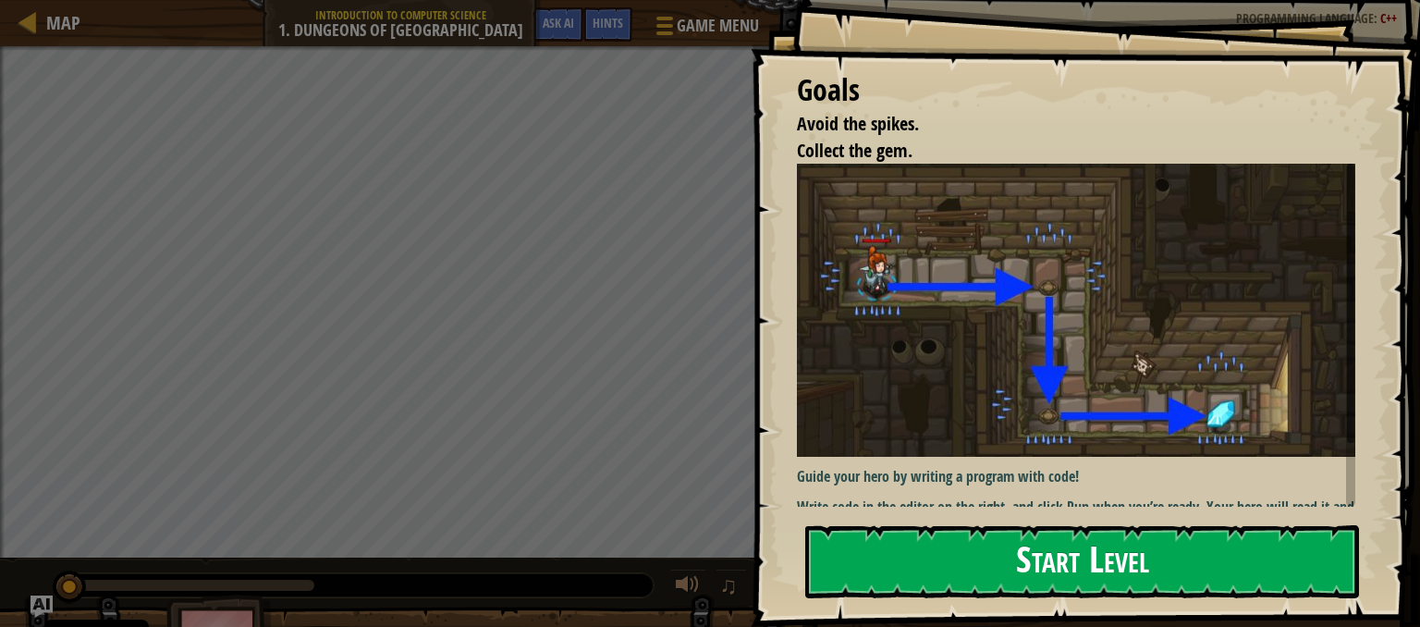
click at [911, 560] on button "Start Level" at bounding box center [1082, 561] width 554 height 73
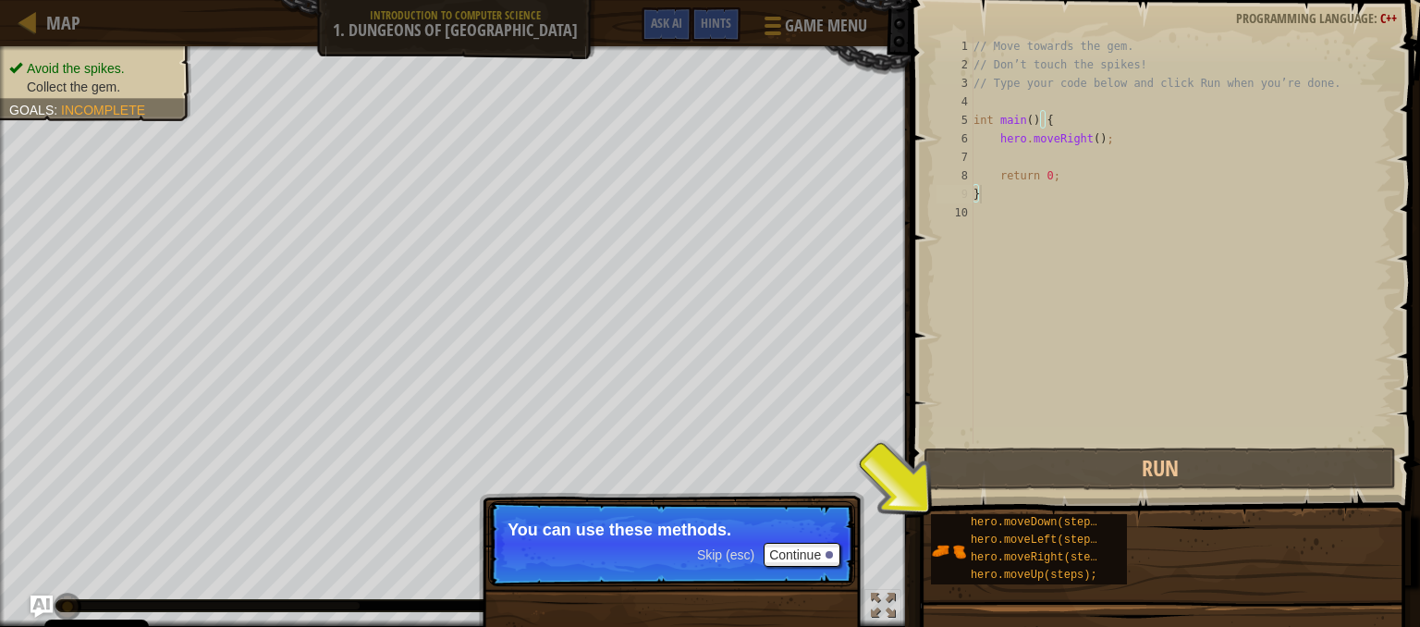
click at [738, 550] on span "Skip (esc)" at bounding box center [725, 554] width 57 height 15
click at [738, 550] on p "Skip (esc) Continue You can use these methods." at bounding box center [671, 543] width 367 height 85
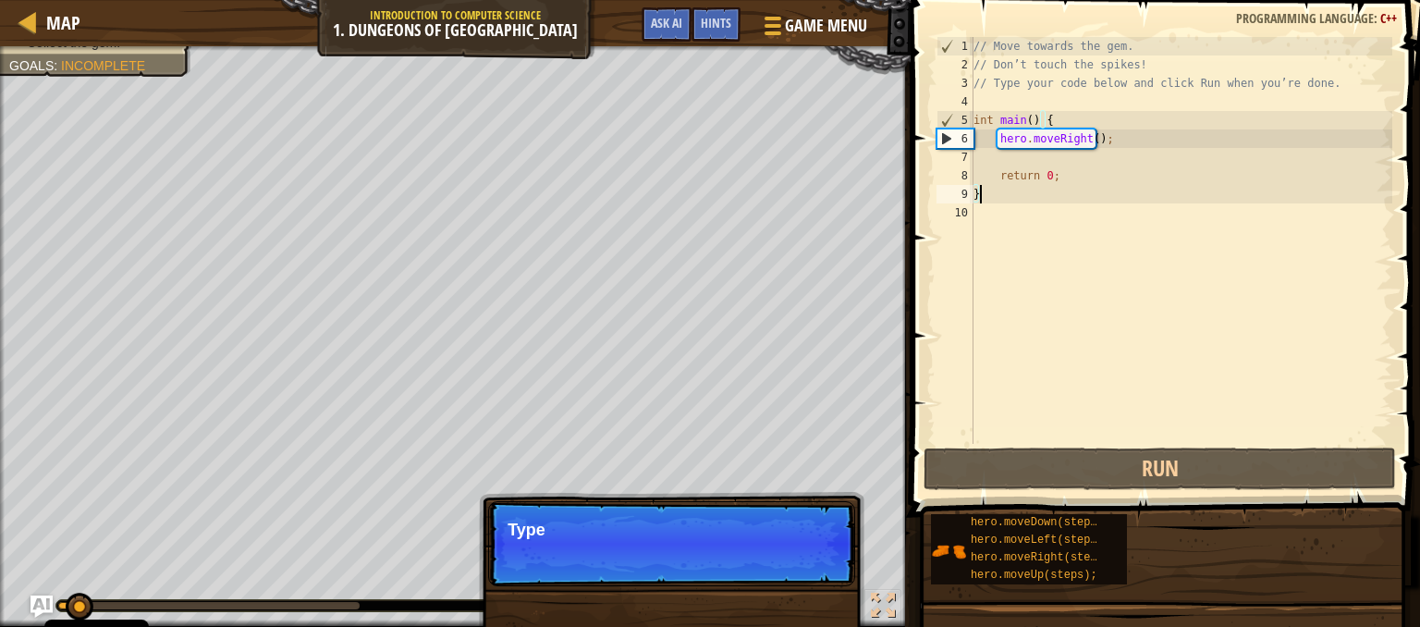
click at [738, 550] on p "Skip (esc) Continue Type" at bounding box center [671, 543] width 367 height 85
click at [738, 550] on p "Skip (esc) Continue Type your code on the ri" at bounding box center [671, 543] width 367 height 85
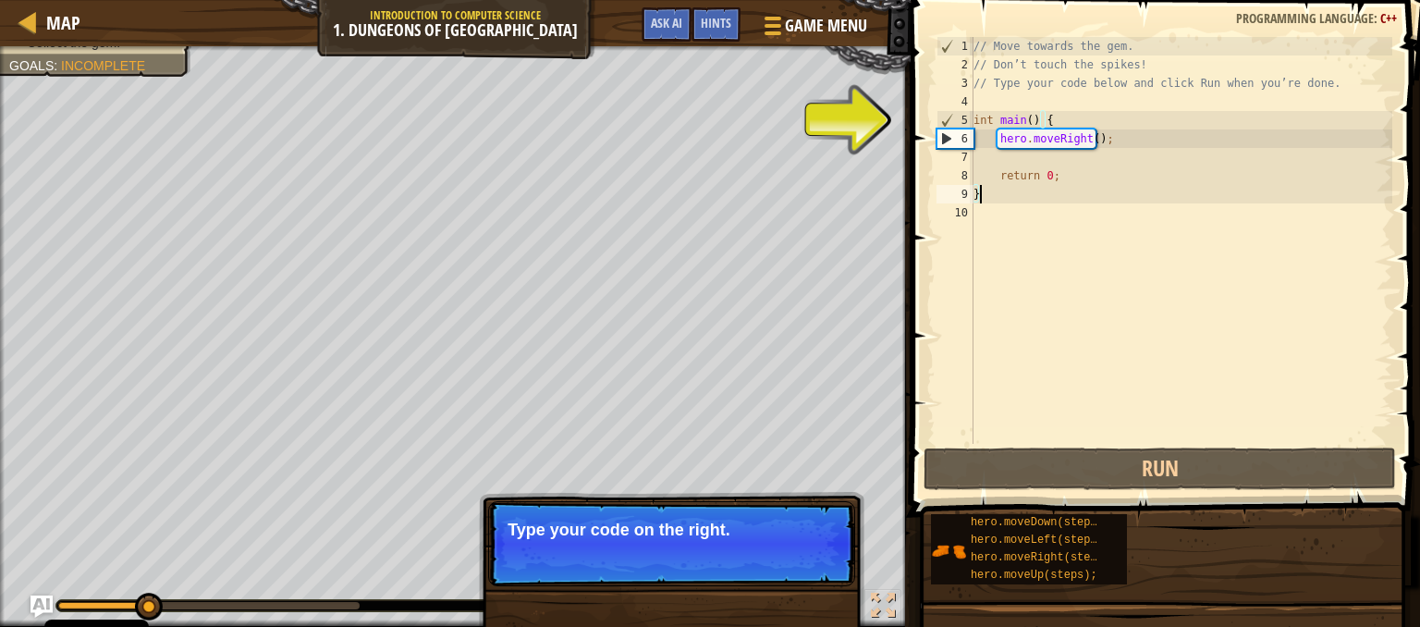
click at [738, 550] on span "Skip (esc)" at bounding box center [725, 554] width 57 height 15
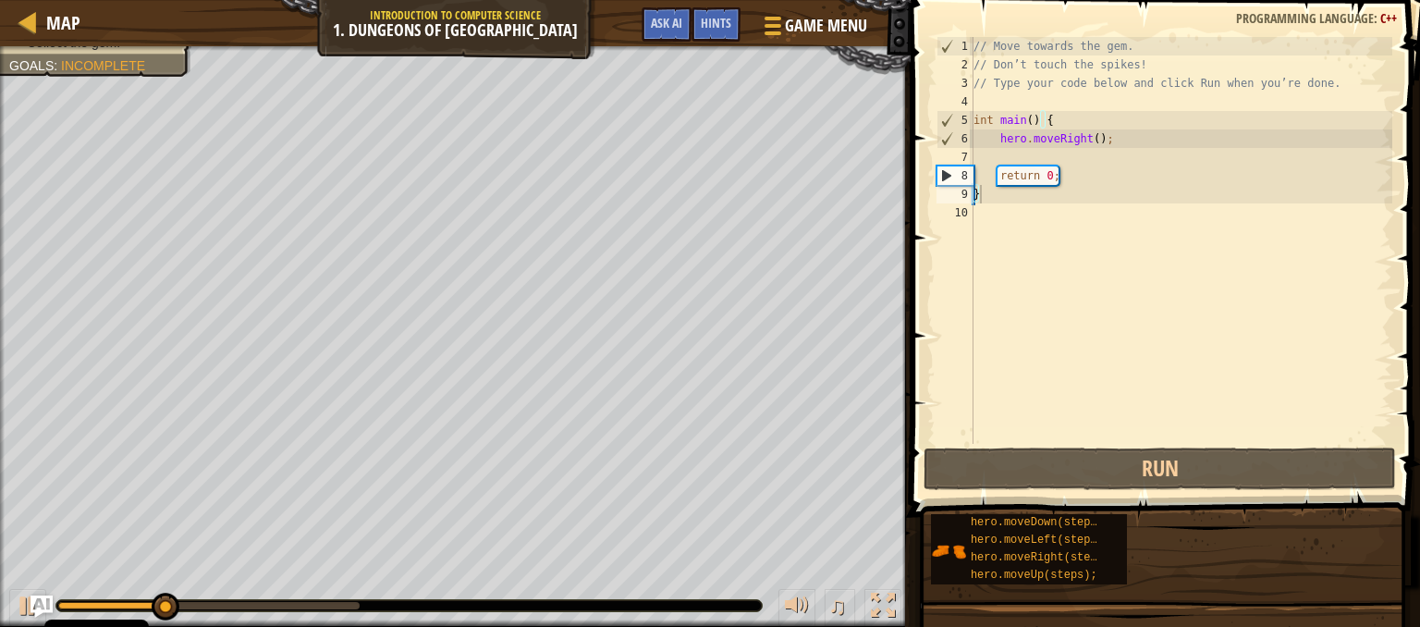
click at [738, 550] on div "Avoid the spikes. Collect the gem. Goals : Incomplete ♫ Illia 11 x: 18 y: 18 No…" at bounding box center [710, 336] width 1420 height 581
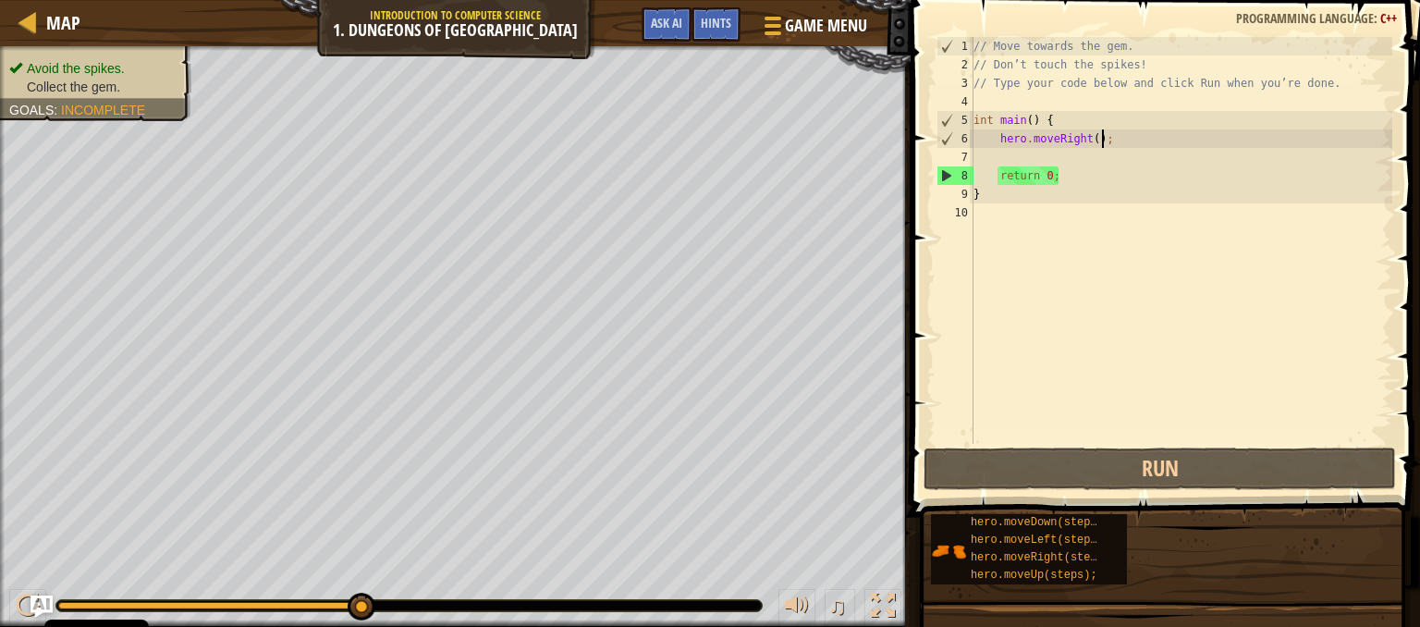
click at [1113, 131] on div "// Move towards the gem. // Don’t touch the spikes! // Type your code below and…" at bounding box center [1181, 259] width 423 height 444
type textarea "hero.moveRight();"
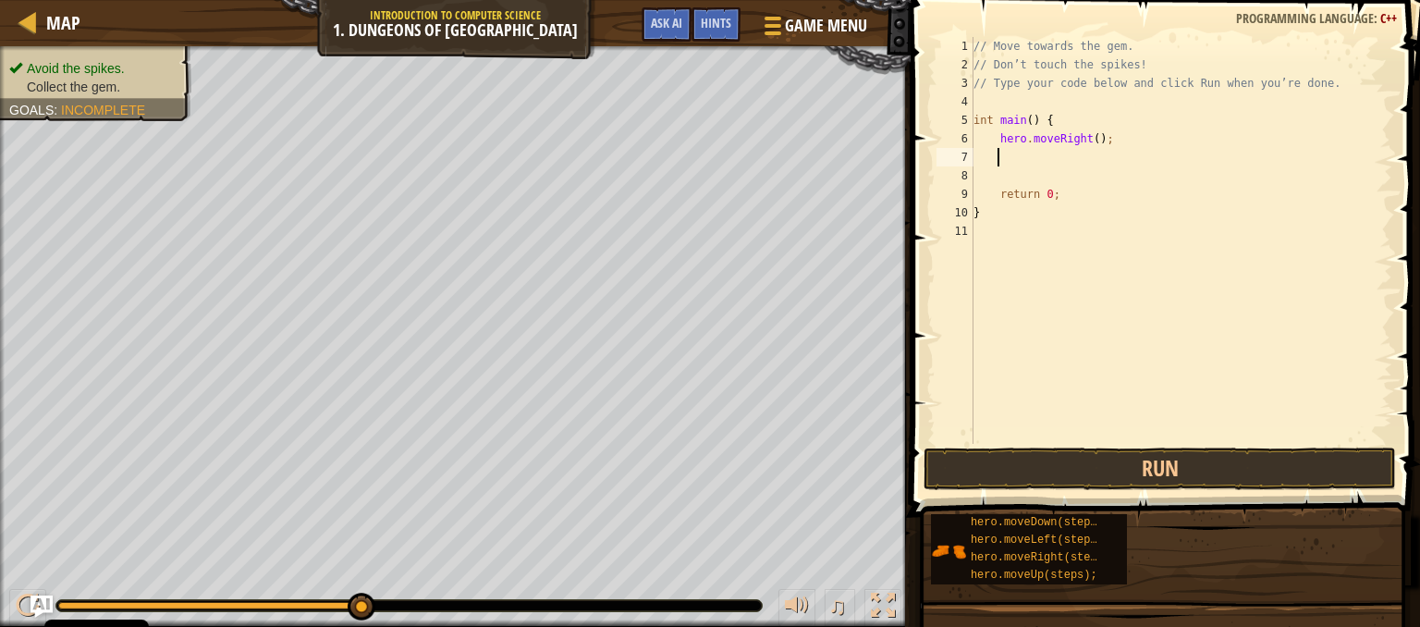
type textarea "h"
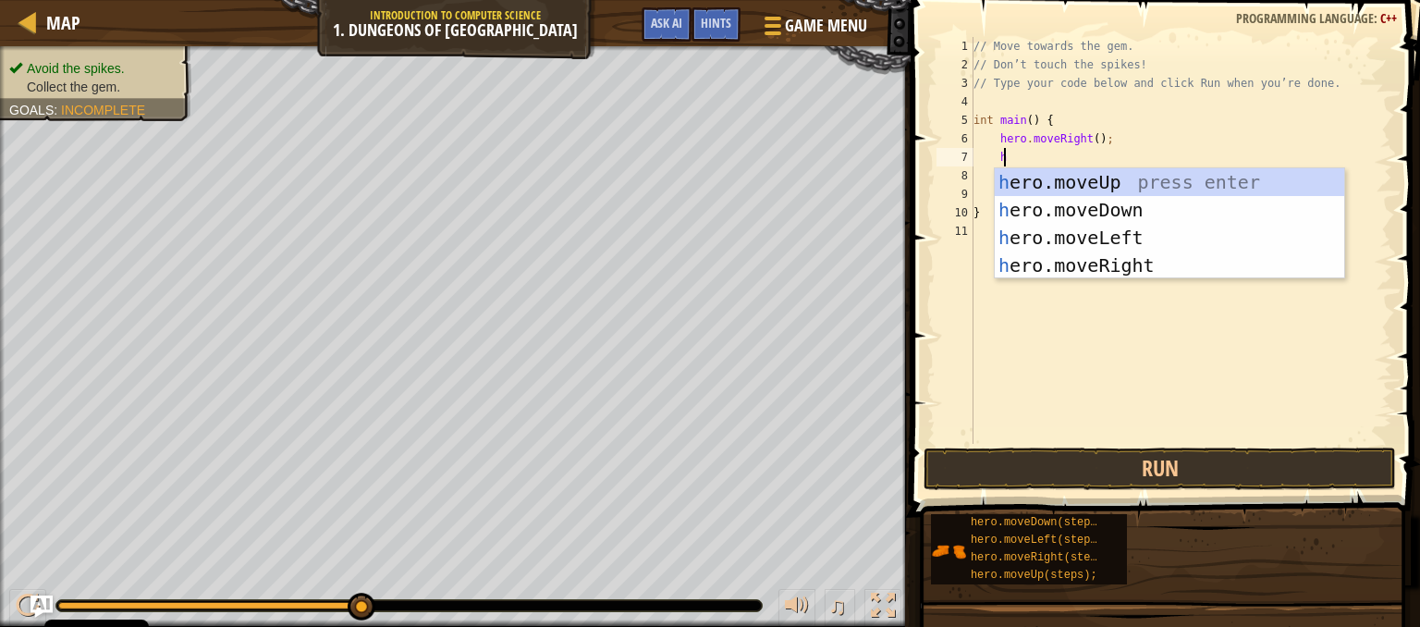
scroll to position [8, 1]
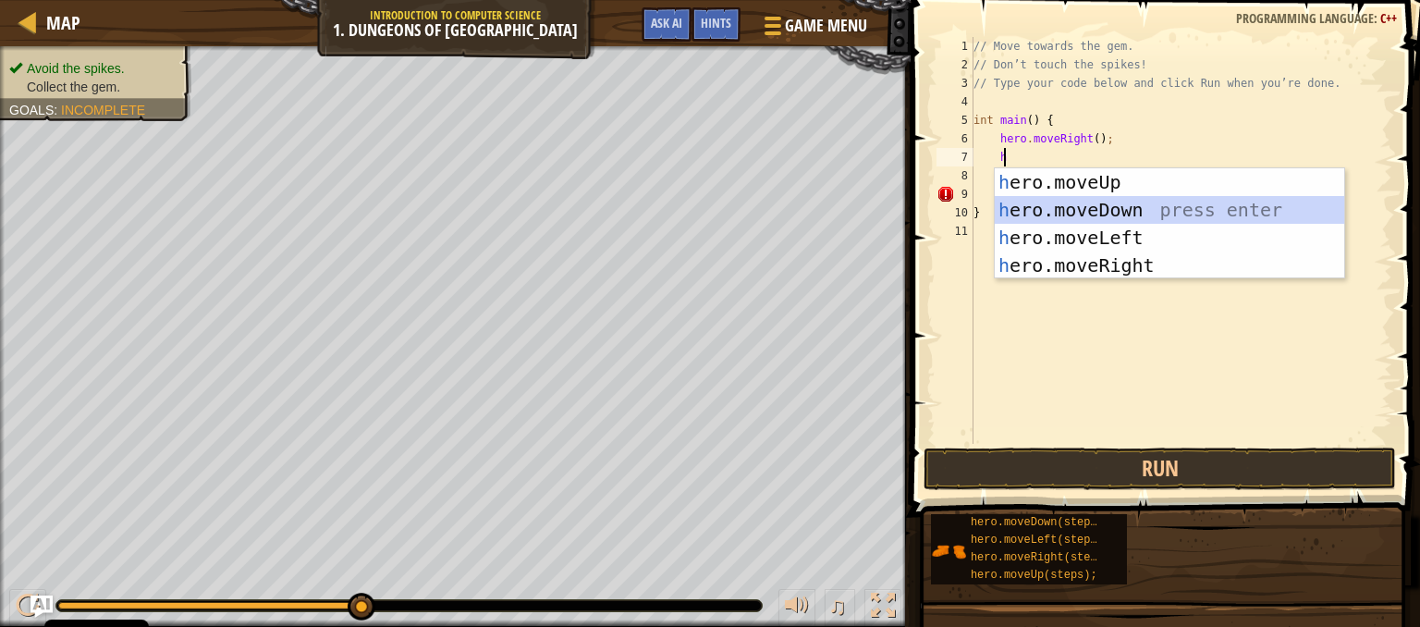
click at [1106, 214] on div "h ero.moveUp press enter h ero.moveDown press enter h ero.moveLeft press enter …" at bounding box center [1169, 251] width 349 height 166
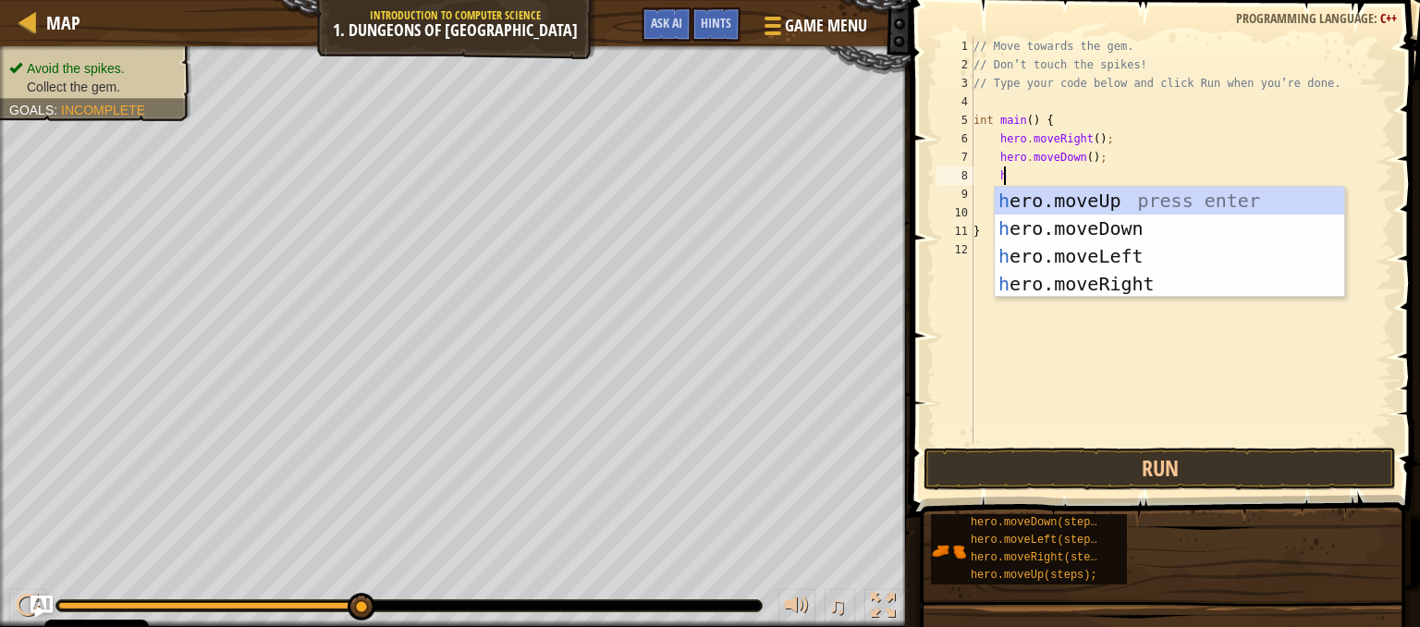
type textarea "he"
click at [1091, 279] on div "he ro.moveUp press enter he ro.moveDown press enter he ro.moveLeft press enter …" at bounding box center [1169, 270] width 349 height 166
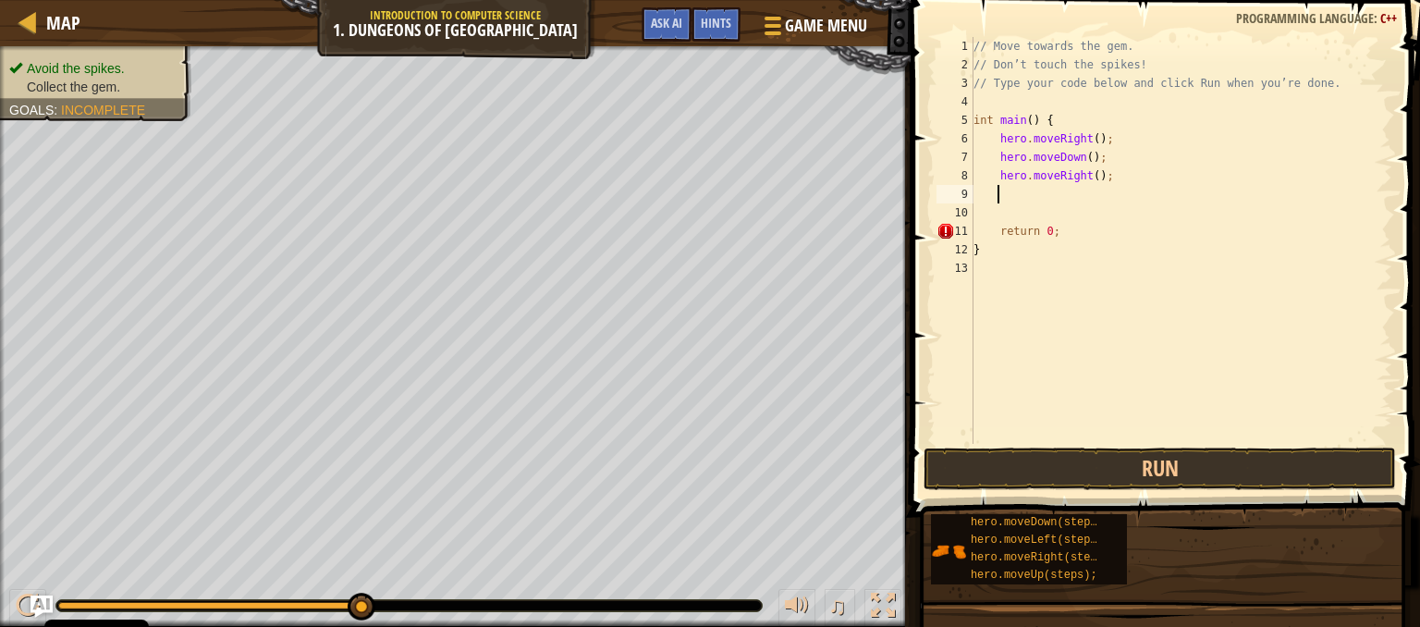
scroll to position [8, 0]
click at [1121, 474] on button "Run" at bounding box center [1160, 469] width 472 height 43
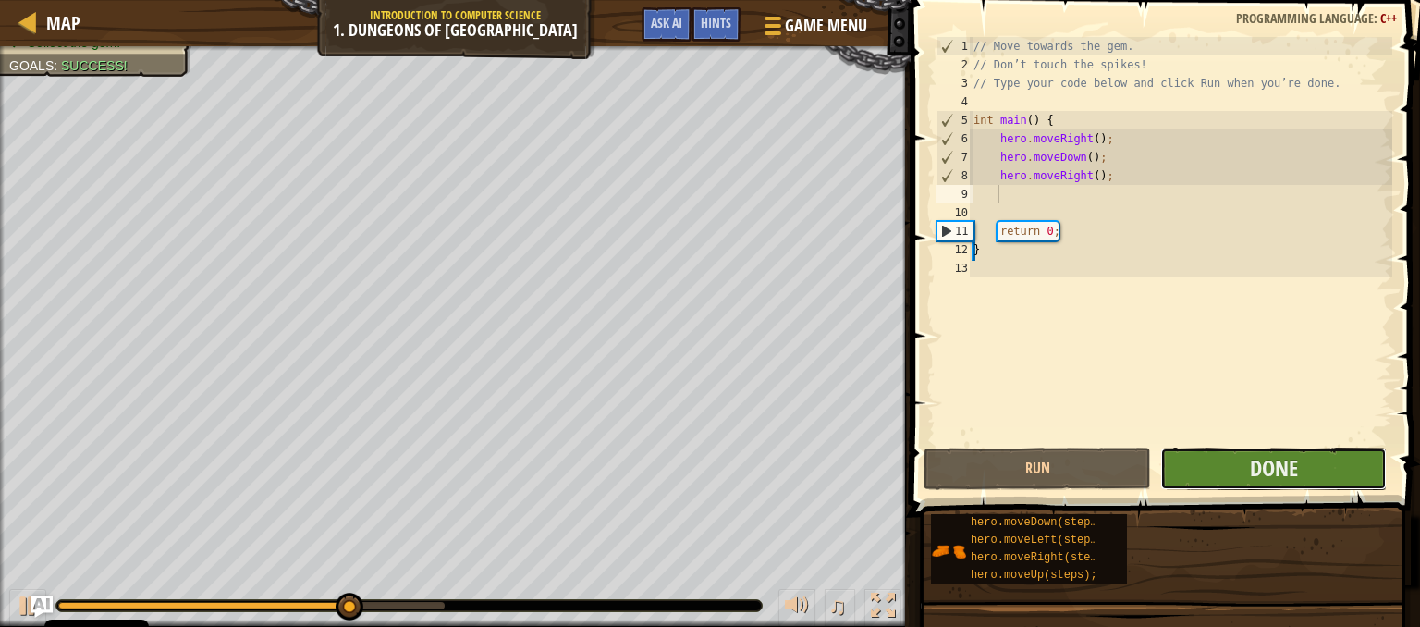
click at [1189, 467] on button "Done" at bounding box center [1273, 469] width 227 height 43
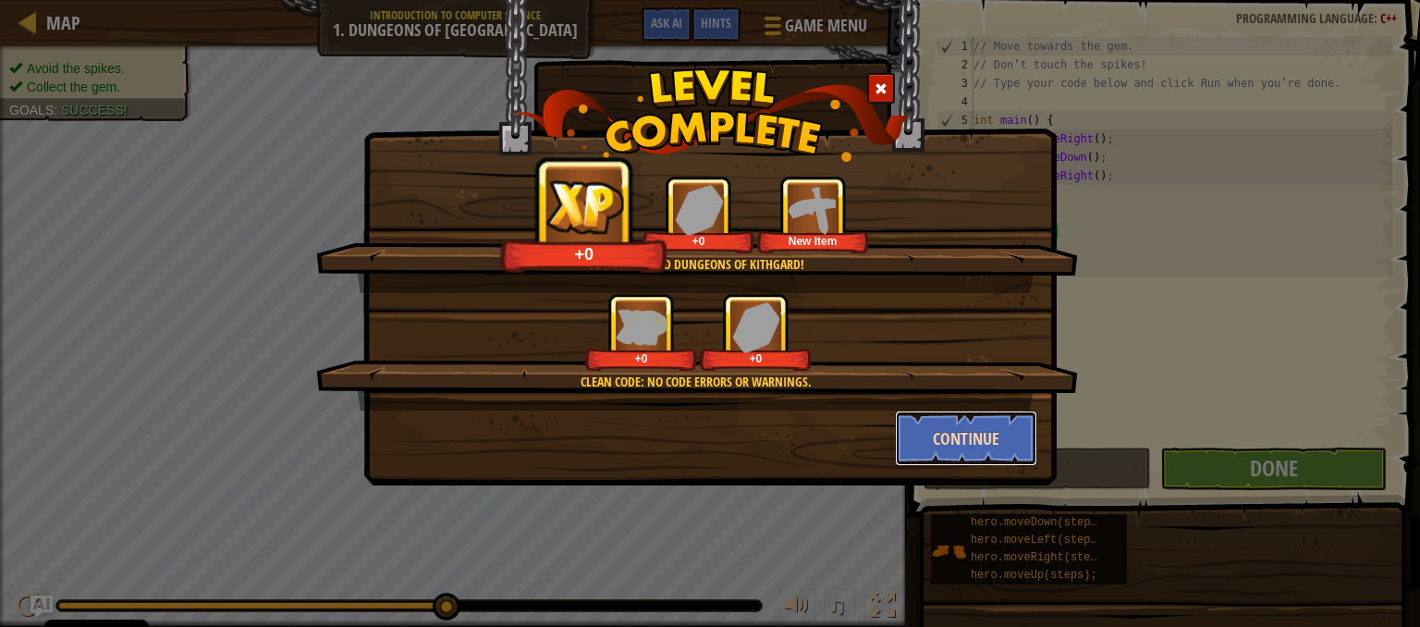
click at [980, 451] on button "Continue" at bounding box center [966, 438] width 143 height 55
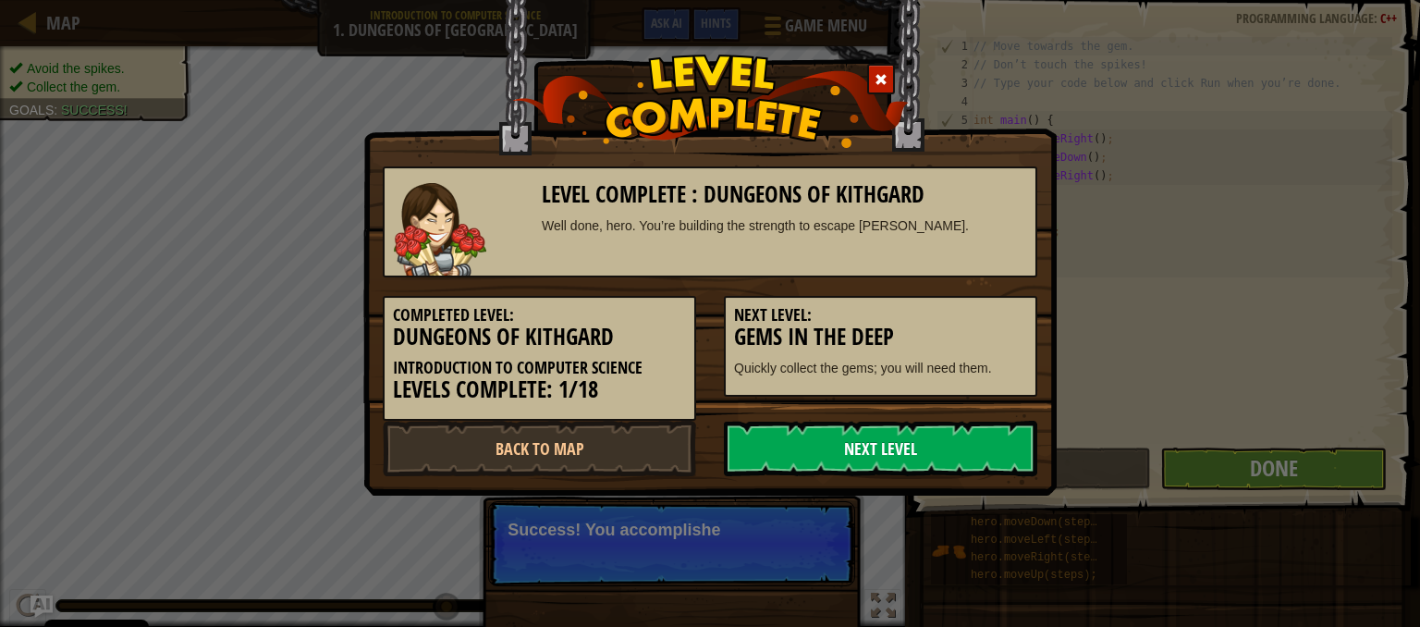
click at [940, 437] on link "Next Level" at bounding box center [880, 448] width 313 height 55
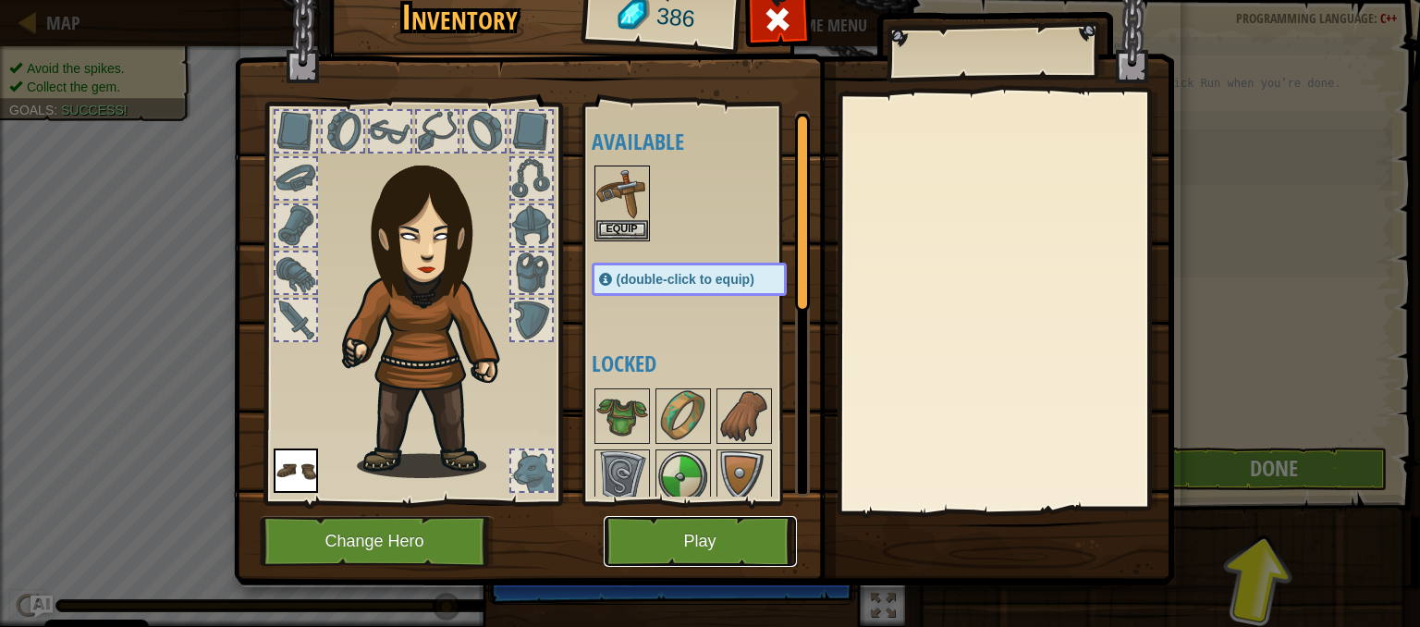
click at [706, 533] on button "Play" at bounding box center [700, 541] width 193 height 51
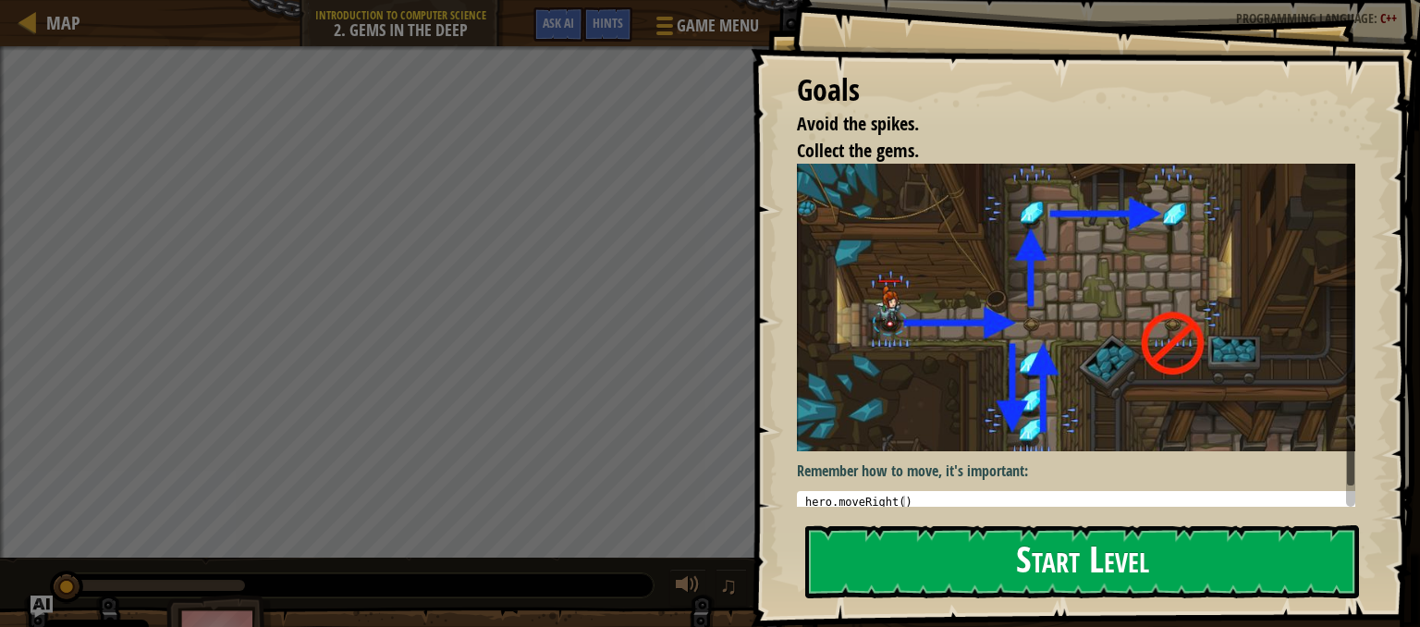
click at [940, 572] on button "Start Level" at bounding box center [1082, 561] width 554 height 73
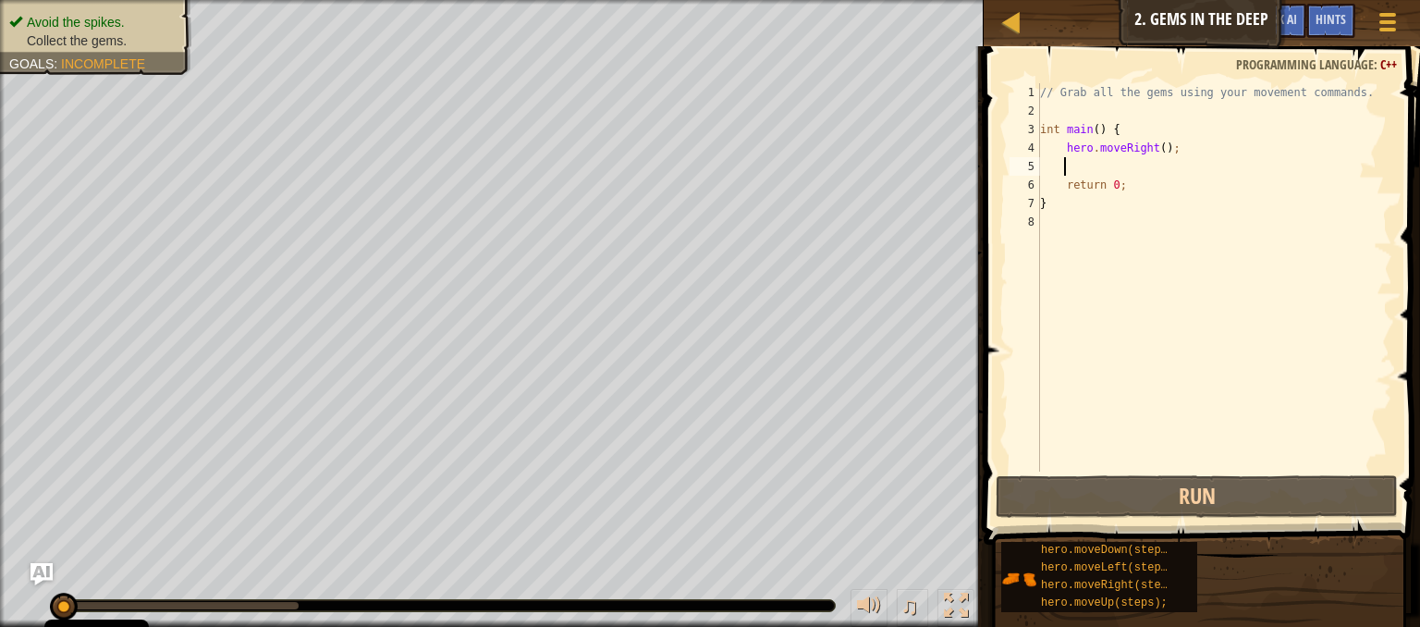
click at [1083, 169] on div "// Grab all the gems using your movement commands. int main ( ) { hero . moveRi…" at bounding box center [1214, 295] width 356 height 425
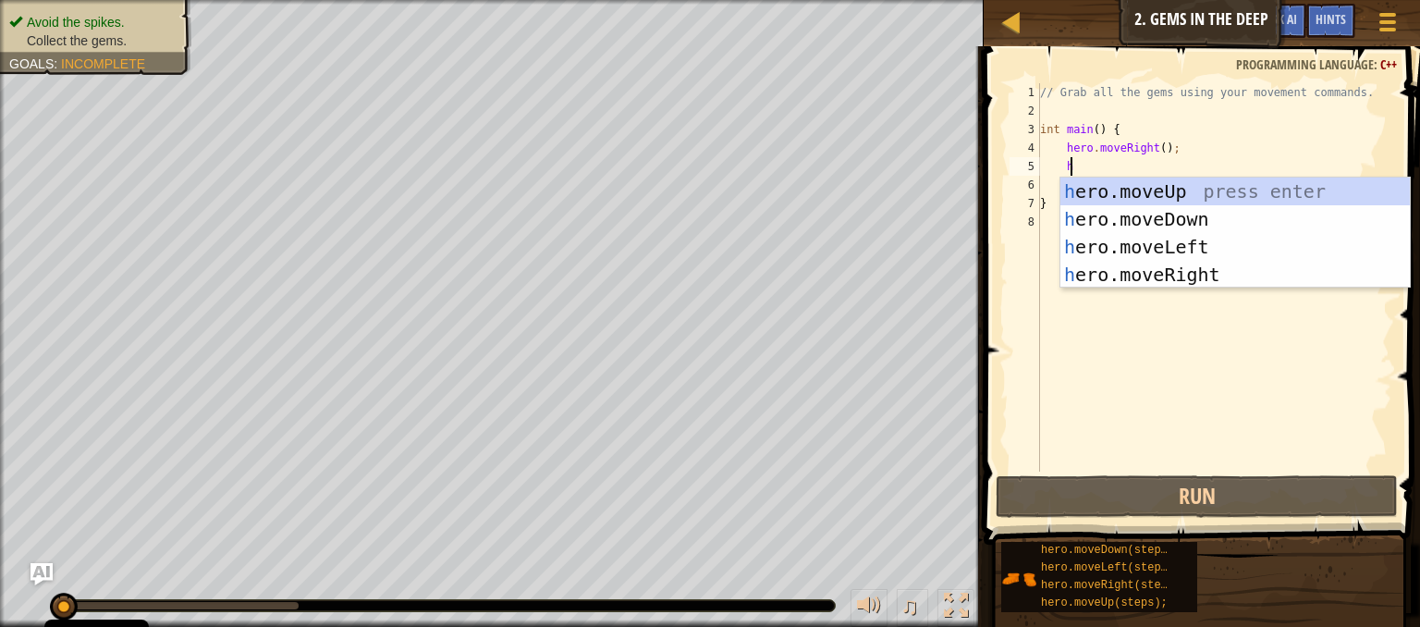
scroll to position [8, 1]
type textarea "he"
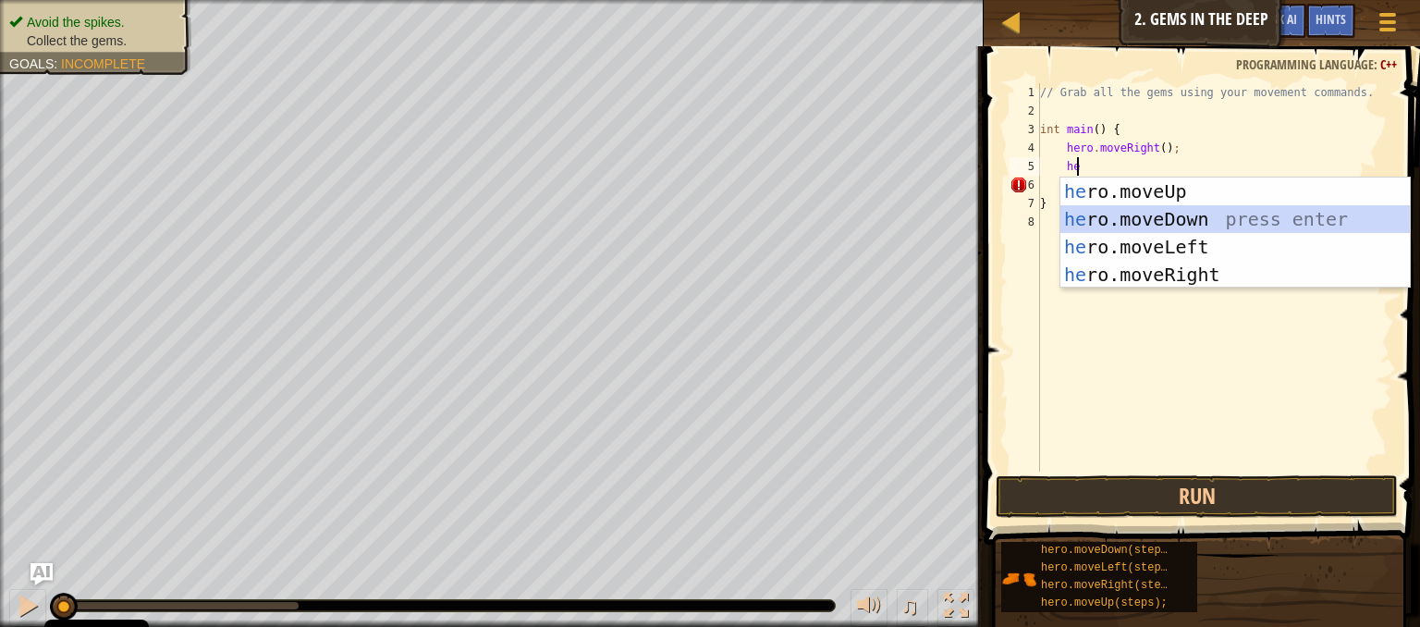
click at [1169, 225] on div "he ro.moveUp press enter he ro.moveDown press enter he ro.moveLeft press enter …" at bounding box center [1235, 261] width 349 height 166
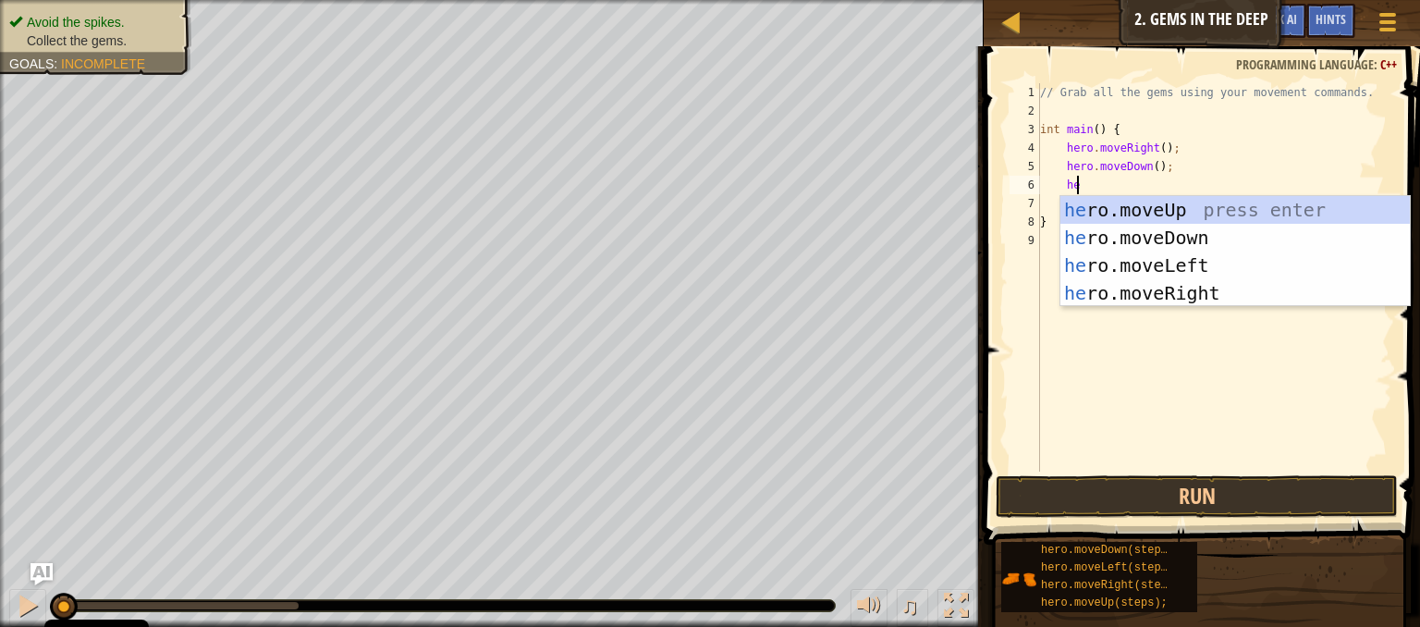
type textarea "her"
click at [1166, 212] on div "her o.moveUp press enter her o.moveDown press enter her o.moveLeft press enter …" at bounding box center [1235, 279] width 349 height 166
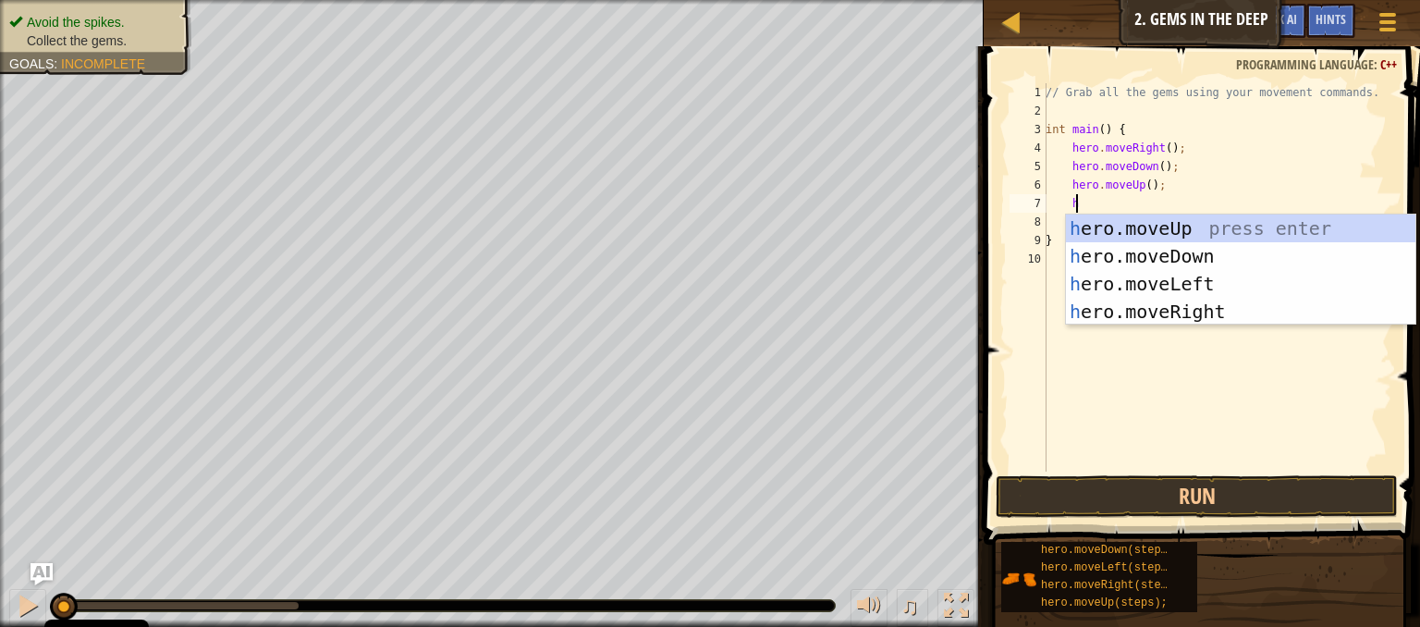
type textarea "her"
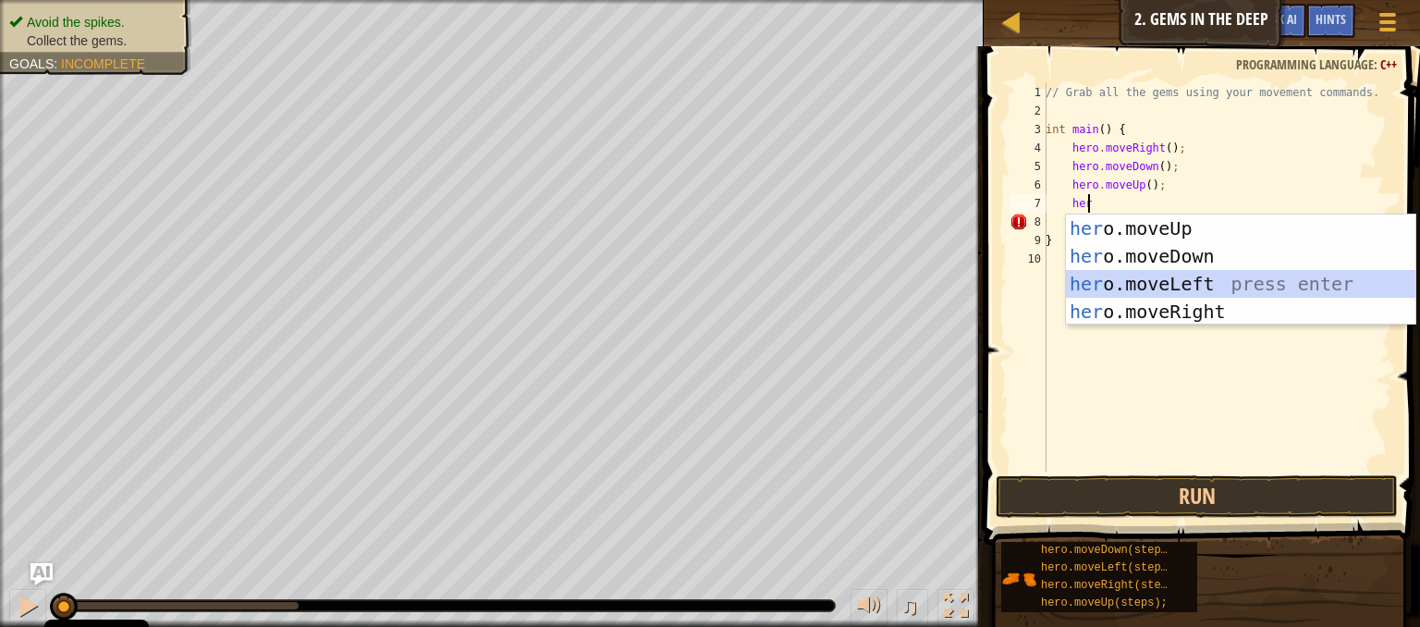
click at [1148, 289] on div "her o.moveUp press enter her o.moveDown press enter her o.moveLeft press enter …" at bounding box center [1240, 298] width 349 height 166
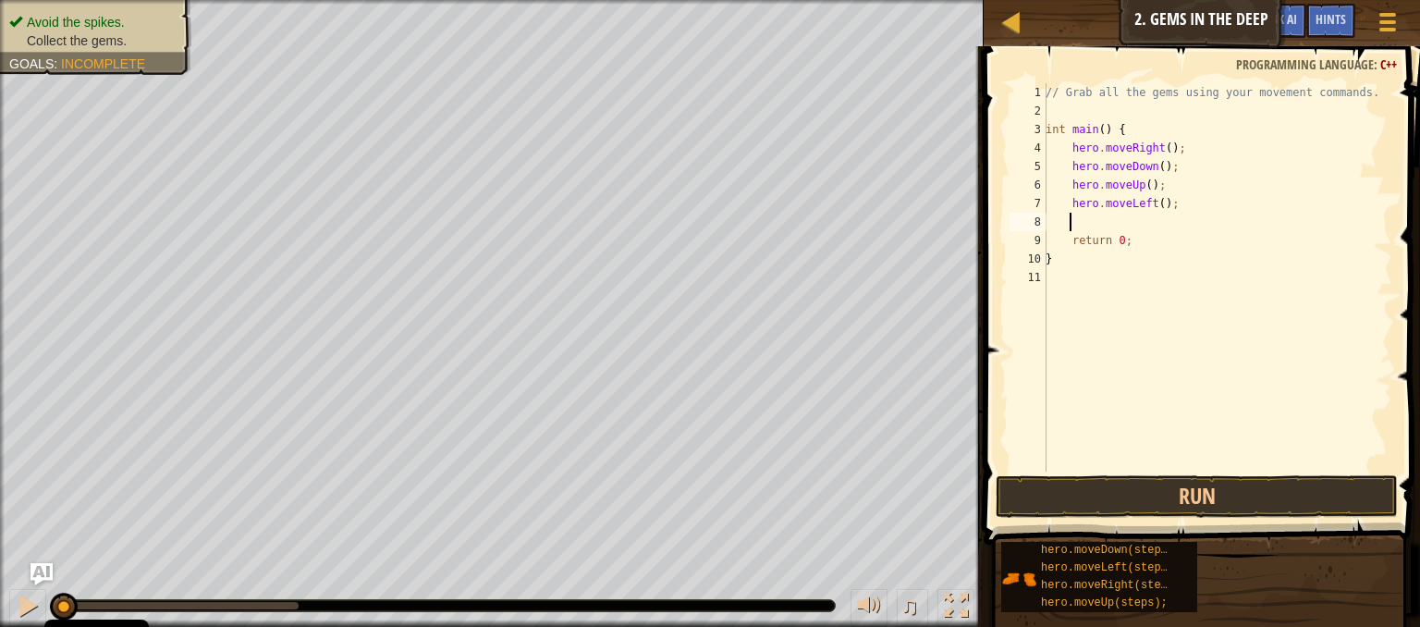
type textarea "h"
click at [1117, 485] on button "Run" at bounding box center [1197, 496] width 402 height 43
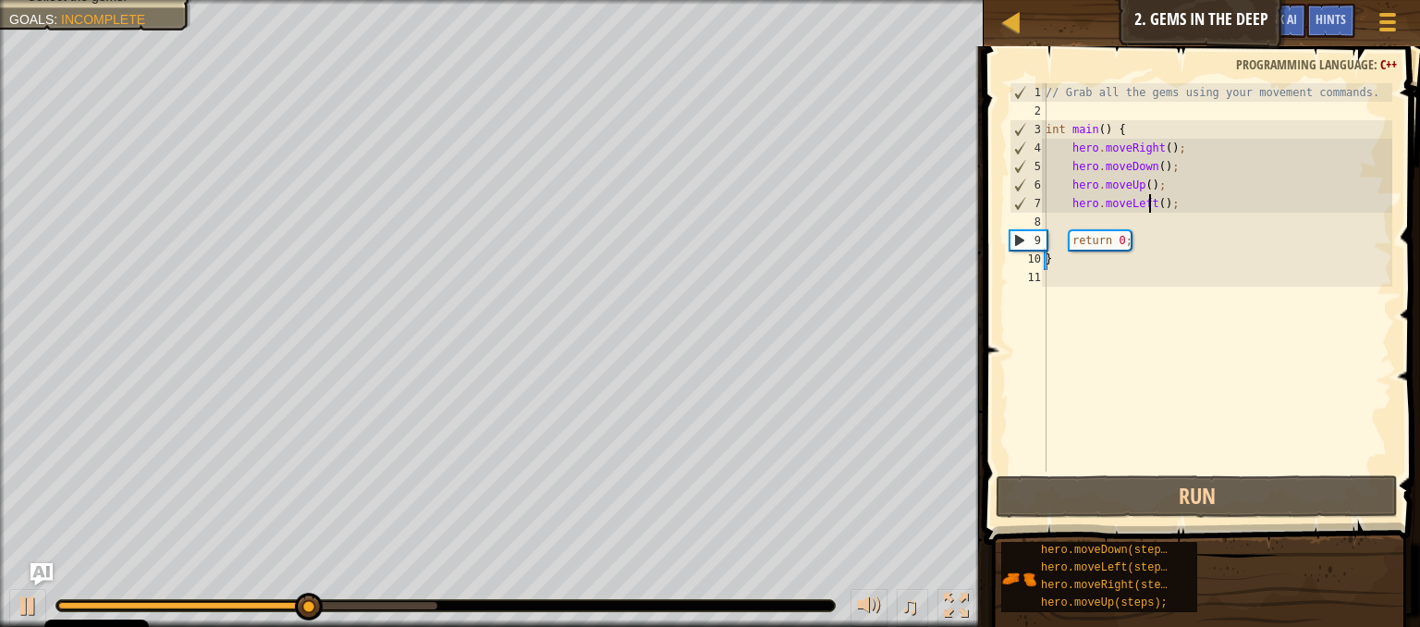
click at [1146, 207] on div "// Grab all the gems using your movement commands. int main ( ) { hero . moveRi…" at bounding box center [1217, 295] width 350 height 425
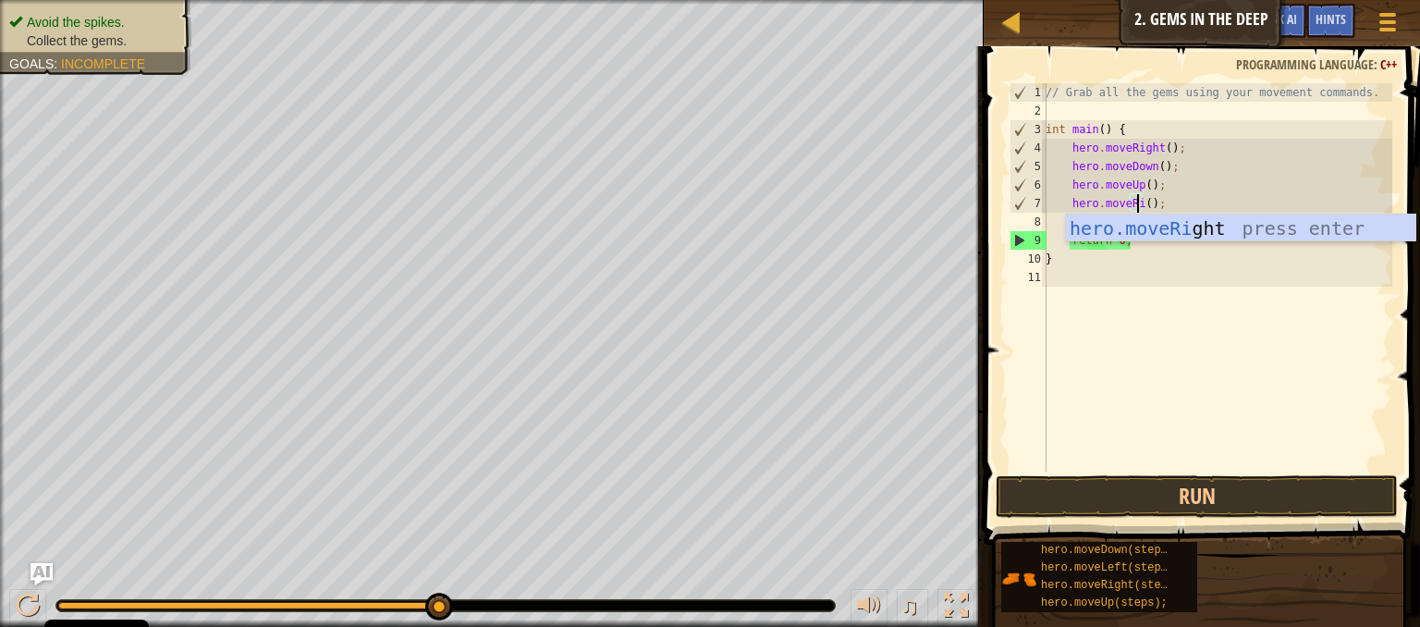
scroll to position [8, 7]
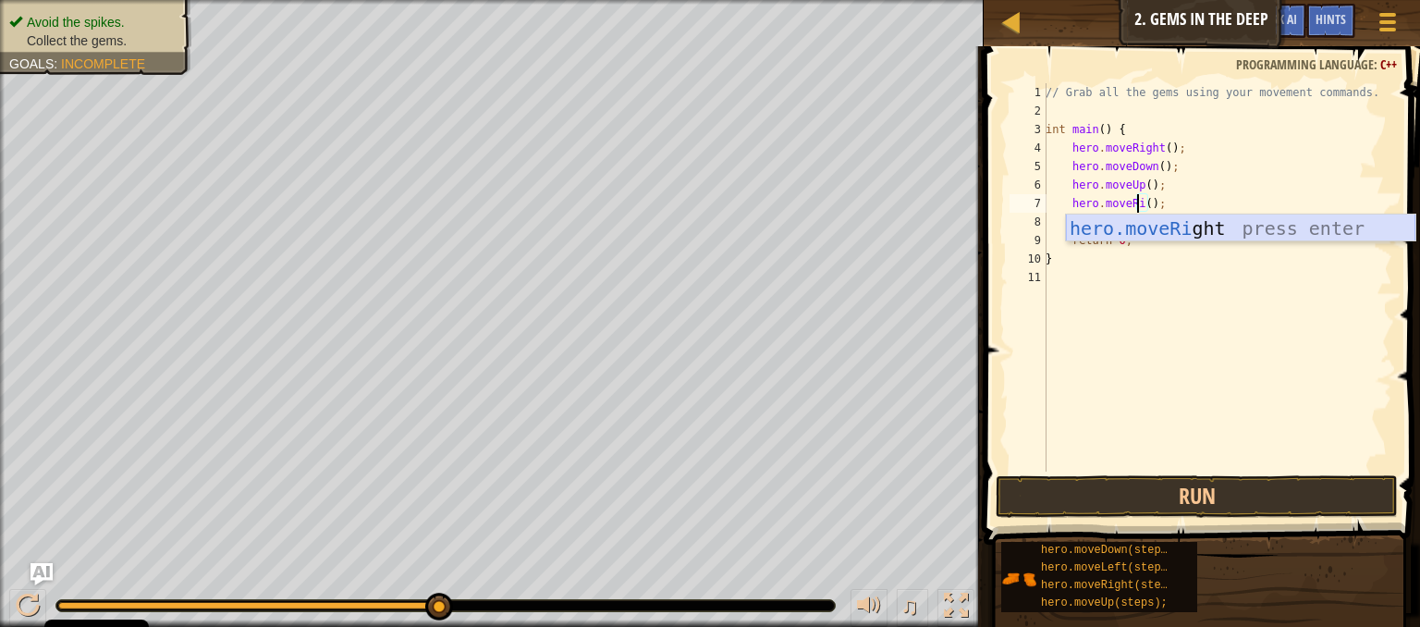
click at [1150, 235] on div "hero.moveRi ght press enter" at bounding box center [1240, 256] width 349 height 83
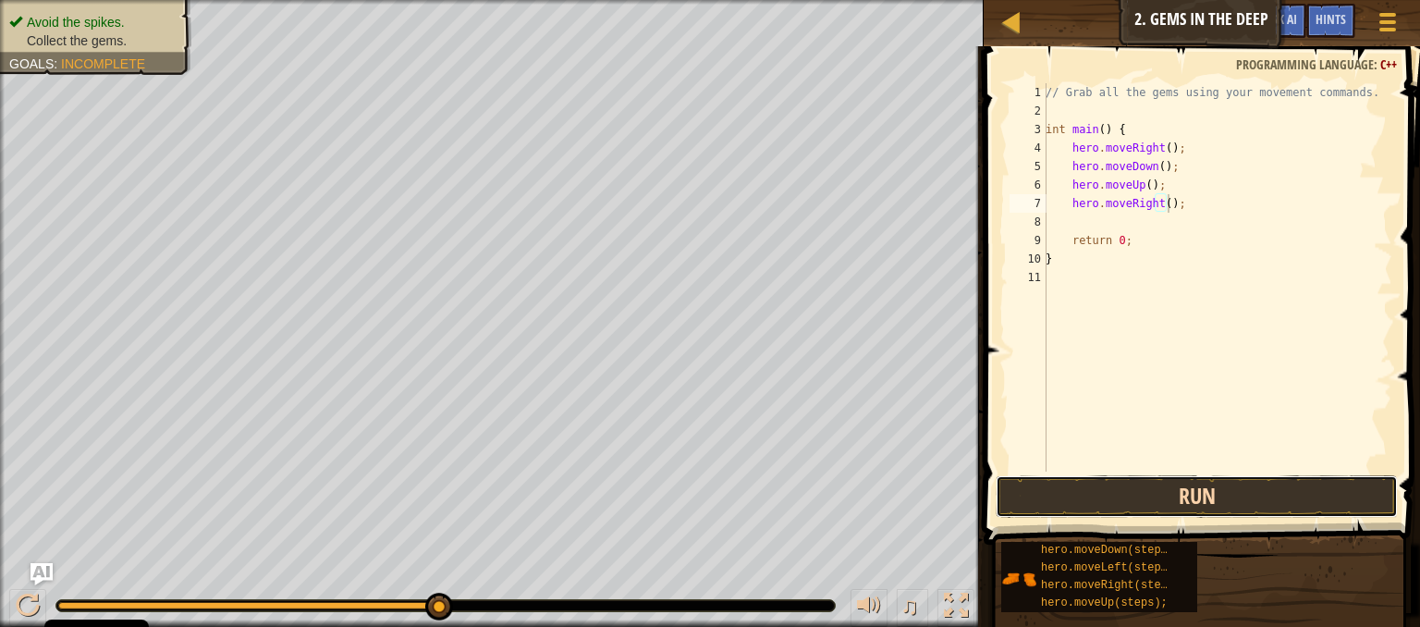
click at [1203, 489] on button "Run" at bounding box center [1197, 496] width 402 height 43
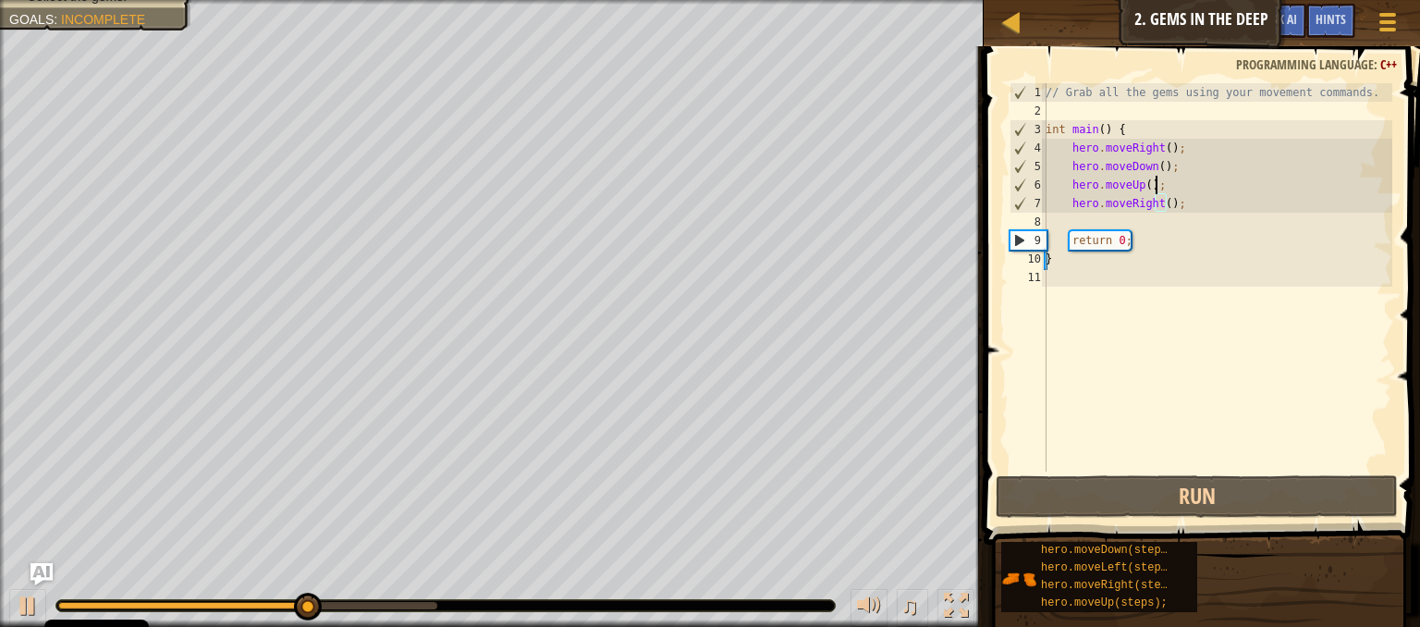
click at [1159, 187] on div "// Grab all the gems using your movement commands. int main ( ) { hero . moveRi…" at bounding box center [1217, 295] width 350 height 425
type textarea "hero.moveUp();"
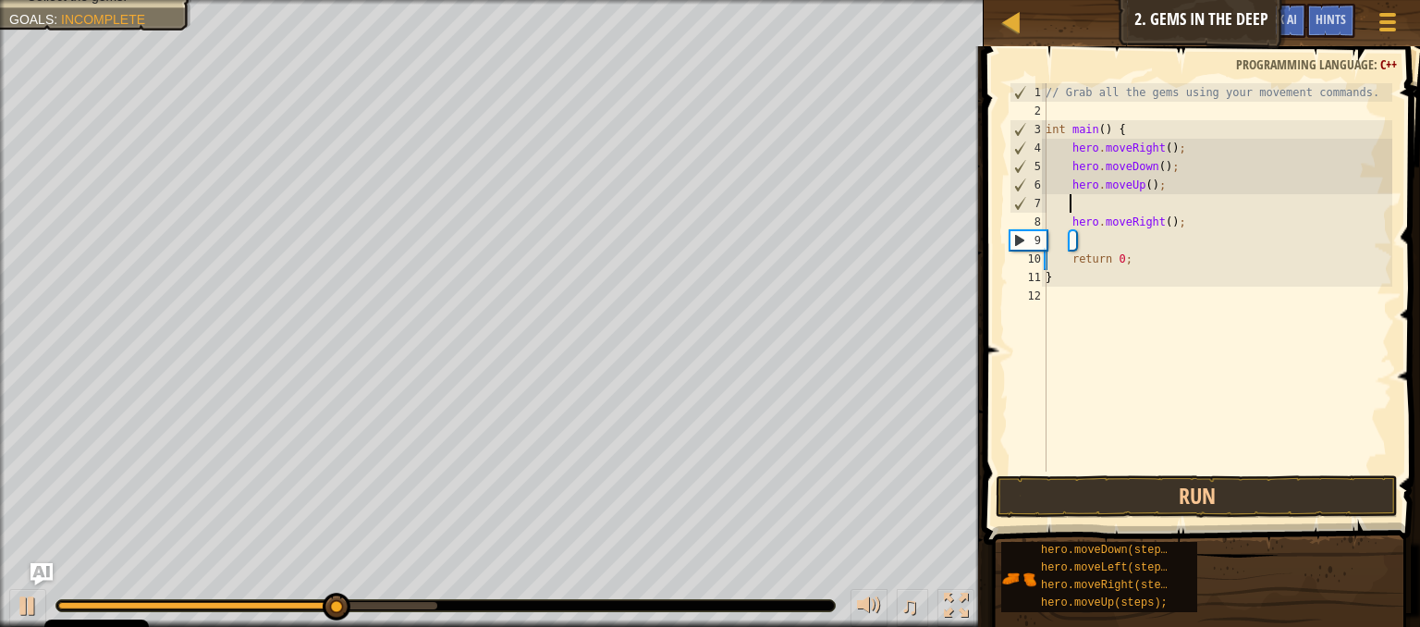
scroll to position [8, 0]
type textarea "he"
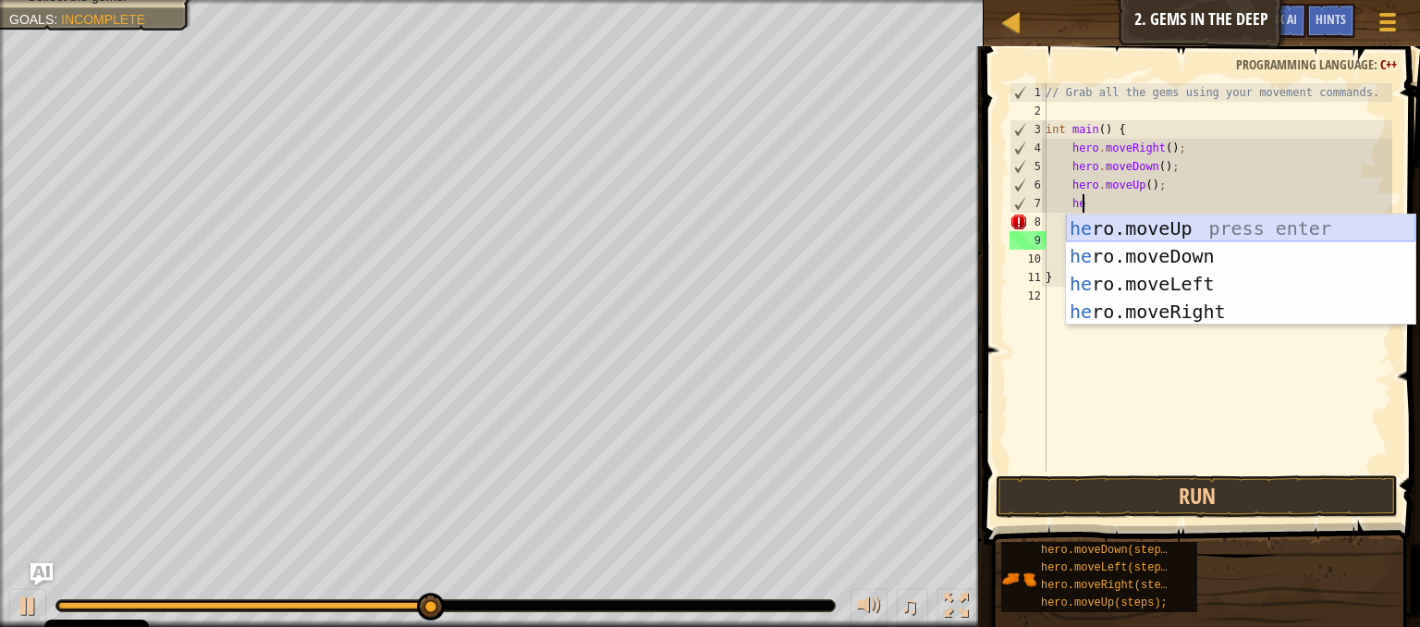
click at [1158, 215] on div "he ro.moveUp press enter he ro.moveDown press enter he ro.moveLeft press enter …" at bounding box center [1240, 298] width 349 height 166
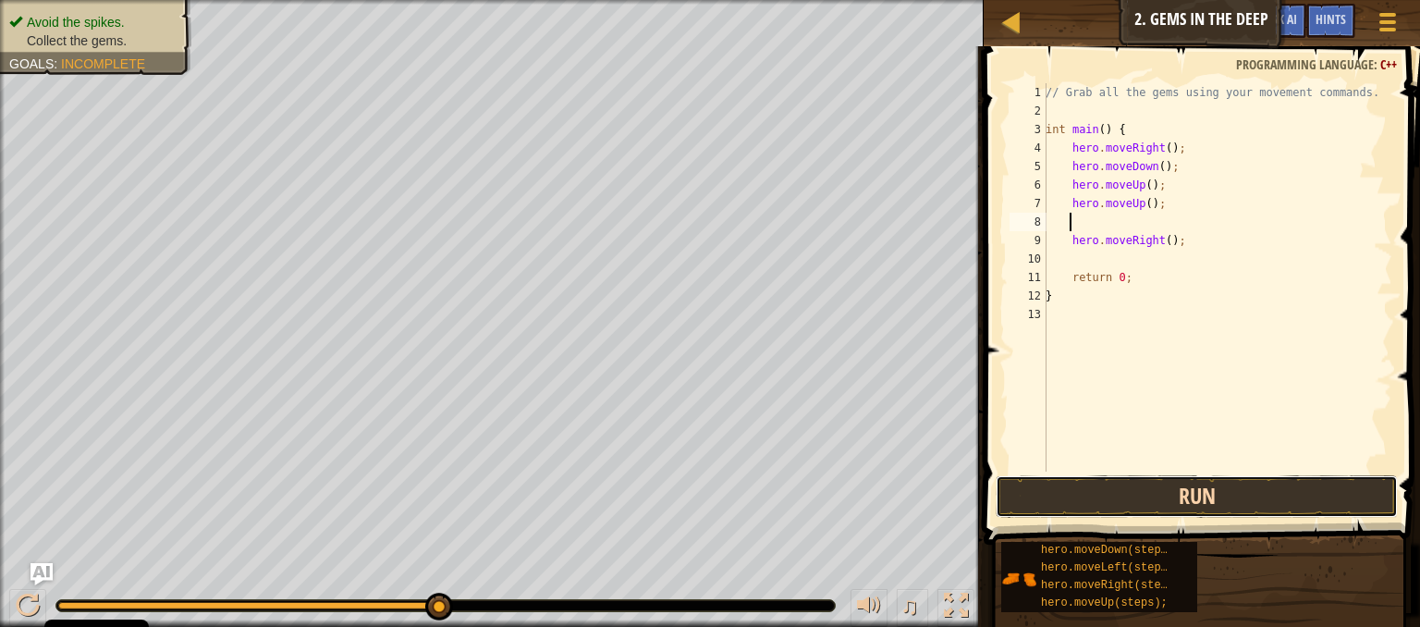
click at [1106, 497] on button "Run" at bounding box center [1197, 496] width 402 height 43
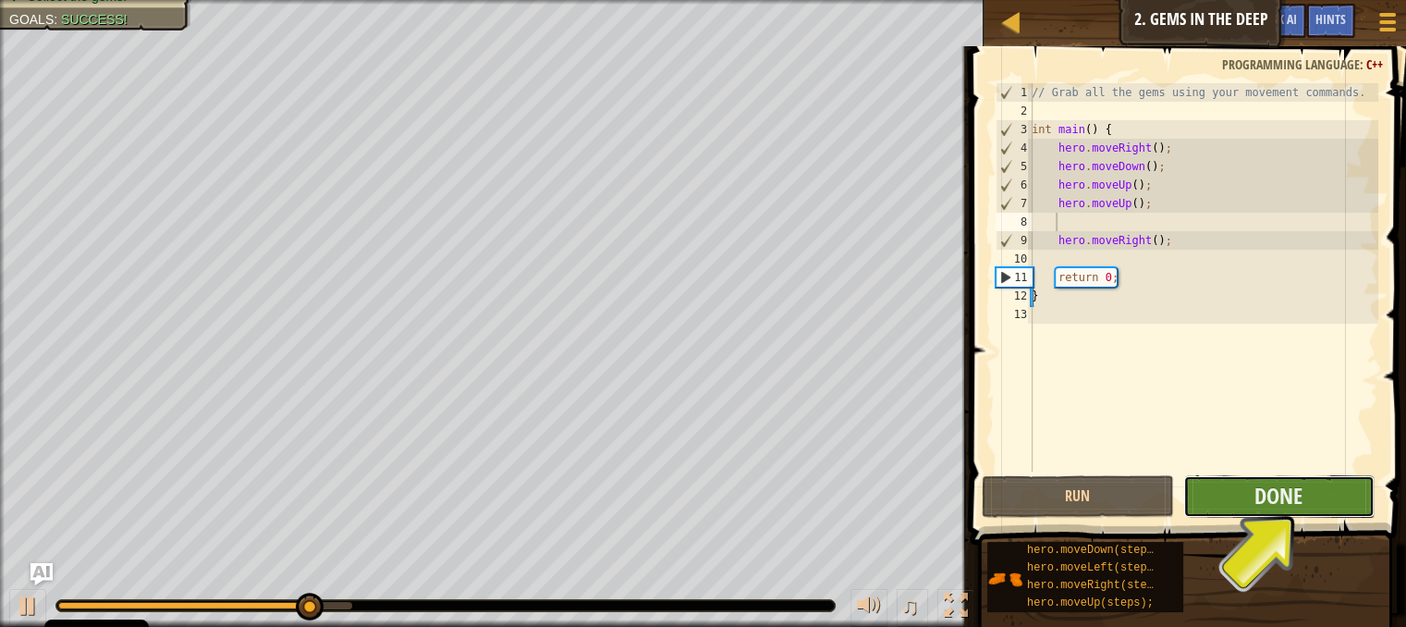
click at [1244, 486] on button "Done" at bounding box center [1278, 496] width 191 height 43
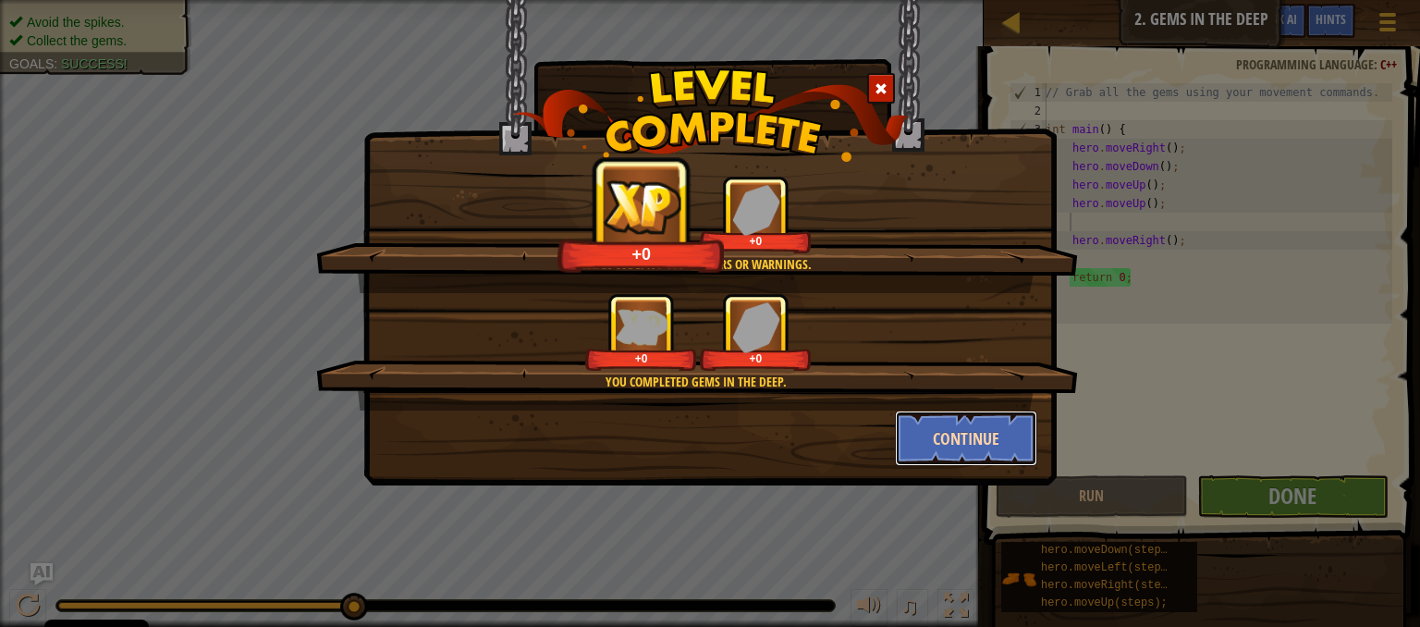
click at [920, 436] on button "Continue" at bounding box center [966, 438] width 143 height 55
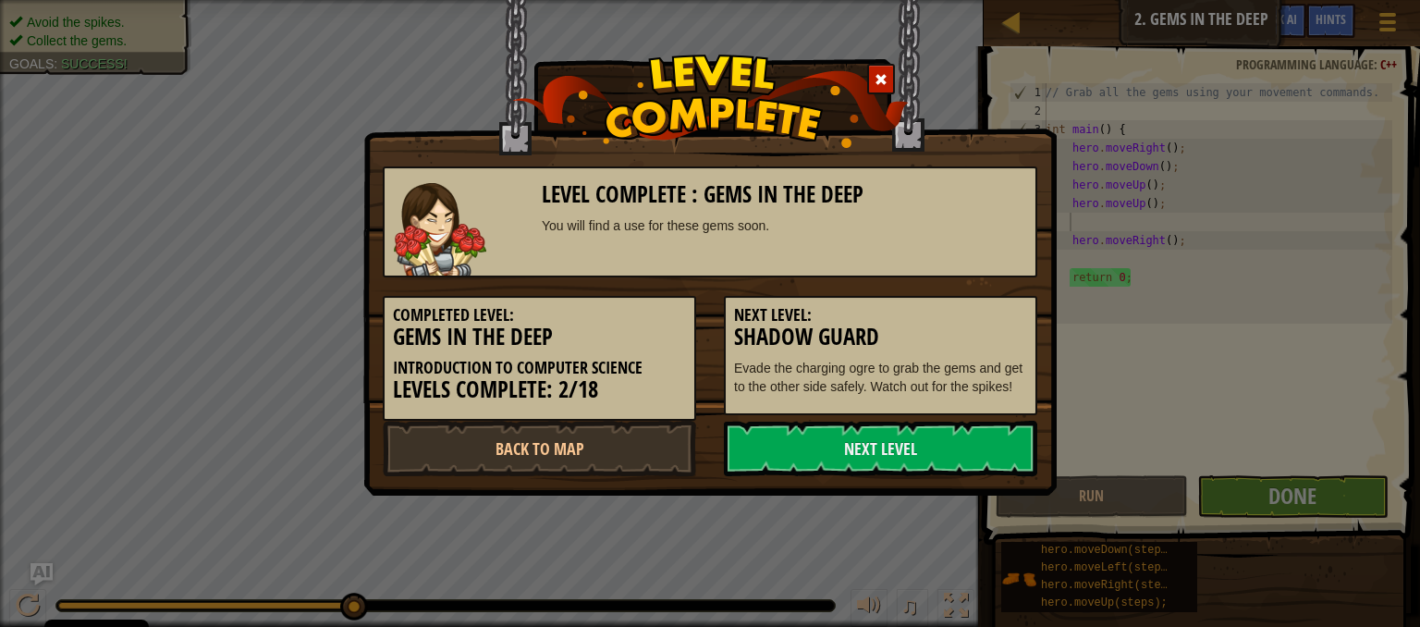
click at [920, 436] on link "Next Level" at bounding box center [880, 448] width 313 height 55
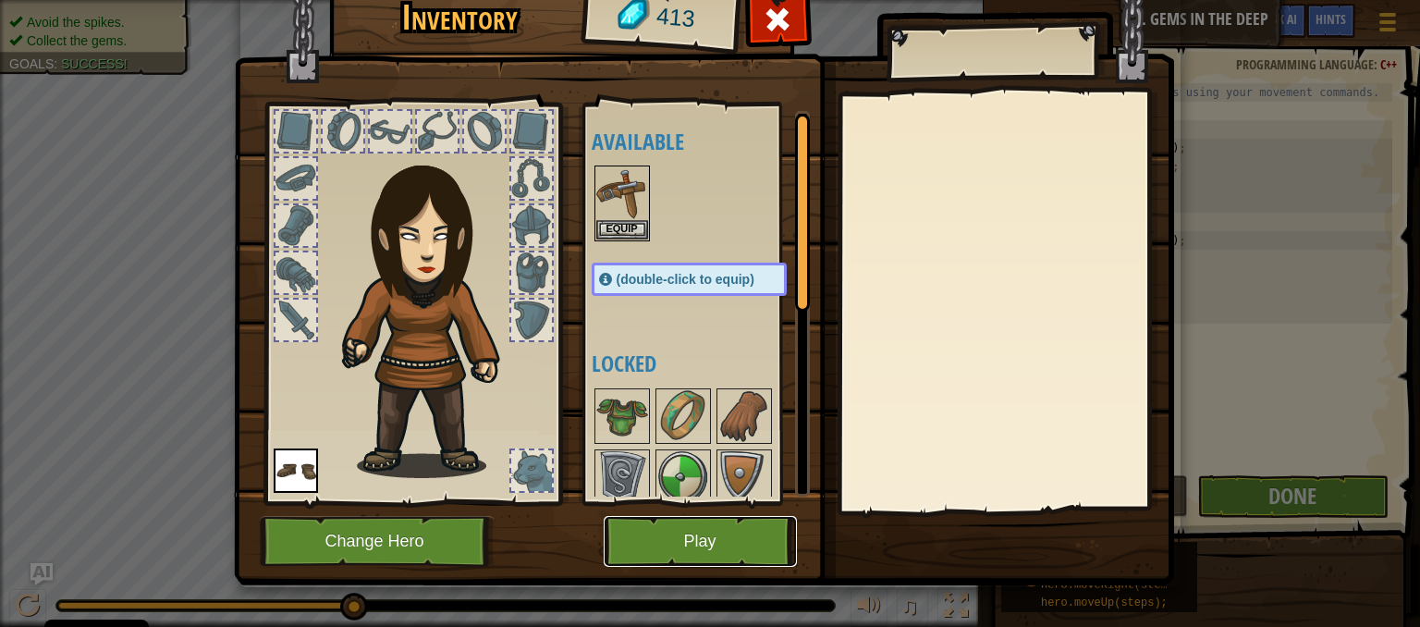
click at [667, 541] on button "Play" at bounding box center [700, 541] width 193 height 51
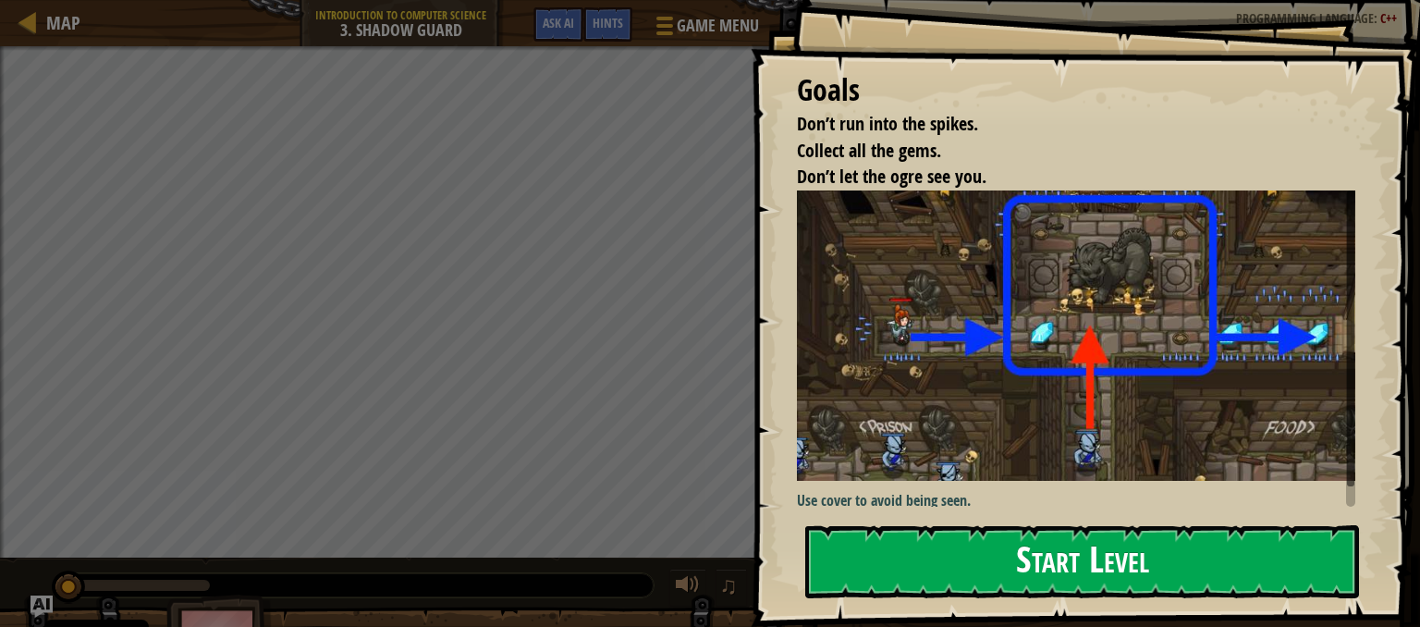
click at [965, 525] on button "Start Level" at bounding box center [1082, 561] width 554 height 73
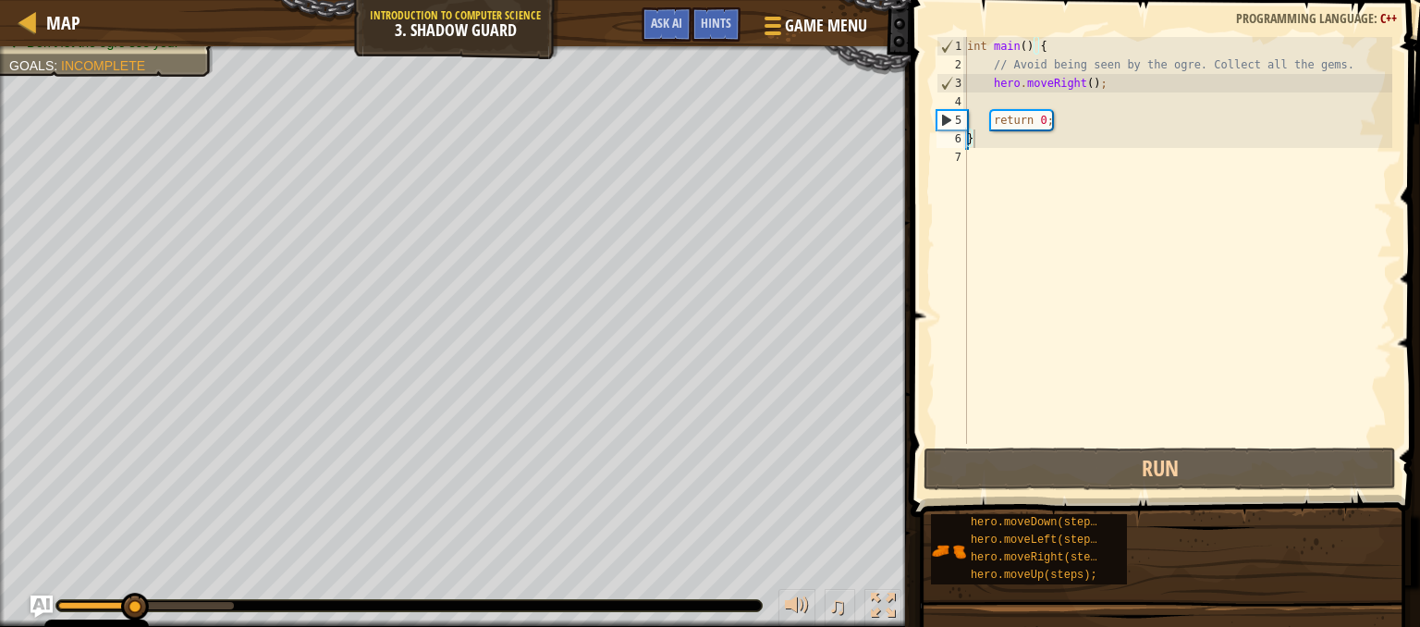
type textarea "hero.moveRight();"
click at [1135, 82] on div "int main ( ) { // Avoid being seen by the ogre. Collect all the gems. hero . mo…" at bounding box center [1177, 259] width 429 height 444
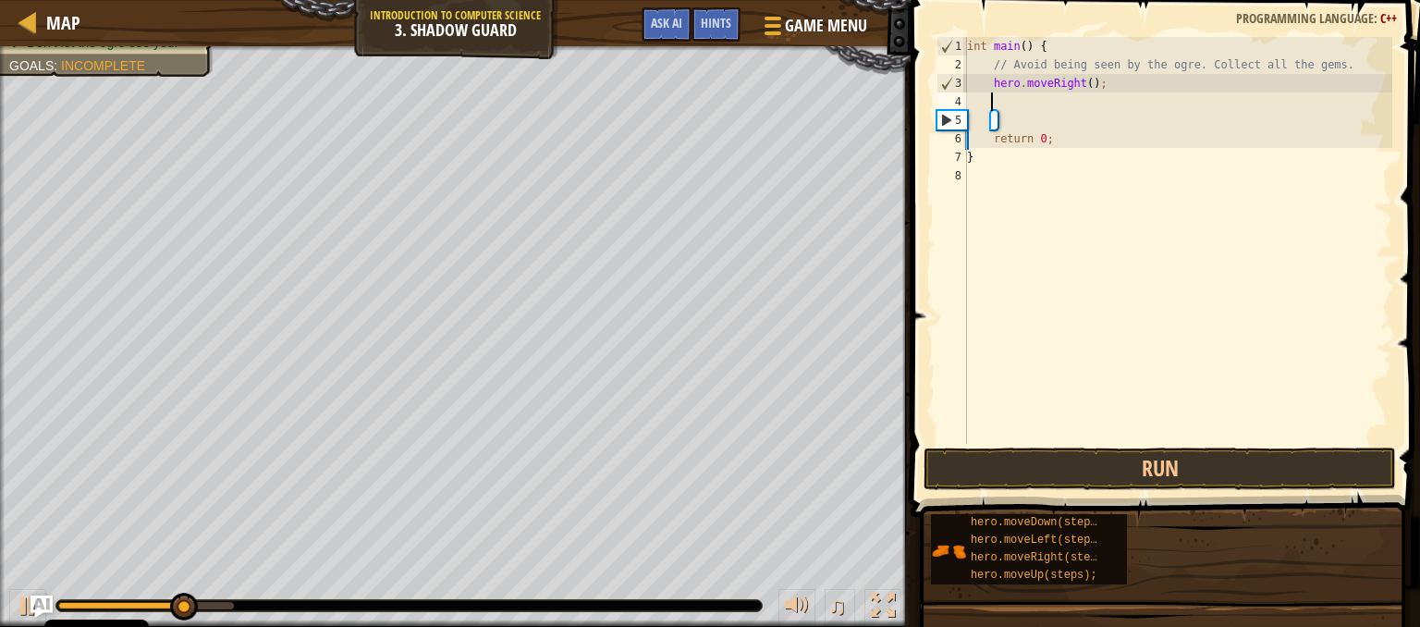
type textarea "h"
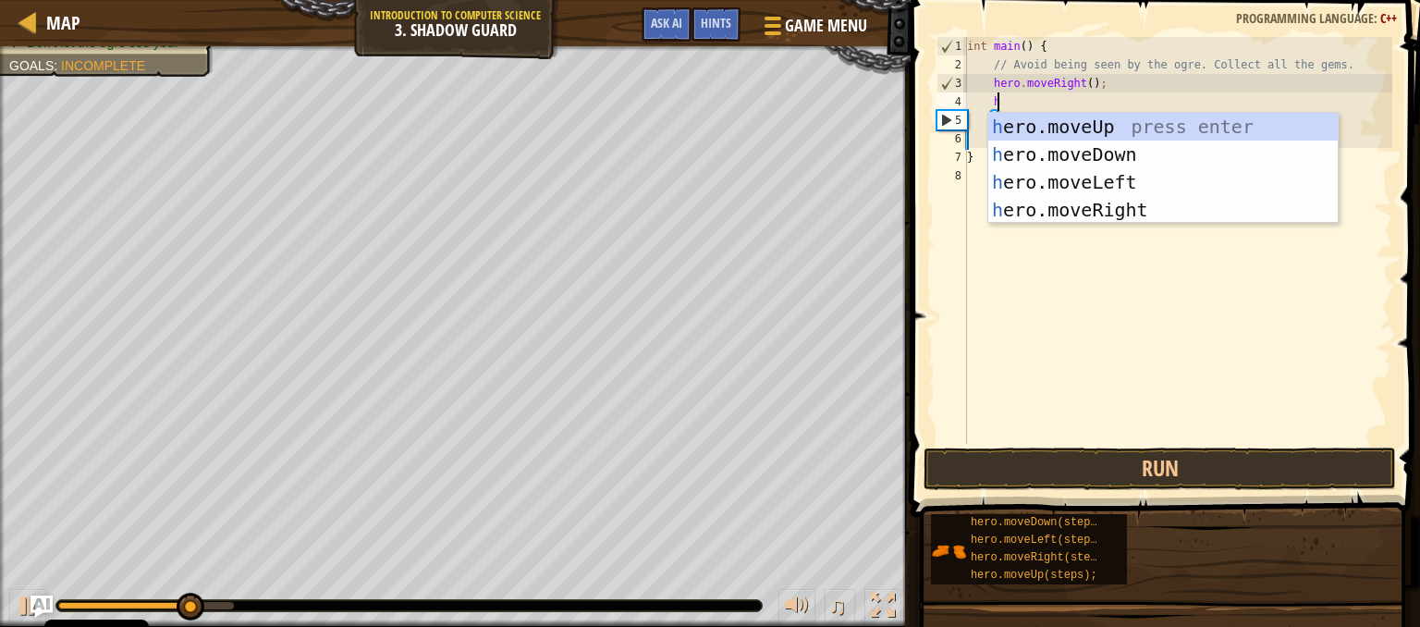
scroll to position [8, 1]
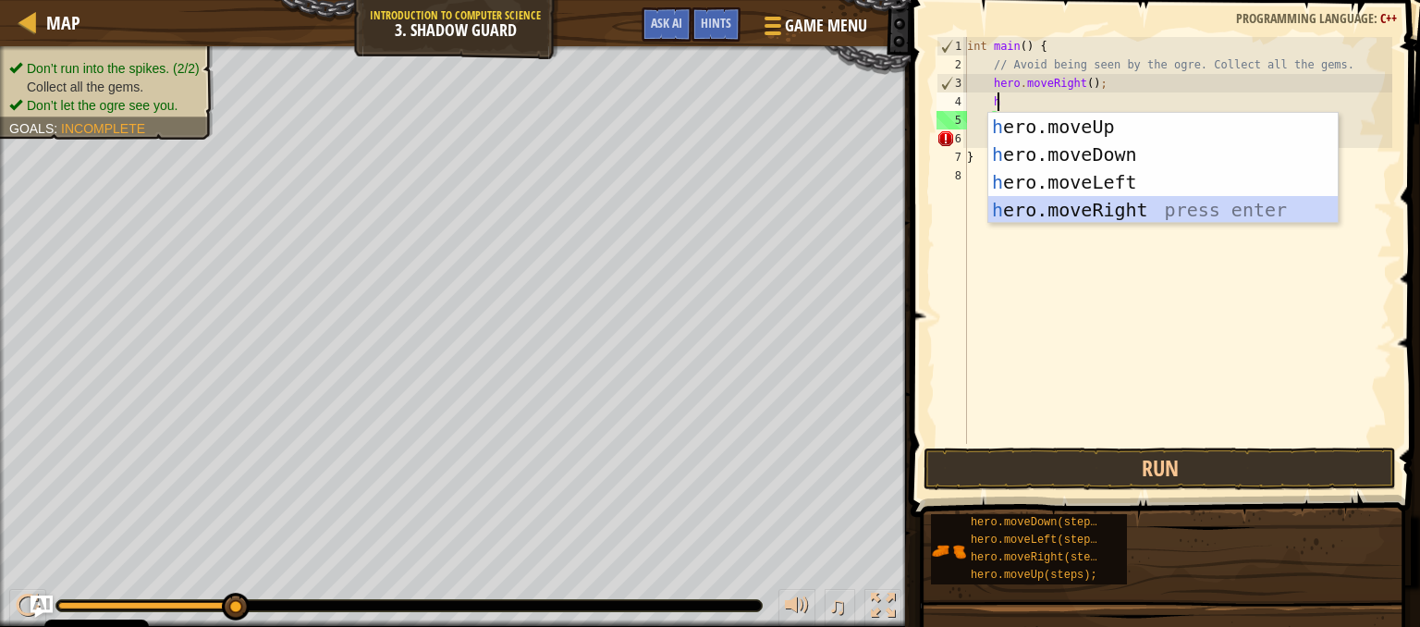
click at [1137, 219] on div "h ero.moveUp press enter h ero.moveDown press enter h ero.moveLeft press enter …" at bounding box center [1162, 196] width 349 height 166
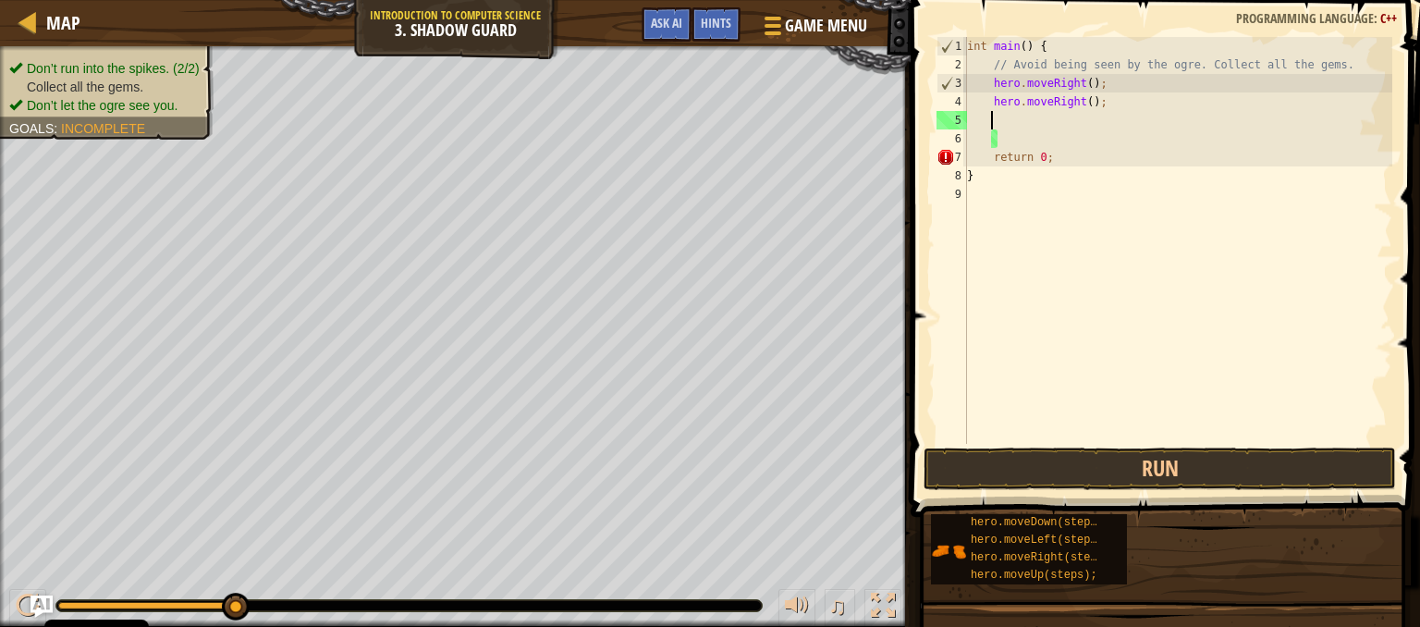
scroll to position [8, 0]
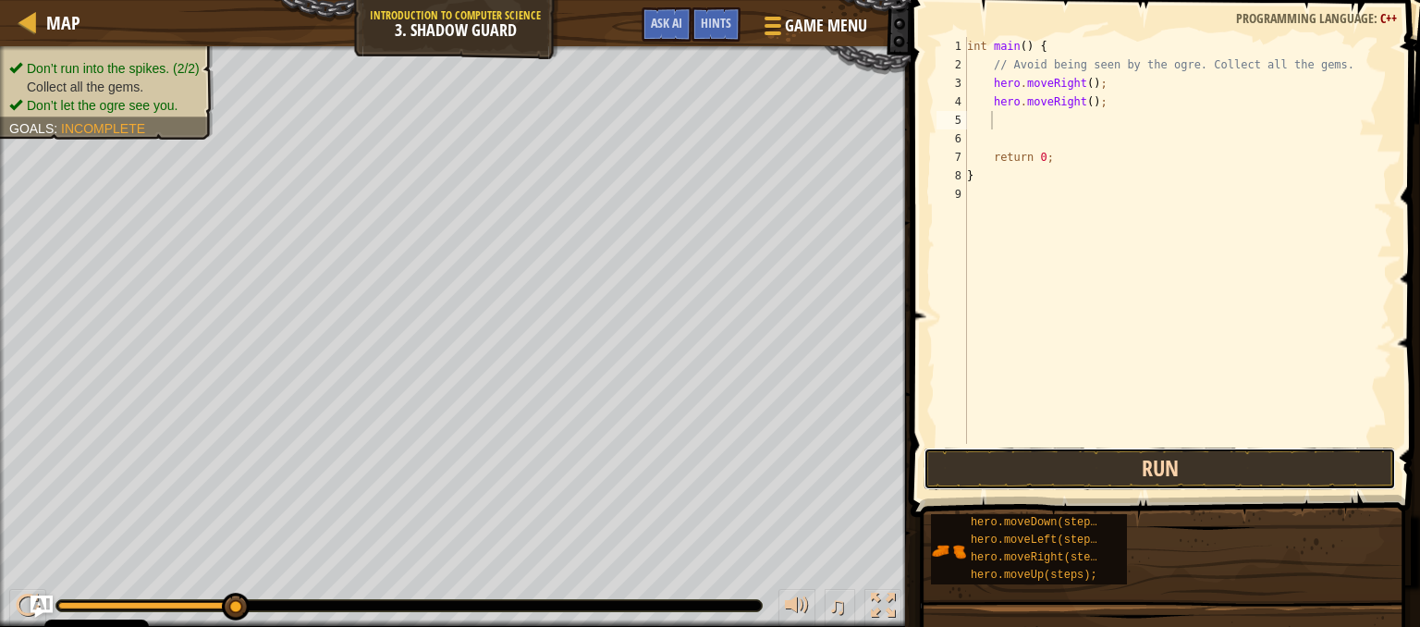
click at [986, 472] on button "Run" at bounding box center [1160, 469] width 472 height 43
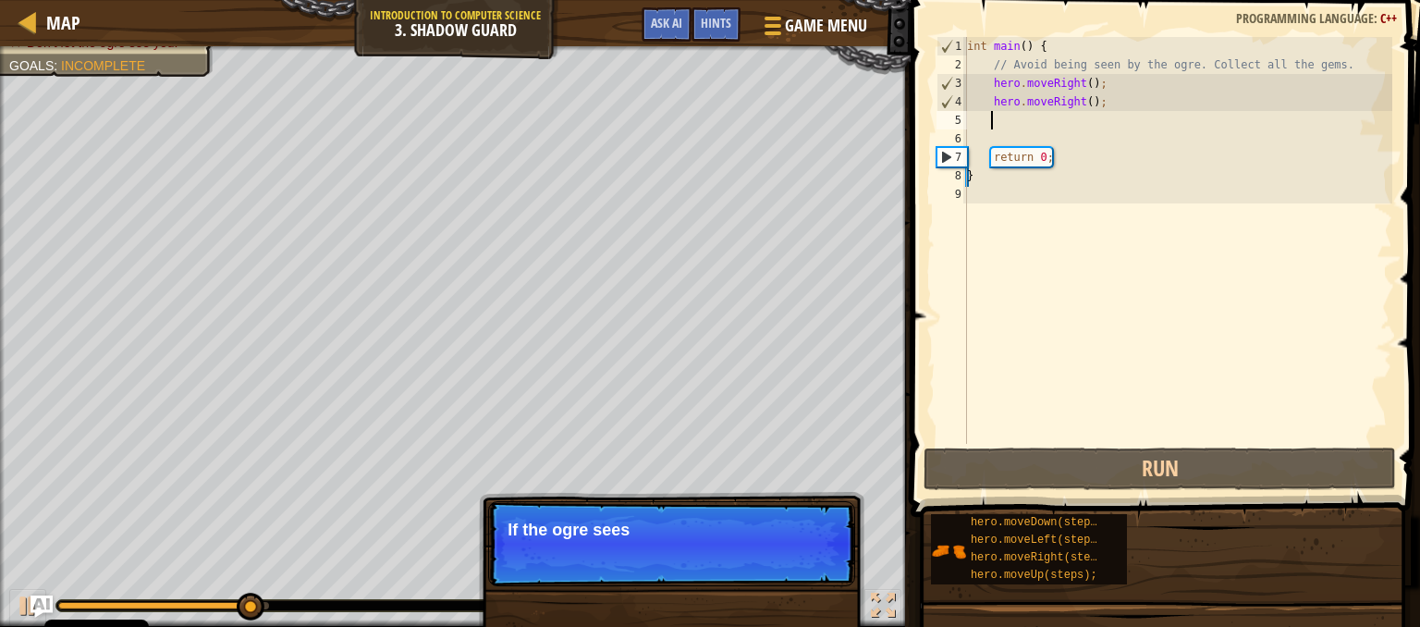
type textarea "h"
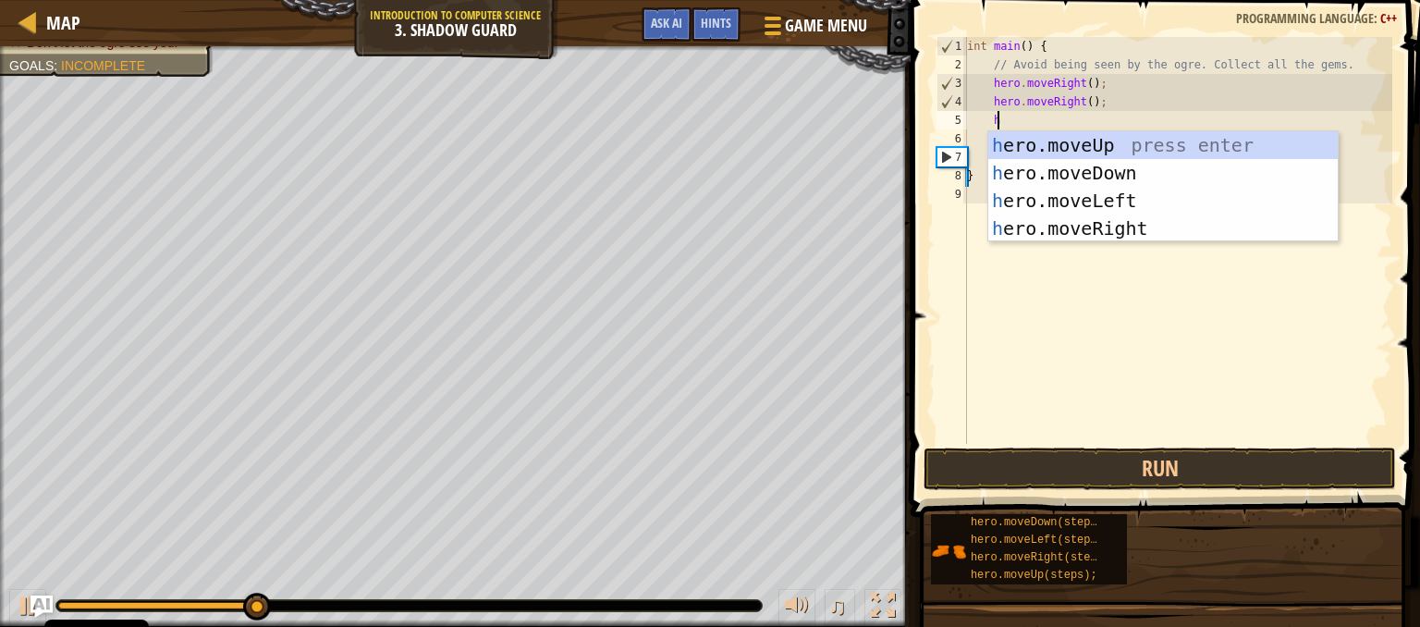
scroll to position [8, 1]
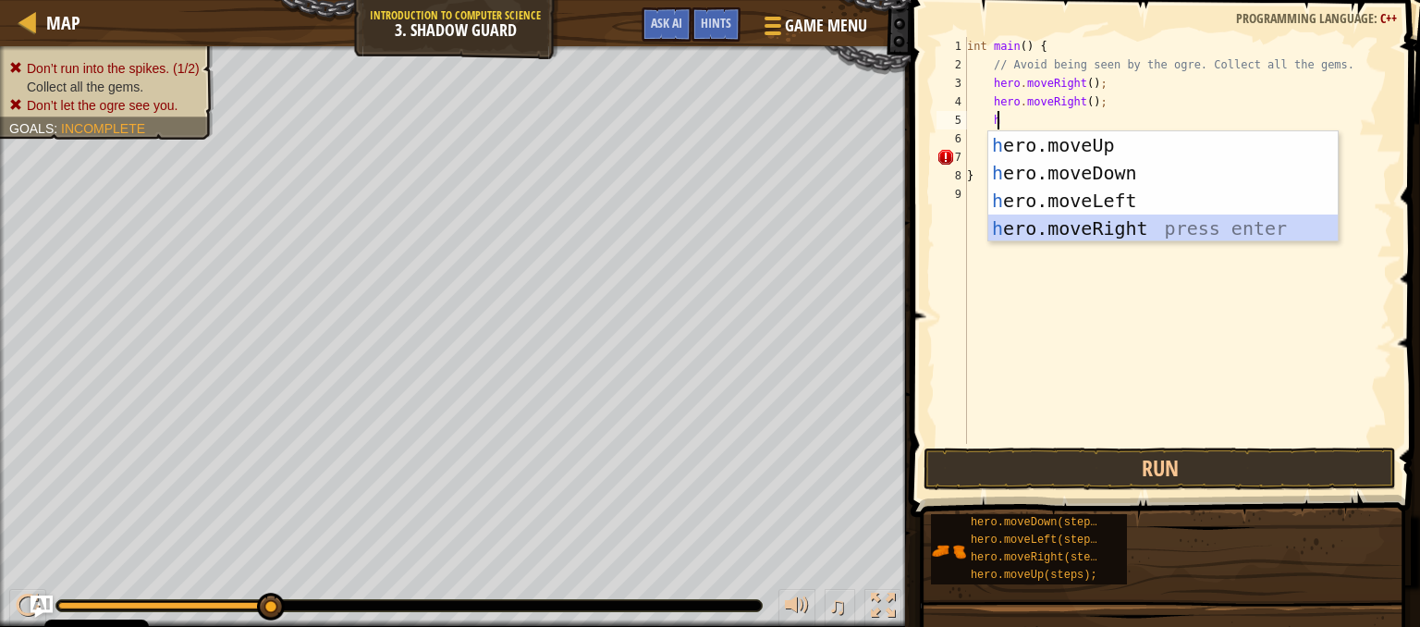
click at [1122, 225] on div "h ero.moveUp press enter h ero.moveDown press enter h ero.moveLeft press enter …" at bounding box center [1162, 214] width 349 height 166
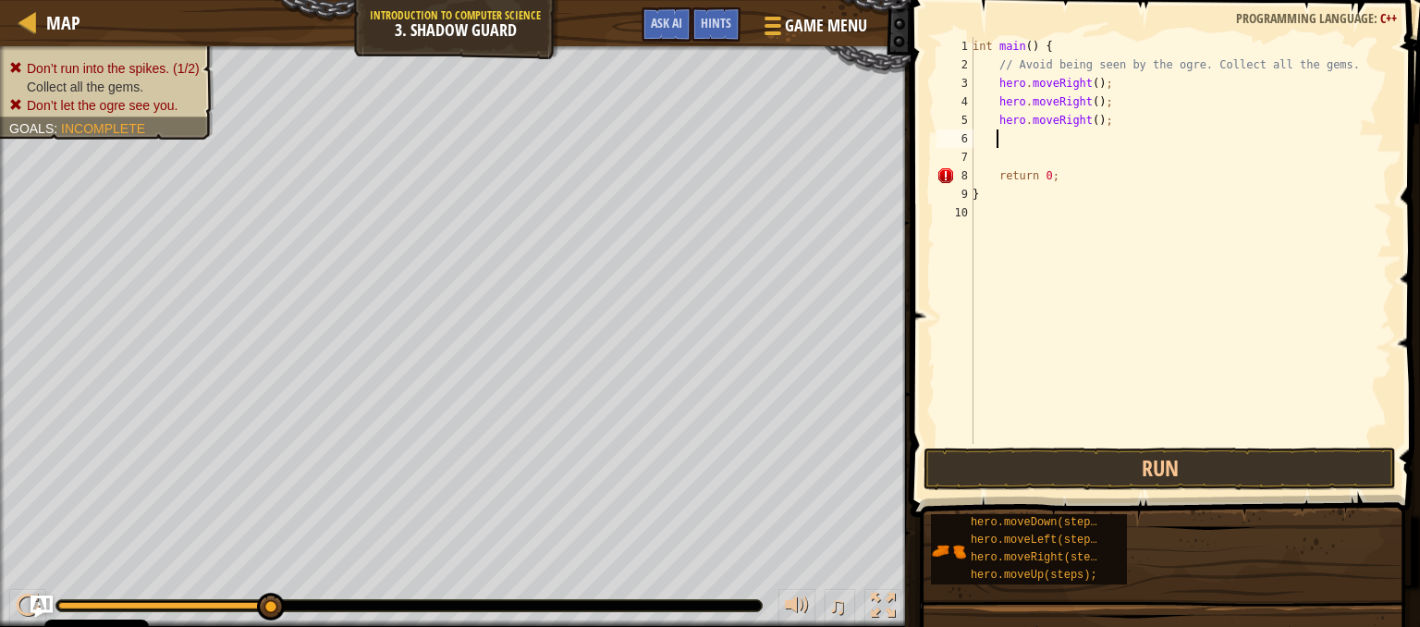
scroll to position [8, 0]
click at [1028, 455] on button "Run" at bounding box center [1160, 469] width 472 height 43
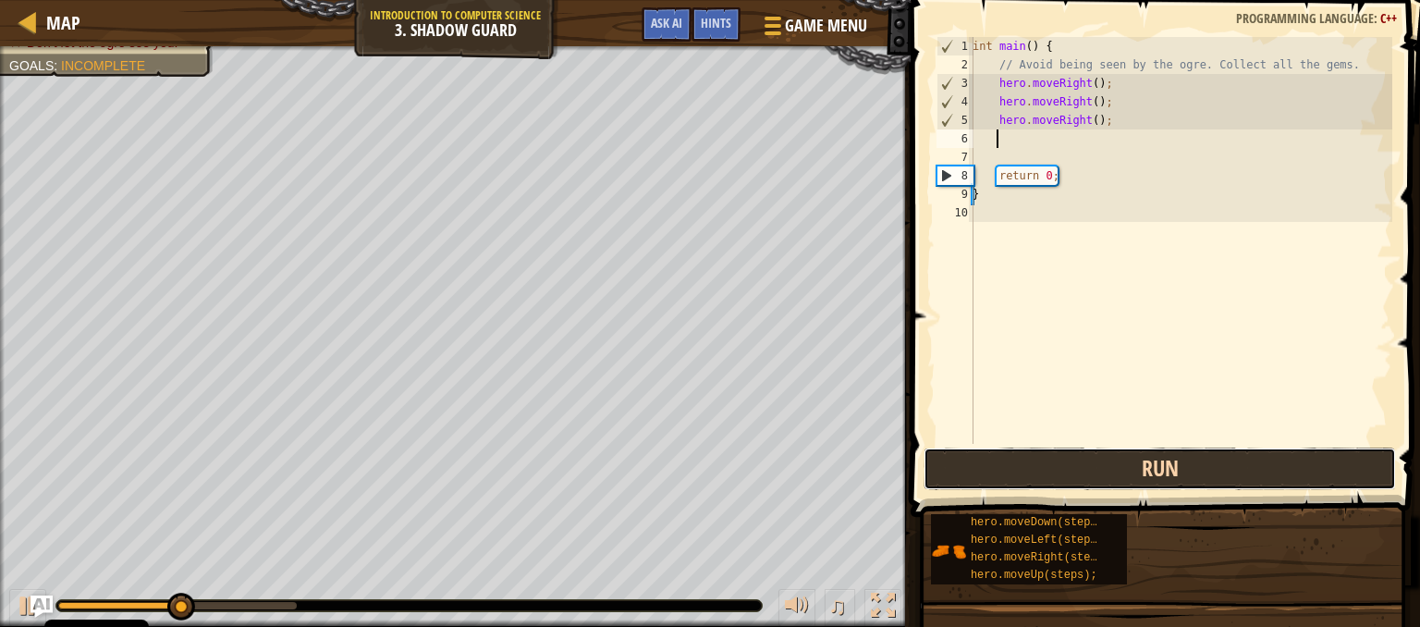
click at [1028, 455] on button "Run" at bounding box center [1160, 469] width 472 height 43
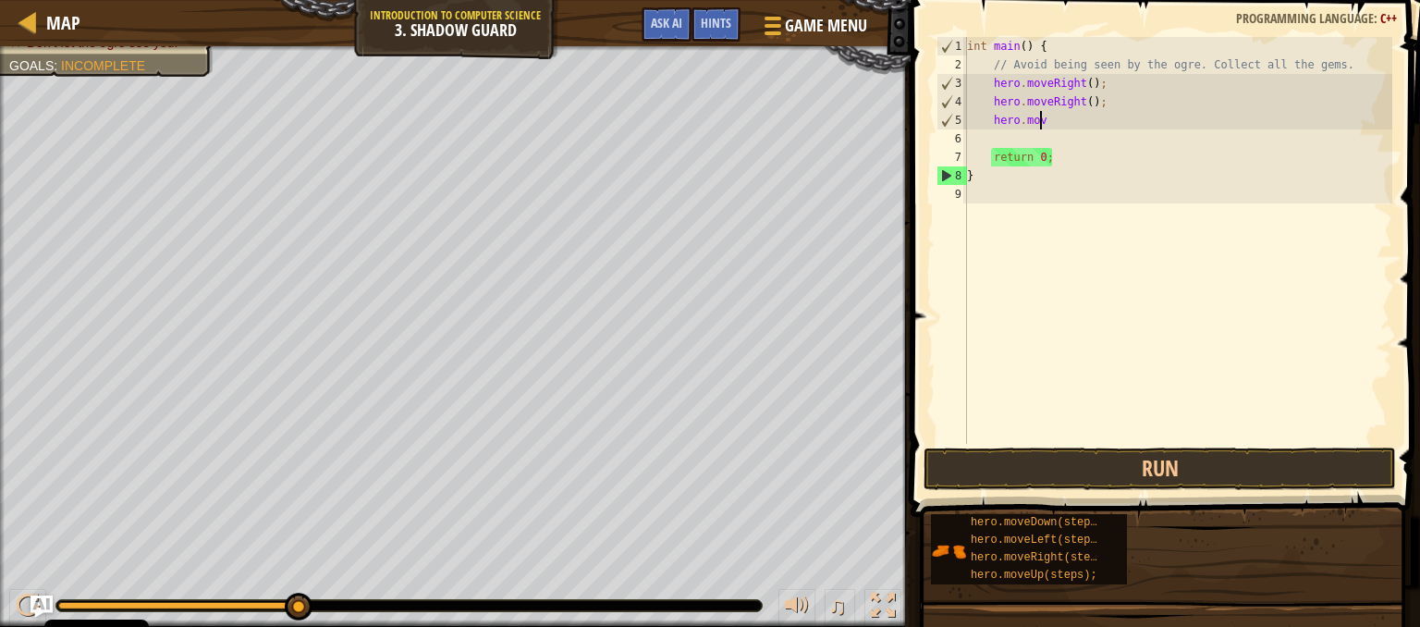
type textarea "h"
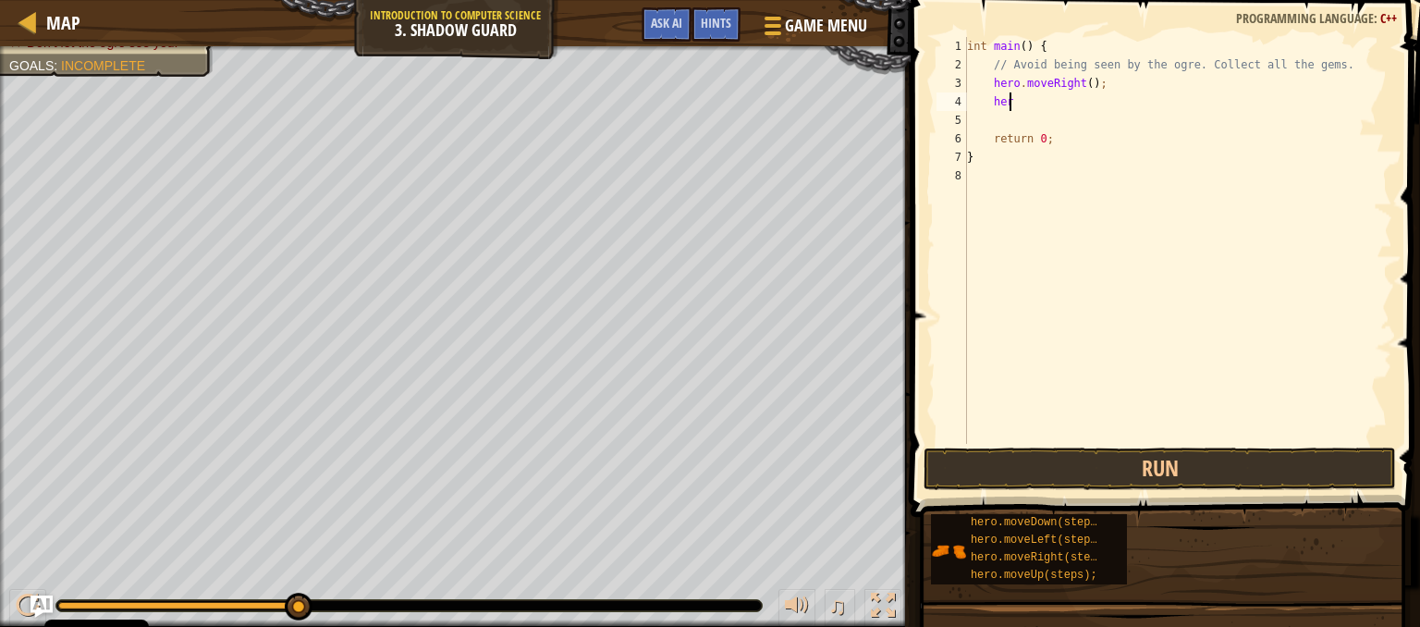
type textarea "h"
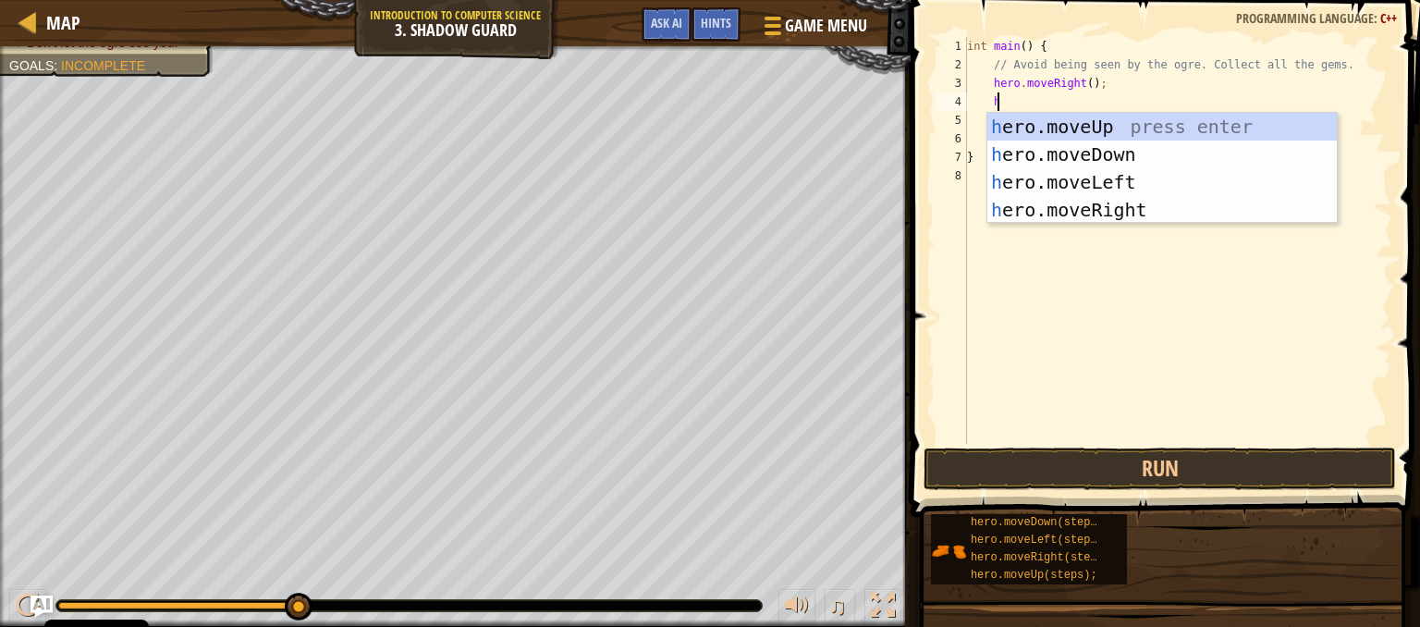
scroll to position [8, 1]
click at [1106, 134] on div "h ero.moveUp press enter h ero.moveDown press enter h ero.moveLeft press enter …" at bounding box center [1161, 196] width 349 height 166
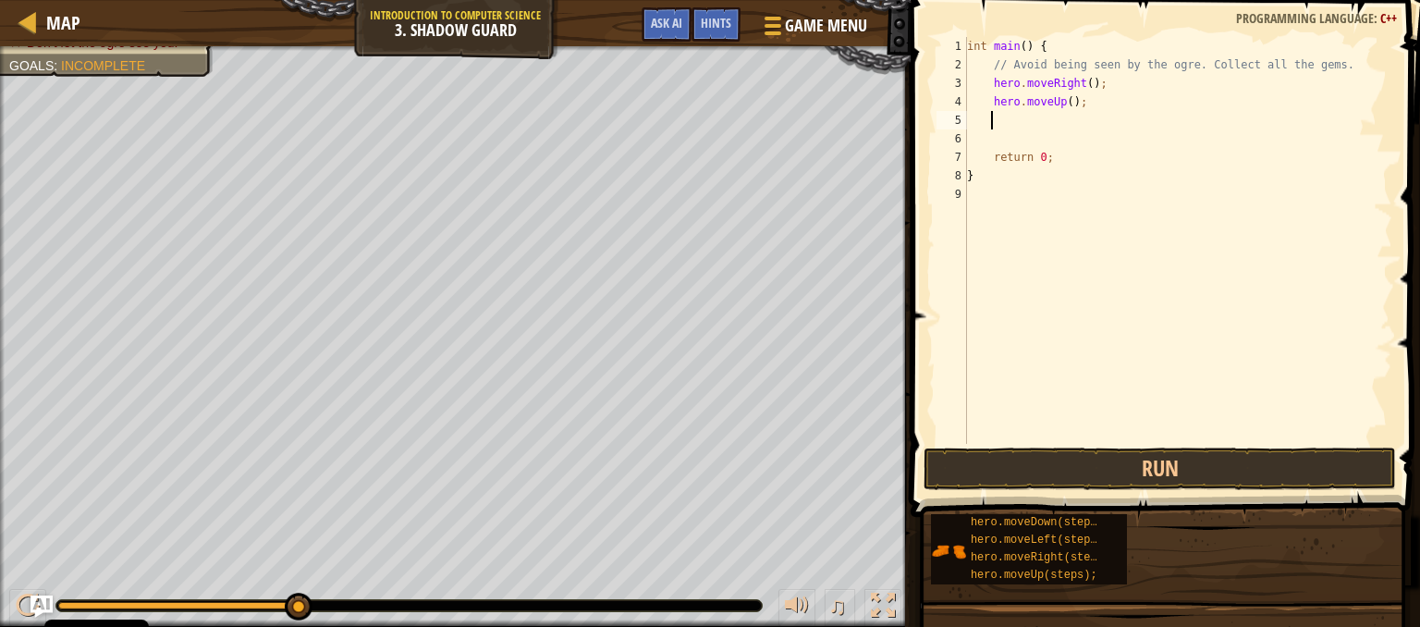
type textarea "he"
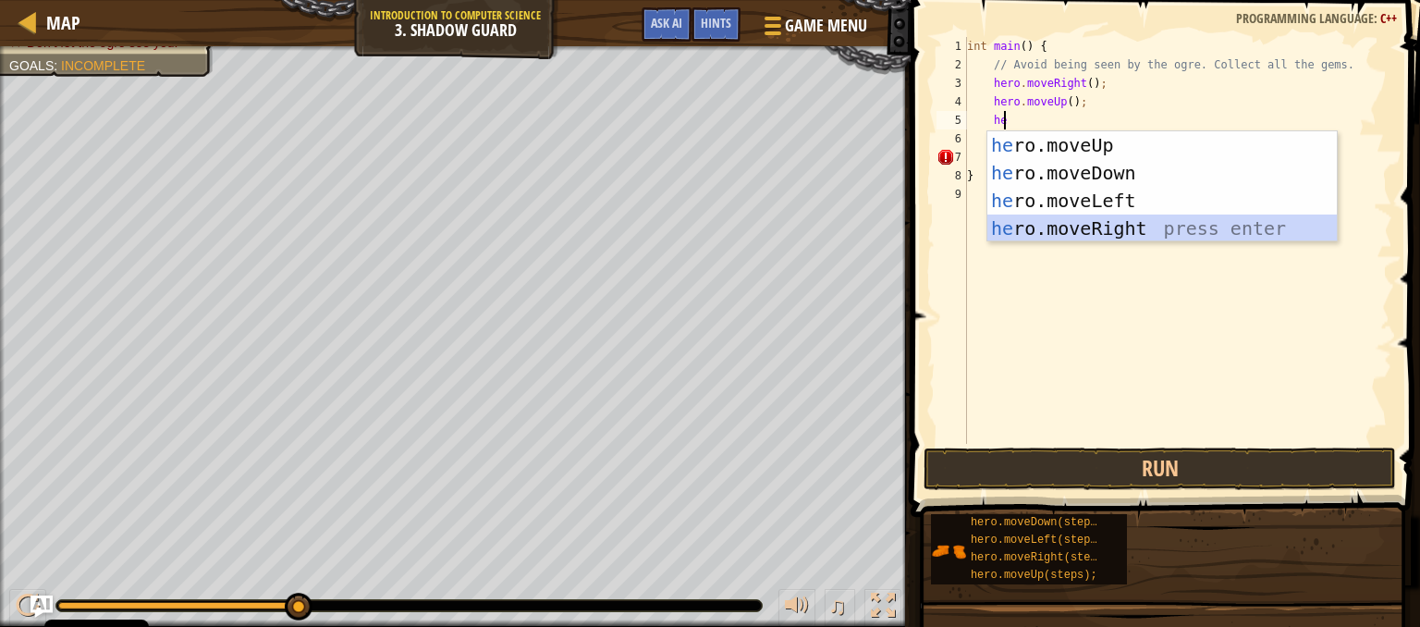
click at [1096, 218] on div "he ro.moveUp press enter he ro.moveDown press enter he ro.moveLeft press enter …" at bounding box center [1161, 214] width 349 height 166
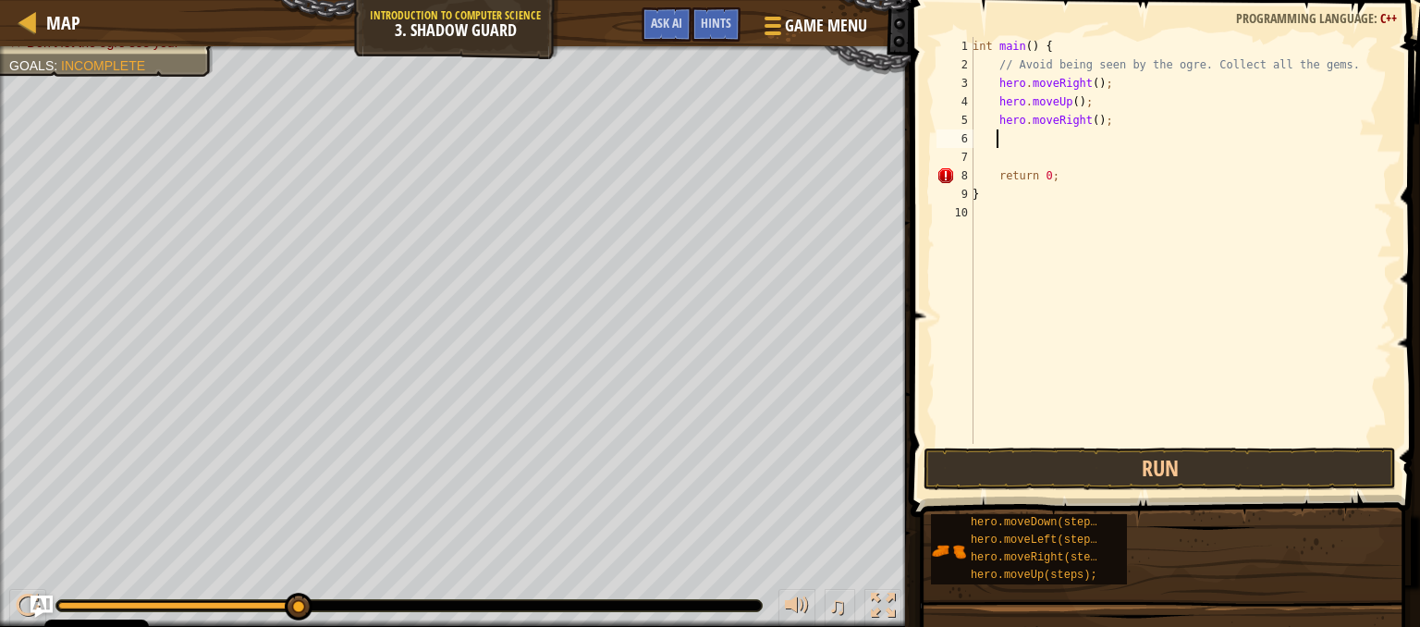
type textarea "he"
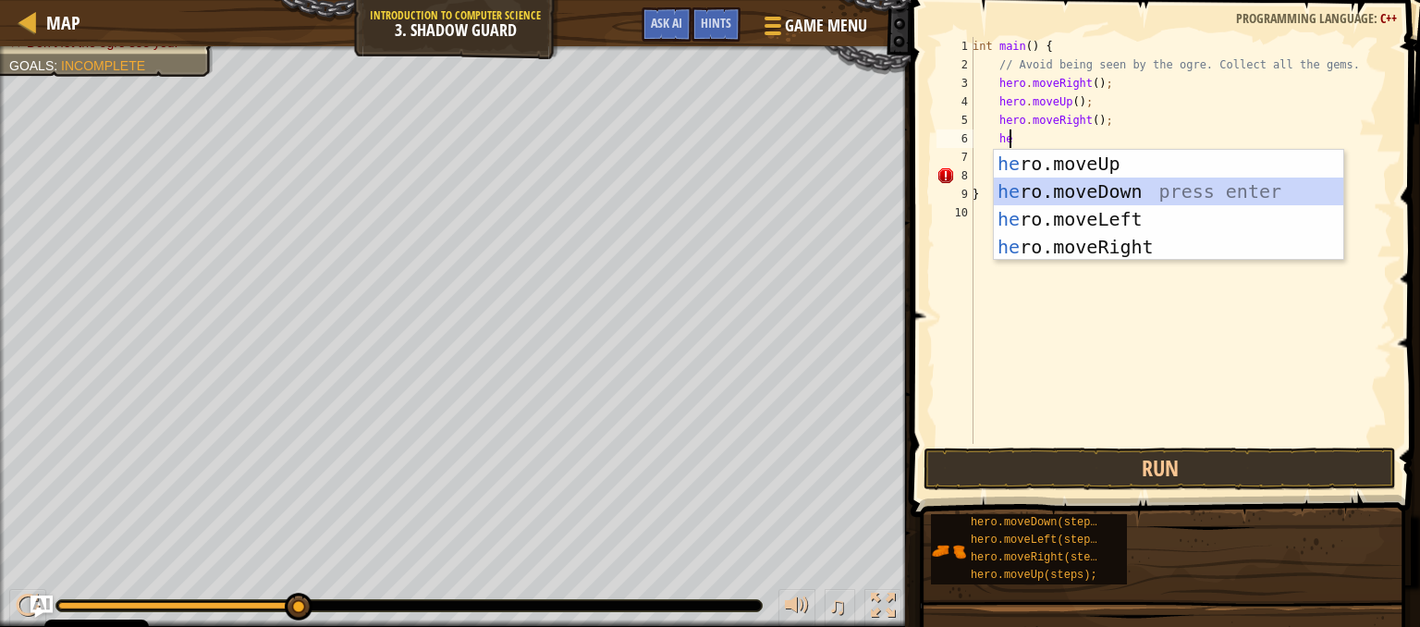
click at [1113, 193] on div "he ro.moveUp press enter he ro.moveDown press enter he ro.moveLeft press enter …" at bounding box center [1168, 233] width 349 height 166
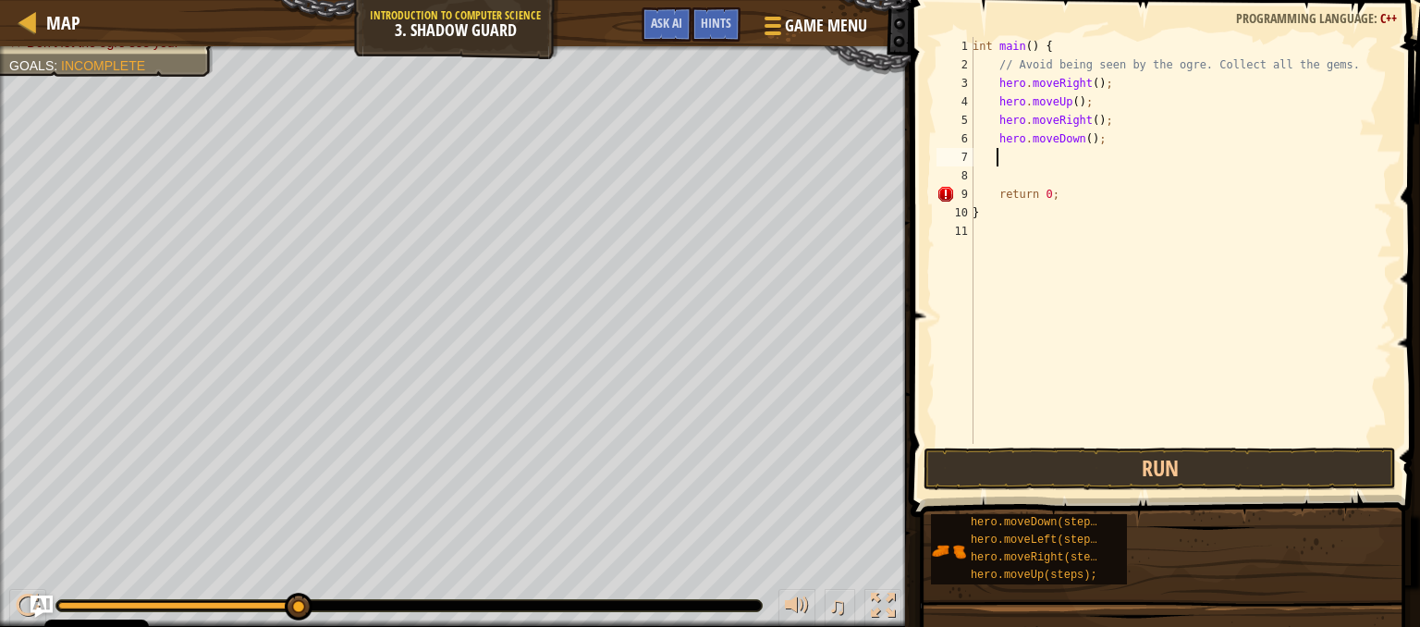
type textarea "he"
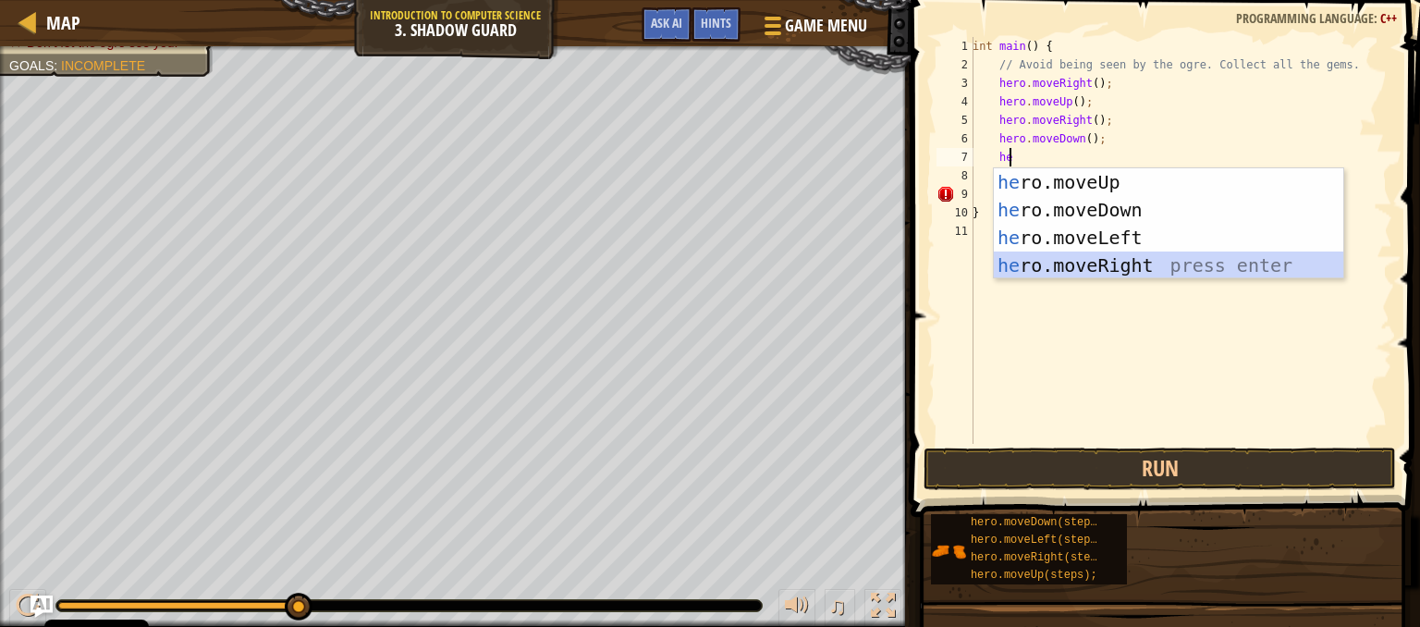
click at [1104, 260] on div "he ro.moveUp press enter he ro.moveDown press enter he ro.moveLeft press enter …" at bounding box center [1168, 251] width 349 height 166
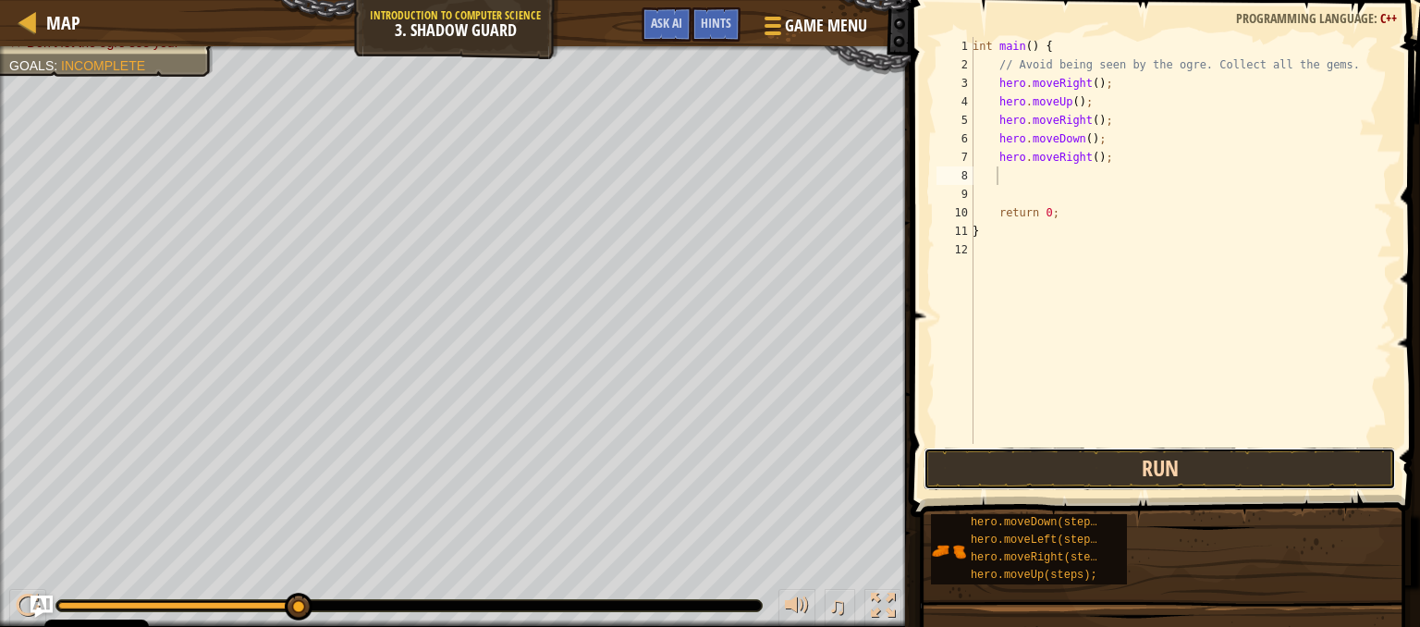
click at [1102, 472] on button "Run" at bounding box center [1160, 469] width 472 height 43
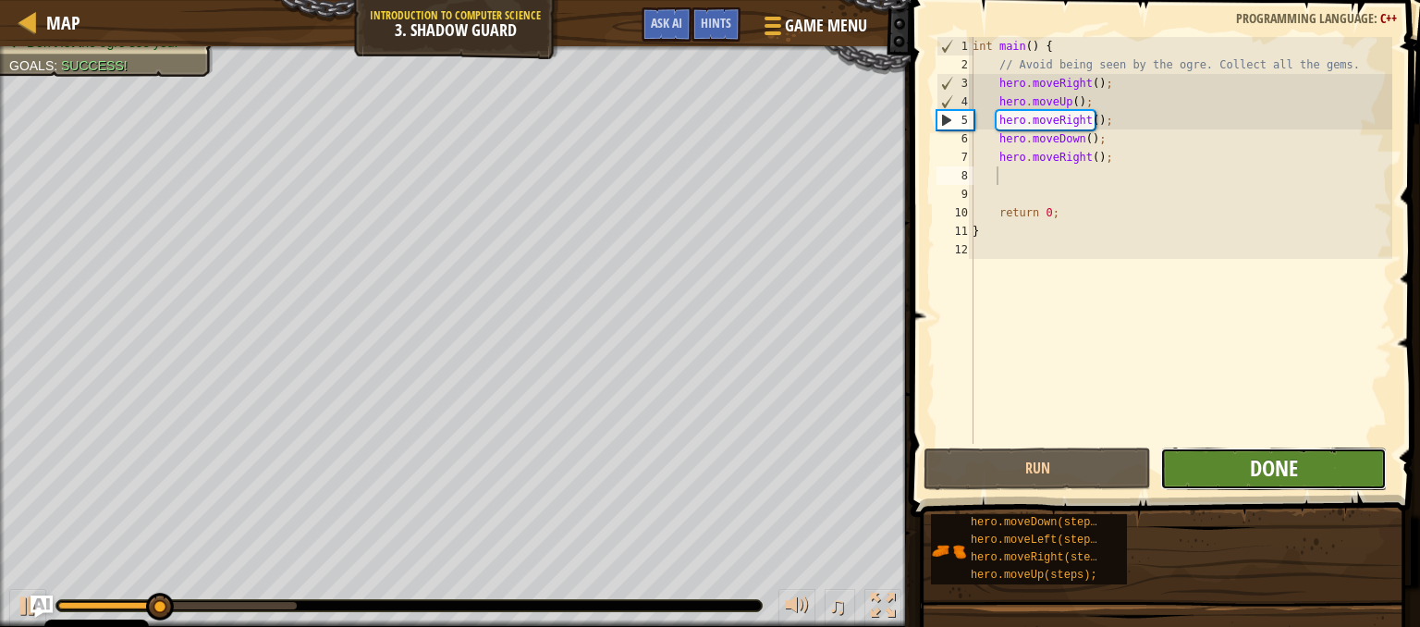
click at [1258, 474] on span "Done" at bounding box center [1274, 468] width 48 height 30
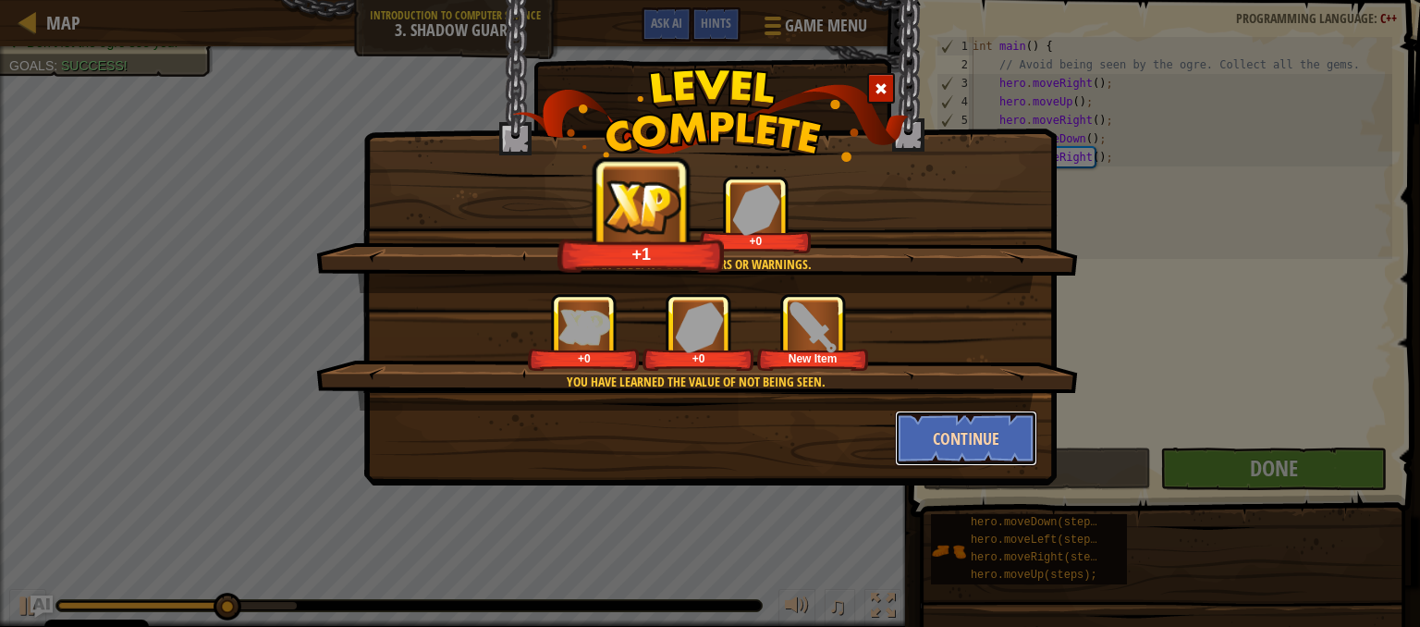
click at [935, 432] on button "Continue" at bounding box center [966, 438] width 143 height 55
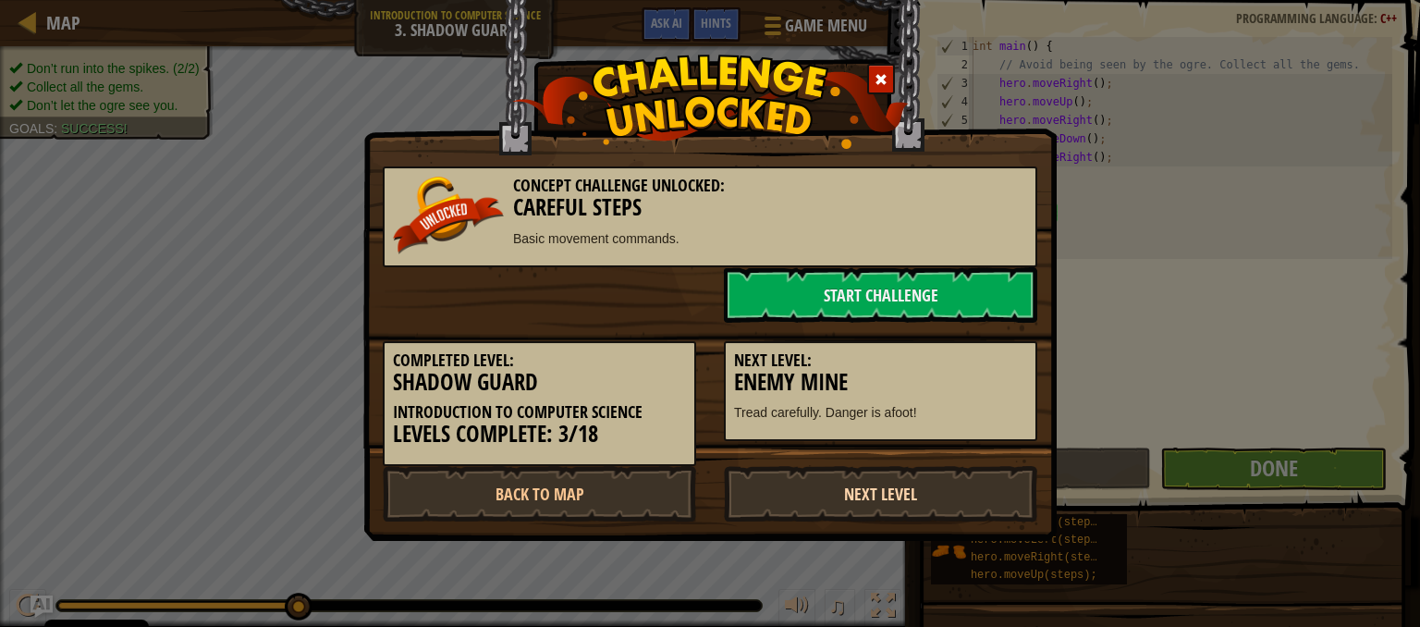
click at [904, 481] on link "Next Level" at bounding box center [880, 493] width 313 height 55
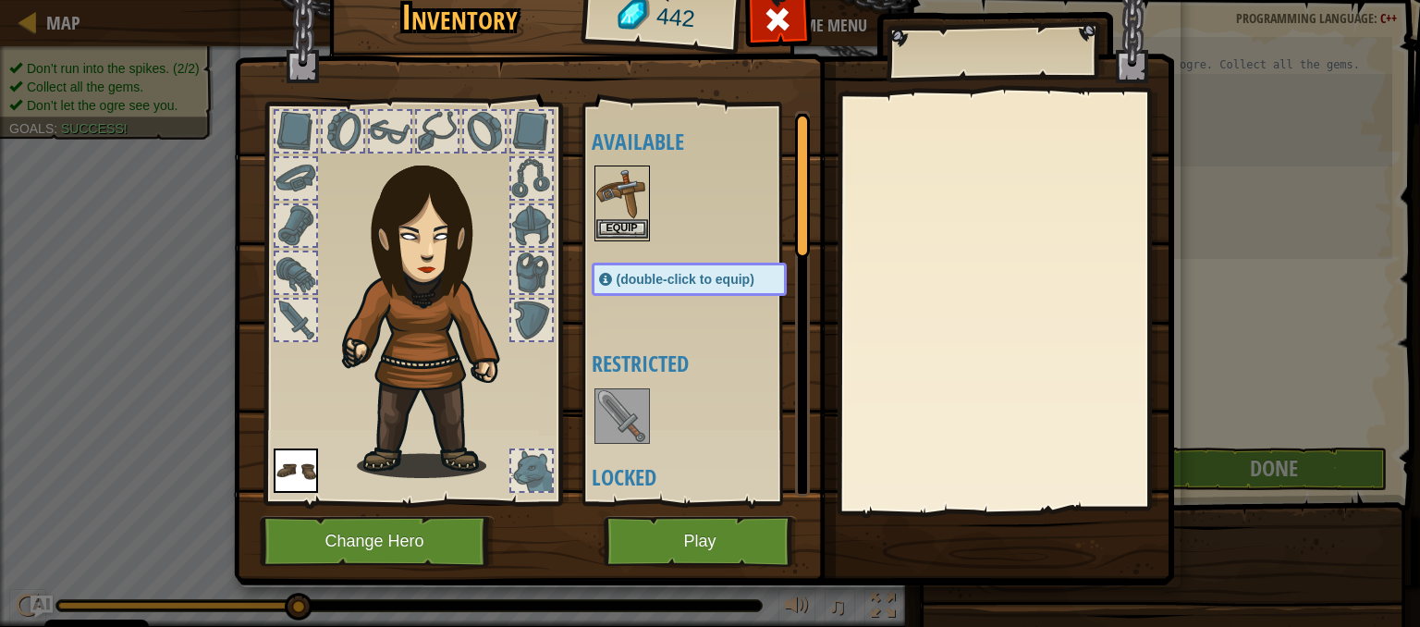
click at [614, 178] on img at bounding box center [622, 193] width 52 height 52
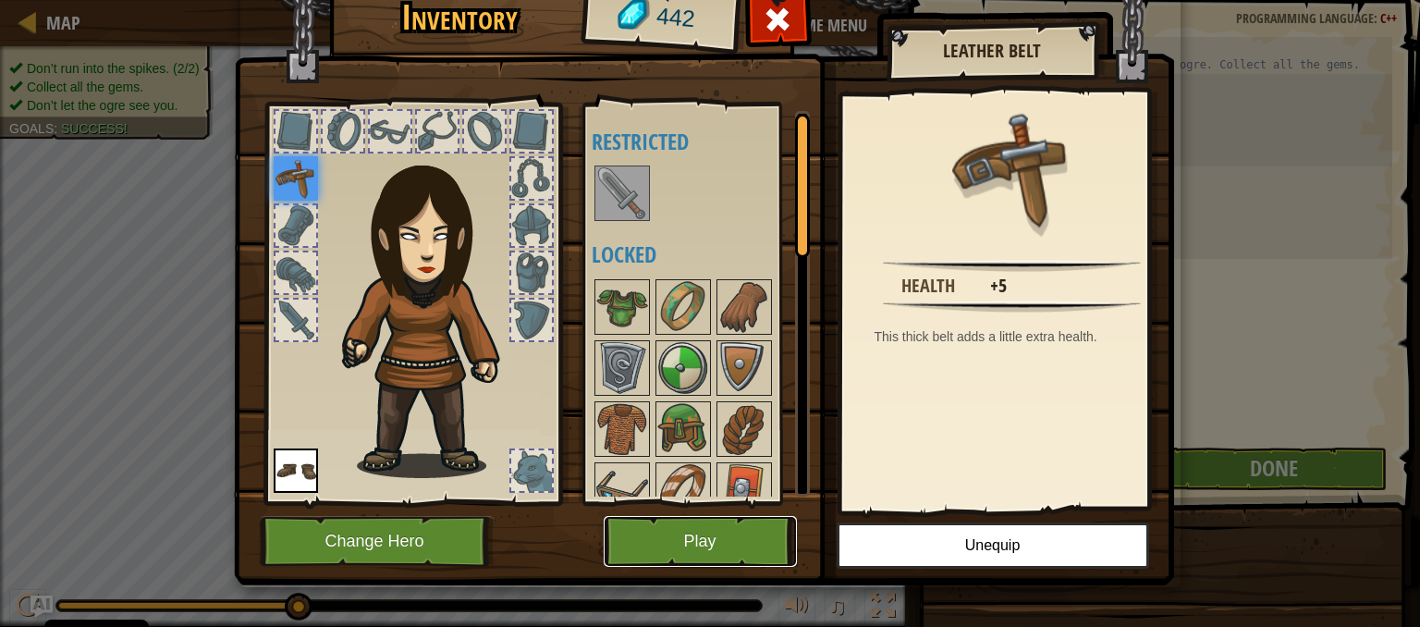
click at [668, 534] on button "Play" at bounding box center [700, 541] width 193 height 51
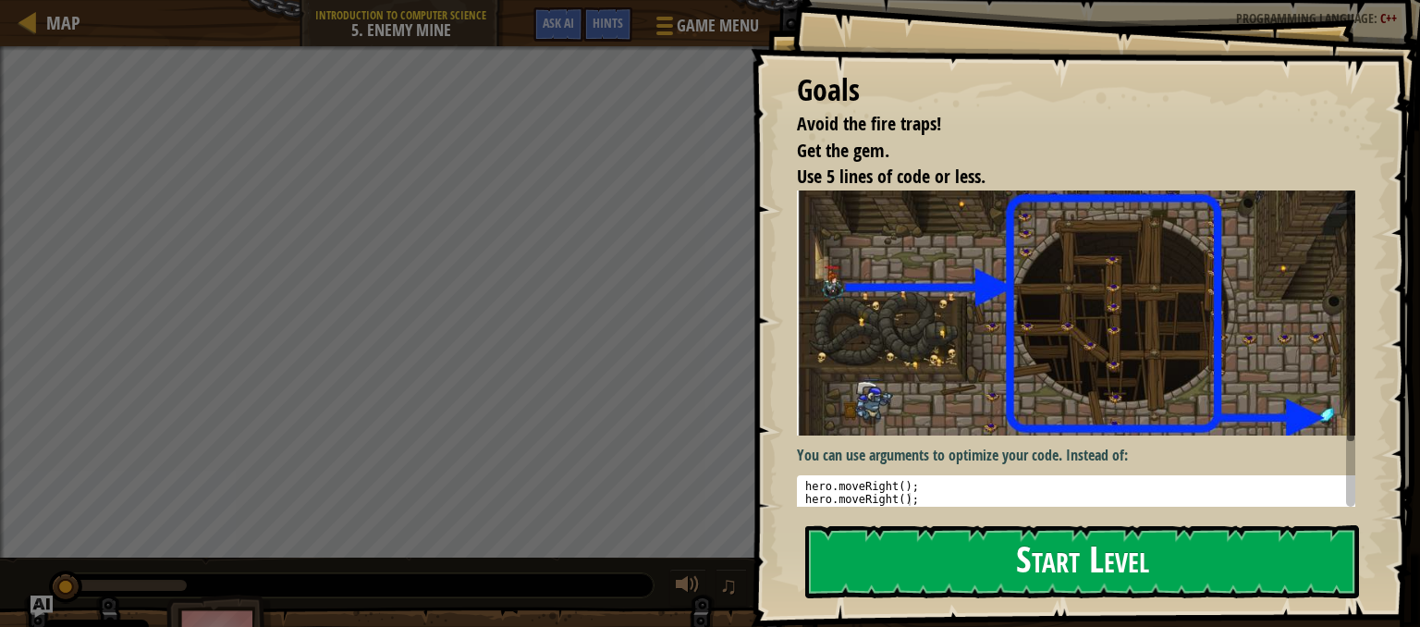
click at [917, 582] on button "Start Level" at bounding box center [1082, 561] width 554 height 73
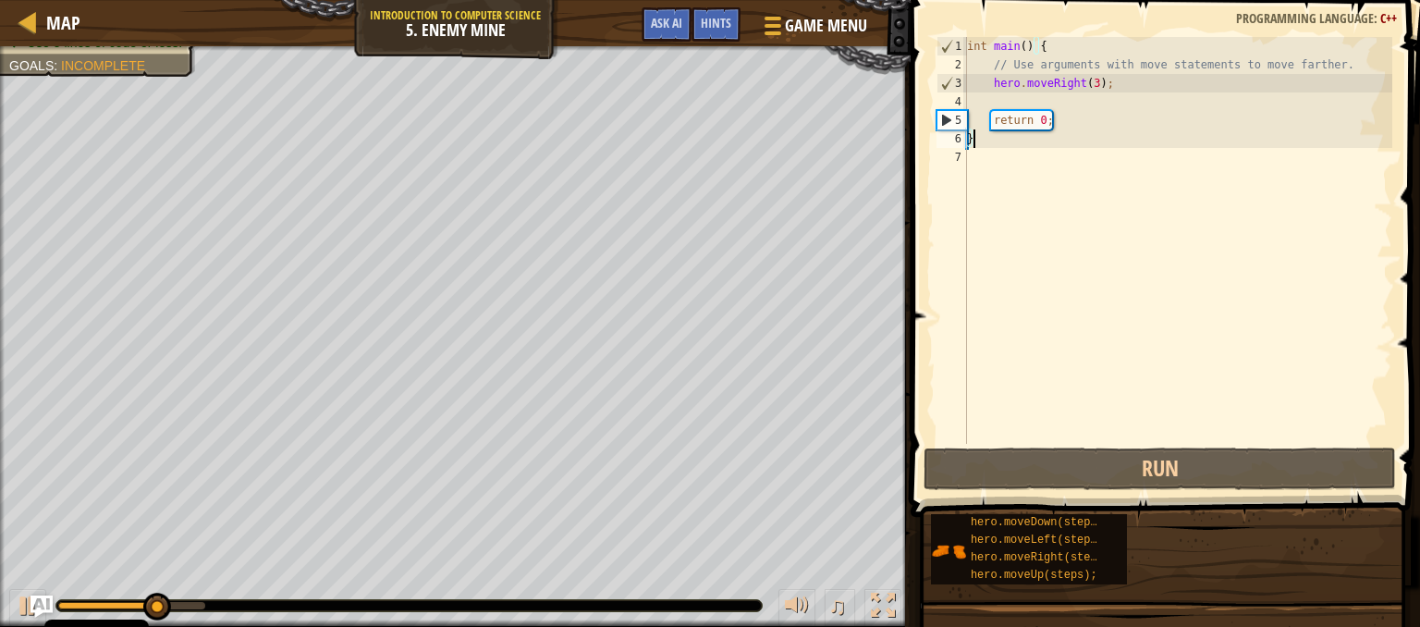
click at [1050, 100] on div "int main ( ) { // Use arguments with move statements to move farther. hero . mo…" at bounding box center [1177, 259] width 429 height 444
type textarea "h"
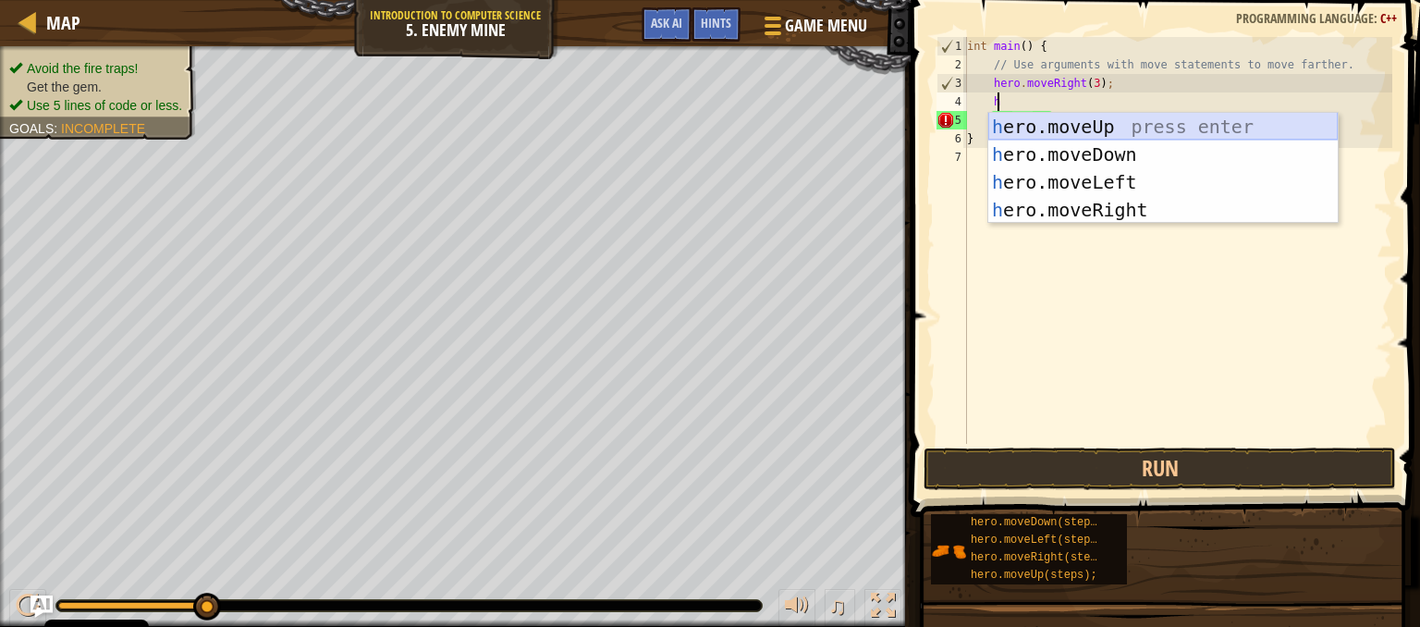
click at [1103, 125] on div "h ero.moveUp press enter h ero.moveDown press enter h ero.moveLeft press enter …" at bounding box center [1162, 196] width 349 height 166
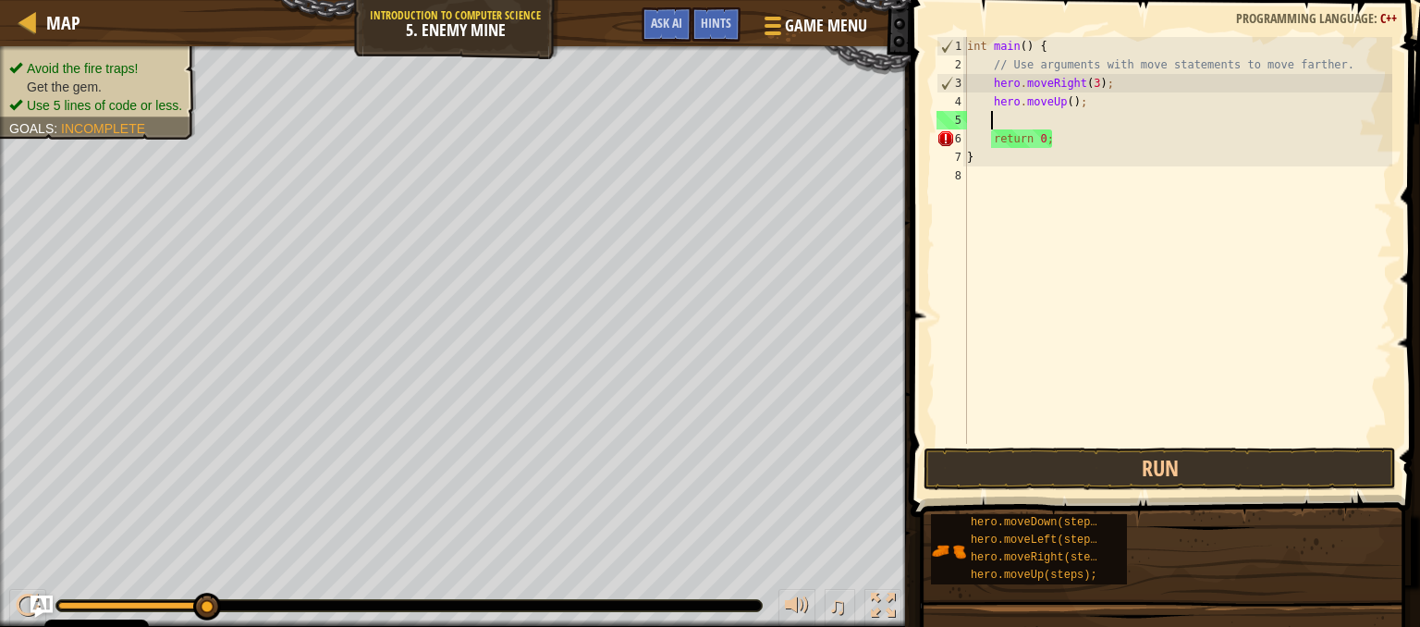
scroll to position [8, 0]
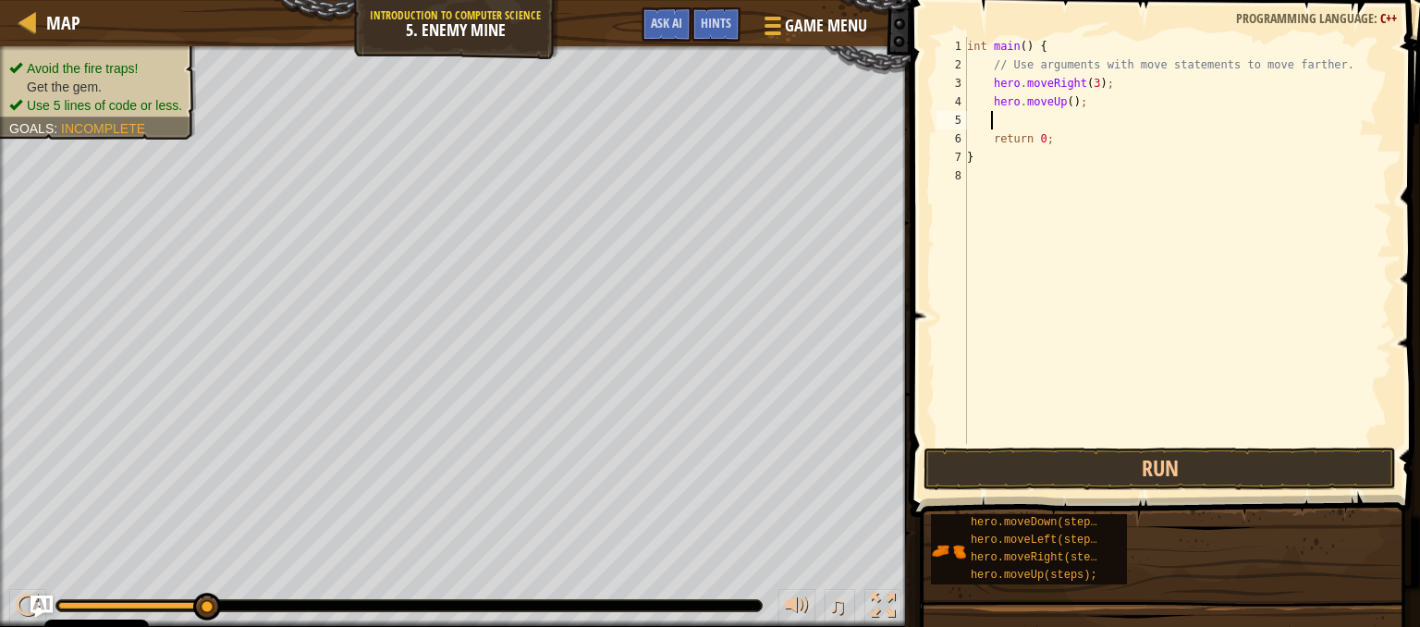
type textarea "h"
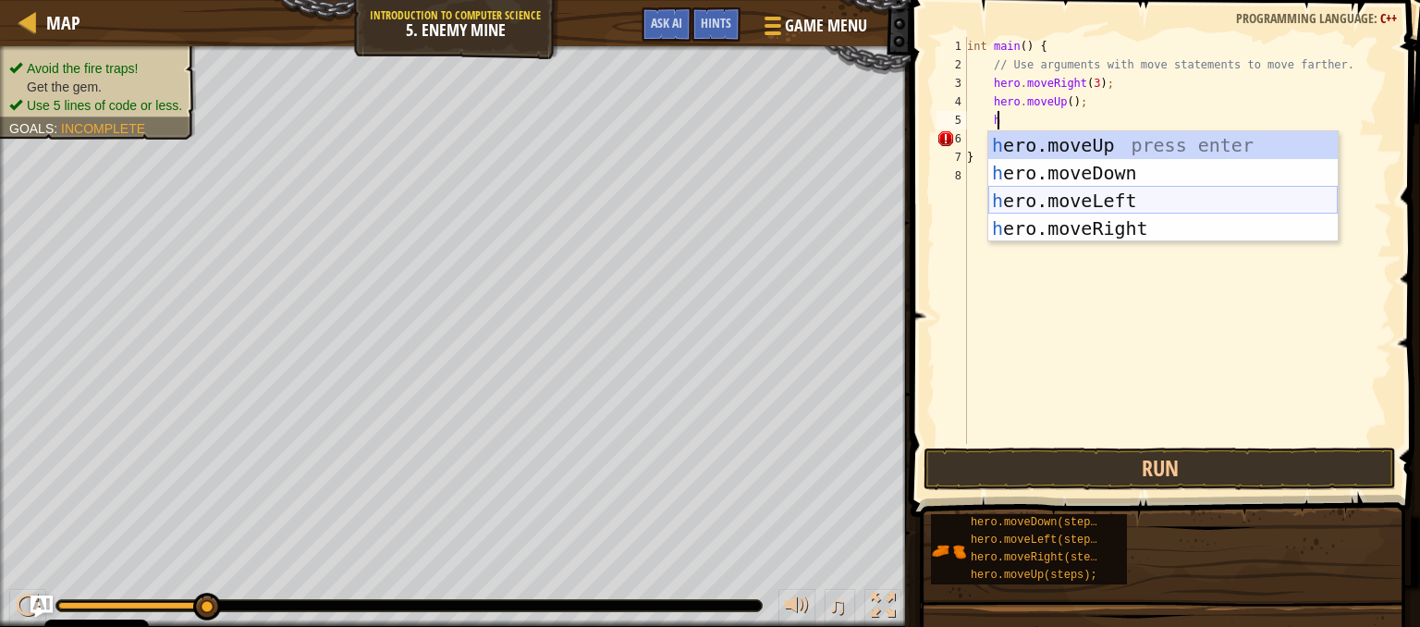
click at [1115, 208] on div "h ero.moveUp press enter h ero.moveDown press enter h ero.moveLeft press enter …" at bounding box center [1162, 214] width 349 height 166
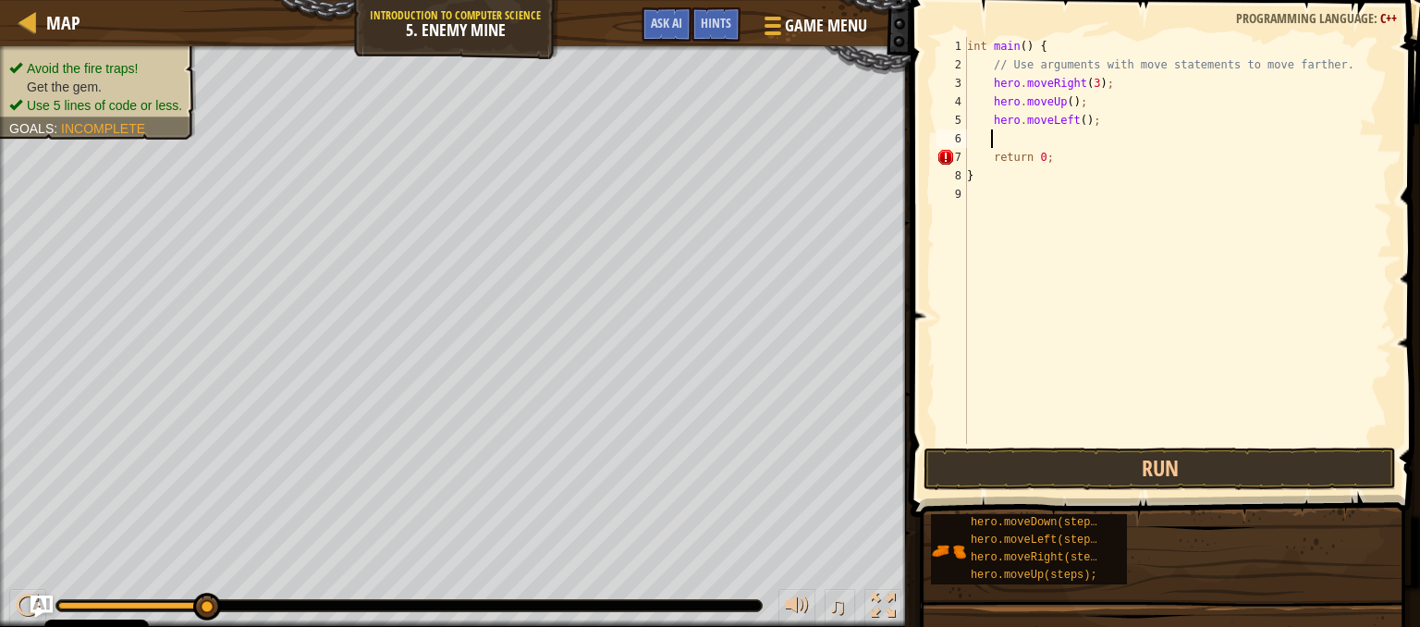
scroll to position [8, 0]
type textarea "h"
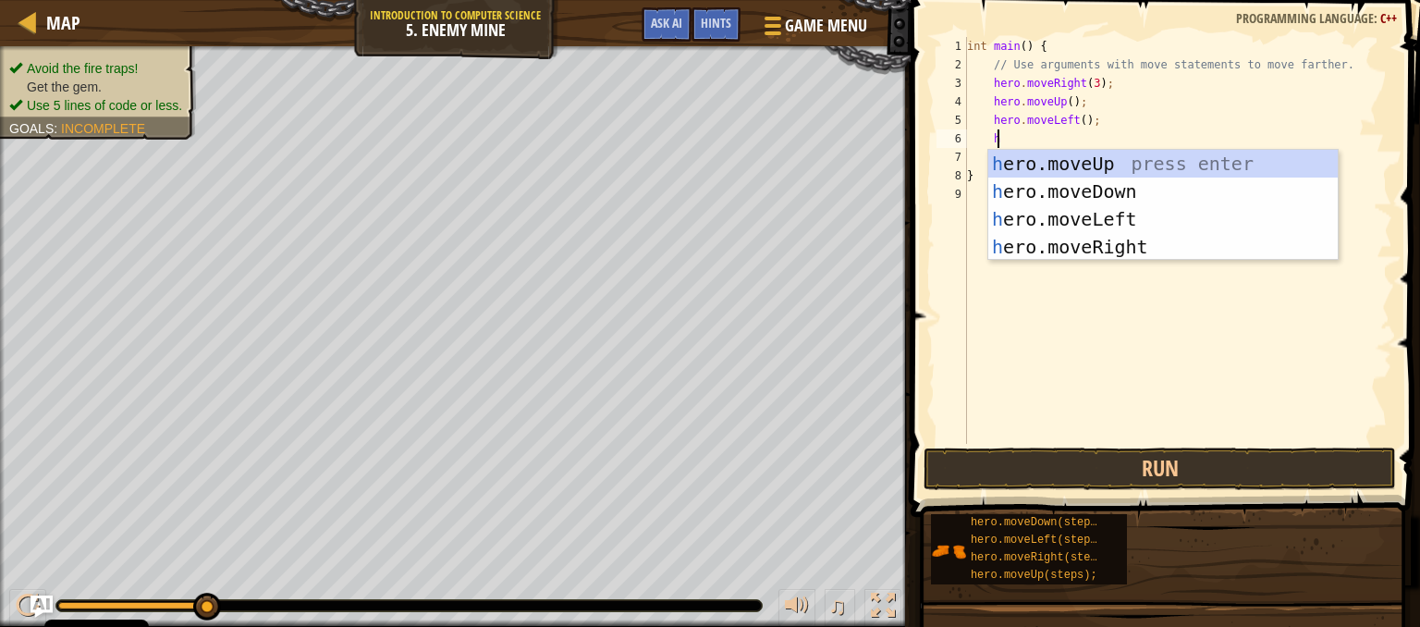
scroll to position [8, 1]
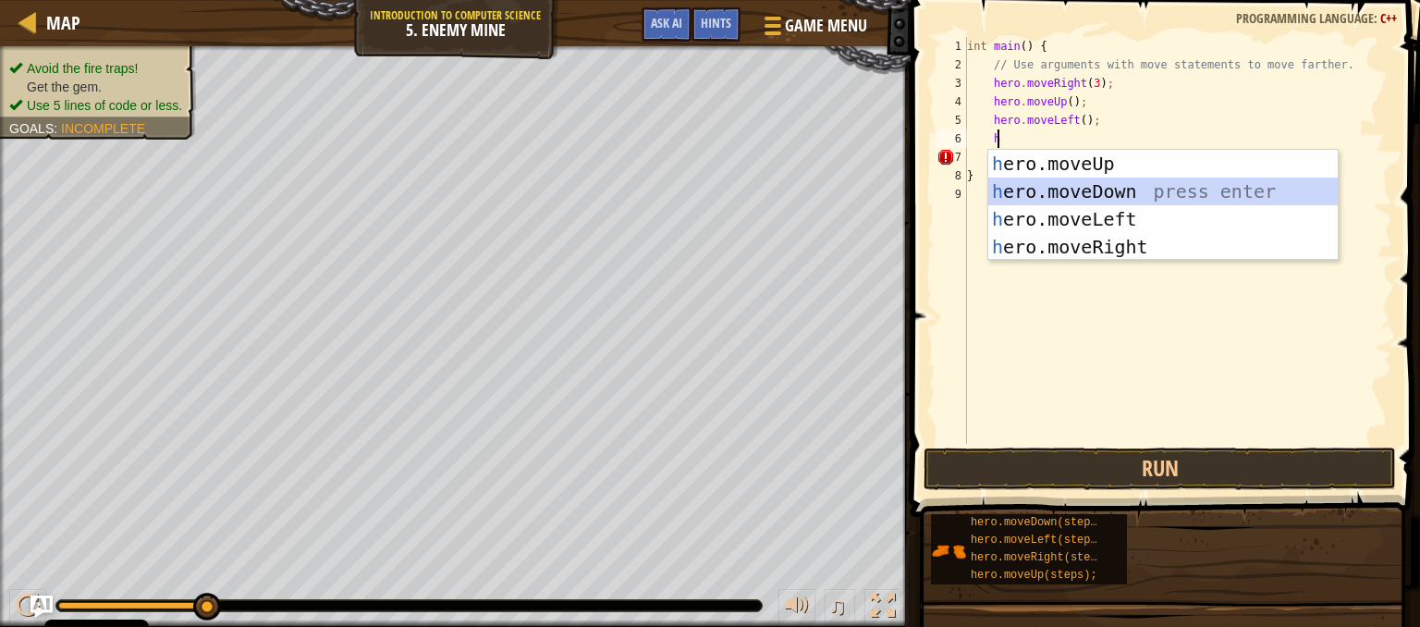
click at [1100, 196] on div "h ero.moveUp press enter h ero.moveDown press enter h ero.moveLeft press enter …" at bounding box center [1162, 233] width 349 height 166
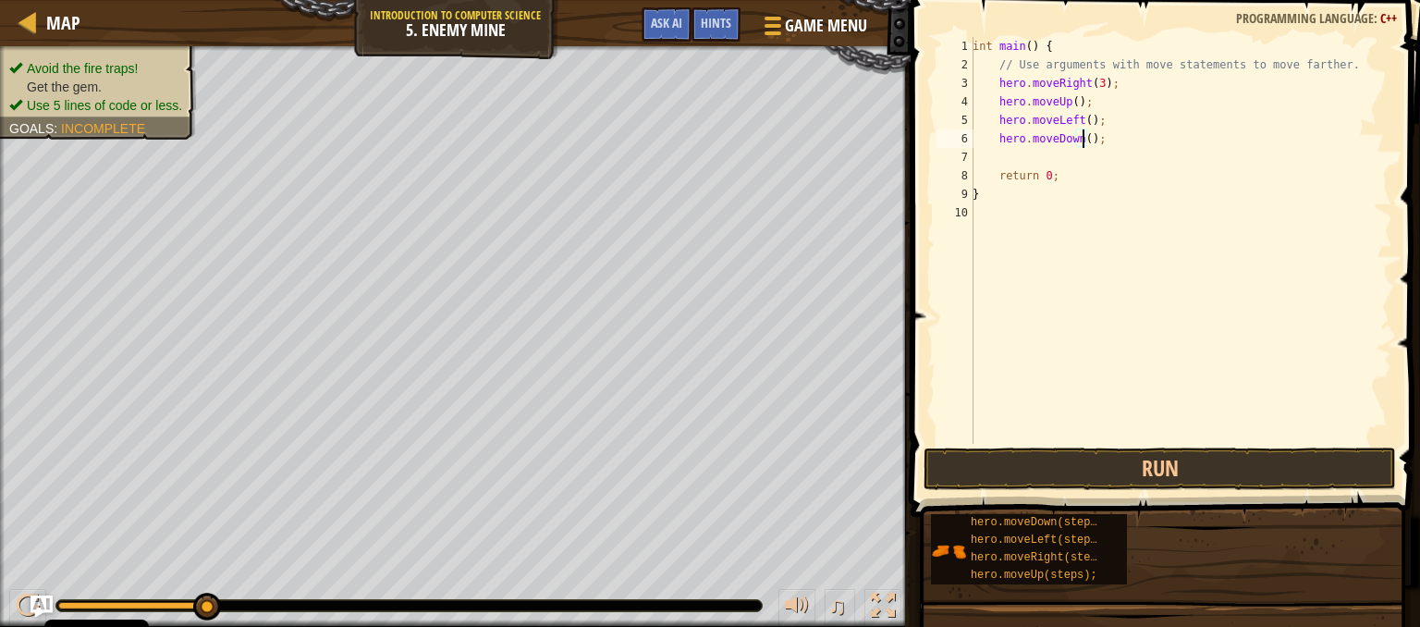
click at [1084, 141] on div "int main ( ) { // Use arguments with move statements to move farther. hero . mo…" at bounding box center [1180, 259] width 423 height 444
type textarea "hero.moveDown(3);"
type textarea "h"
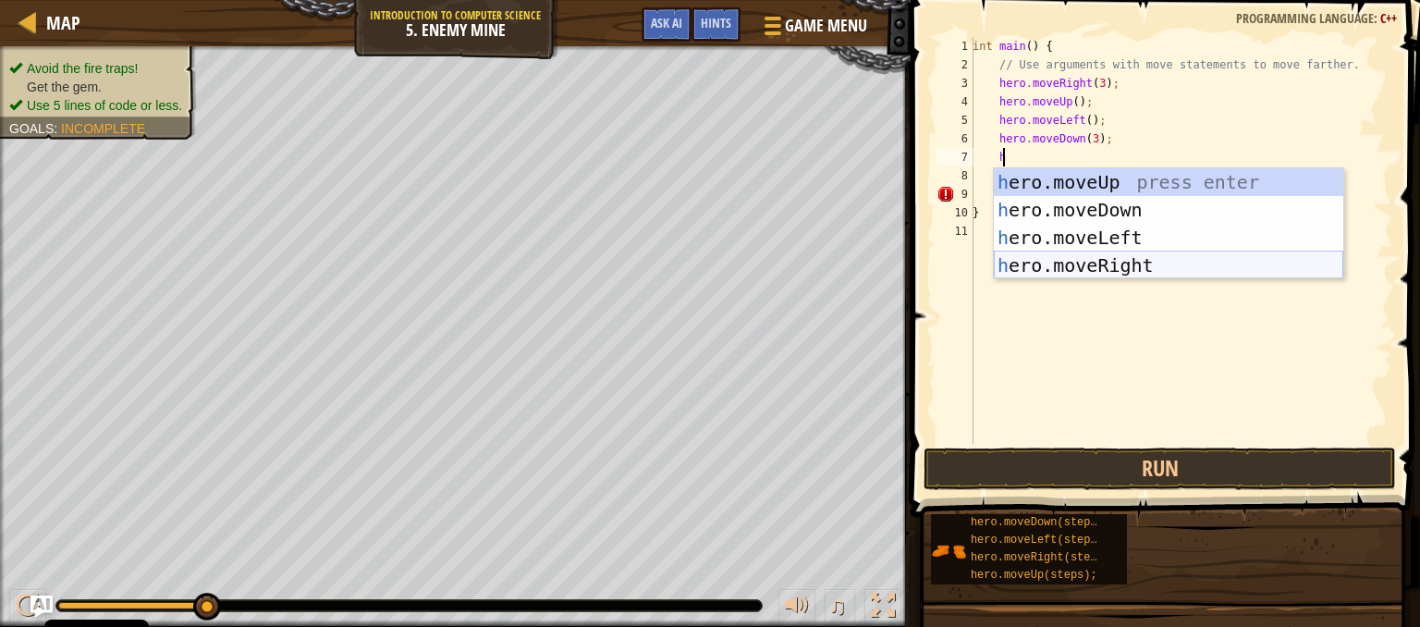
click at [1094, 258] on div "h ero.moveUp press enter h ero.moveDown press enter h ero.moveLeft press enter …" at bounding box center [1168, 251] width 349 height 166
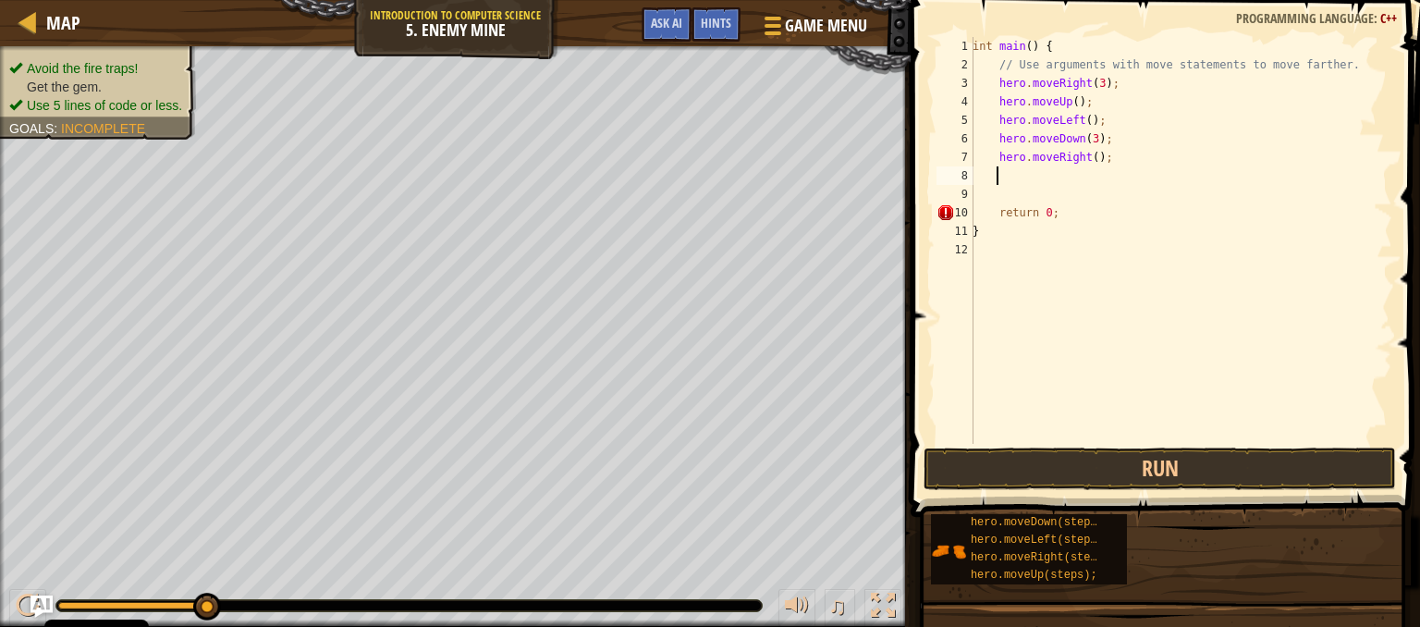
scroll to position [8, 0]
click at [1090, 164] on div "int main ( ) { // Use arguments with move statements to move farther. hero . mo…" at bounding box center [1180, 259] width 423 height 444
click at [1085, 462] on button "Run" at bounding box center [1160, 469] width 472 height 43
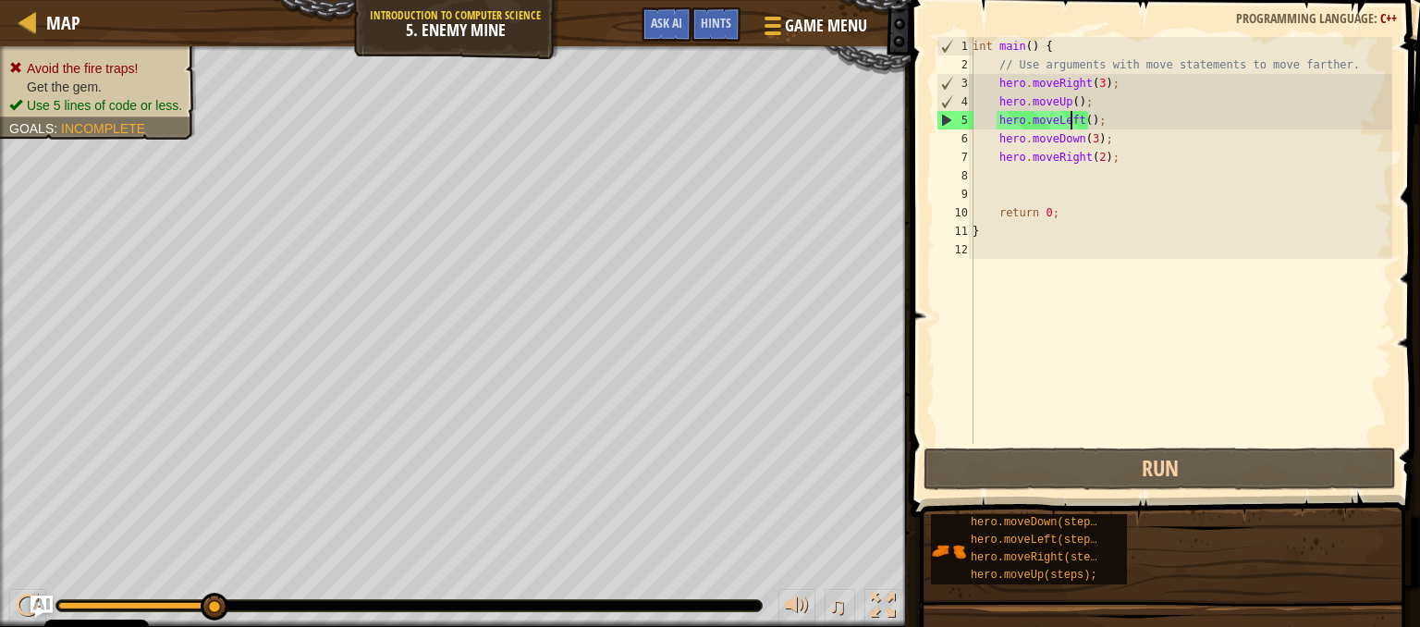
click at [1071, 118] on div "int main ( ) { // Use arguments with move statements to move farther. hero . mo…" at bounding box center [1180, 259] width 423 height 444
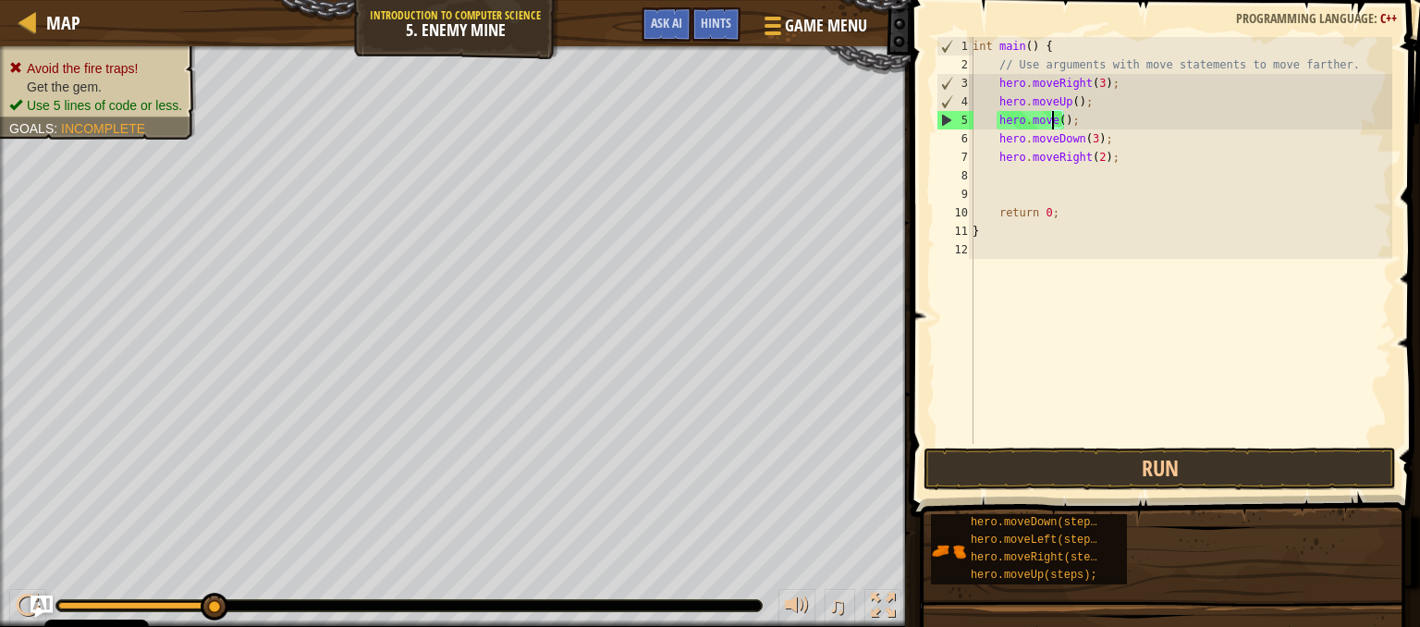
scroll to position [8, 6]
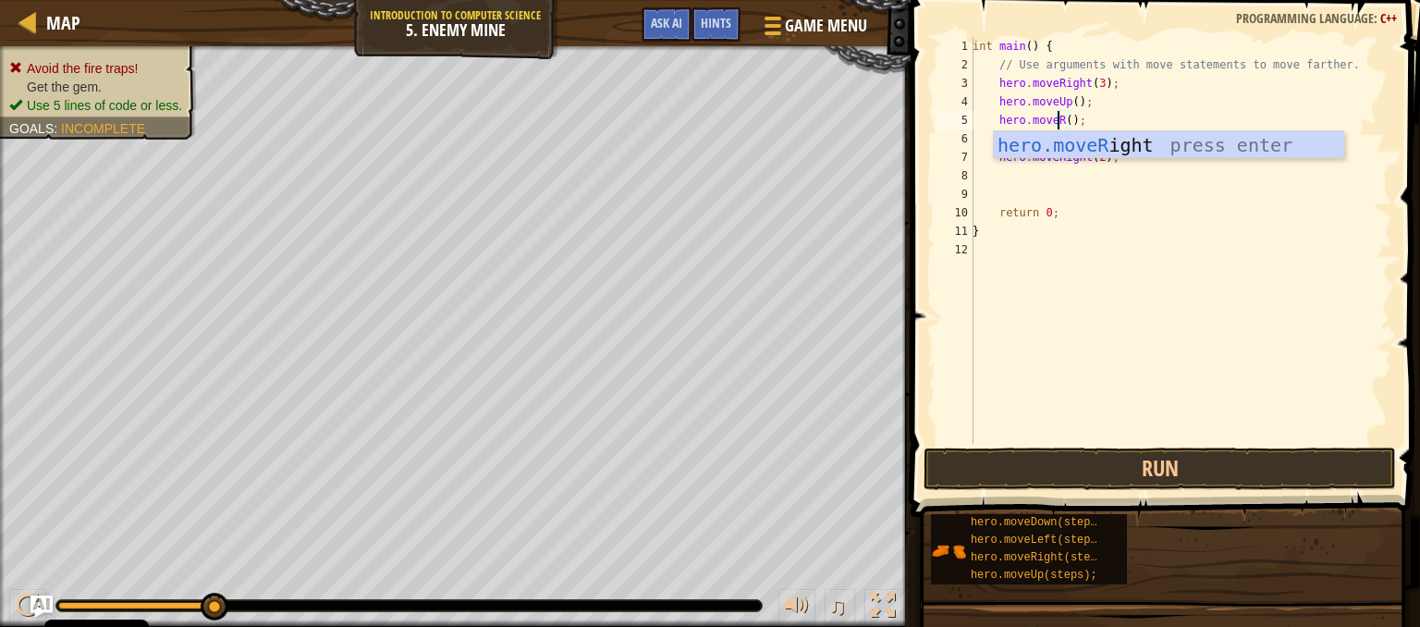
click at [1098, 132] on div "hero.moveR ight press enter" at bounding box center [1168, 172] width 349 height 83
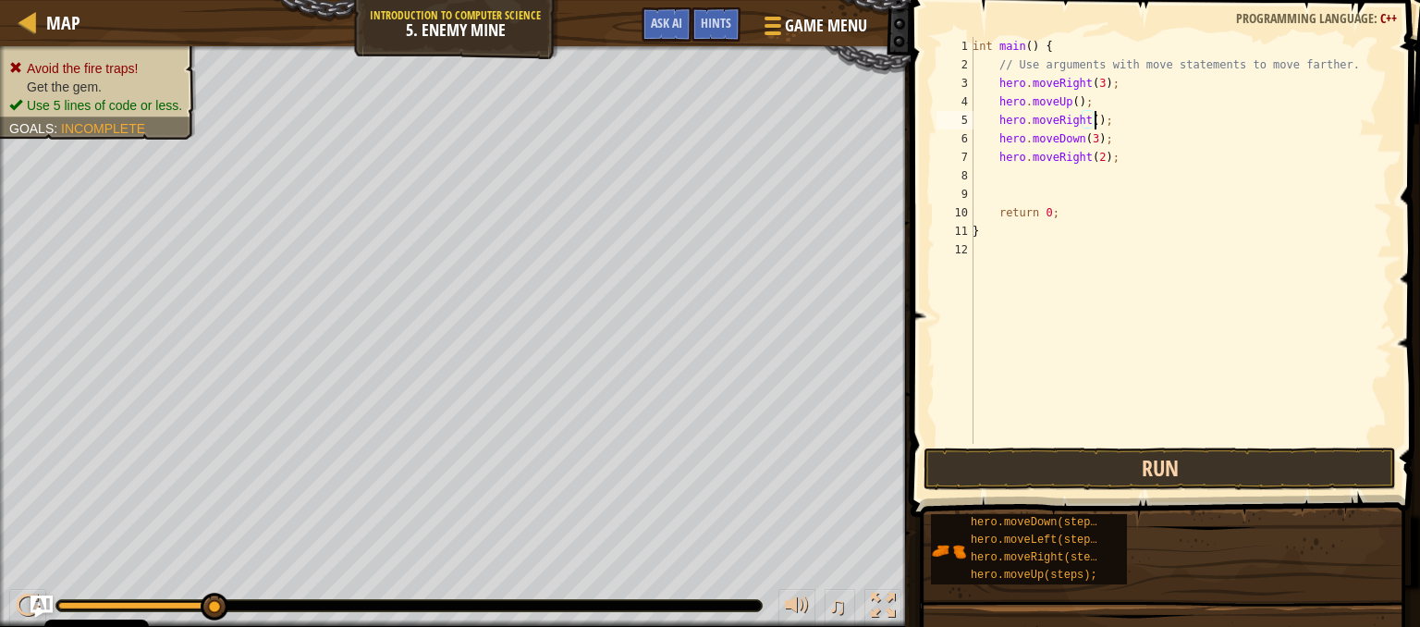
type textarea "hero.moveRight();"
click at [1131, 481] on button "Run" at bounding box center [1160, 469] width 472 height 43
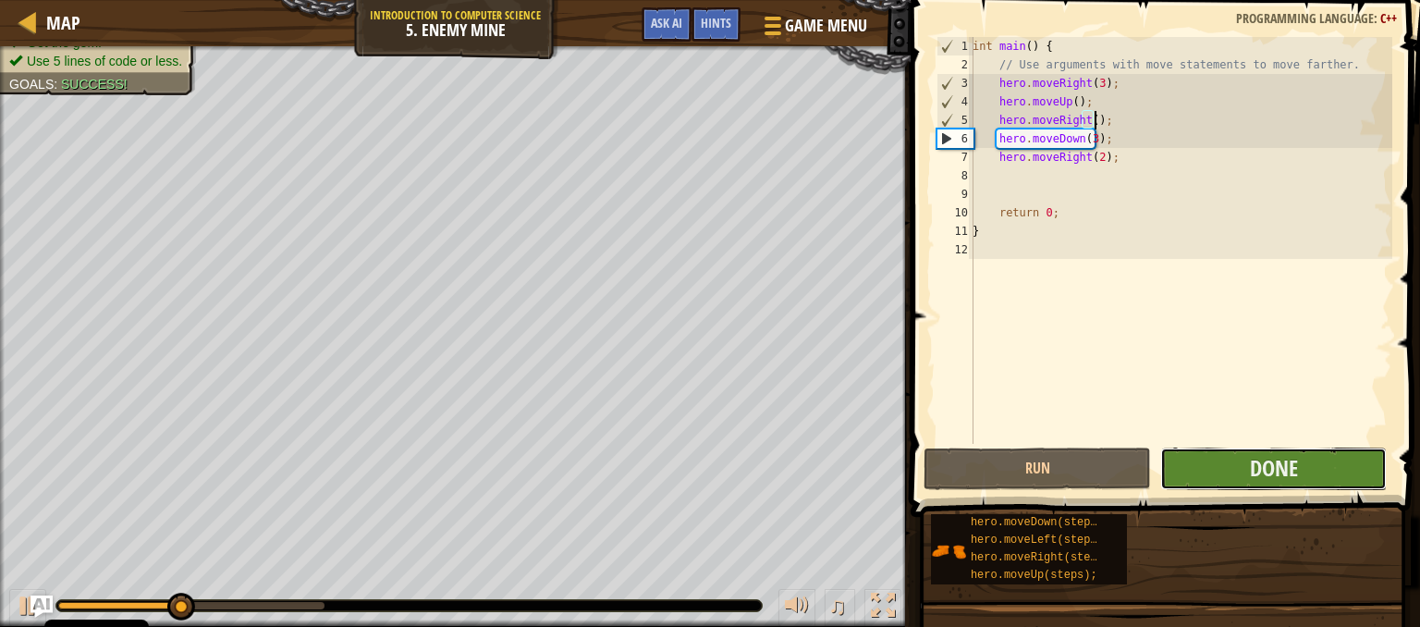
click at [1183, 477] on button "Done" at bounding box center [1273, 469] width 227 height 43
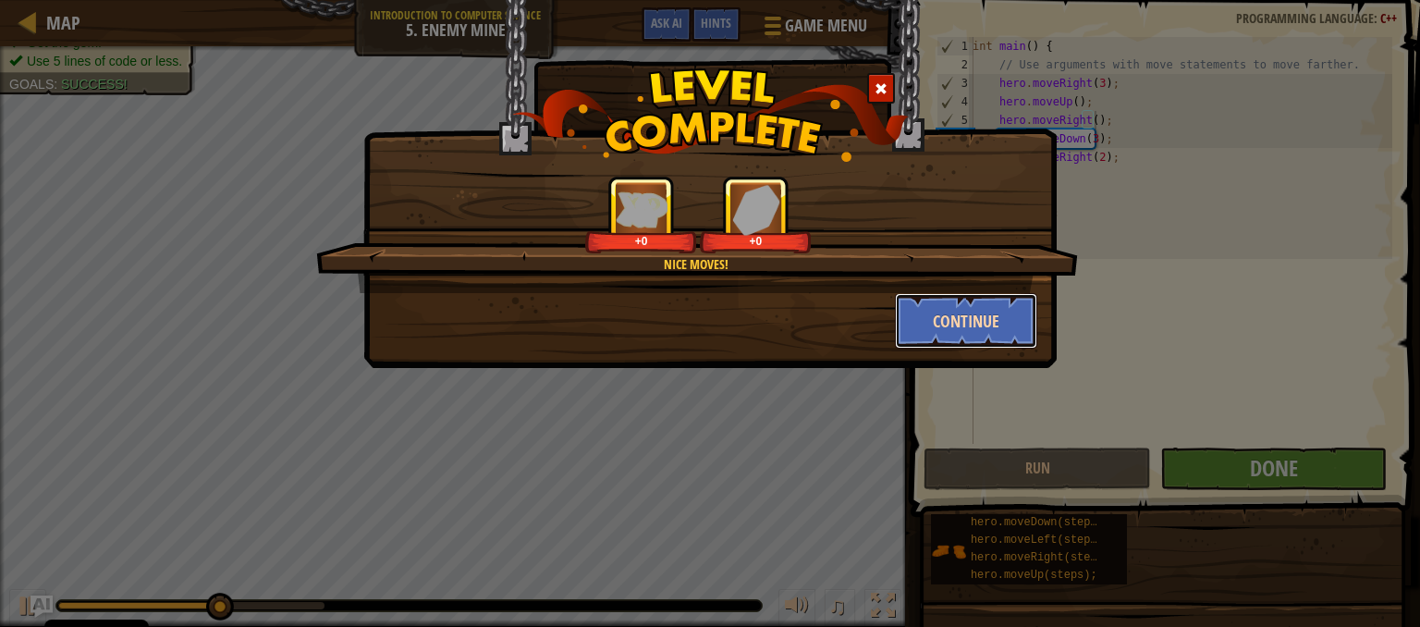
click at [976, 303] on button "Continue" at bounding box center [966, 320] width 143 height 55
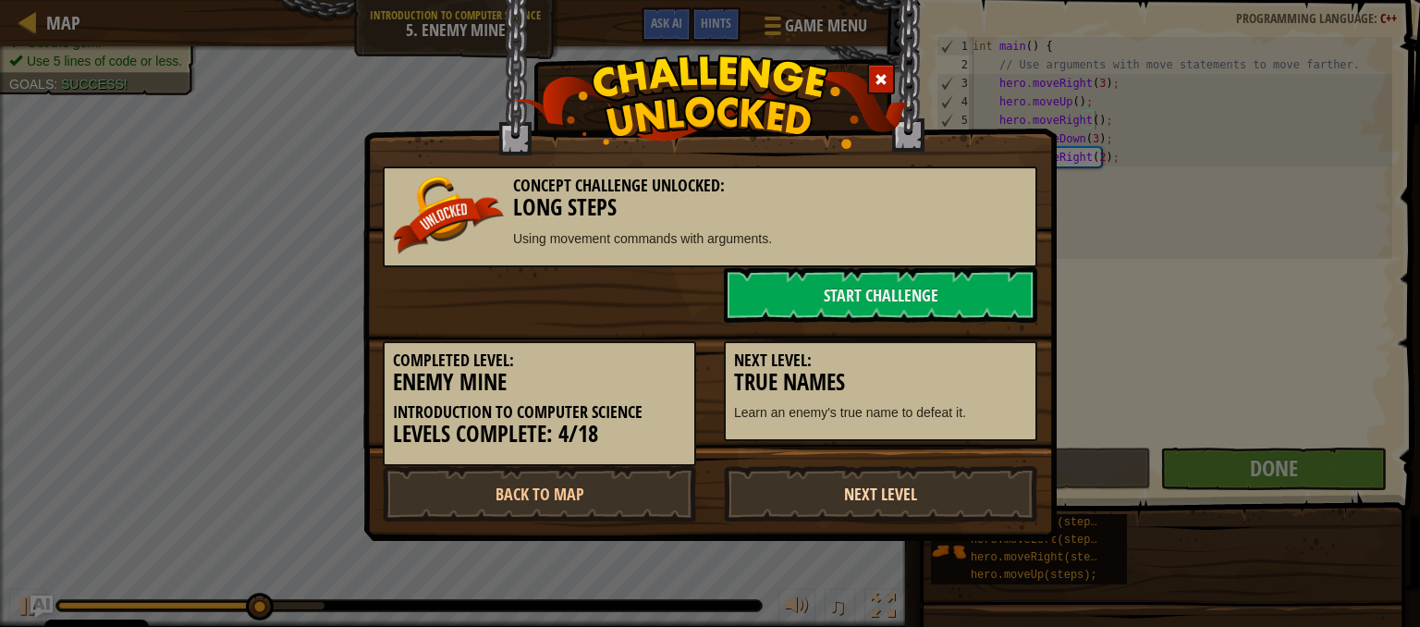
click at [853, 484] on link "Next Level" at bounding box center [880, 493] width 313 height 55
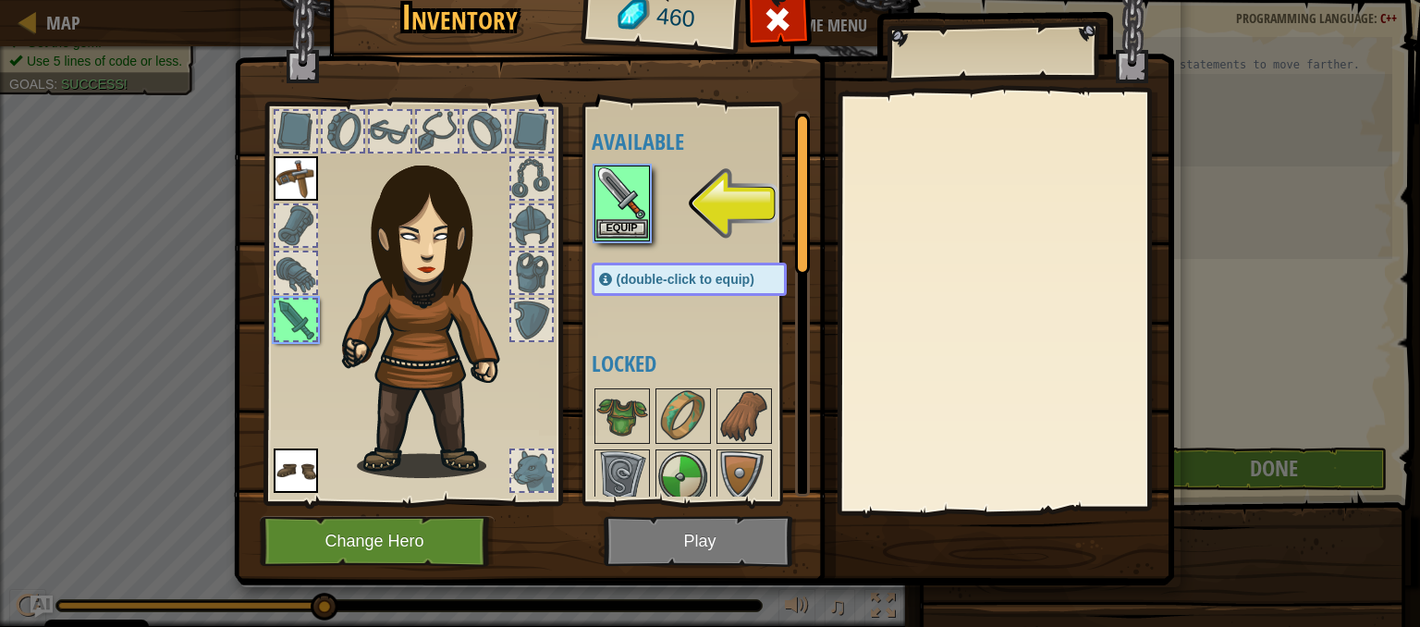
click at [616, 190] on img at bounding box center [622, 193] width 52 height 52
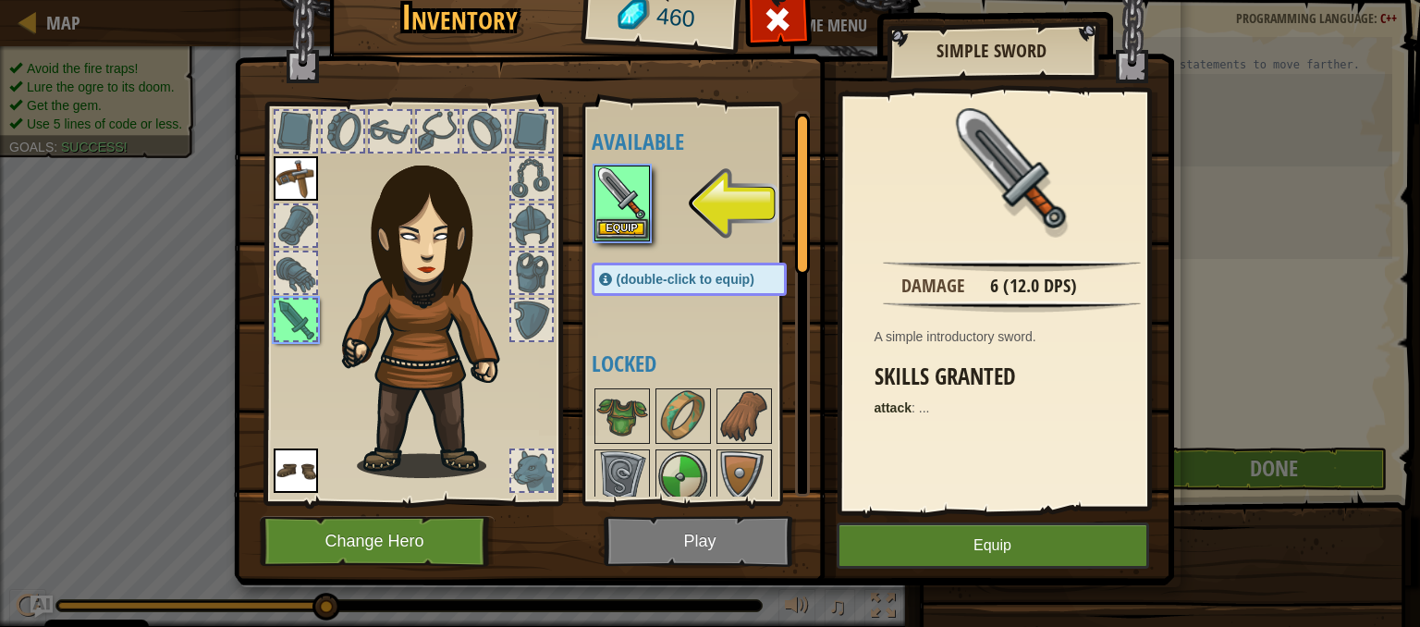
click at [616, 190] on img at bounding box center [622, 193] width 52 height 52
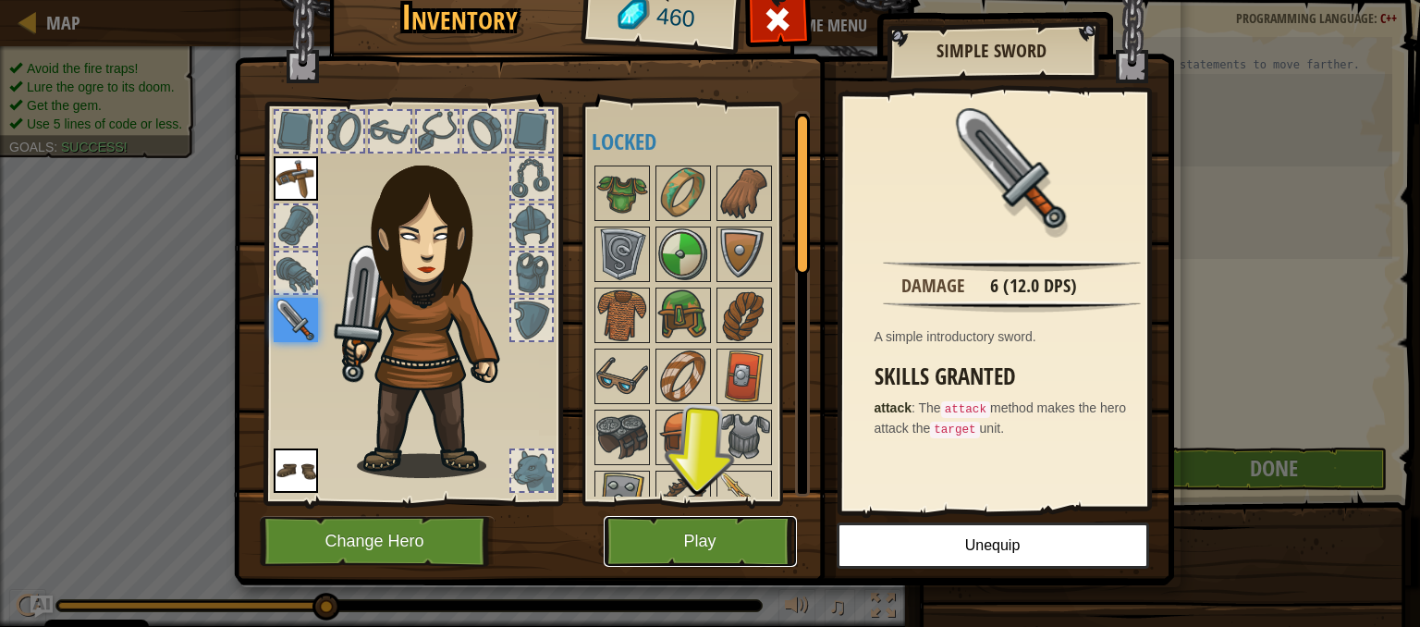
click at [665, 541] on button "Play" at bounding box center [700, 541] width 193 height 51
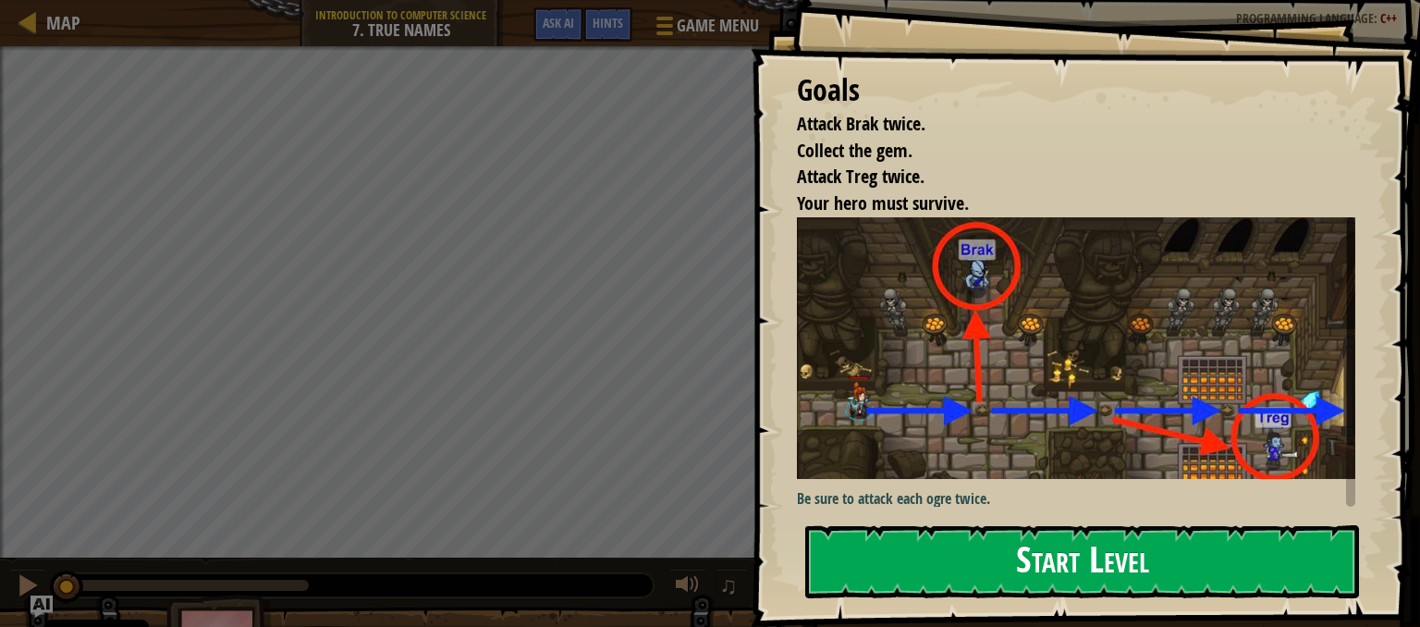
click at [954, 350] on div "Goals Attack Brak twice. Collect the gem. Attack Treg twice. Your hero must sur…" at bounding box center [1085, 313] width 669 height 627
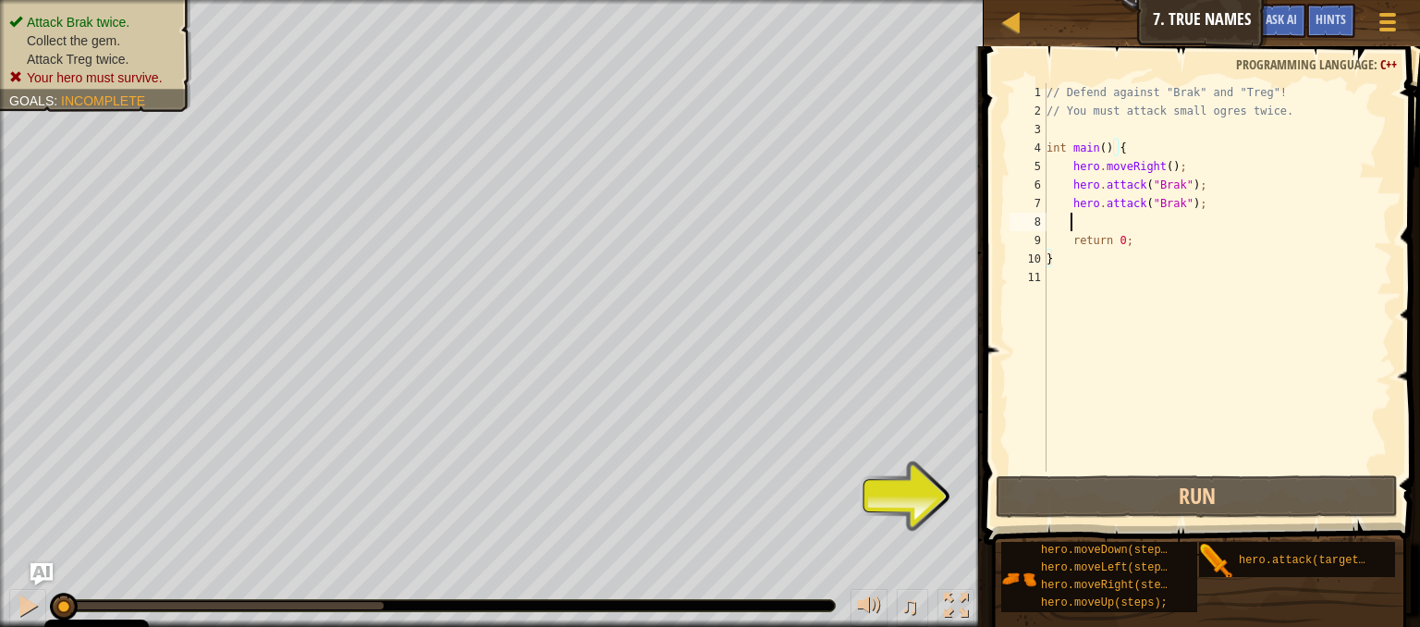
click at [1093, 227] on div "// Defend against "Brak" and "Treg"! // You must attack small ogres twice. int …" at bounding box center [1217, 295] width 349 height 425
type textarea "h"
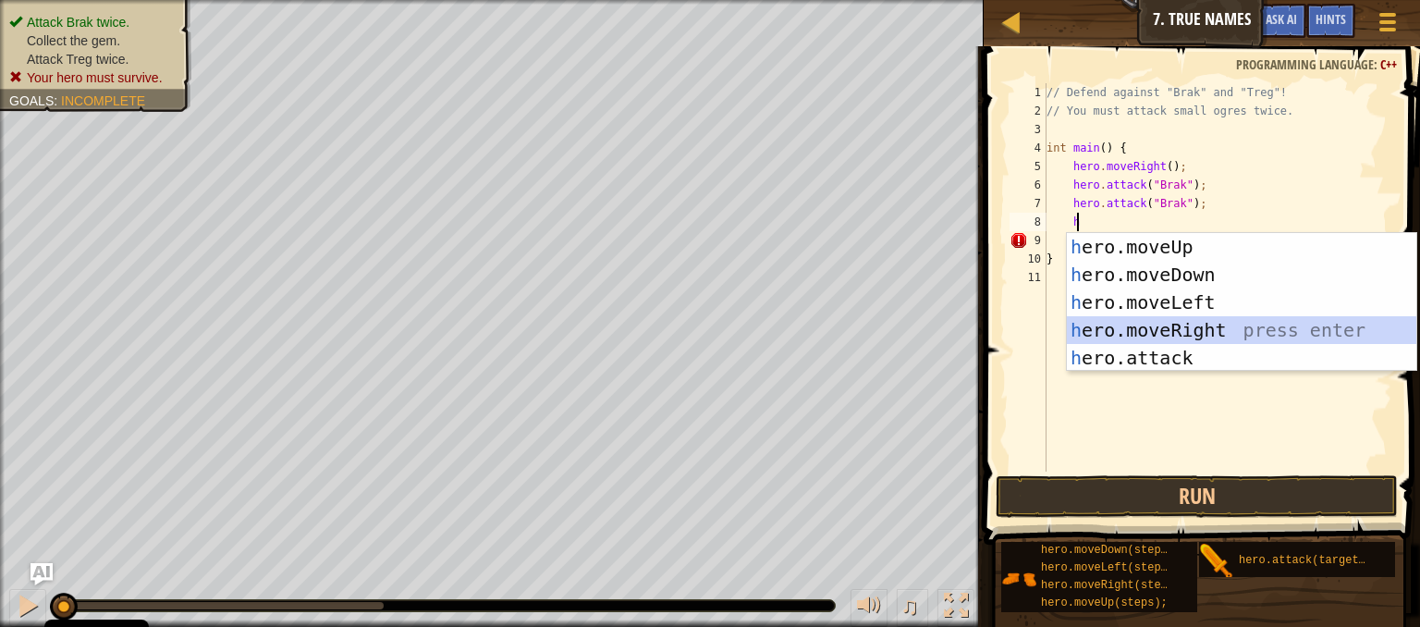
click at [1169, 326] on div "h ero.moveUp press enter h ero.moveDown press enter h ero.moveLeft press enter …" at bounding box center [1241, 330] width 349 height 194
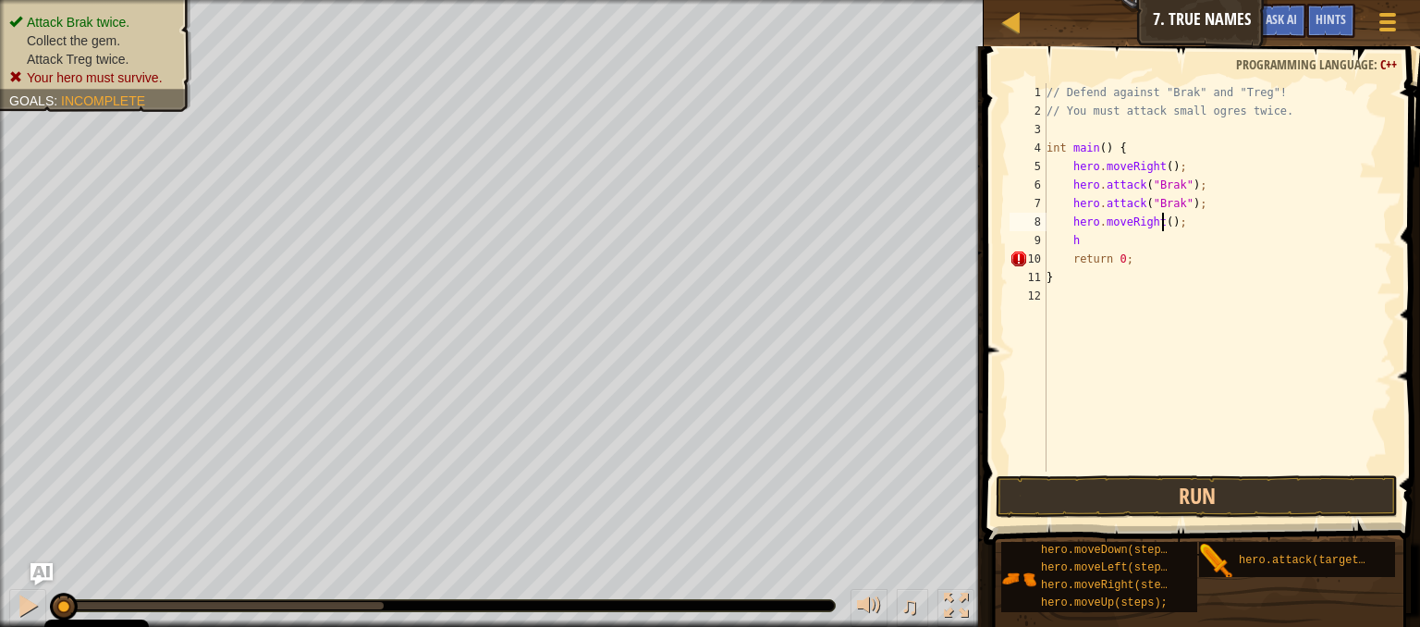
click at [1159, 223] on div "// Defend against "Brak" and "Treg"! // You must attack small ogres twice. int …" at bounding box center [1217, 295] width 349 height 425
click at [1082, 247] on div "// Defend against "Brak" and "Treg"! // You must attack small ogres twice. int …" at bounding box center [1217, 295] width 349 height 425
type textarea "h"
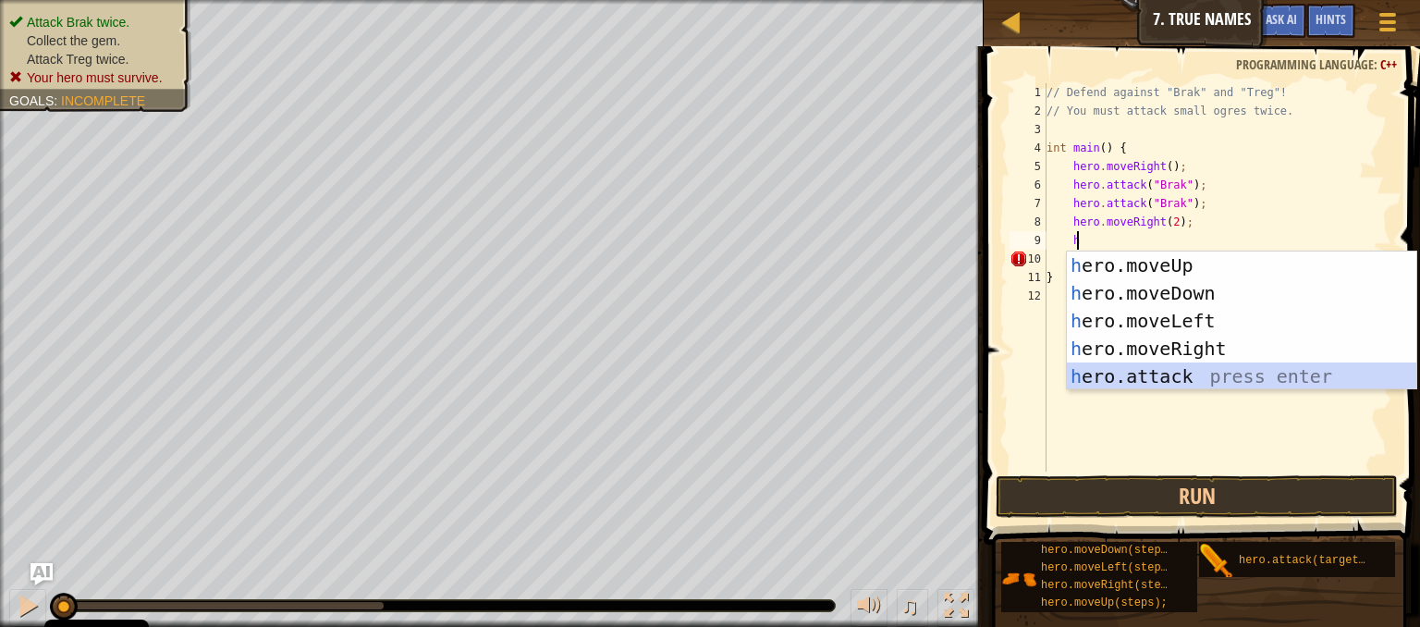
click at [1098, 383] on div "h ero.moveUp press enter h ero.moveDown press enter h ero.moveLeft press enter …" at bounding box center [1241, 348] width 349 height 194
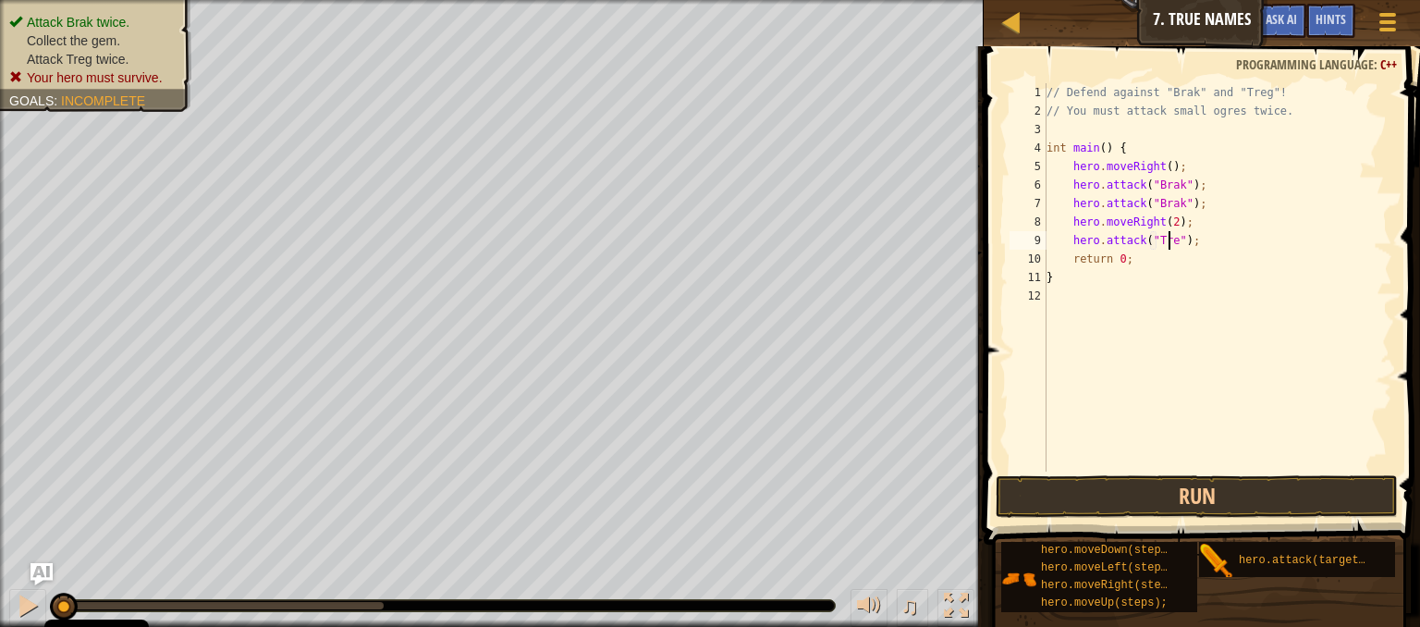
scroll to position [8, 10]
click at [1115, 506] on button "Run" at bounding box center [1197, 496] width 402 height 43
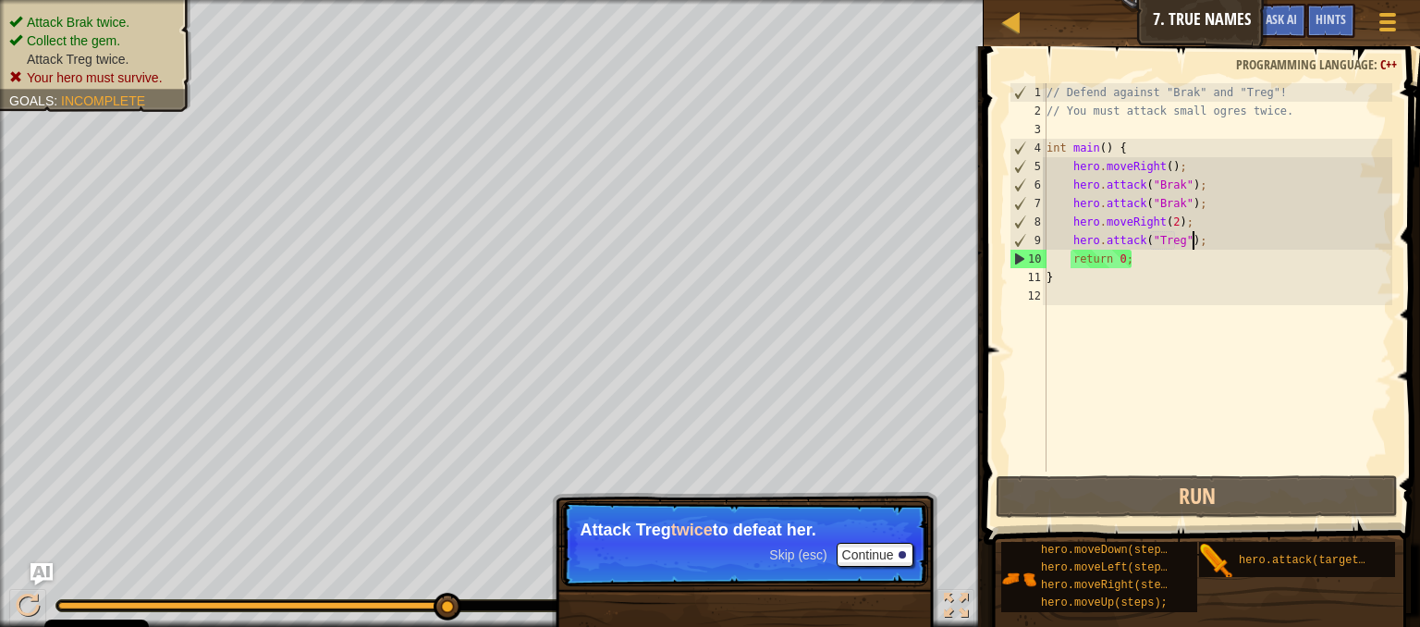
click at [1199, 243] on div "// Defend against "Brak" and "Treg"! // You must attack small ogres twice. int …" at bounding box center [1217, 295] width 349 height 425
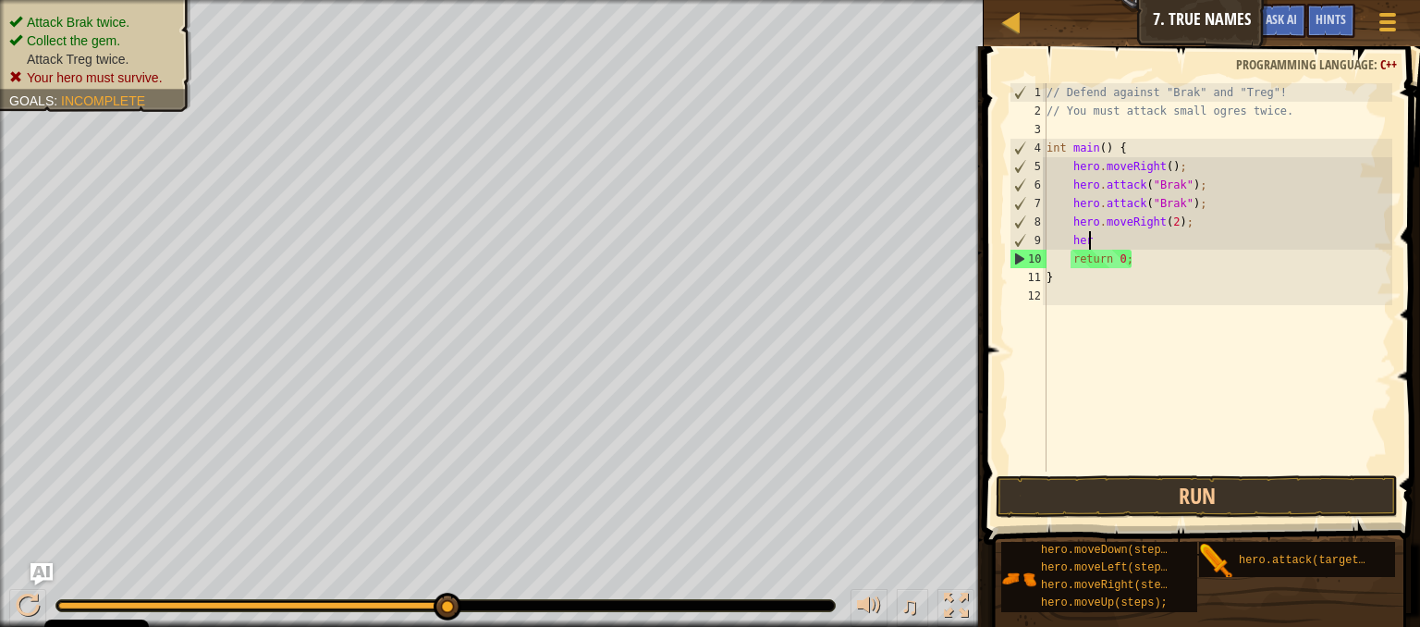
scroll to position [8, 1]
type textarea "h"
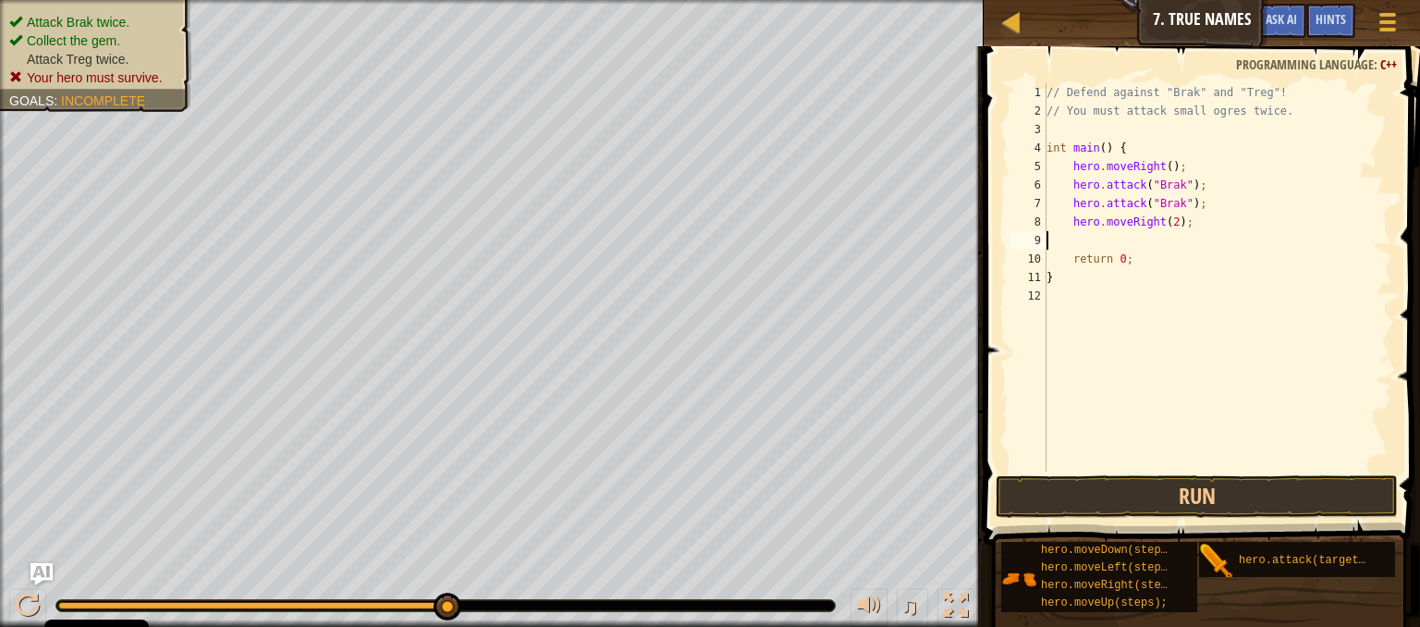
scroll to position [8, 0]
click at [1195, 204] on div "// Defend against "Brak" and "Treg"! // You must attack small ogres twice. int …" at bounding box center [1217, 295] width 349 height 425
type textarea "hero.attack("Brak");"
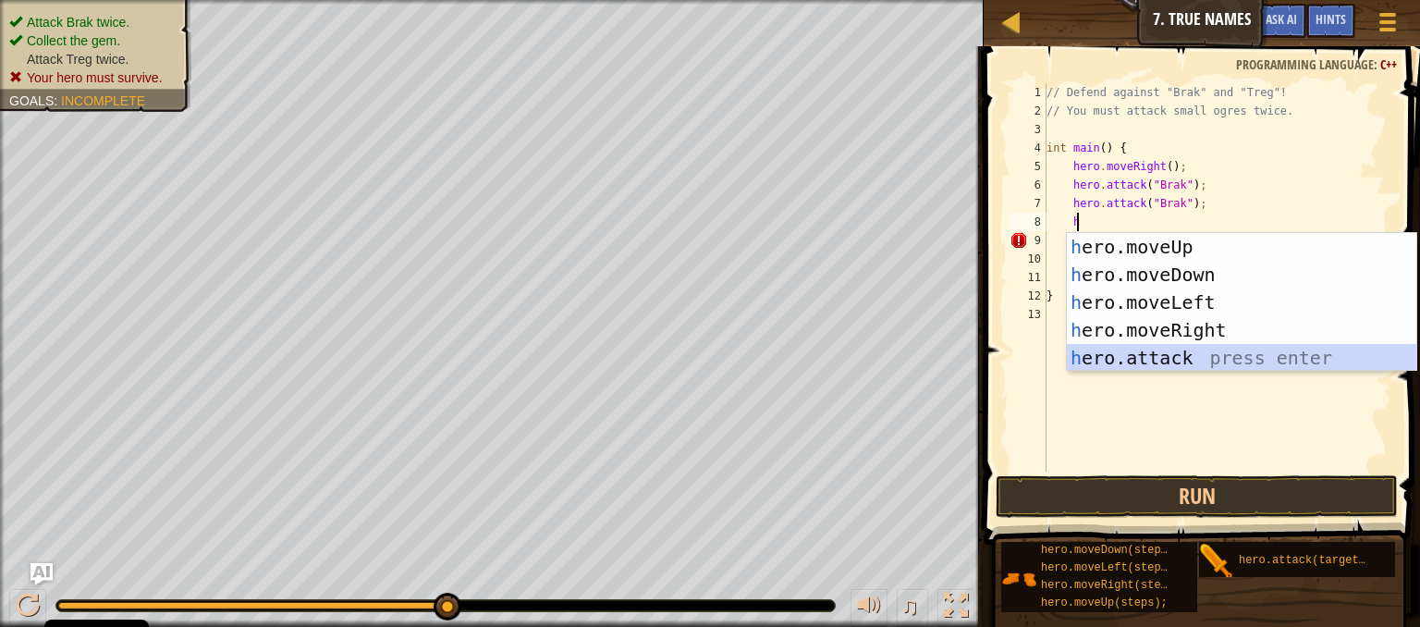
click at [1130, 355] on div "h ero.moveUp press enter h ero.moveDown press enter h ero.moveLeft press enter …" at bounding box center [1241, 330] width 349 height 194
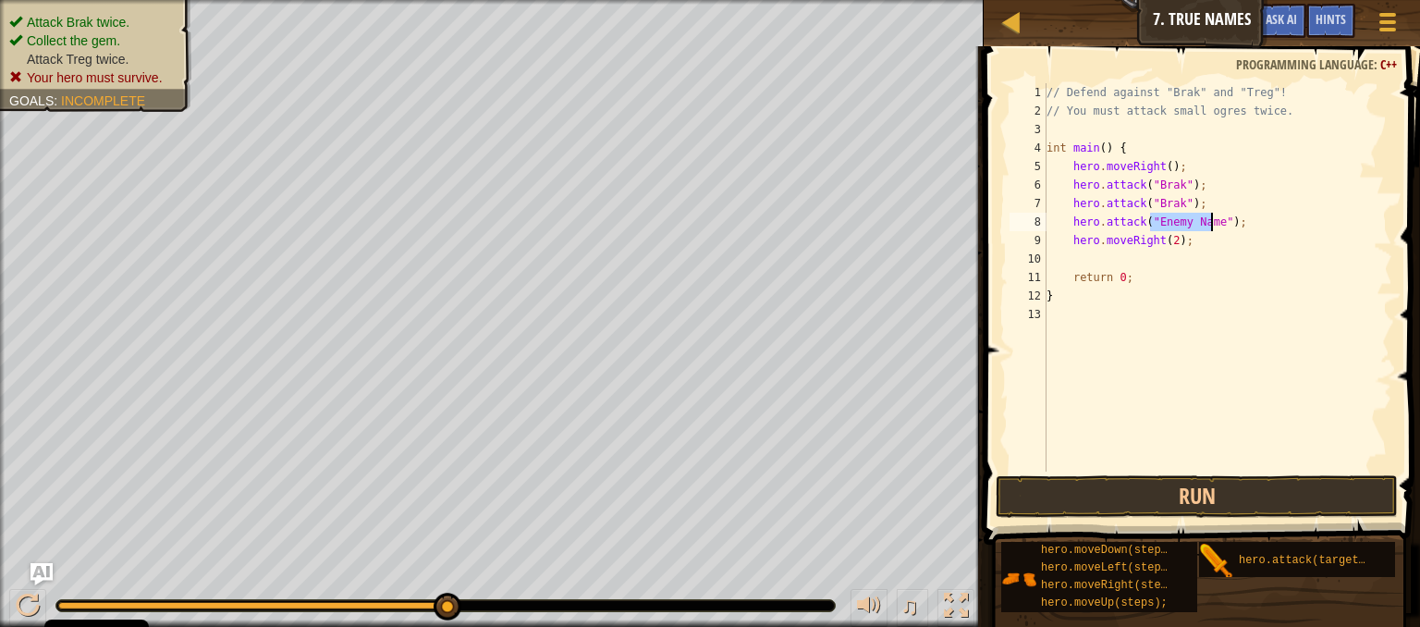
scroll to position [8, 9]
type textarea "hero.attack("Treg");"
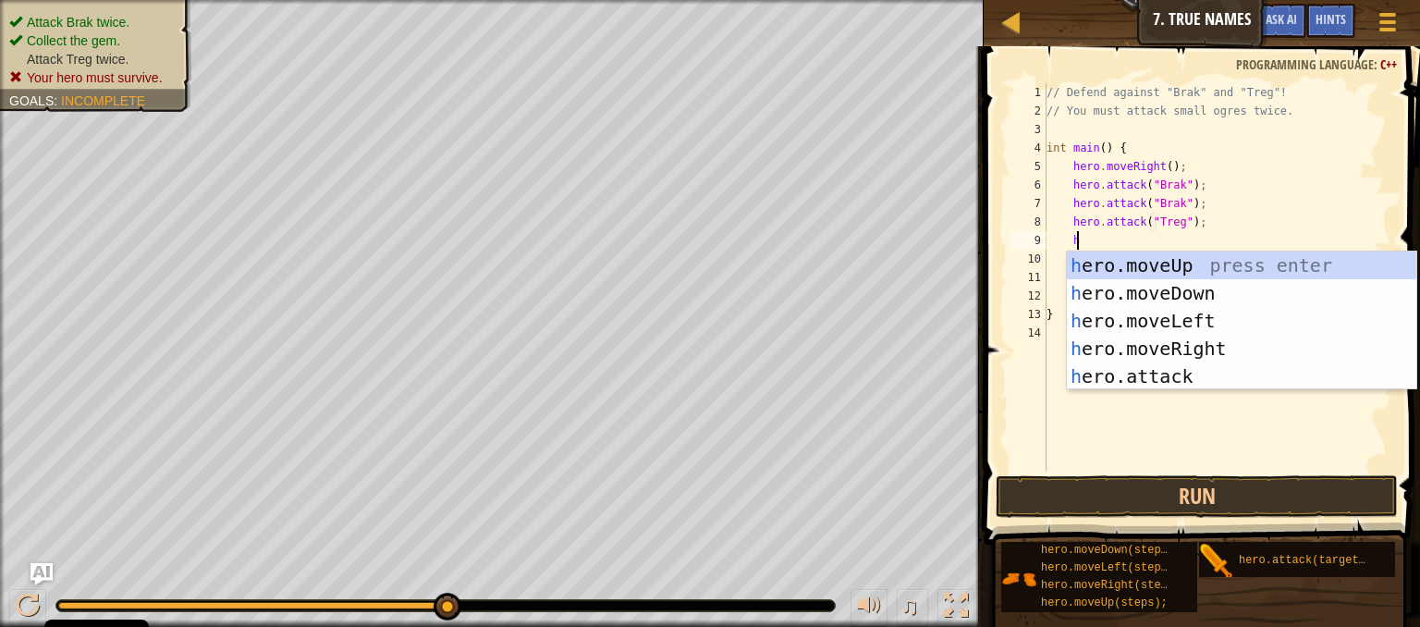
scroll to position [8, 1]
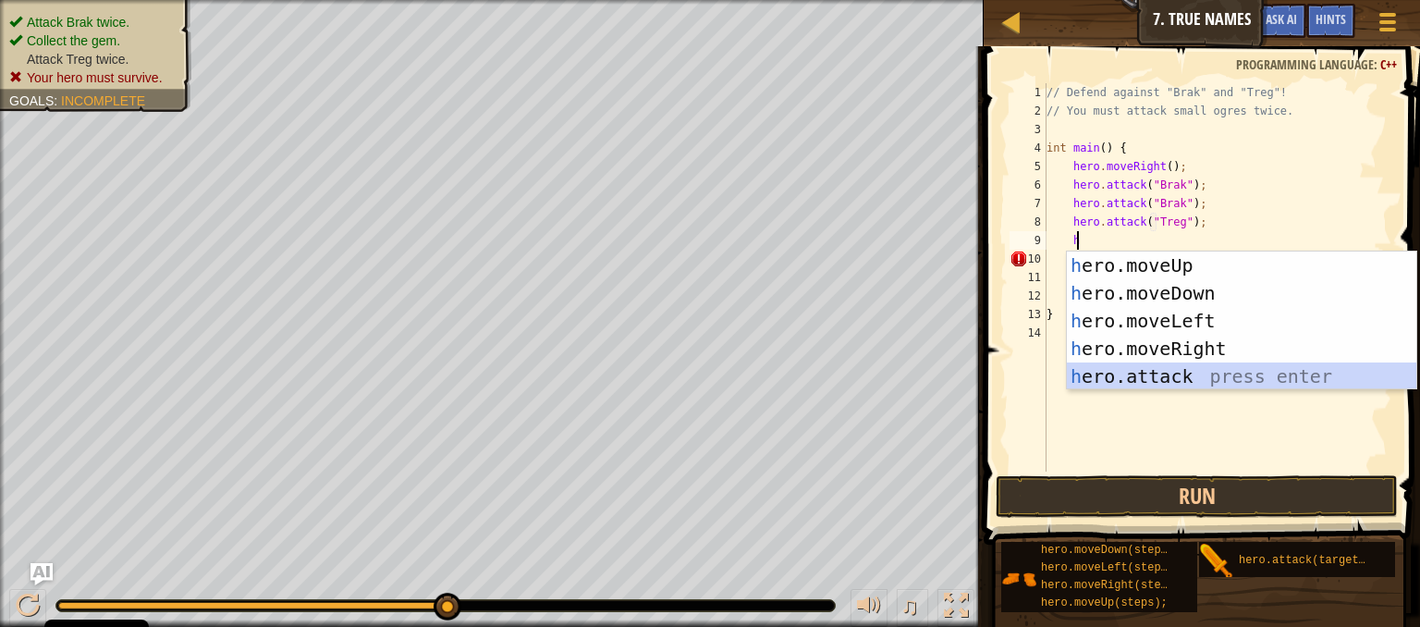
click at [1105, 367] on div "h ero.moveUp press enter h ero.moveDown press enter h ero.moveLeft press enter …" at bounding box center [1241, 348] width 349 height 194
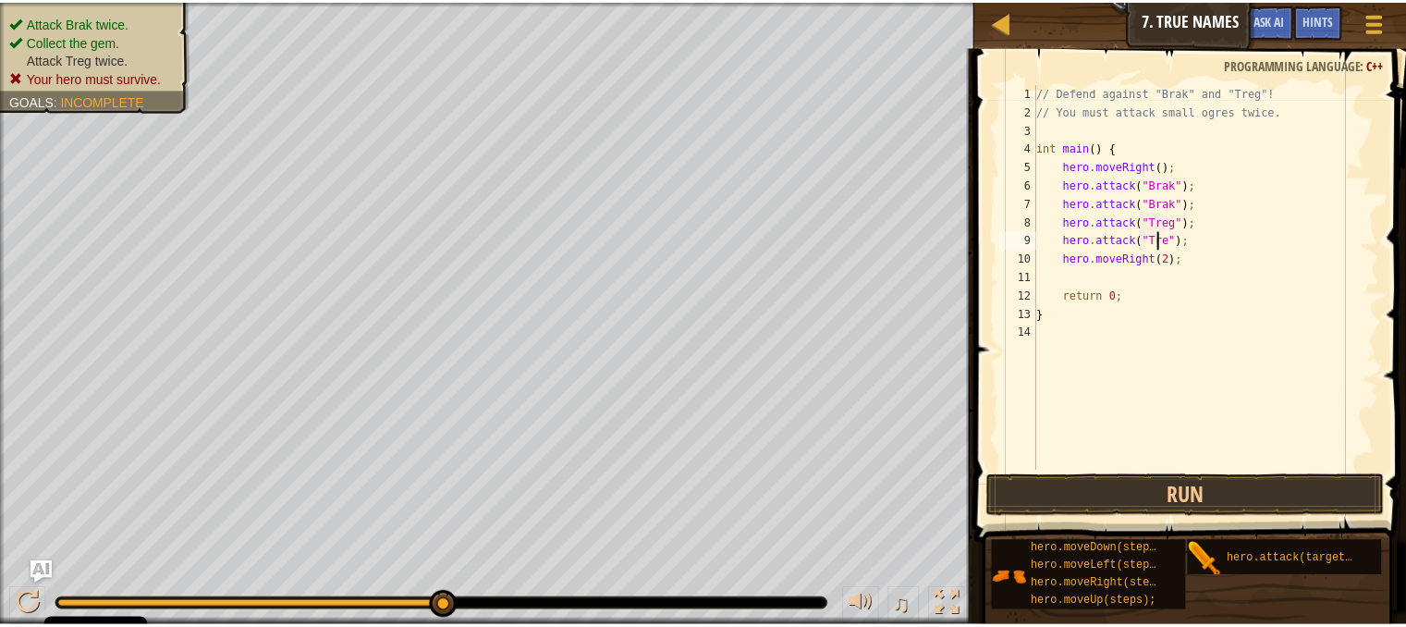
scroll to position [8, 10]
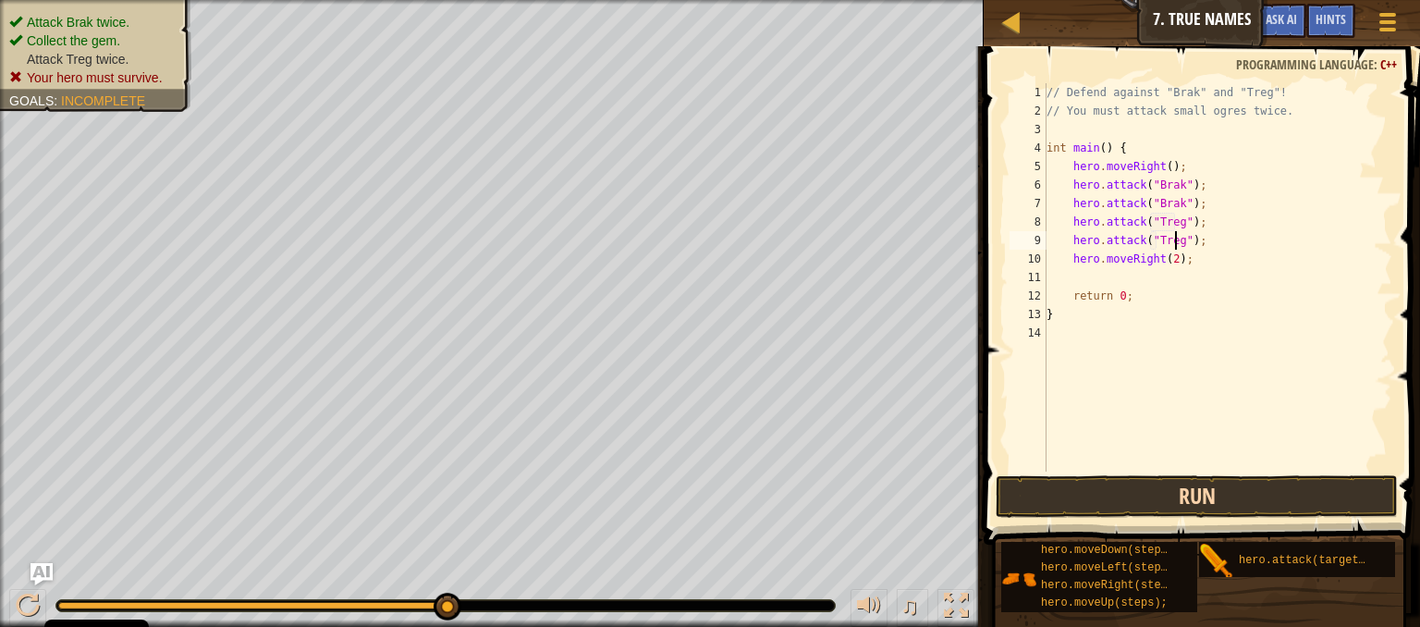
type textarea "hero.attack("Treg");"
click at [1076, 483] on button "Run" at bounding box center [1197, 496] width 402 height 43
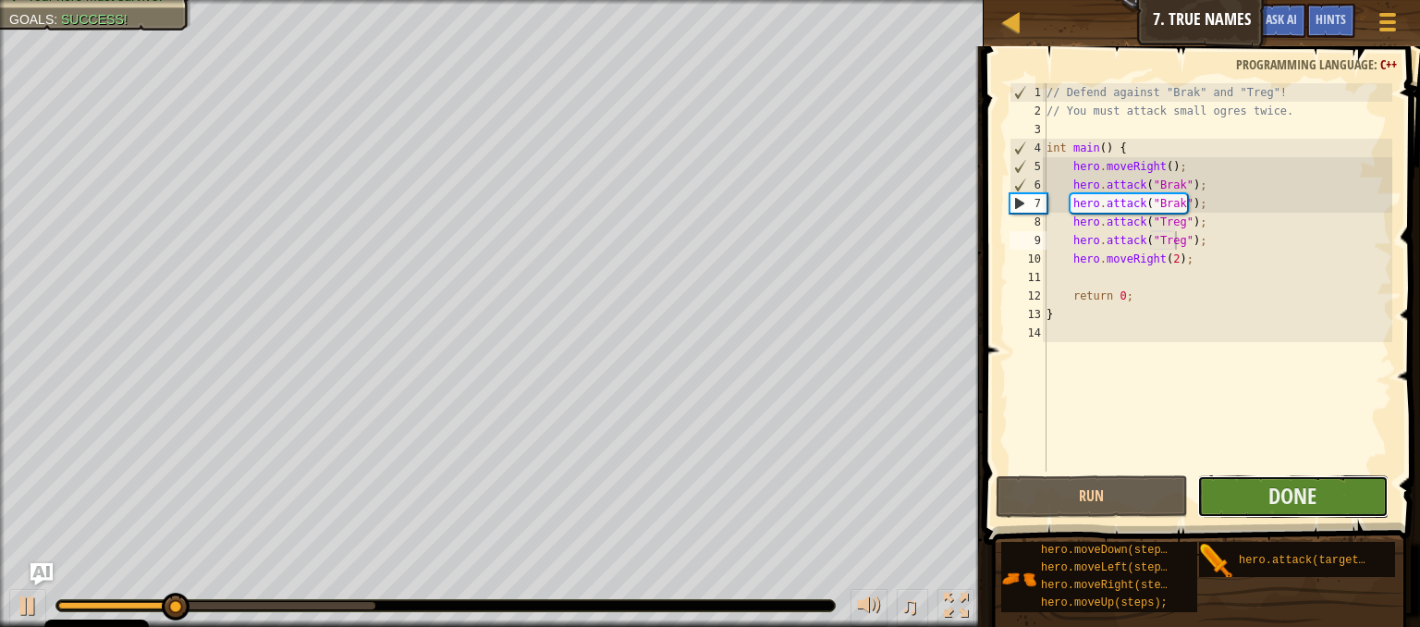
click at [1229, 500] on button "Done" at bounding box center [1292, 496] width 191 height 43
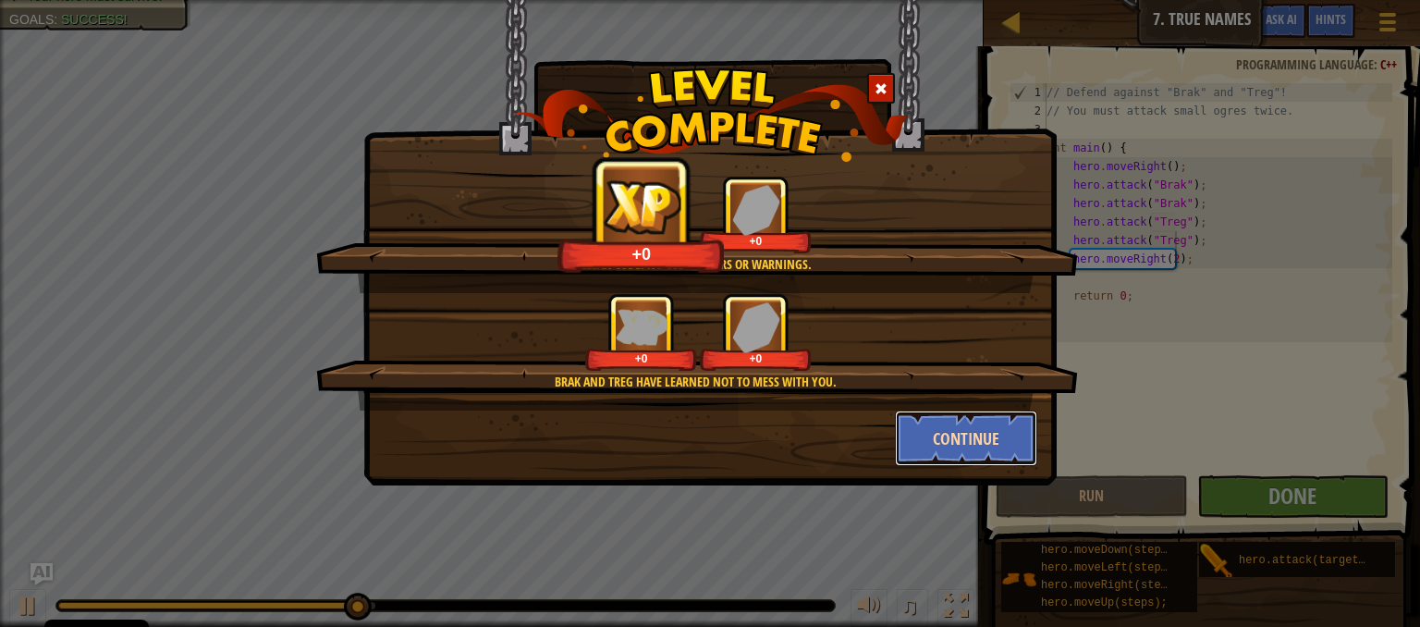
click at [936, 425] on button "Continue" at bounding box center [966, 438] width 143 height 55
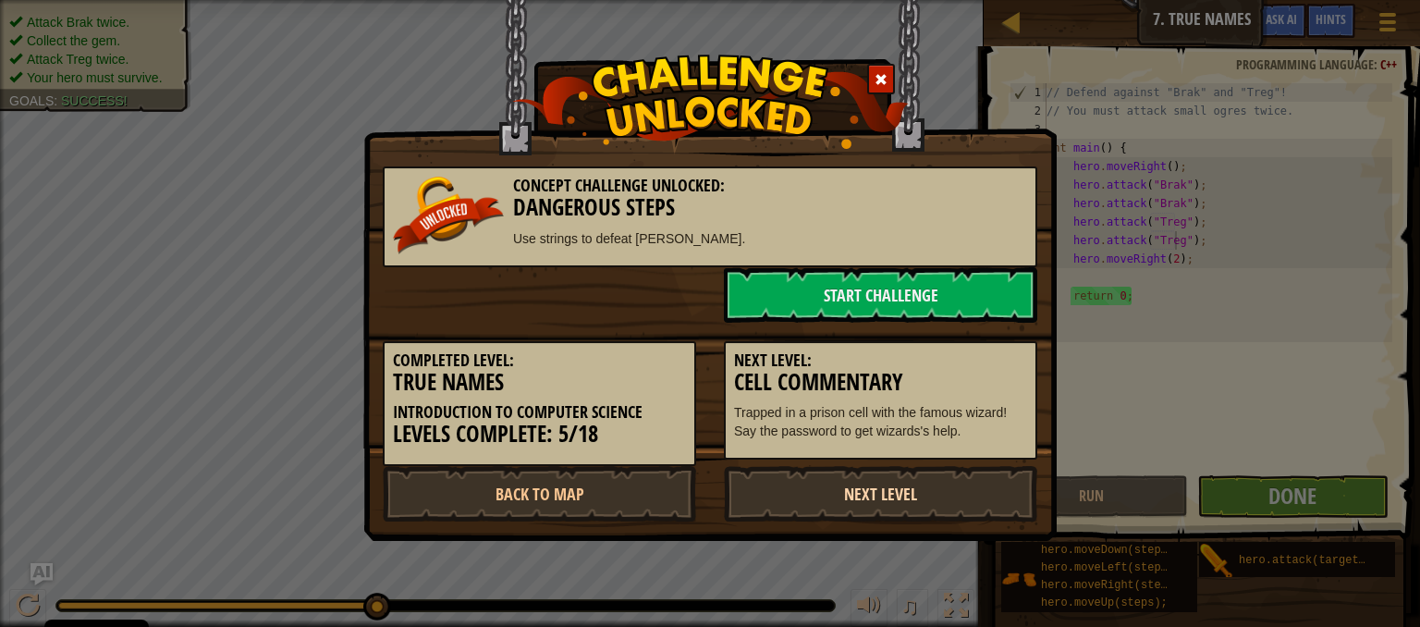
click at [828, 497] on link "Next Level" at bounding box center [880, 493] width 313 height 55
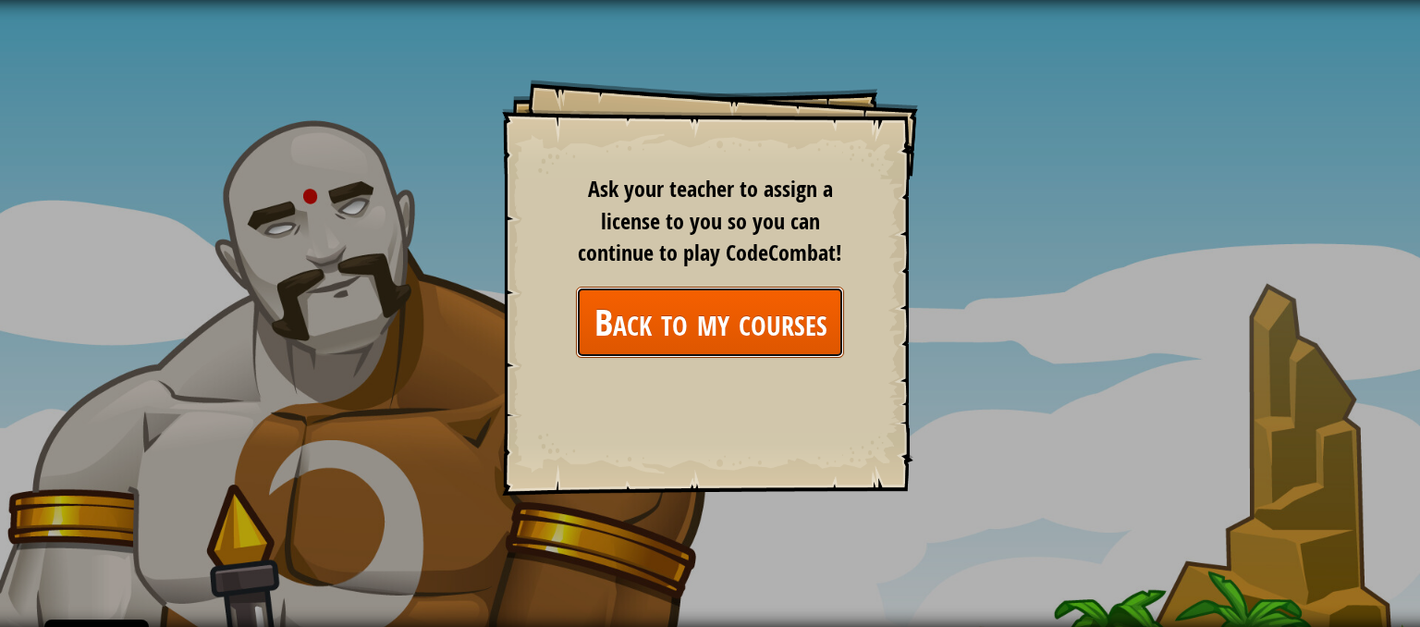
click at [803, 312] on link "Back to my courses" at bounding box center [710, 322] width 268 height 71
